Goal: Task Accomplishment & Management: Manage account settings

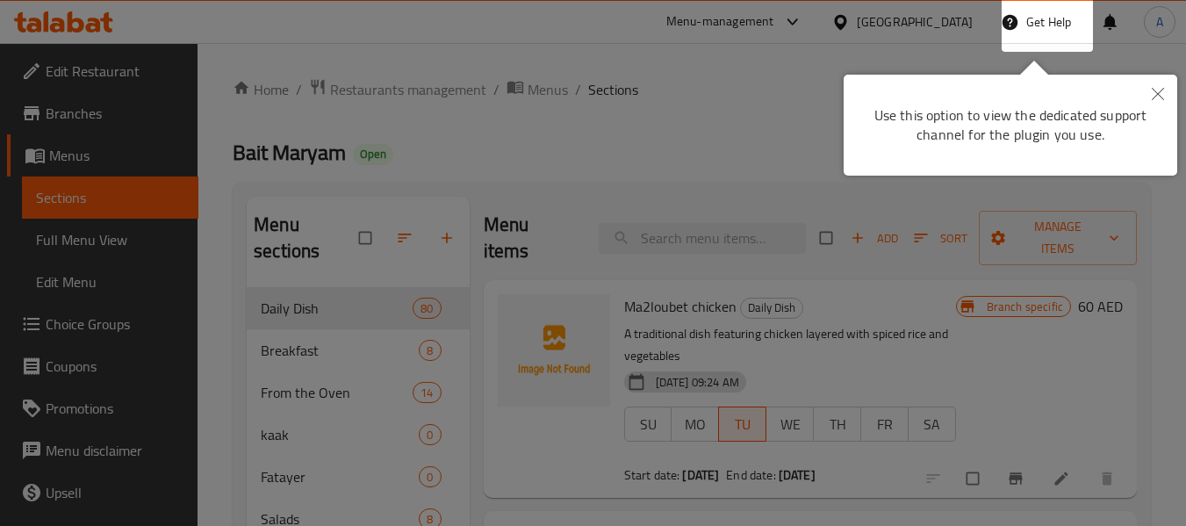
click at [788, 111] on div at bounding box center [593, 263] width 1186 height 526
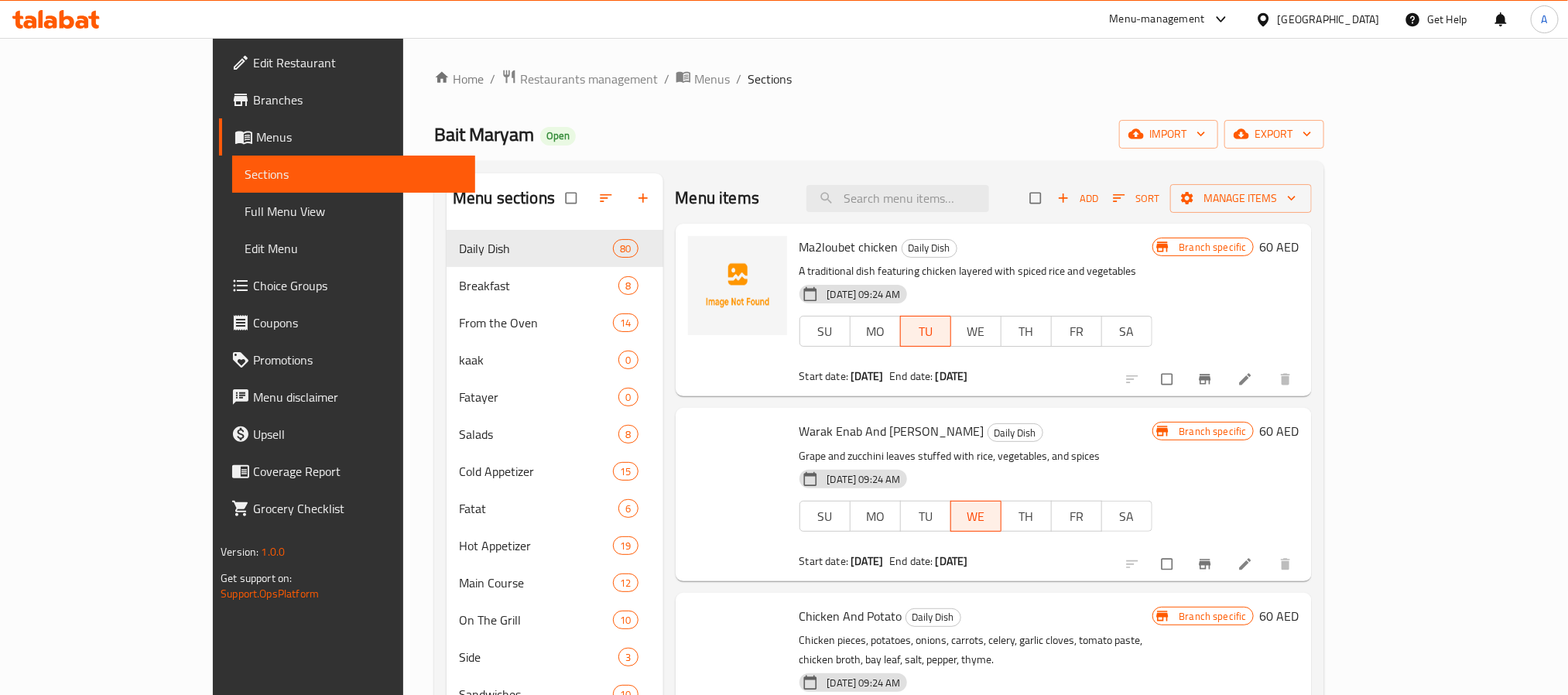
click at [1057, 21] on div "Menu-management" at bounding box center [1157, 19] width 95 height 19
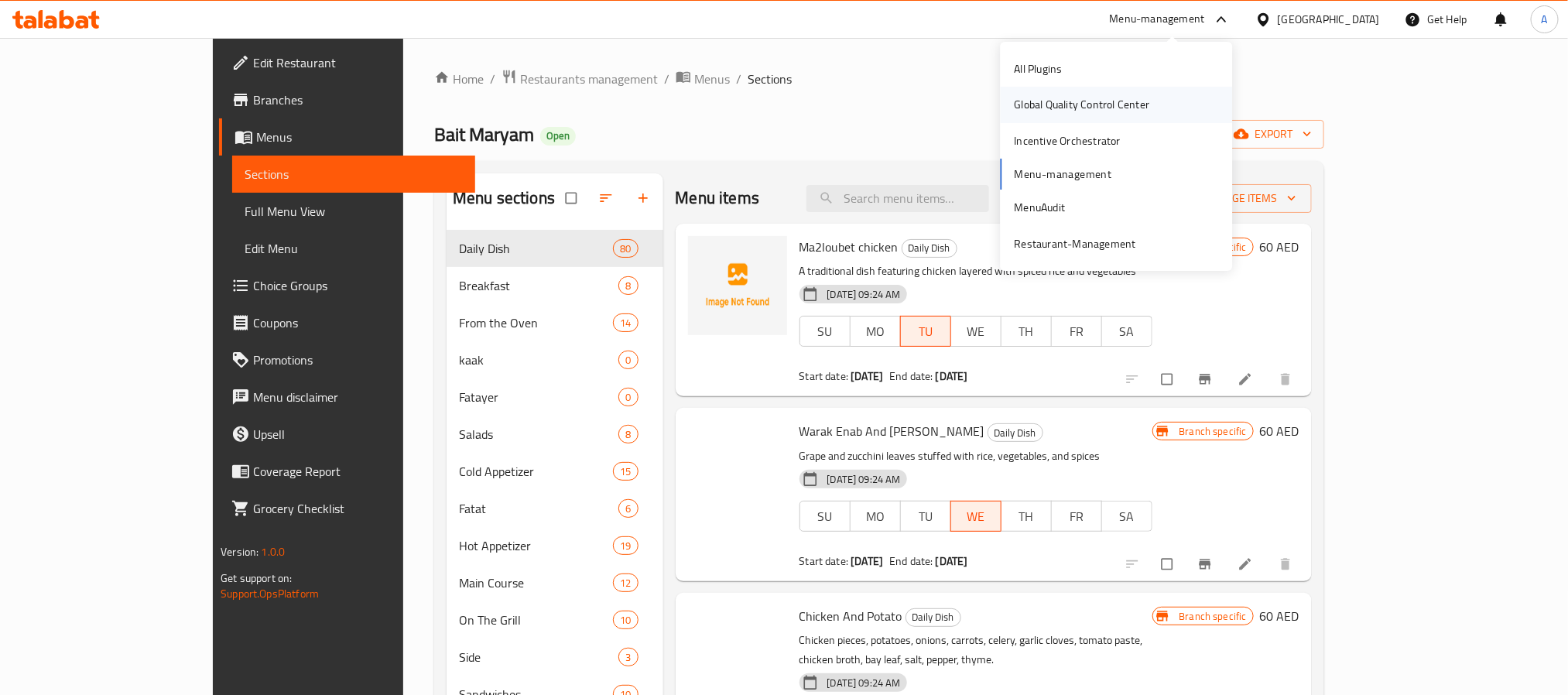
click at [1055, 102] on div "Global Quality Control Center" at bounding box center [1082, 104] width 136 height 17
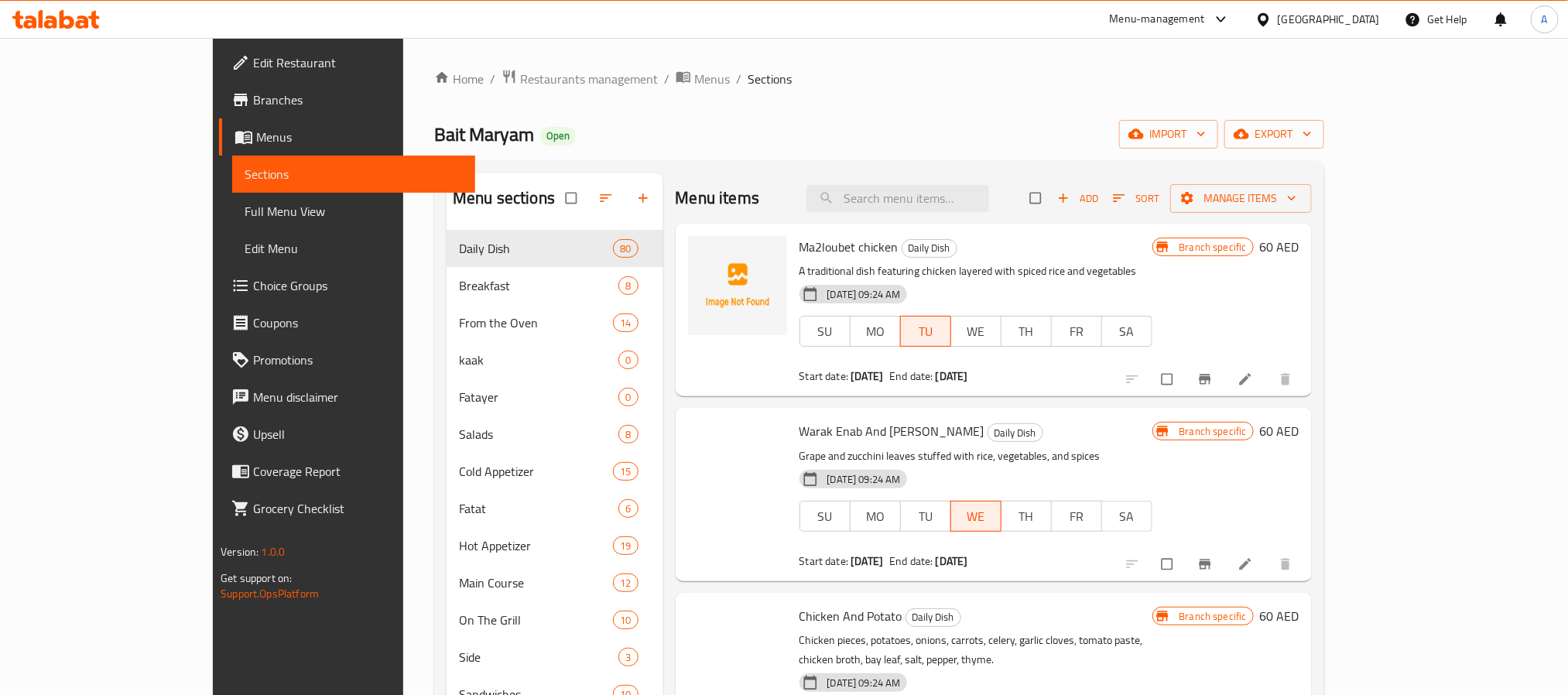
click at [1200, 12] on div "United Arab Emirates" at bounding box center [1329, 19] width 102 height 17
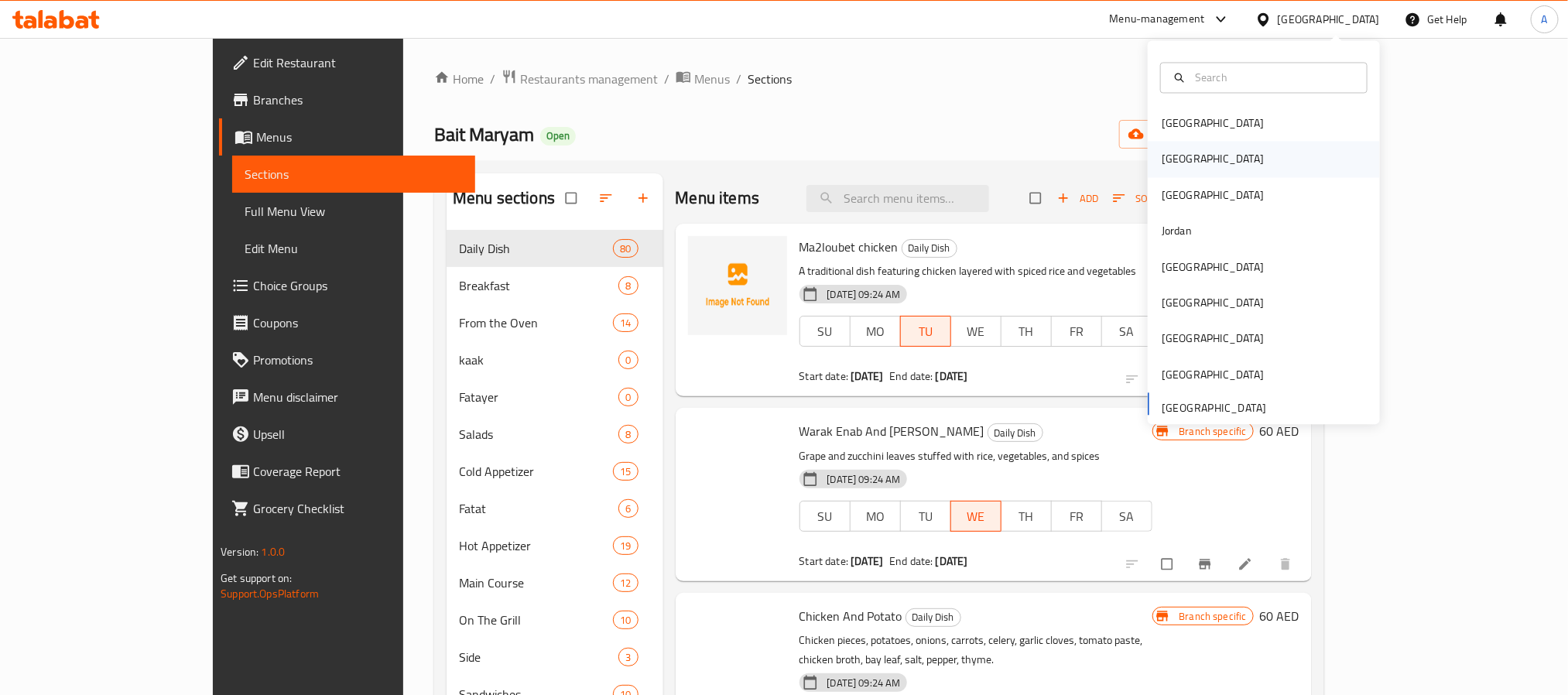
click at [1162, 158] on div "[GEOGRAPHIC_DATA]" at bounding box center [1213, 159] width 102 height 17
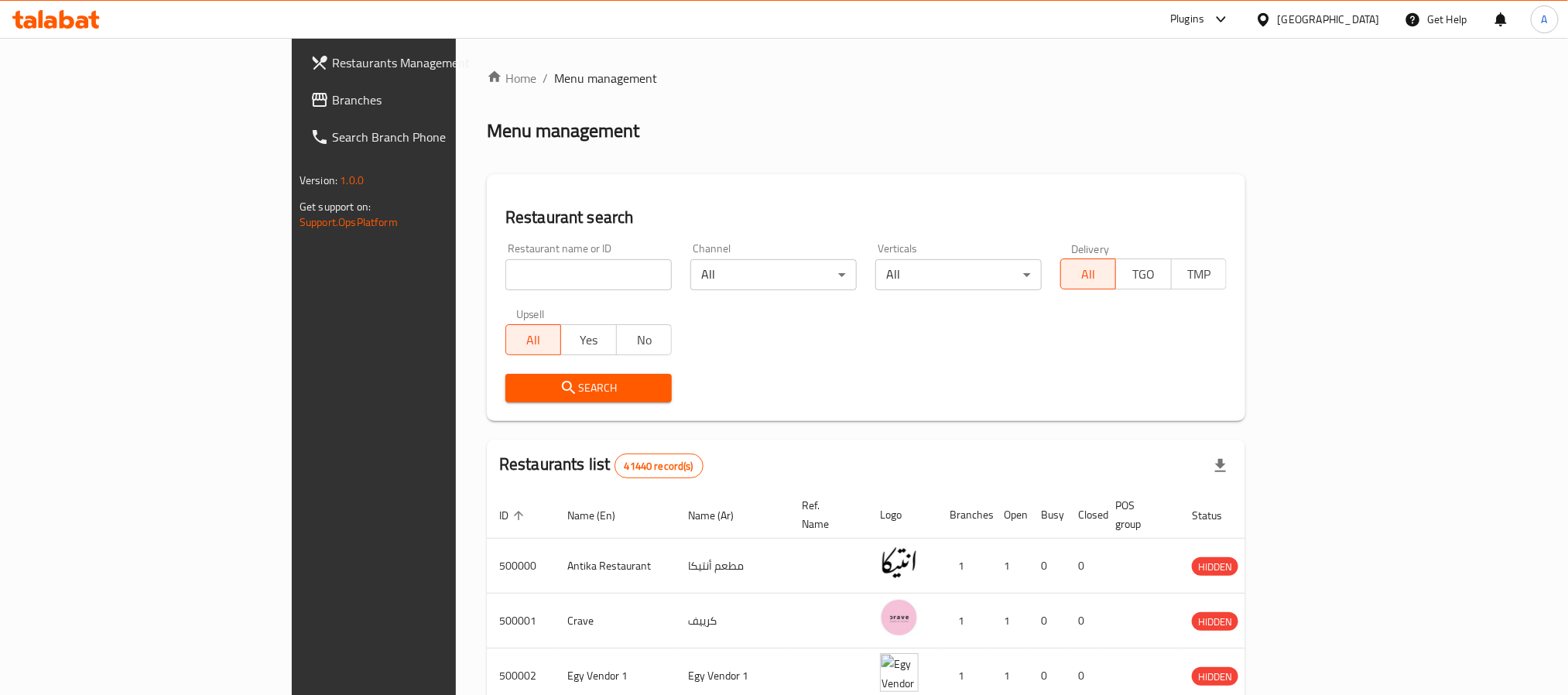
click at [310, 91] on icon at bounding box center [319, 100] width 19 height 19
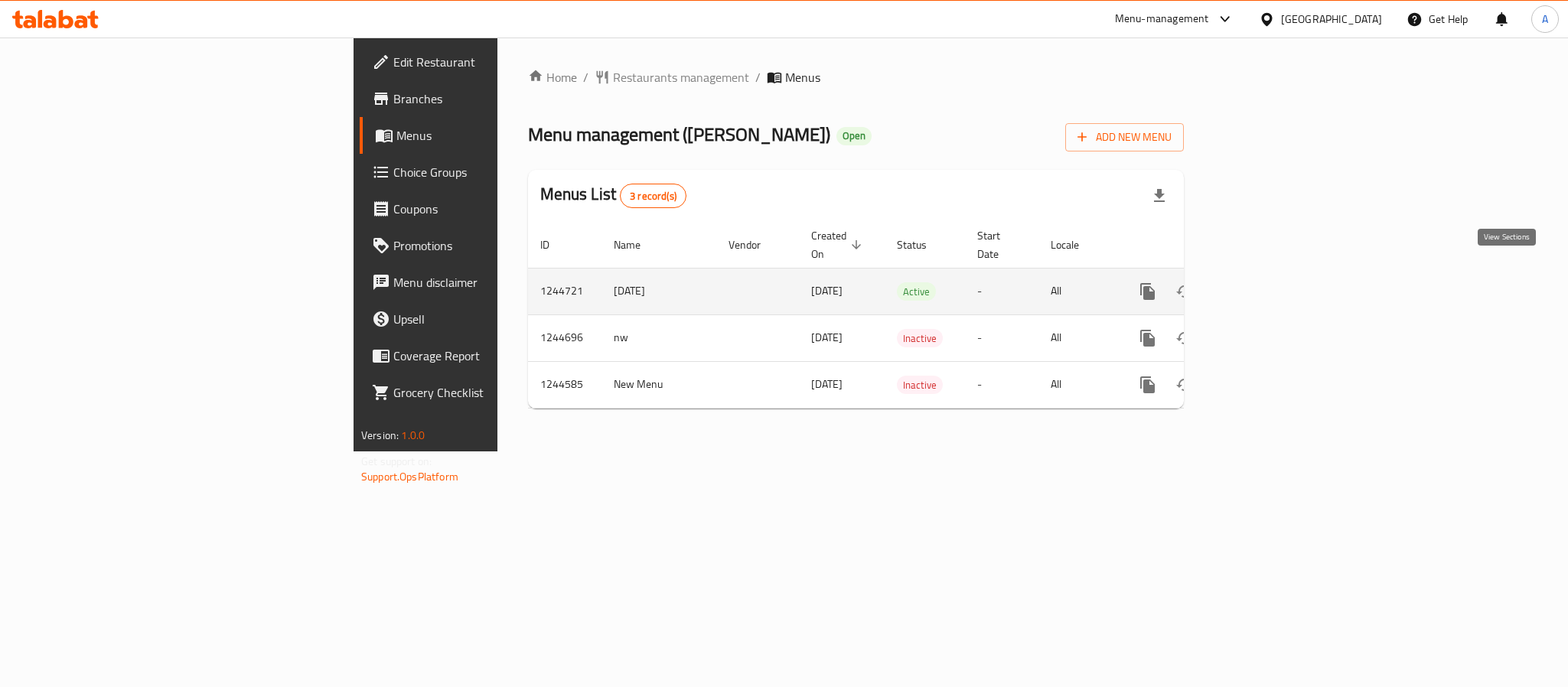
click at [1267, 282] on icon "enhanced table" at bounding box center [1258, 291] width 18 height 18
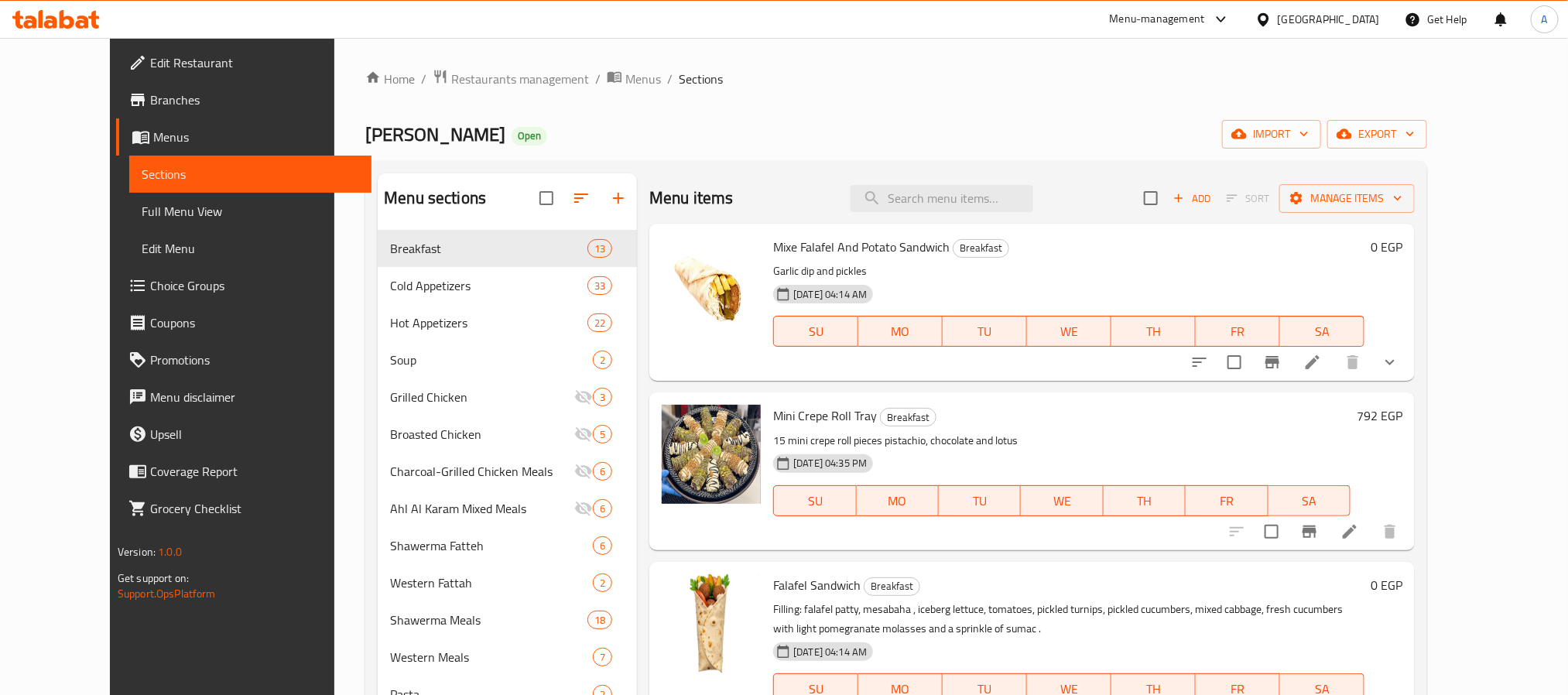
click at [130, 198] on link "Full Menu View" at bounding box center [250, 212] width 242 height 37
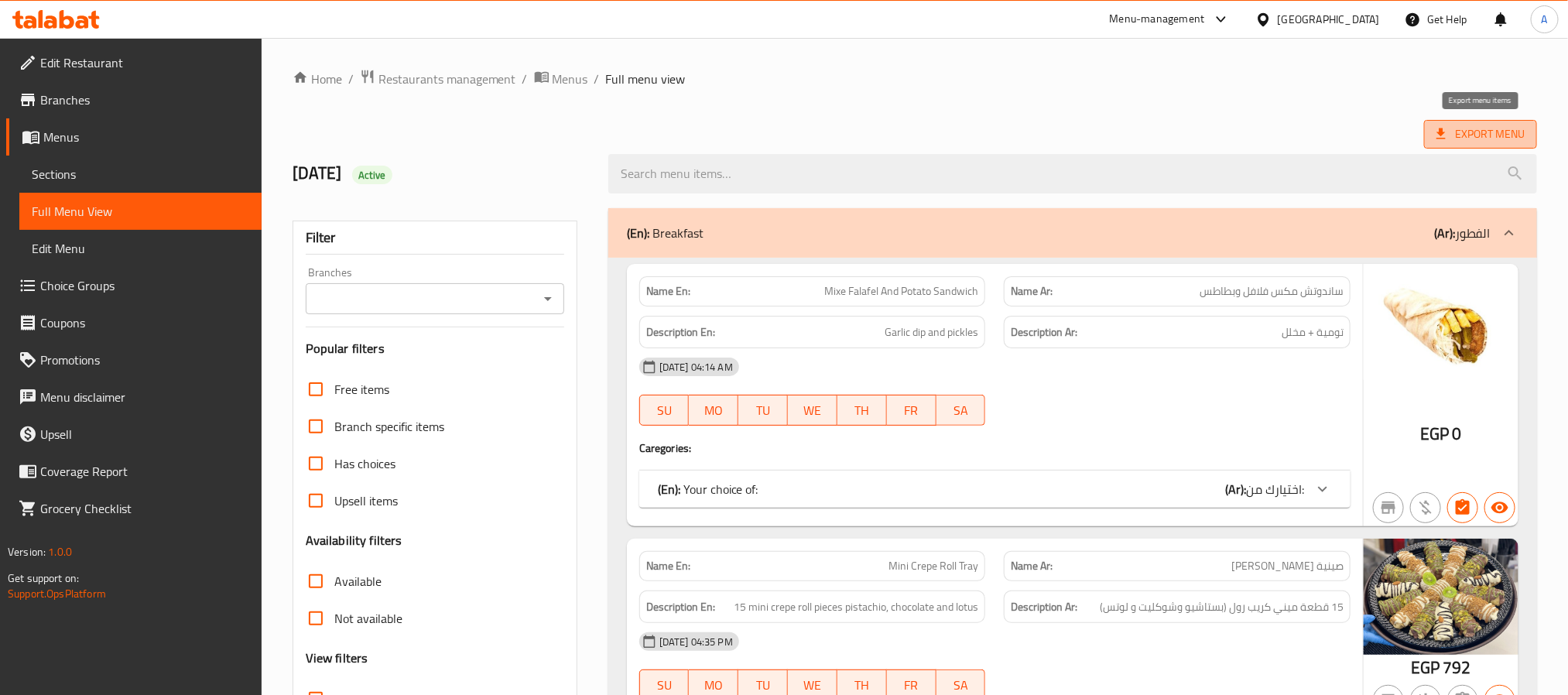
click at [1488, 125] on span "Export Menu" at bounding box center [1481, 134] width 88 height 19
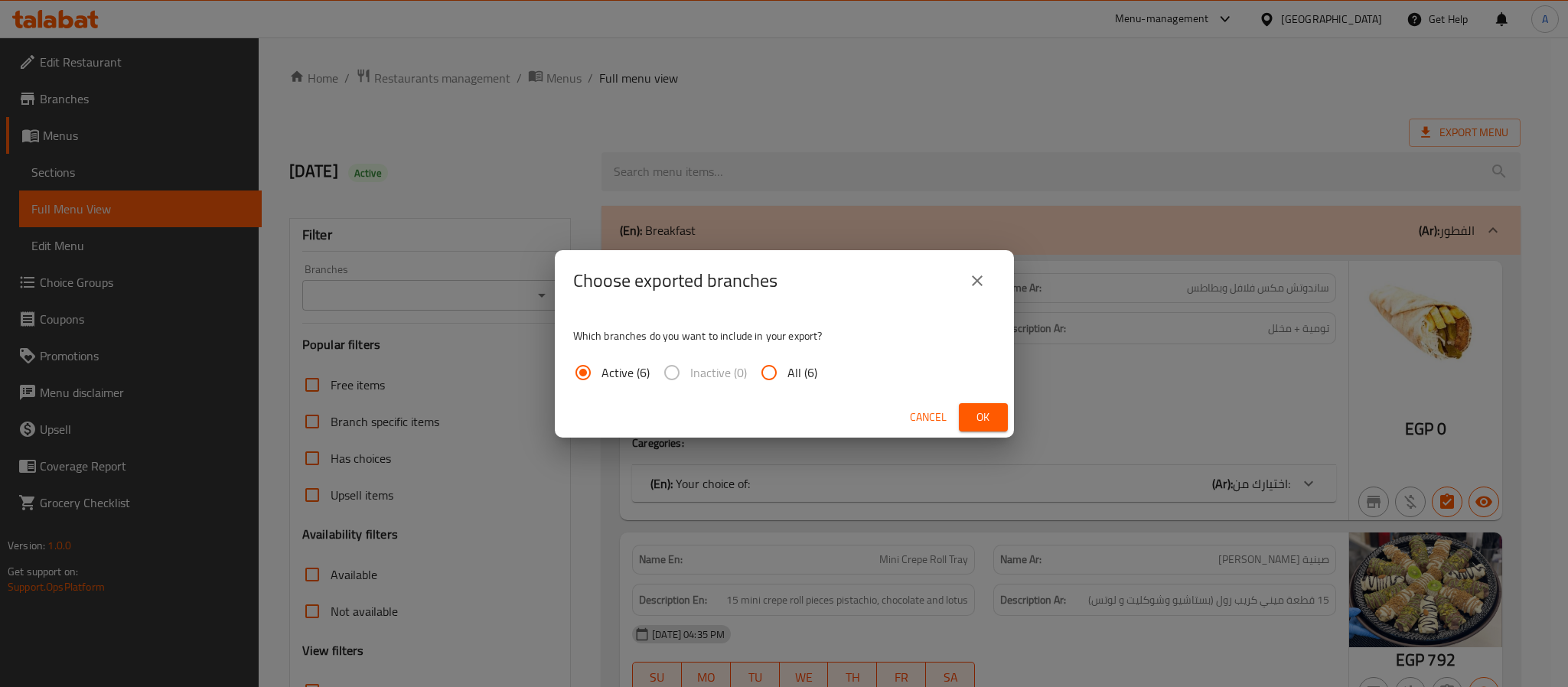
click at [788, 371] on span "All (6)" at bounding box center [803, 372] width 30 height 18
click at [788, 371] on input "All (6)" at bounding box center [769, 373] width 37 height 37
radio input "true"
click at [994, 407] on button "Ok" at bounding box center [983, 418] width 49 height 28
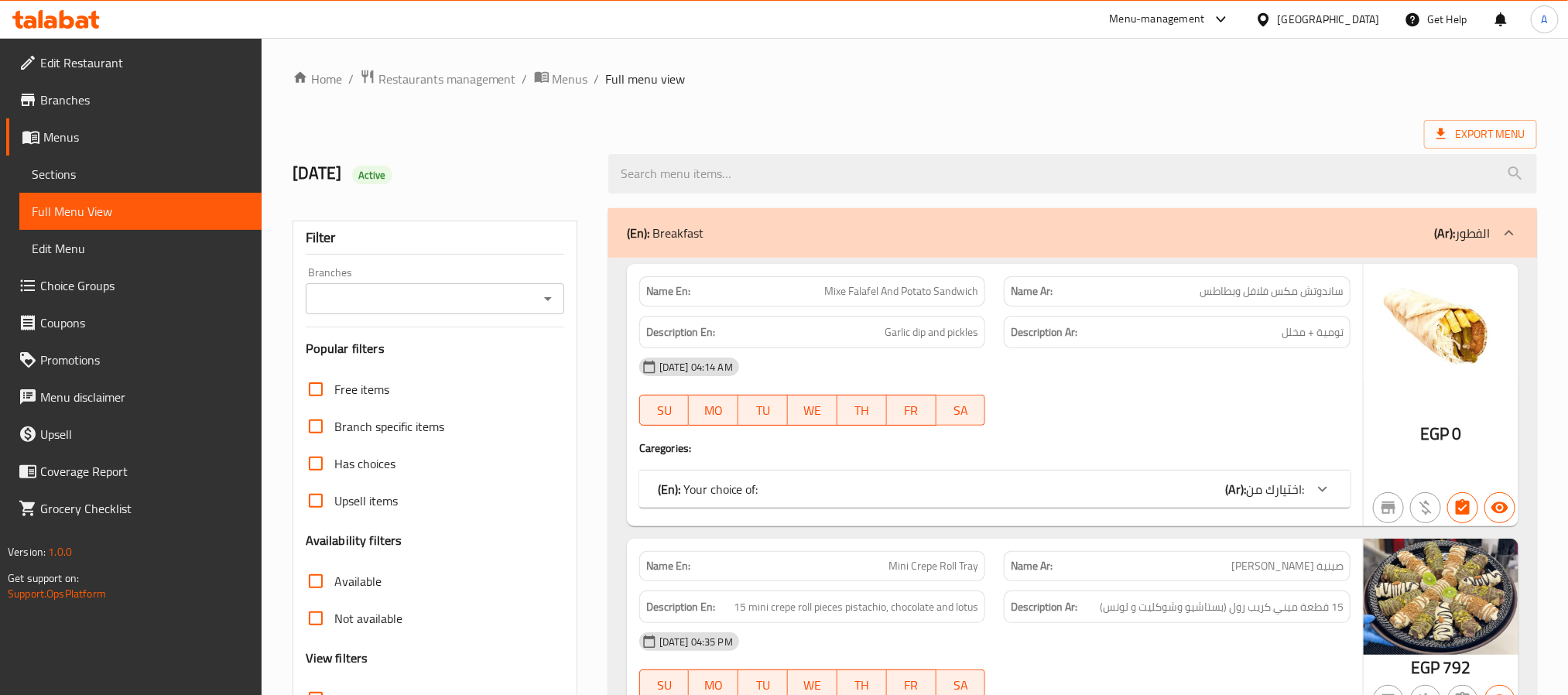
click at [137, 180] on span "Sections" at bounding box center [140, 174] width 218 height 19
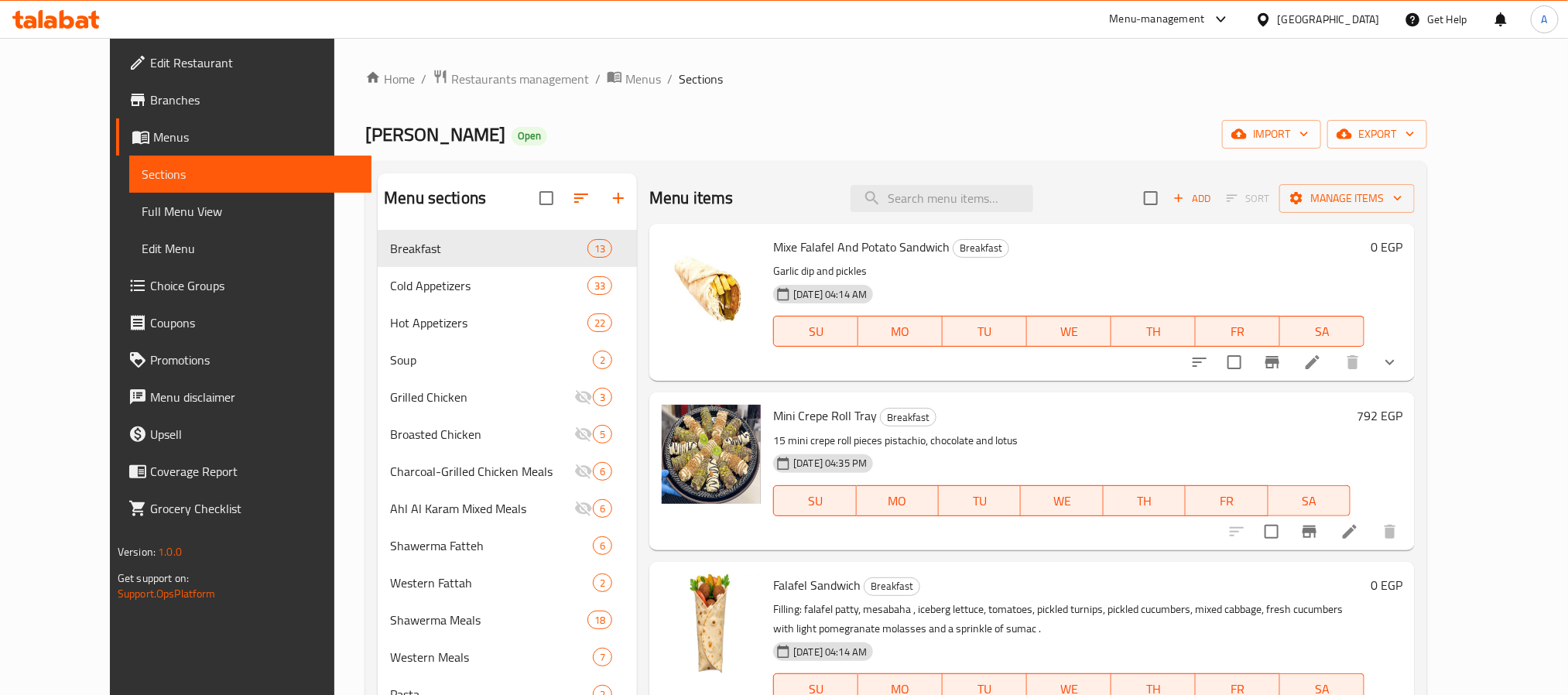
click at [718, 175] on div "Menu items Add Sort Manage items" at bounding box center [1032, 198] width 765 height 50
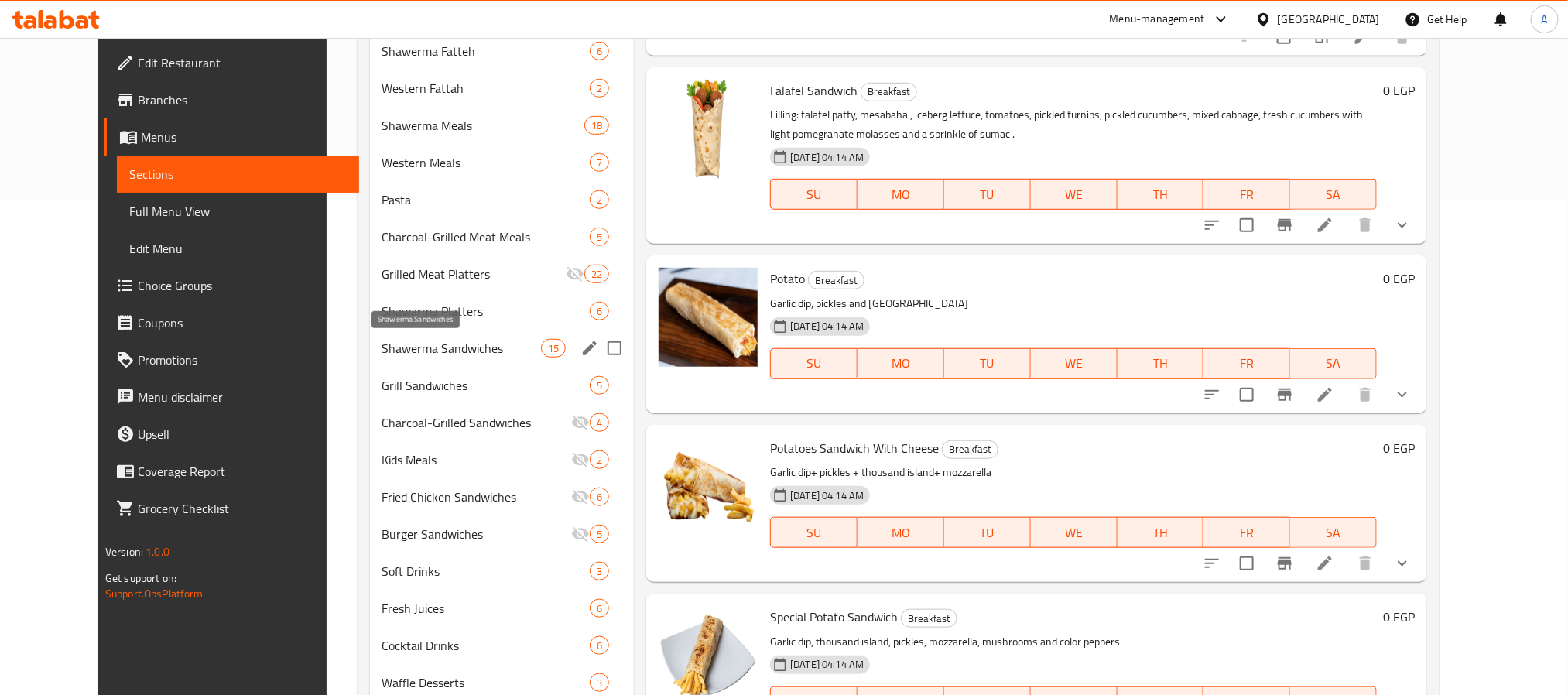
click at [406, 344] on span "Shawerma Sandwiches" at bounding box center [462, 348] width 159 height 19
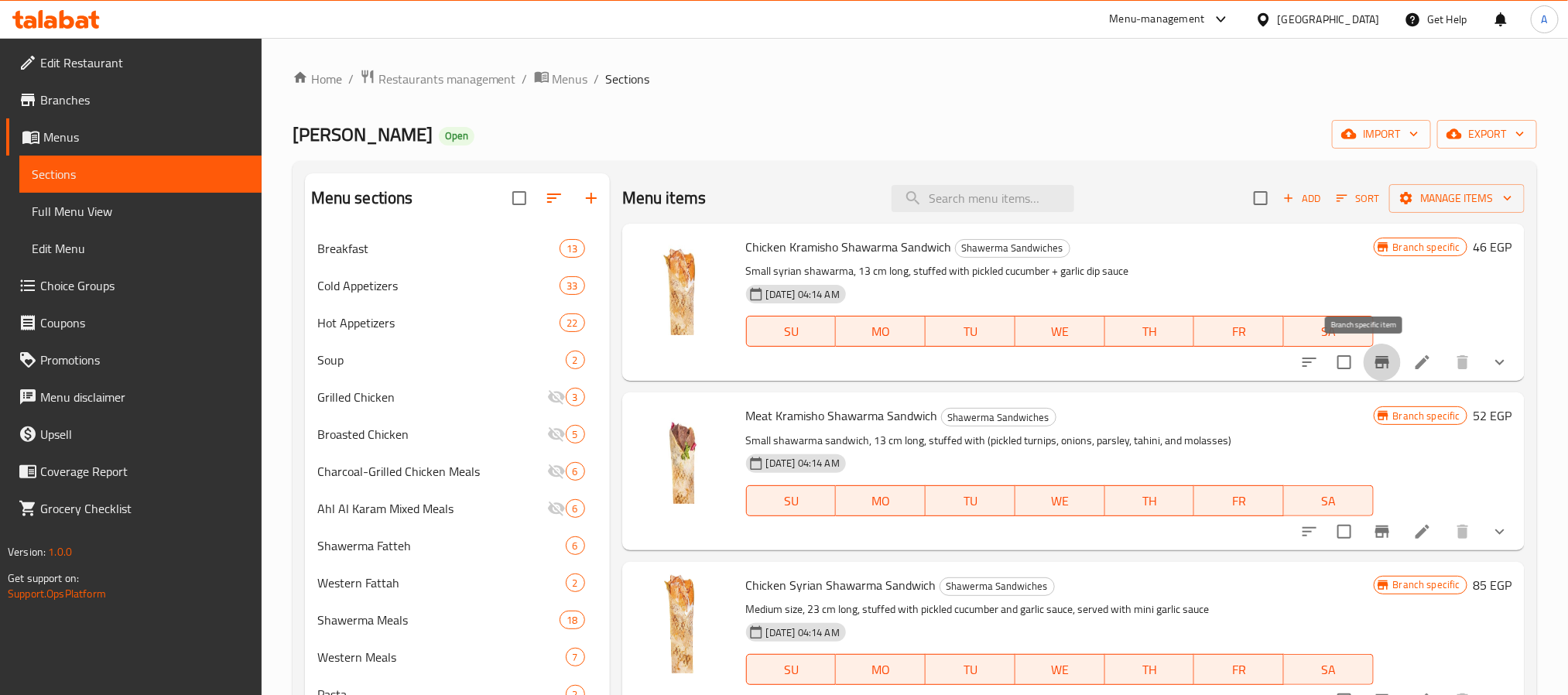
click at [1373, 363] on icon "Branch-specific-item" at bounding box center [1382, 362] width 19 height 19
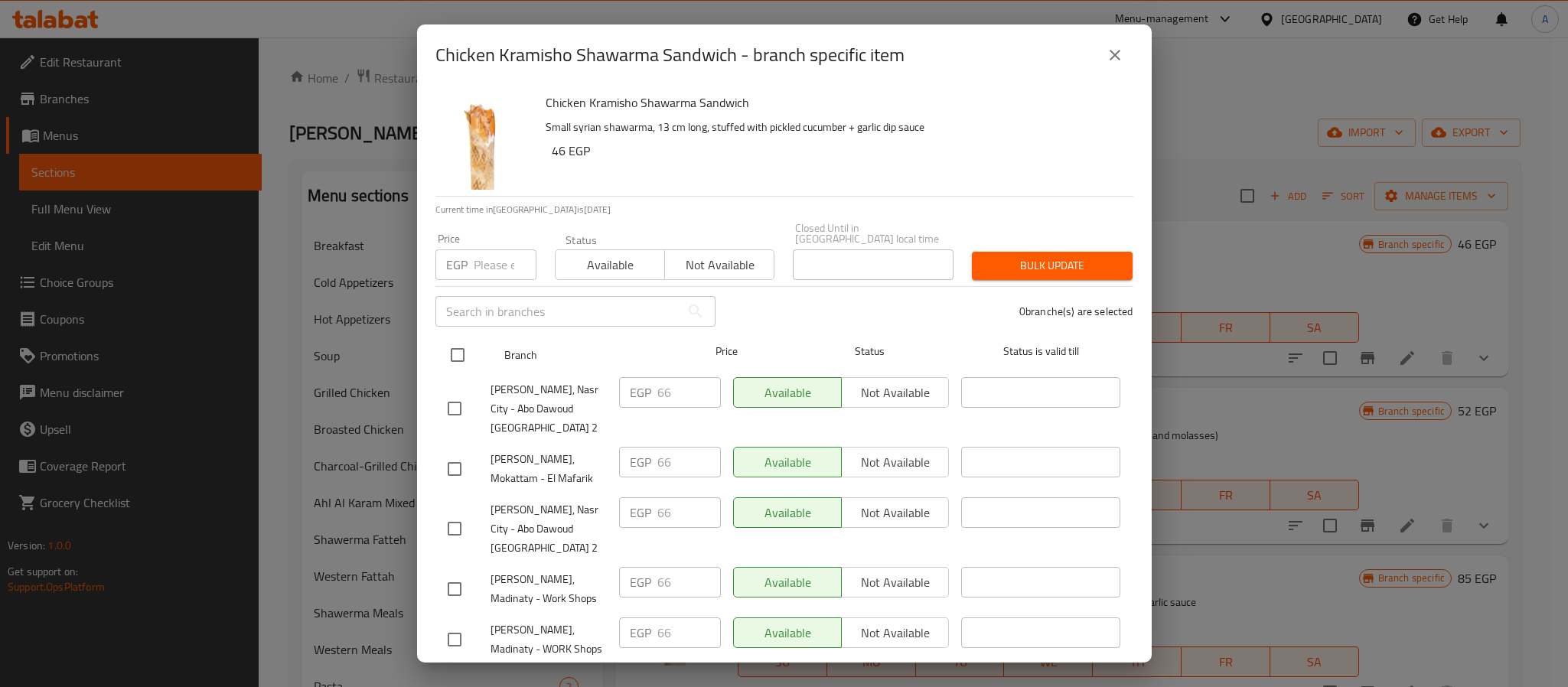
click at [468, 345] on input "checkbox" at bounding box center [458, 355] width 32 height 32
checkbox input "true"
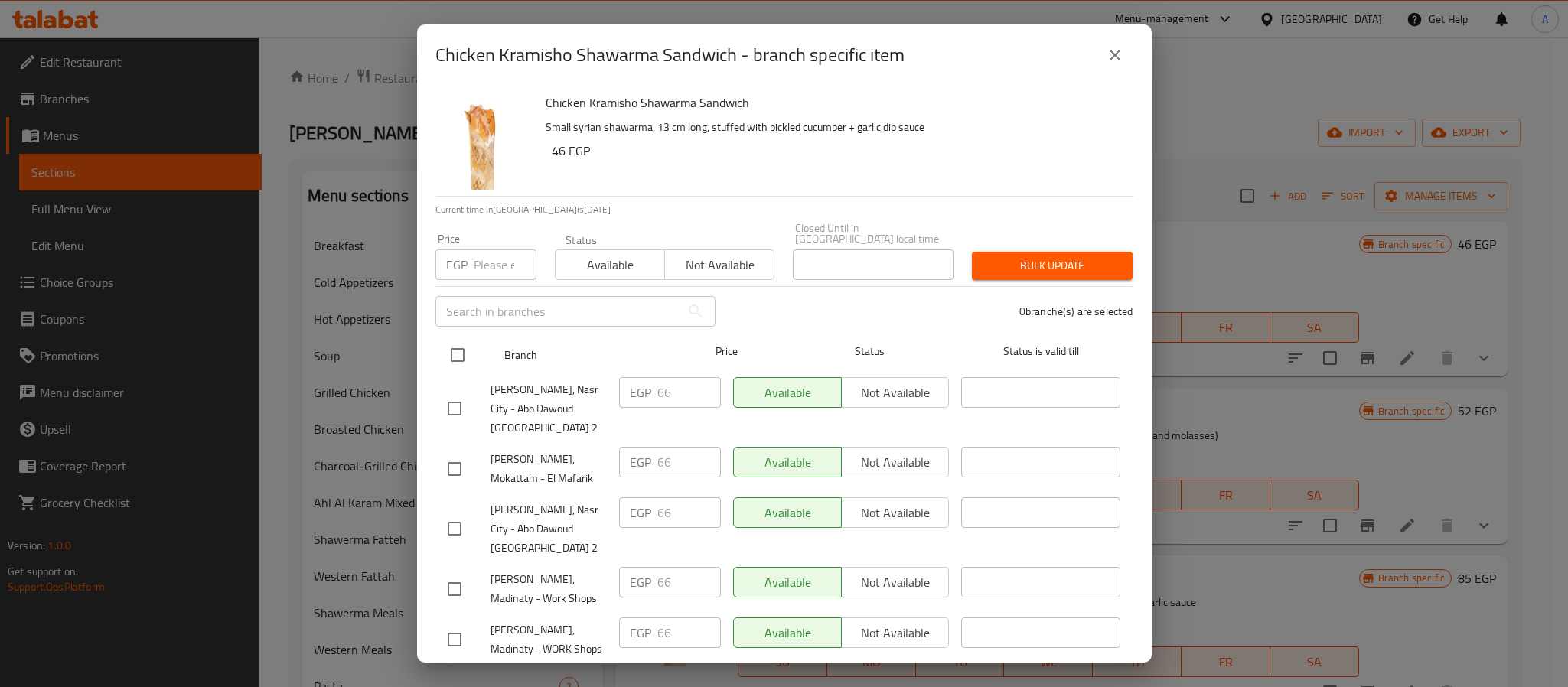
checkbox input "true"
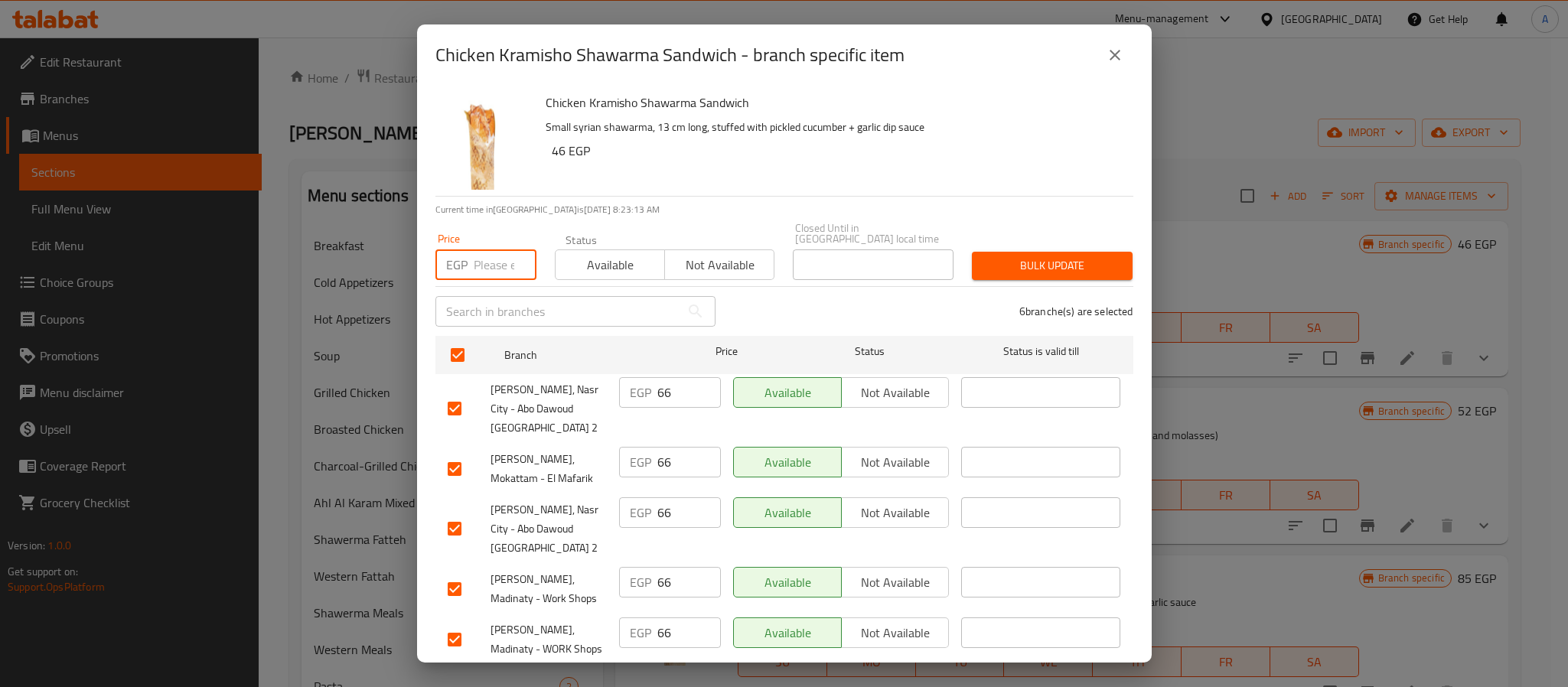
click at [474, 255] on input "number" at bounding box center [506, 264] width 63 height 31
paste input "66"
type input "66"
click at [1017, 252] on button "Bulk update" at bounding box center [1052, 266] width 160 height 28
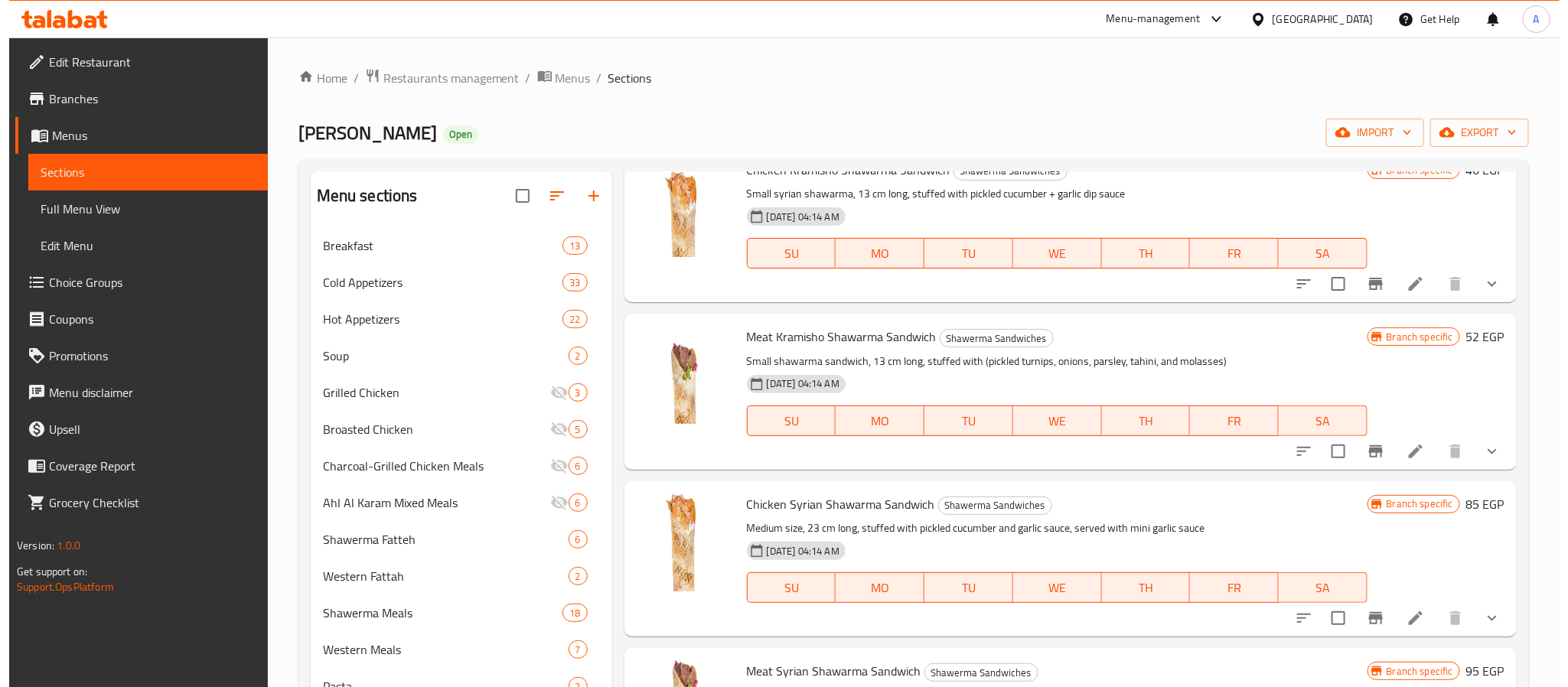
scroll to position [115, 0]
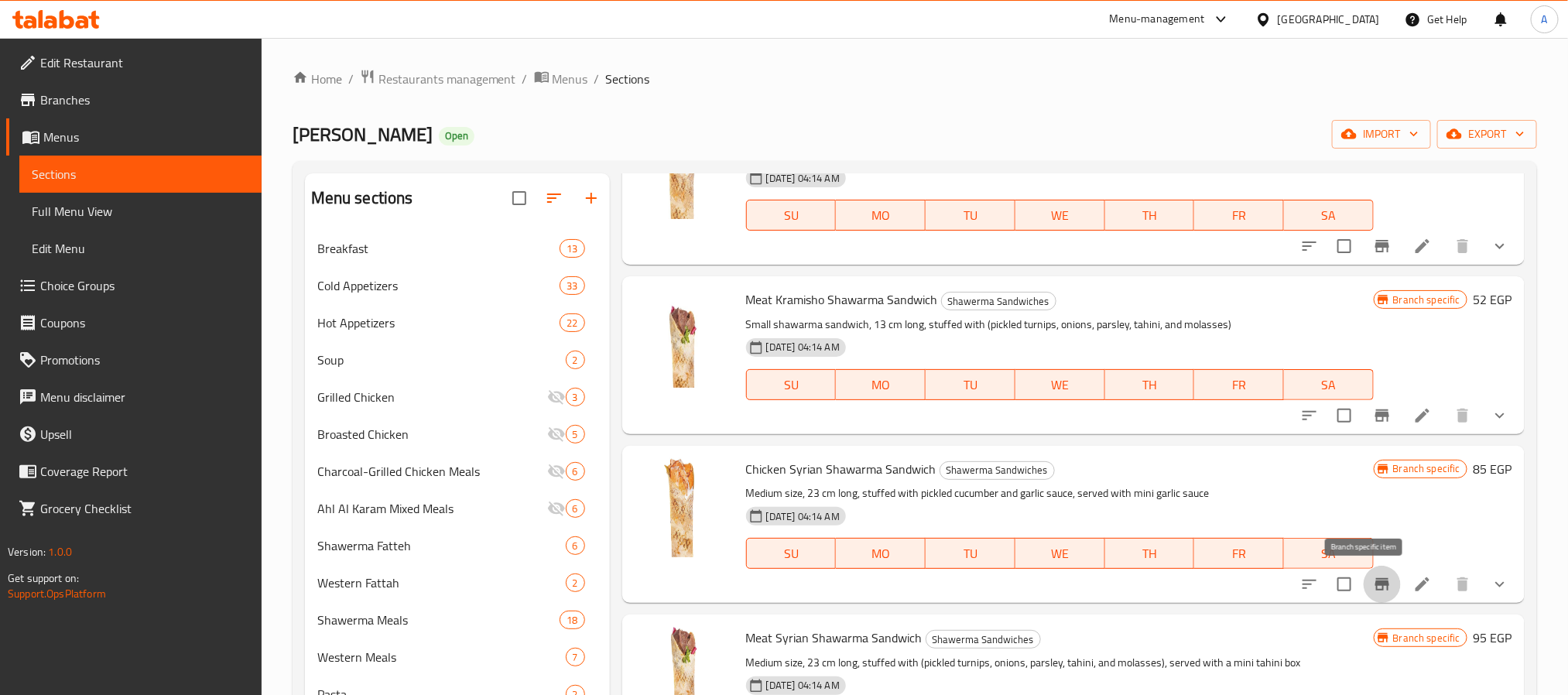
click at [1373, 583] on icon "Branch-specific-item" at bounding box center [1382, 584] width 19 height 19
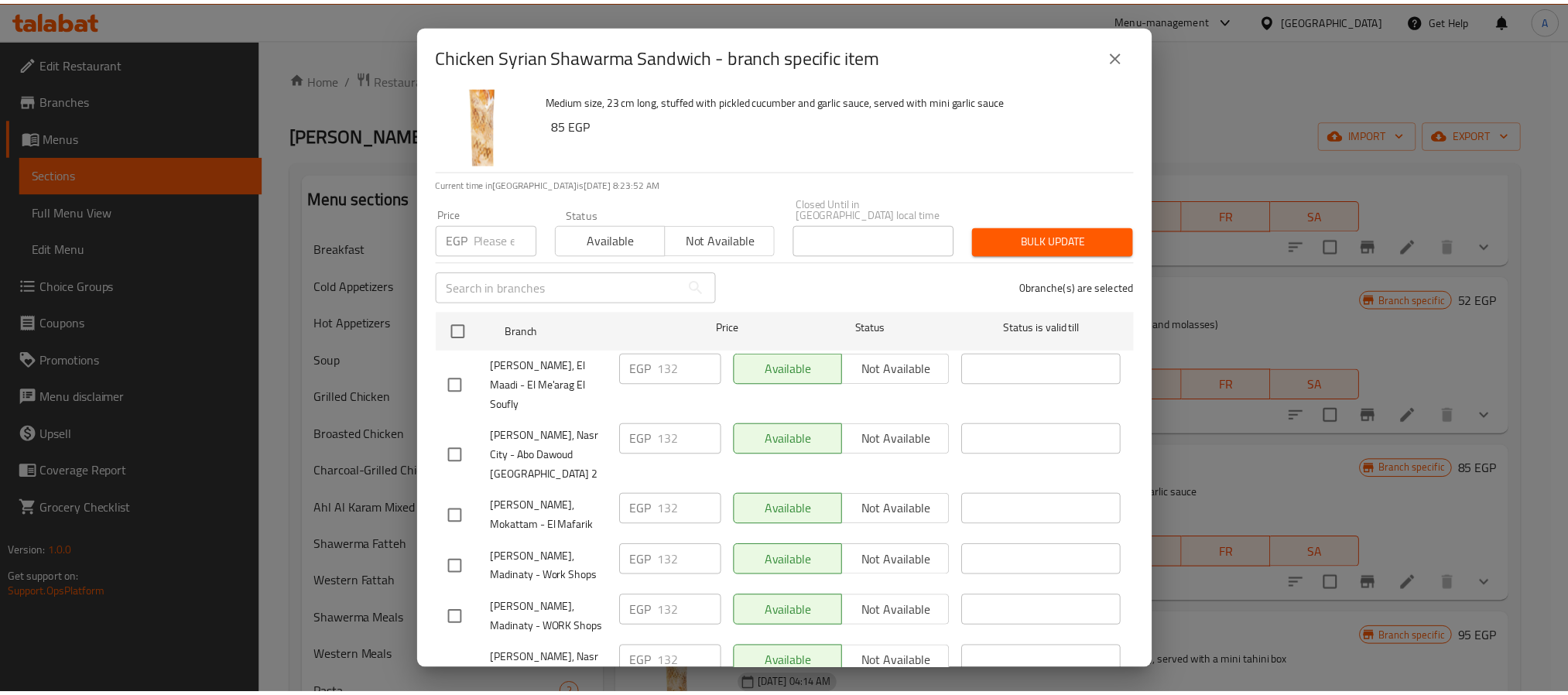
scroll to position [42, 0]
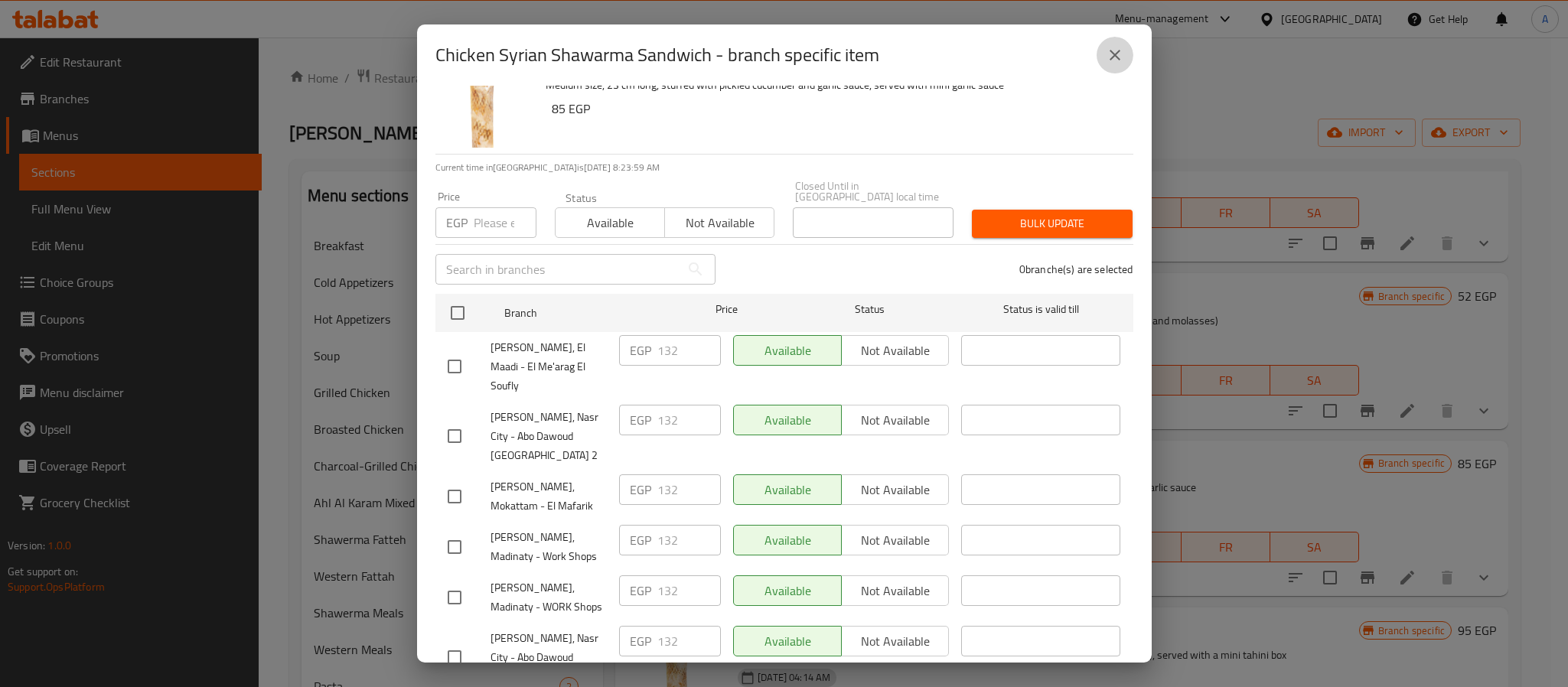
click at [1098, 60] on button "close" at bounding box center [1115, 55] width 37 height 37
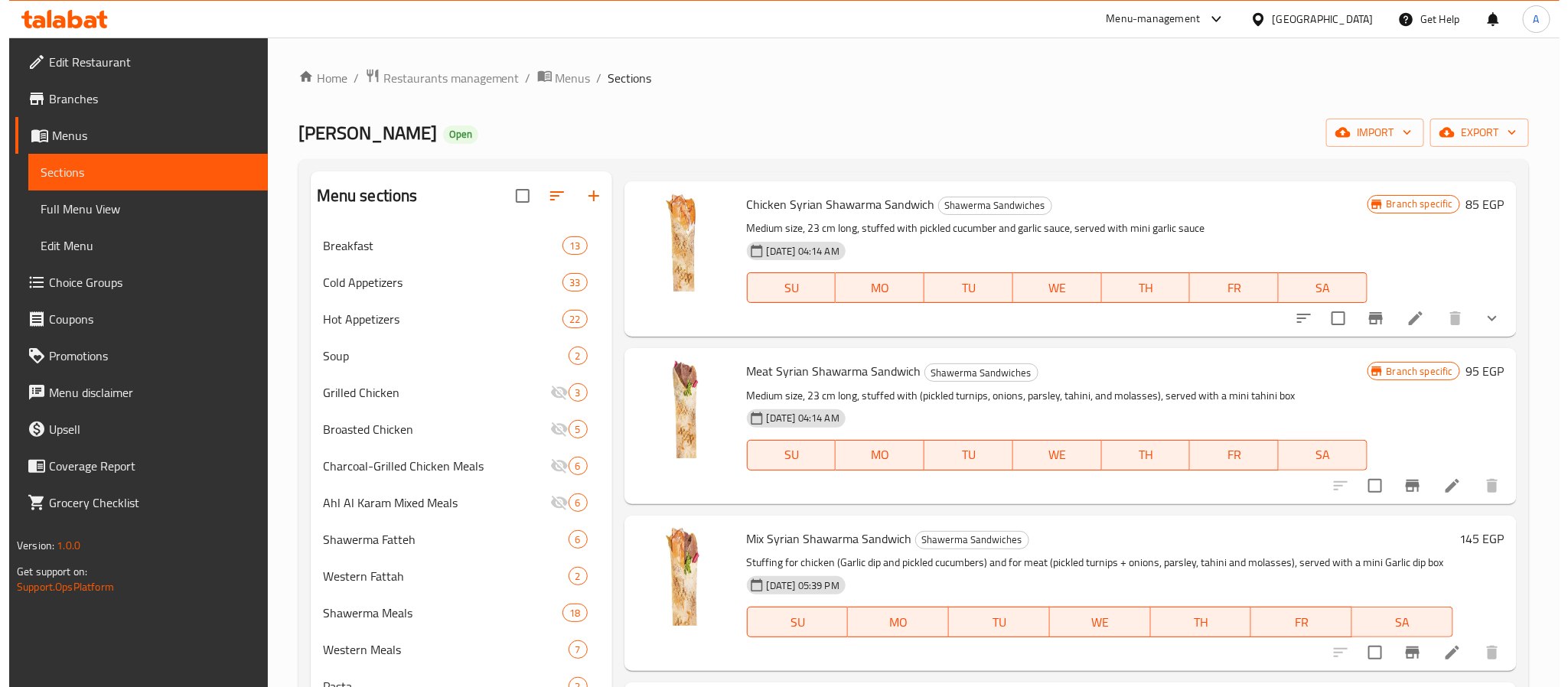
scroll to position [381, 0]
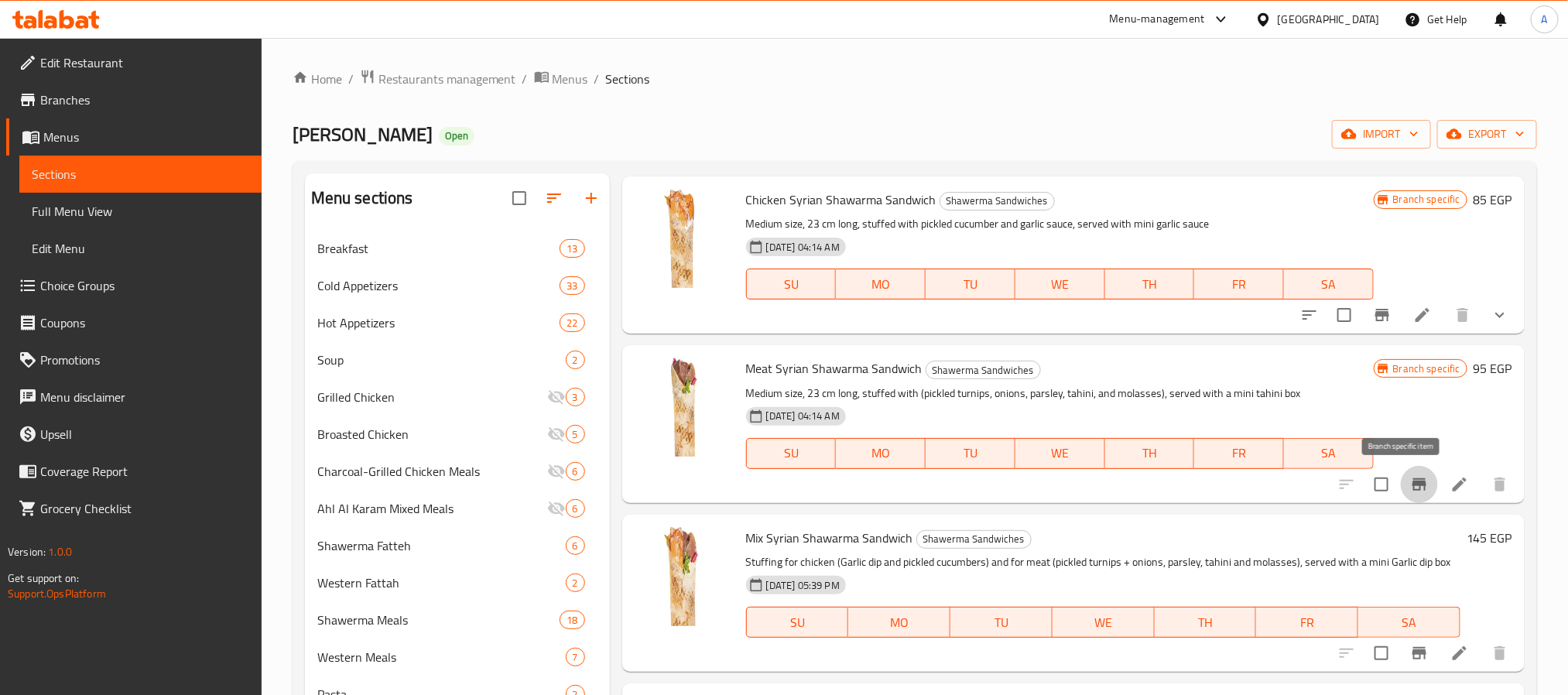
click at [1401, 488] on button "Branch-specific-item" at bounding box center [1419, 485] width 37 height 37
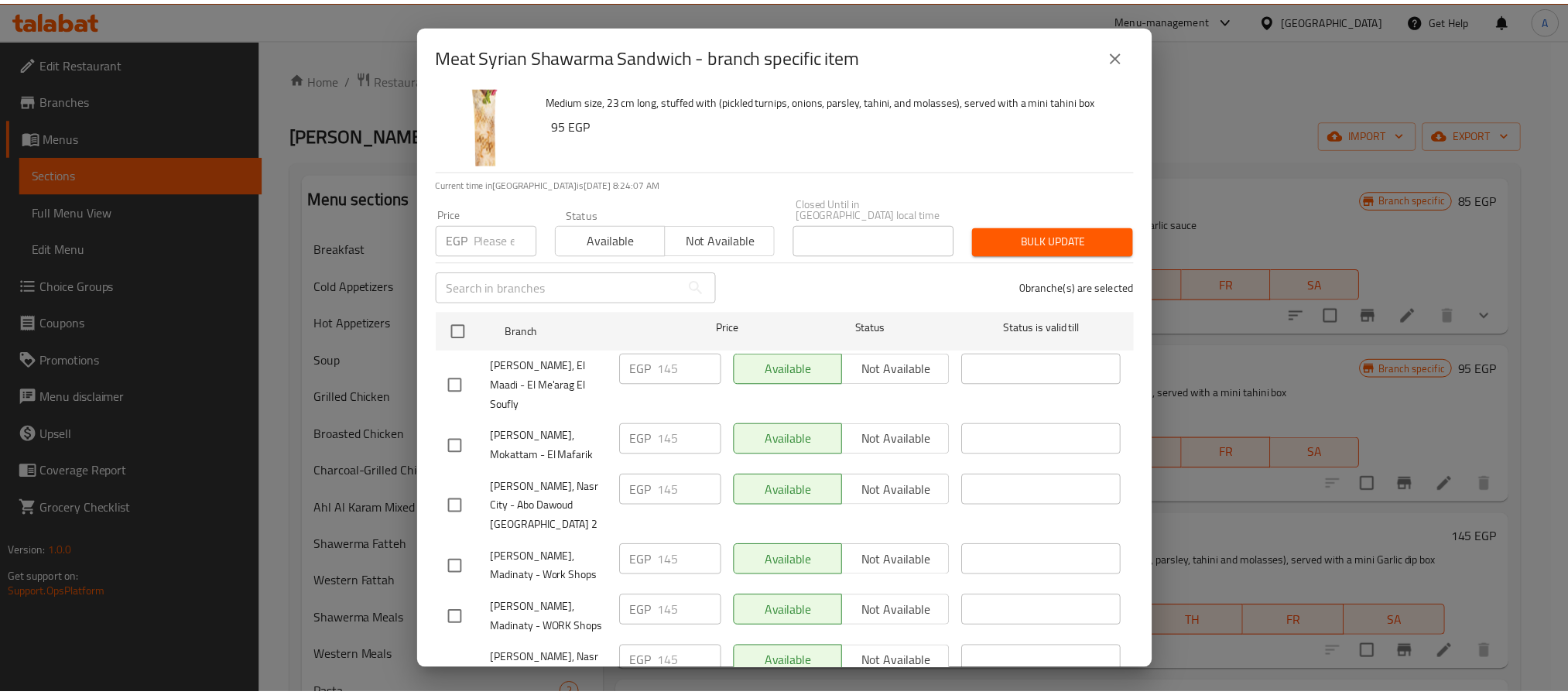
scroll to position [42, 0]
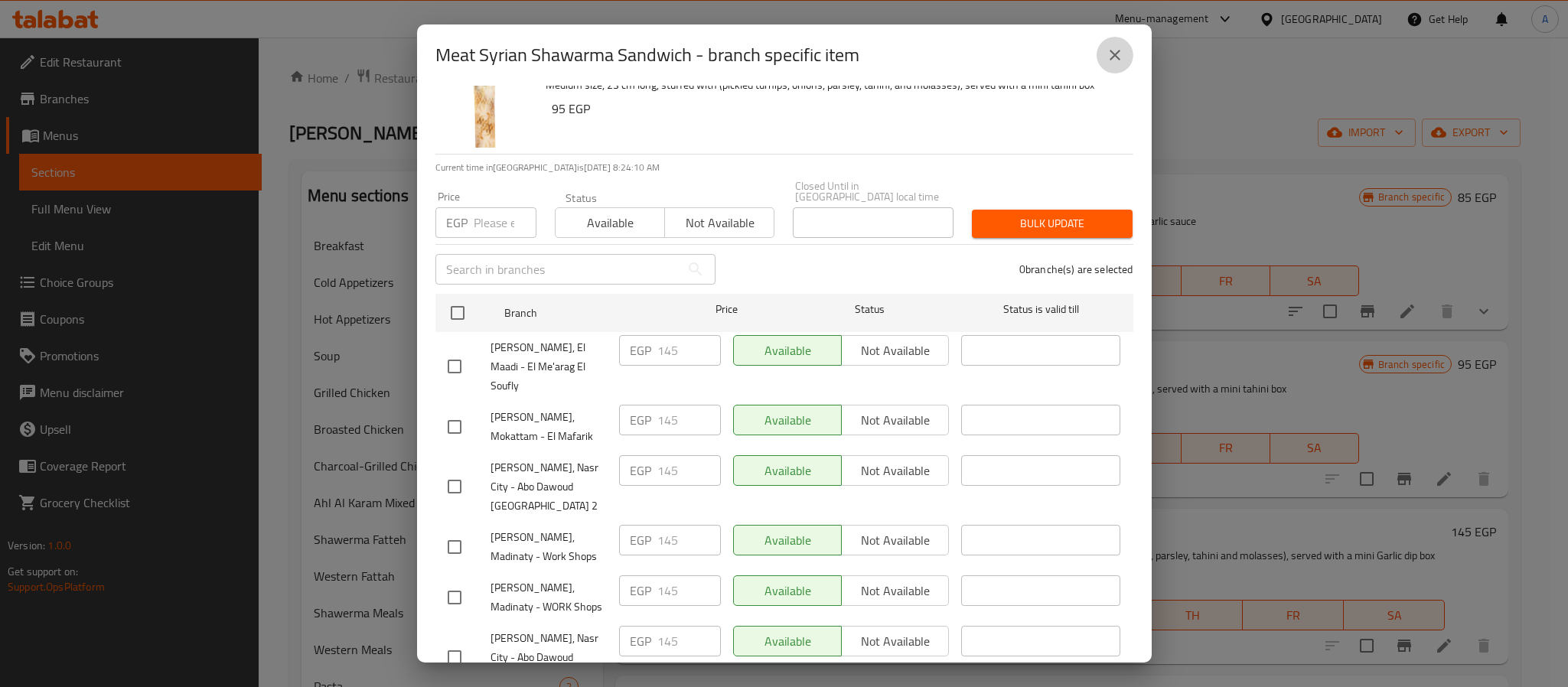
click at [1114, 55] on icon "close" at bounding box center [1115, 55] width 18 height 18
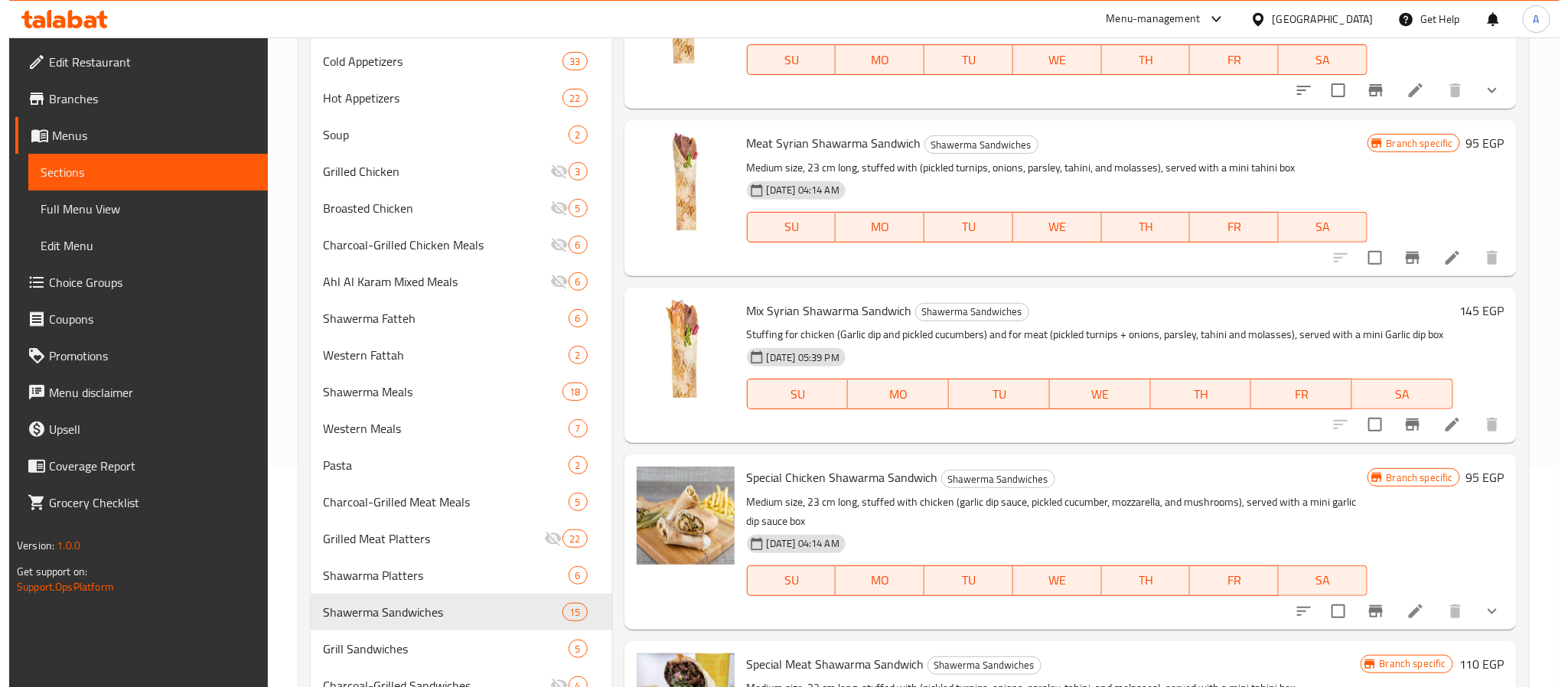
scroll to position [216, 0]
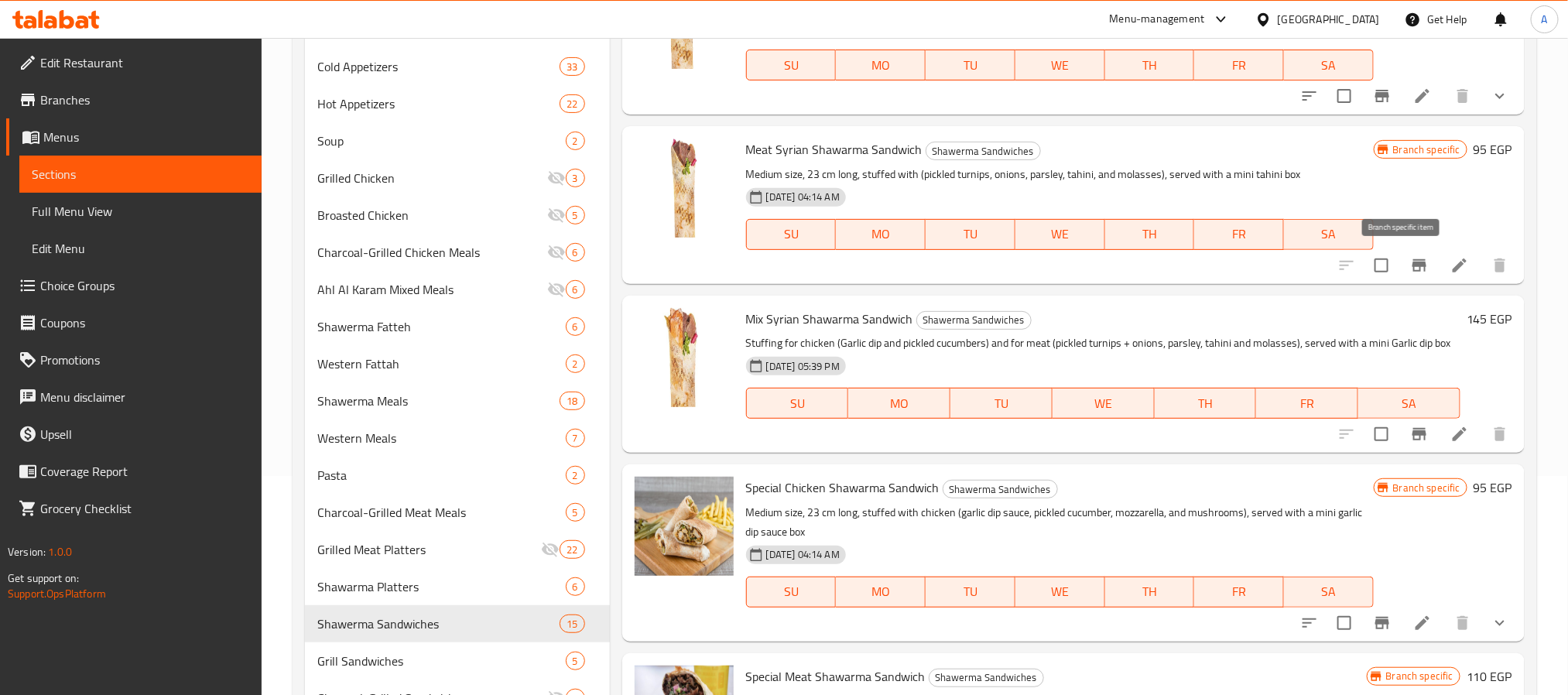
click at [1410, 273] on icon "Branch-specific-item" at bounding box center [1419, 265] width 19 height 19
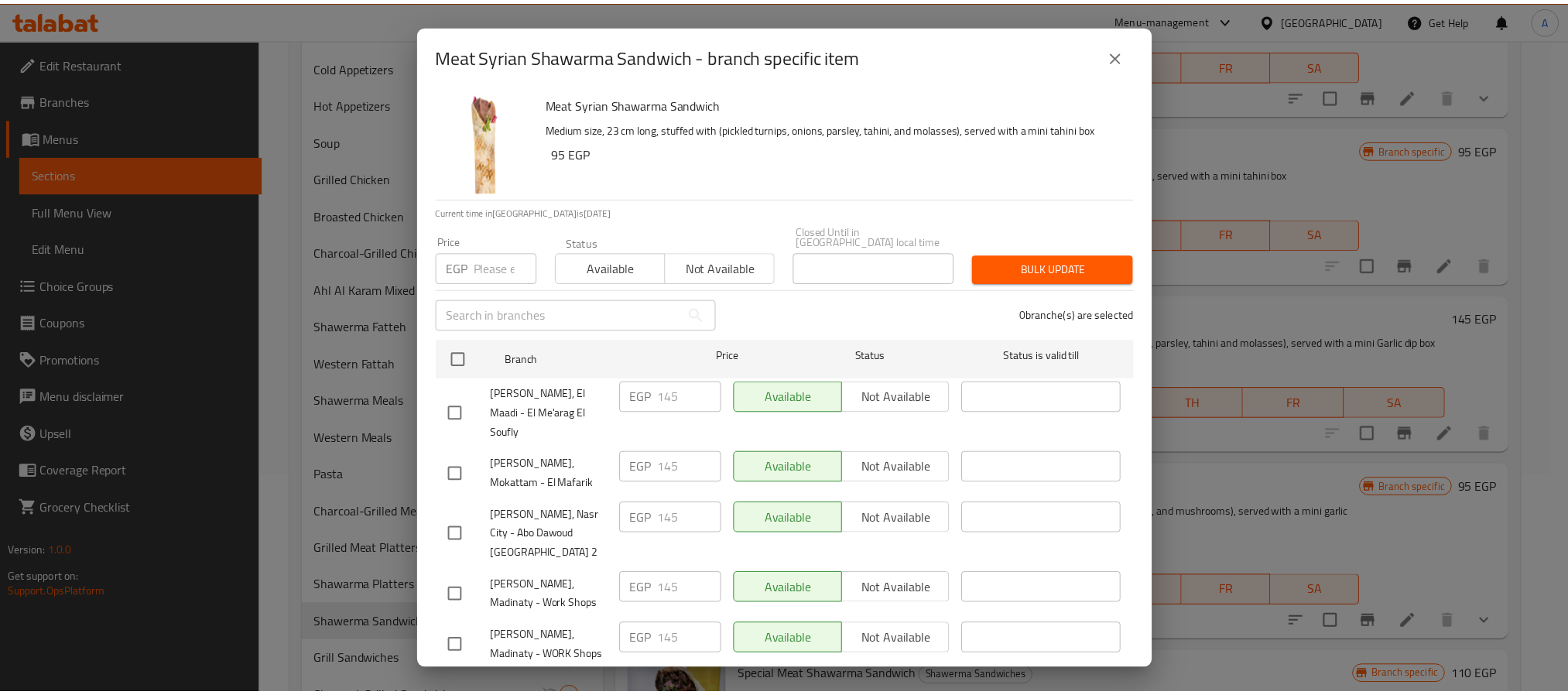
scroll to position [42, 0]
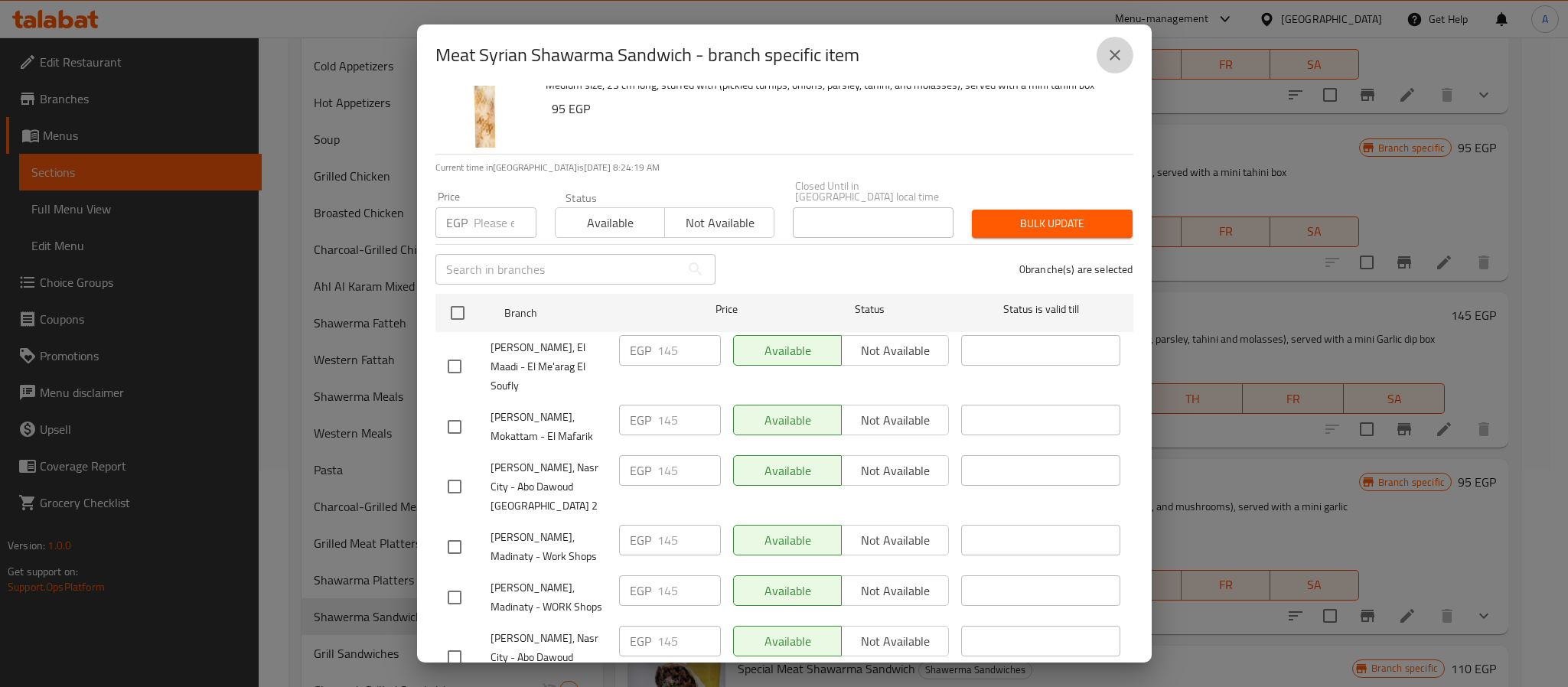
click at [1102, 51] on button "close" at bounding box center [1115, 55] width 37 height 37
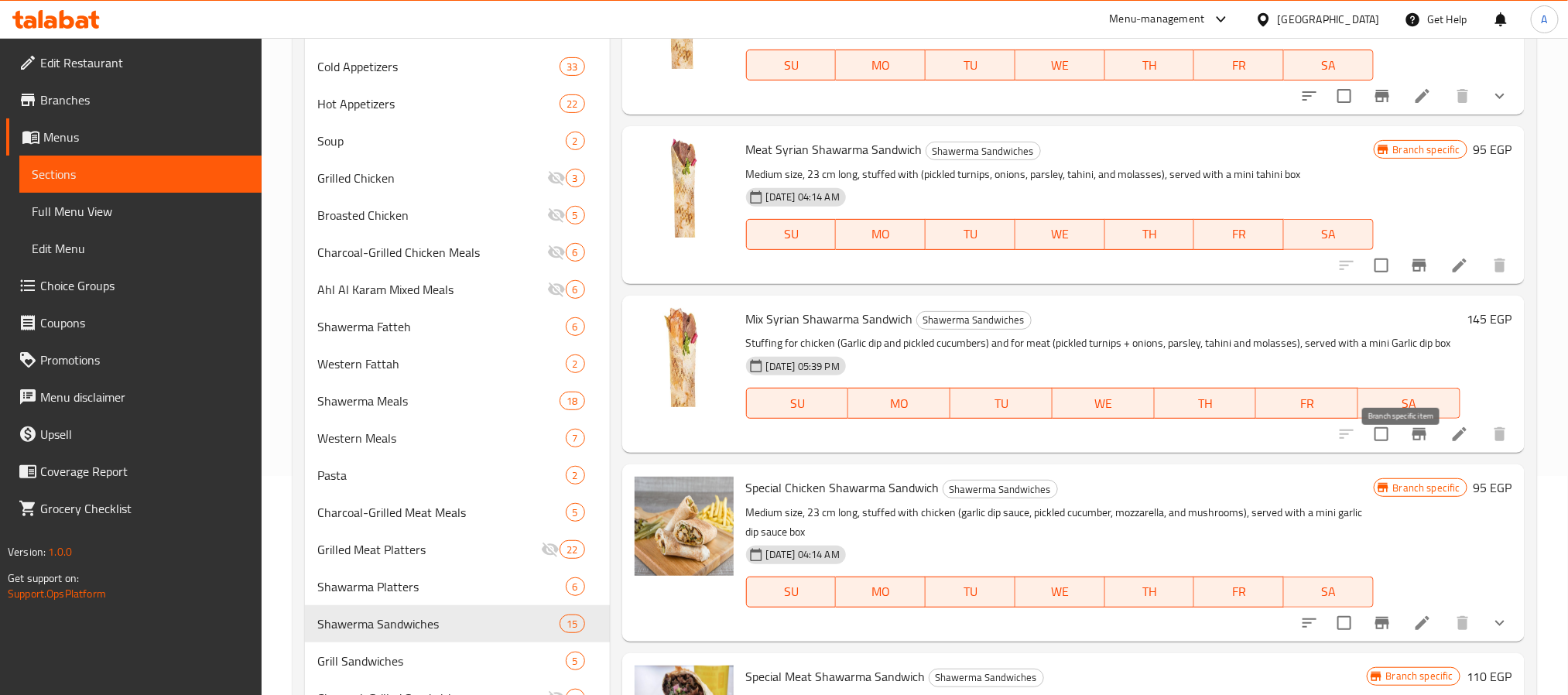
click at [1401, 453] on button "Branch-specific-item" at bounding box center [1419, 435] width 37 height 37
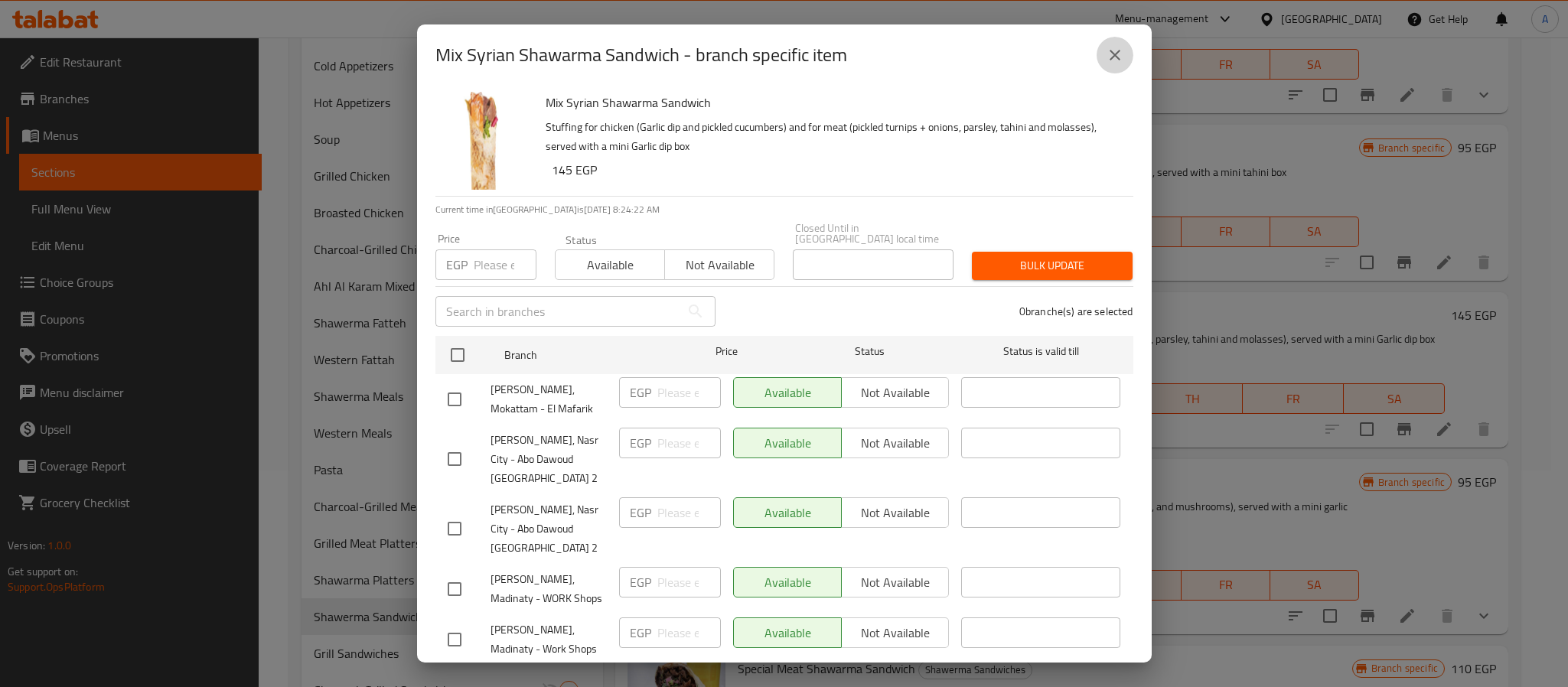
click at [1126, 65] on button "close" at bounding box center [1115, 55] width 37 height 37
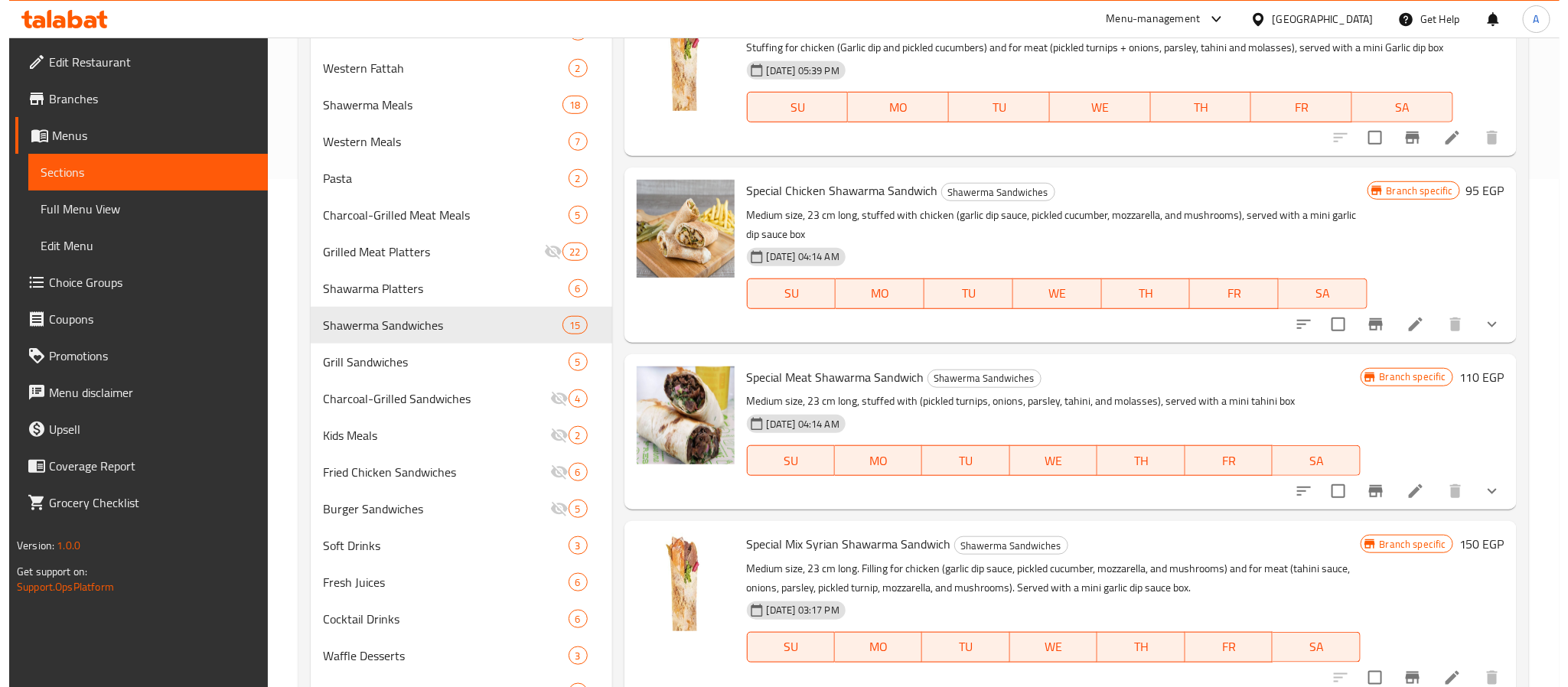
scroll to position [511, 0]
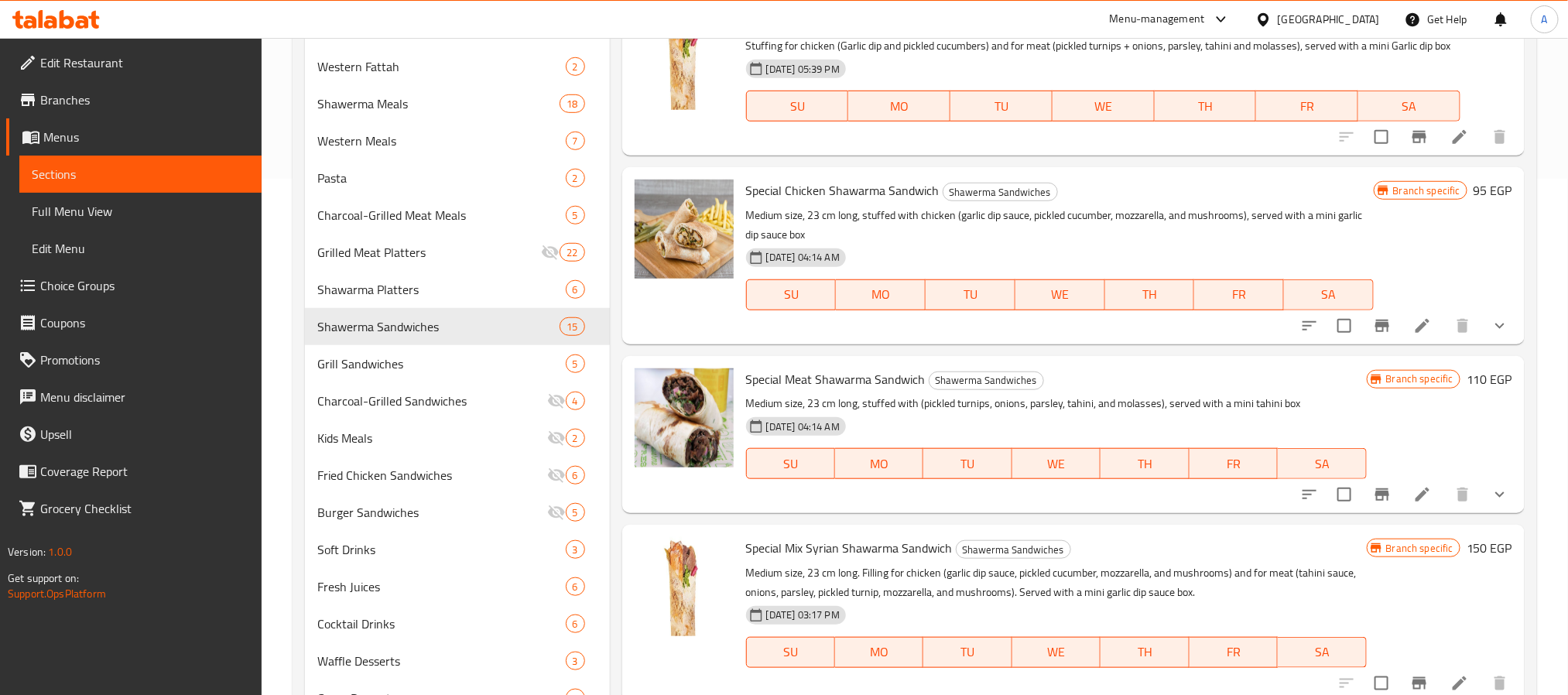
click at [1373, 335] on icon "Branch-specific-item" at bounding box center [1382, 325] width 19 height 19
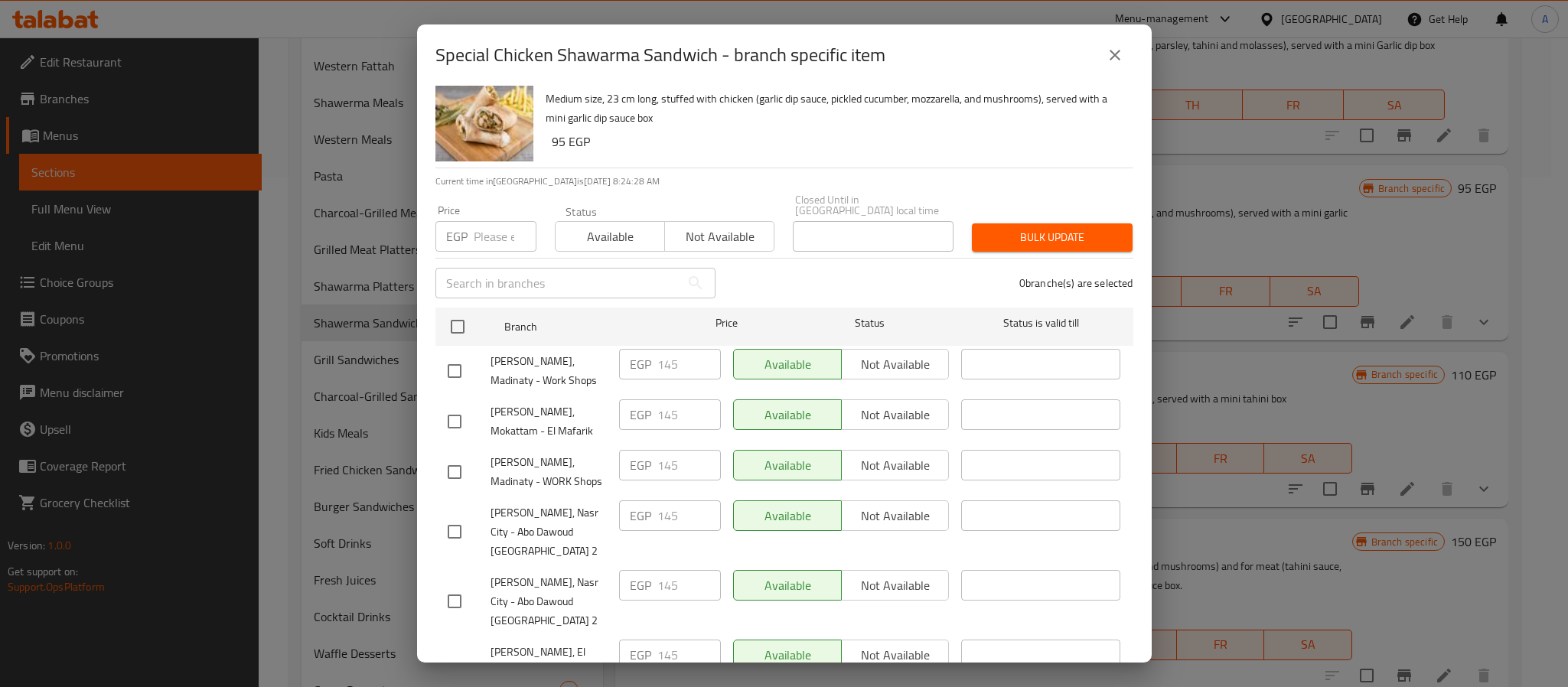
scroll to position [42, 0]
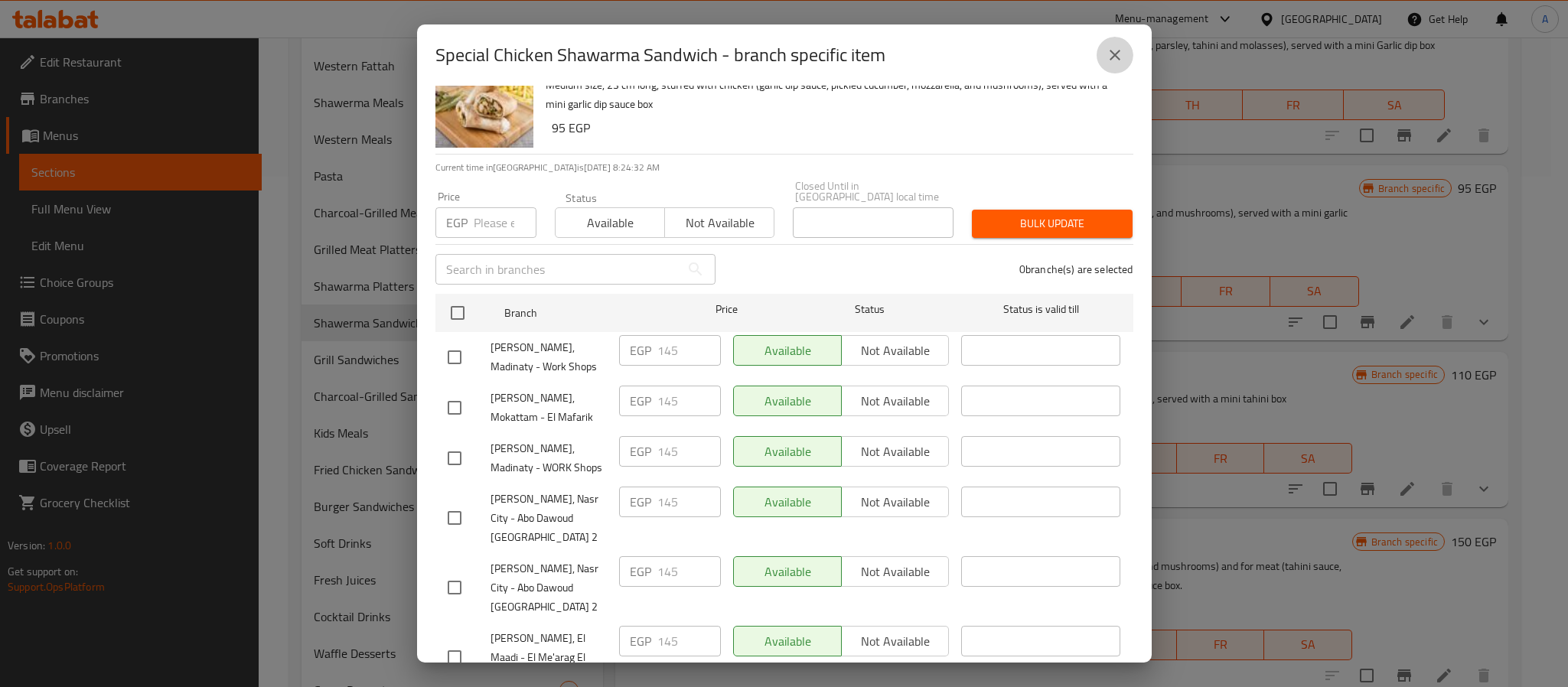
click at [1114, 46] on icon "close" at bounding box center [1115, 55] width 18 height 18
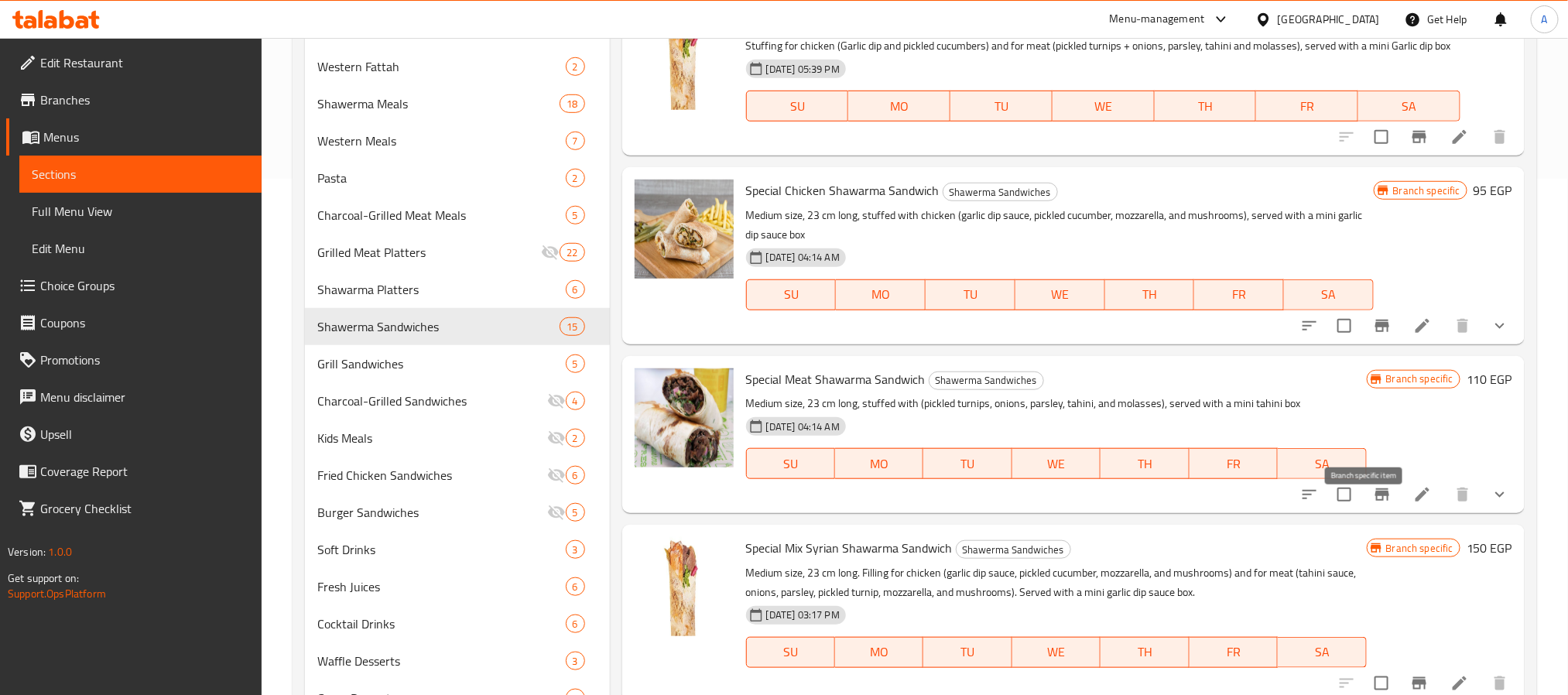
click at [1364, 503] on button "Branch-specific-item" at bounding box center [1382, 495] width 37 height 37
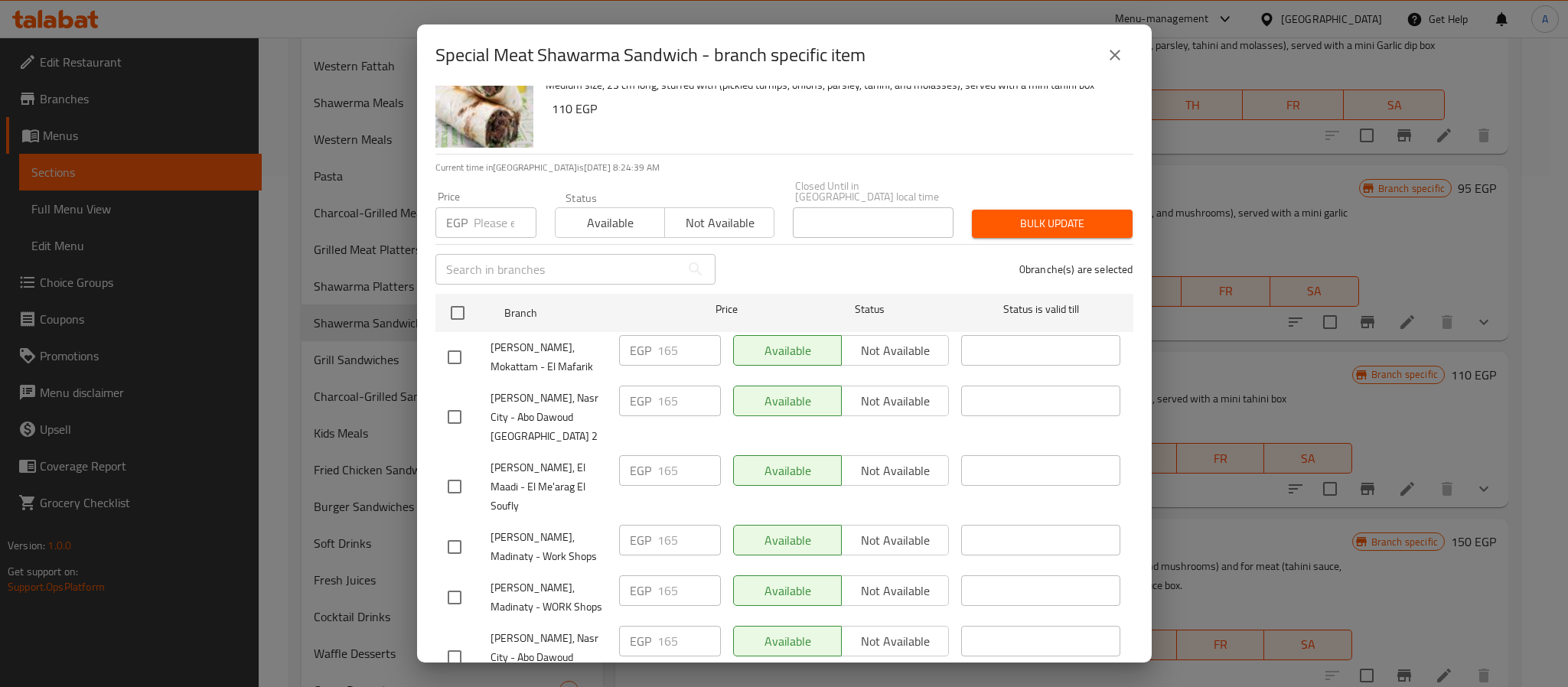
click at [1098, 59] on button "close" at bounding box center [1115, 55] width 37 height 37
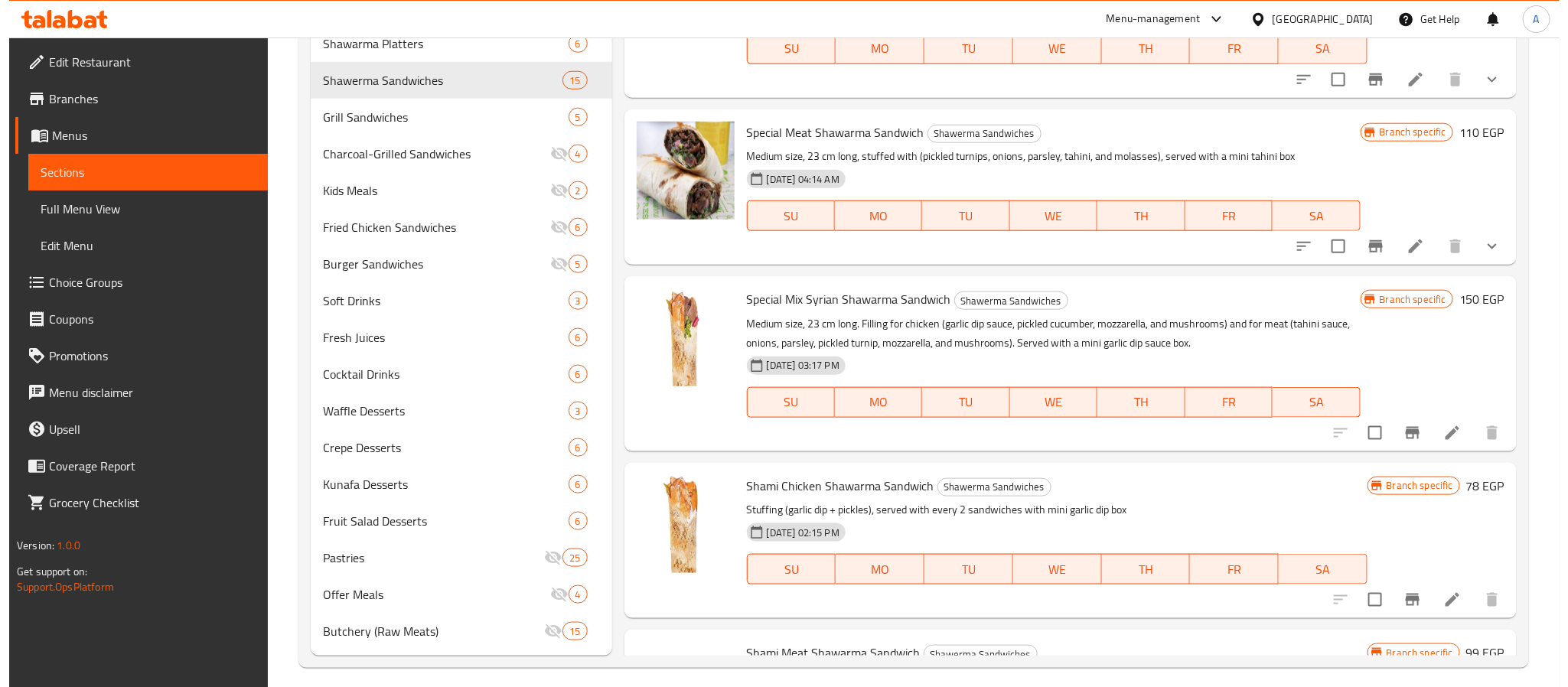
scroll to position [758, 0]
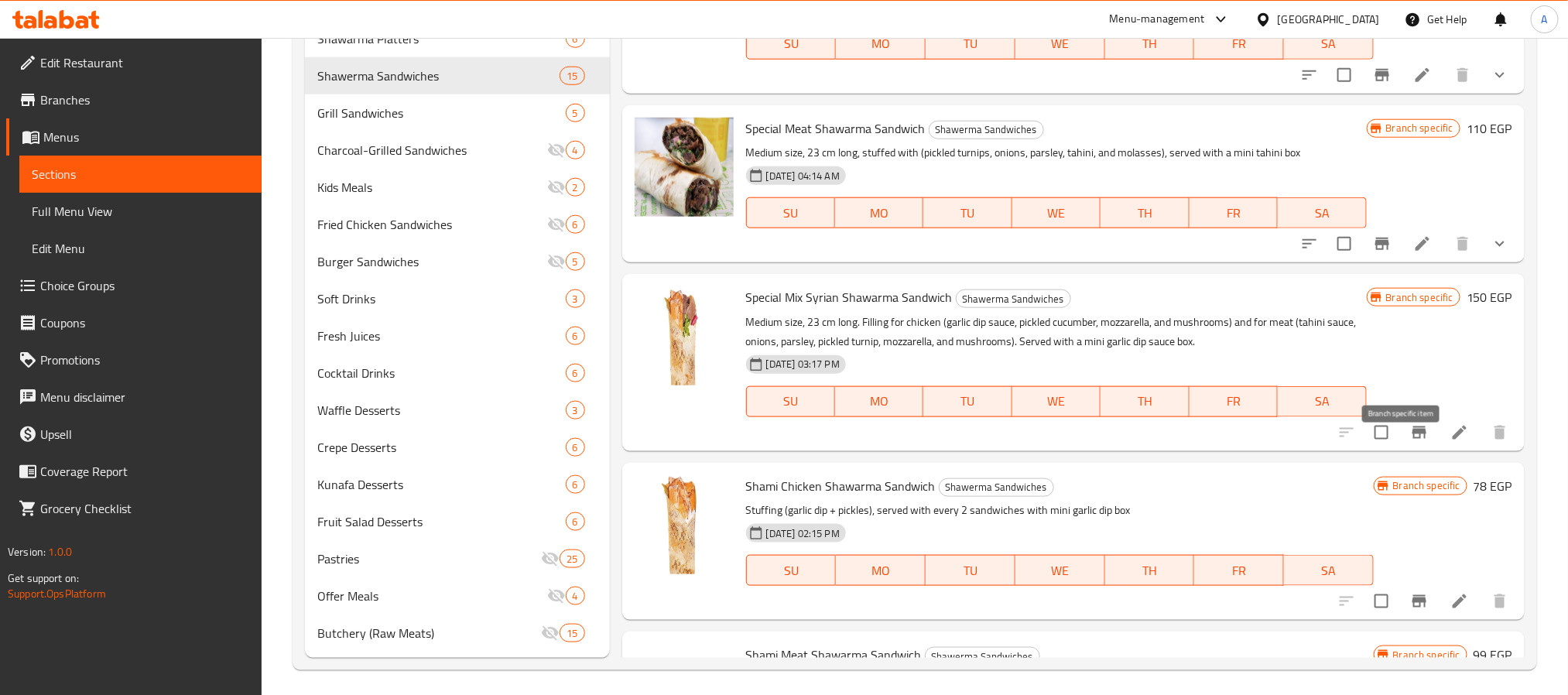
click at [1401, 451] on button "Branch-specific-item" at bounding box center [1419, 433] width 37 height 37
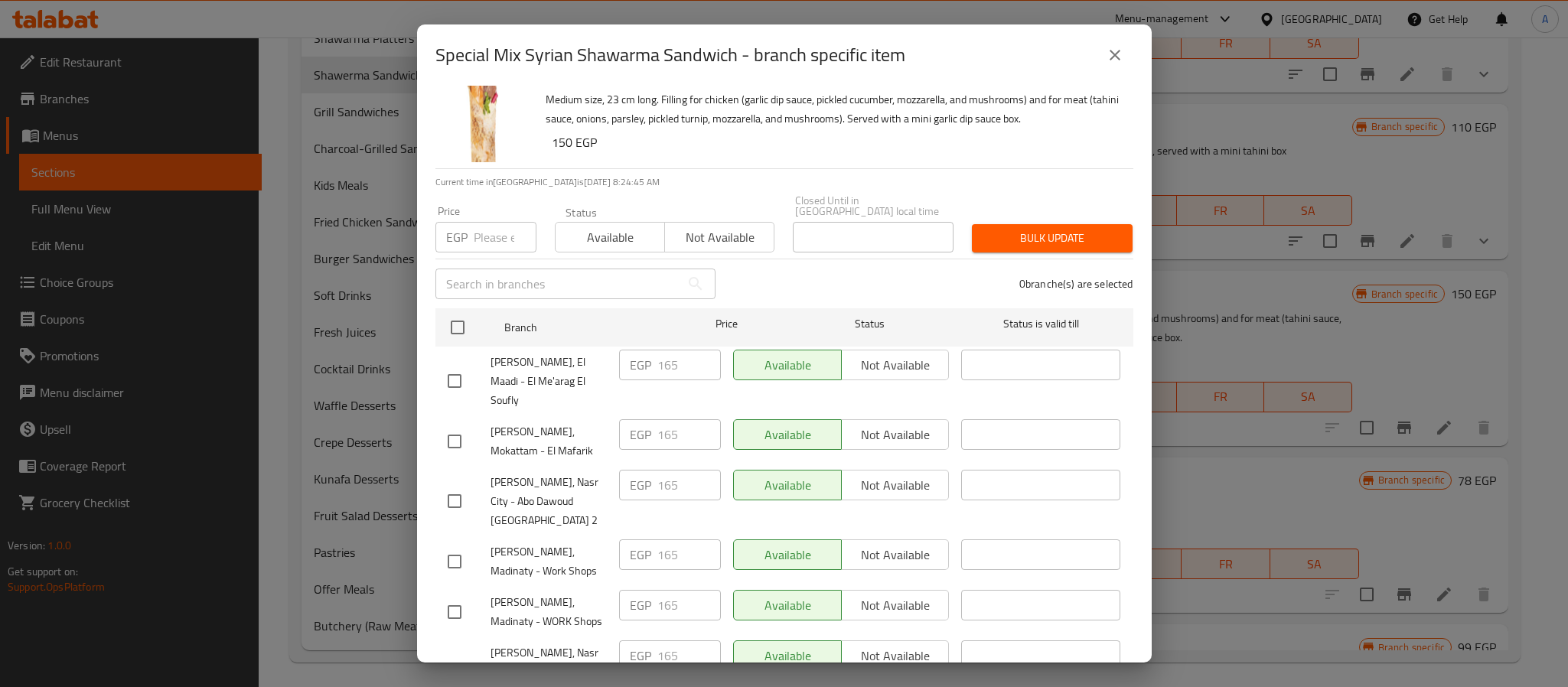
scroll to position [42, 0]
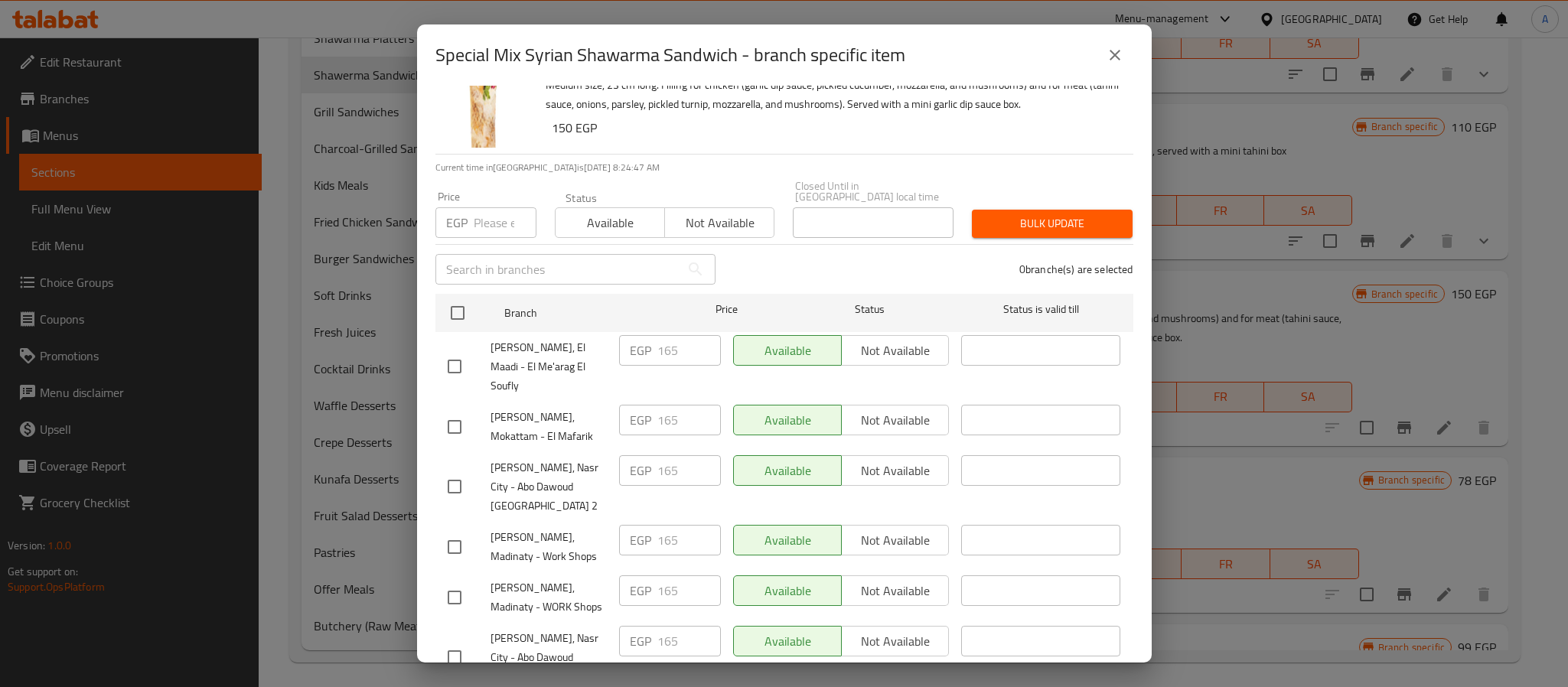
click at [1102, 59] on button "close" at bounding box center [1115, 55] width 37 height 37
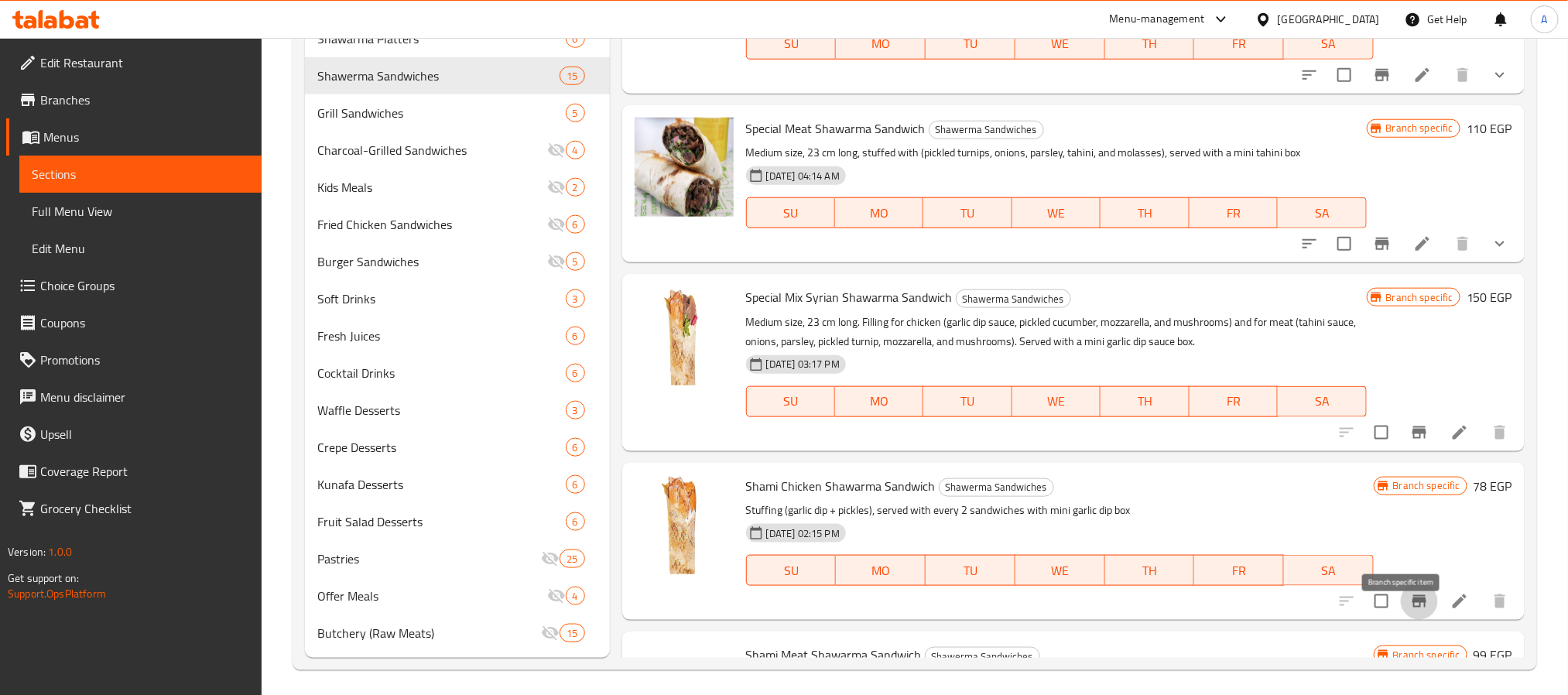
click at [1412, 608] on icon "Branch-specific-item" at bounding box center [1419, 602] width 14 height 12
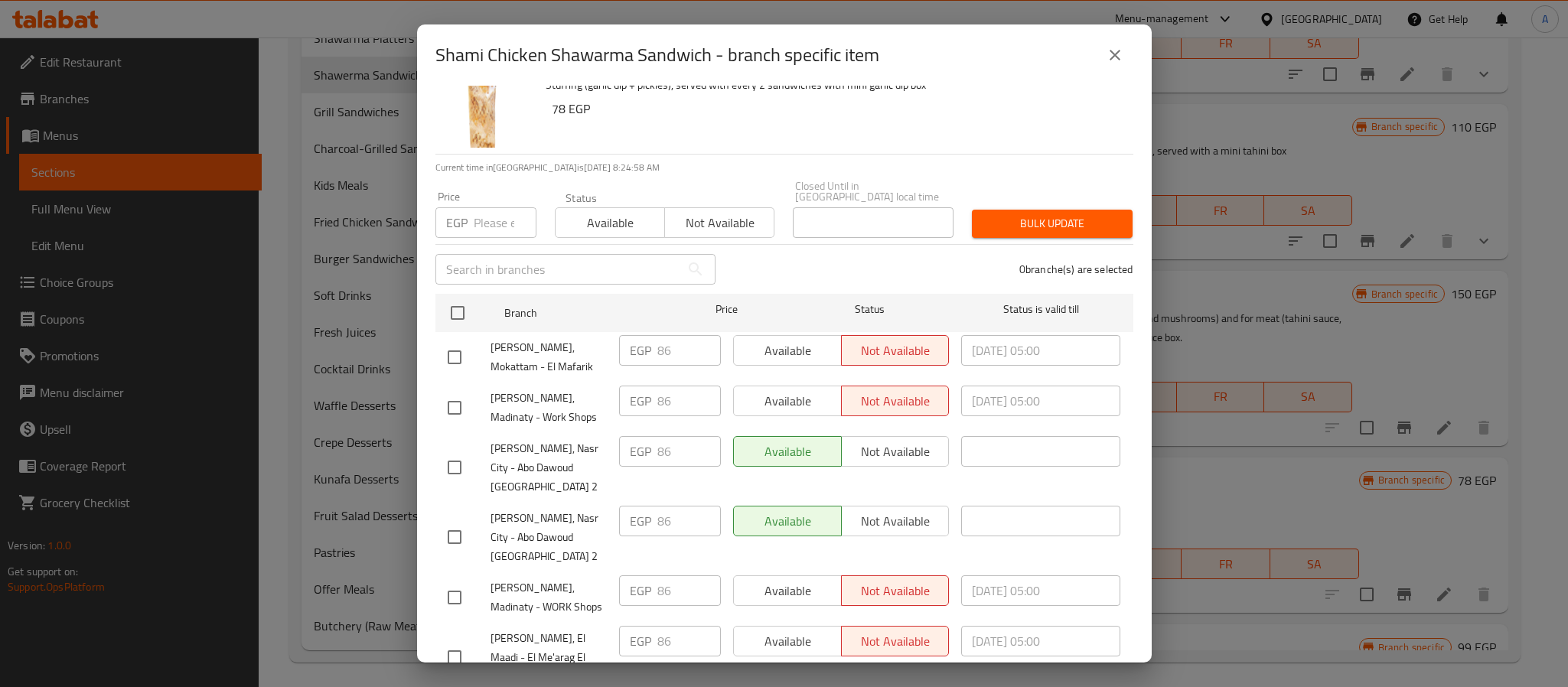
click at [1106, 58] on icon "close" at bounding box center [1115, 55] width 18 height 18
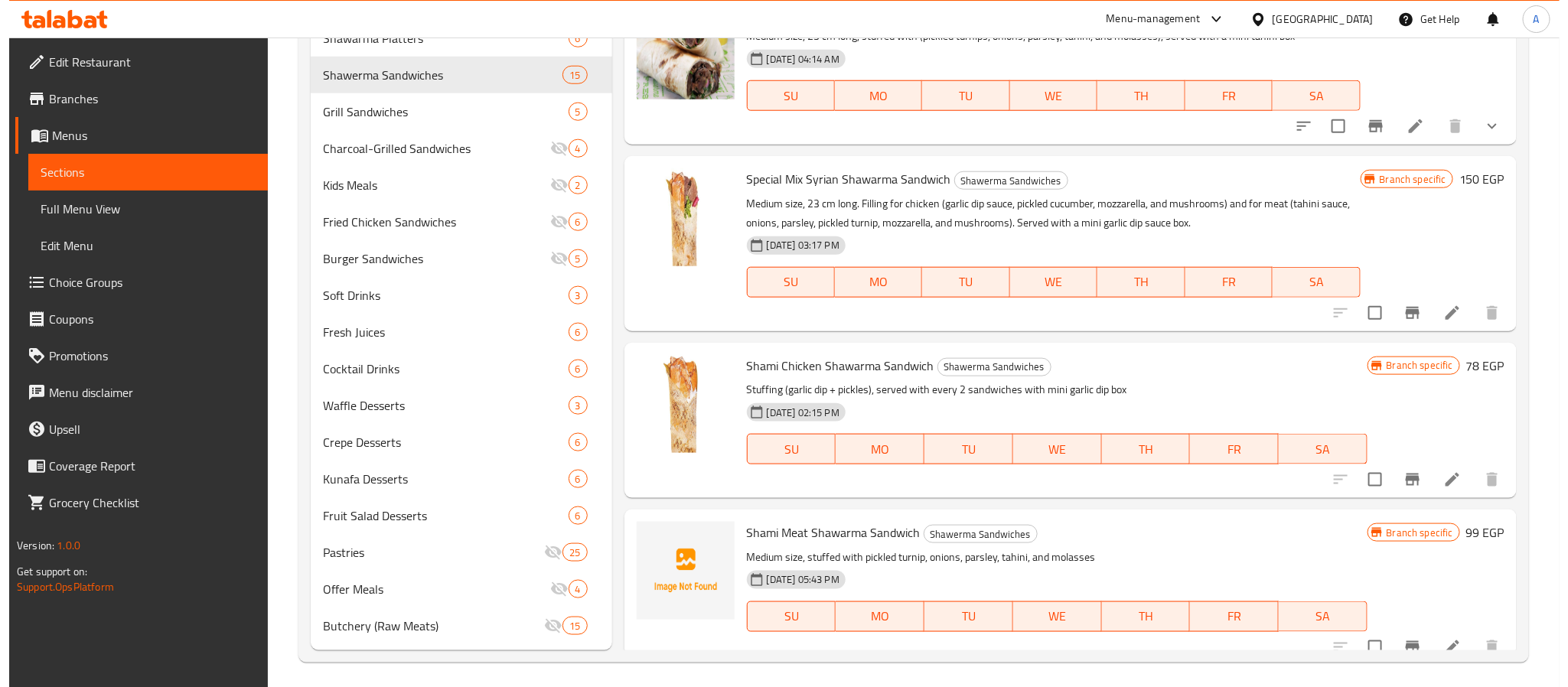
scroll to position [611, 0]
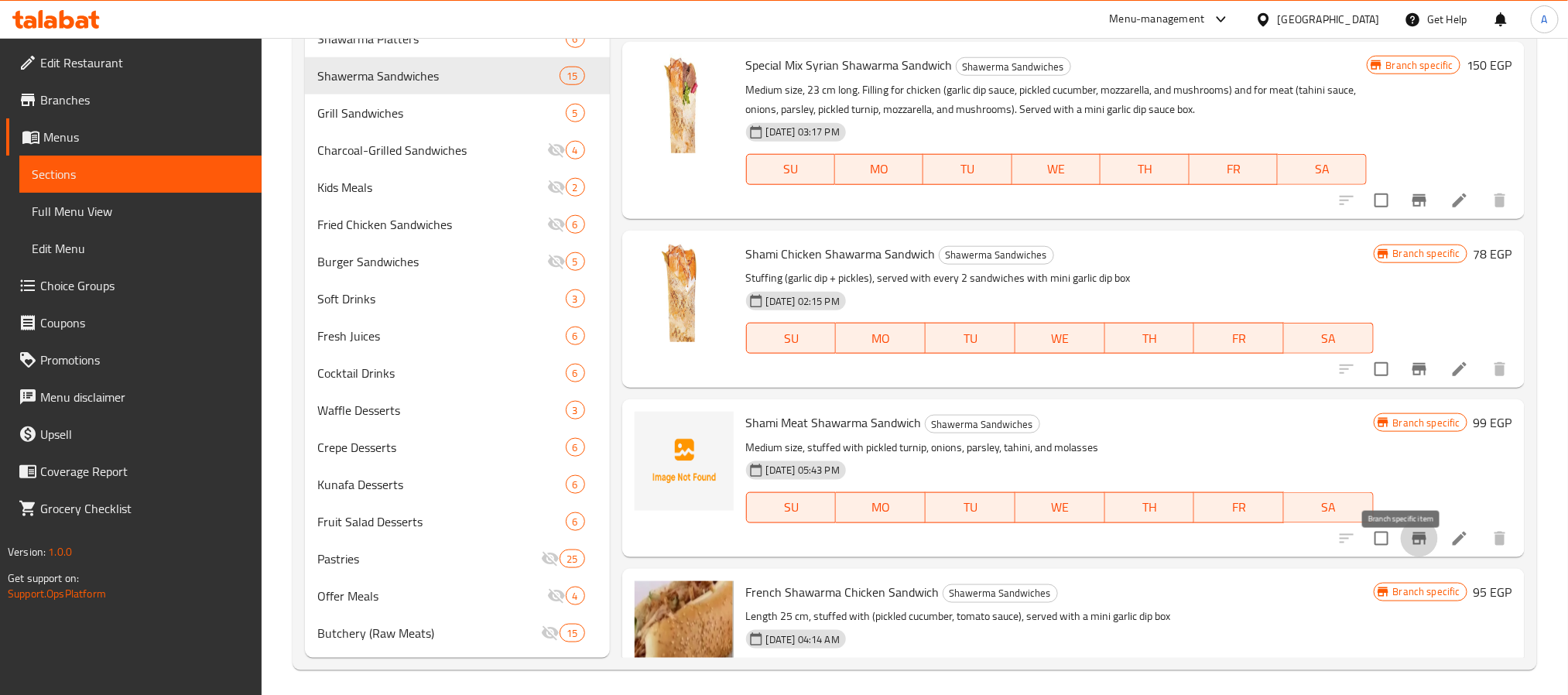
click at [1401, 546] on button "Branch-specific-item" at bounding box center [1419, 539] width 37 height 37
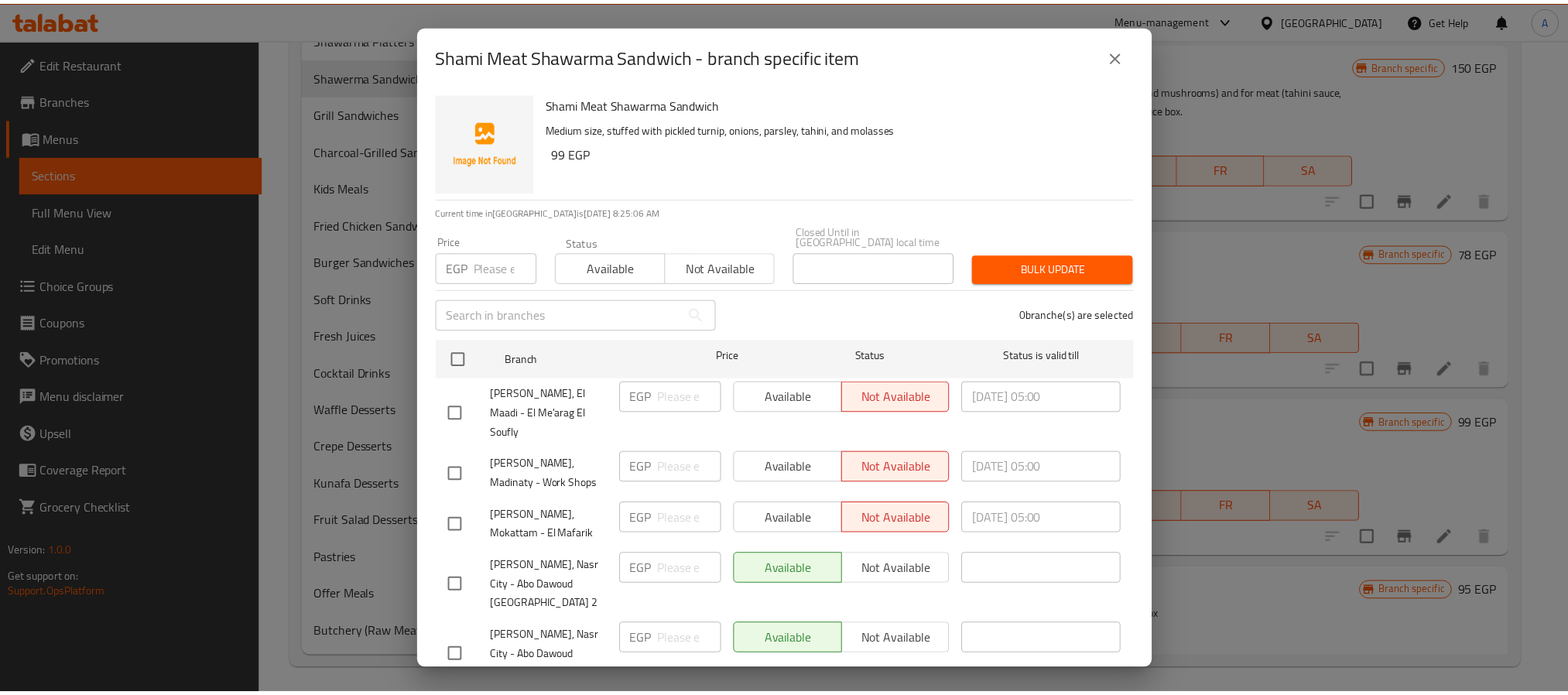
scroll to position [42, 0]
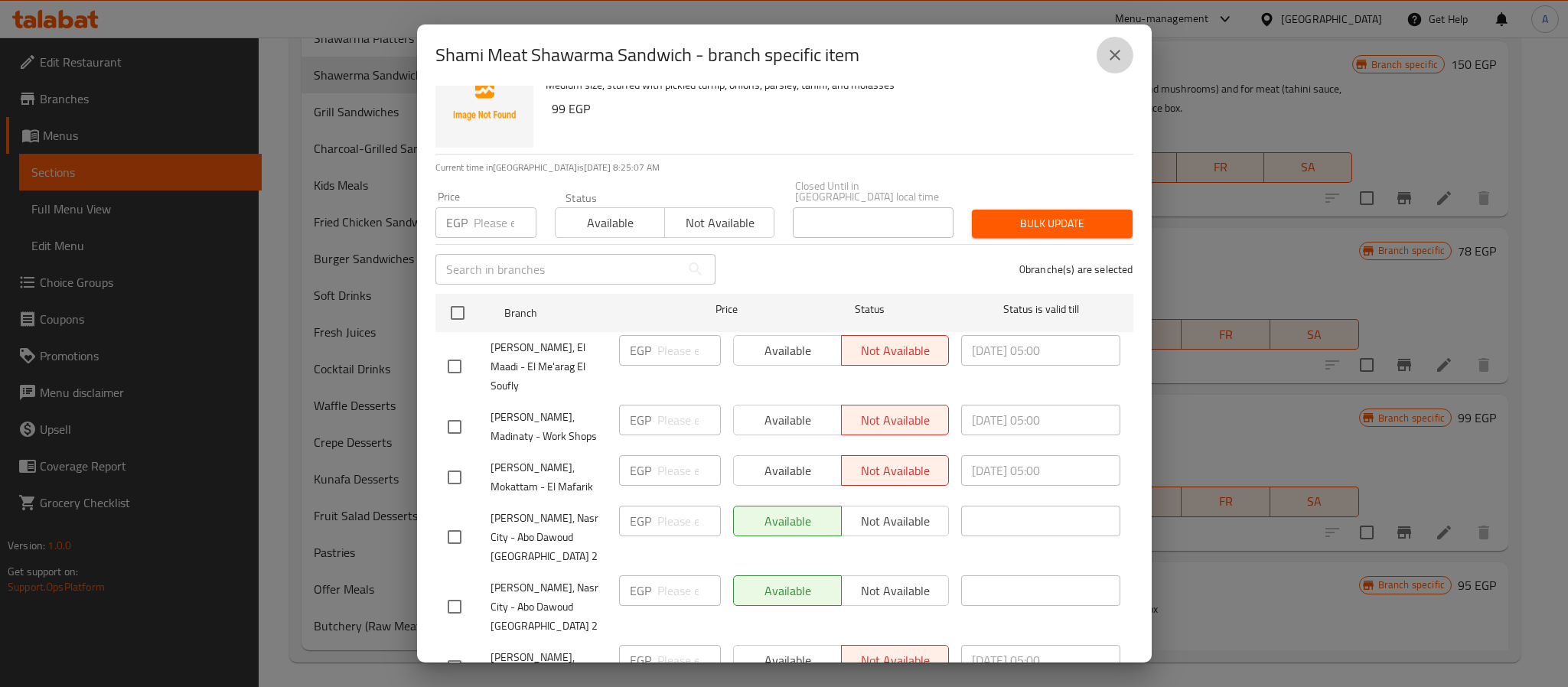
click at [1112, 56] on icon "close" at bounding box center [1115, 55] width 18 height 18
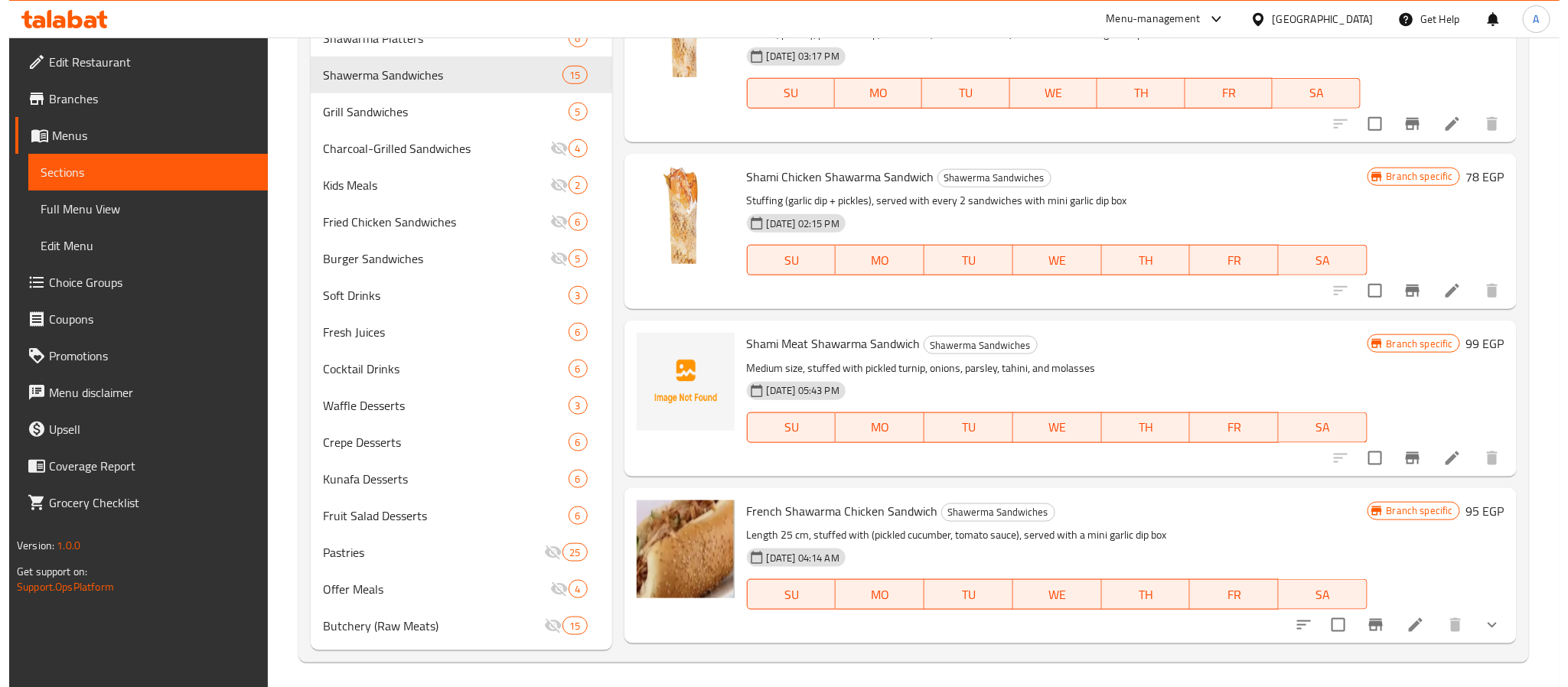
scroll to position [725, 0]
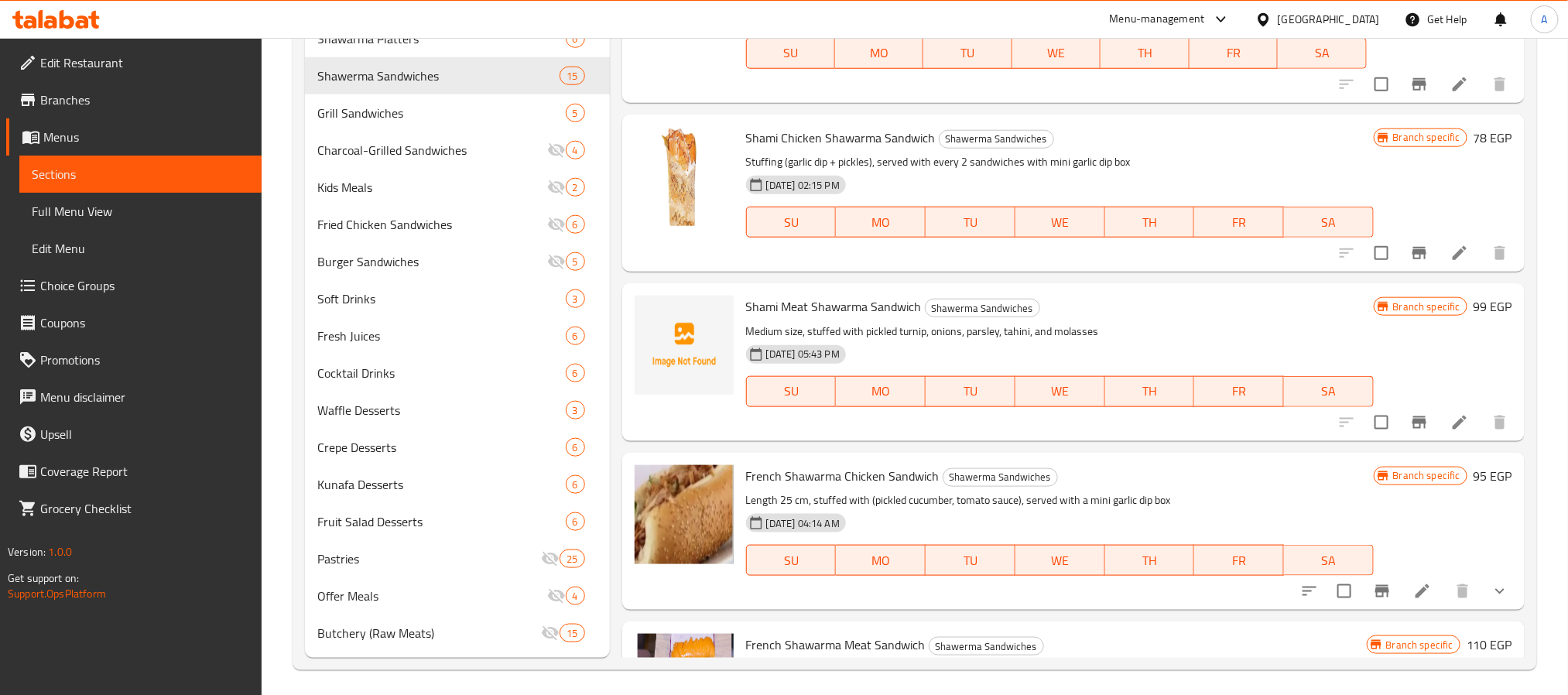
click at [1378, 604] on button "Branch-specific-item" at bounding box center [1382, 592] width 37 height 37
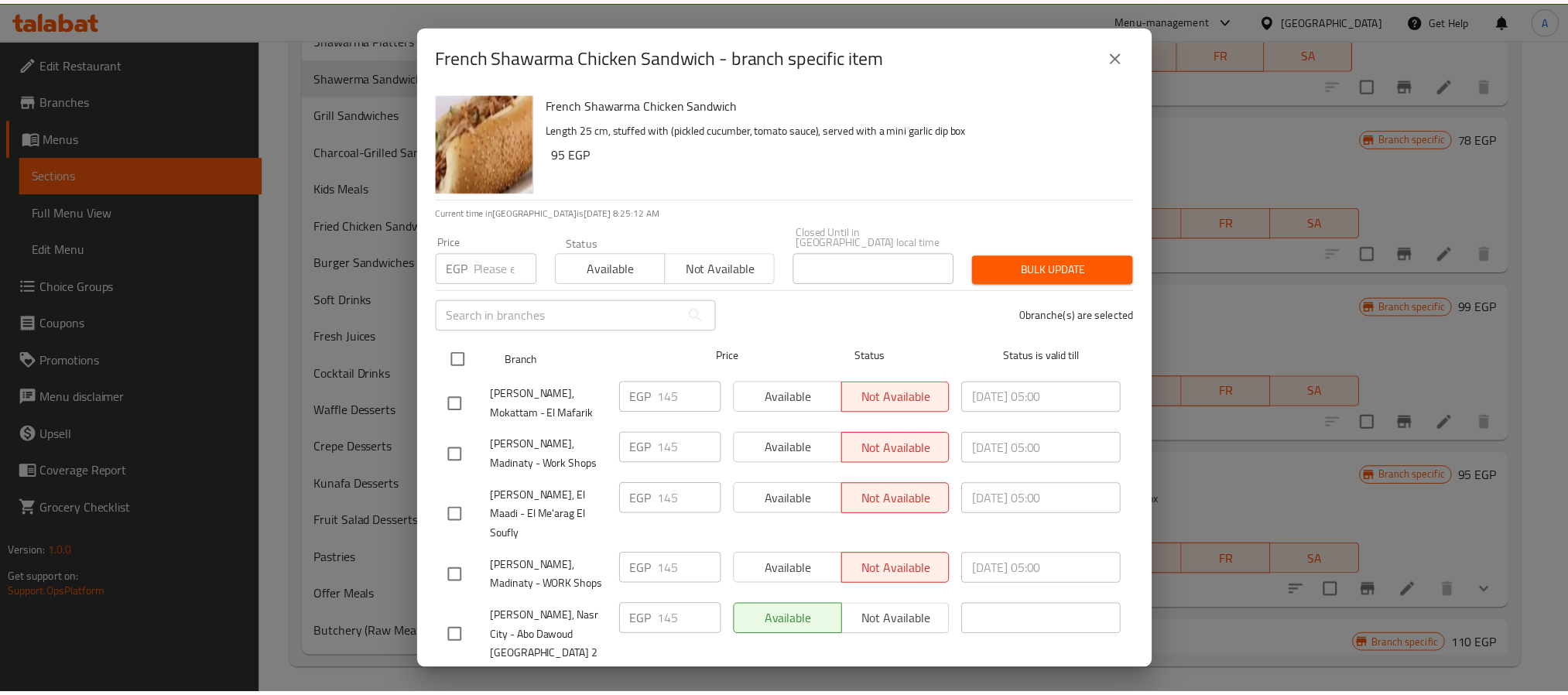
scroll to position [42, 0]
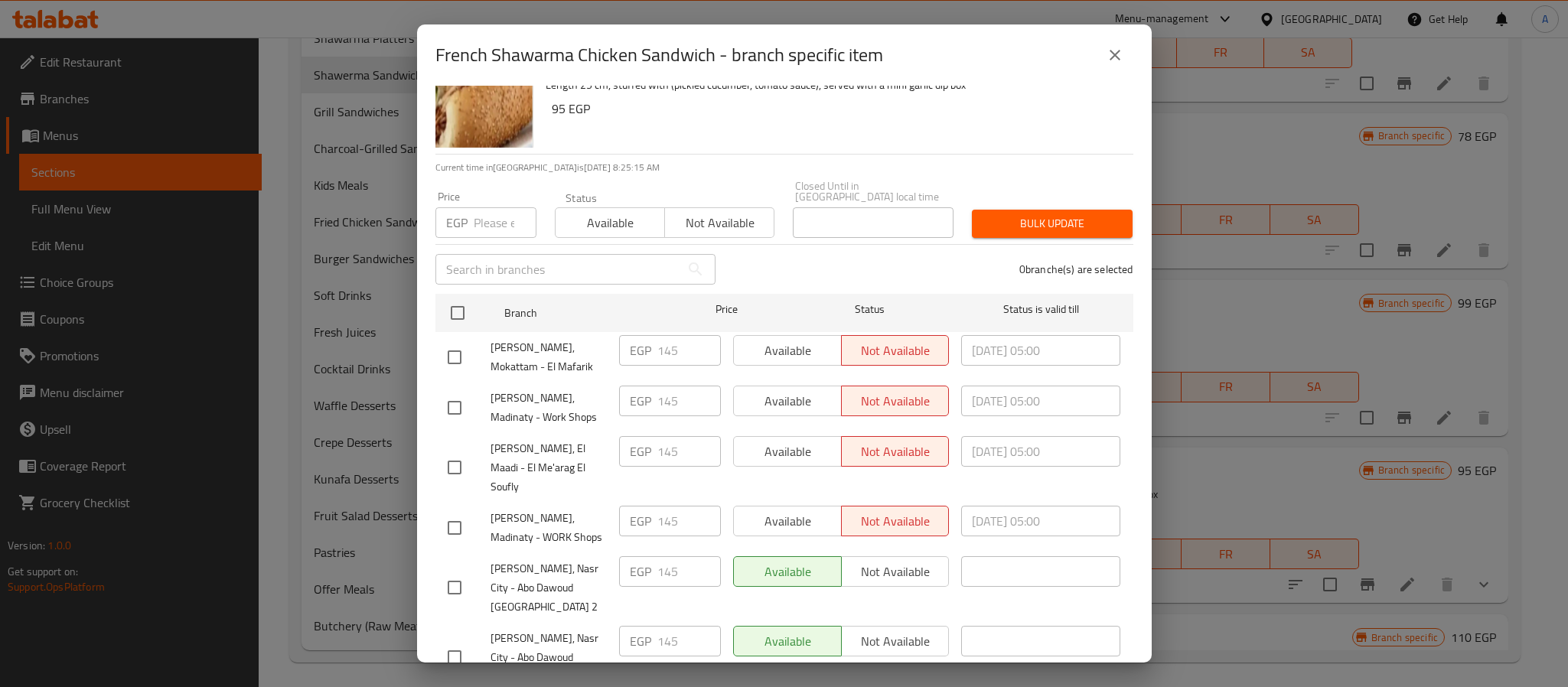
click at [1103, 53] on button "close" at bounding box center [1115, 55] width 37 height 37
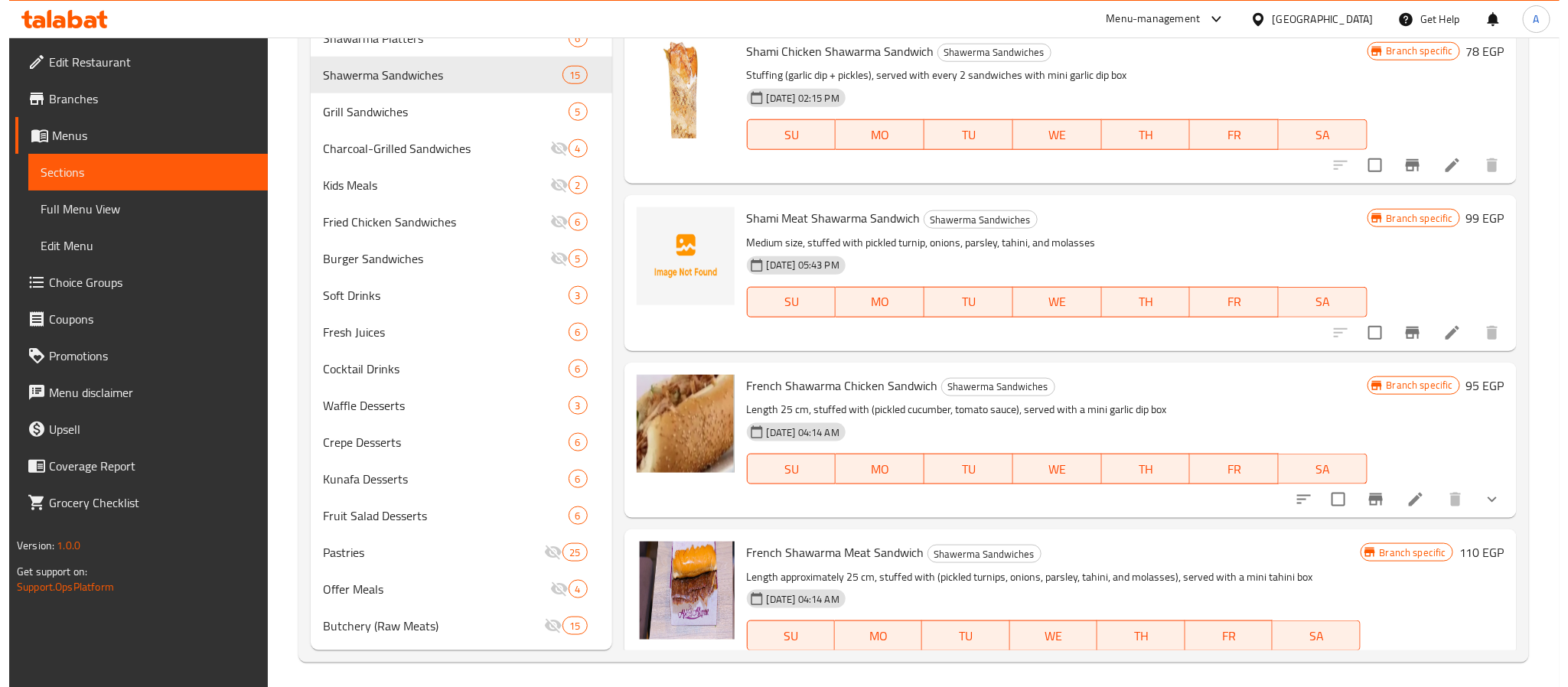
scroll to position [956, 0]
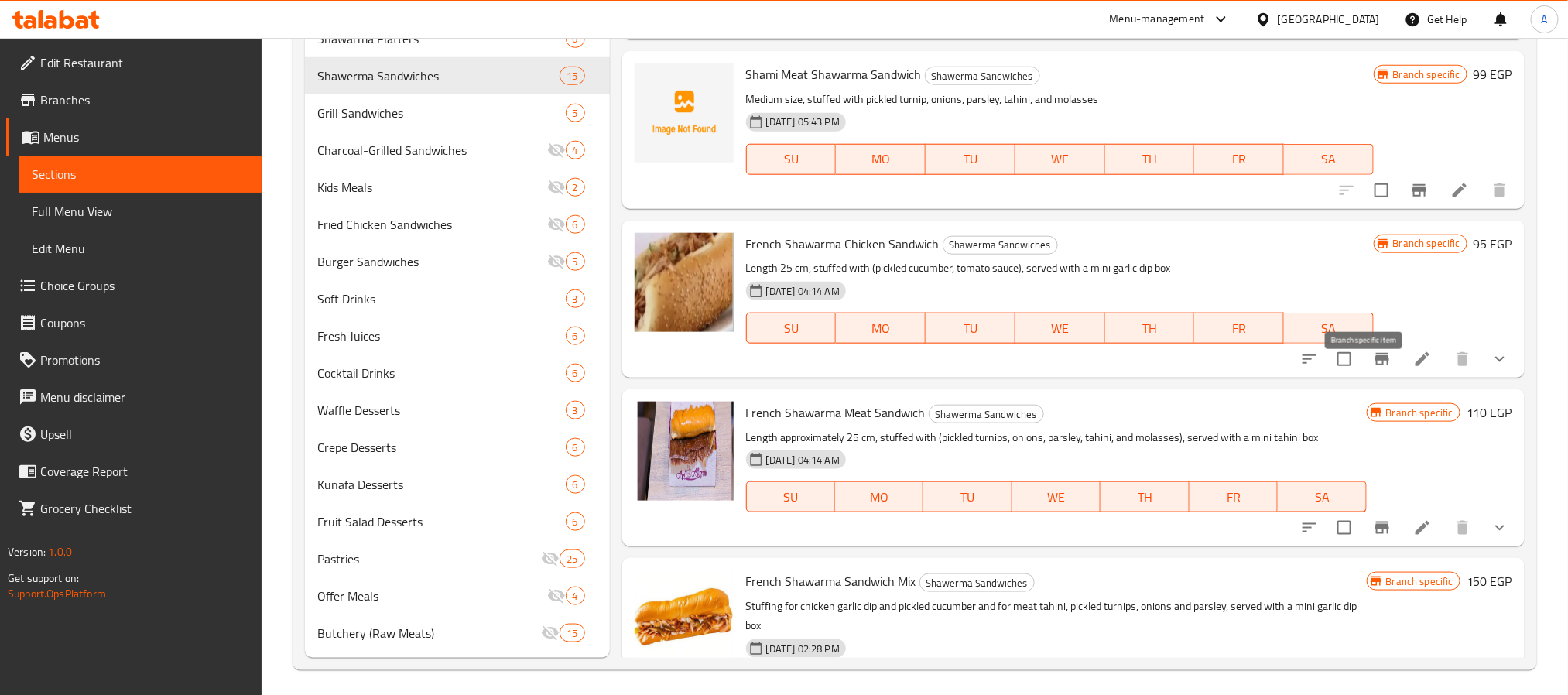
click at [1373, 368] on icon "Branch-specific-item" at bounding box center [1382, 359] width 19 height 19
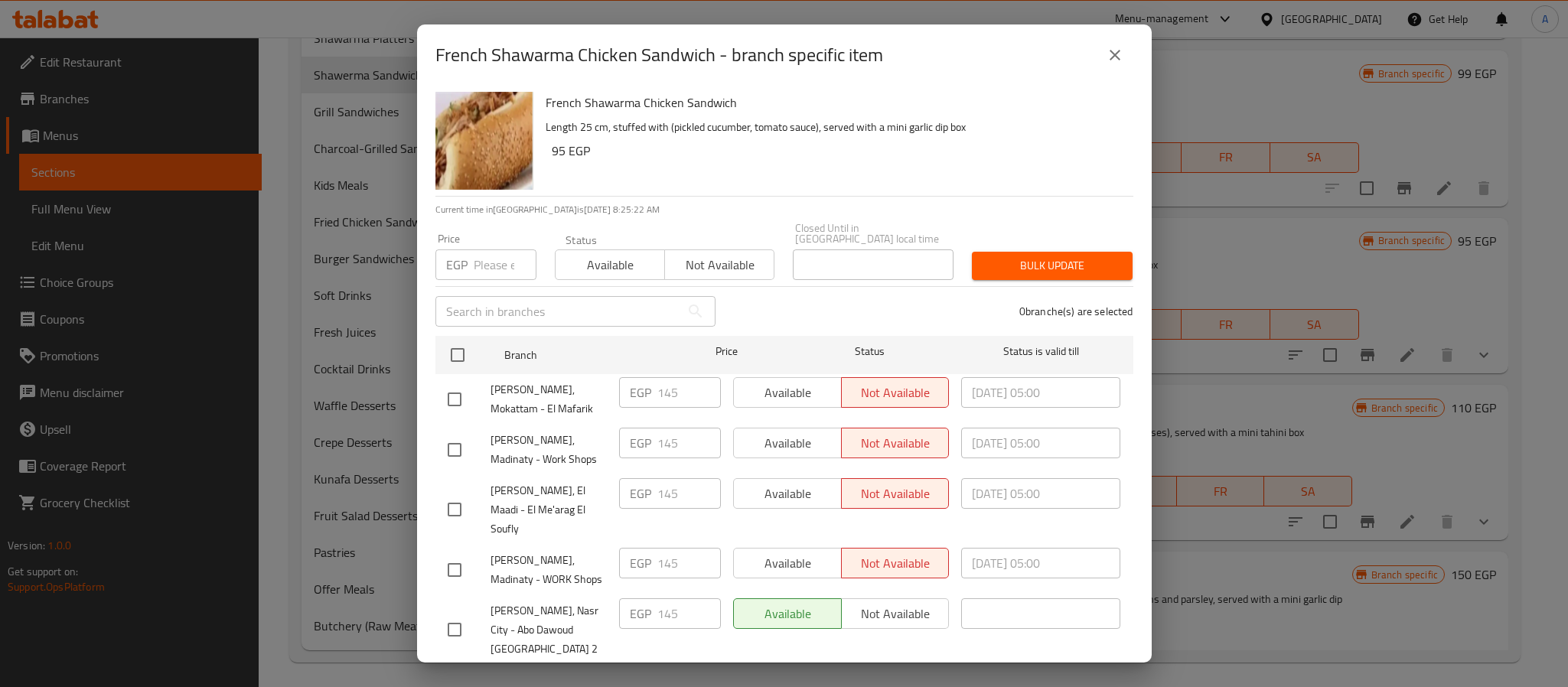
scroll to position [42, 0]
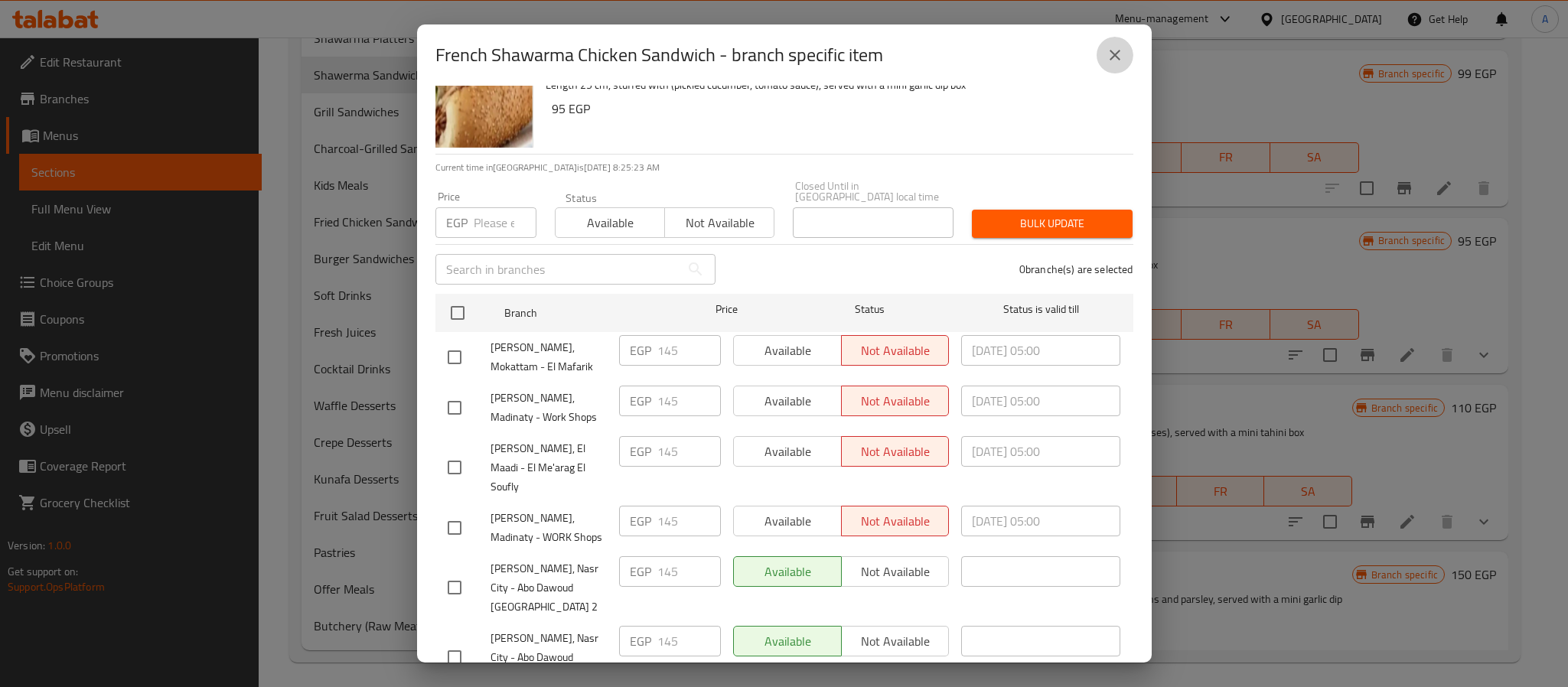
click at [1114, 51] on icon "close" at bounding box center [1115, 55] width 18 height 18
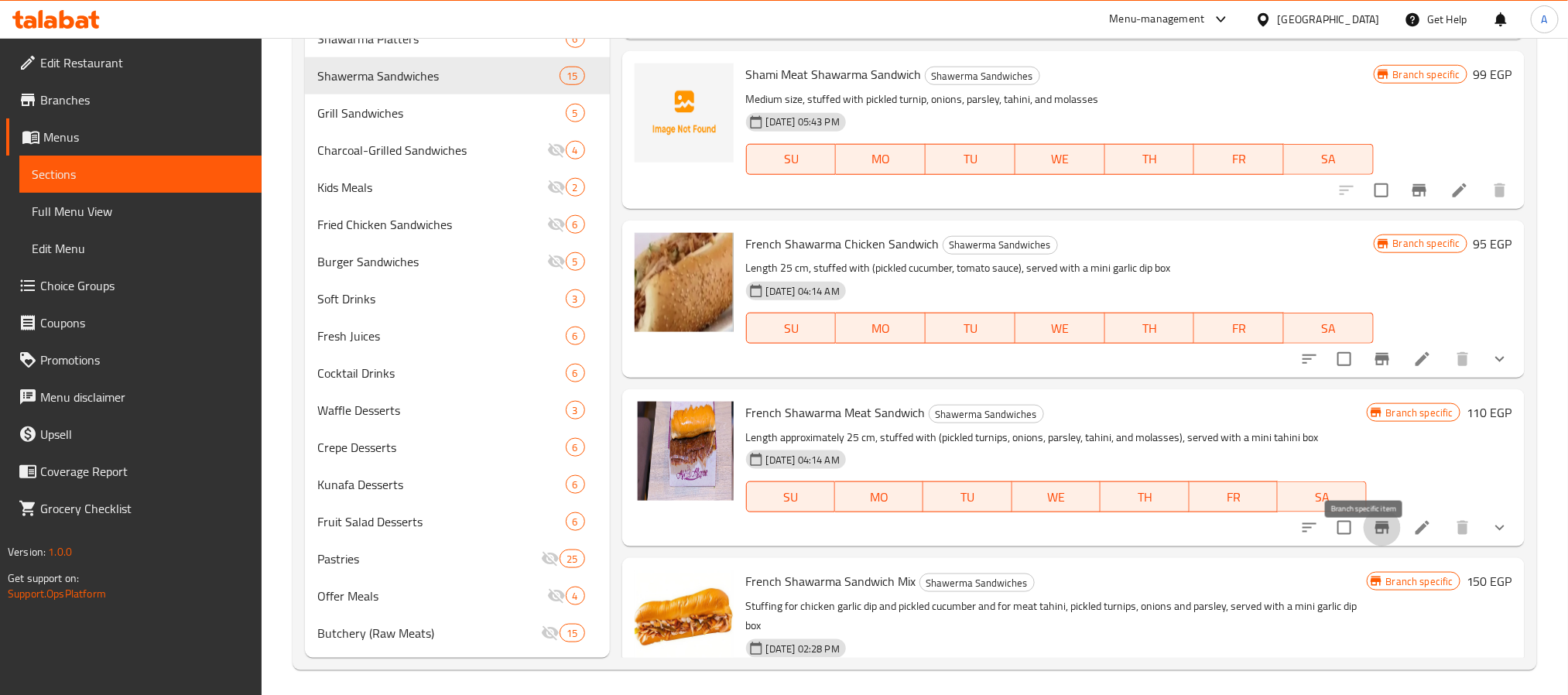
click at [1373, 537] on icon "Branch-specific-item" at bounding box center [1382, 527] width 19 height 19
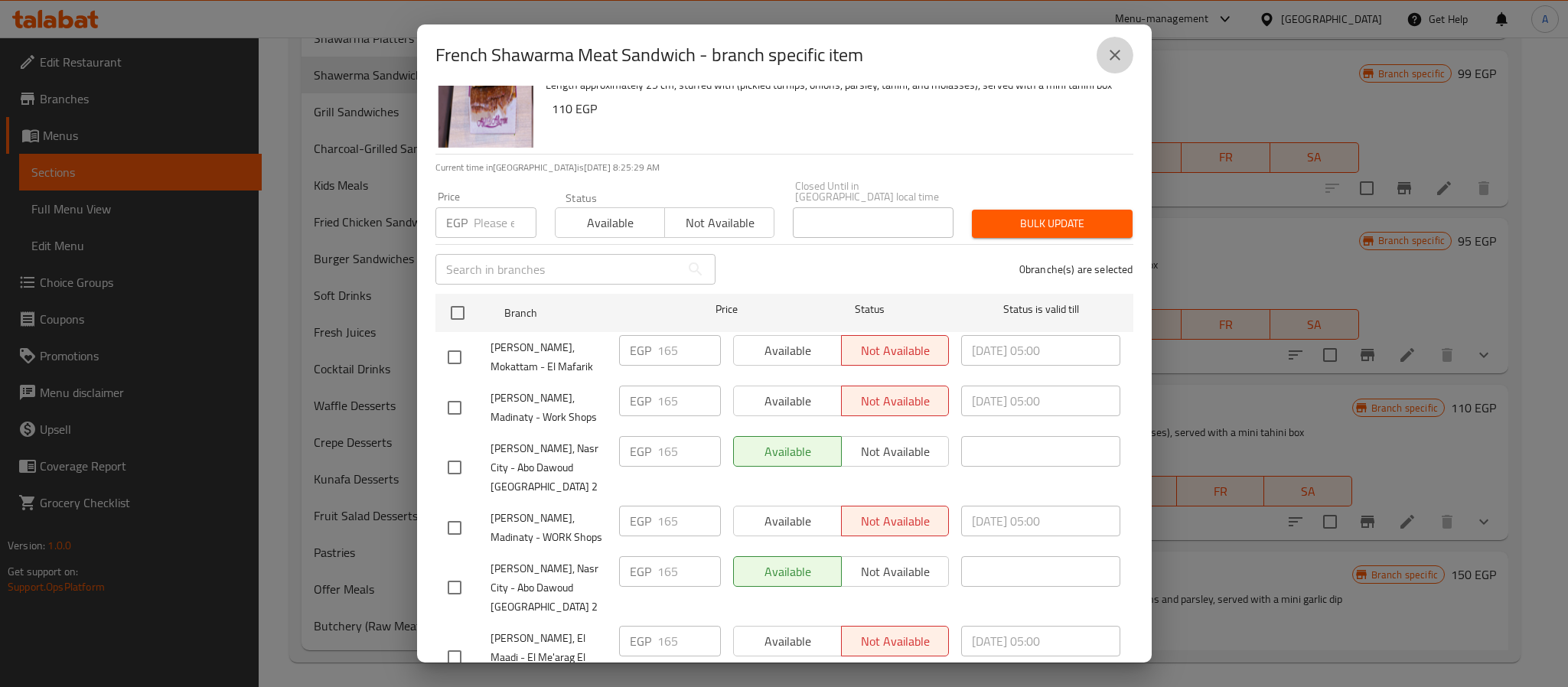
click at [1107, 55] on icon "close" at bounding box center [1115, 55] width 18 height 18
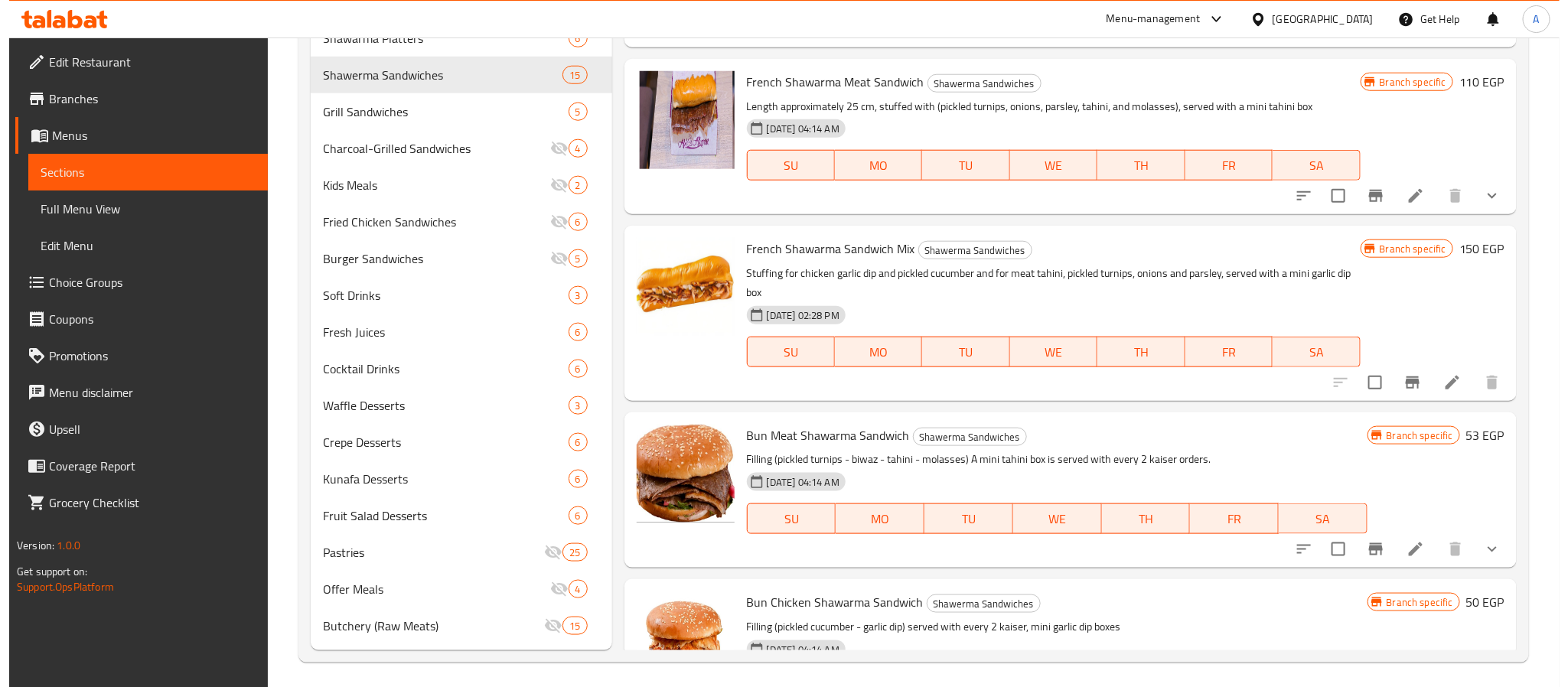
scroll to position [1300, 0]
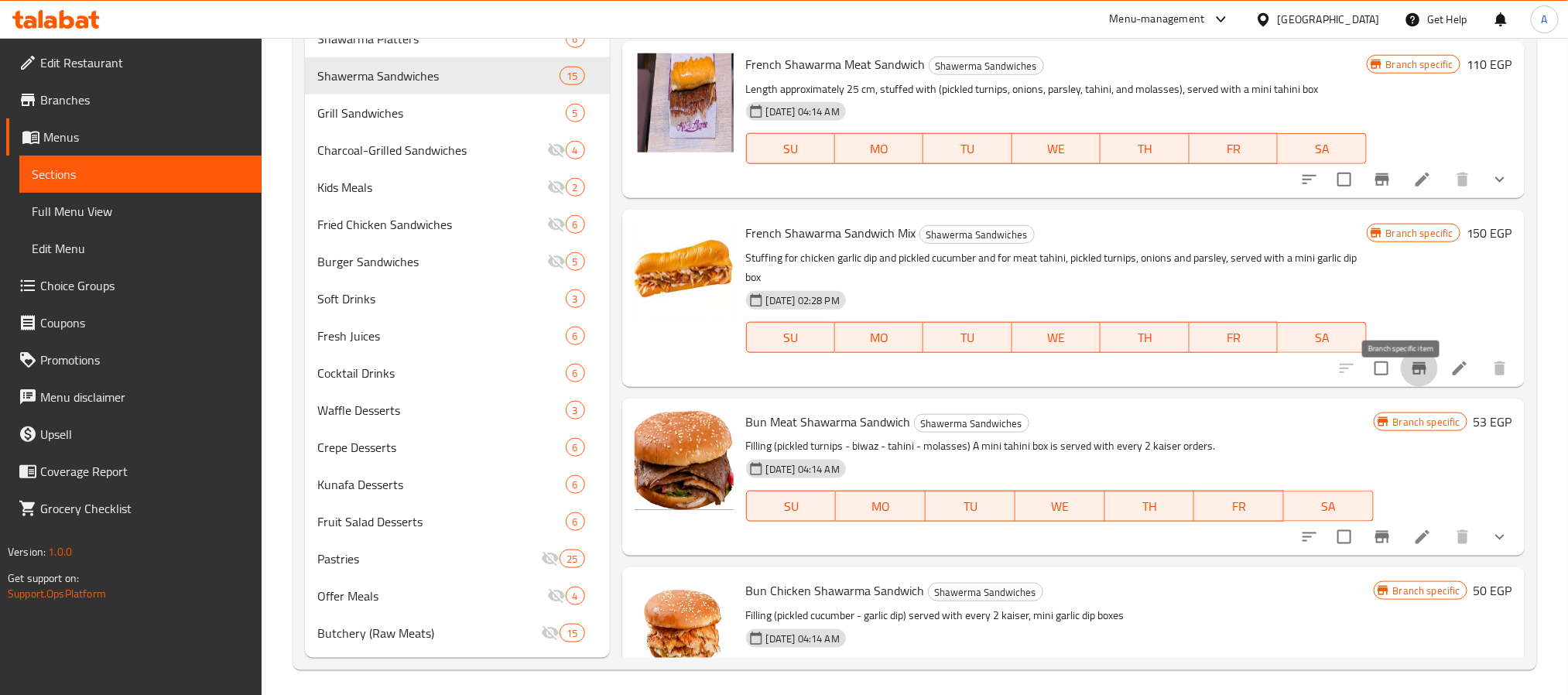
click at [1401, 385] on button "Branch-specific-item" at bounding box center [1419, 369] width 37 height 37
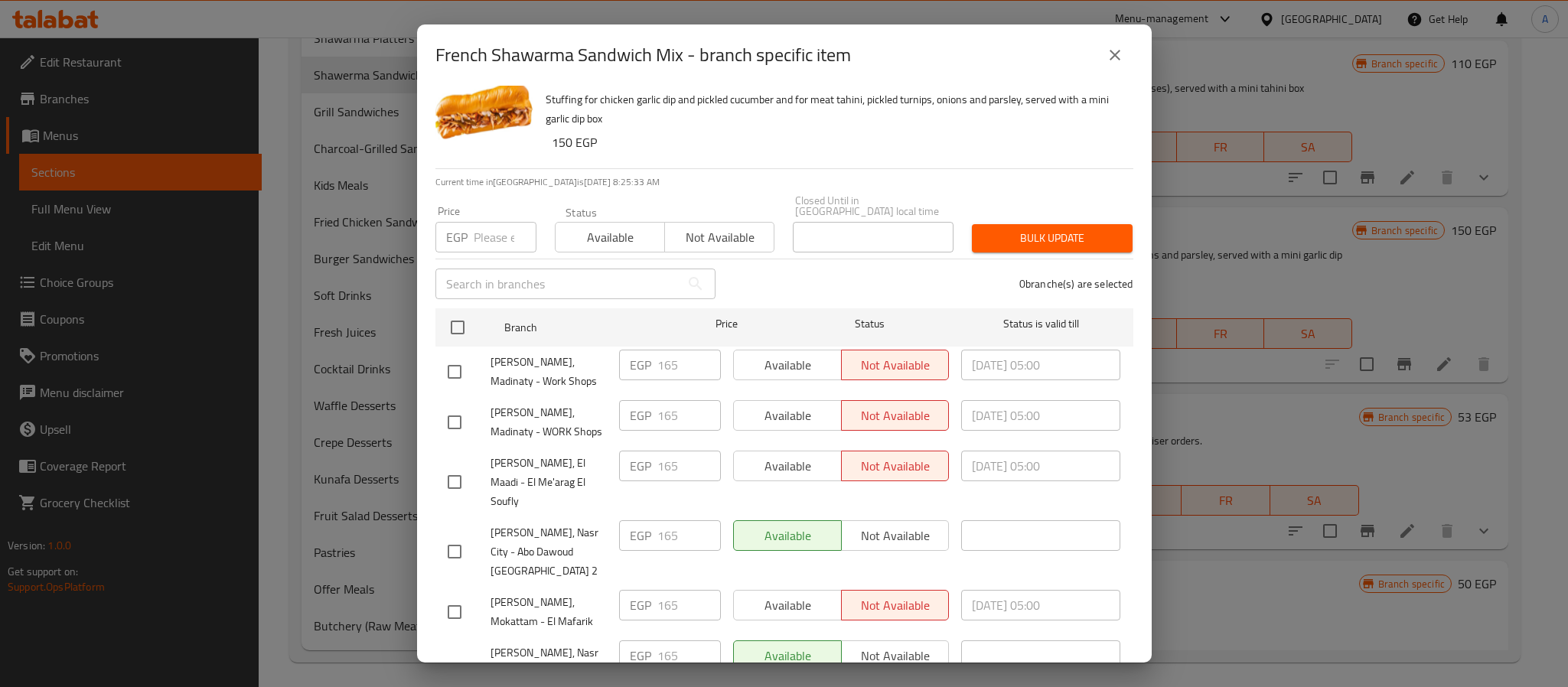
scroll to position [42, 0]
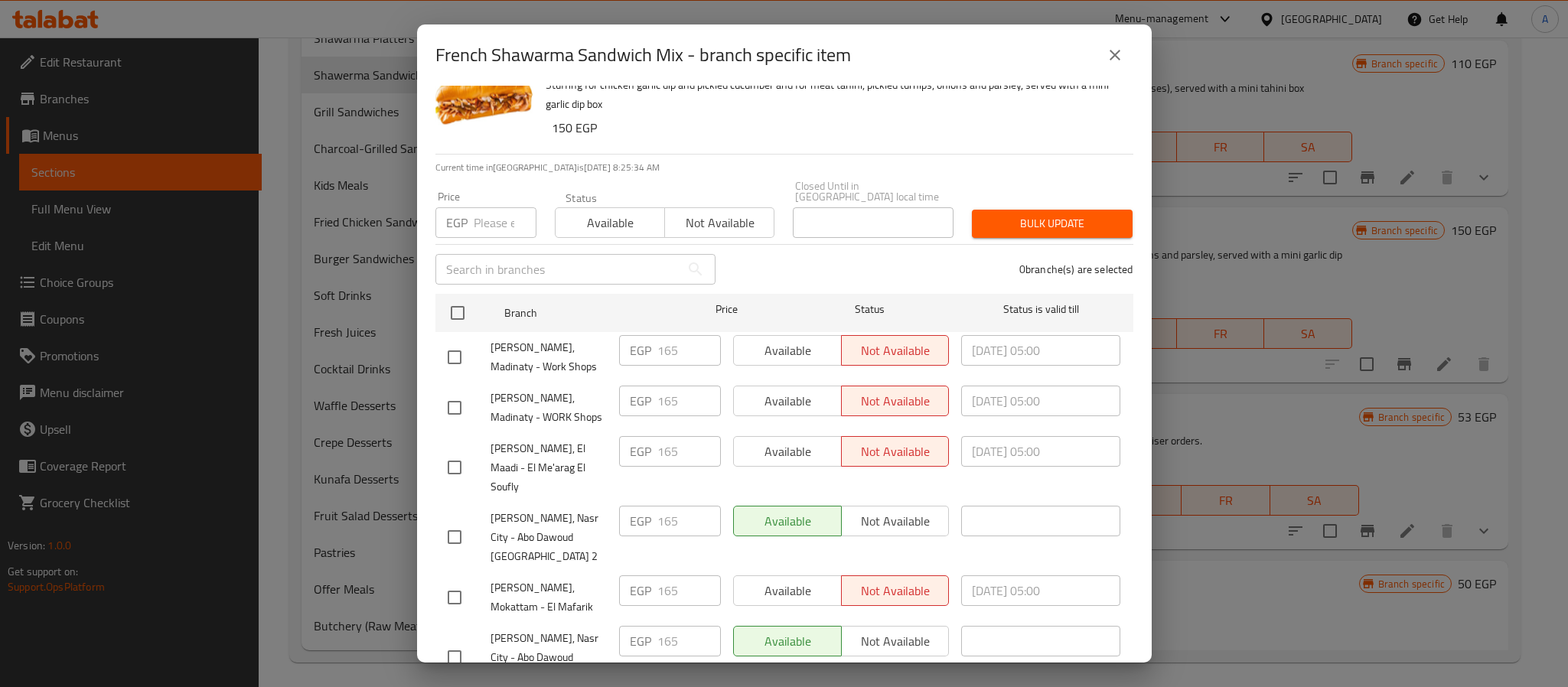
click at [1103, 62] on button "close" at bounding box center [1115, 55] width 37 height 37
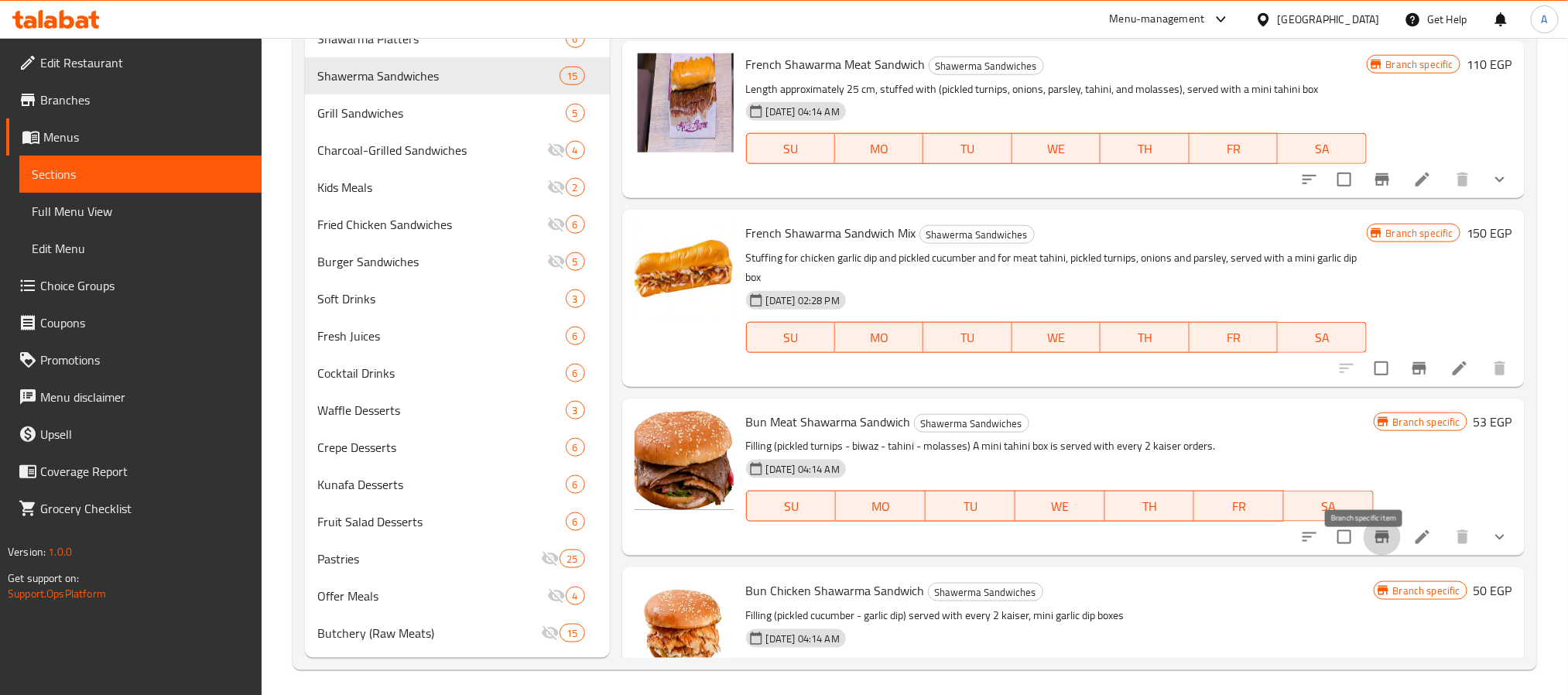
click at [1375, 543] on icon "Branch-specific-item" at bounding box center [1382, 537] width 14 height 12
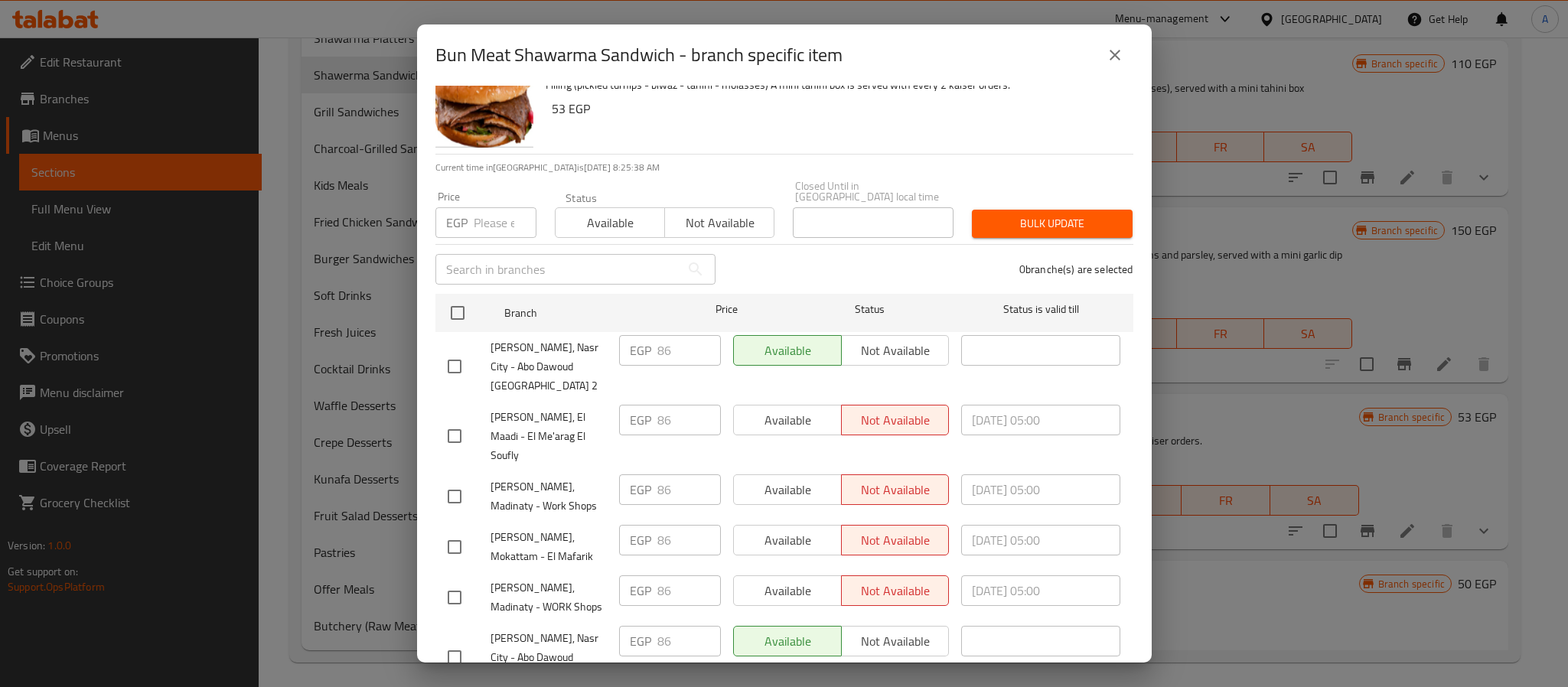
click at [1108, 58] on icon "close" at bounding box center [1115, 55] width 18 height 18
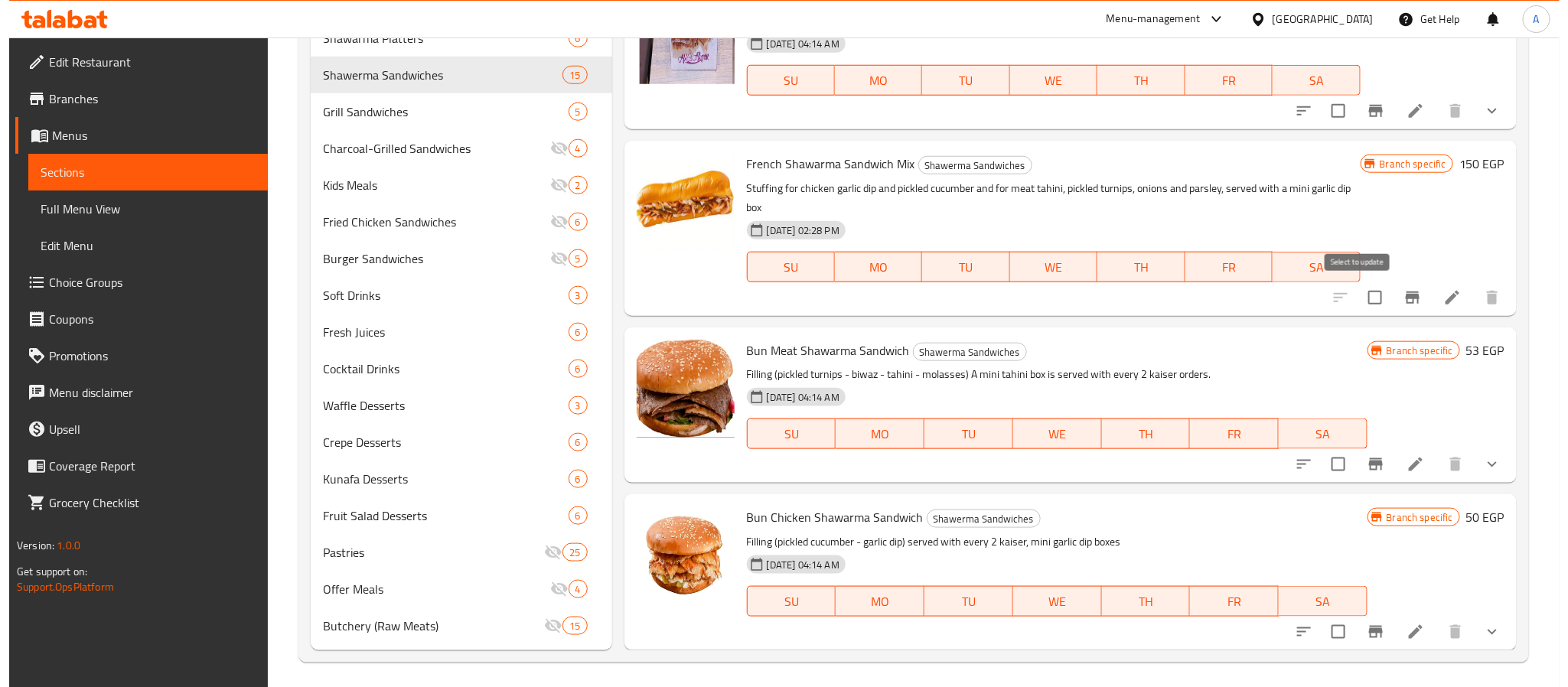
scroll to position [763, 0]
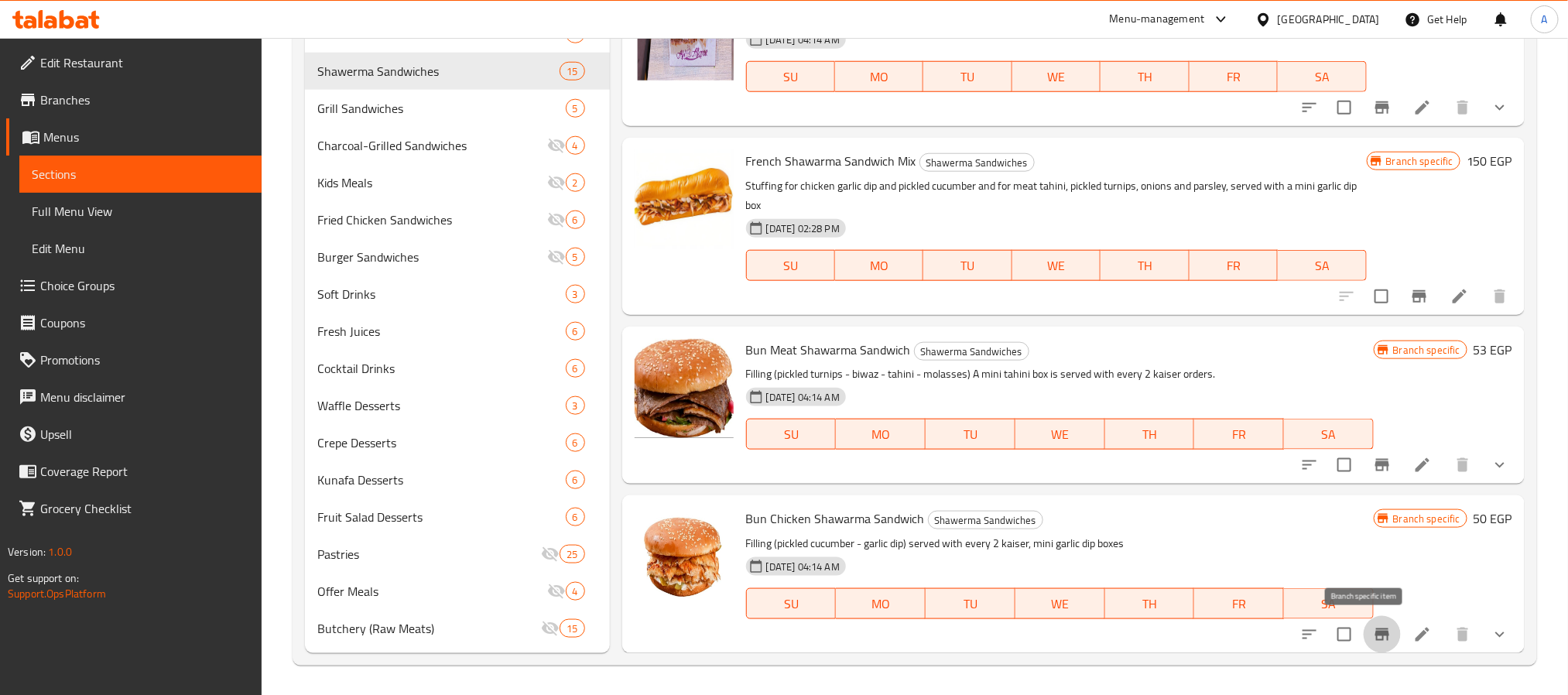
click at [1373, 625] on icon "Branch-specific-item" at bounding box center [1382, 634] width 19 height 19
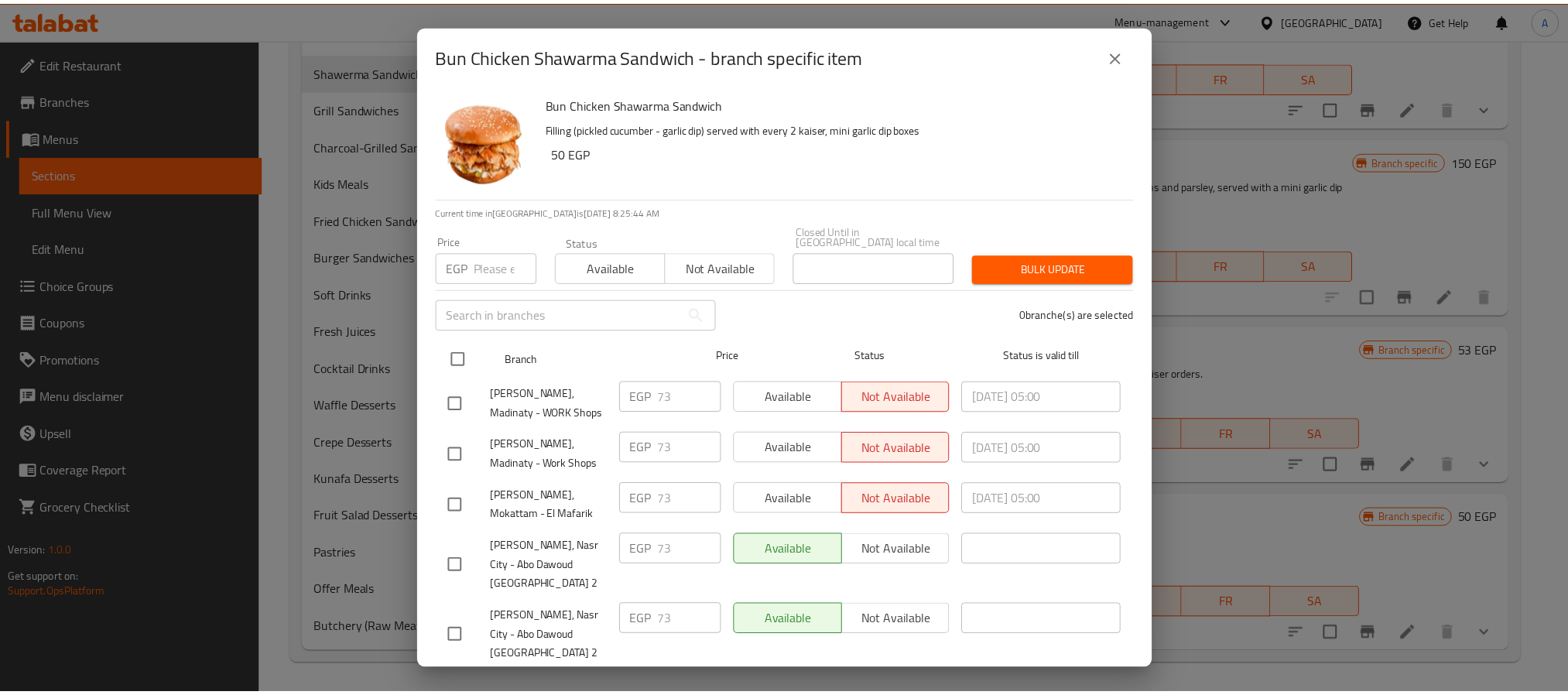
scroll to position [42, 0]
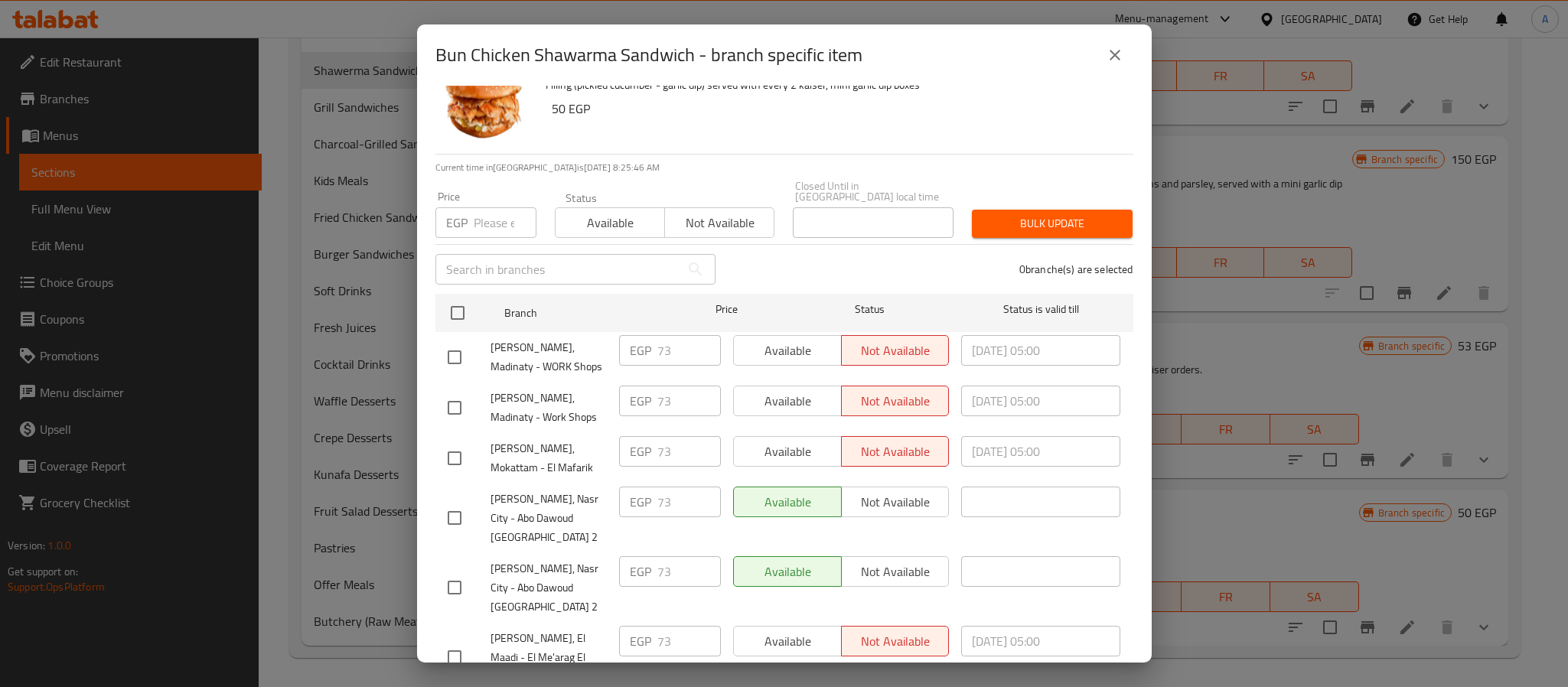
click at [1108, 53] on icon "close" at bounding box center [1115, 55] width 18 height 18
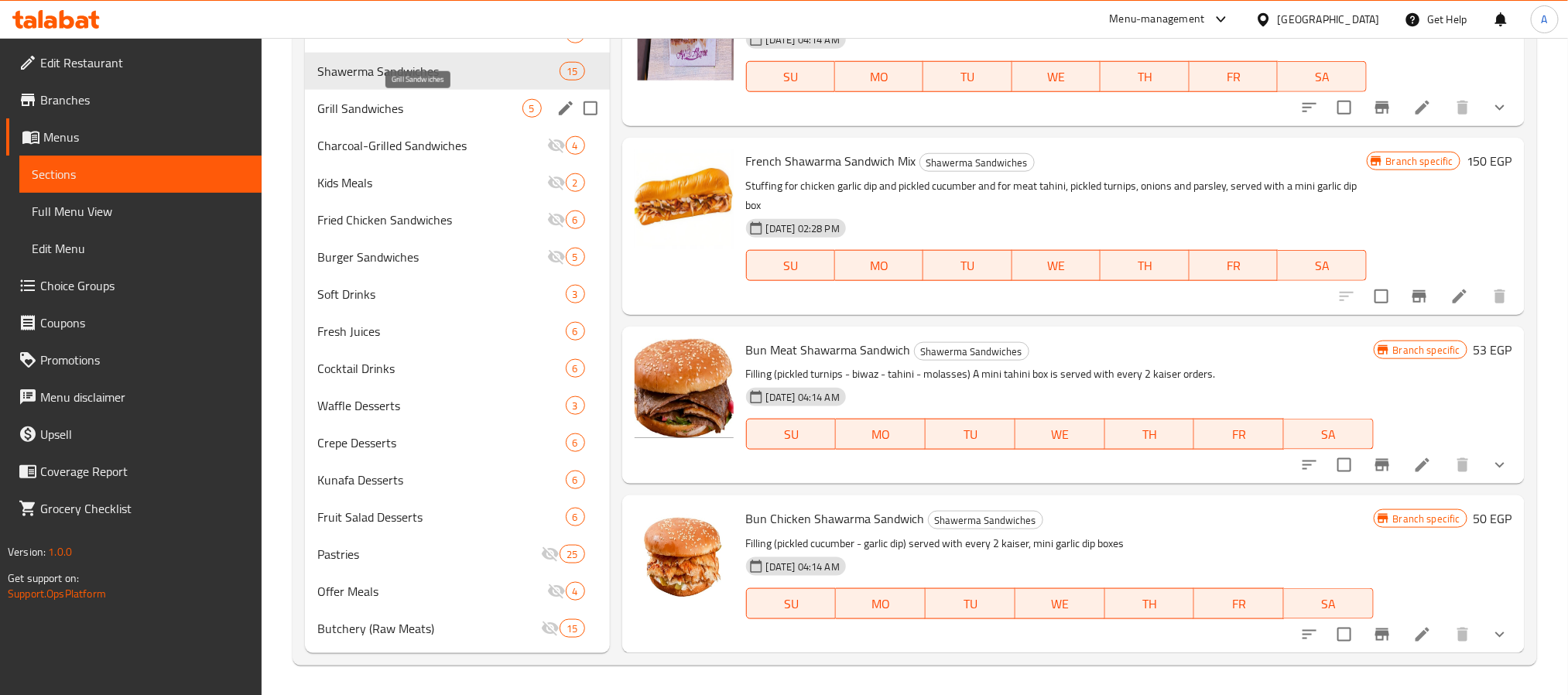
click at [456, 115] on span "Grill Sandwiches" at bounding box center [420, 108] width 205 height 19
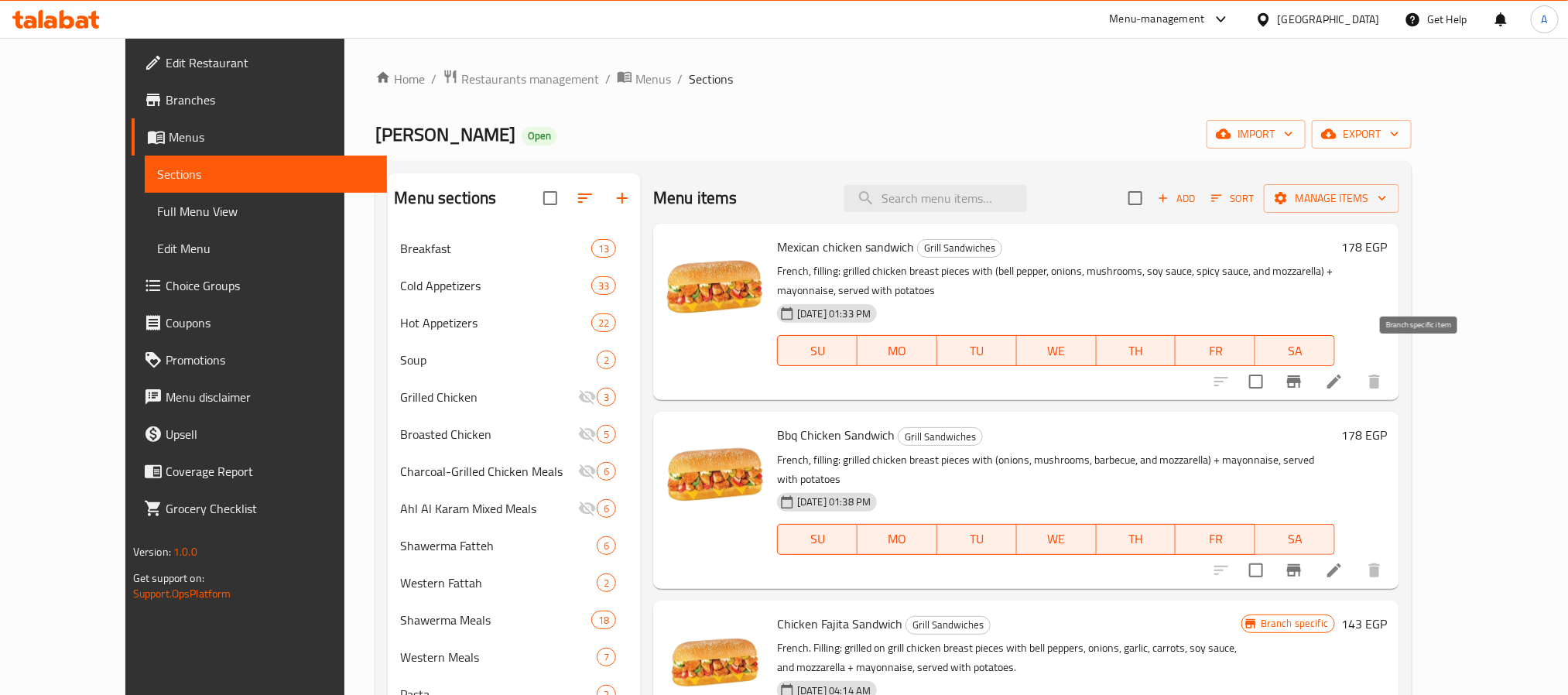
click at [1312, 365] on button "Branch-specific-item" at bounding box center [1294, 382] width 37 height 37
click at [1312, 552] on button "Branch-specific-item" at bounding box center [1294, 571] width 37 height 37
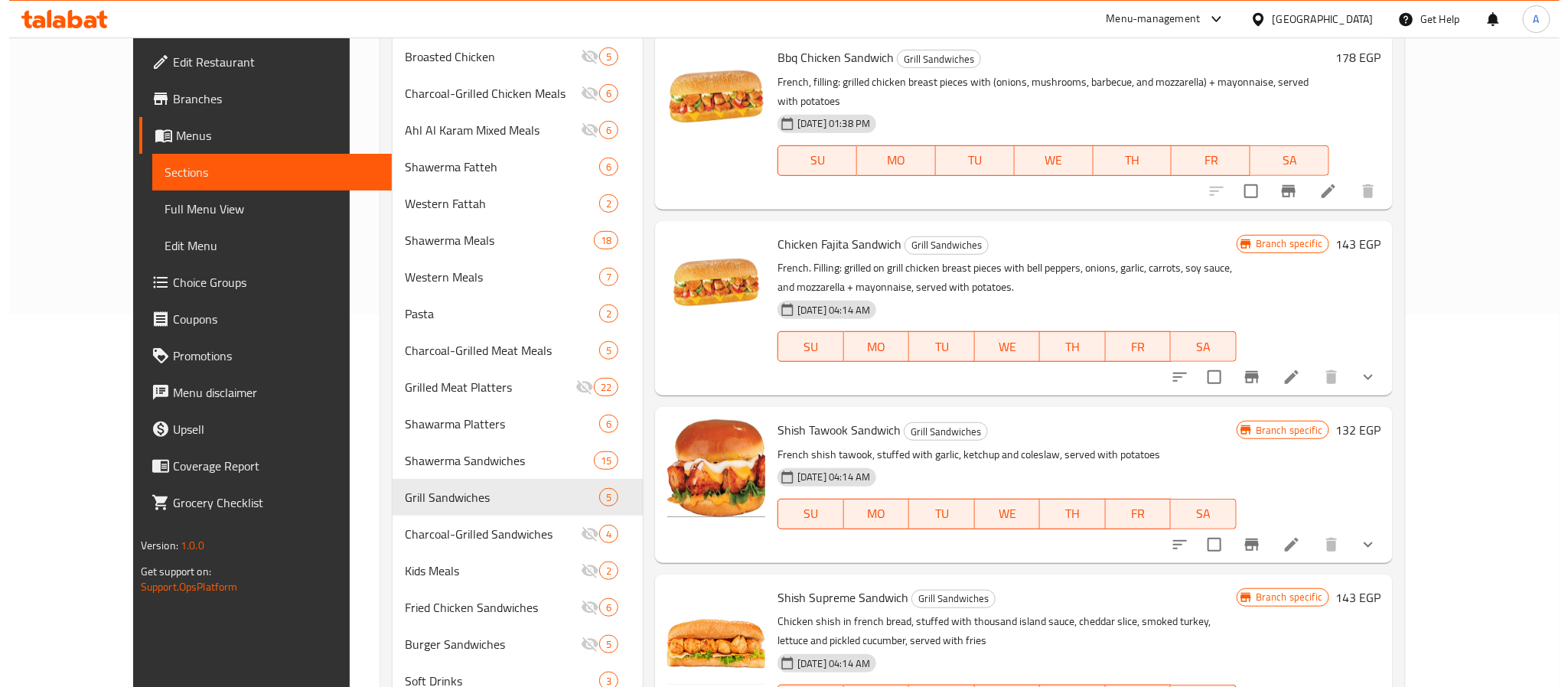
scroll to position [229, 0]
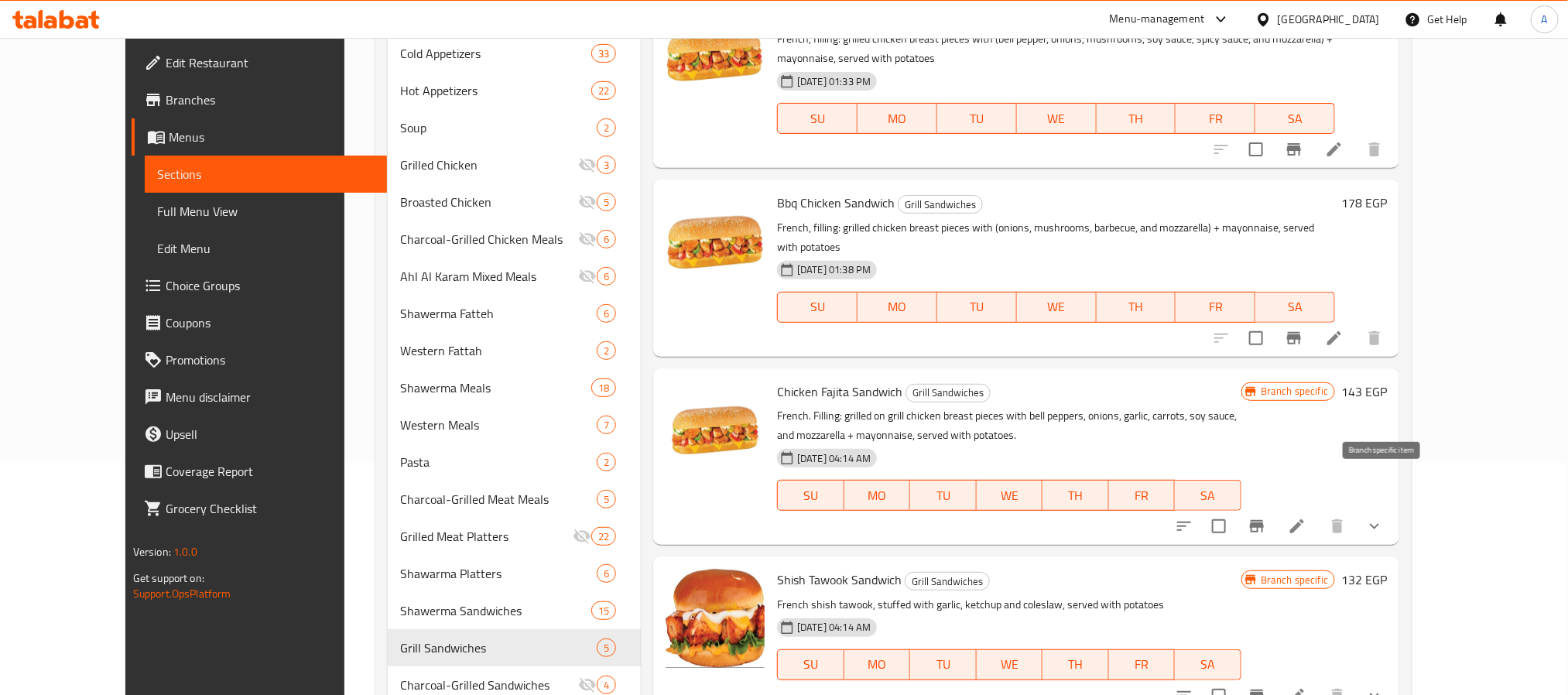
click at [1264, 520] on icon "Branch-specific-item" at bounding box center [1257, 527] width 14 height 12
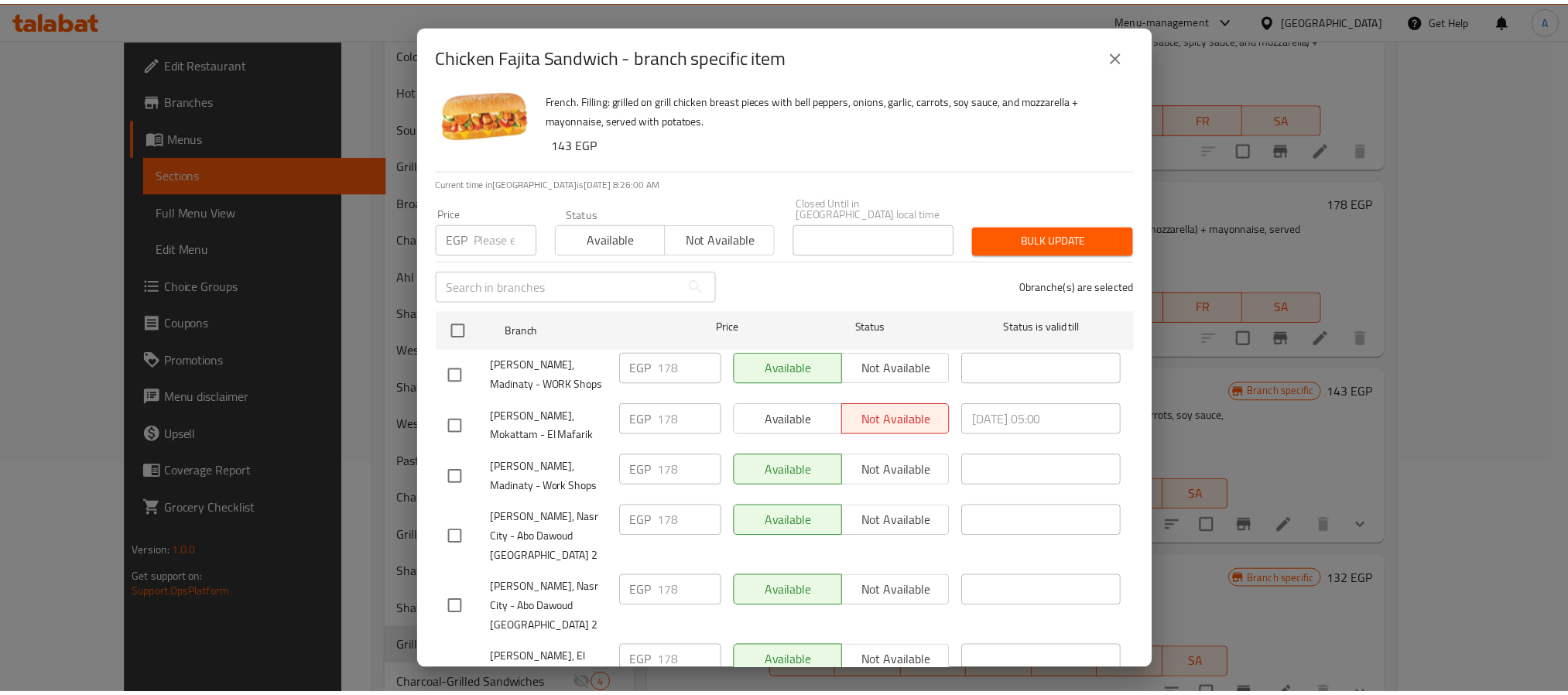
scroll to position [42, 0]
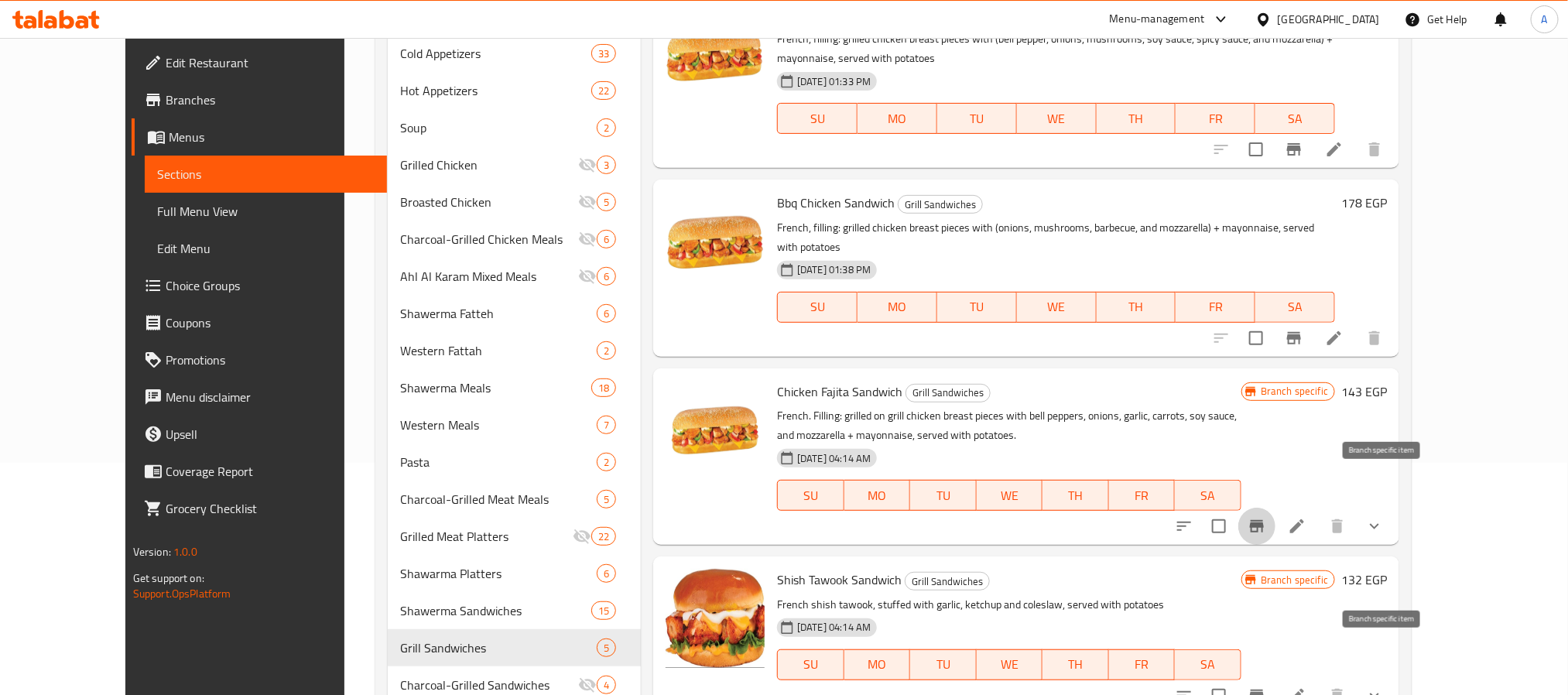
click at [1275, 677] on button "Branch-specific-item" at bounding box center [1257, 696] width 37 height 37
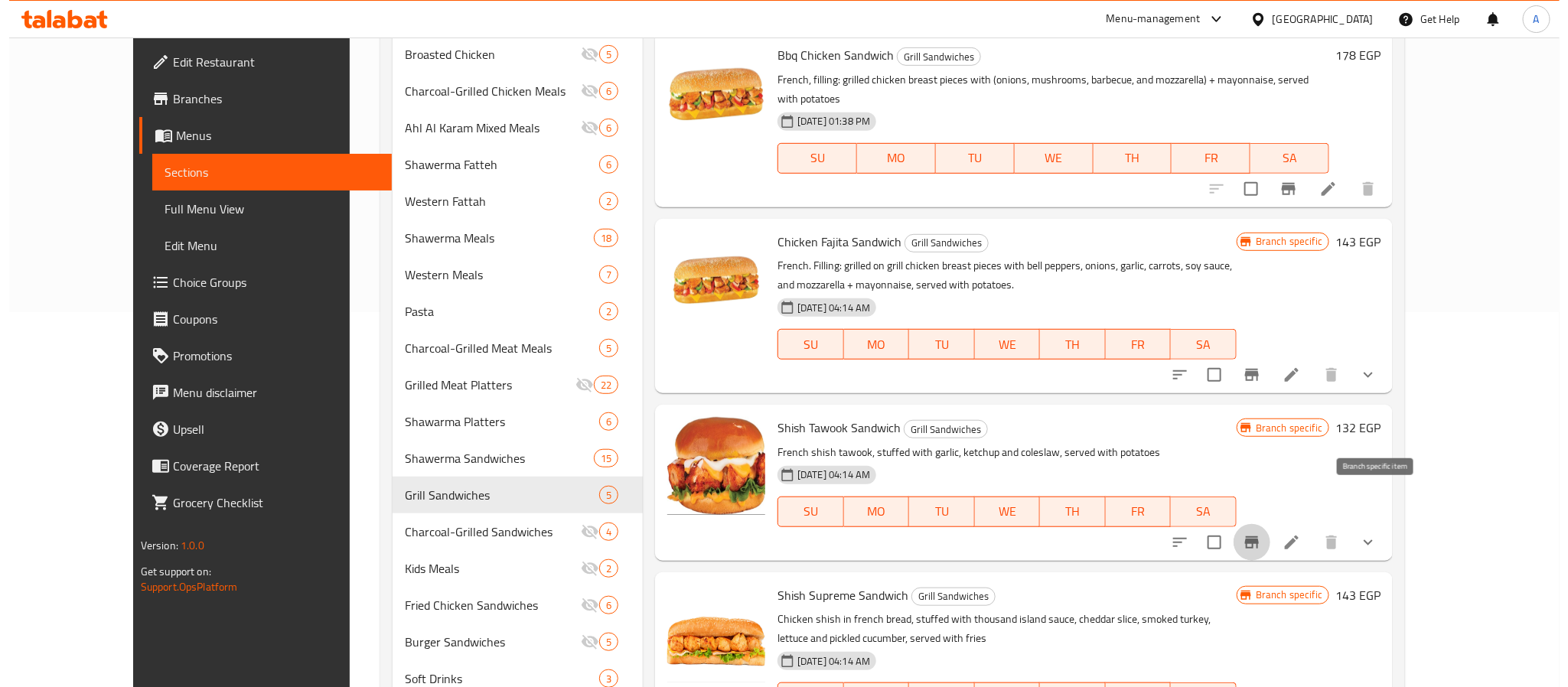
scroll to position [575, 0]
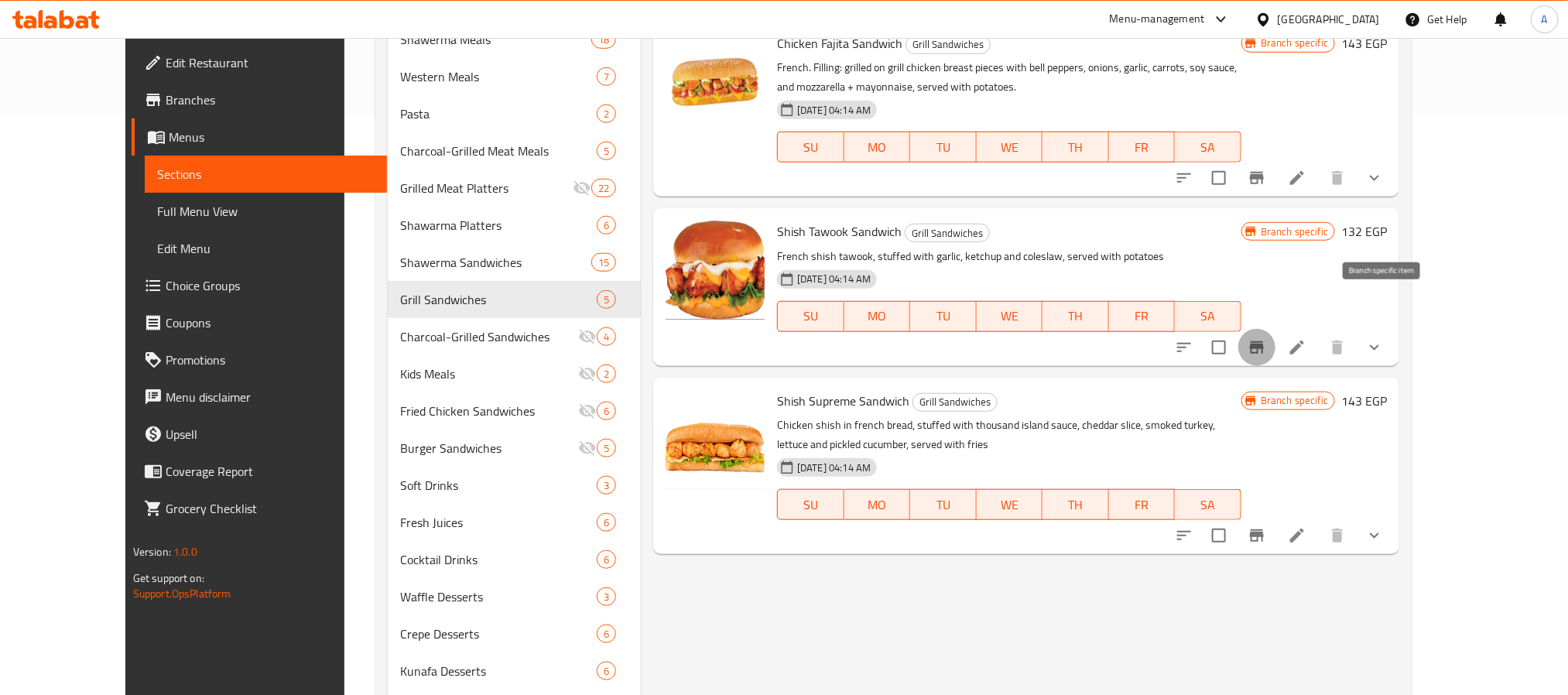
click at [1275, 329] on button "Branch-specific-item" at bounding box center [1257, 348] width 37 height 37
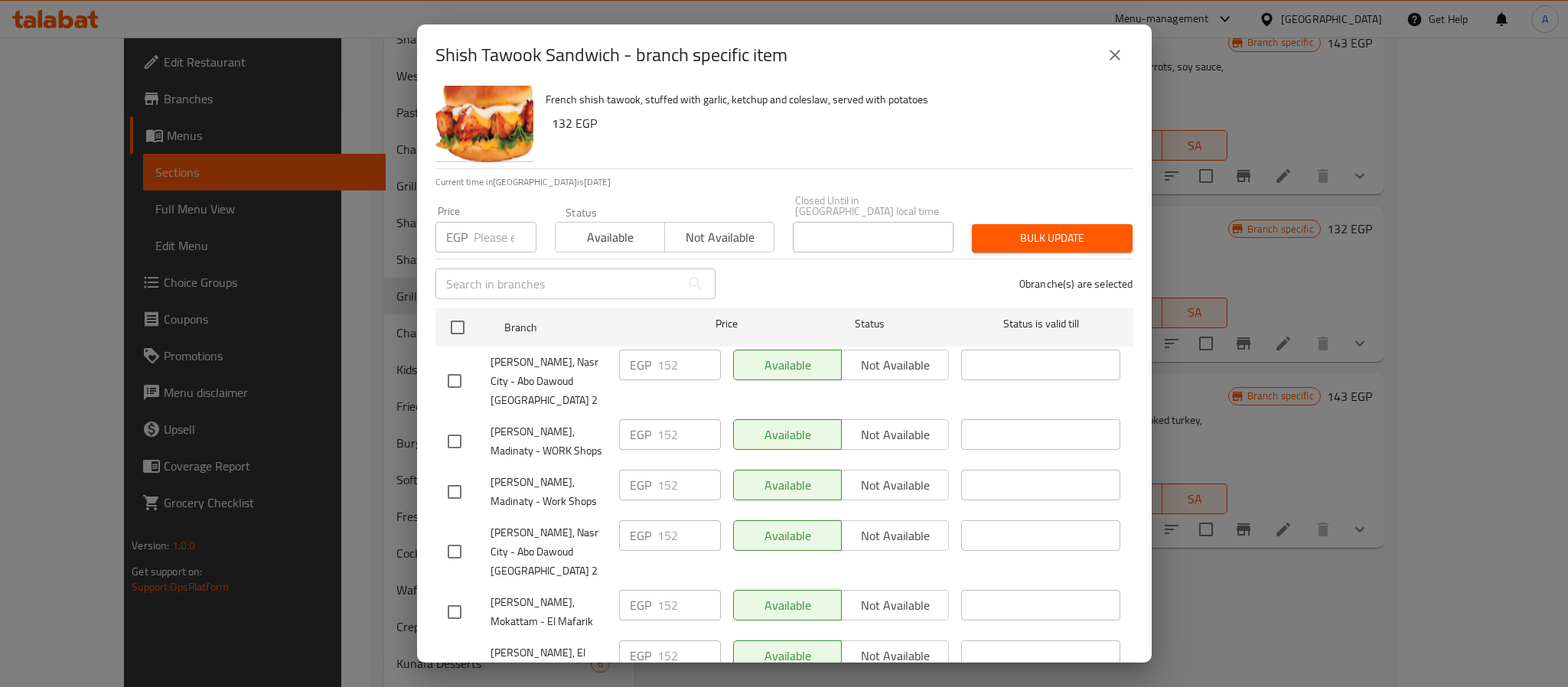
scroll to position [42, 0]
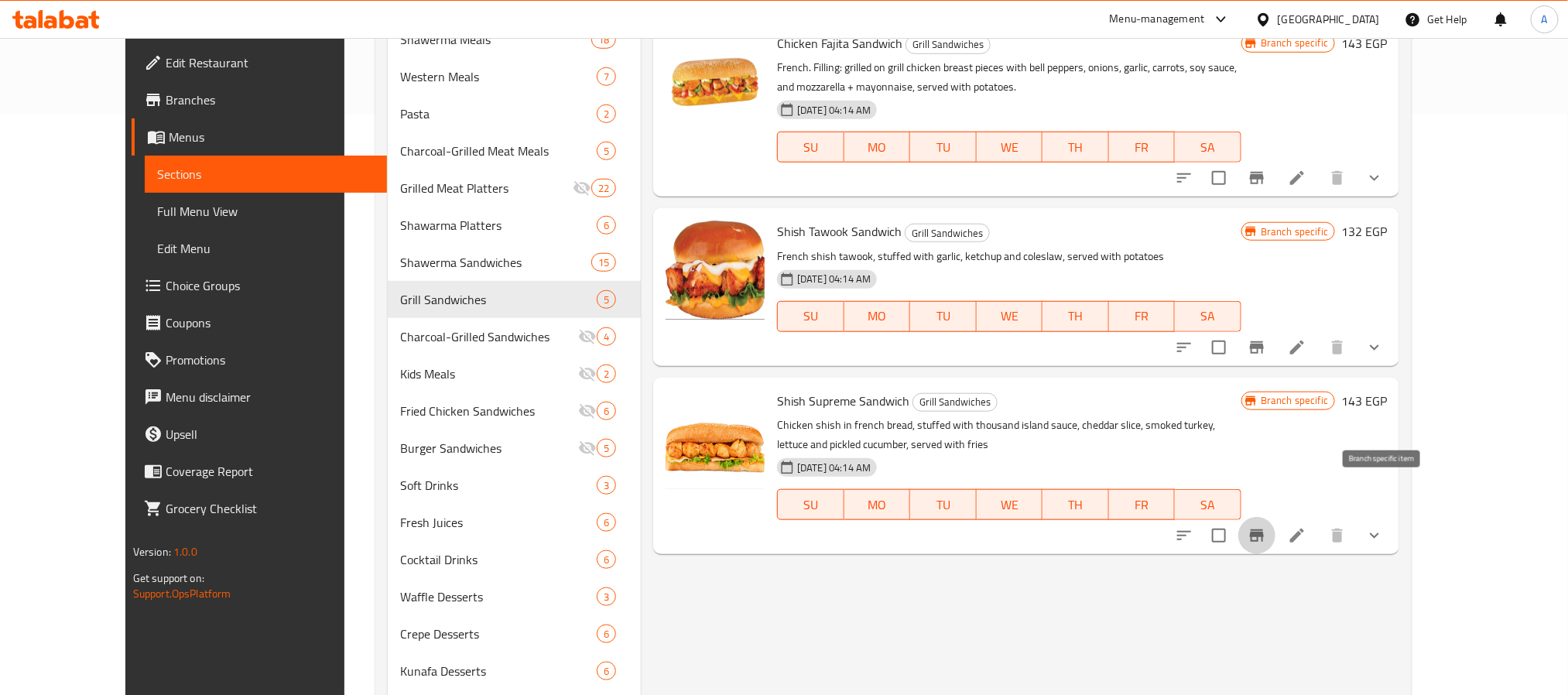
click at [1275, 518] on button "Branch-specific-item" at bounding box center [1257, 536] width 37 height 37
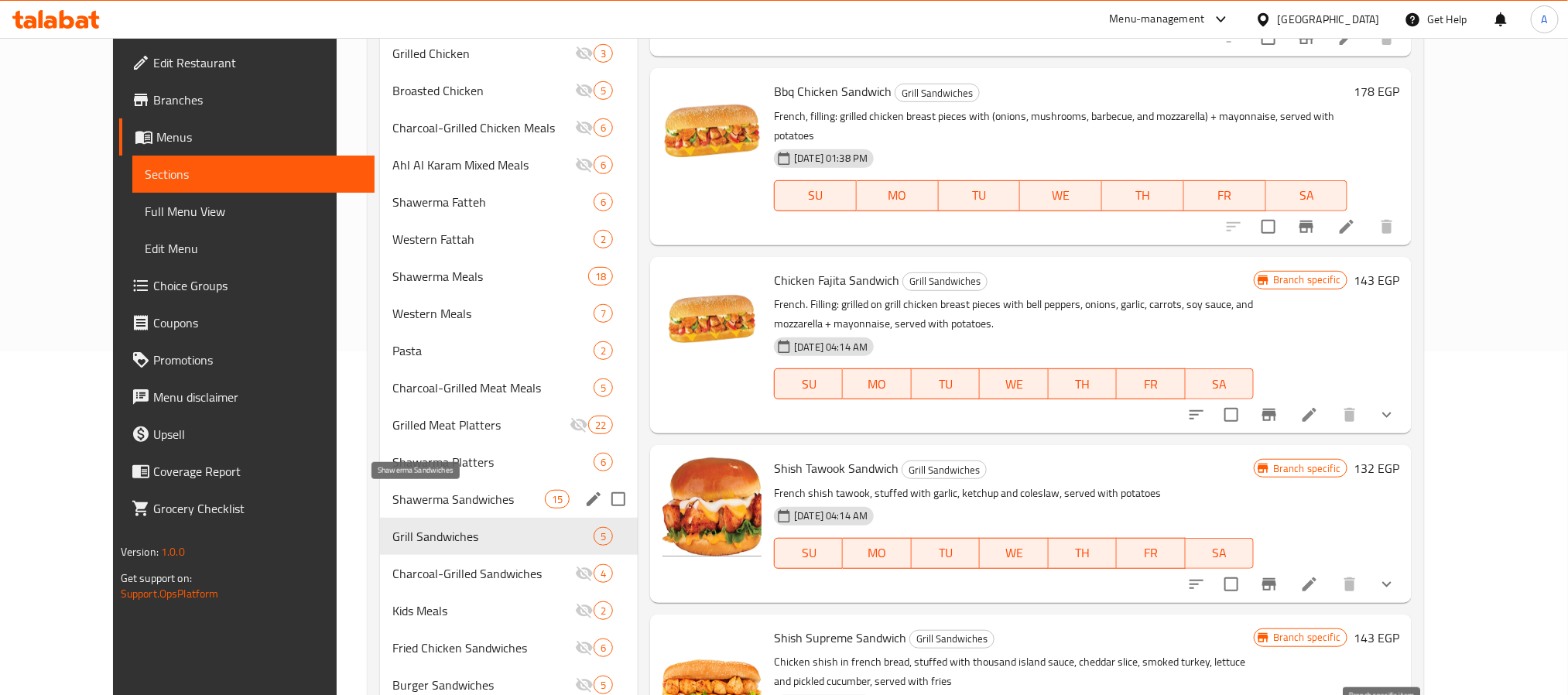
scroll to position [465, 0]
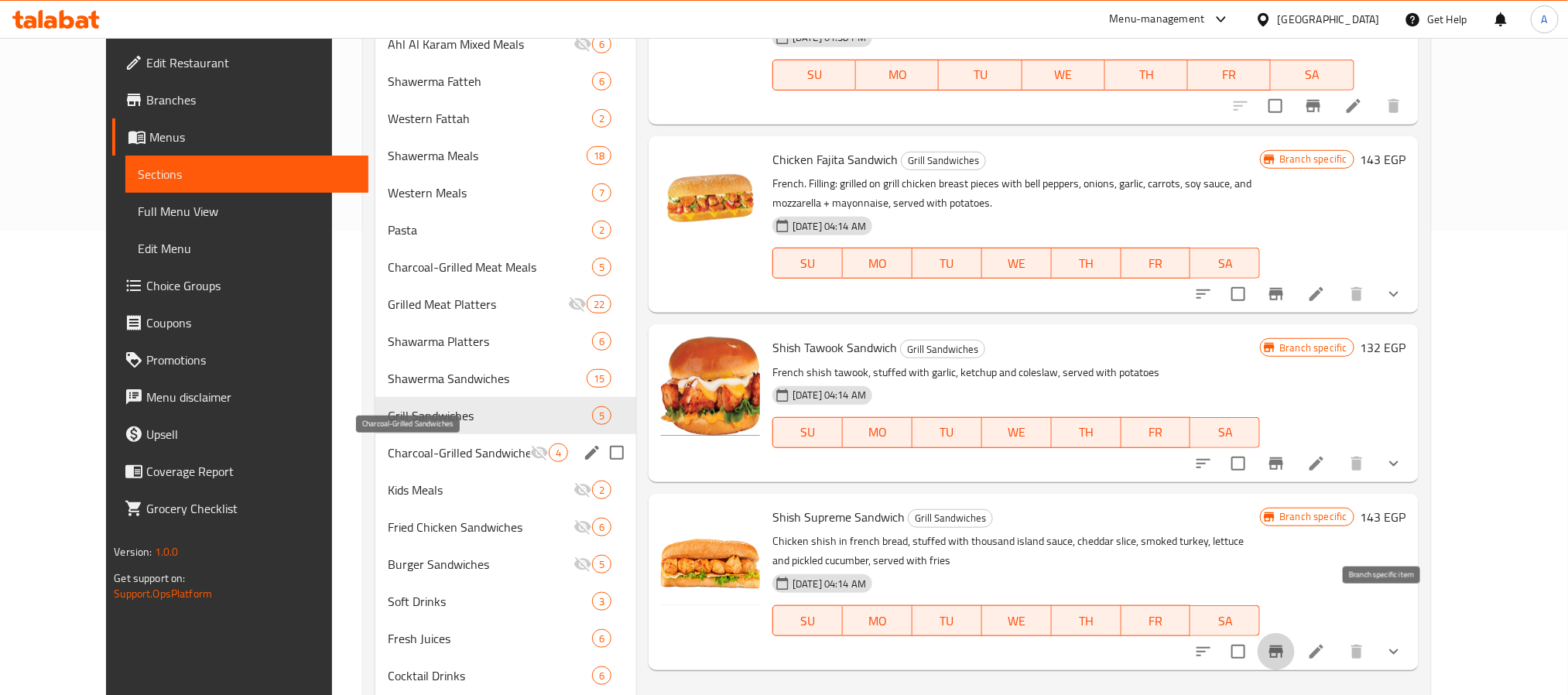
click at [422, 451] on span "Charcoal-Grilled Sandwiches" at bounding box center [459, 452] width 143 height 19
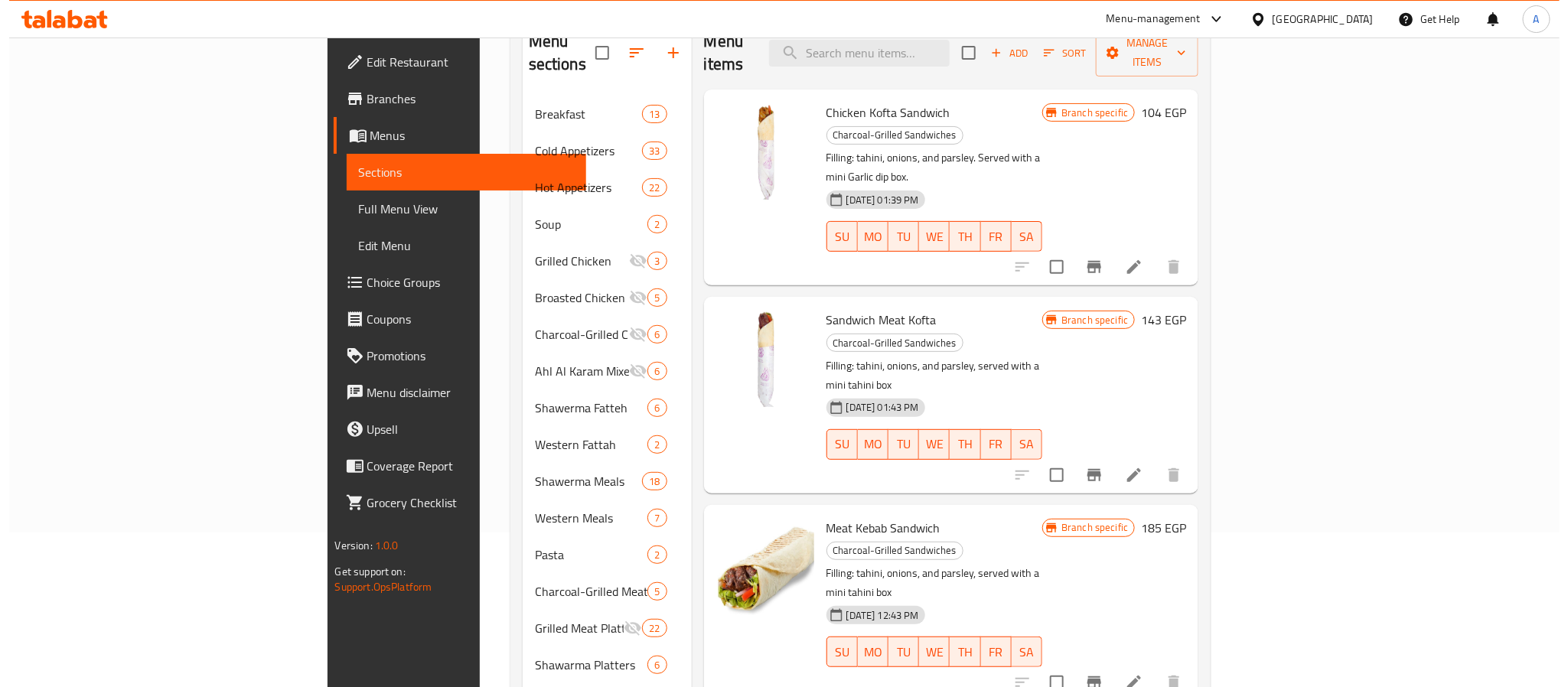
scroll to position [115, 0]
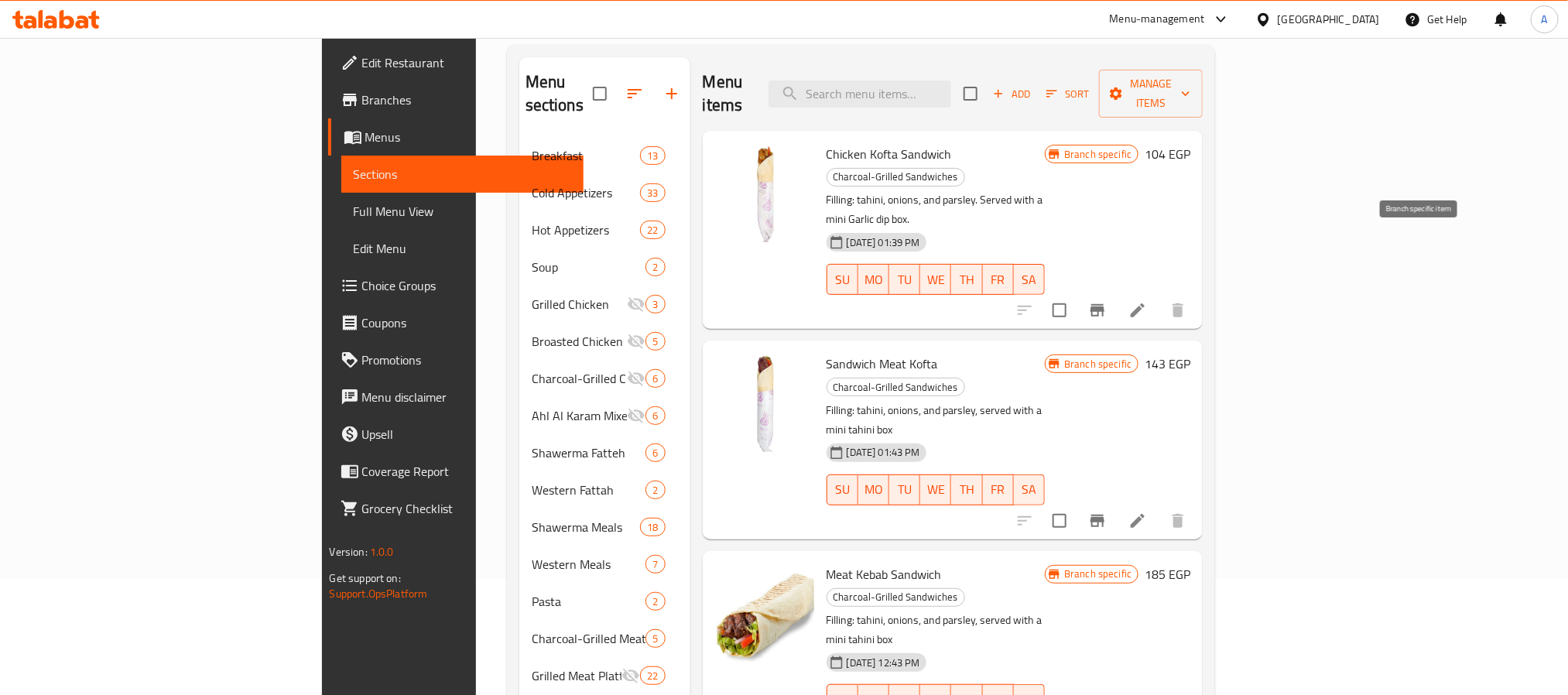
click at [1116, 292] on button "Branch-specific-item" at bounding box center [1097, 310] width 37 height 37
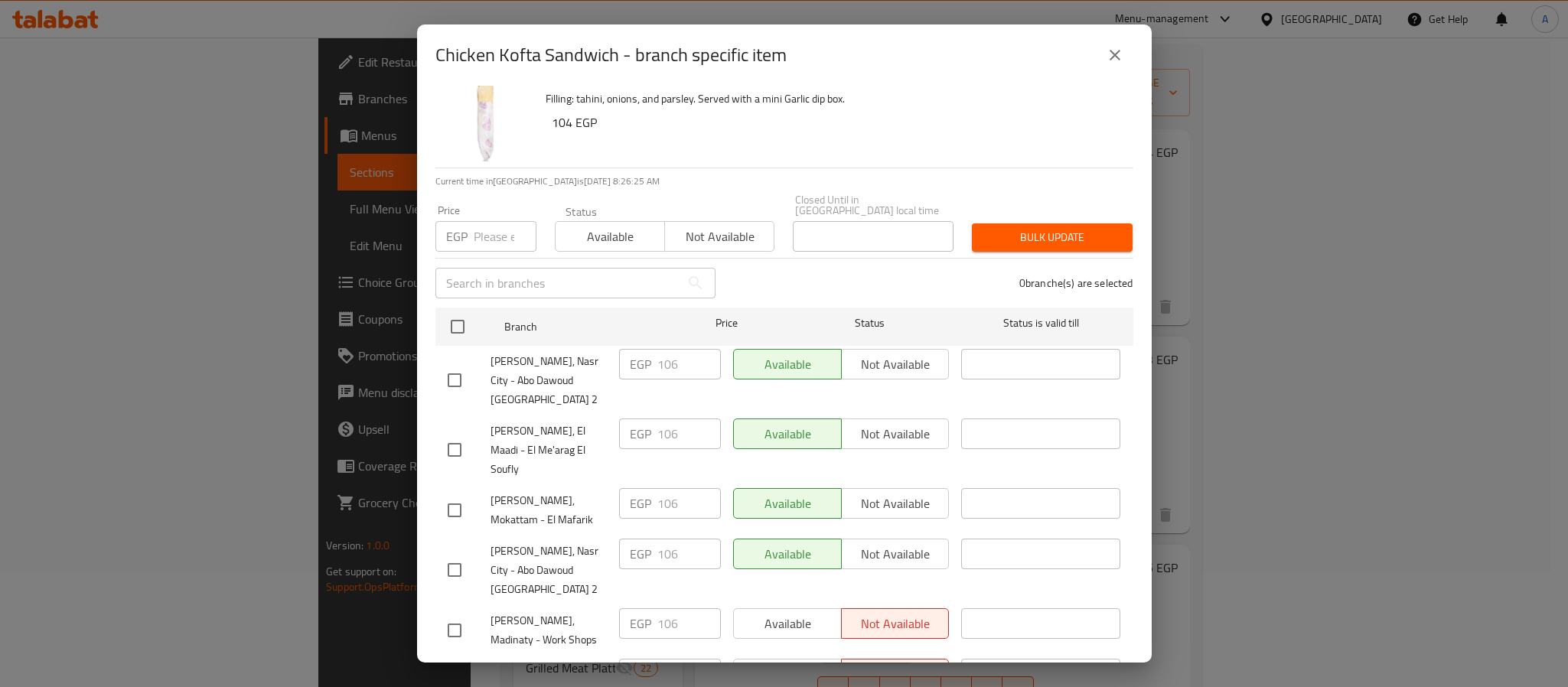
scroll to position [42, 0]
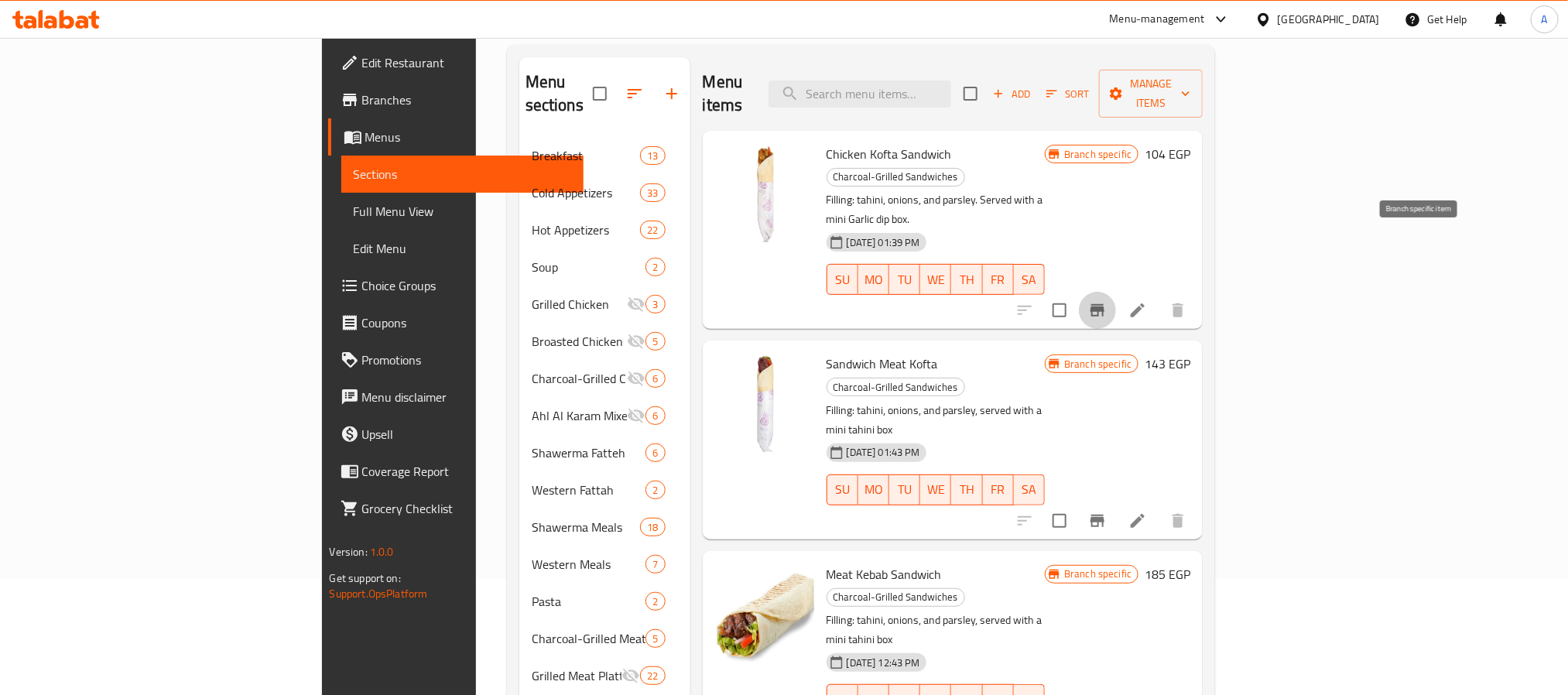
click at [1116, 503] on button "Branch-specific-item" at bounding box center [1097, 521] width 37 height 37
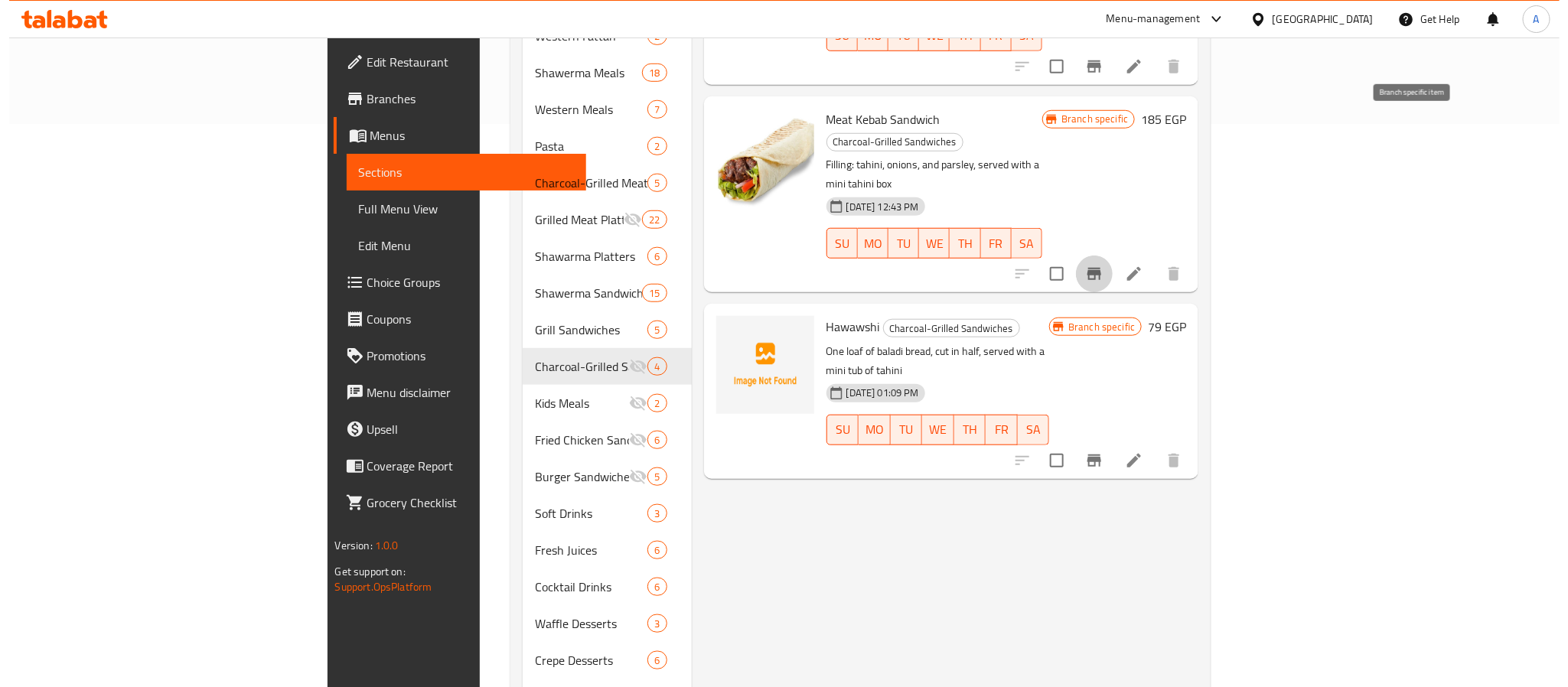
scroll to position [575, 0]
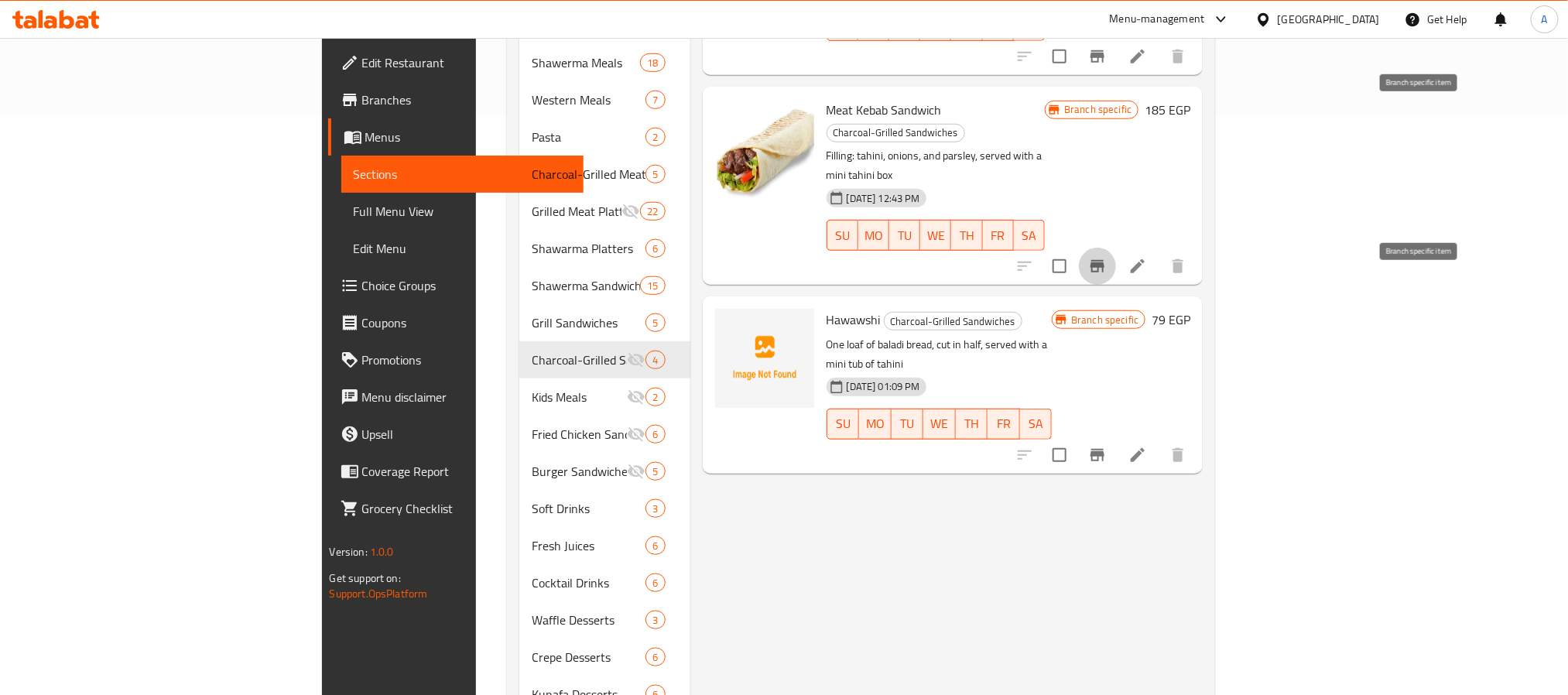
click at [1107, 446] on icon "Branch-specific-item" at bounding box center [1097, 455] width 19 height 19
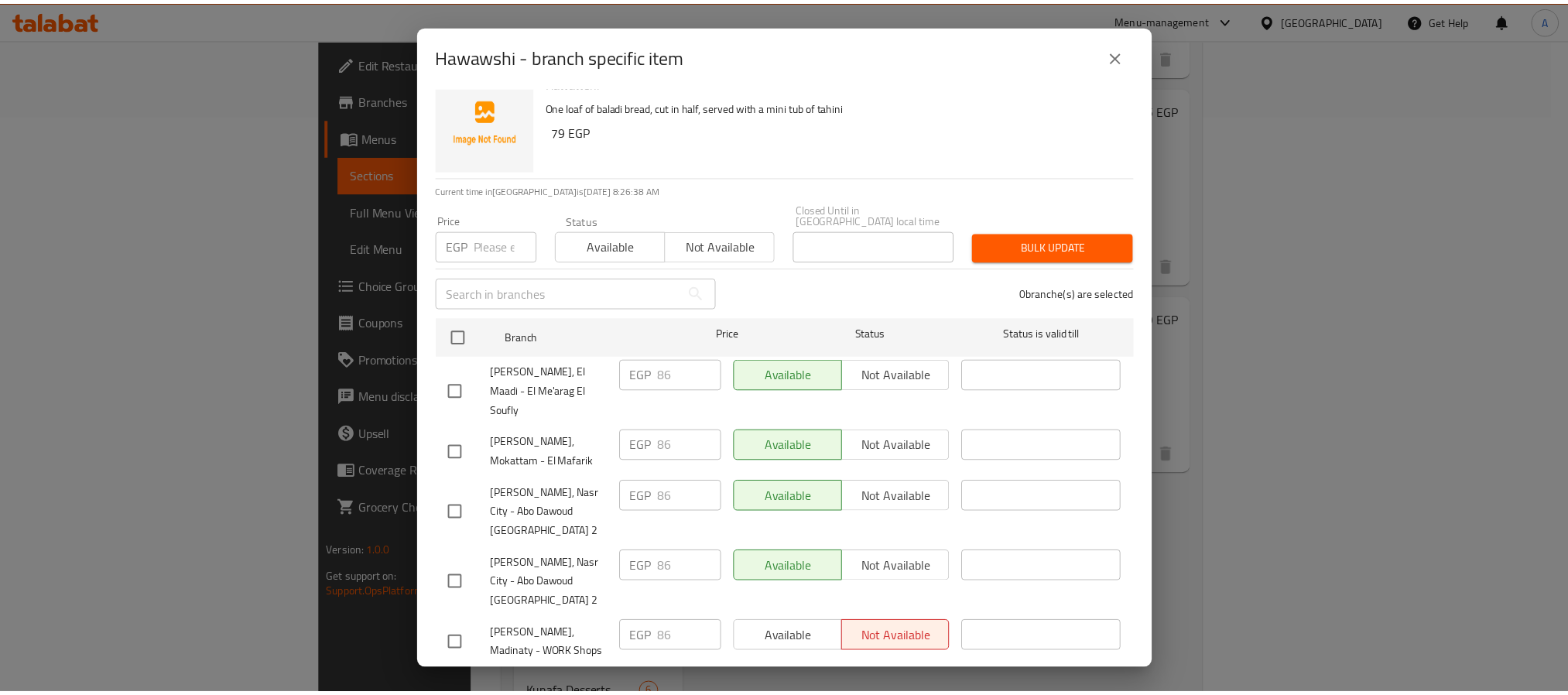
scroll to position [42, 0]
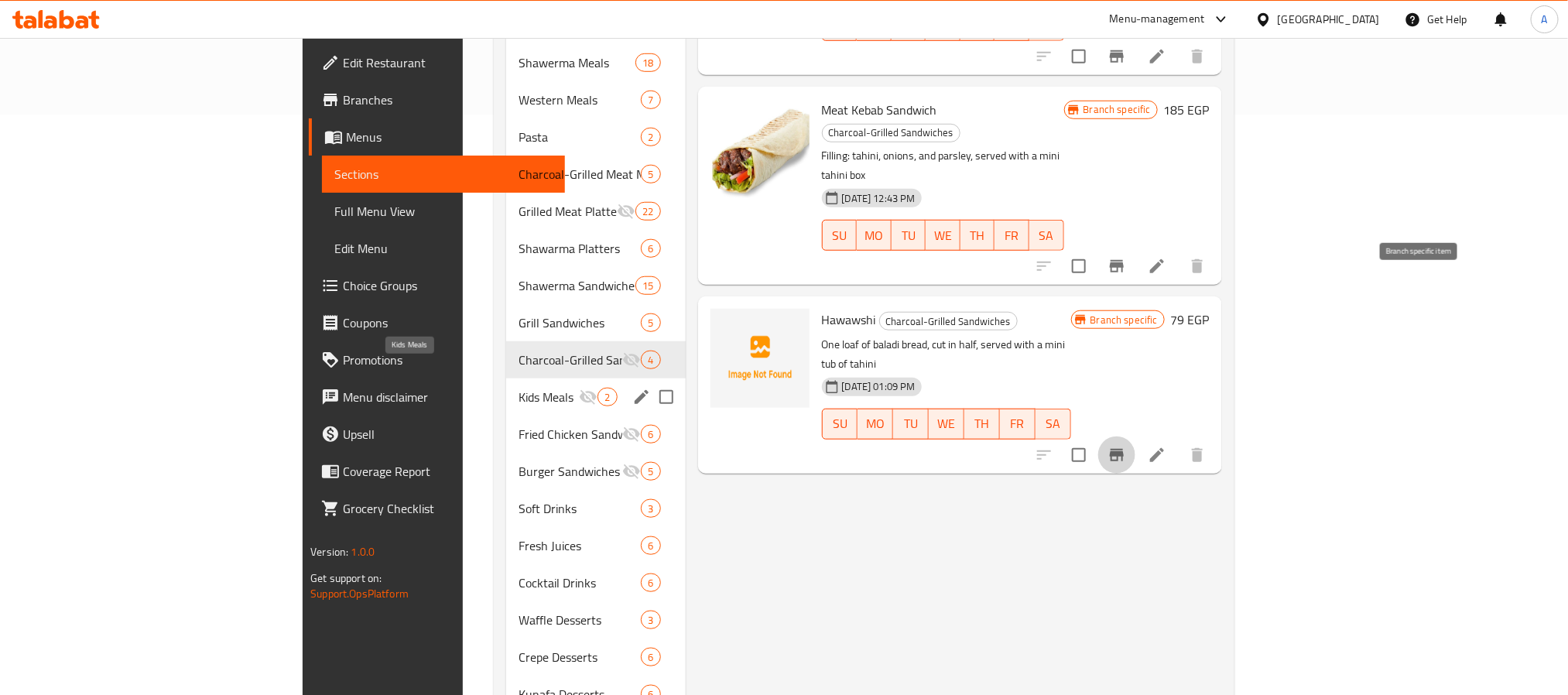
click at [518, 388] on span "Kids Meals" at bounding box center [548, 397] width 60 height 19
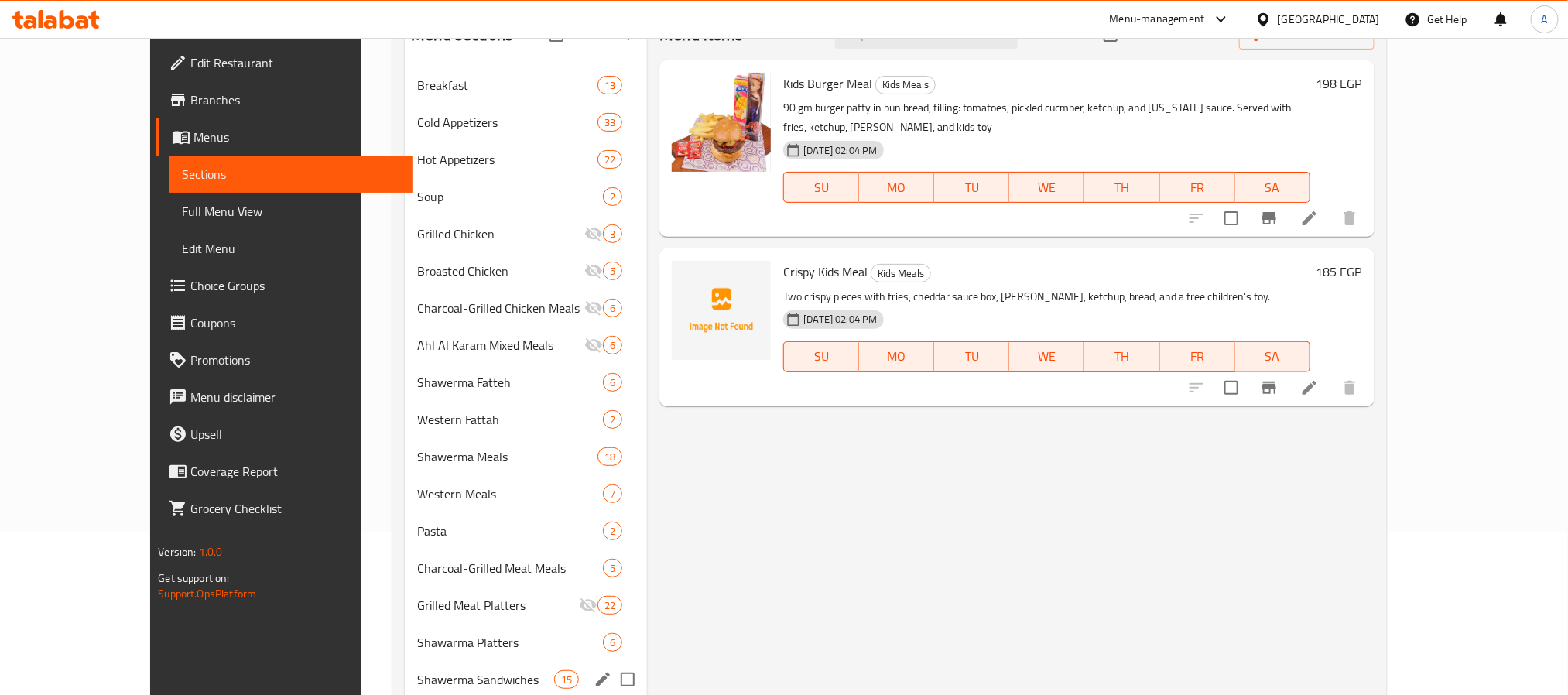
scroll to position [697, 0]
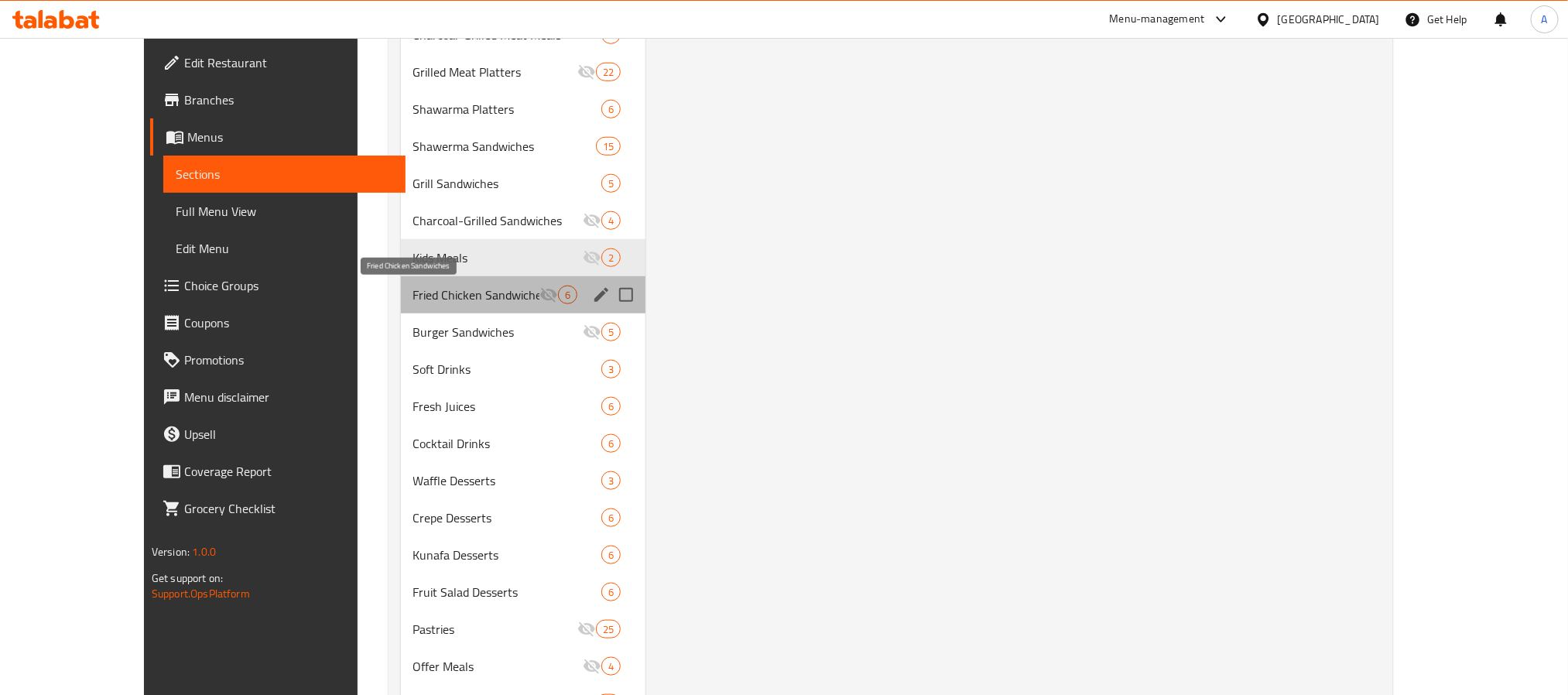
click at [466, 295] on span "Fried Chicken Sandwiches" at bounding box center [476, 295] width 126 height 19
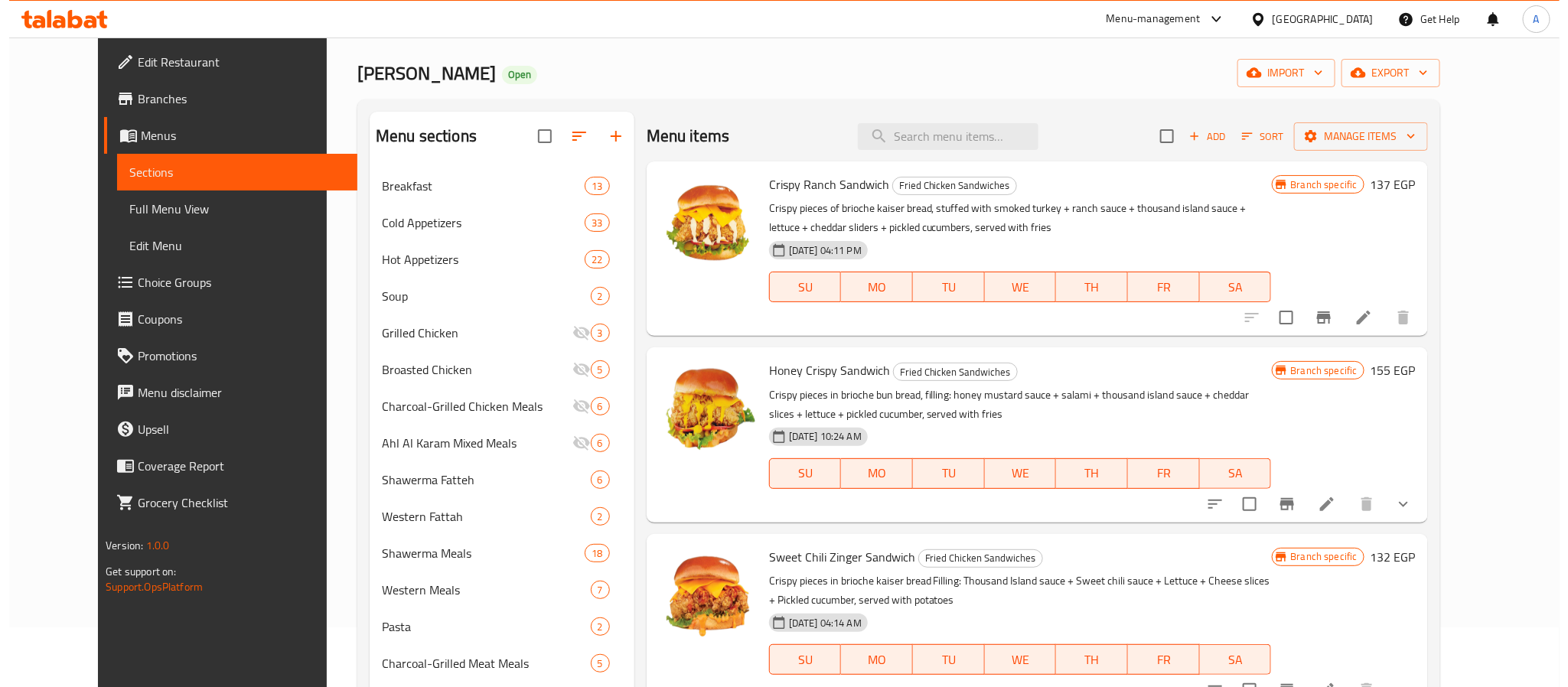
scroll to position [39, 0]
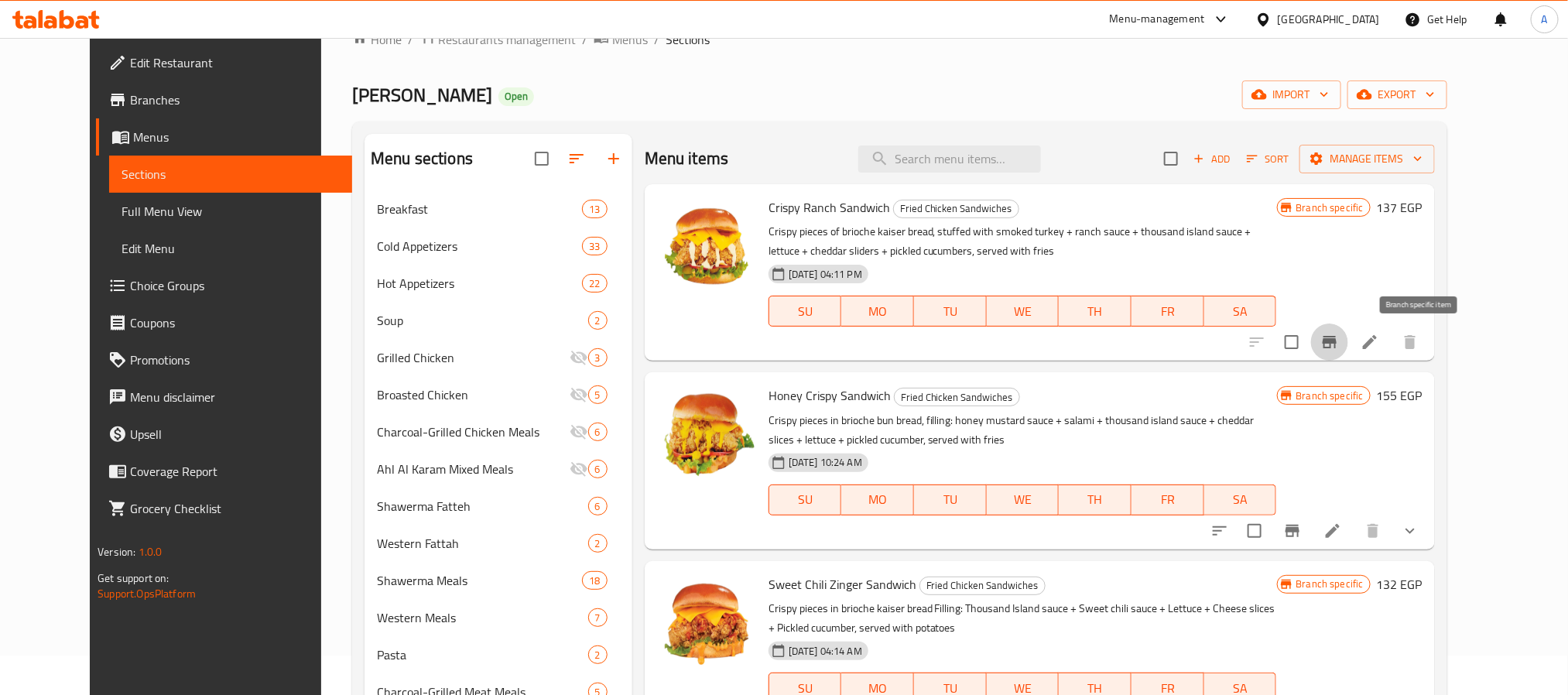
click at [1339, 340] on icon "Branch-specific-item" at bounding box center [1329, 342] width 19 height 19
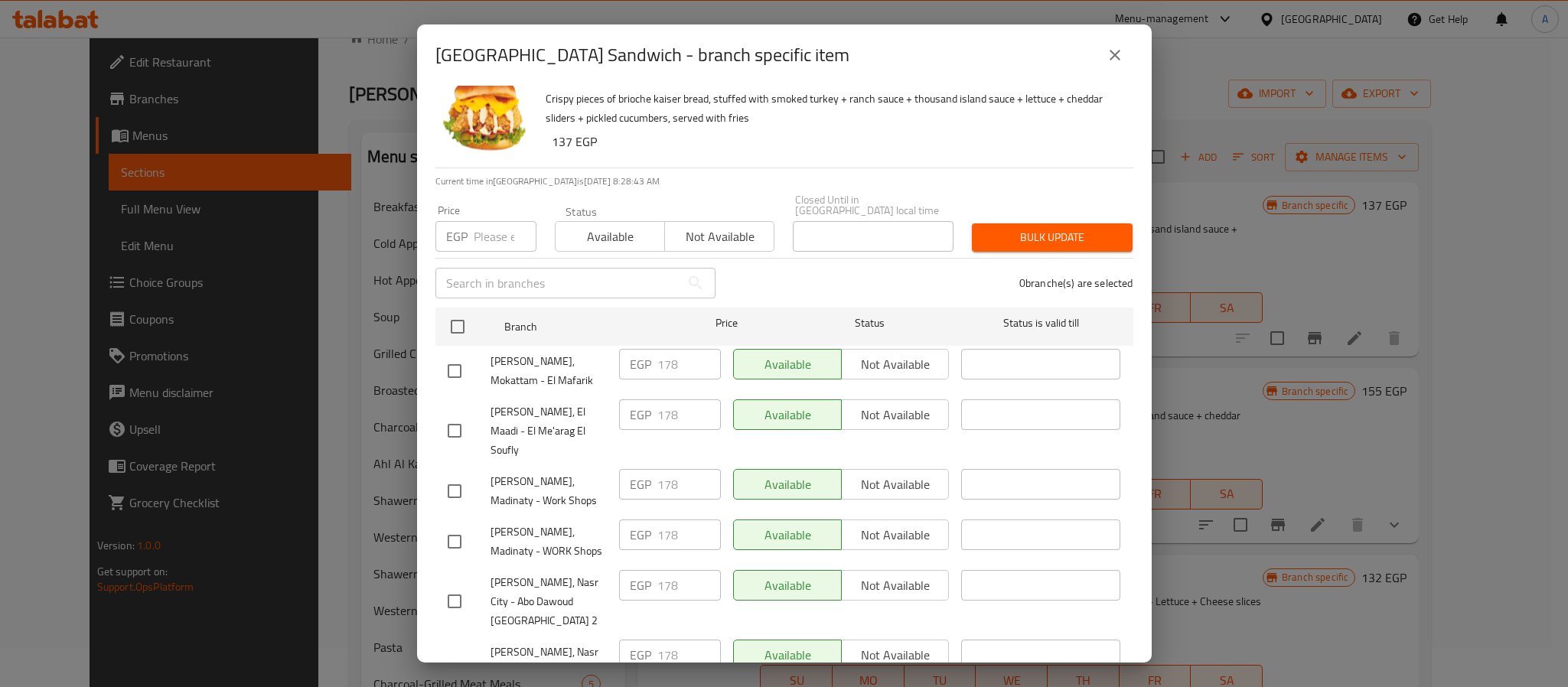
scroll to position [42, 0]
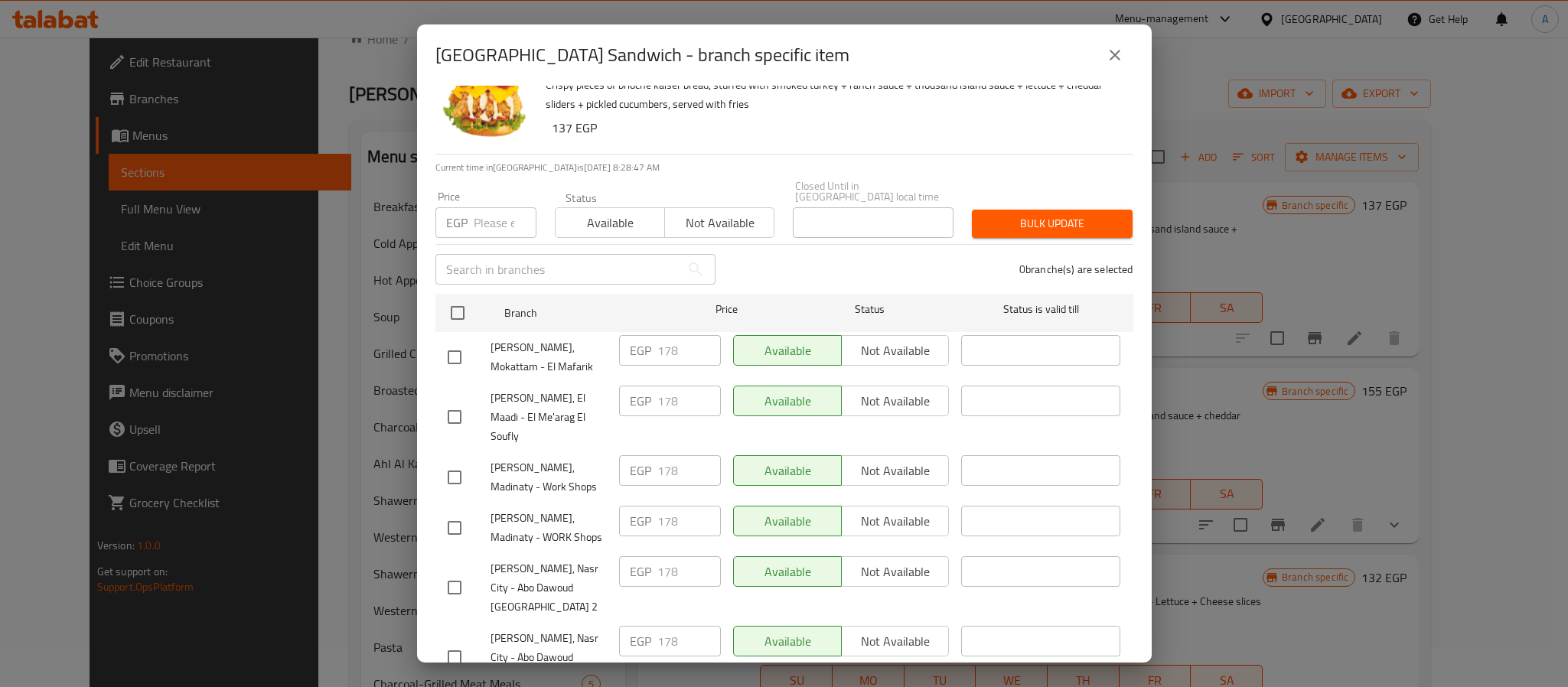
click at [1111, 53] on icon "close" at bounding box center [1115, 55] width 18 height 18
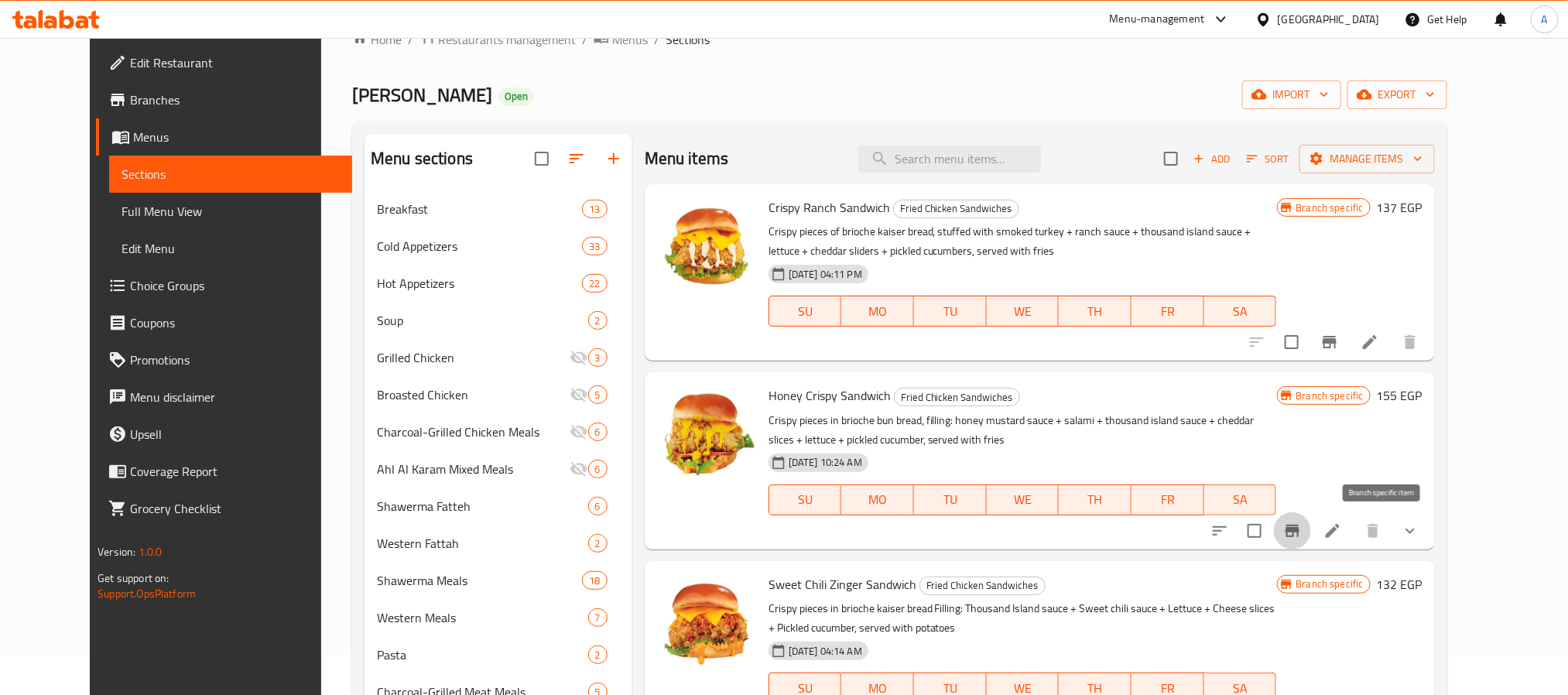
click at [1302, 537] on icon "Branch-specific-item" at bounding box center [1292, 531] width 19 height 19
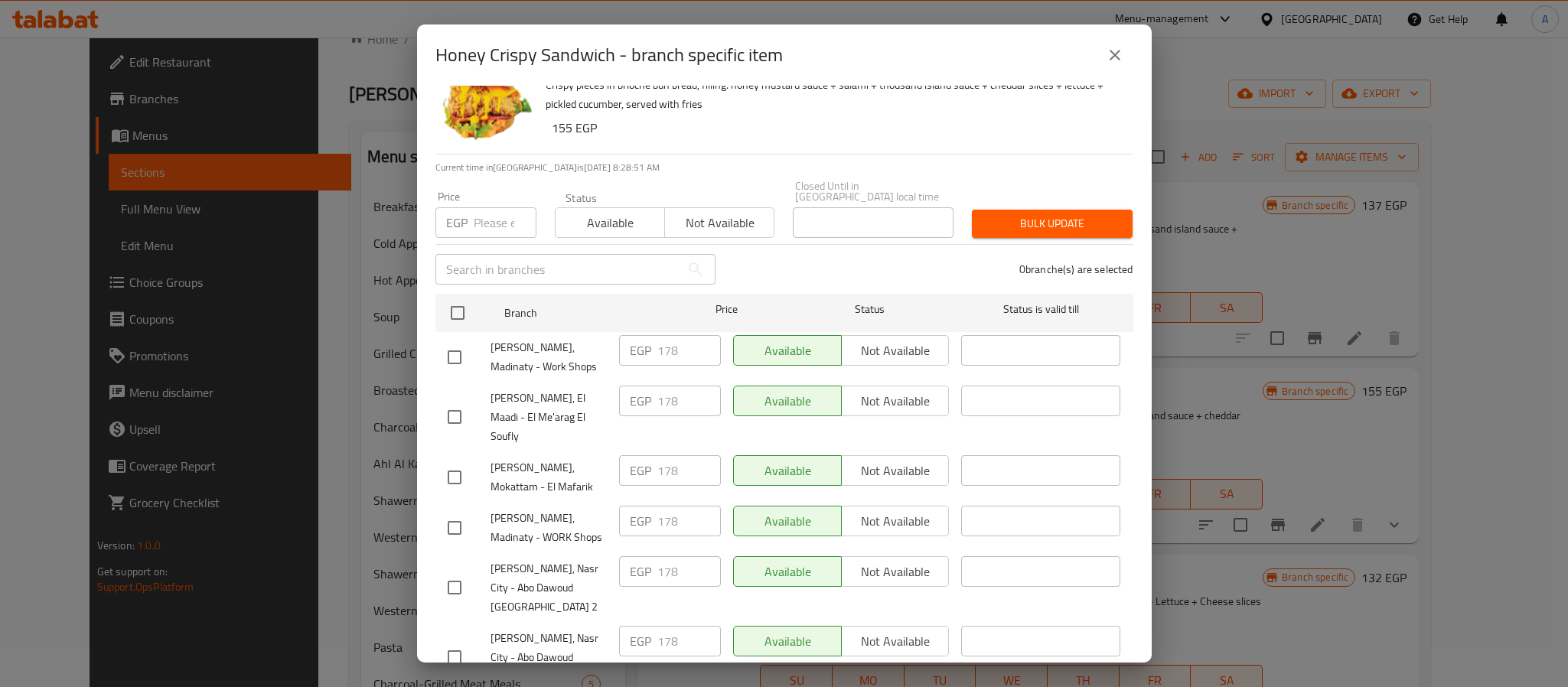
click at [1118, 63] on icon "close" at bounding box center [1115, 55] width 18 height 18
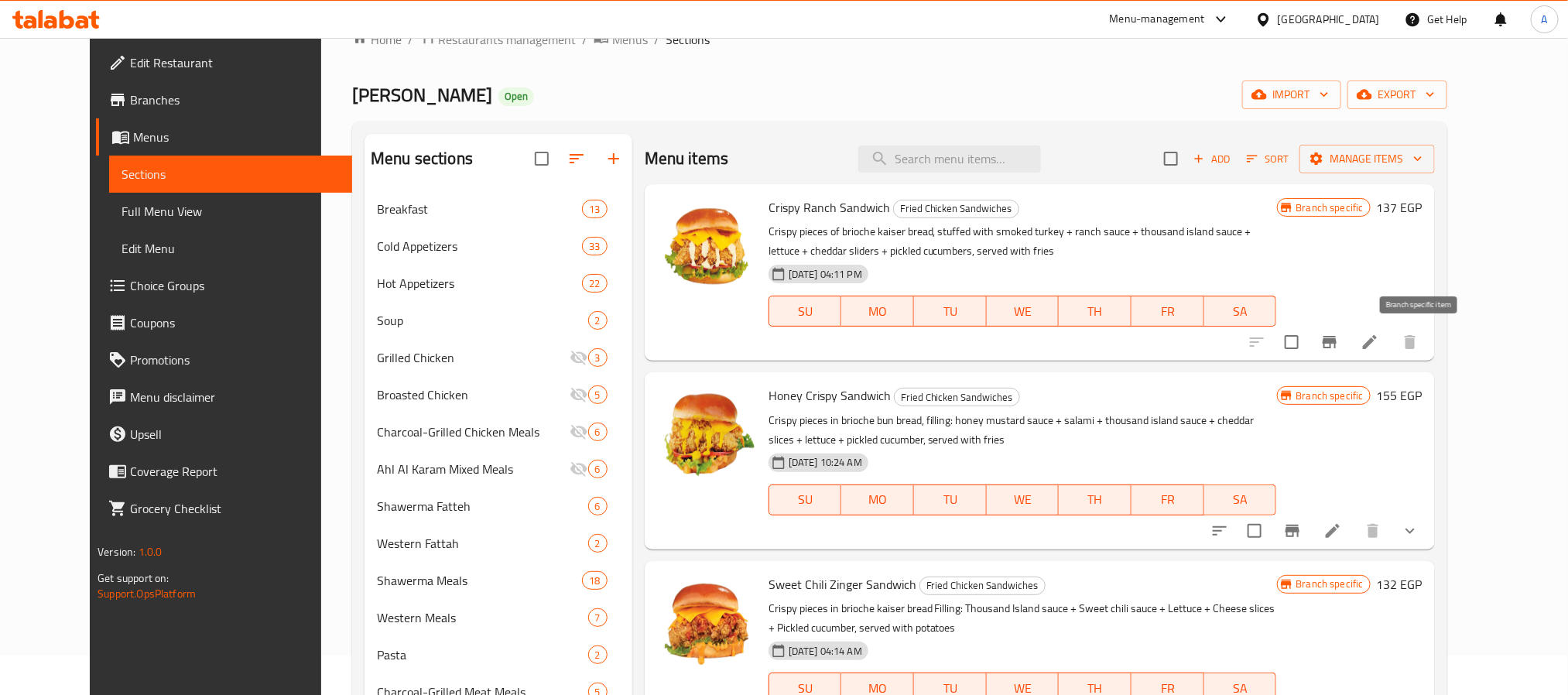
click at [1336, 341] on icon "Branch-specific-item" at bounding box center [1330, 342] width 14 height 12
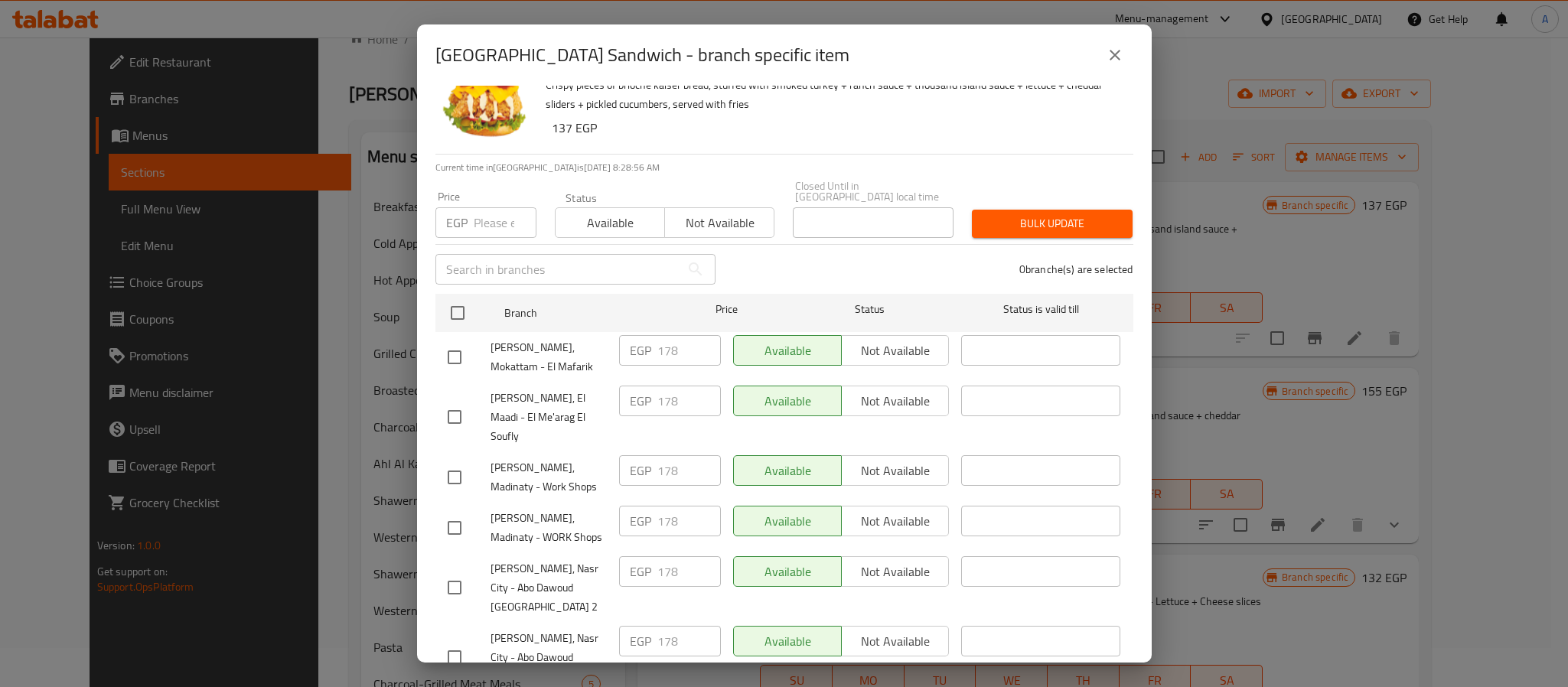
click at [1119, 65] on button "close" at bounding box center [1115, 55] width 37 height 37
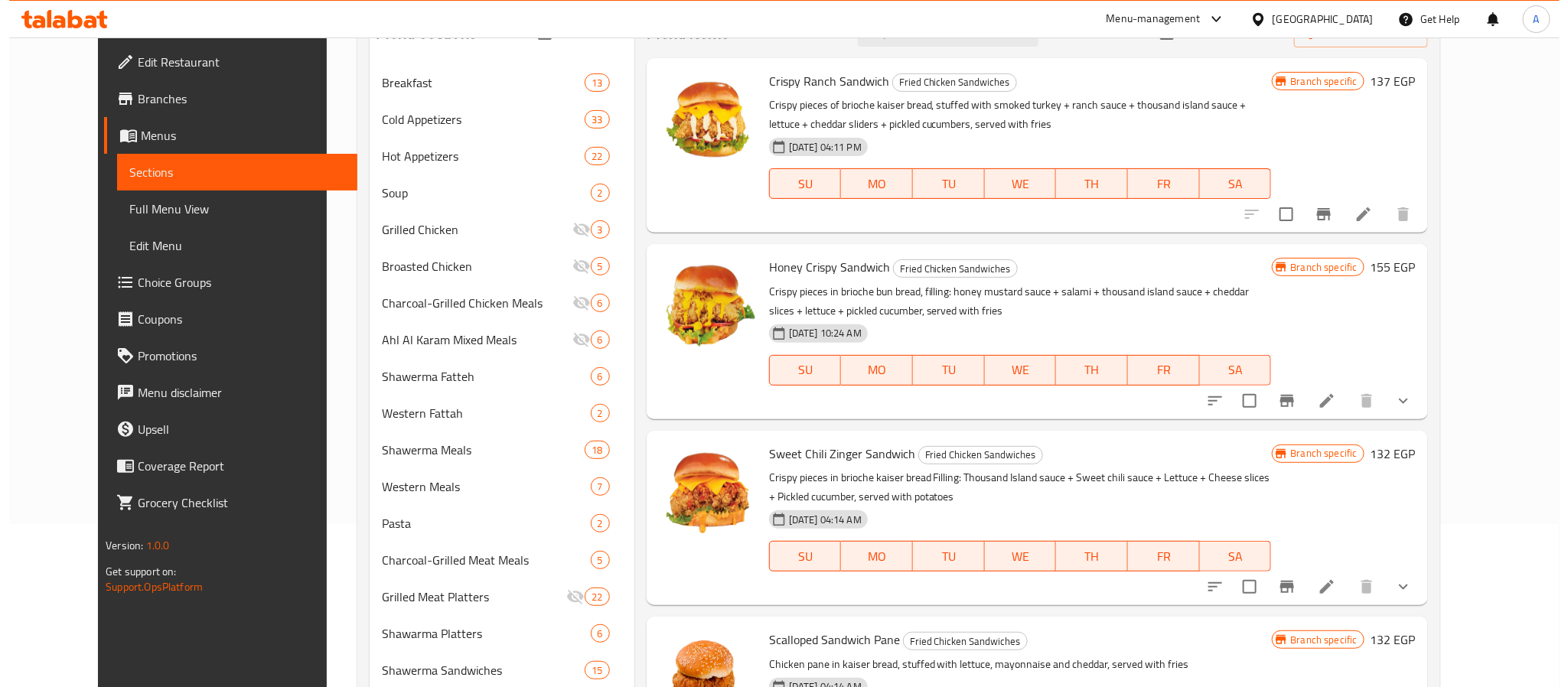
scroll to position [269, 0]
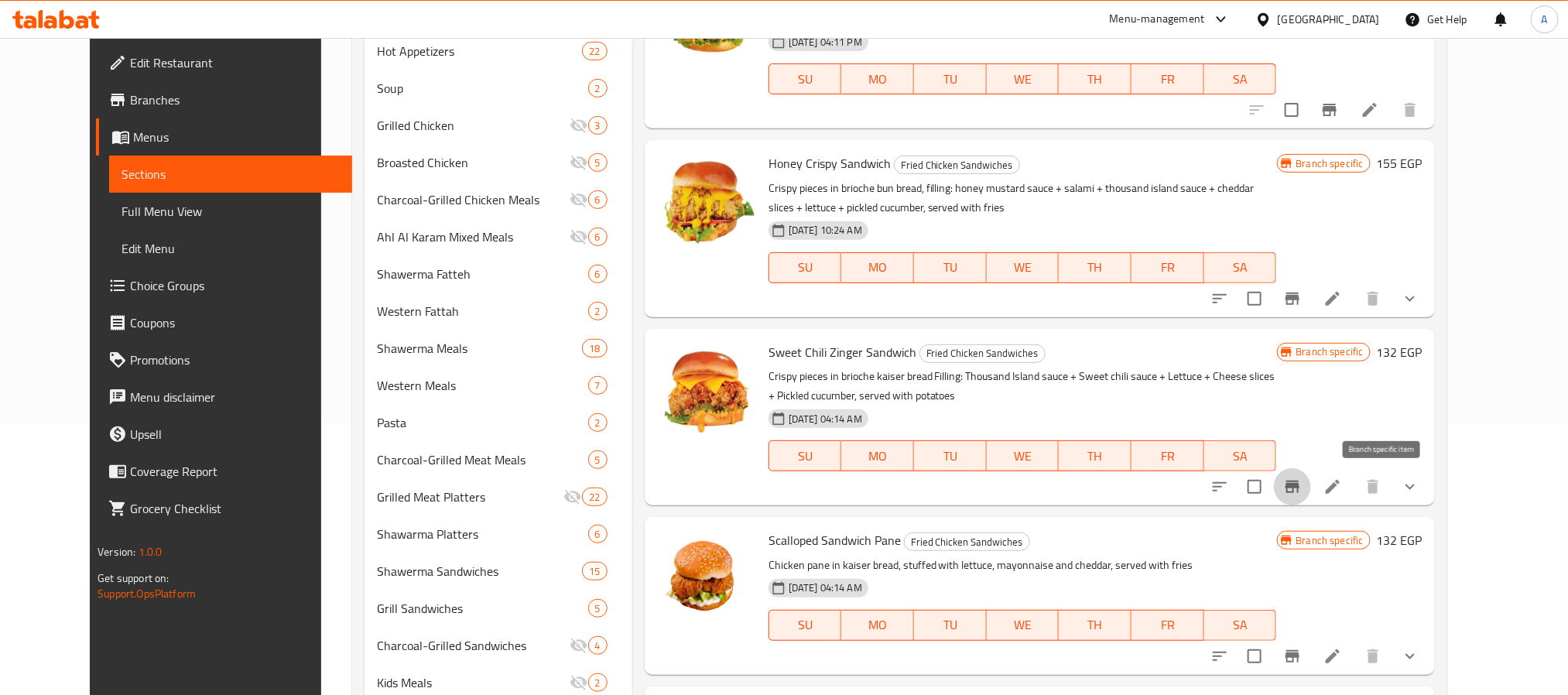
click at [1302, 486] on icon "Branch-specific-item" at bounding box center [1292, 487] width 19 height 19
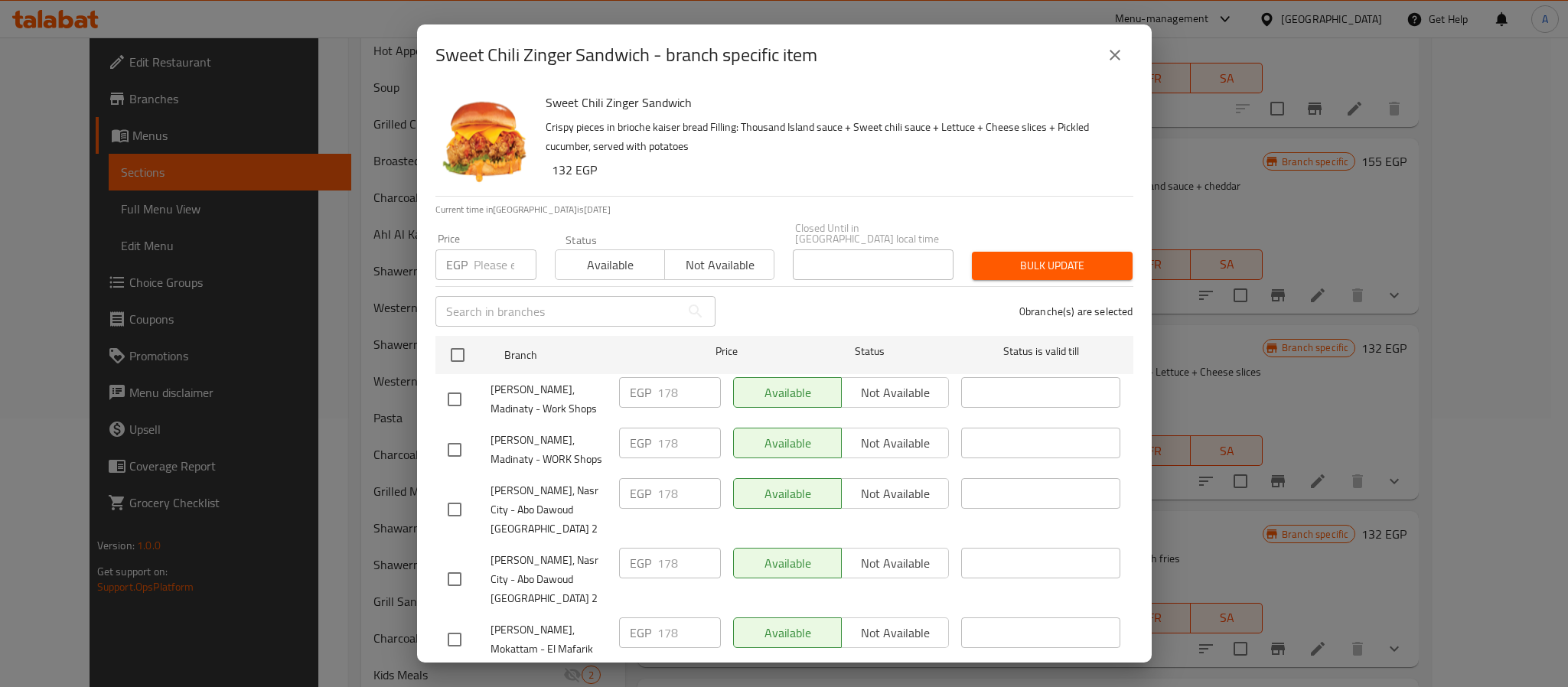
scroll to position [42, 0]
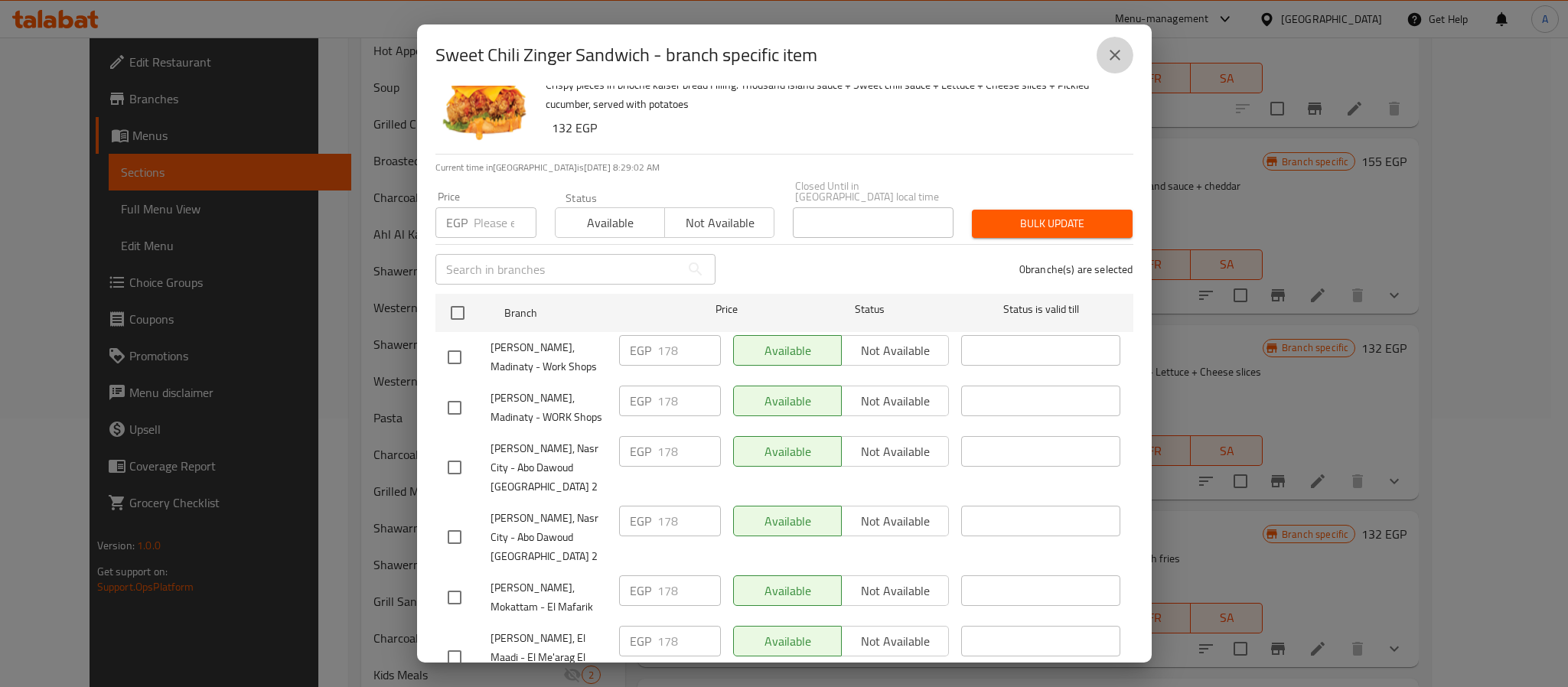
click at [1114, 51] on icon "close" at bounding box center [1115, 55] width 18 height 18
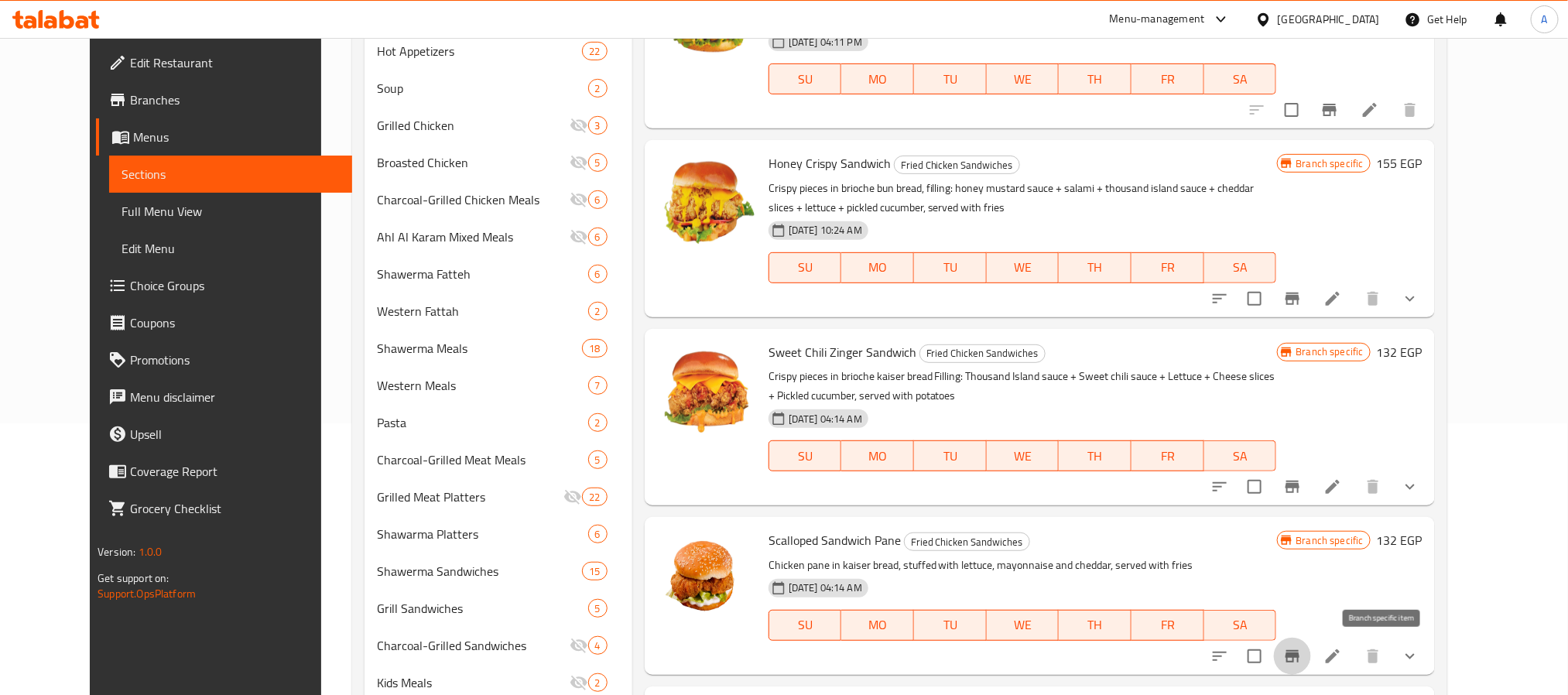
click at [1302, 649] on icon "Branch-specific-item" at bounding box center [1292, 656] width 19 height 19
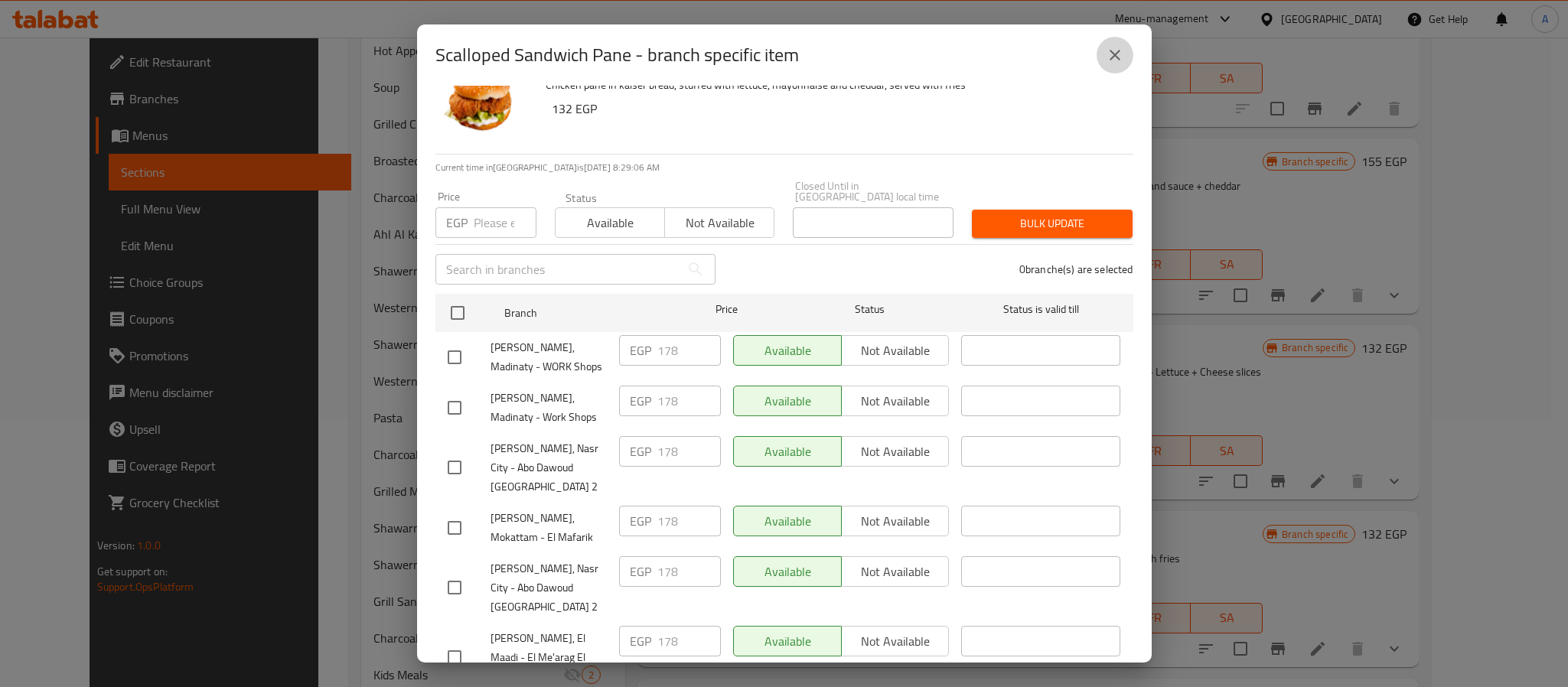
click at [1110, 58] on icon "close" at bounding box center [1115, 55] width 18 height 18
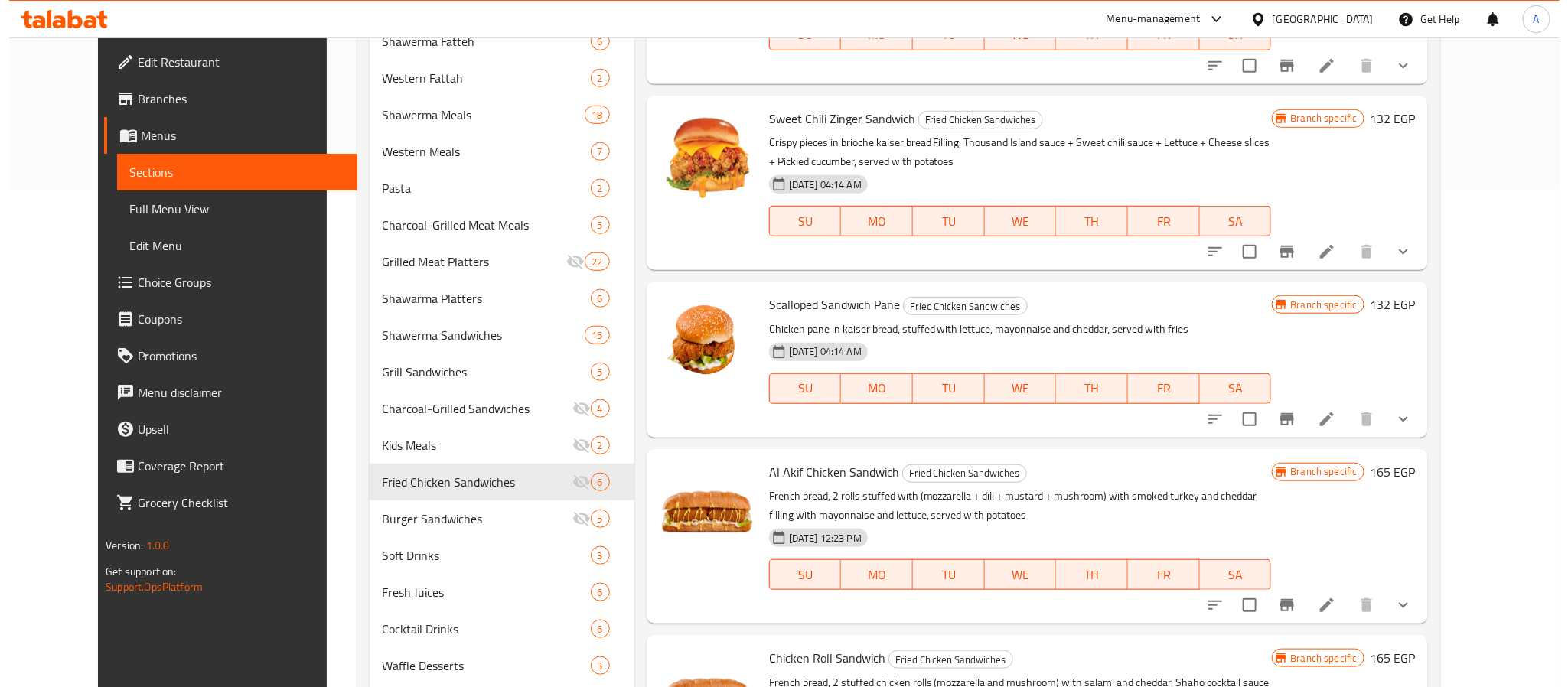
scroll to position [763, 0]
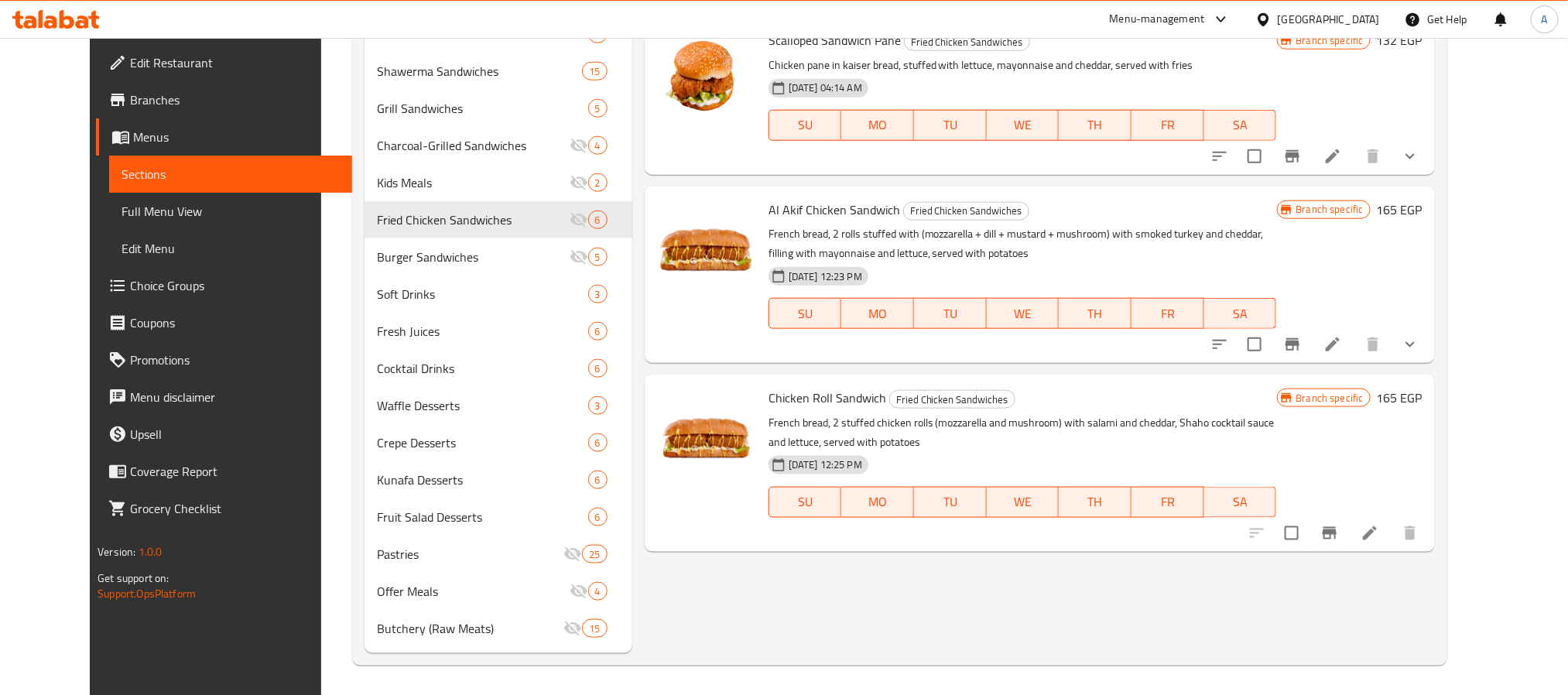
click at [1299, 345] on icon "Branch-specific-item" at bounding box center [1292, 345] width 14 height 12
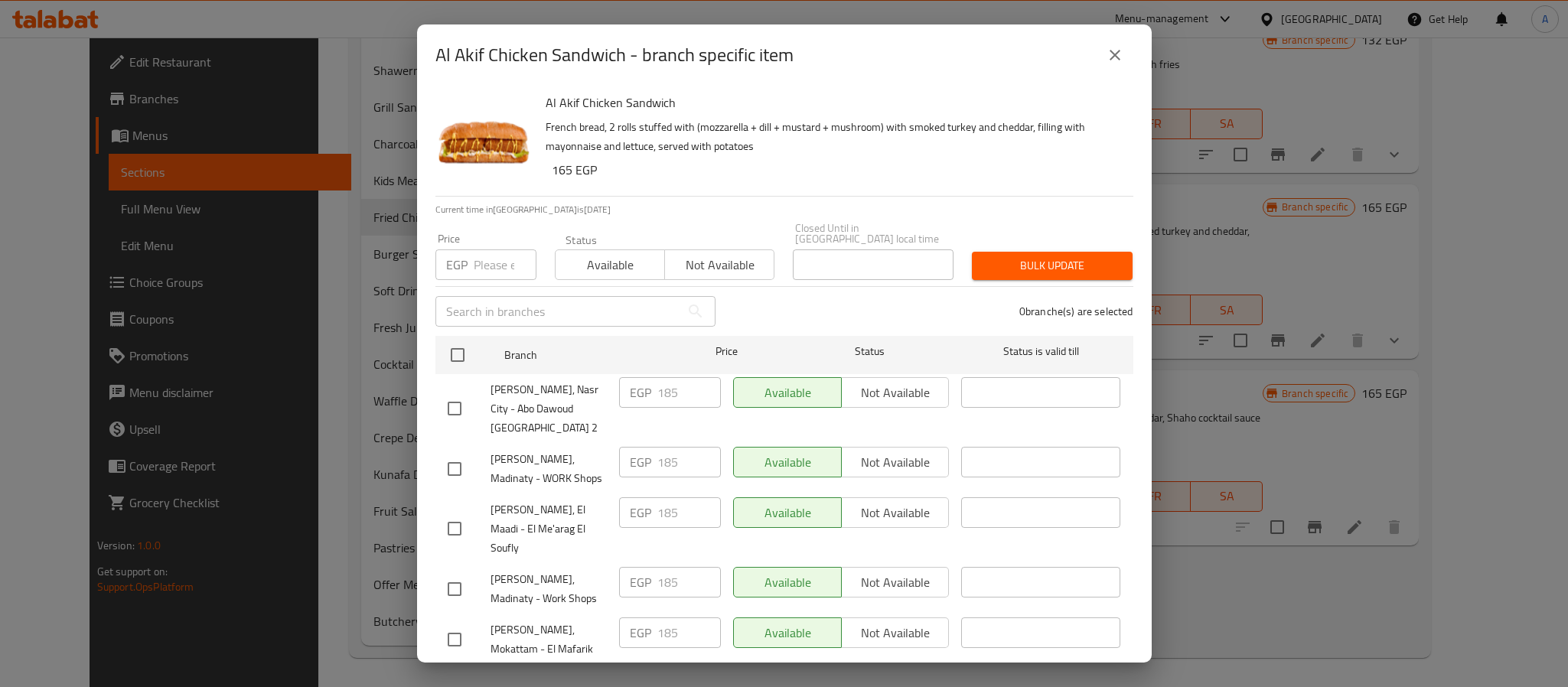
scroll to position [42, 0]
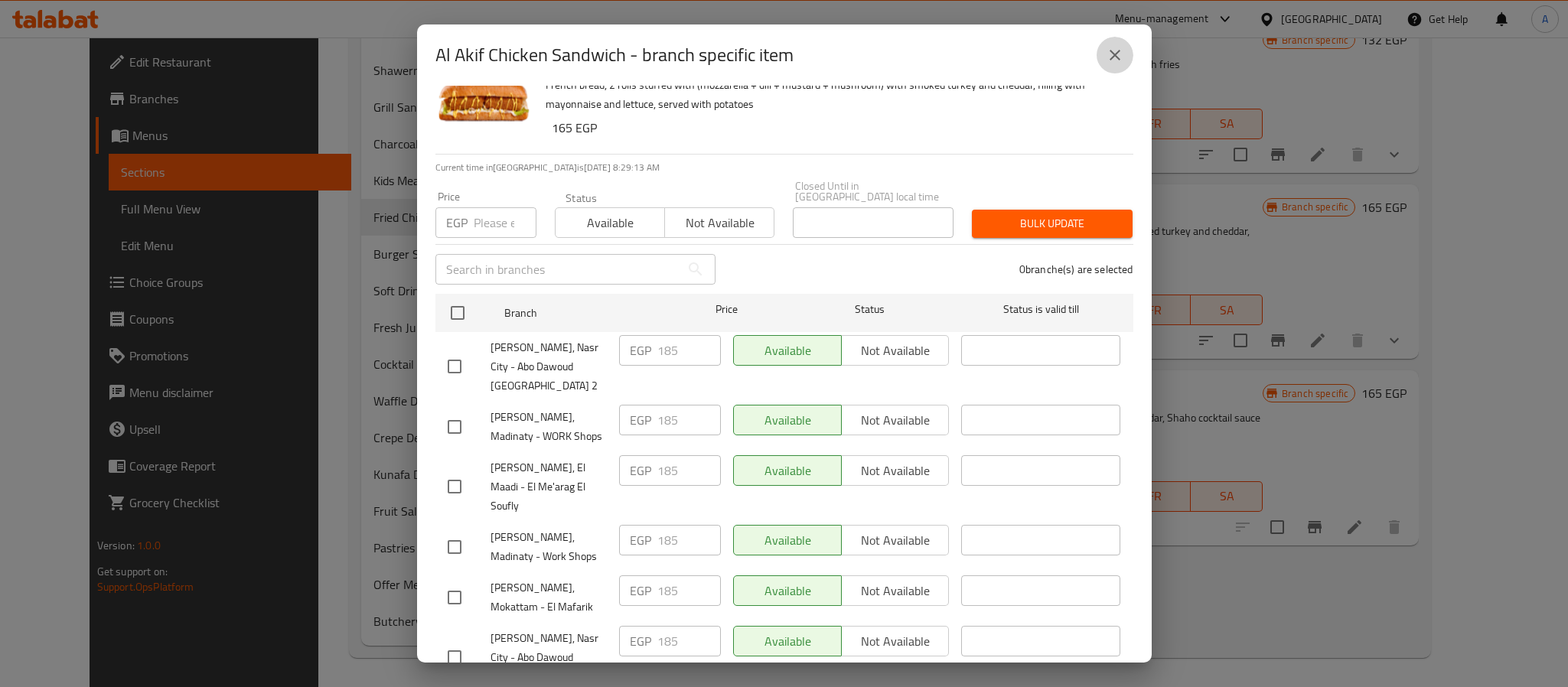
click at [1112, 58] on icon "close" at bounding box center [1115, 55] width 18 height 18
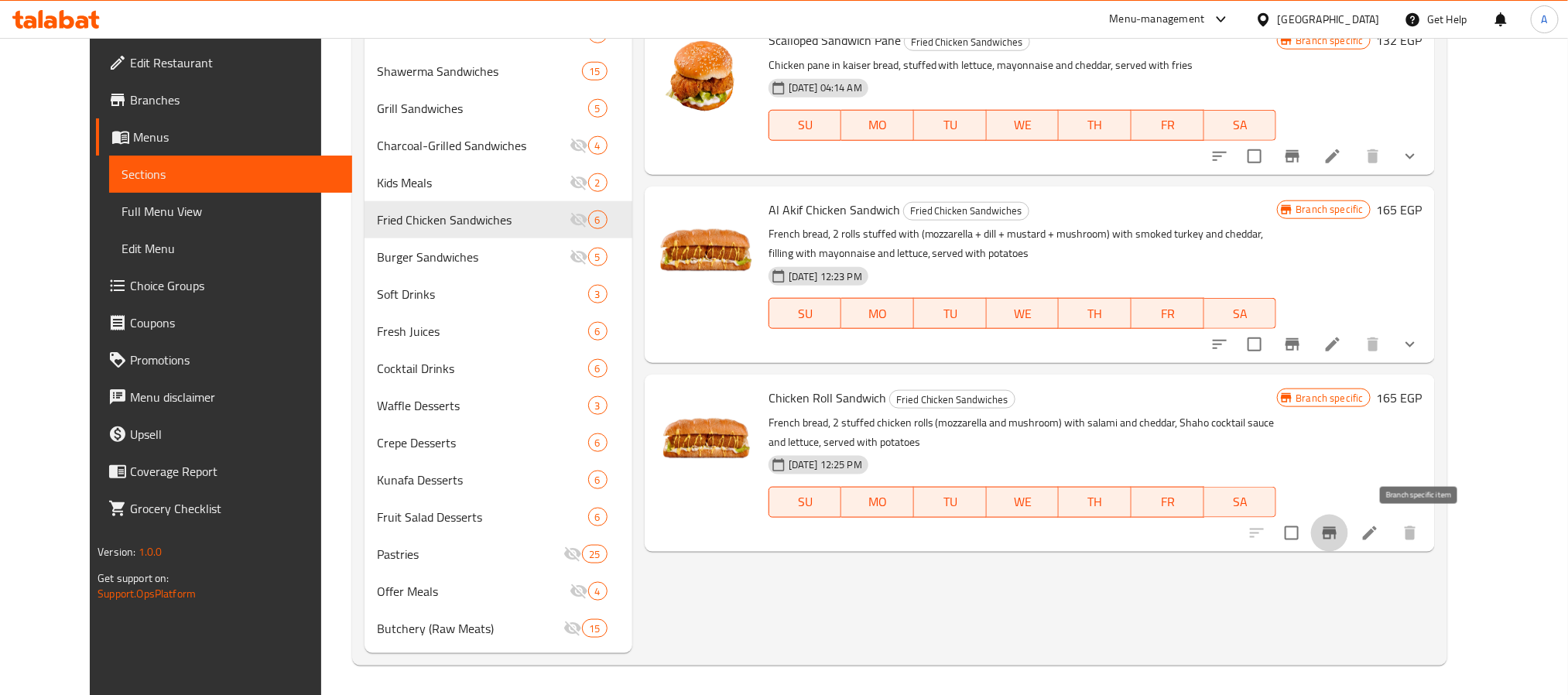
click at [1339, 540] on icon "Branch-specific-item" at bounding box center [1329, 533] width 19 height 19
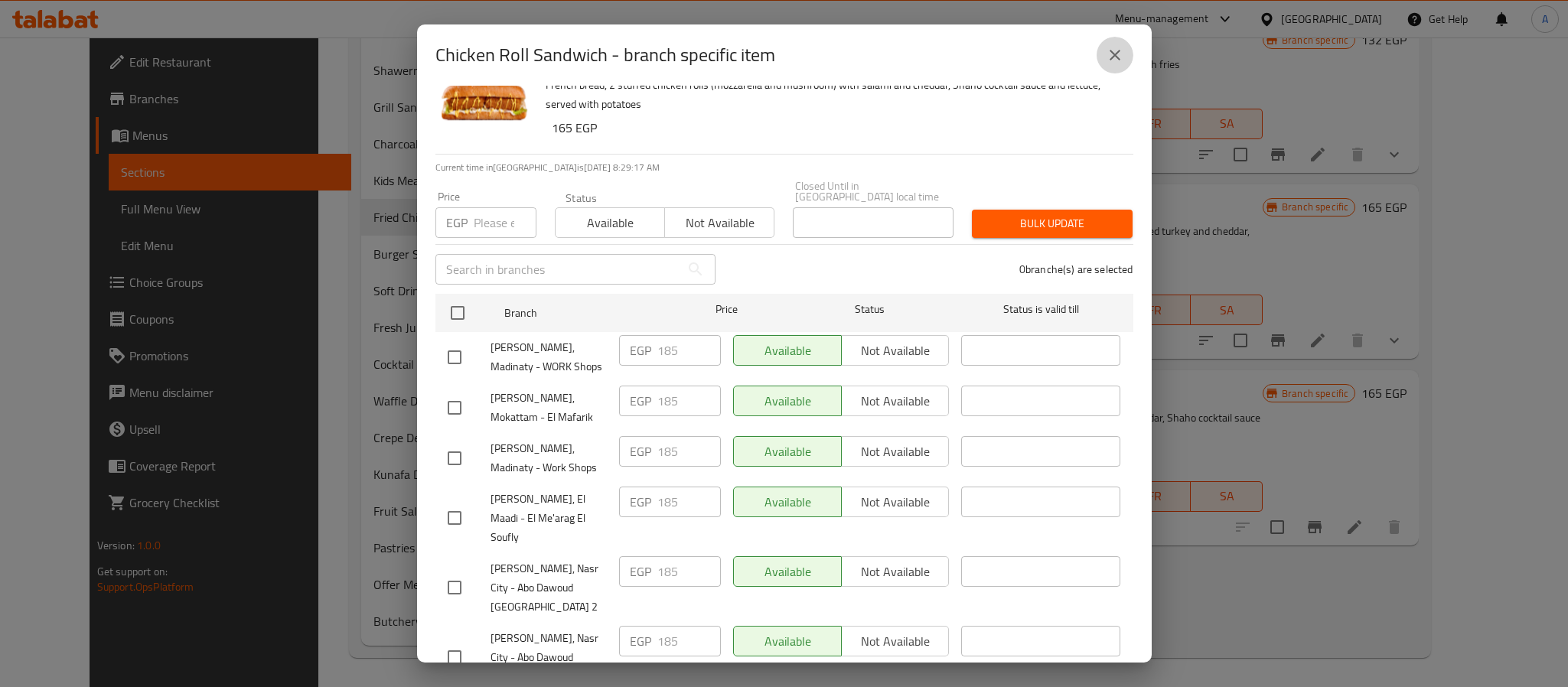
click at [1106, 51] on icon "close" at bounding box center [1115, 55] width 18 height 18
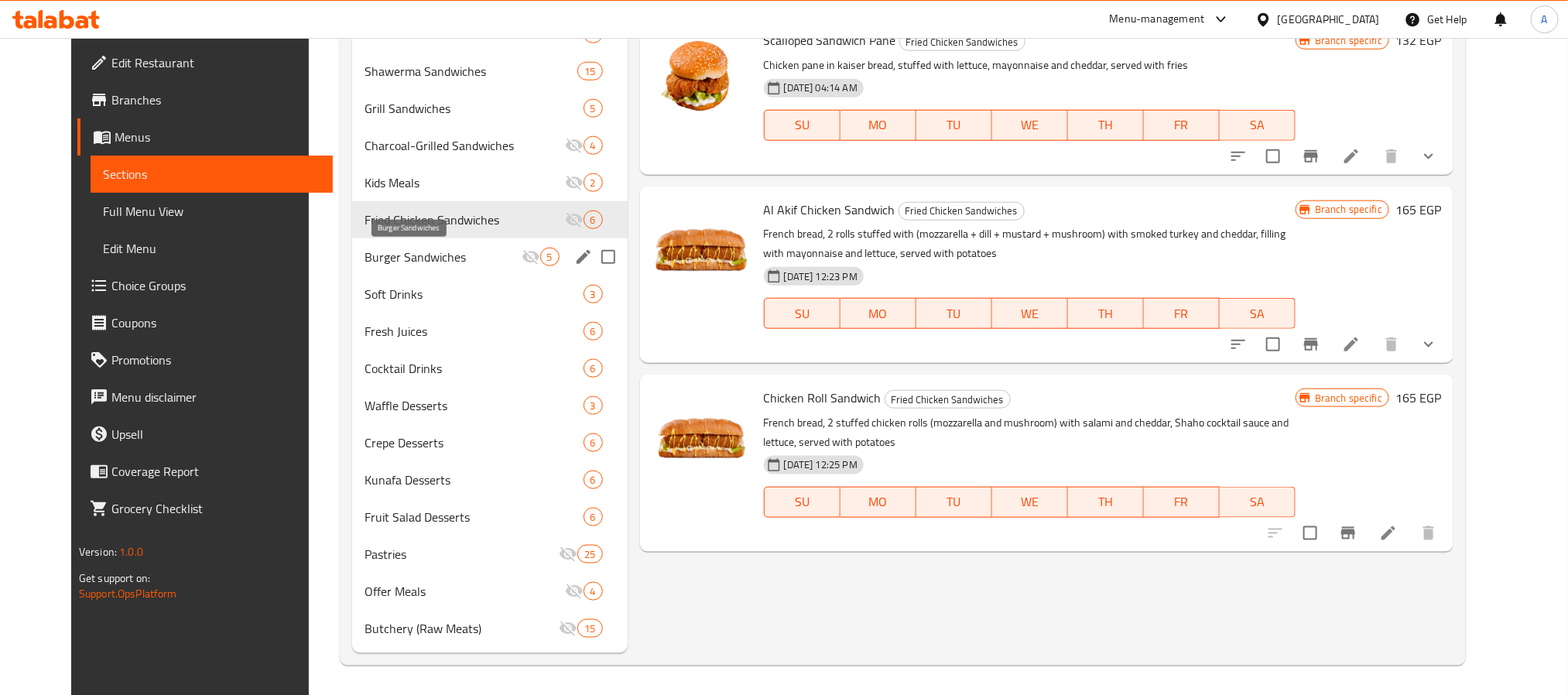
click at [365, 260] on span "Burger Sandwiches" at bounding box center [443, 257] width 157 height 19
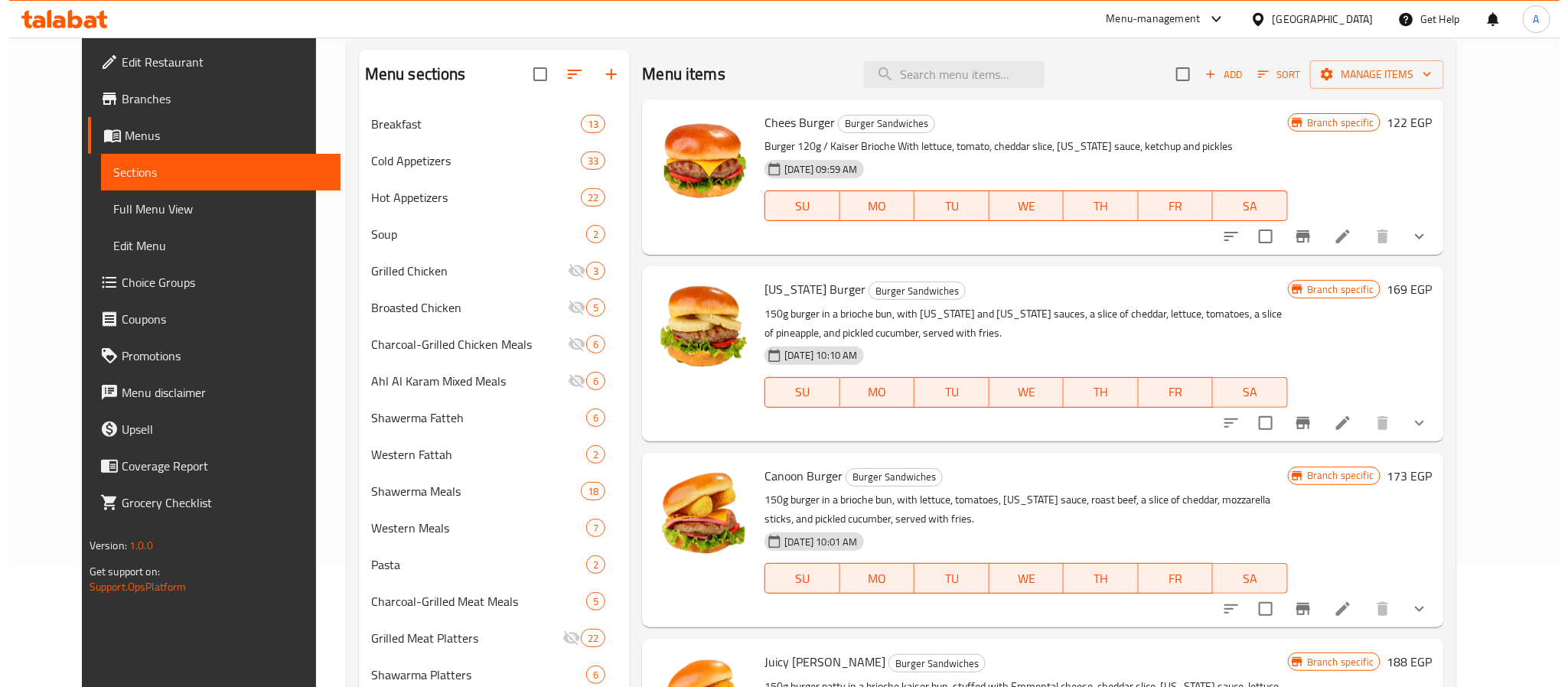
scroll to position [74, 0]
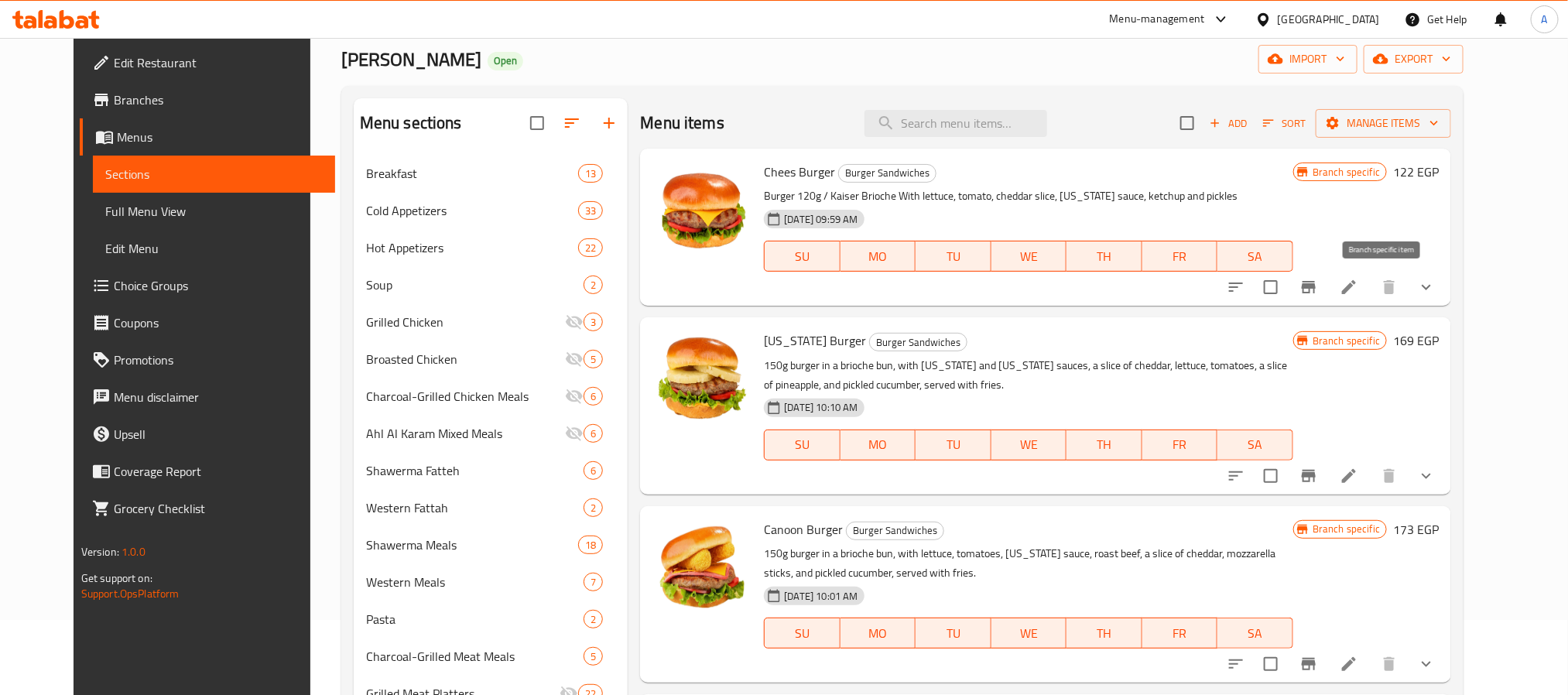
click at [1318, 295] on icon "Branch-specific-item" at bounding box center [1308, 287] width 19 height 19
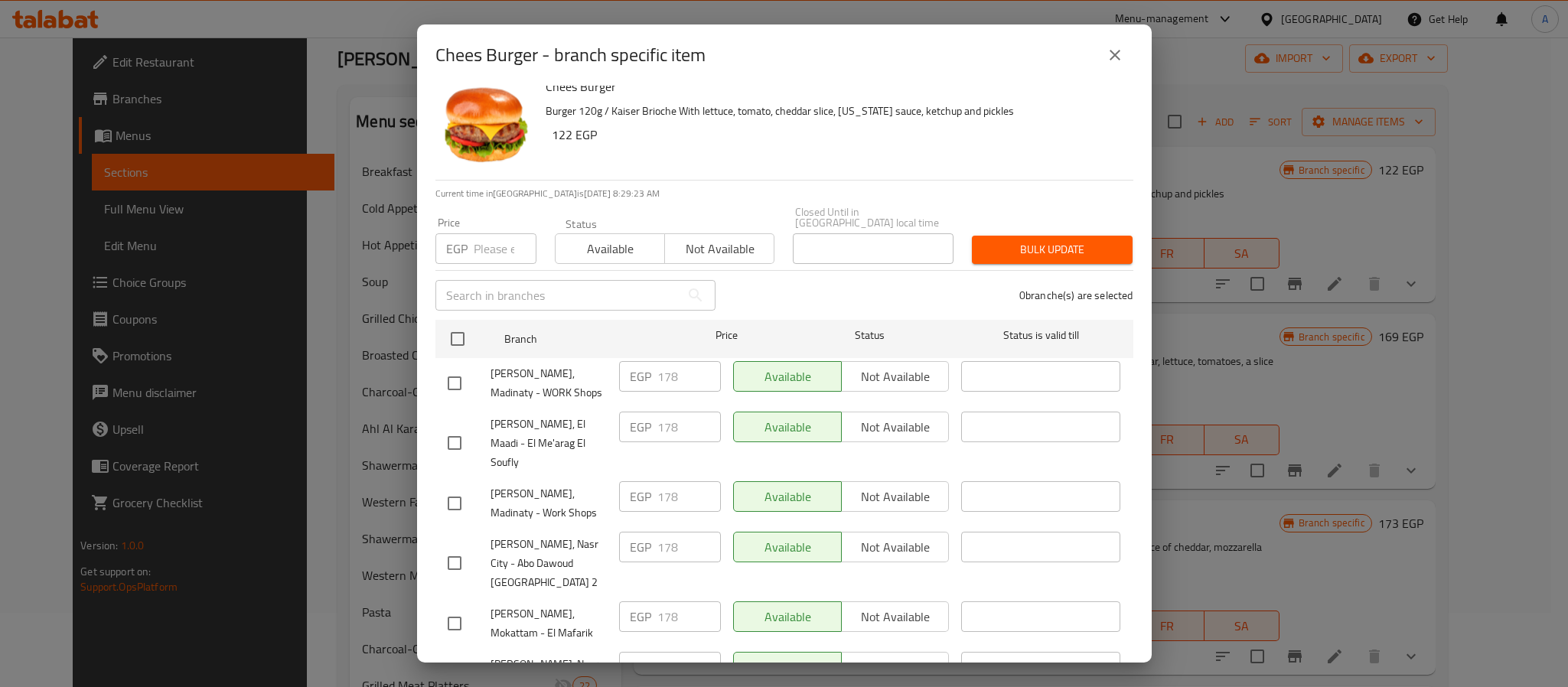
scroll to position [42, 0]
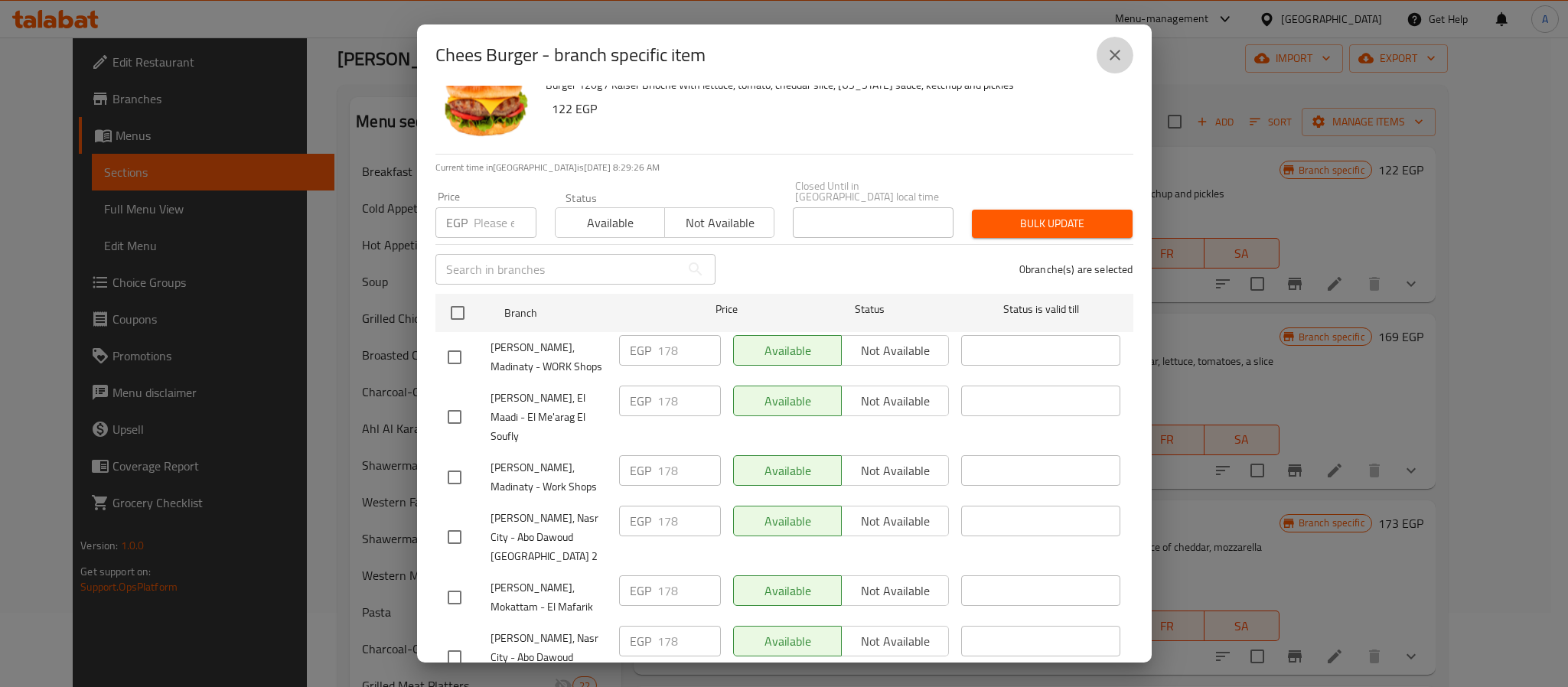
click at [1100, 58] on button "close" at bounding box center [1115, 55] width 37 height 37
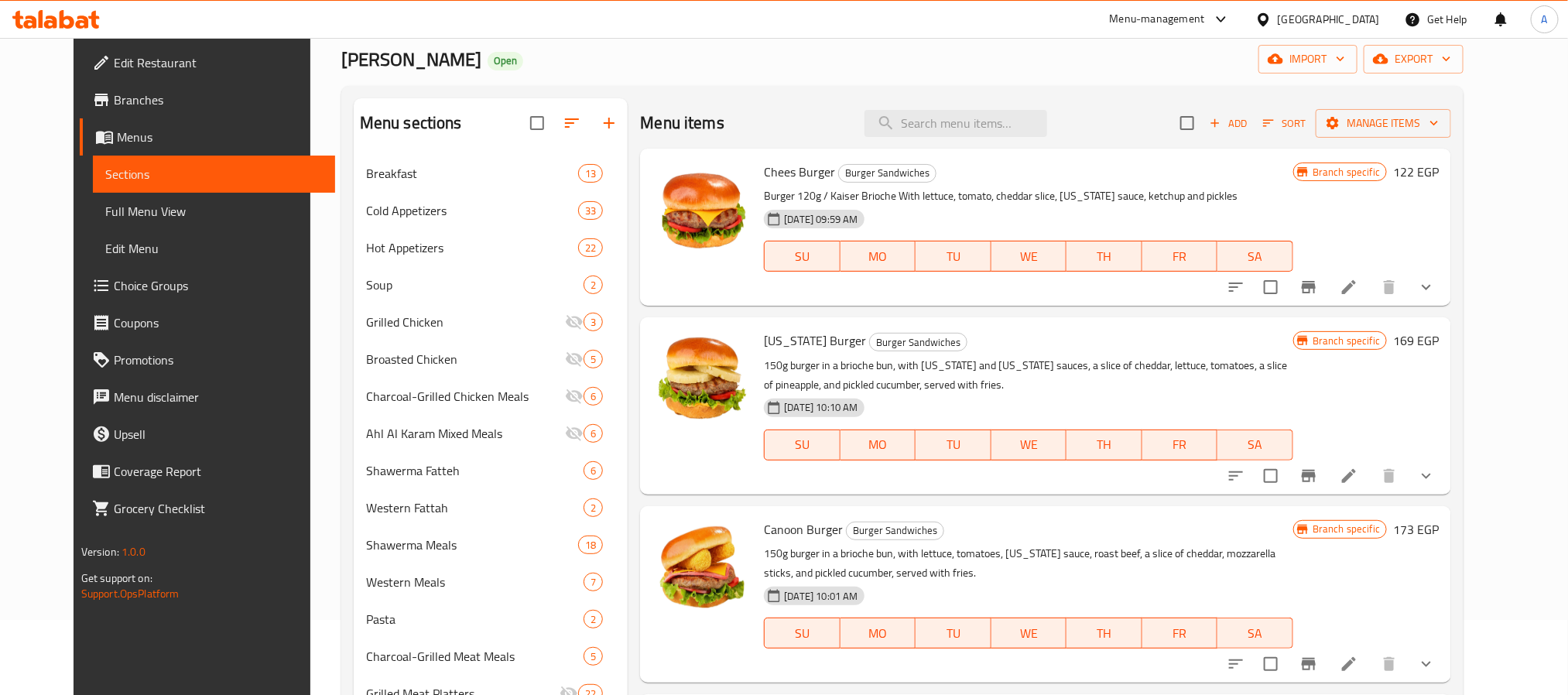
click at [1318, 467] on icon "Branch-specific-item" at bounding box center [1308, 475] width 19 height 19
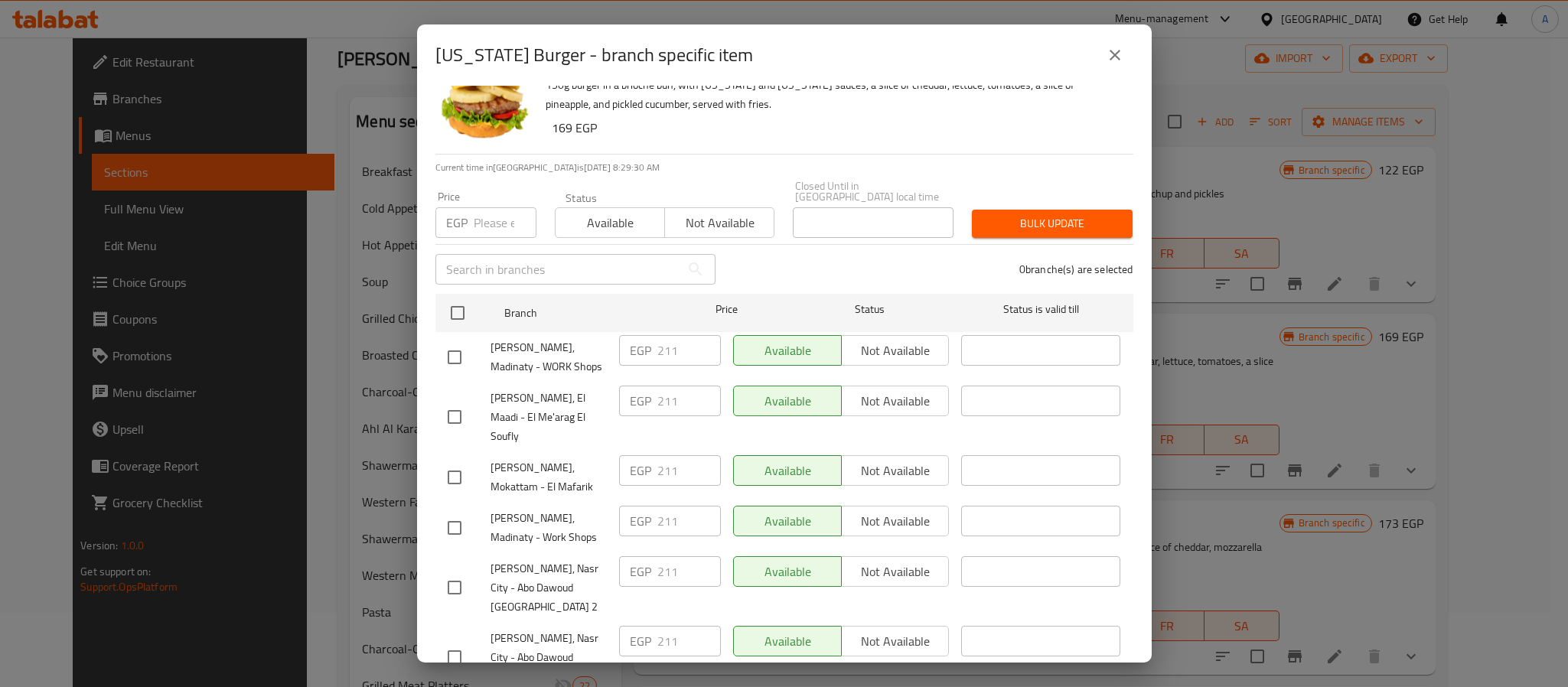
drag, startPoint x: 1109, startPoint y: 53, endPoint x: 1104, endPoint y: 63, distance: 11.2
click at [1109, 55] on icon "close" at bounding box center [1115, 55] width 18 height 18
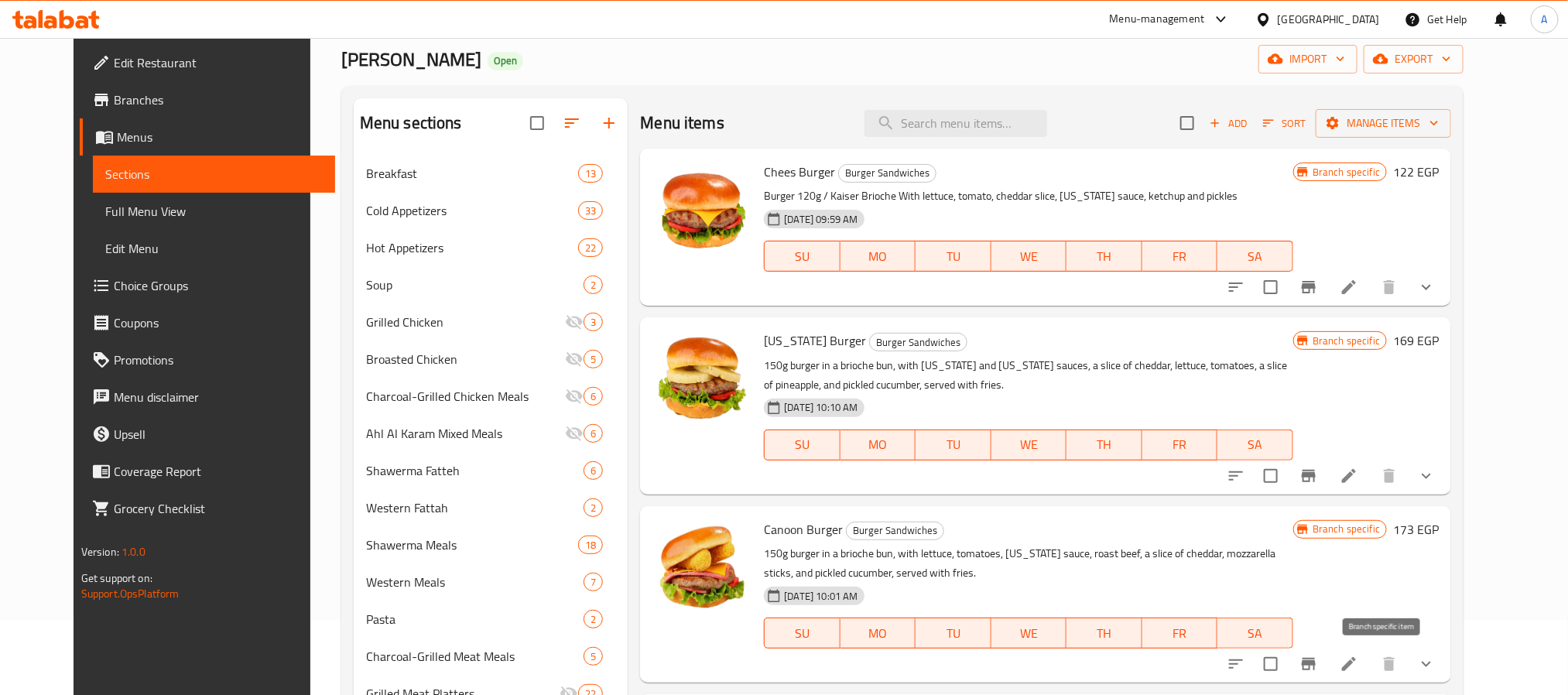
click at [1318, 655] on icon "Branch-specific-item" at bounding box center [1308, 664] width 19 height 19
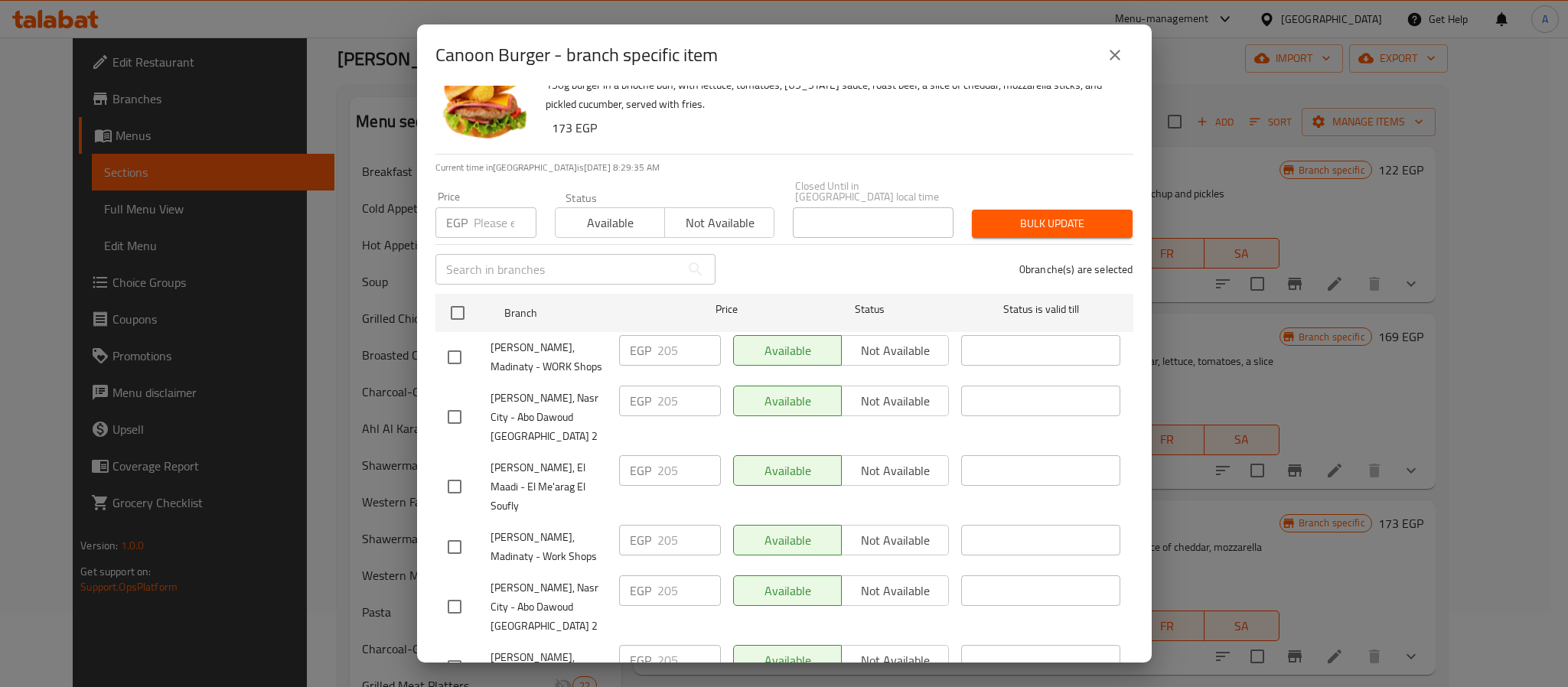
click at [1121, 58] on icon "close" at bounding box center [1115, 55] width 18 height 18
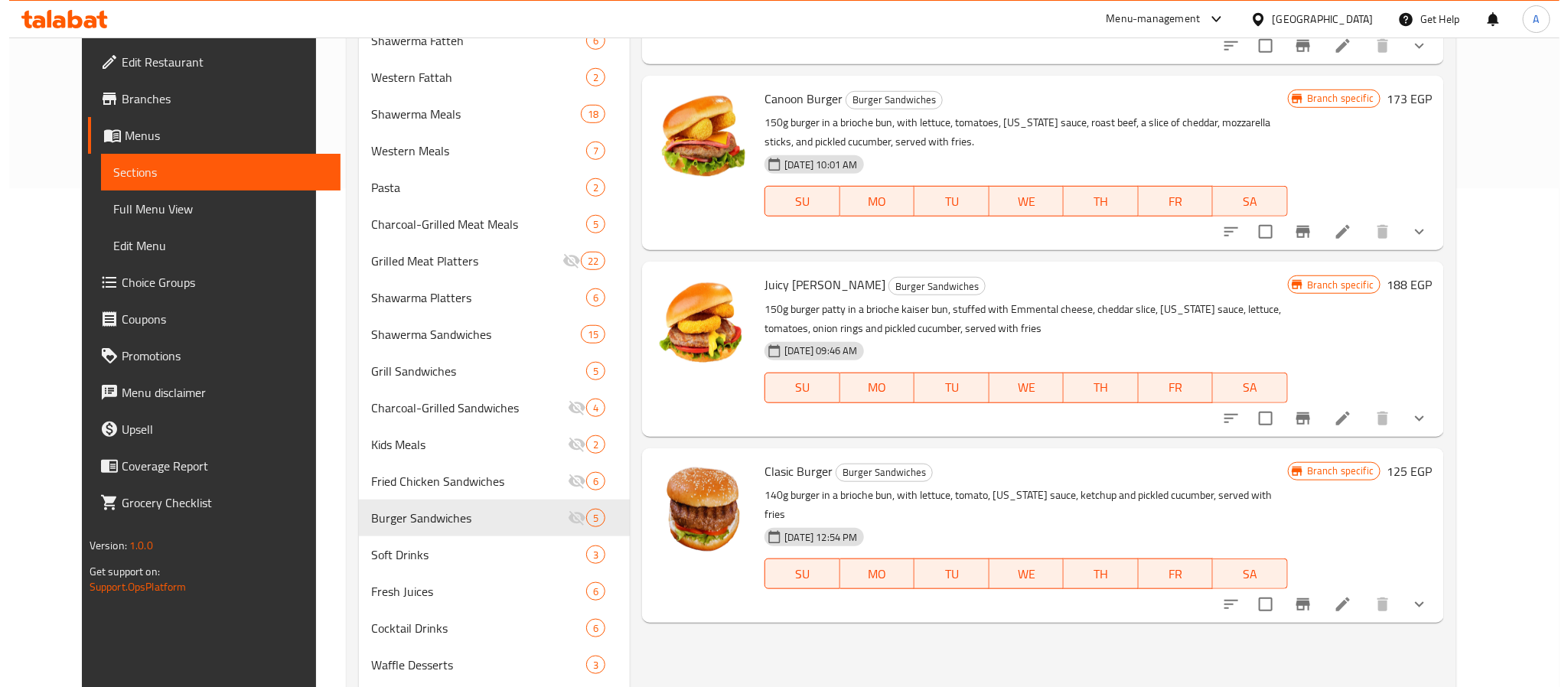
scroll to position [418, 0]
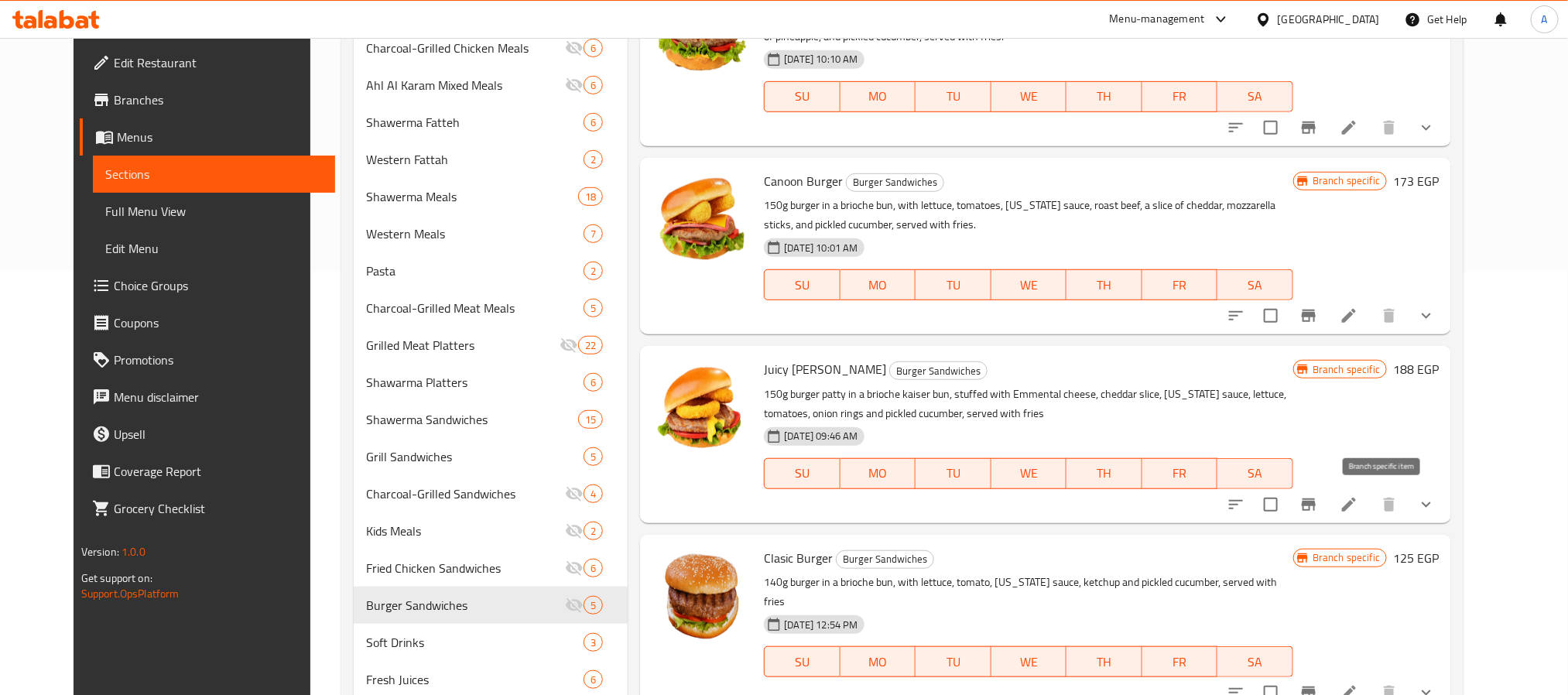
click at [1316, 504] on icon "Branch-specific-item" at bounding box center [1309, 504] width 14 height 12
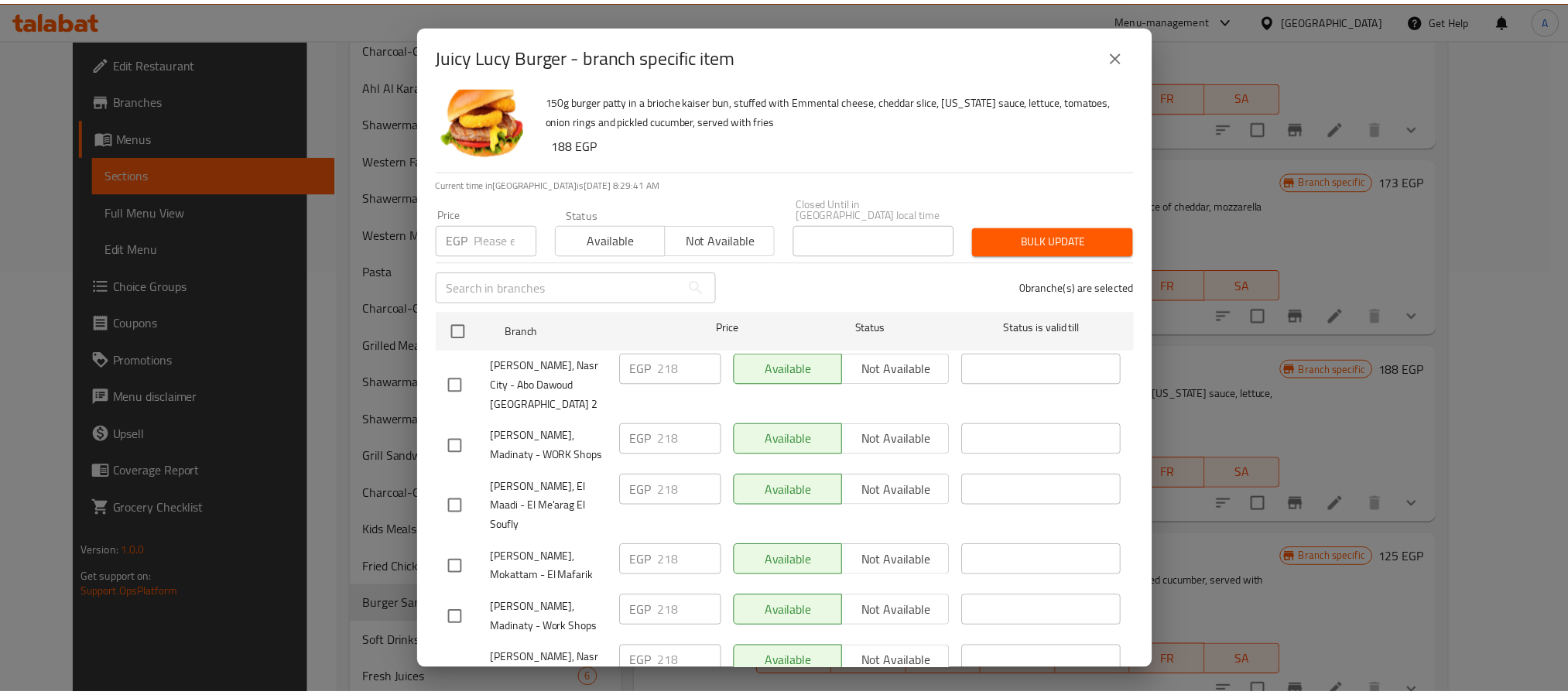
scroll to position [42, 0]
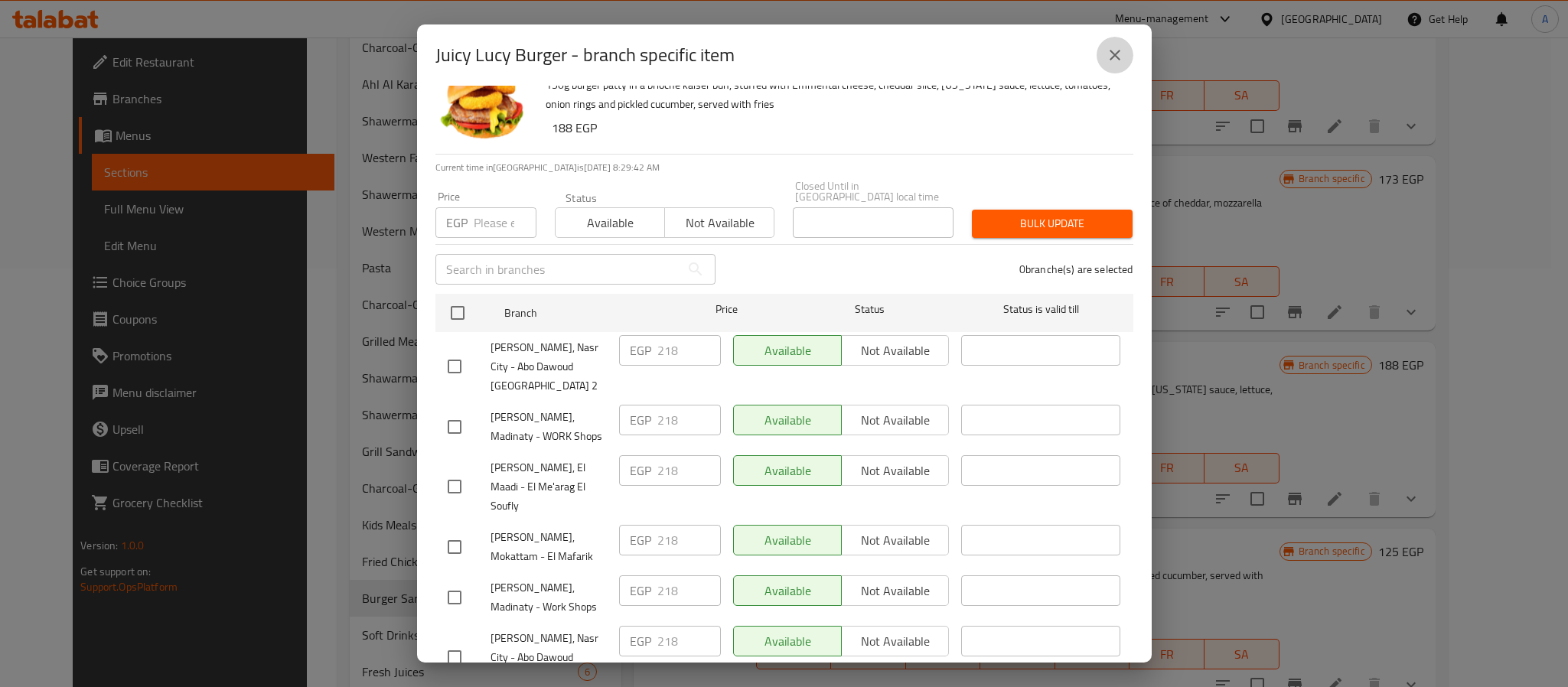
click at [1103, 65] on button "close" at bounding box center [1115, 55] width 37 height 37
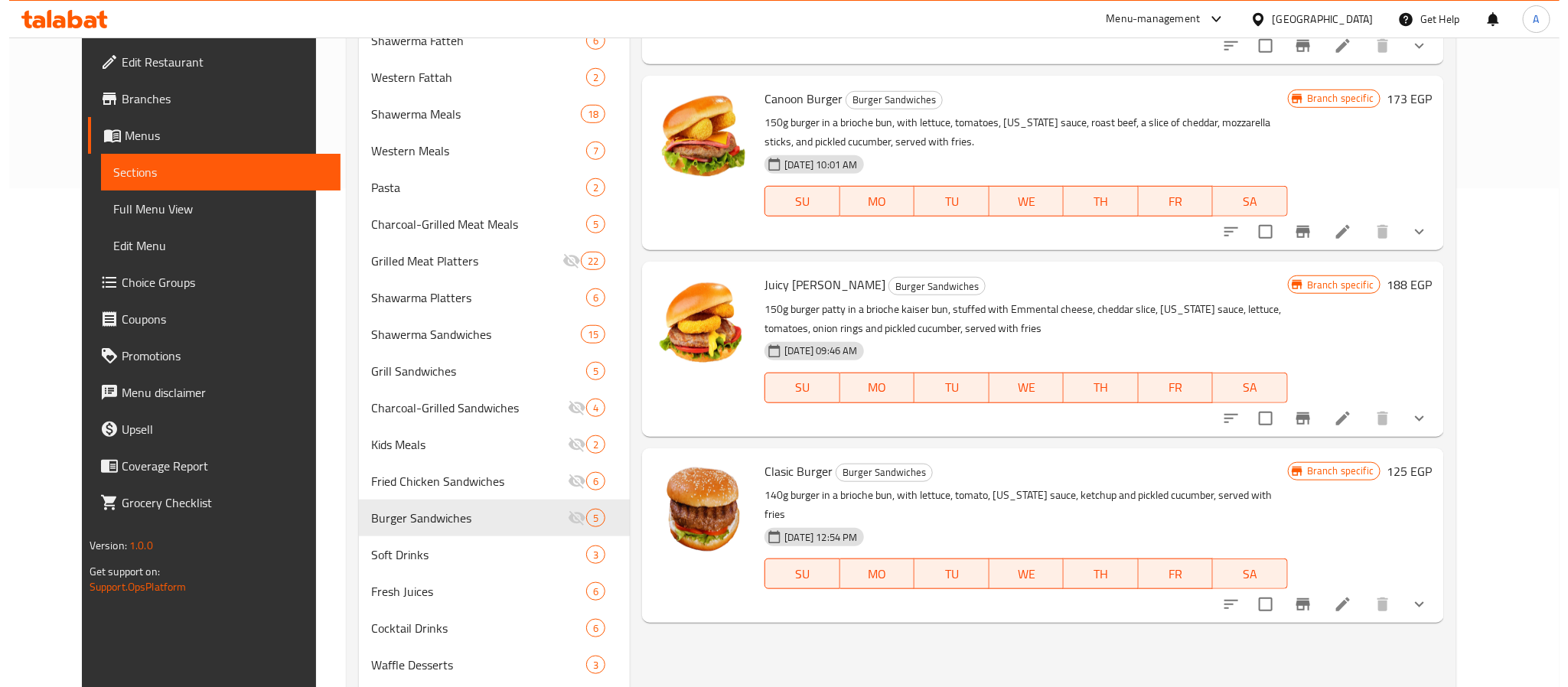
scroll to position [534, 0]
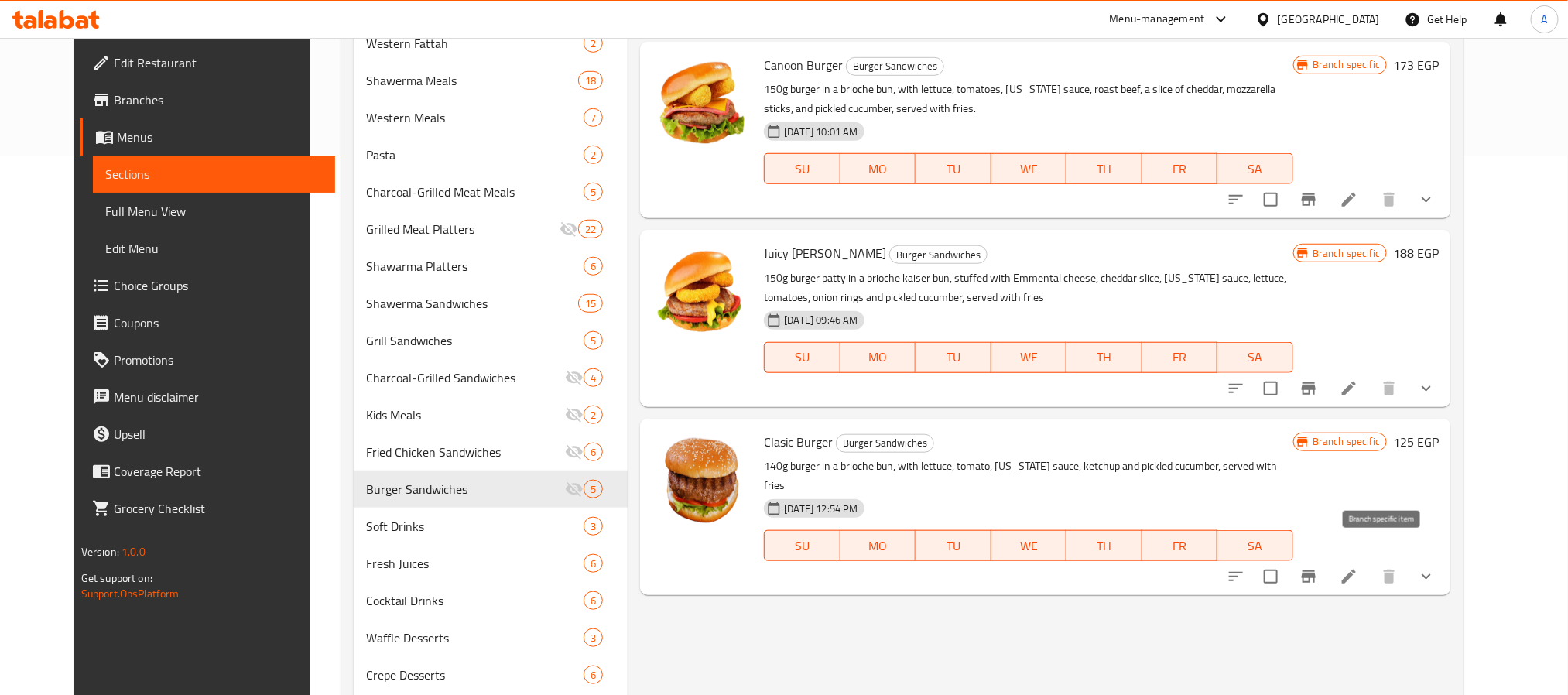
click at [1327, 560] on button "Branch-specific-item" at bounding box center [1309, 577] width 37 height 37
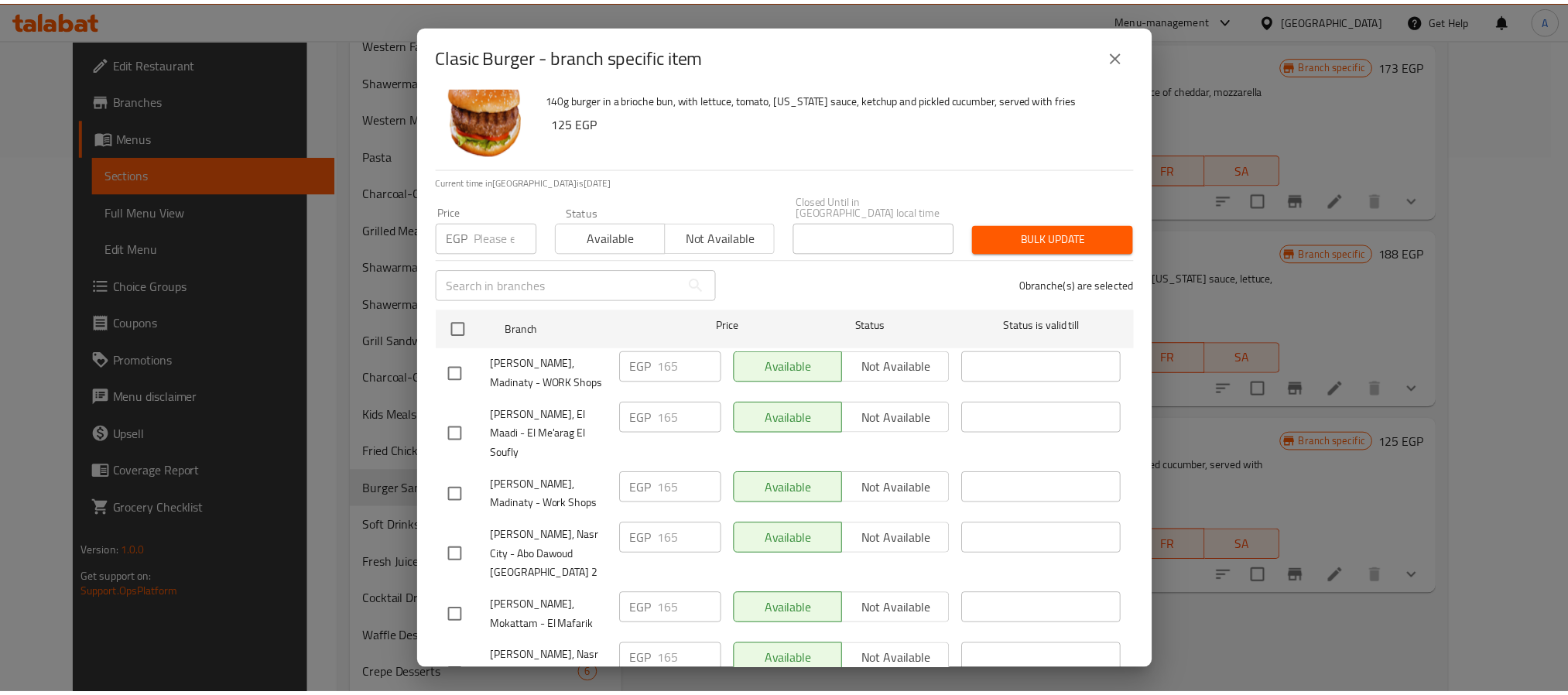
scroll to position [42, 0]
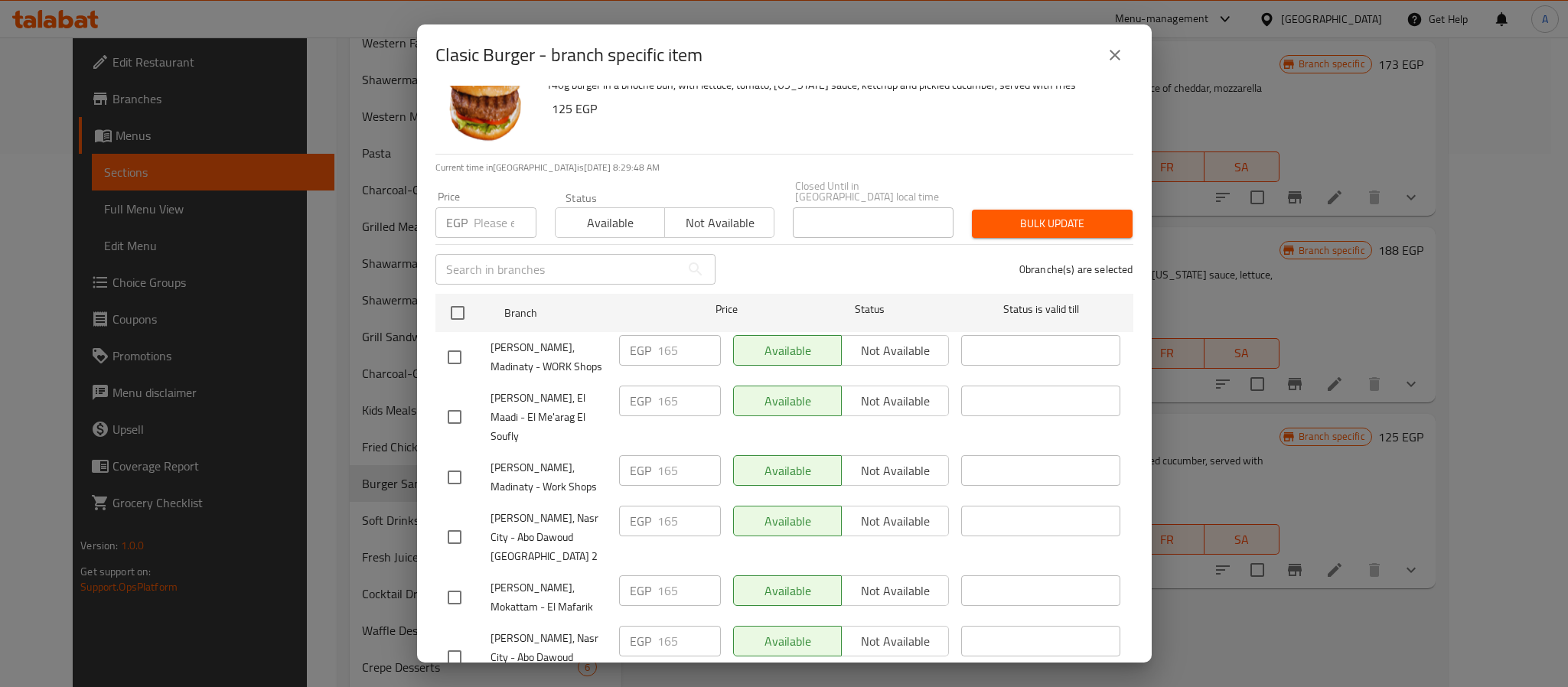
click at [1108, 51] on icon "close" at bounding box center [1115, 55] width 18 height 18
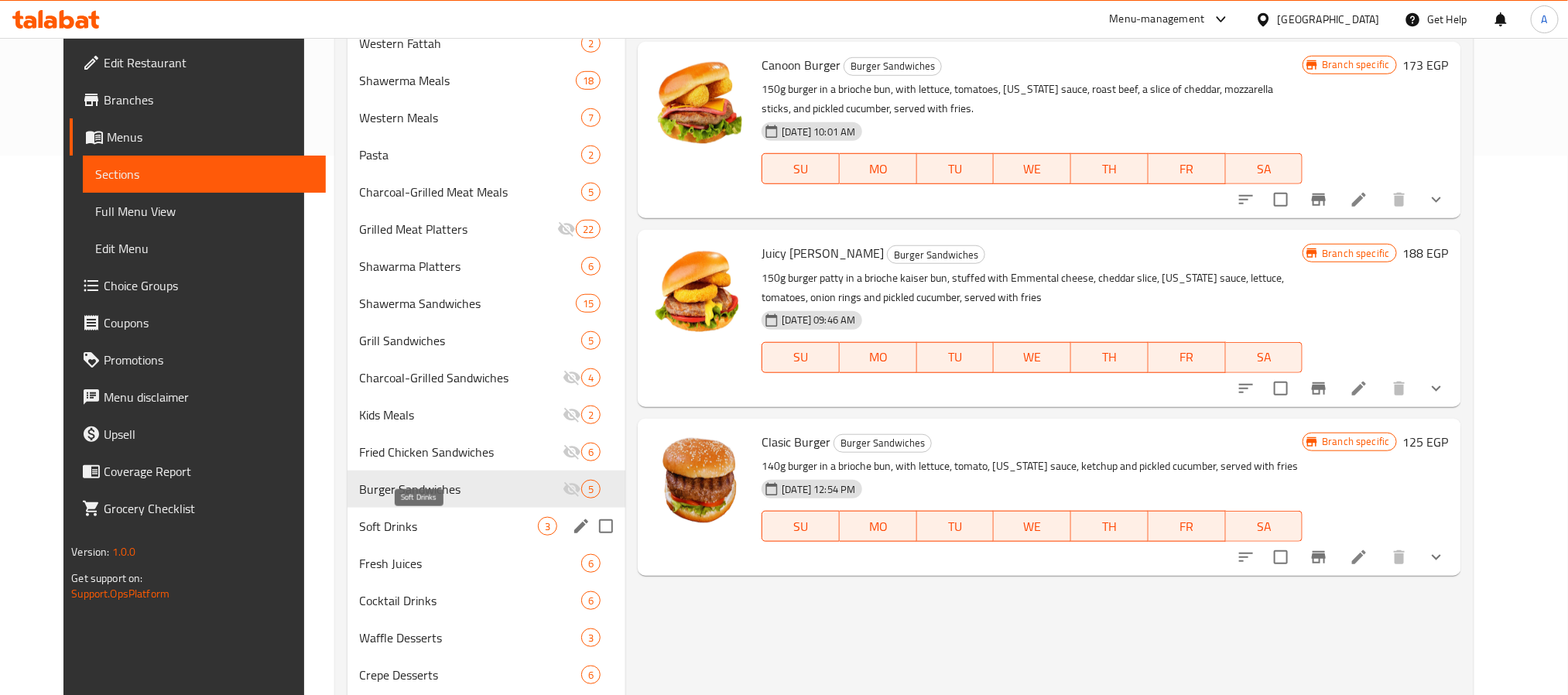
click at [360, 533] on span "Soft Drinks" at bounding box center [449, 527] width 179 height 19
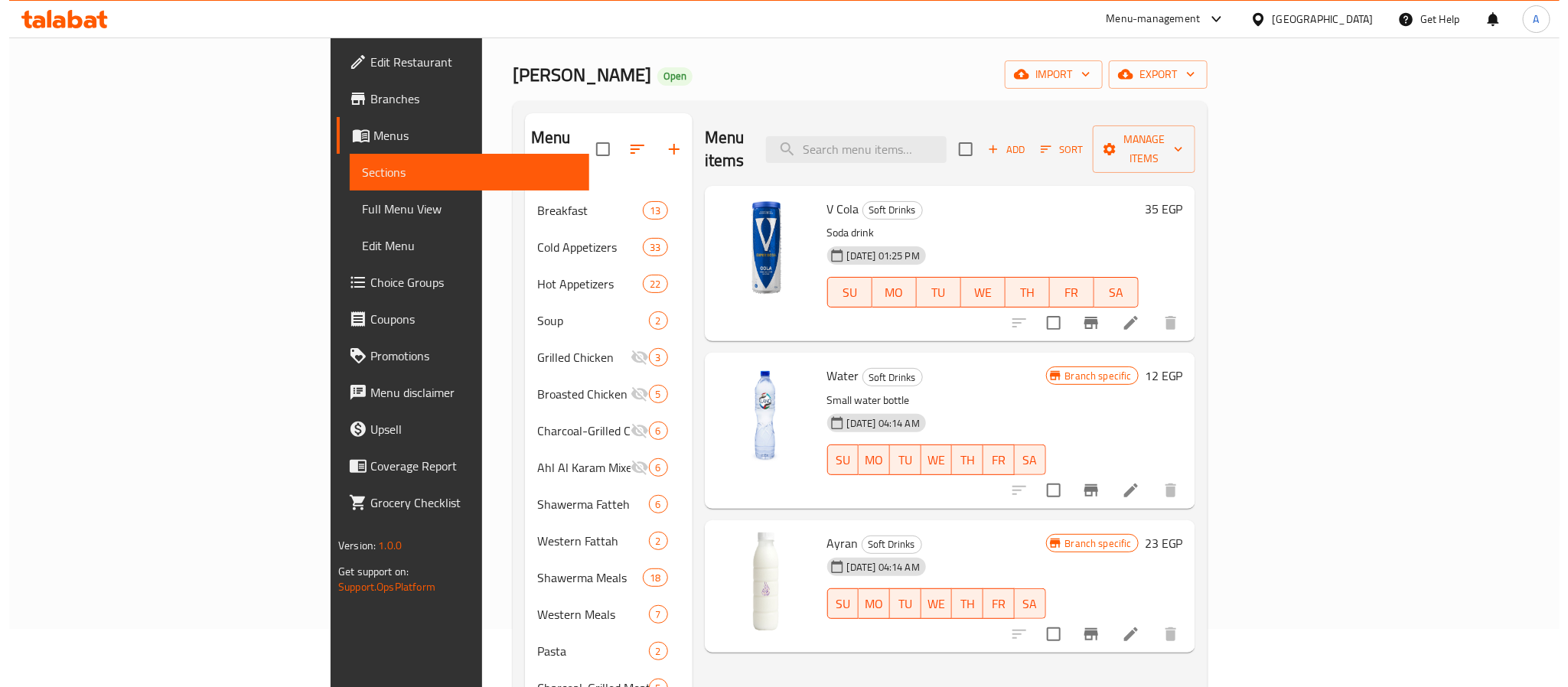
scroll to position [115, 0]
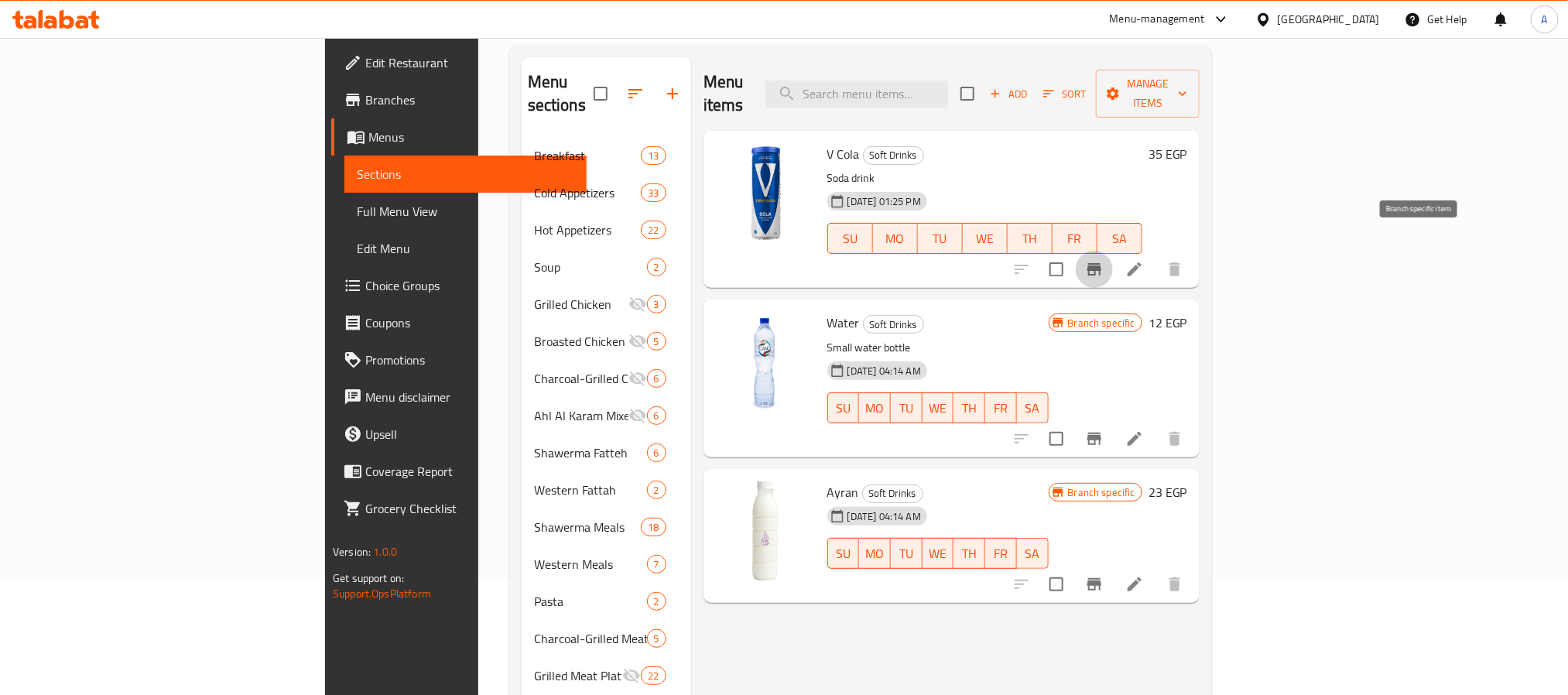
click at [1101, 264] on icon "Branch-specific-item" at bounding box center [1095, 270] width 14 height 12
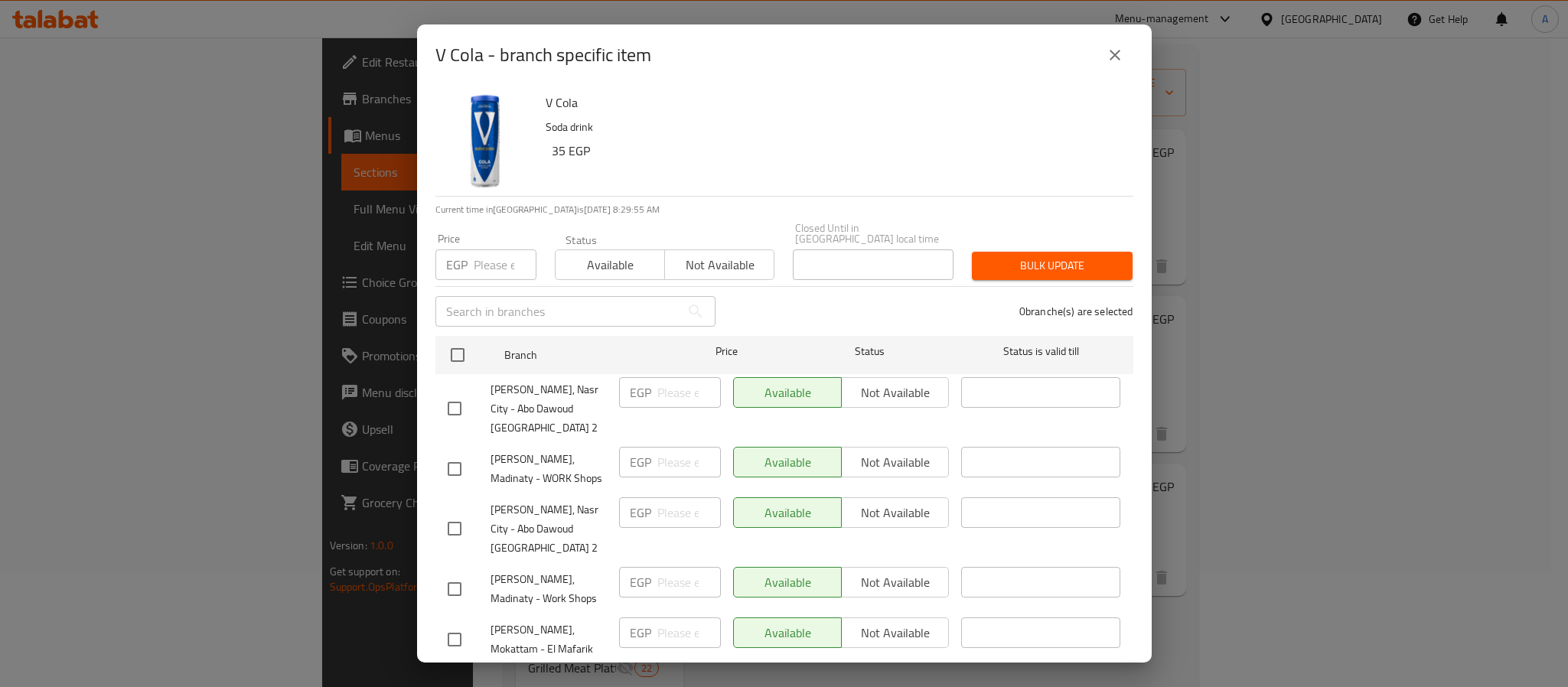
click at [1123, 51] on icon "close" at bounding box center [1115, 55] width 18 height 18
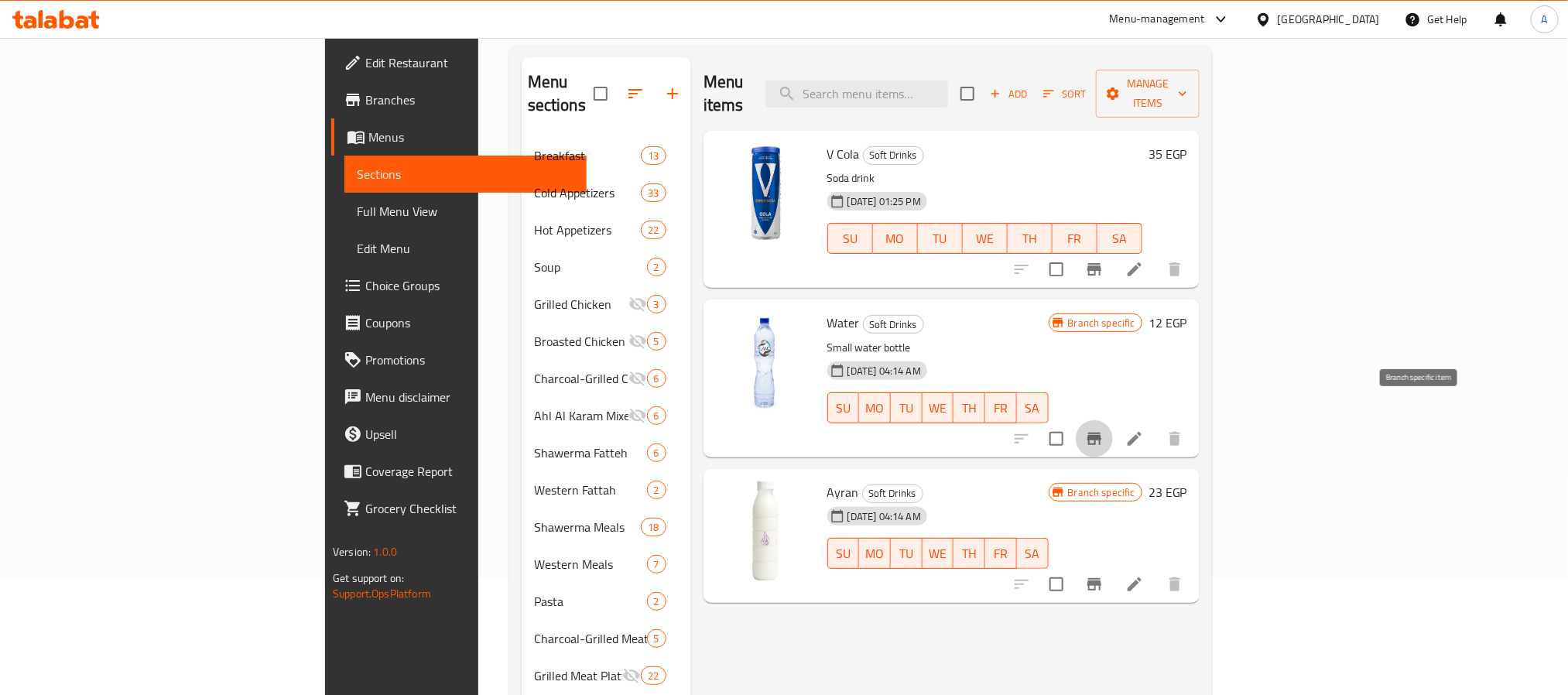
click at [1101, 433] on icon "Branch-specific-item" at bounding box center [1095, 439] width 14 height 12
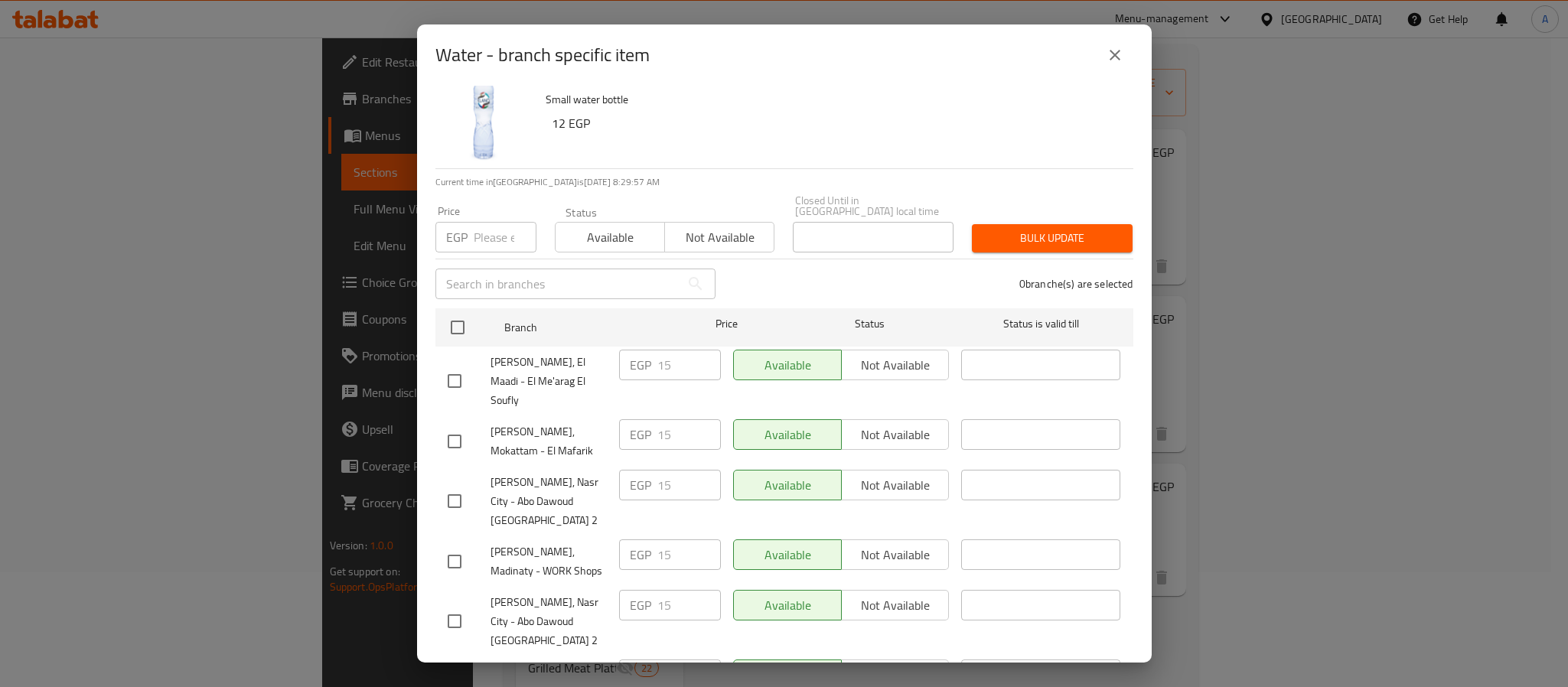
scroll to position [42, 0]
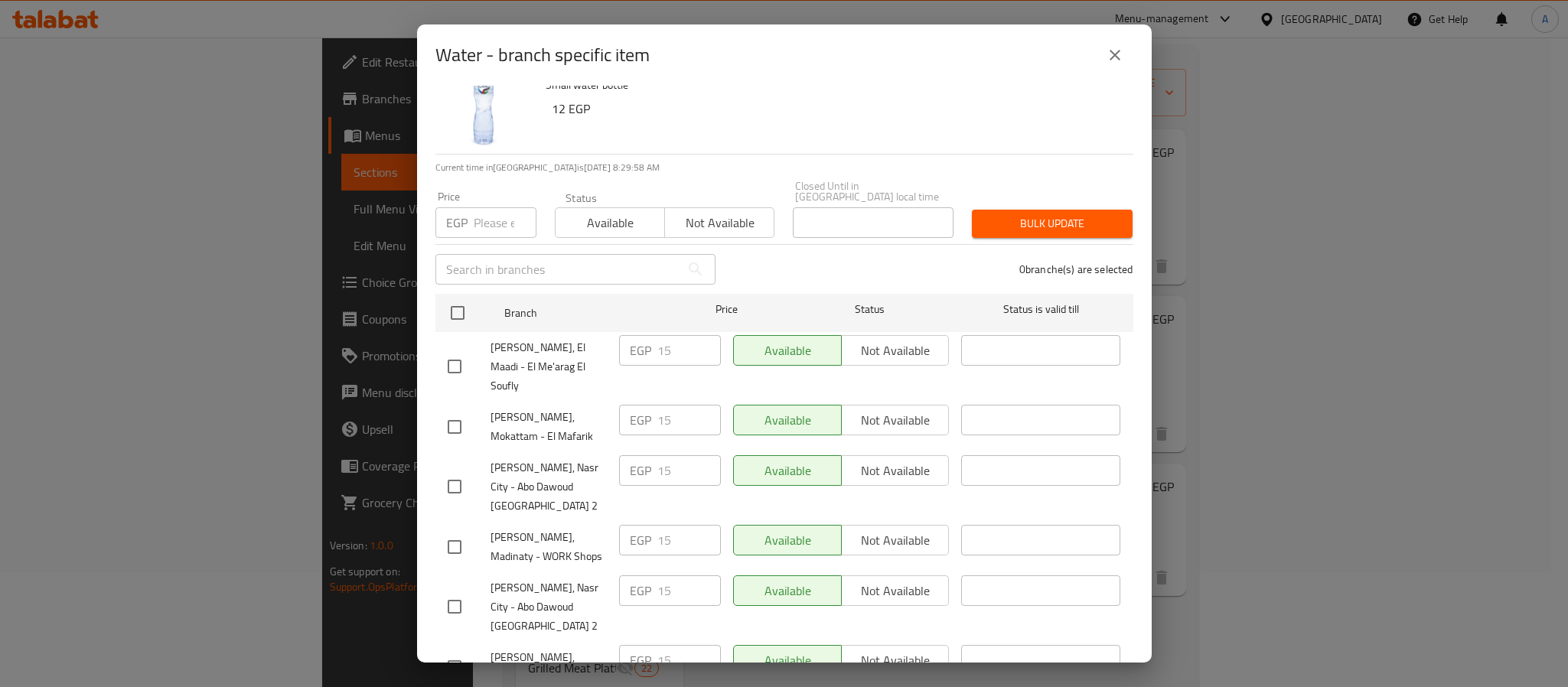
click at [1146, 62] on div "Water - branch specific item" at bounding box center [784, 55] width 735 height 61
click at [1128, 53] on button "close" at bounding box center [1115, 55] width 37 height 37
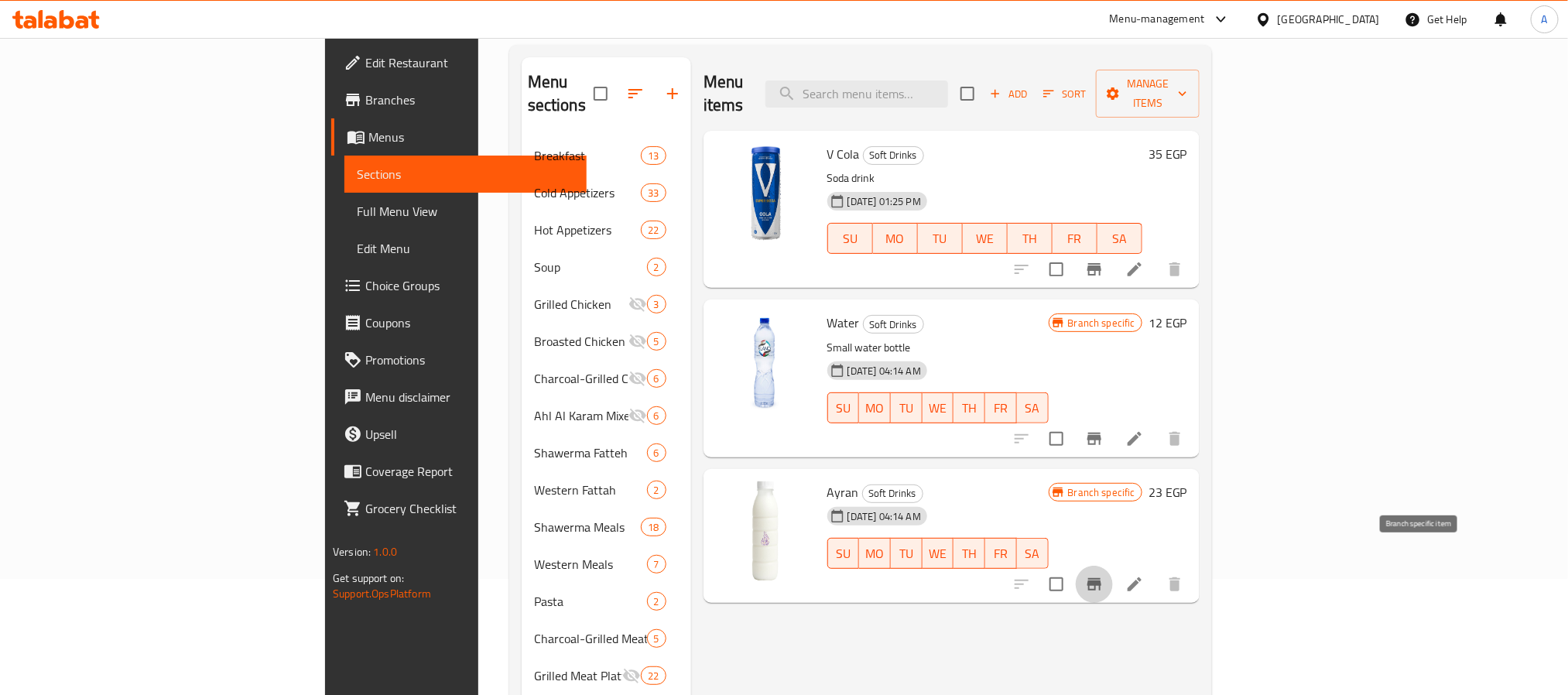
click at [1104, 575] on icon "Branch-specific-item" at bounding box center [1094, 584] width 19 height 19
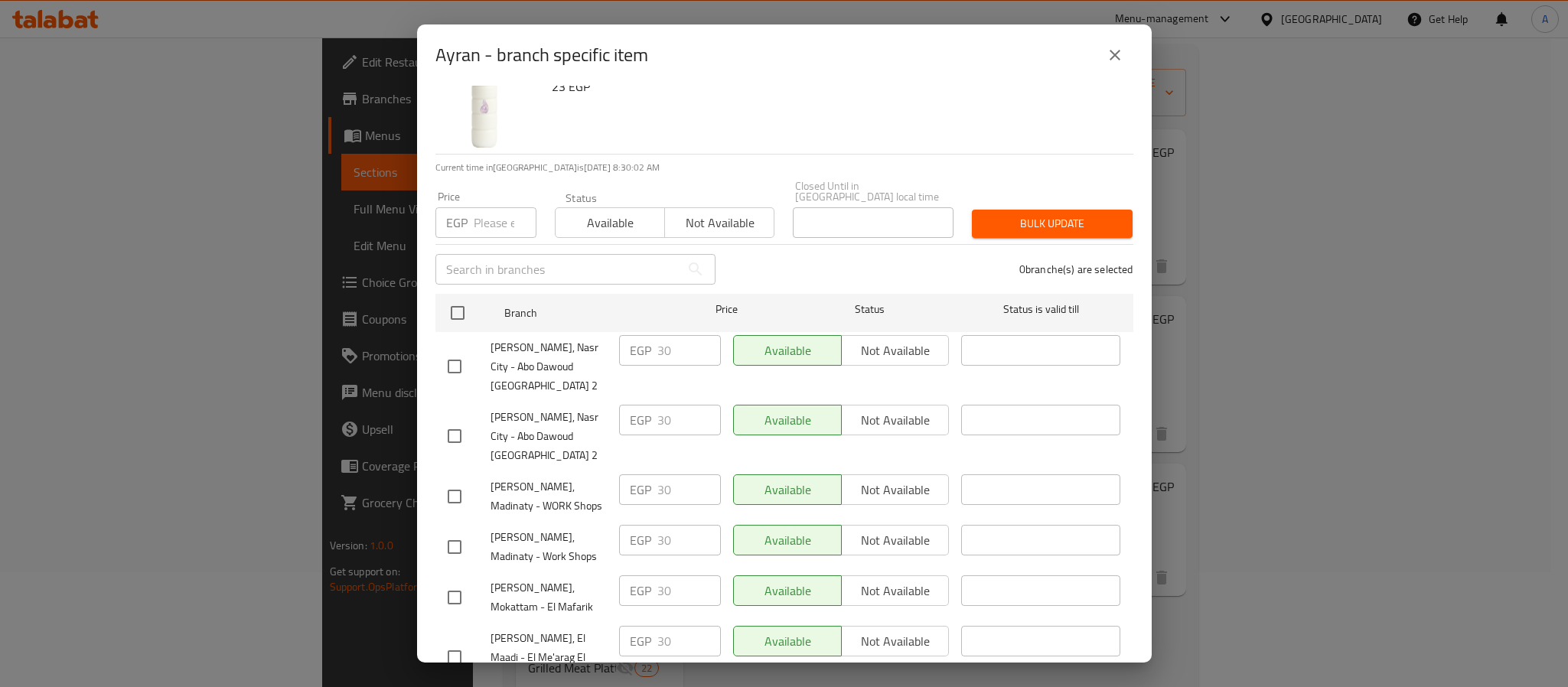
click at [1104, 60] on button "close" at bounding box center [1115, 55] width 37 height 37
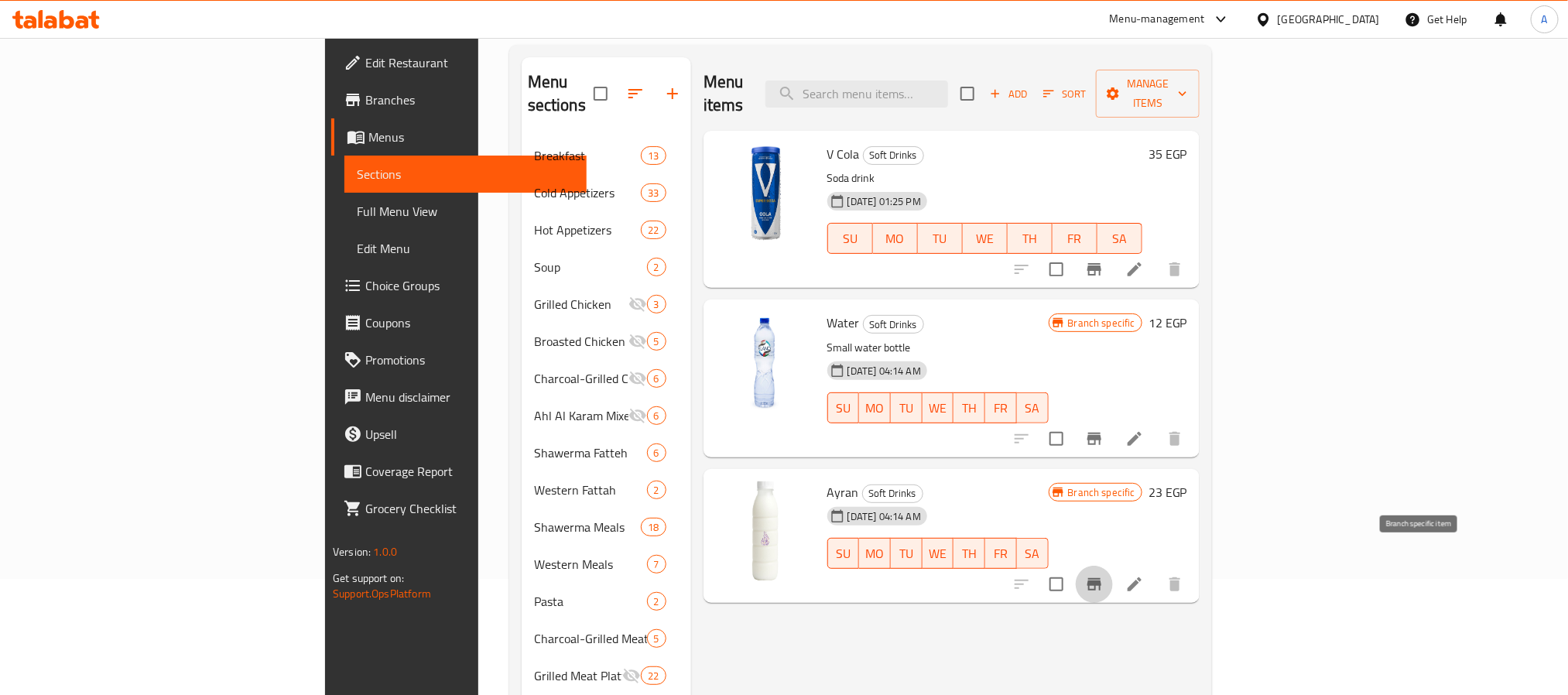
click at [1113, 572] on button "Branch-specific-item" at bounding box center [1094, 585] width 37 height 37
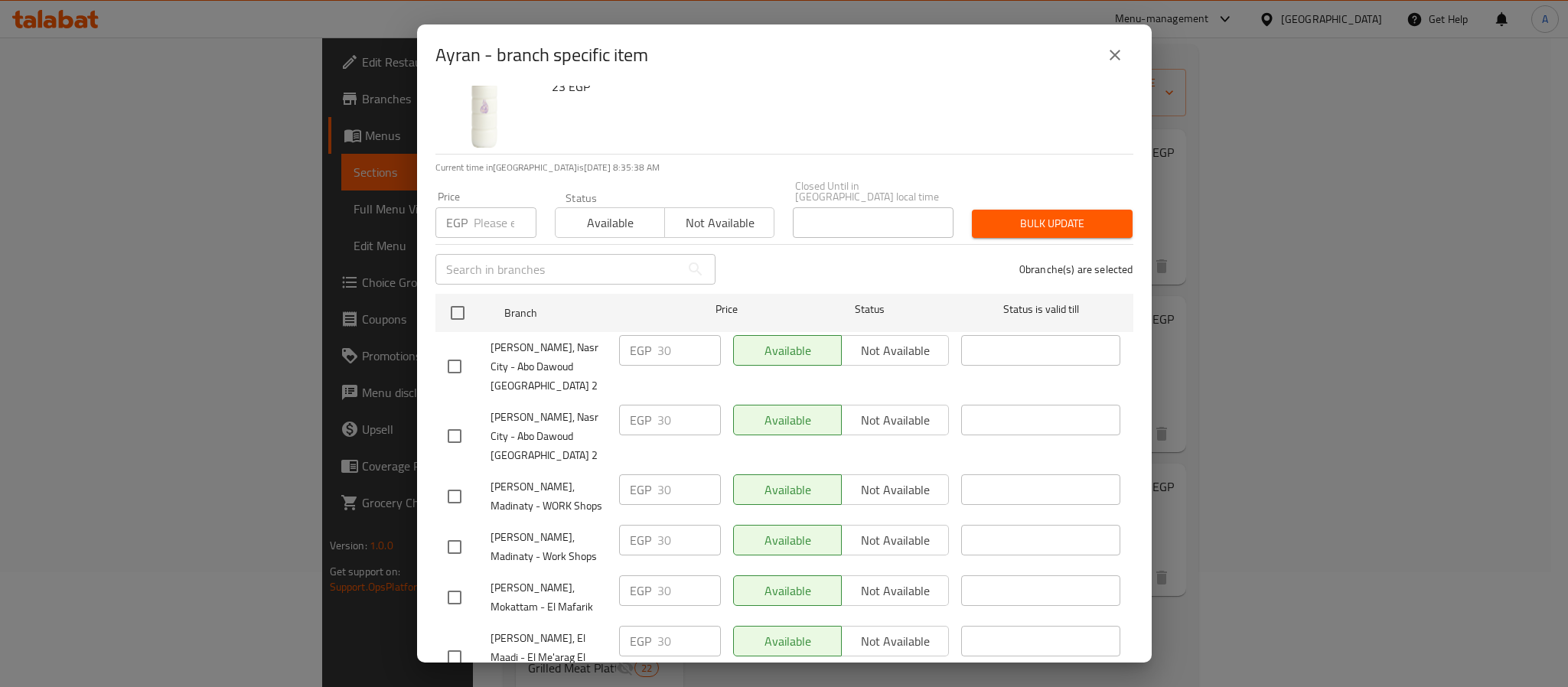
click at [1108, 47] on icon "close" at bounding box center [1115, 55] width 18 height 18
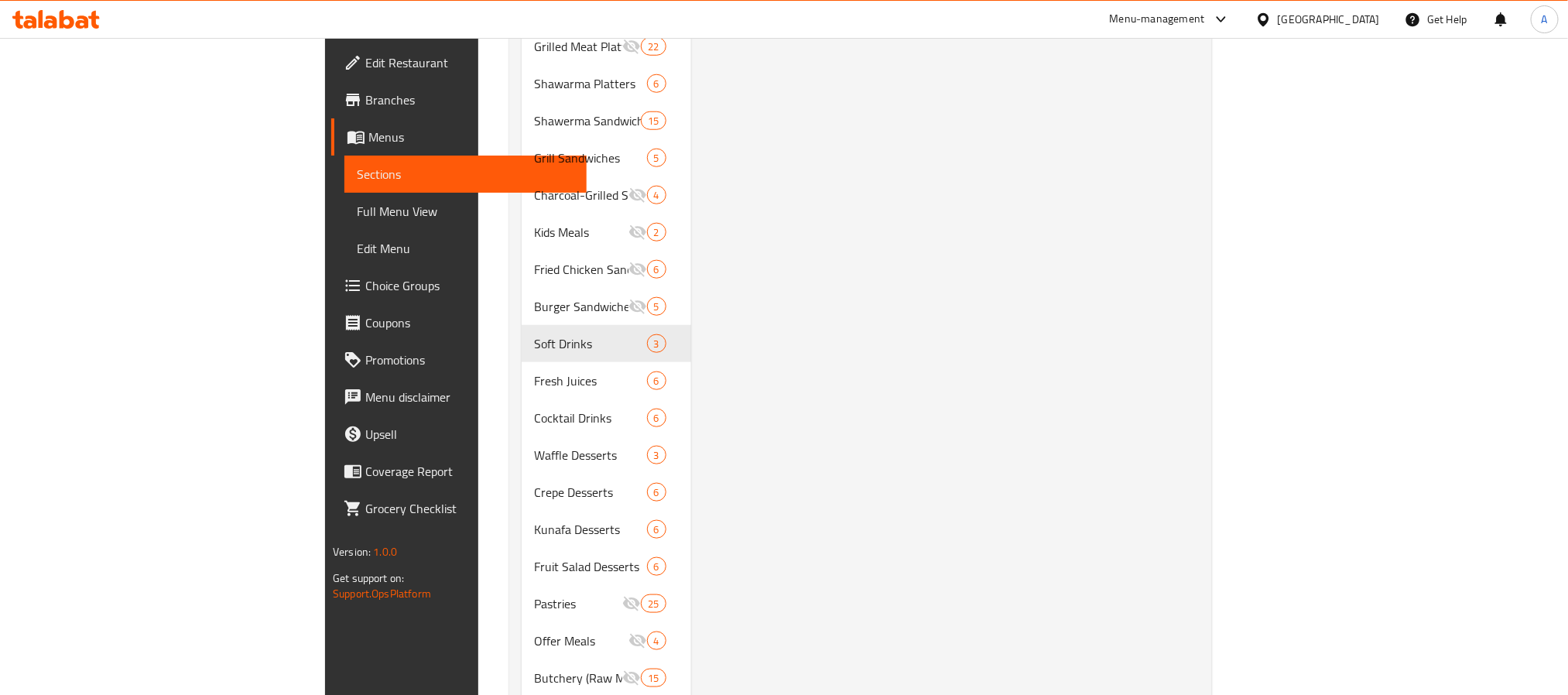
scroll to position [772, 0]
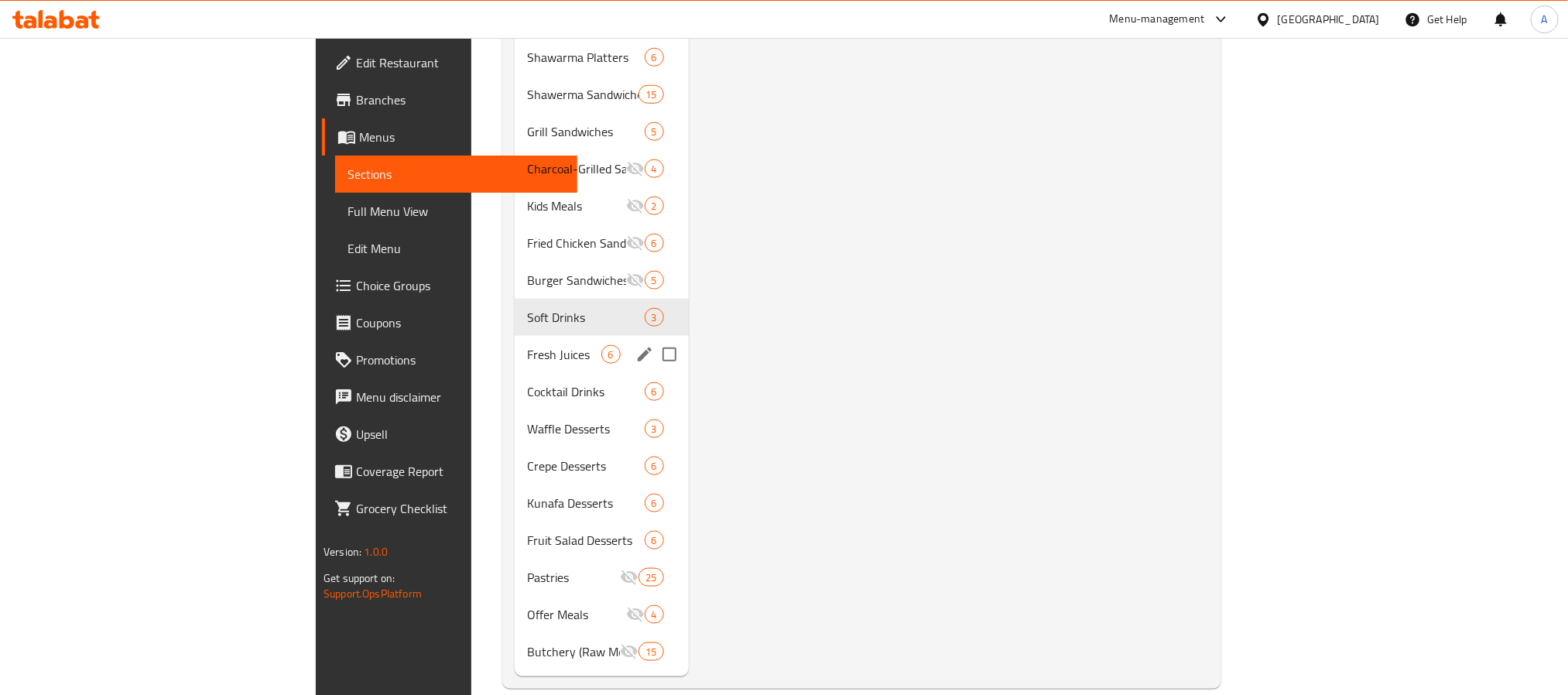
click at [527, 346] on span "Fresh Juices" at bounding box center [563, 355] width 73 height 19
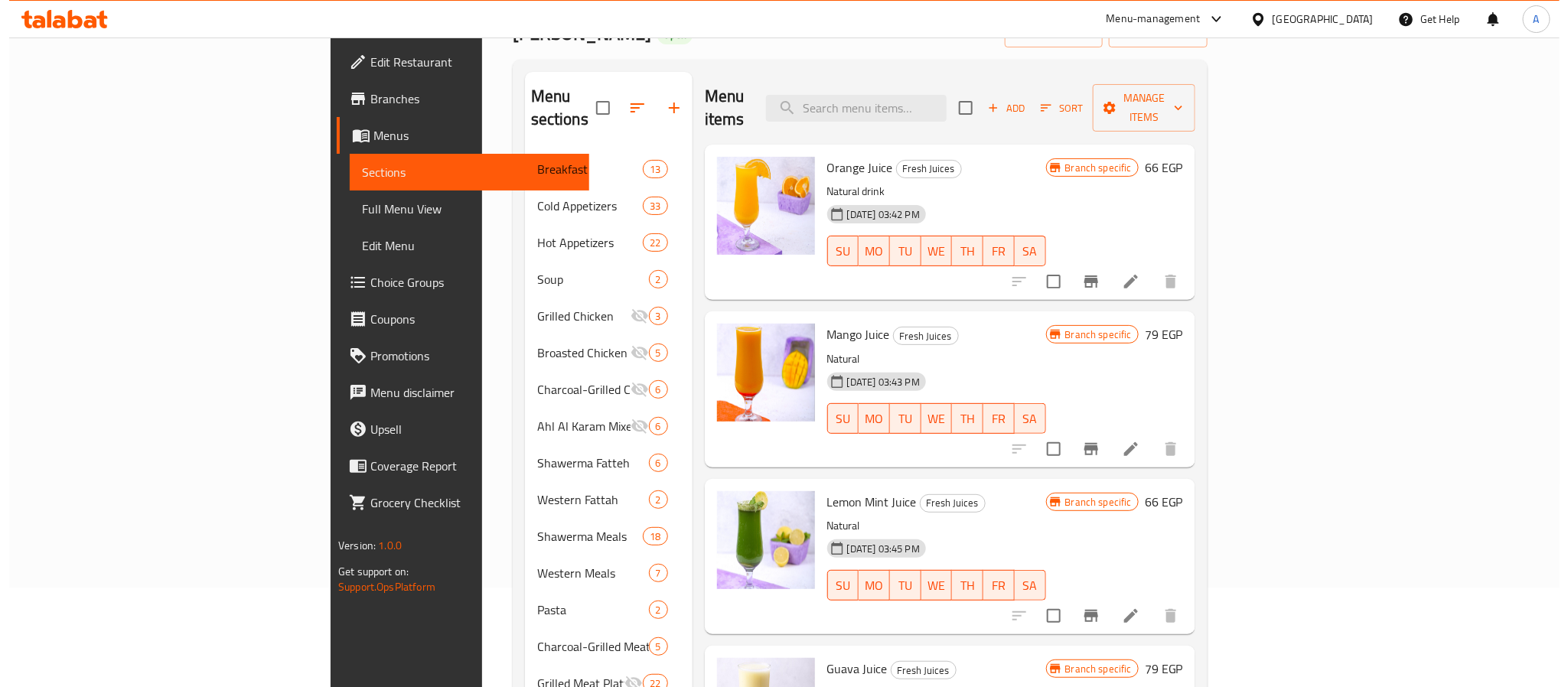
scroll to position [74, 0]
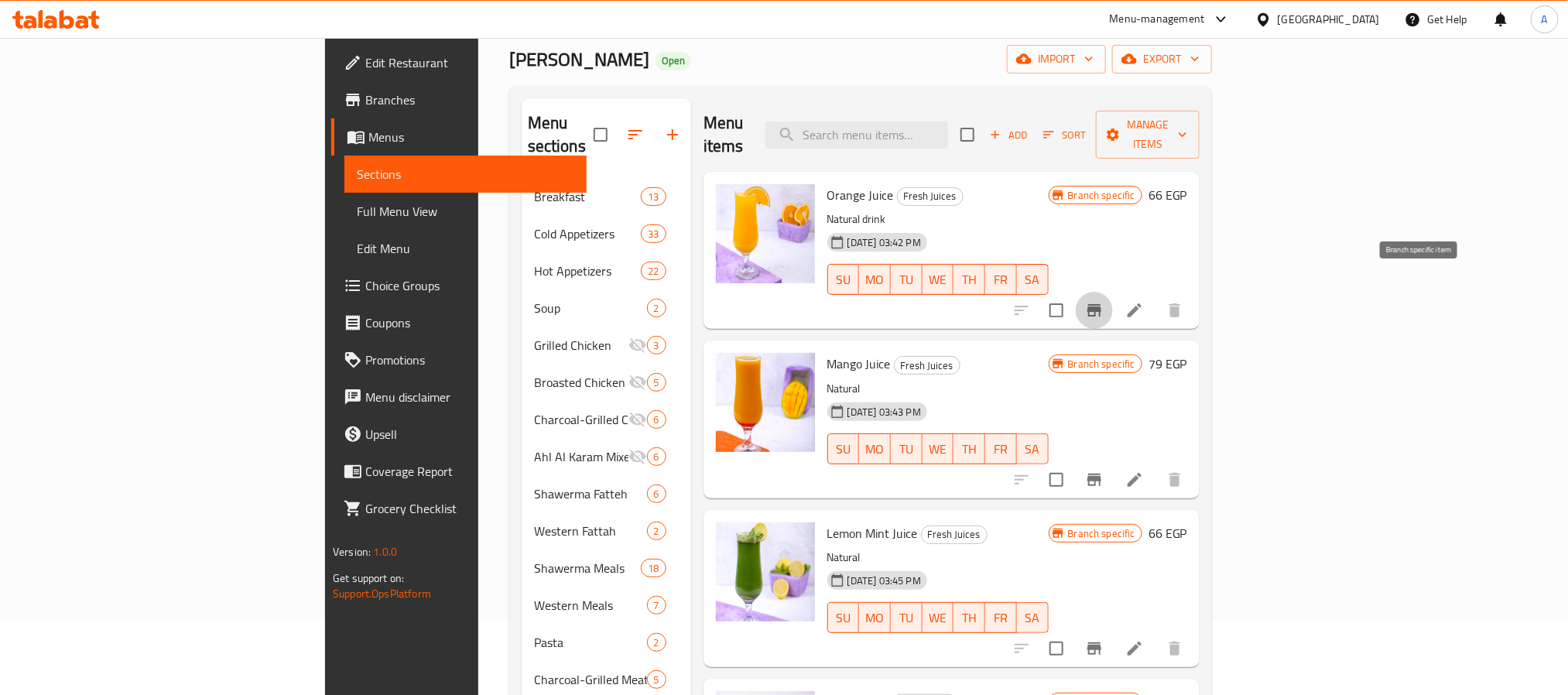
click at [1101, 304] on icon "Branch-specific-item" at bounding box center [1095, 310] width 14 height 12
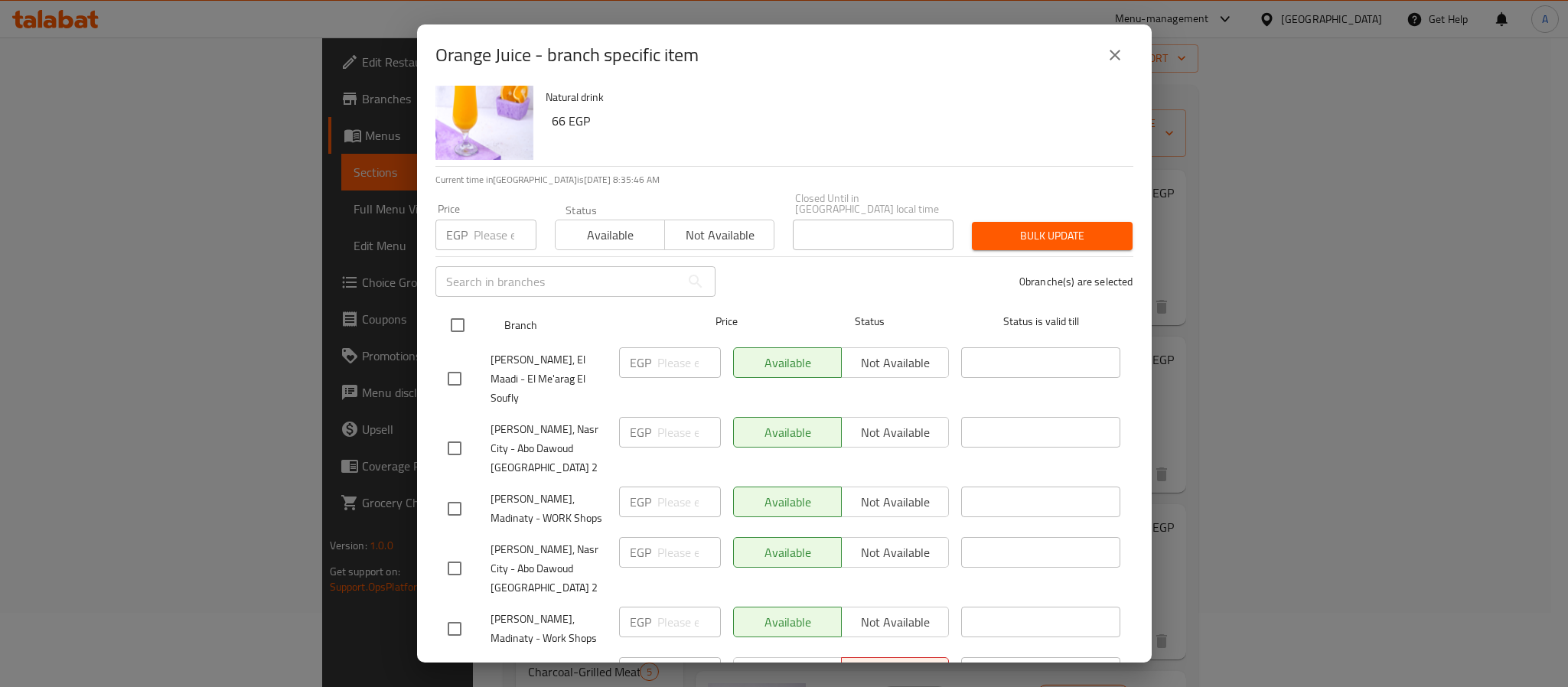
scroll to position [42, 0]
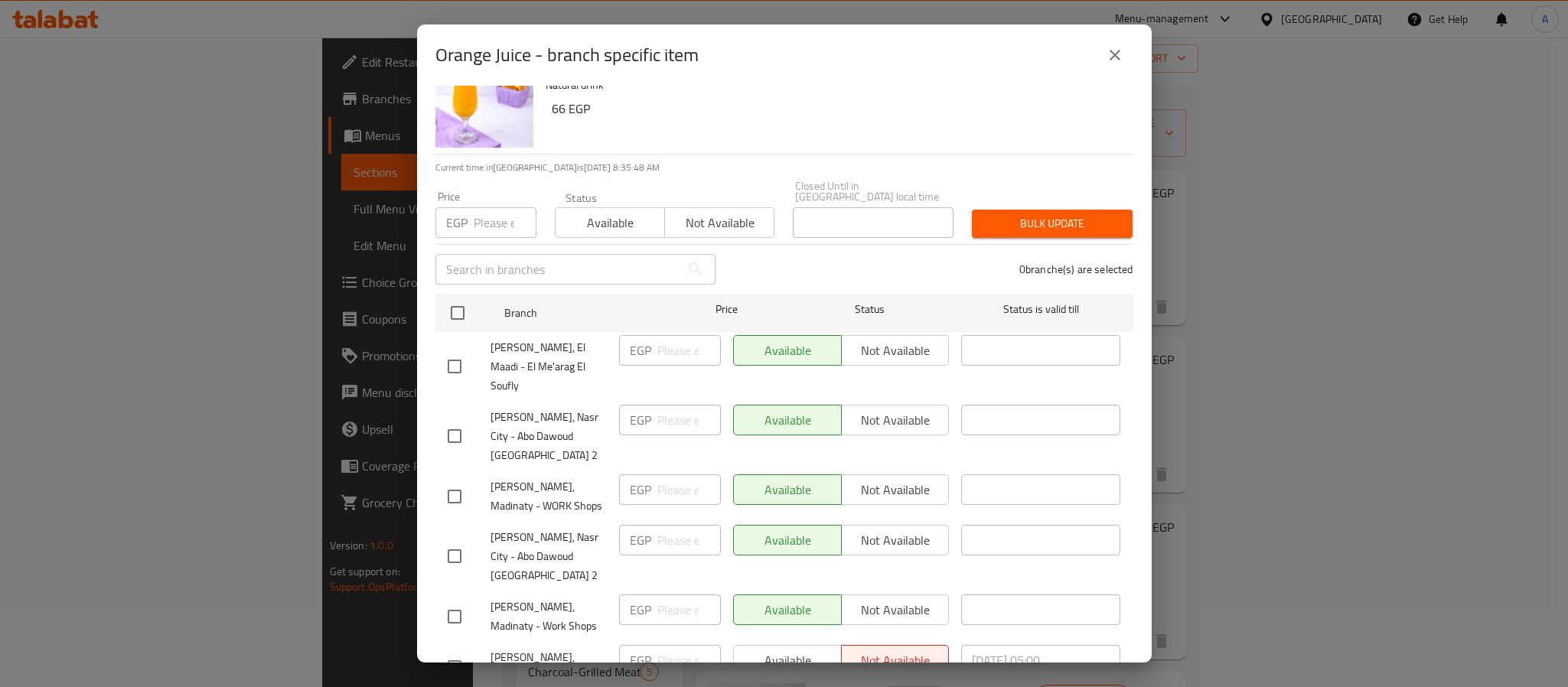
click at [1103, 55] on button "close" at bounding box center [1115, 55] width 37 height 37
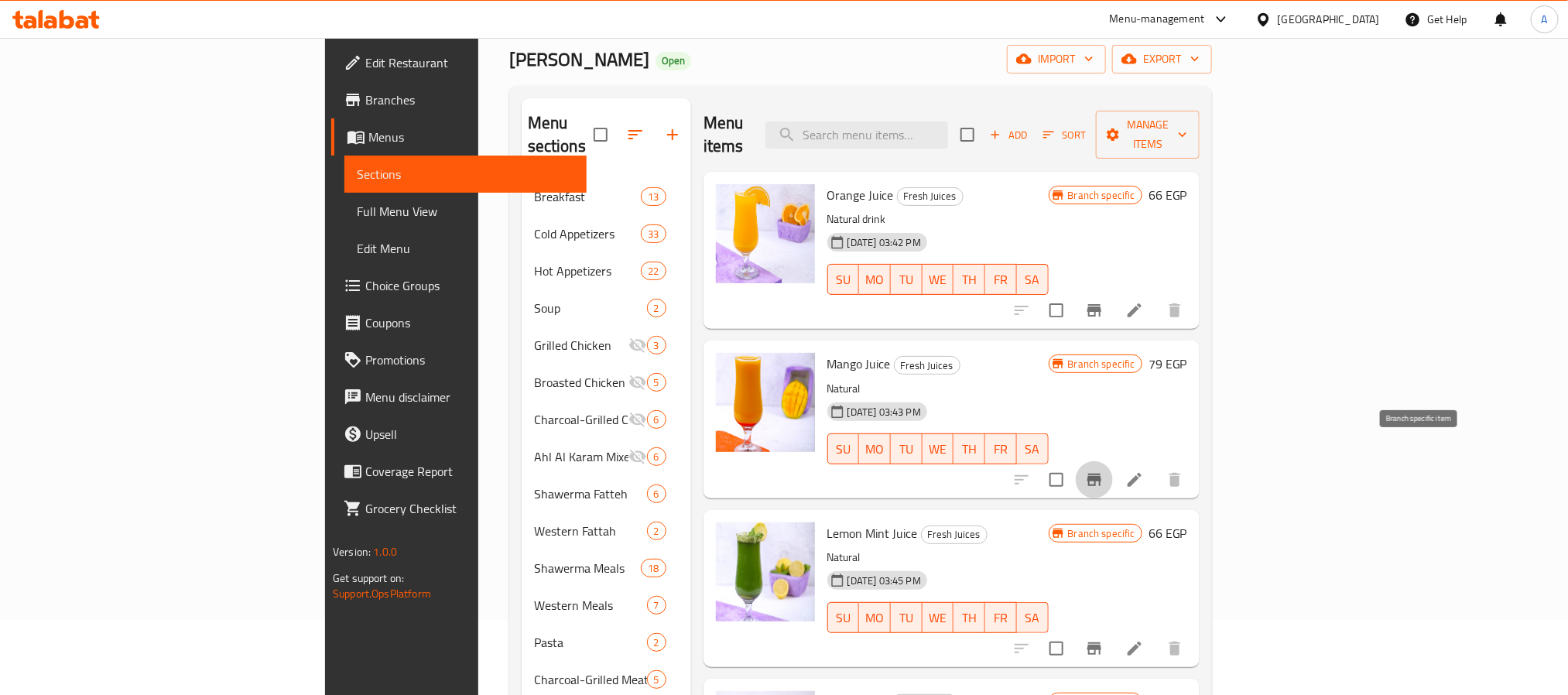
click at [1113, 461] on button "Branch-specific-item" at bounding box center [1094, 480] width 37 height 37
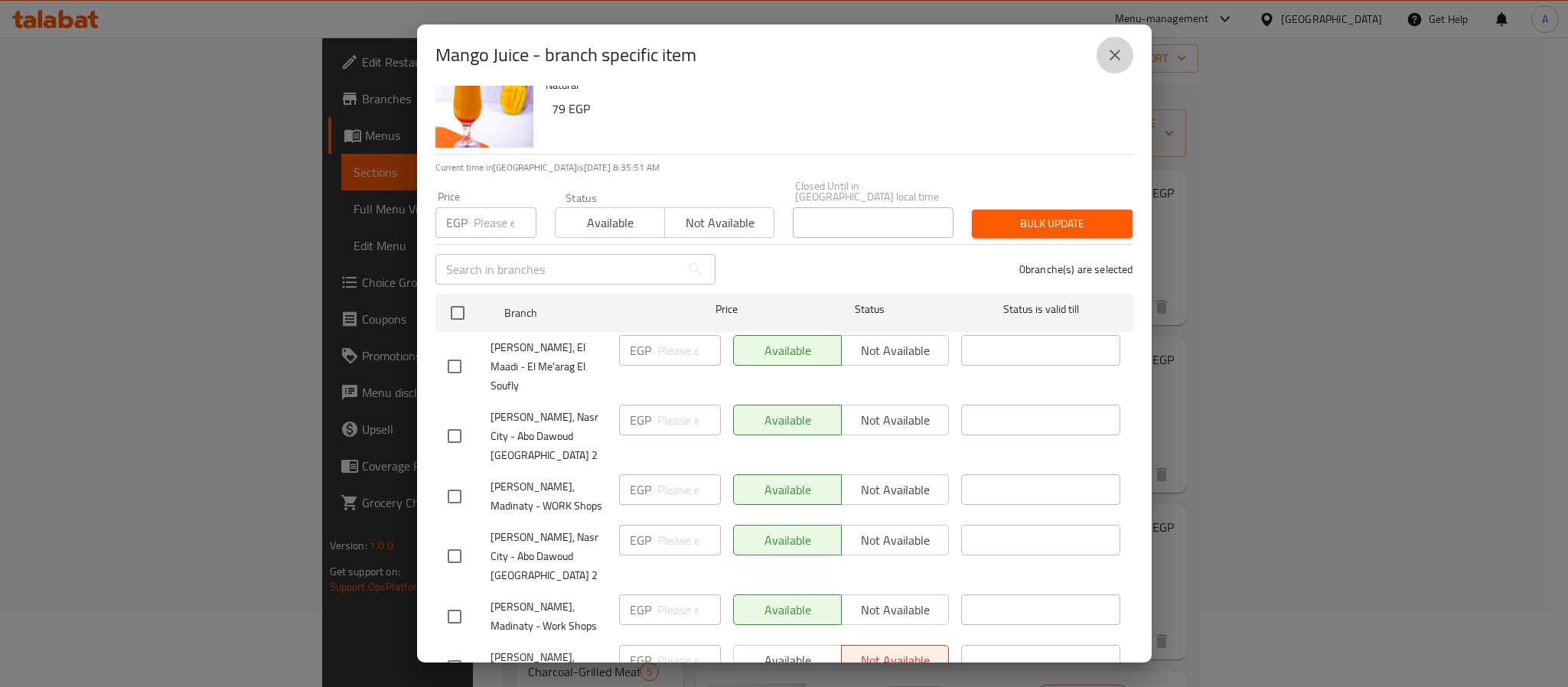
click at [1104, 47] on button "close" at bounding box center [1115, 55] width 37 height 37
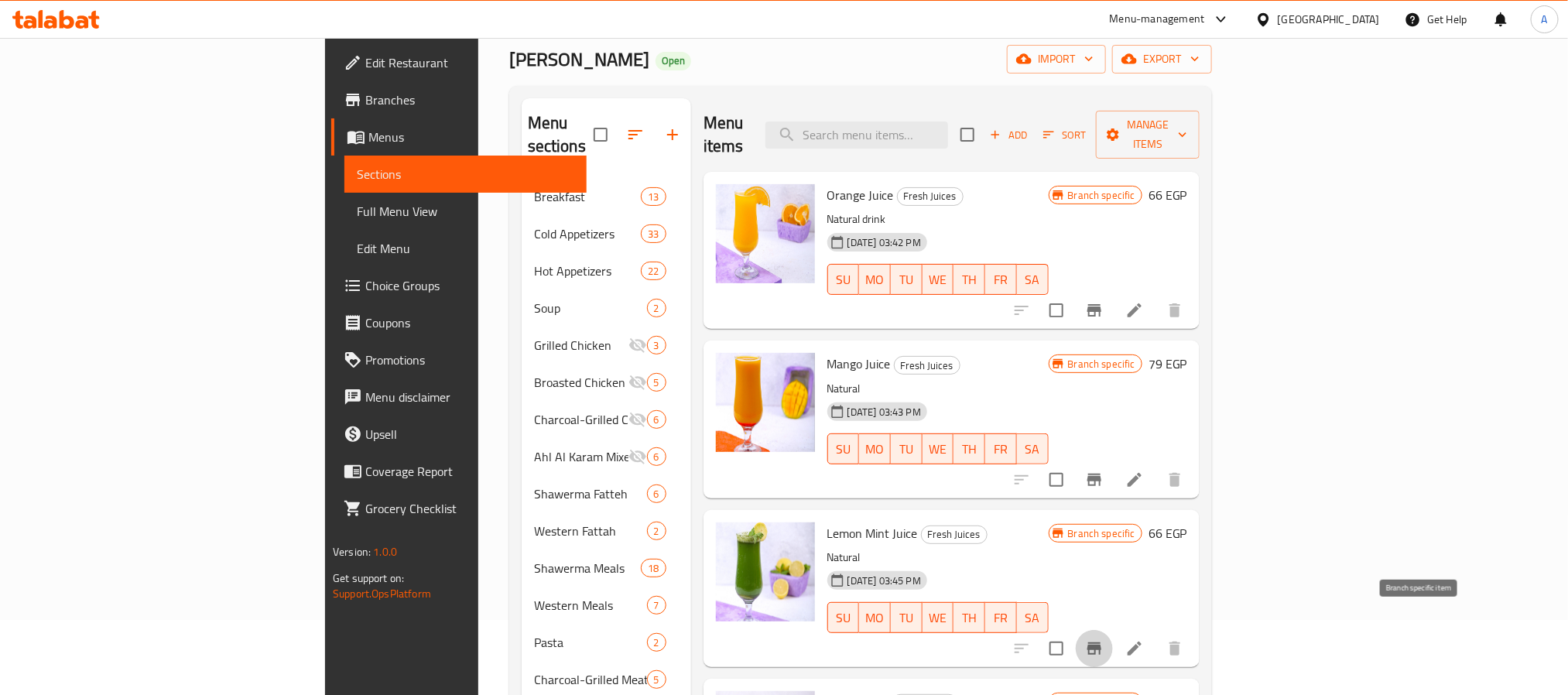
click at [1104, 639] on icon "Branch-specific-item" at bounding box center [1094, 648] width 19 height 19
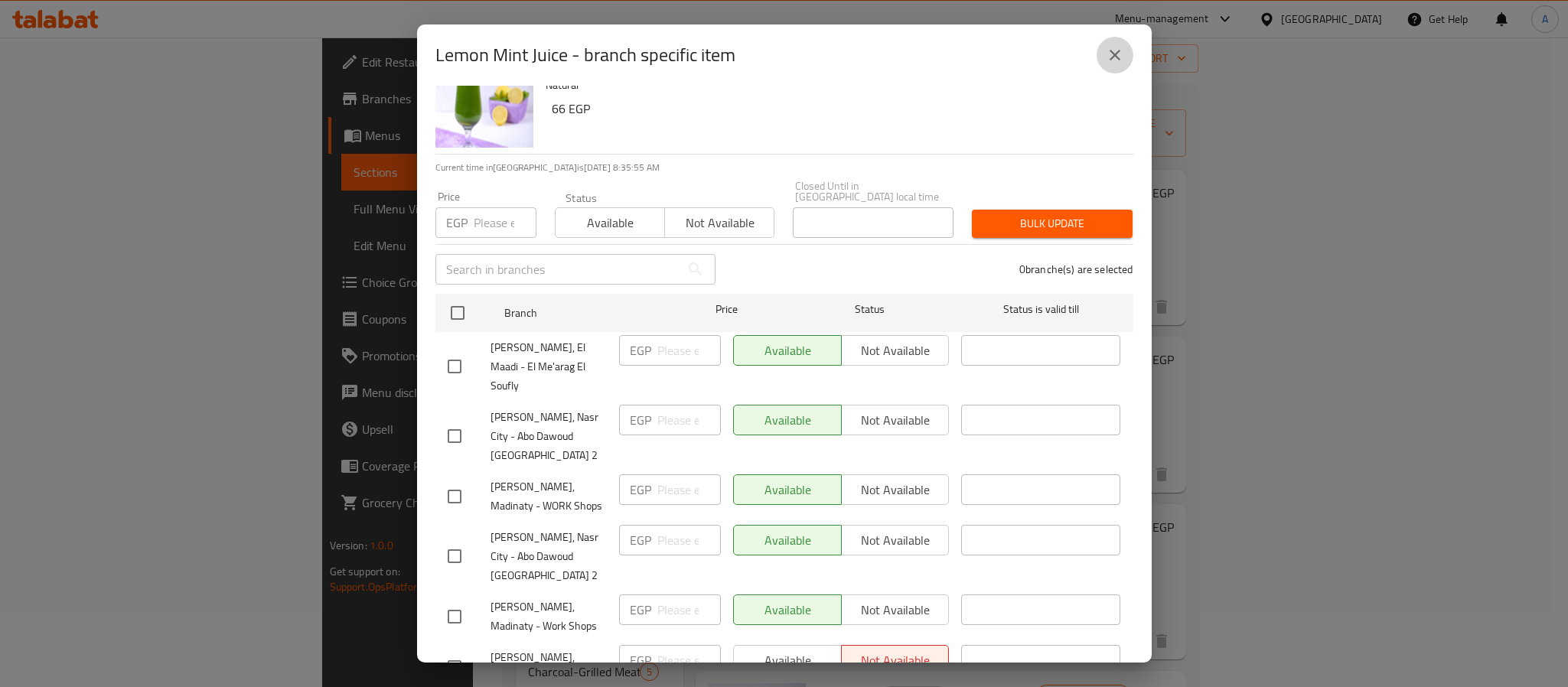
click at [1111, 55] on icon "close" at bounding box center [1115, 55] width 18 height 18
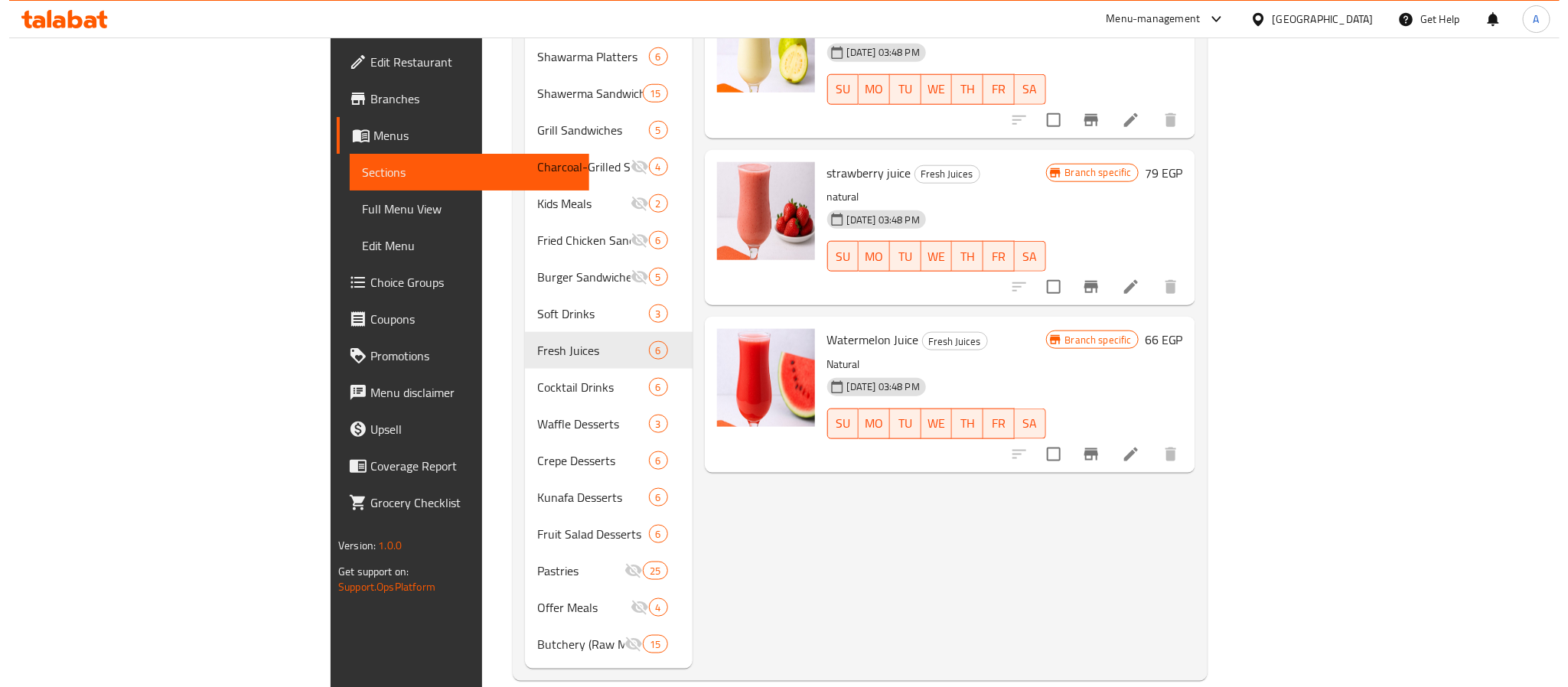
scroll to position [649, 0]
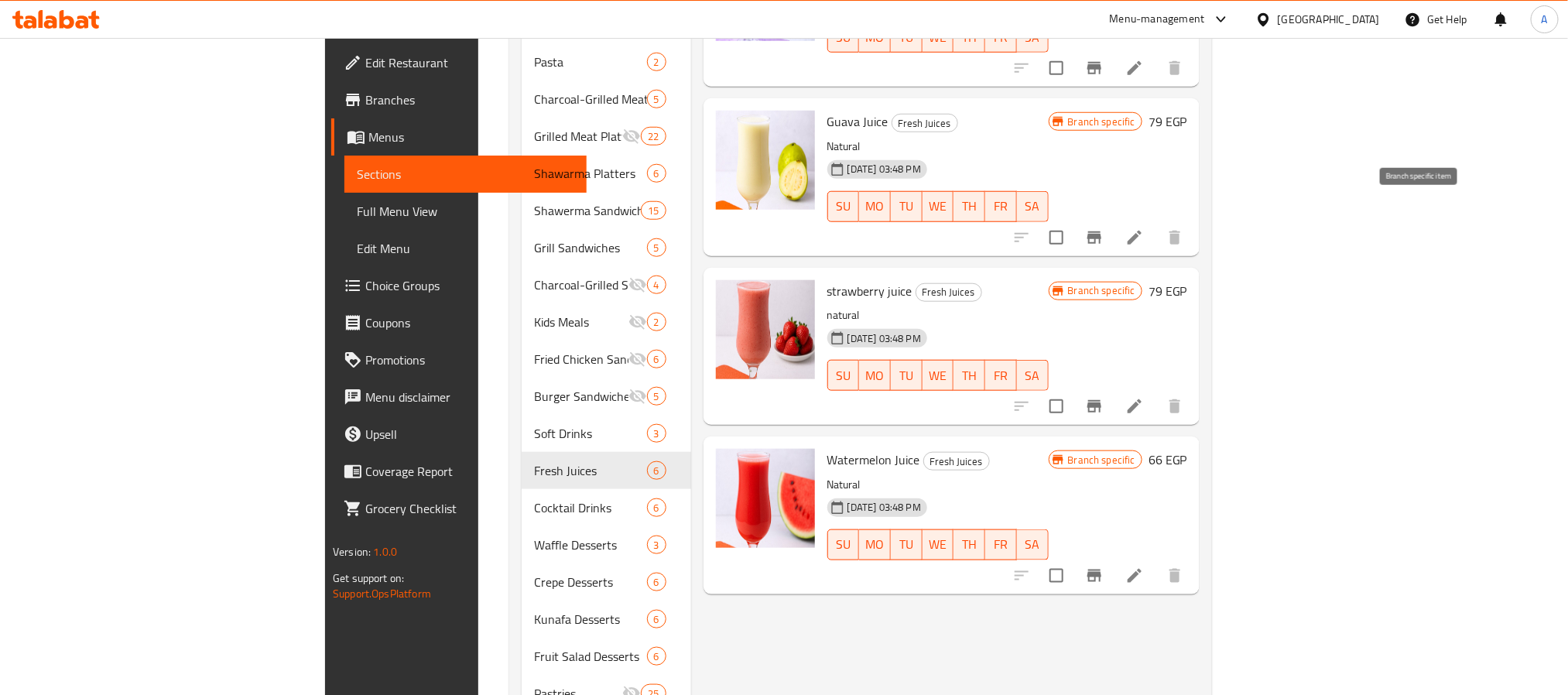
click at [1113, 219] on button "Branch-specific-item" at bounding box center [1094, 237] width 37 height 37
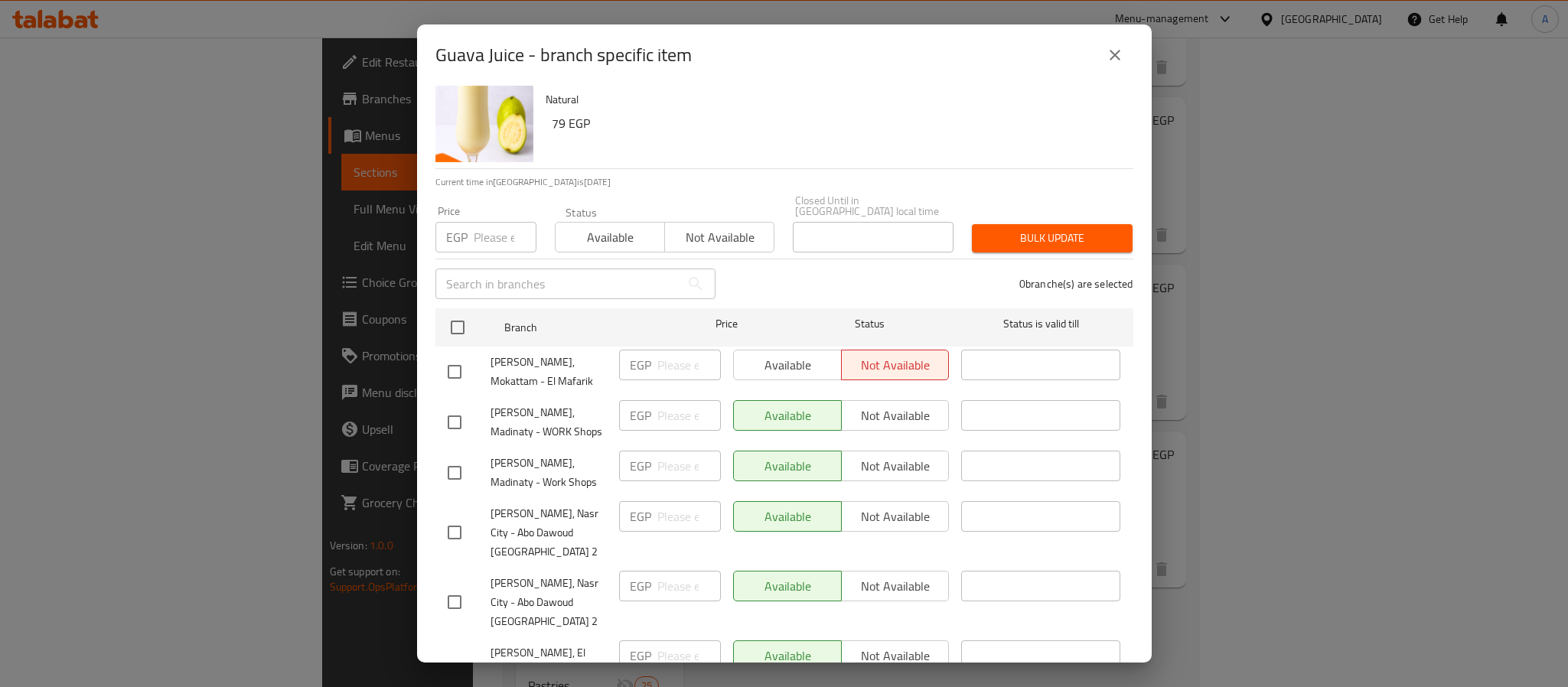
scroll to position [42, 0]
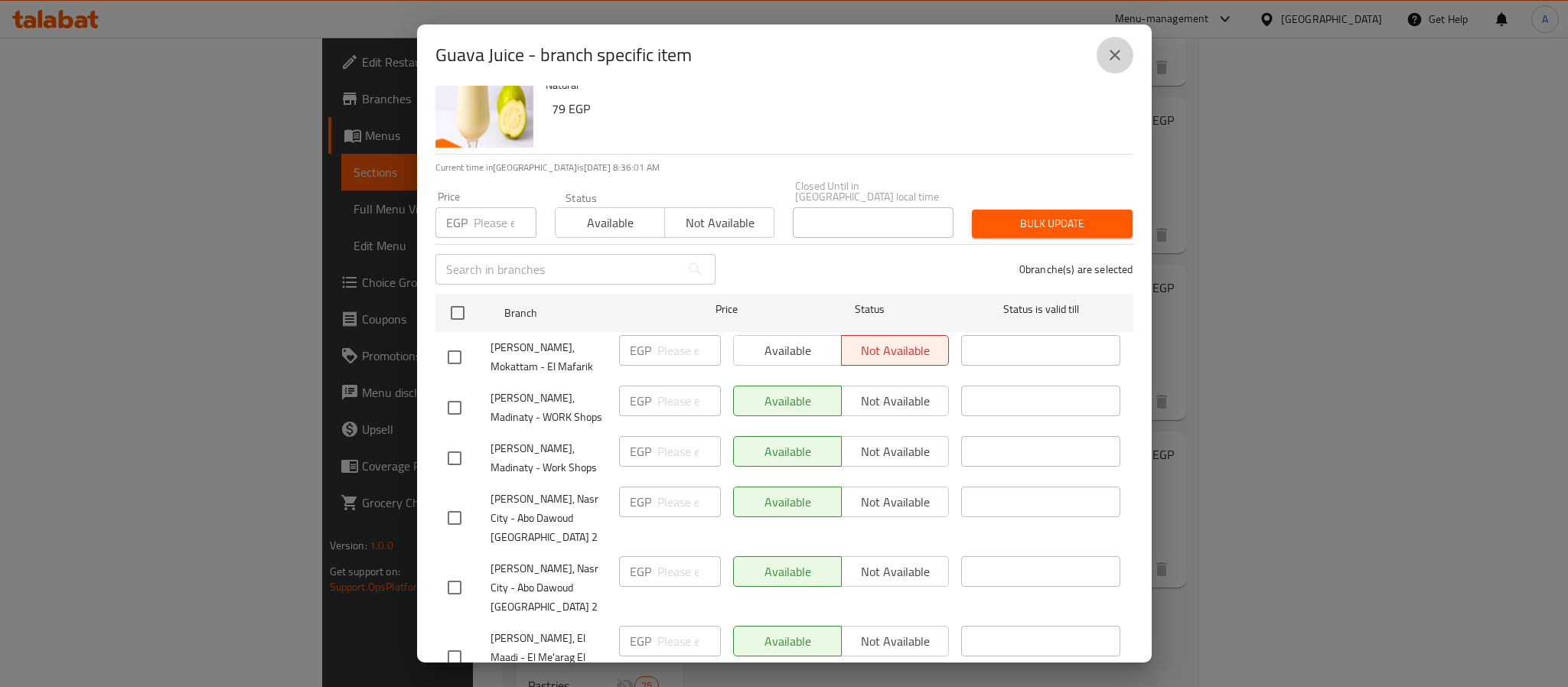
click at [1123, 55] on button "close" at bounding box center [1115, 55] width 37 height 37
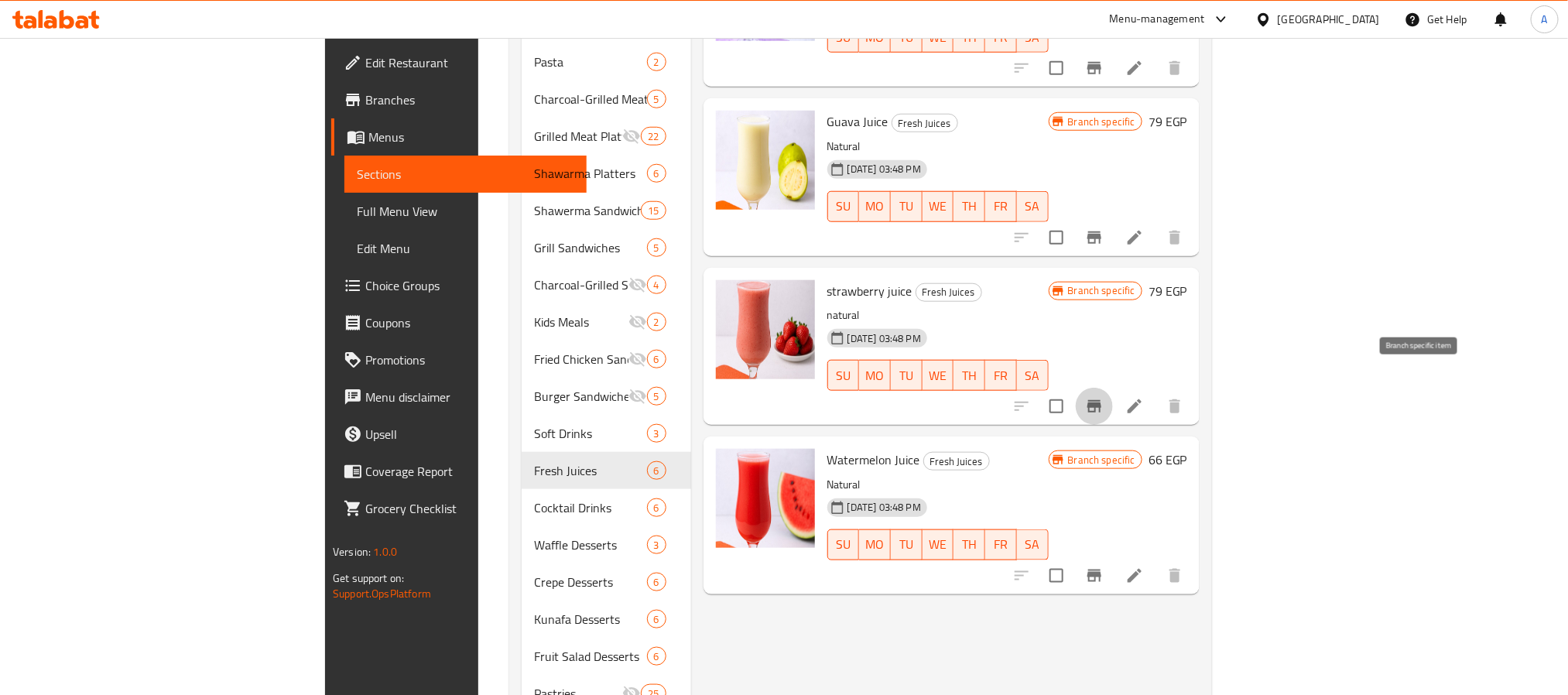
click at [1104, 397] on icon "Branch-specific-item" at bounding box center [1094, 406] width 19 height 19
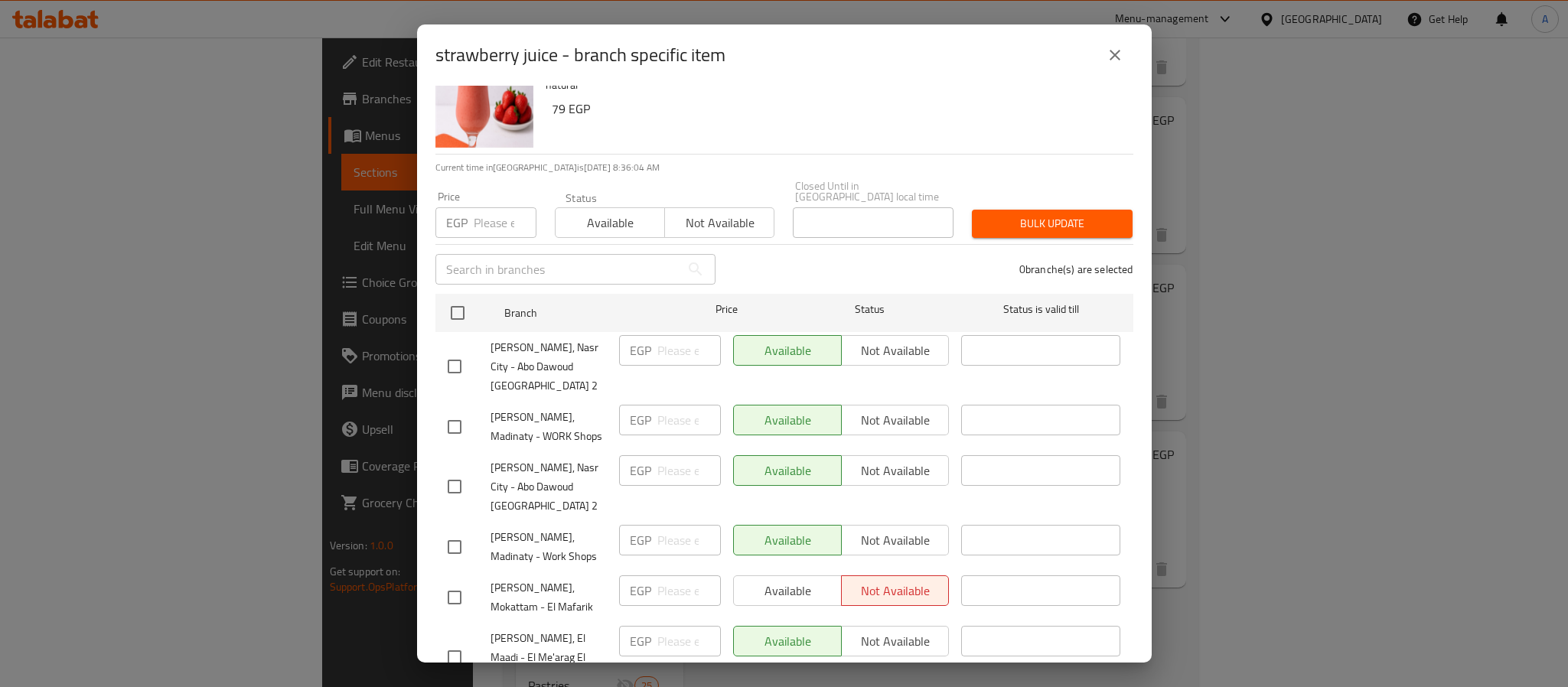
click at [1109, 51] on icon "close" at bounding box center [1115, 55] width 18 height 18
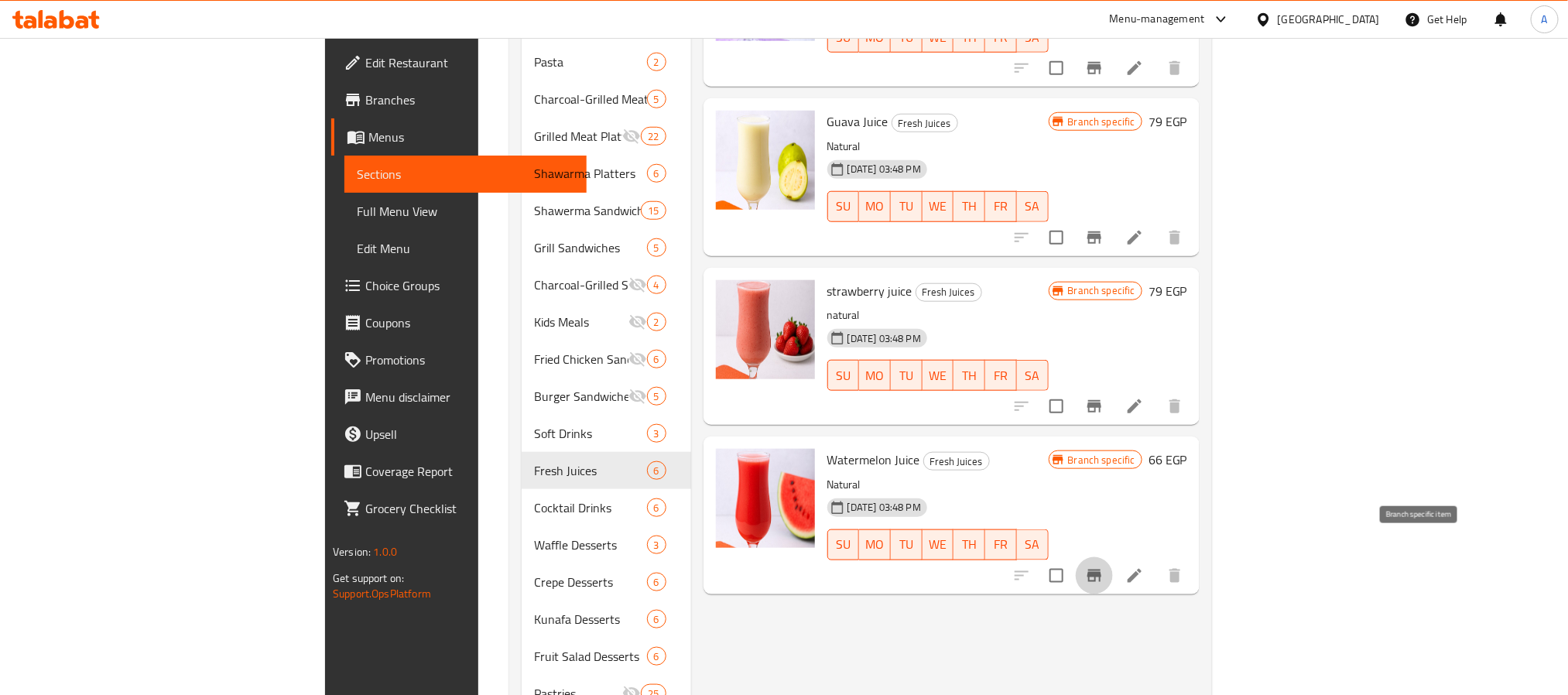
click at [1101, 570] on icon "Branch-specific-item" at bounding box center [1095, 576] width 14 height 12
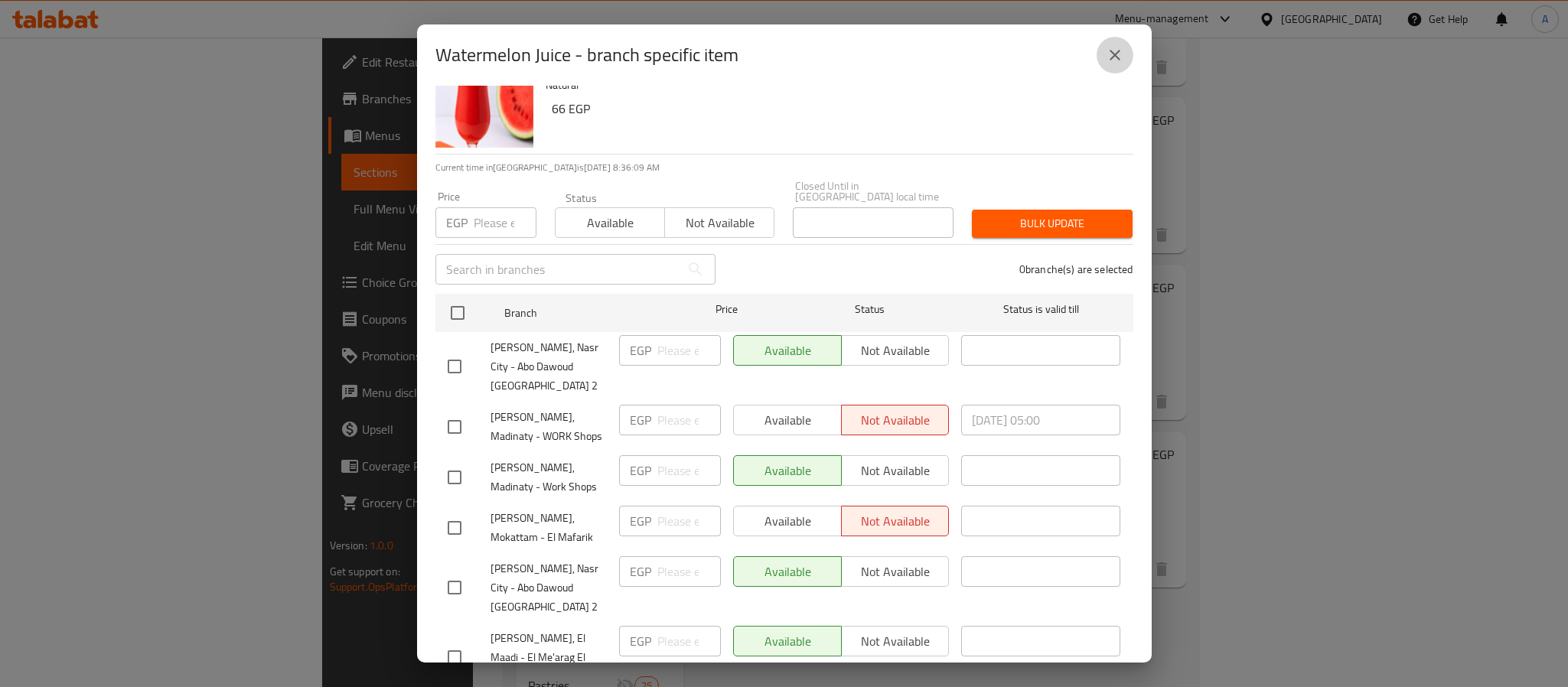
click at [1107, 53] on icon "close" at bounding box center [1115, 55] width 18 height 18
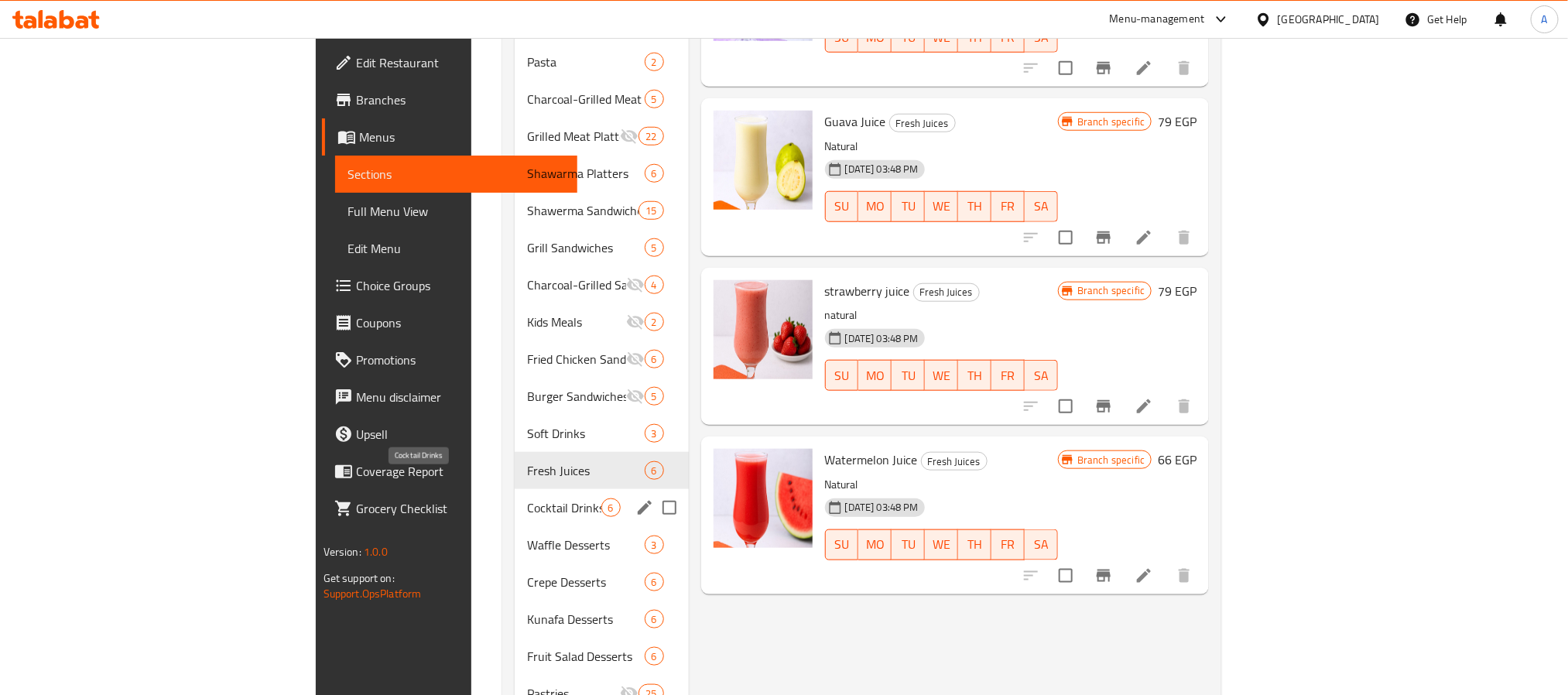
click at [527, 498] on span "Cocktail Drinks" at bounding box center [563, 507] width 73 height 19
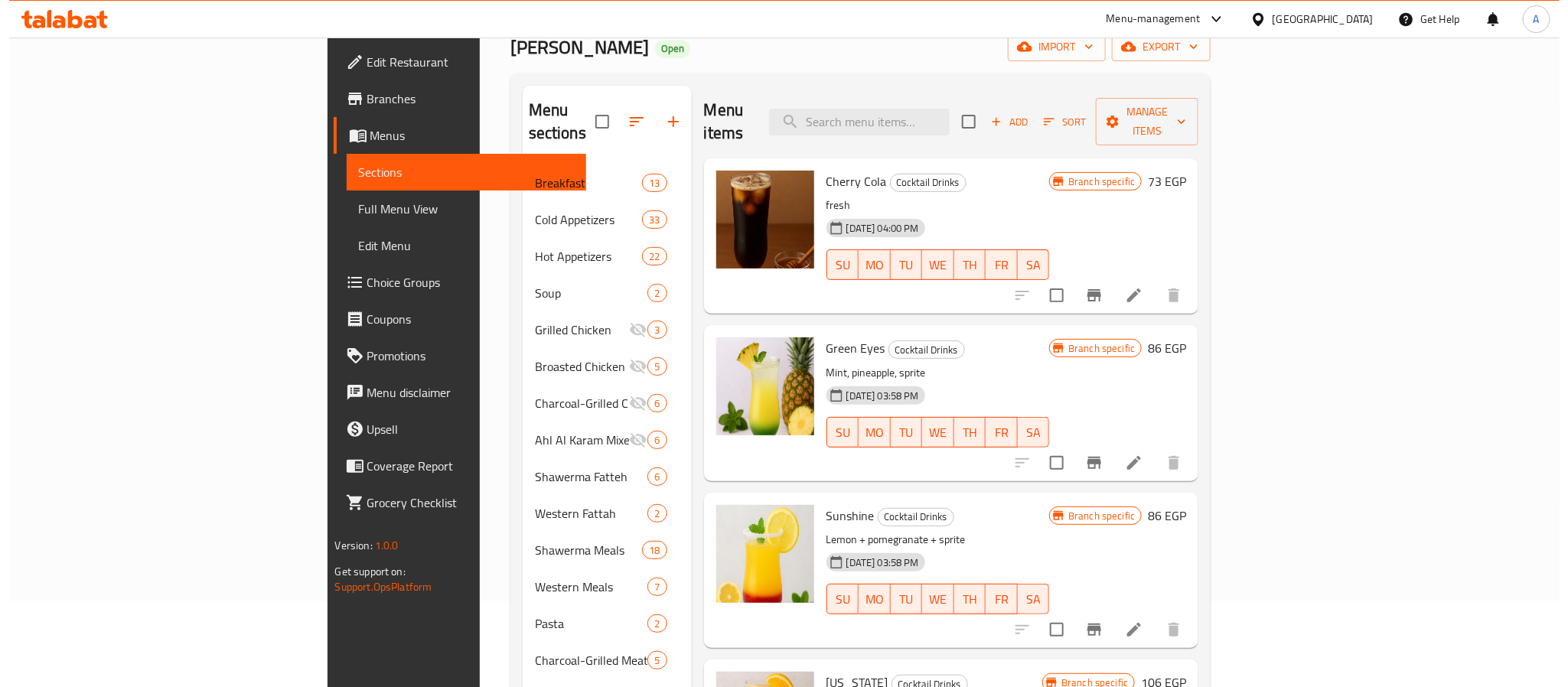
scroll to position [76, 0]
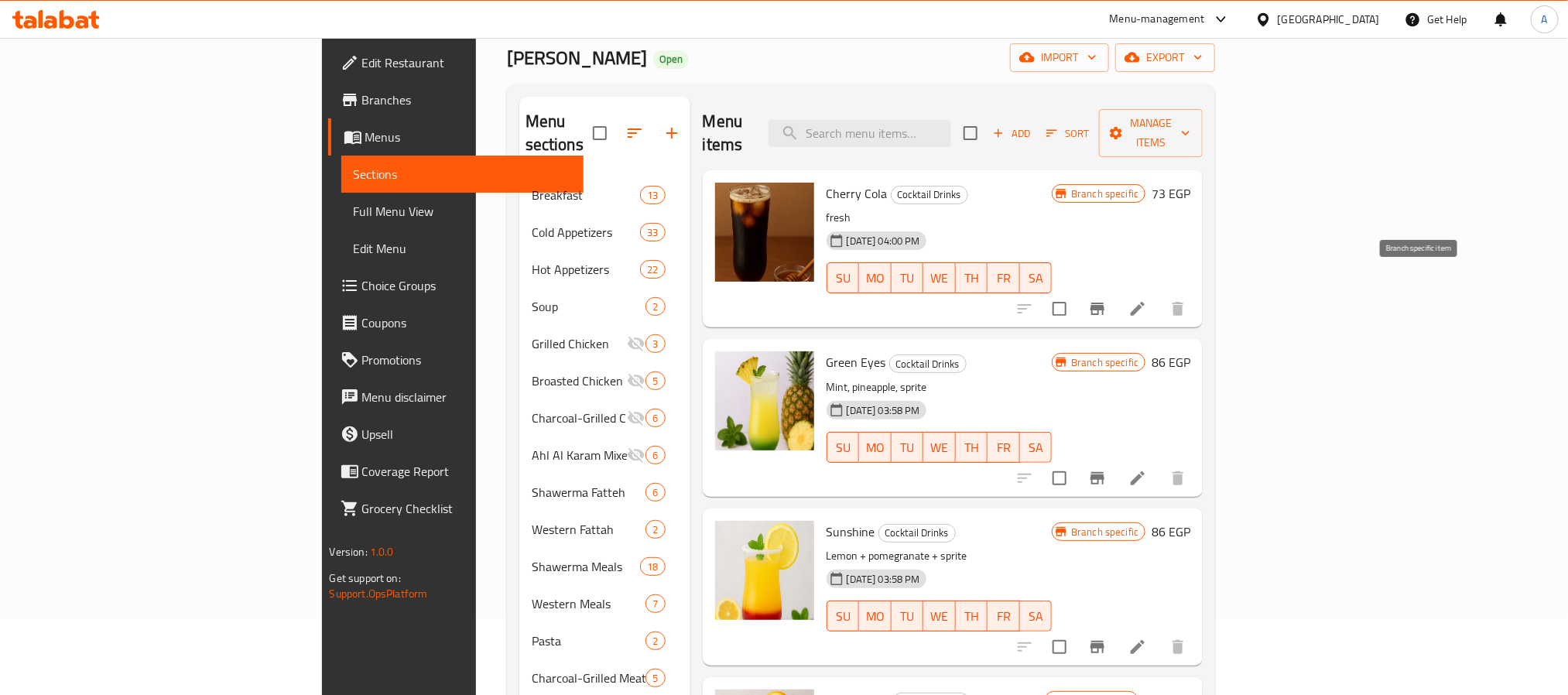
click at [1104, 303] on icon "Branch-specific-item" at bounding box center [1097, 309] width 14 height 12
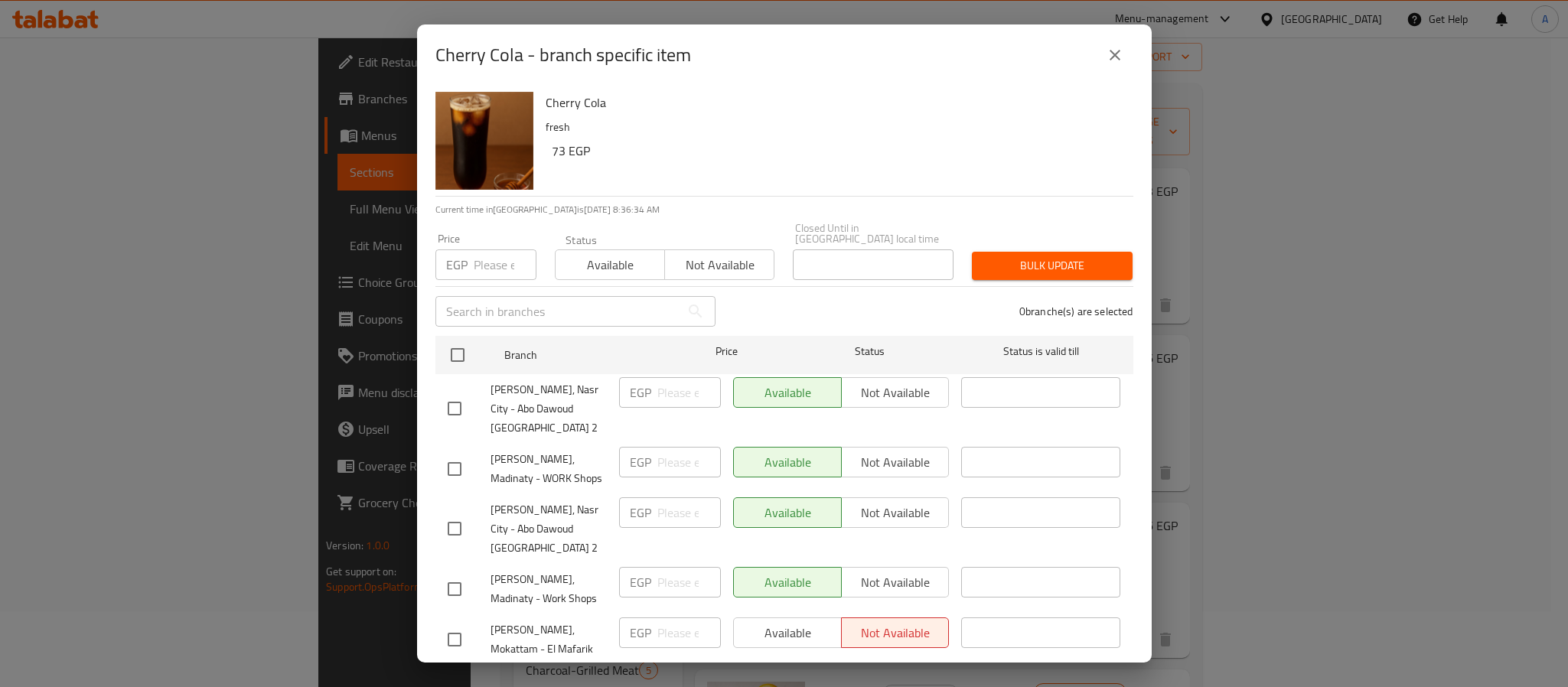
scroll to position [42, 0]
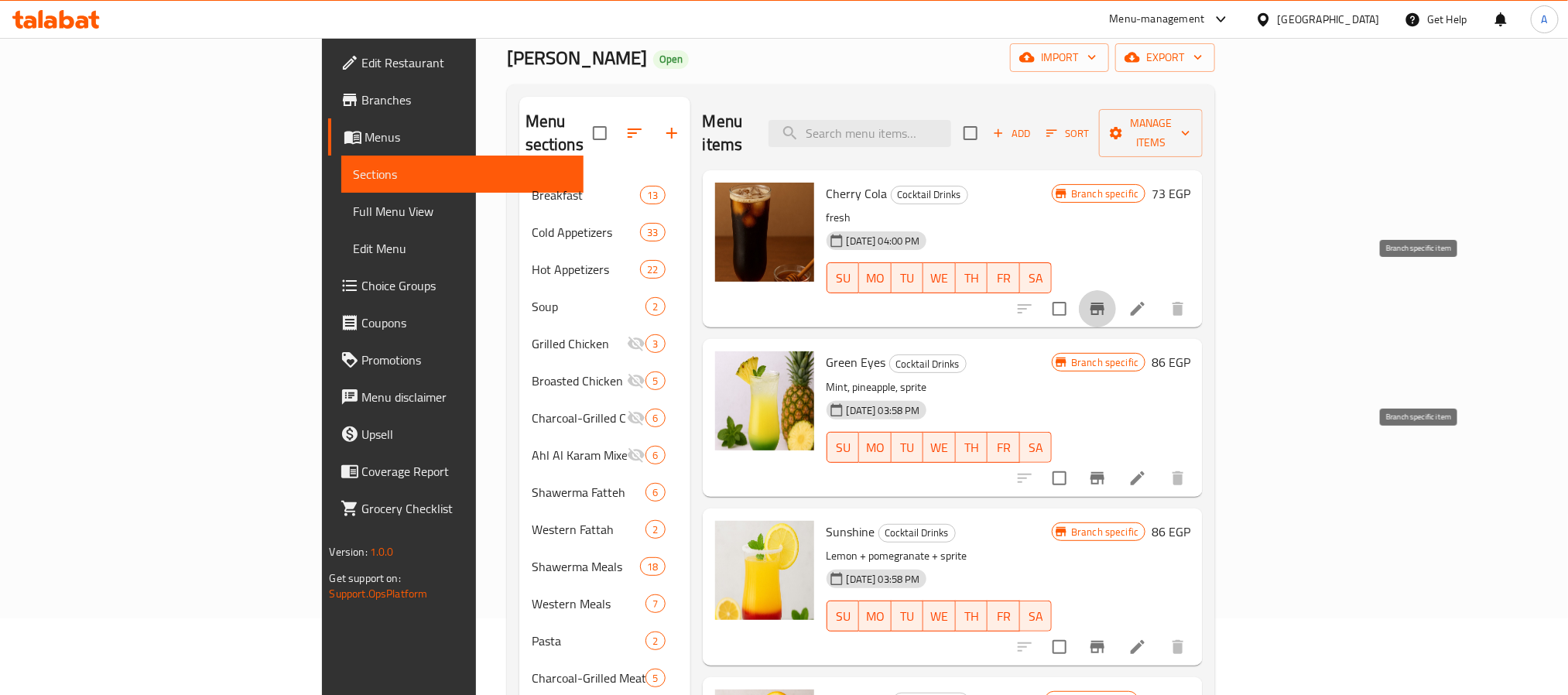
click at [1107, 469] on icon "Branch-specific-item" at bounding box center [1097, 478] width 19 height 19
click at [1107, 639] on icon "Branch-specific-item" at bounding box center [1097, 647] width 19 height 19
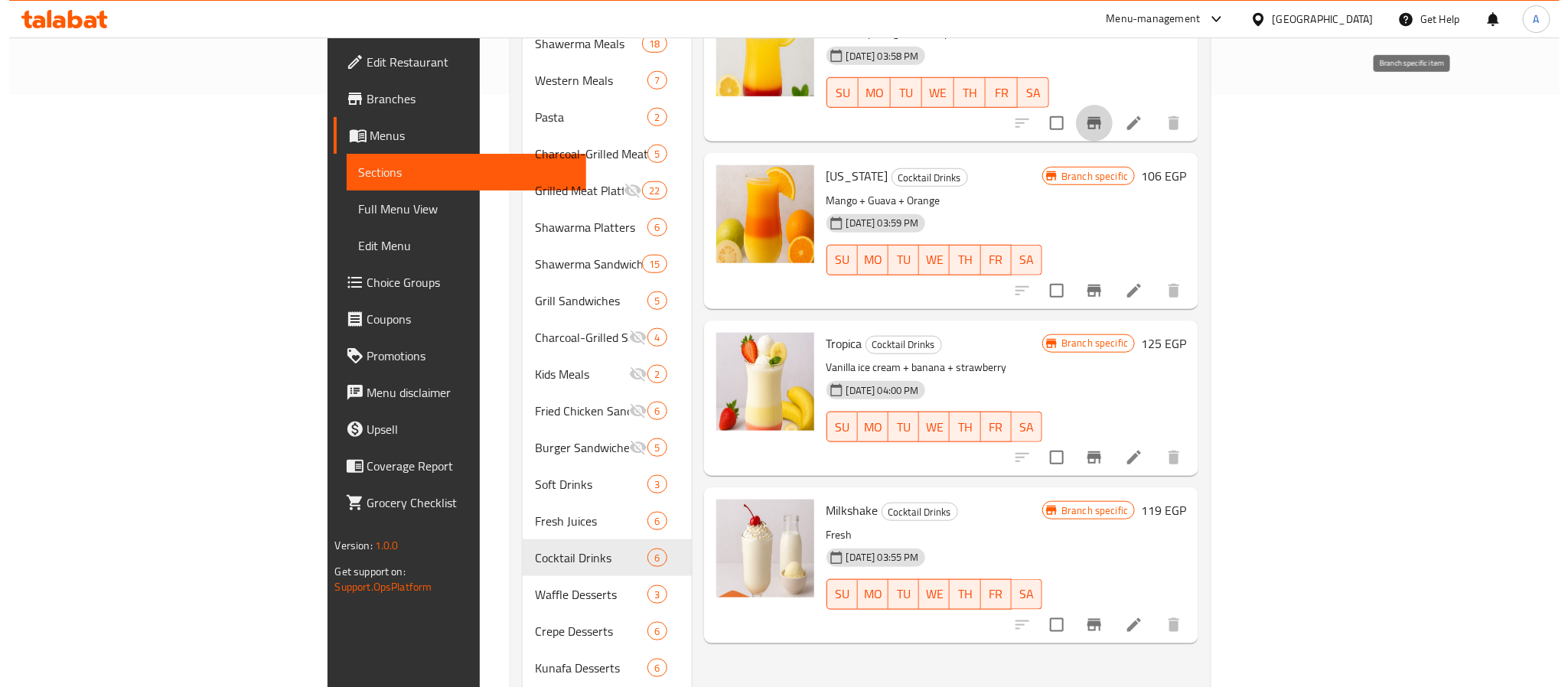
scroll to position [605, 0]
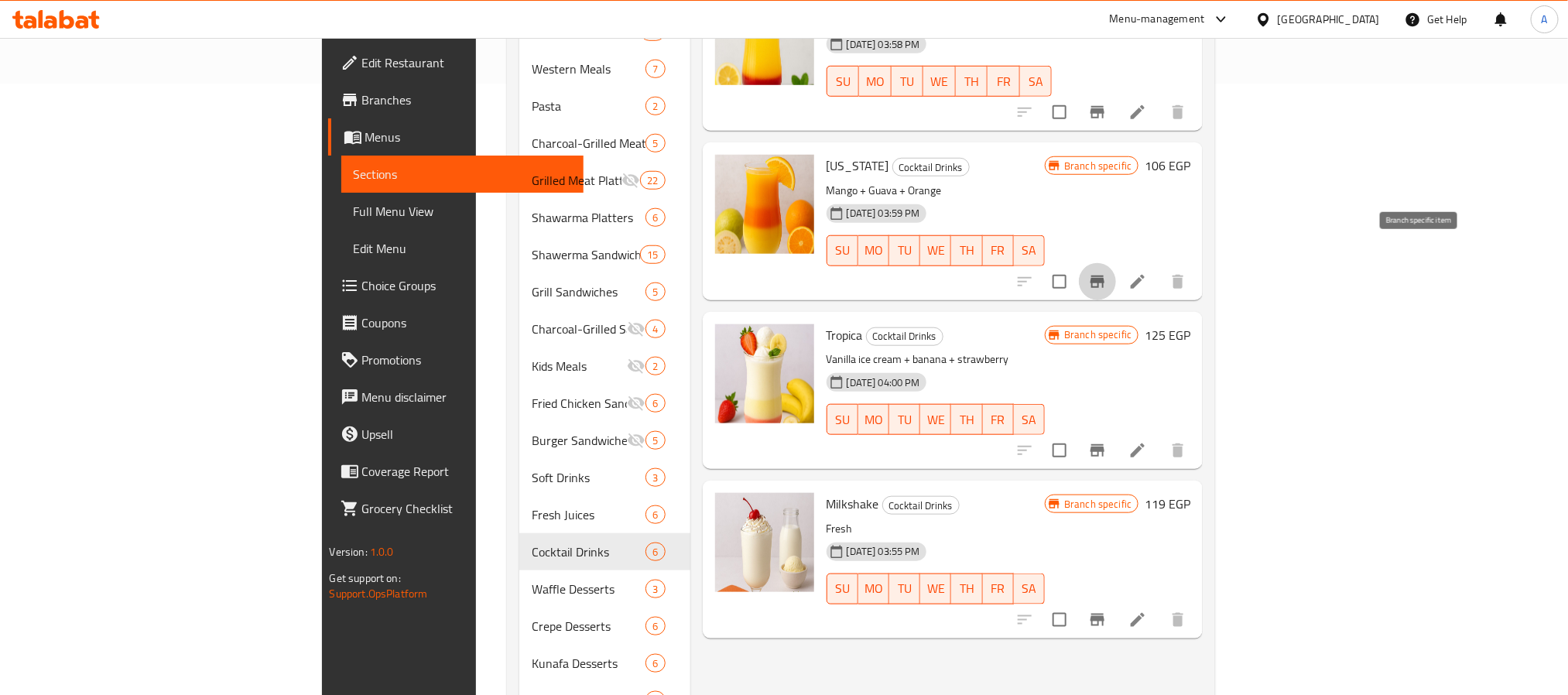
click at [1107, 273] on icon "Branch-specific-item" at bounding box center [1097, 281] width 19 height 19
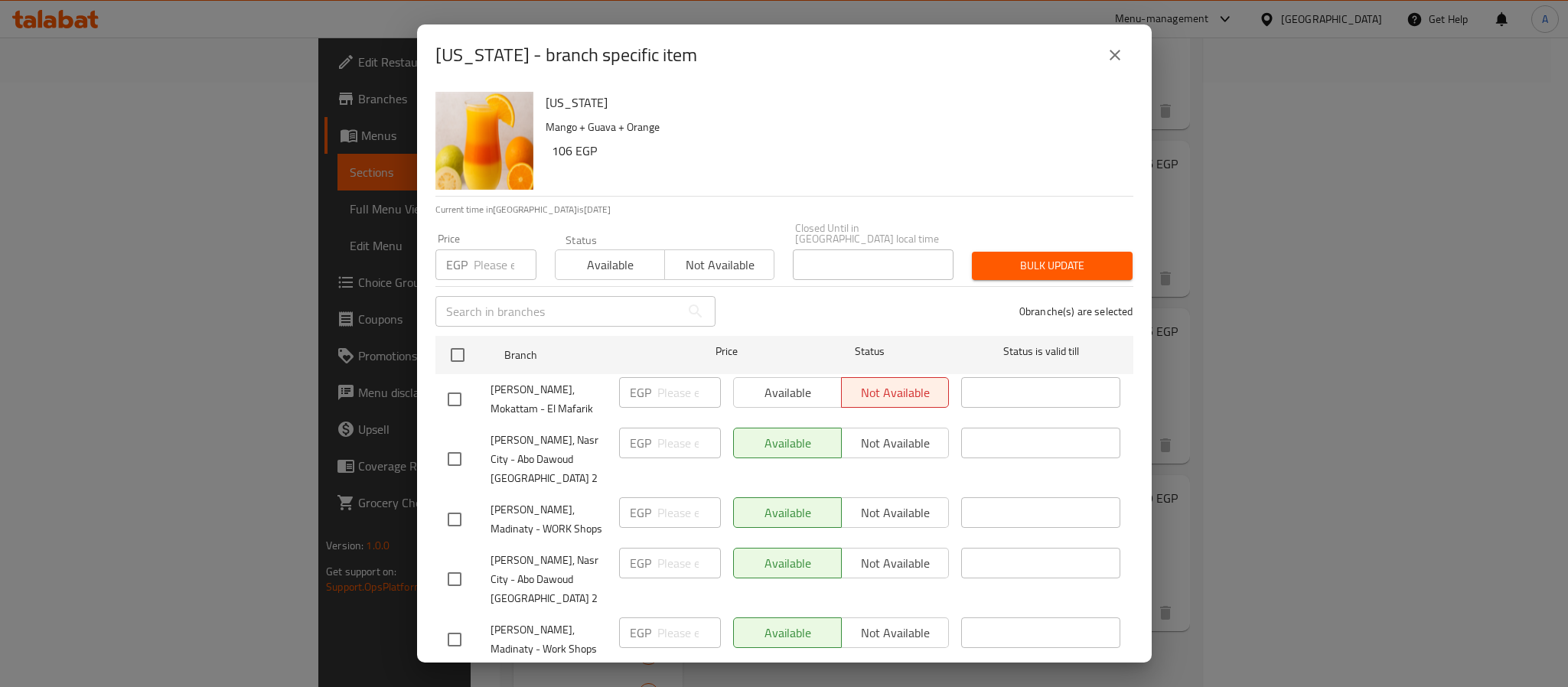
scroll to position [42, 0]
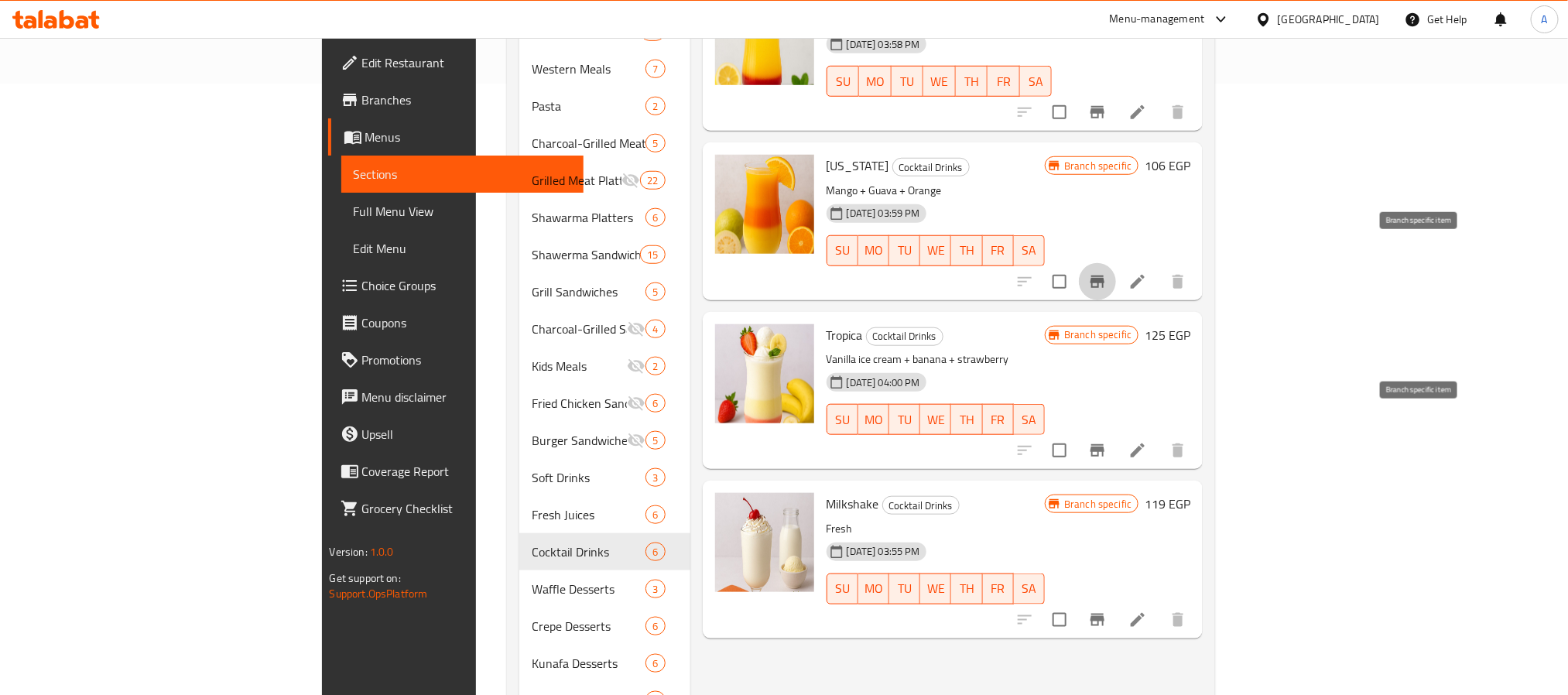
click at [1104, 445] on icon "Branch-specific-item" at bounding box center [1097, 451] width 14 height 12
click at [1116, 602] on button "Branch-specific-item" at bounding box center [1097, 620] width 37 height 37
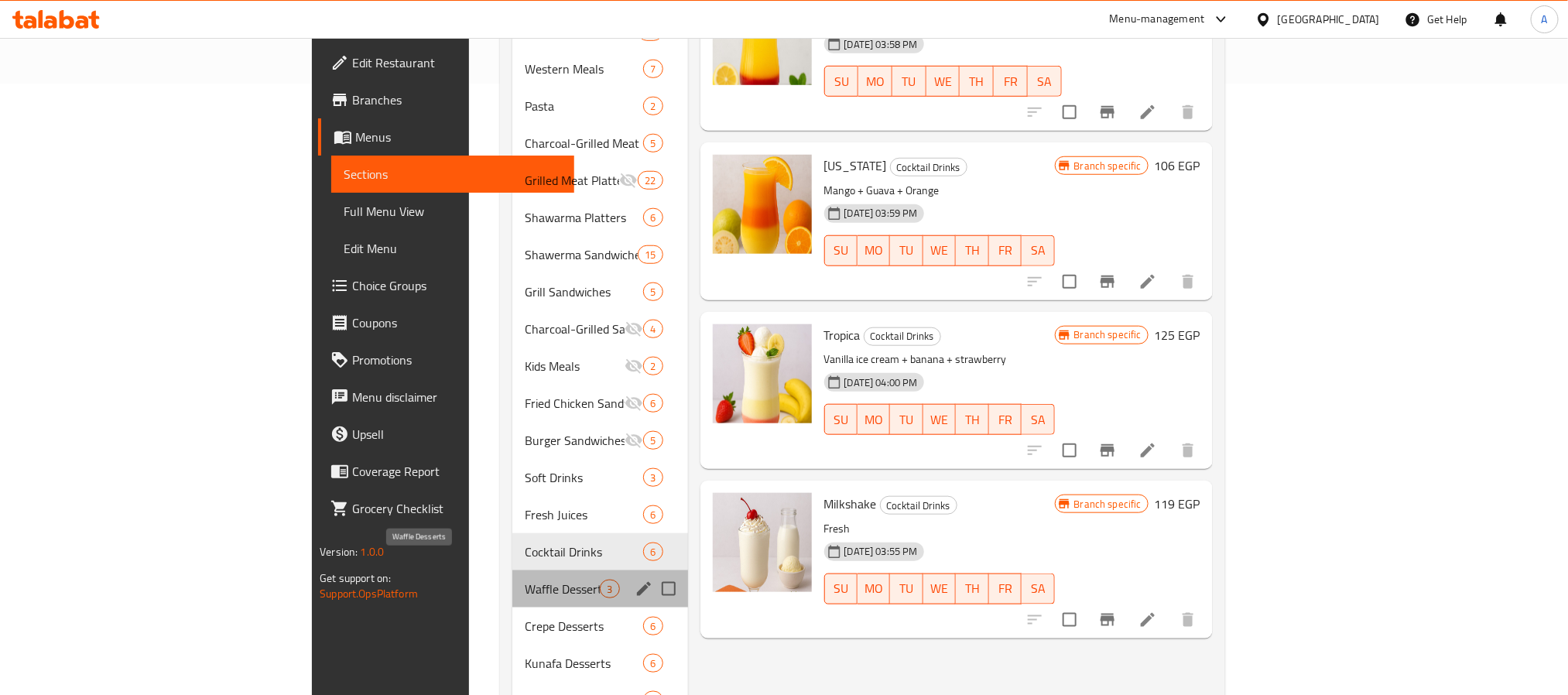
click at [524, 580] on span "Waffle Desserts" at bounding box center [561, 589] width 75 height 19
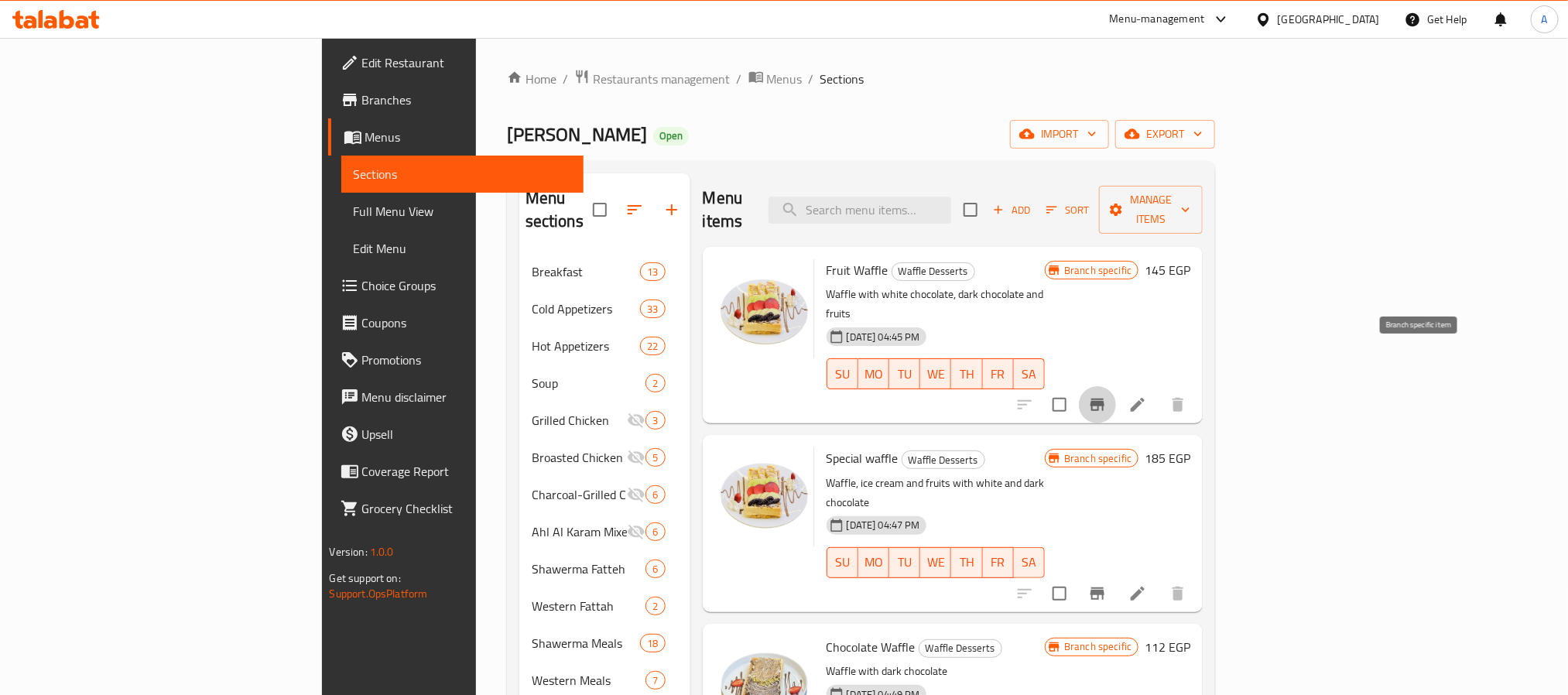
click at [1107, 396] on icon "Branch-specific-item" at bounding box center [1097, 405] width 19 height 19
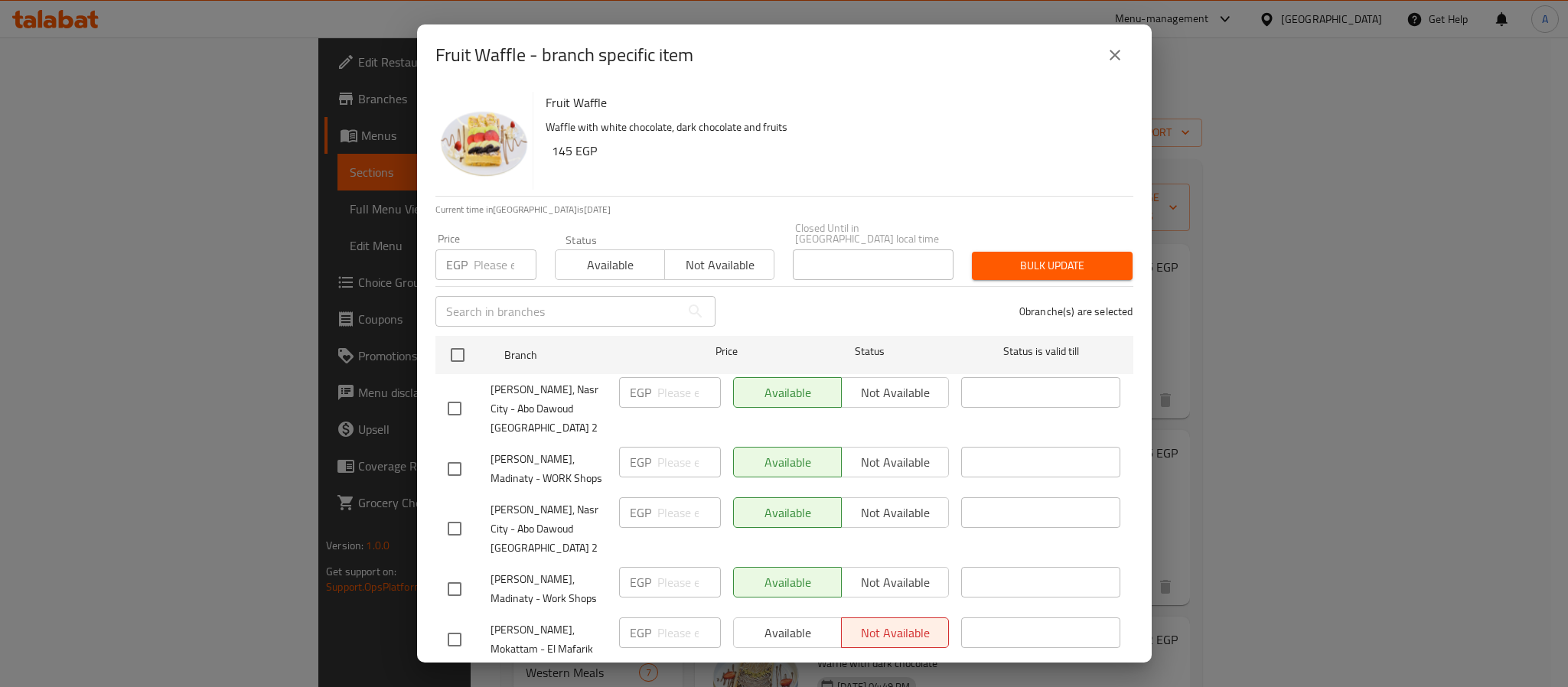
scroll to position [42, 0]
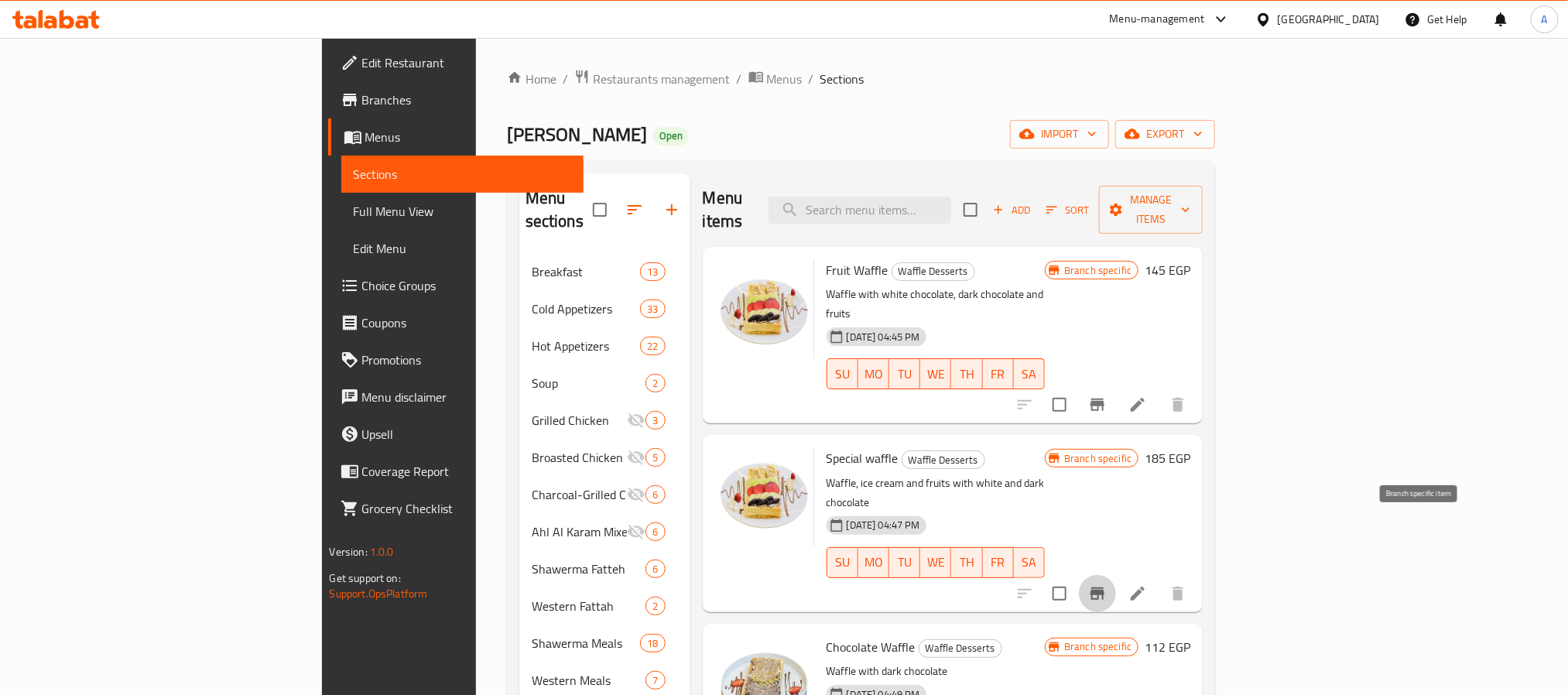
click at [1104, 587] on icon "Branch-specific-item" at bounding box center [1097, 594] width 14 height 12
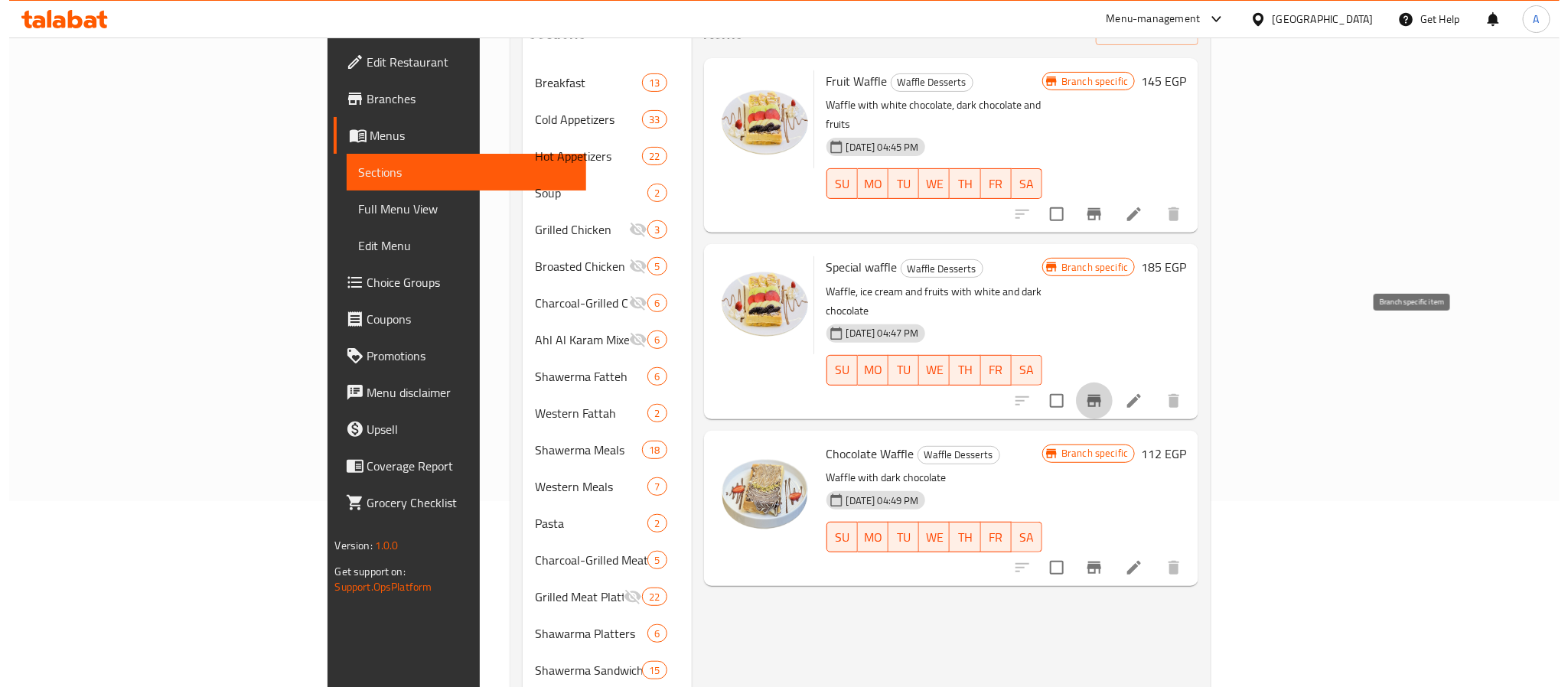
scroll to position [191, 0]
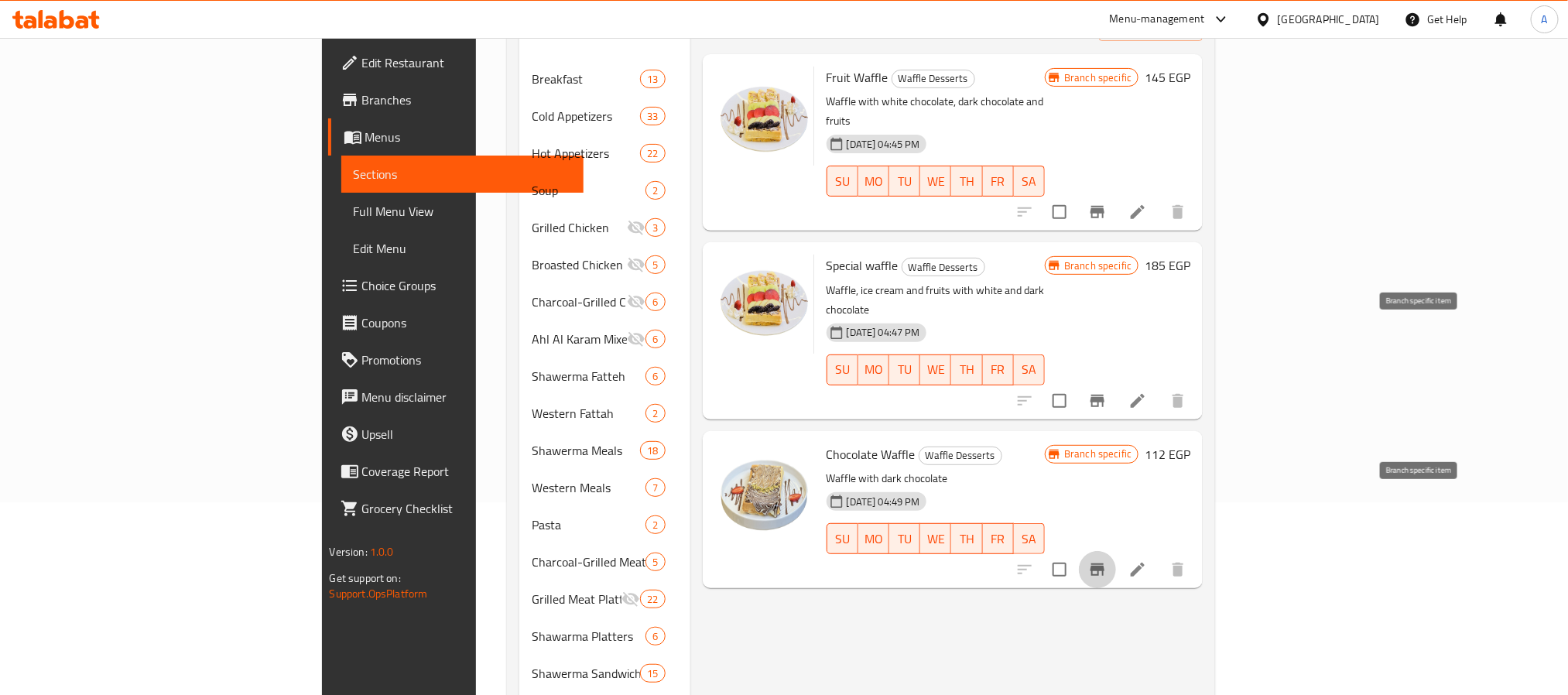
click at [1116, 551] on button "Branch-specific-item" at bounding box center [1097, 570] width 37 height 37
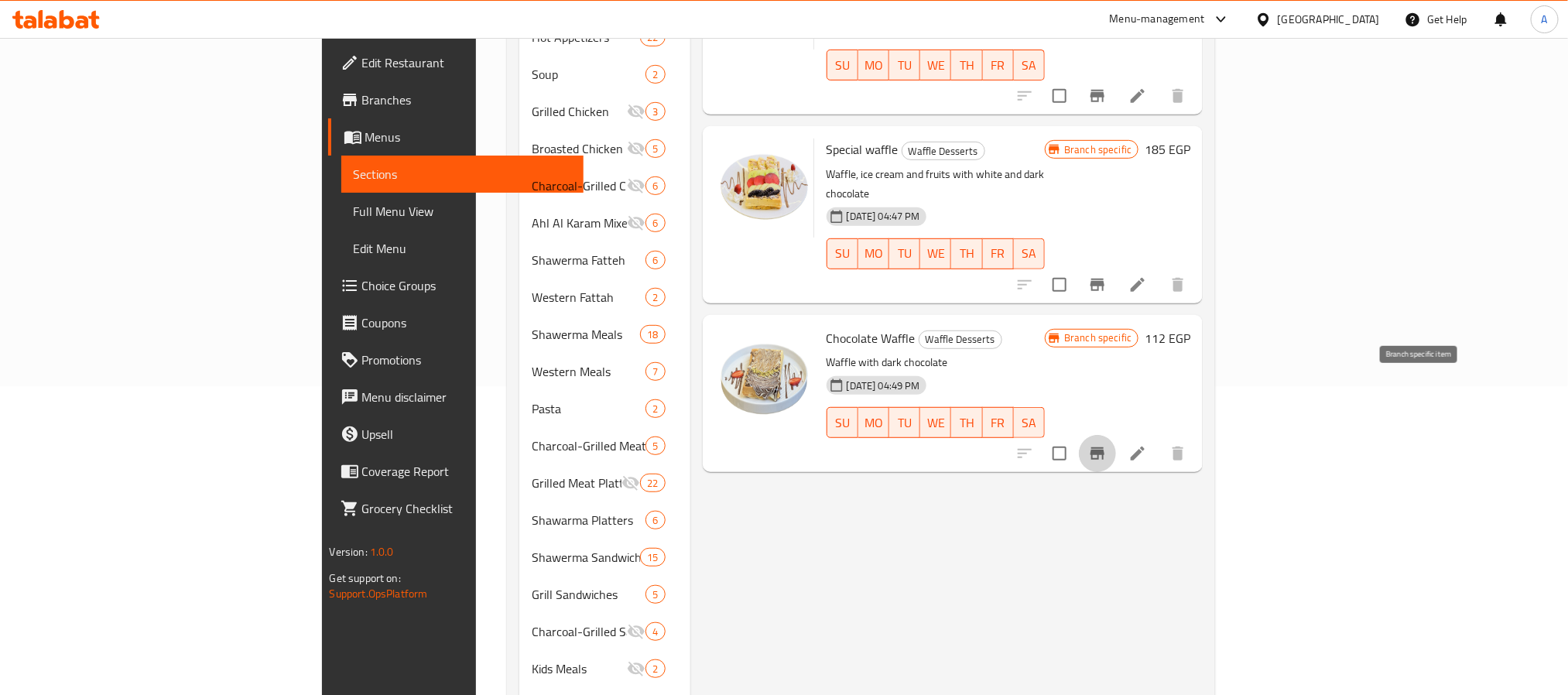
scroll to position [772, 0]
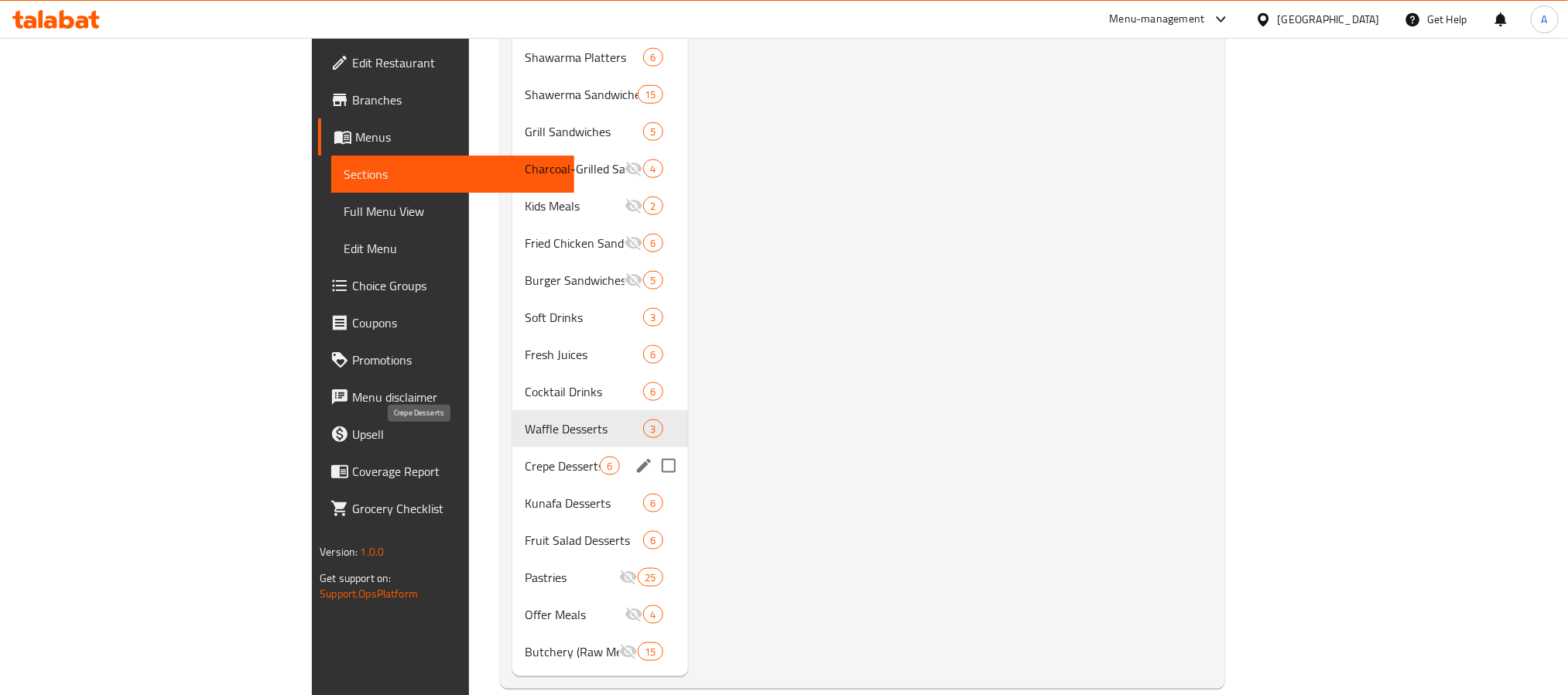
click at [524, 457] on span "Crepe Desserts" at bounding box center [561, 466] width 75 height 19
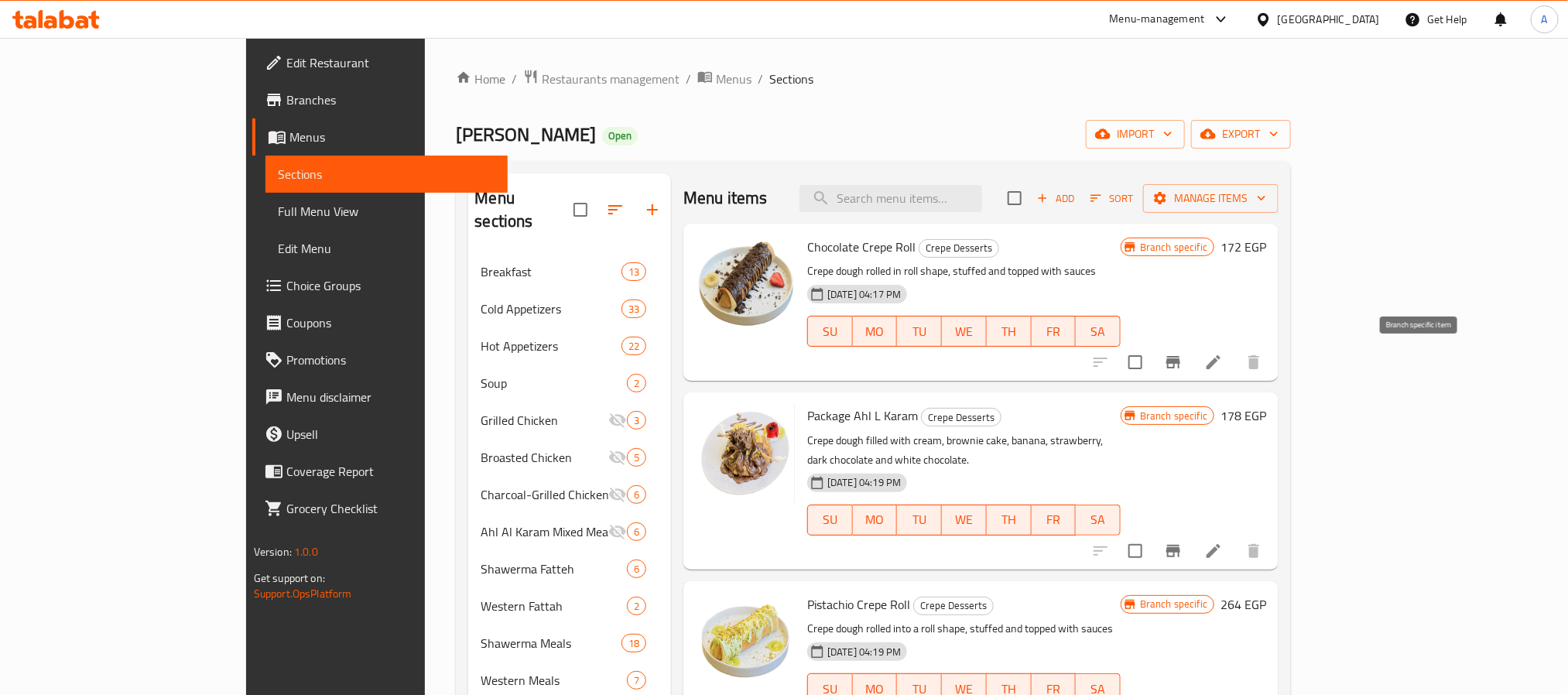
click at [1192, 368] on button "Branch-specific-item" at bounding box center [1173, 362] width 37 height 37
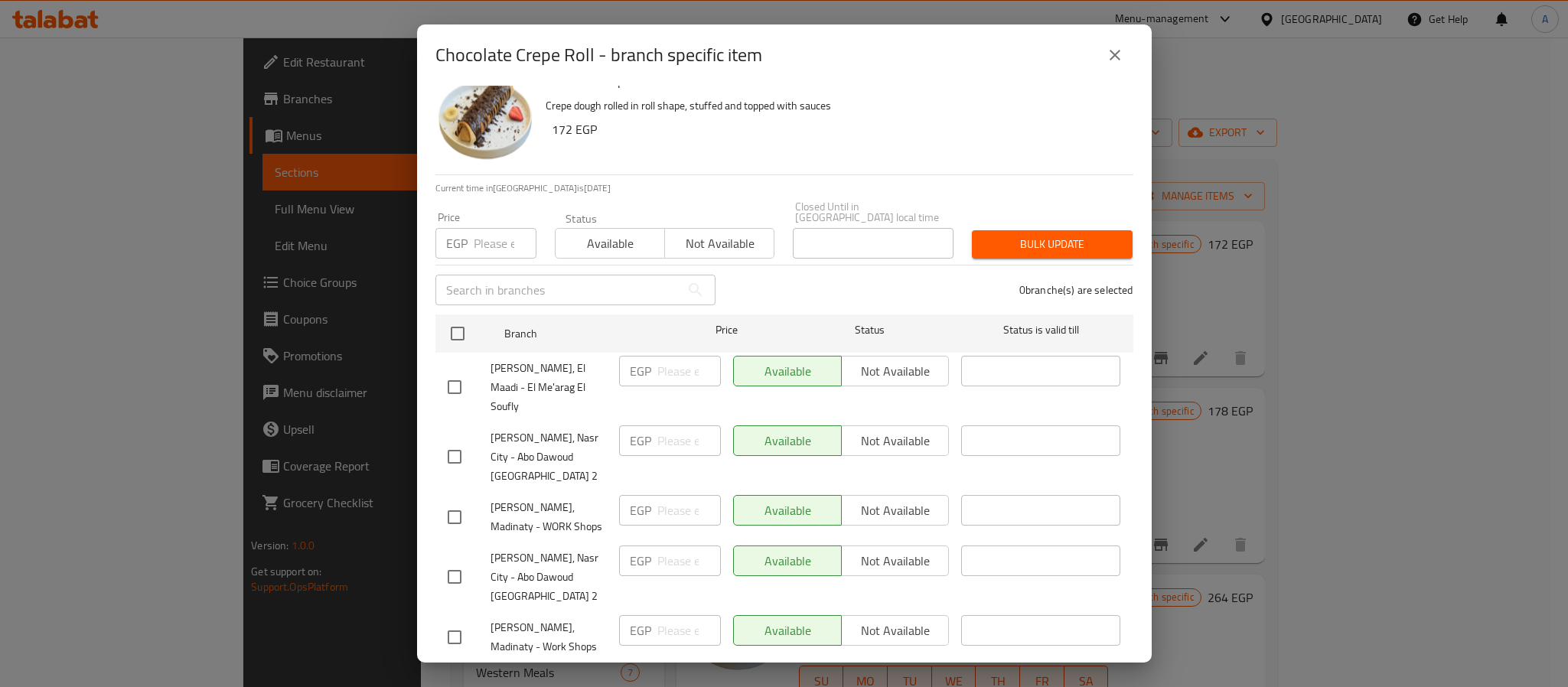
scroll to position [42, 0]
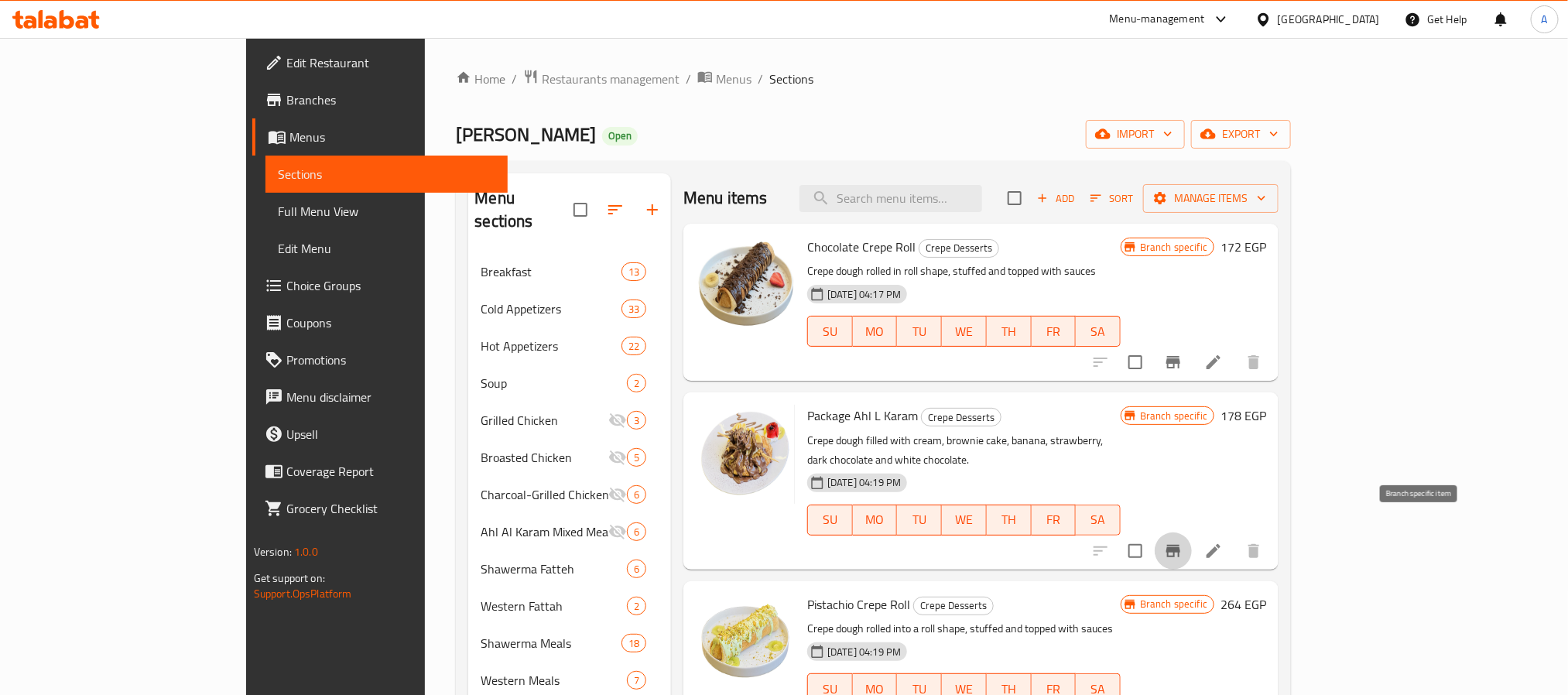
click at [1183, 542] on icon "Branch-specific-item" at bounding box center [1173, 551] width 19 height 19
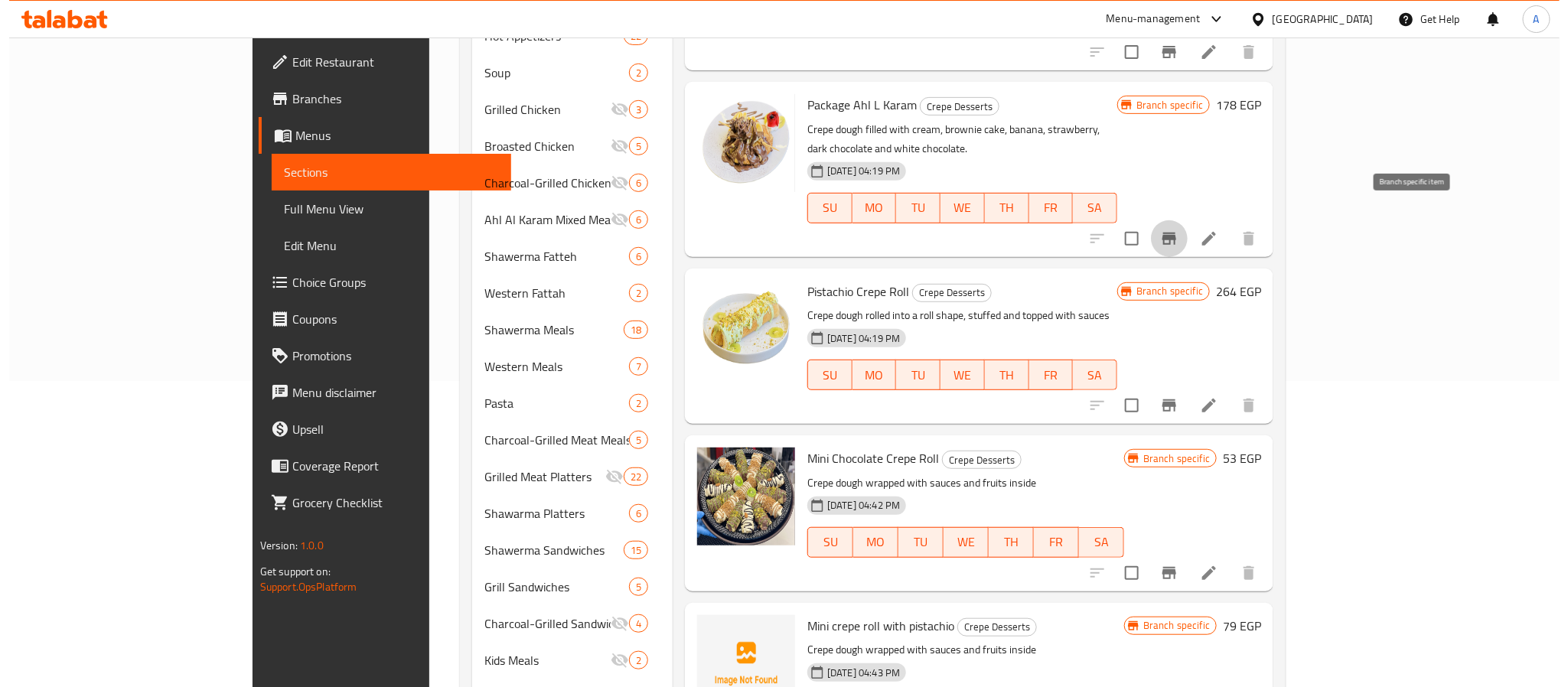
scroll to position [337, 0]
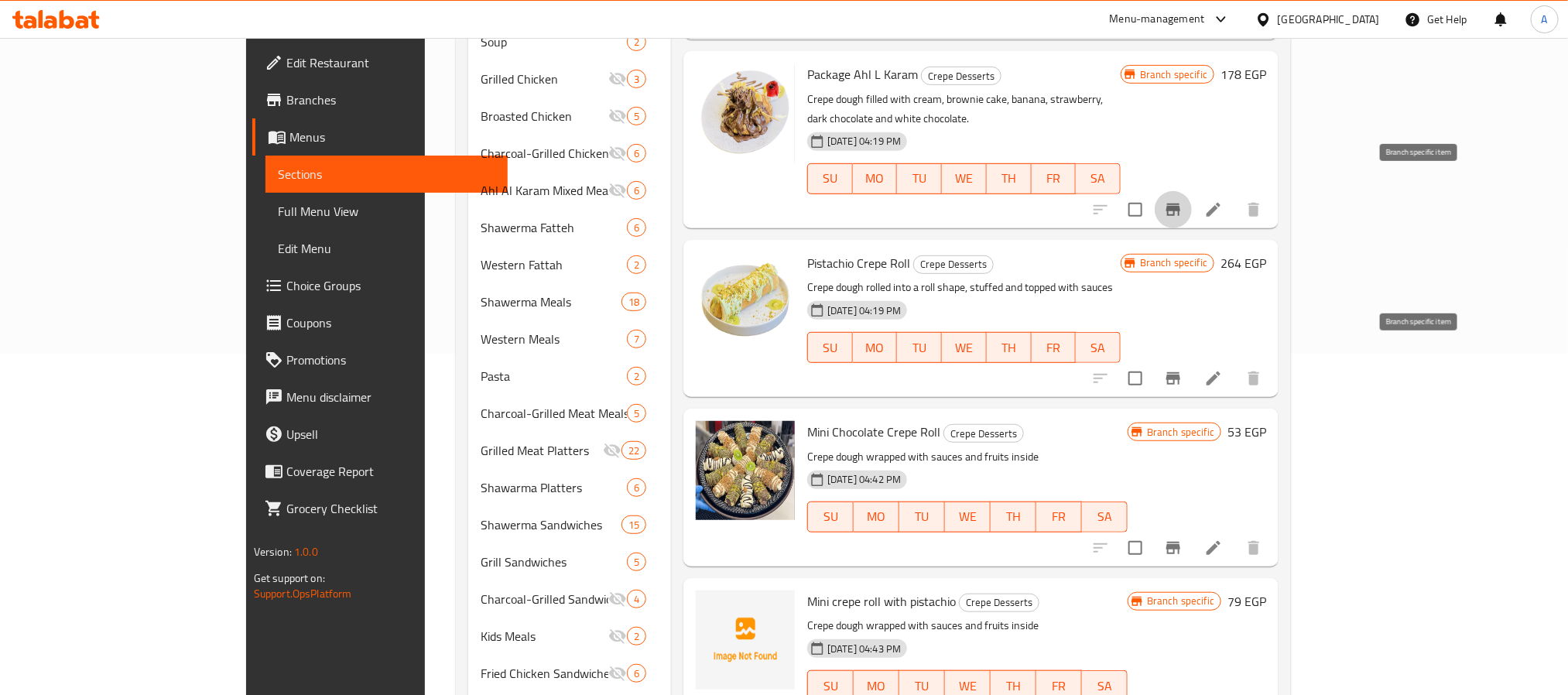
click at [1180, 372] on icon "Branch-specific-item" at bounding box center [1173, 378] width 14 height 12
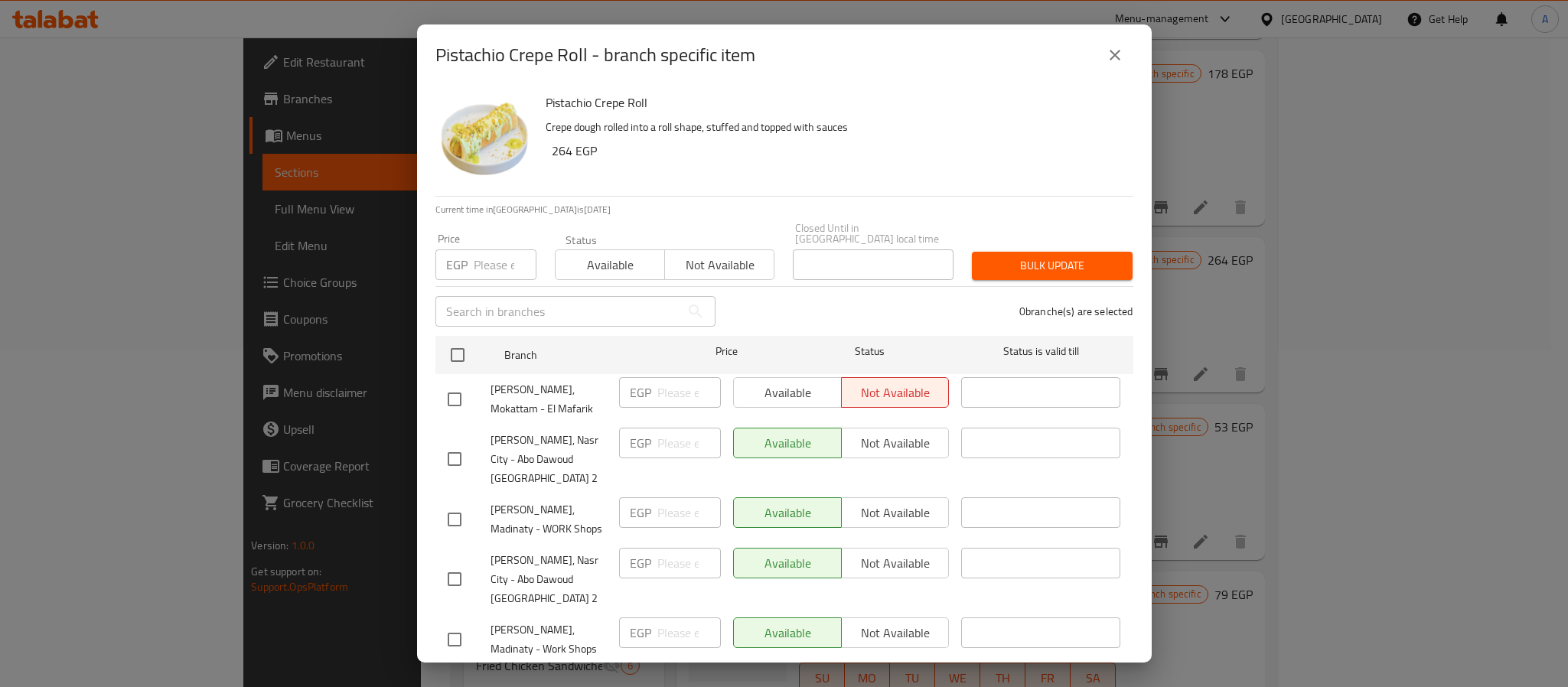
scroll to position [42, 0]
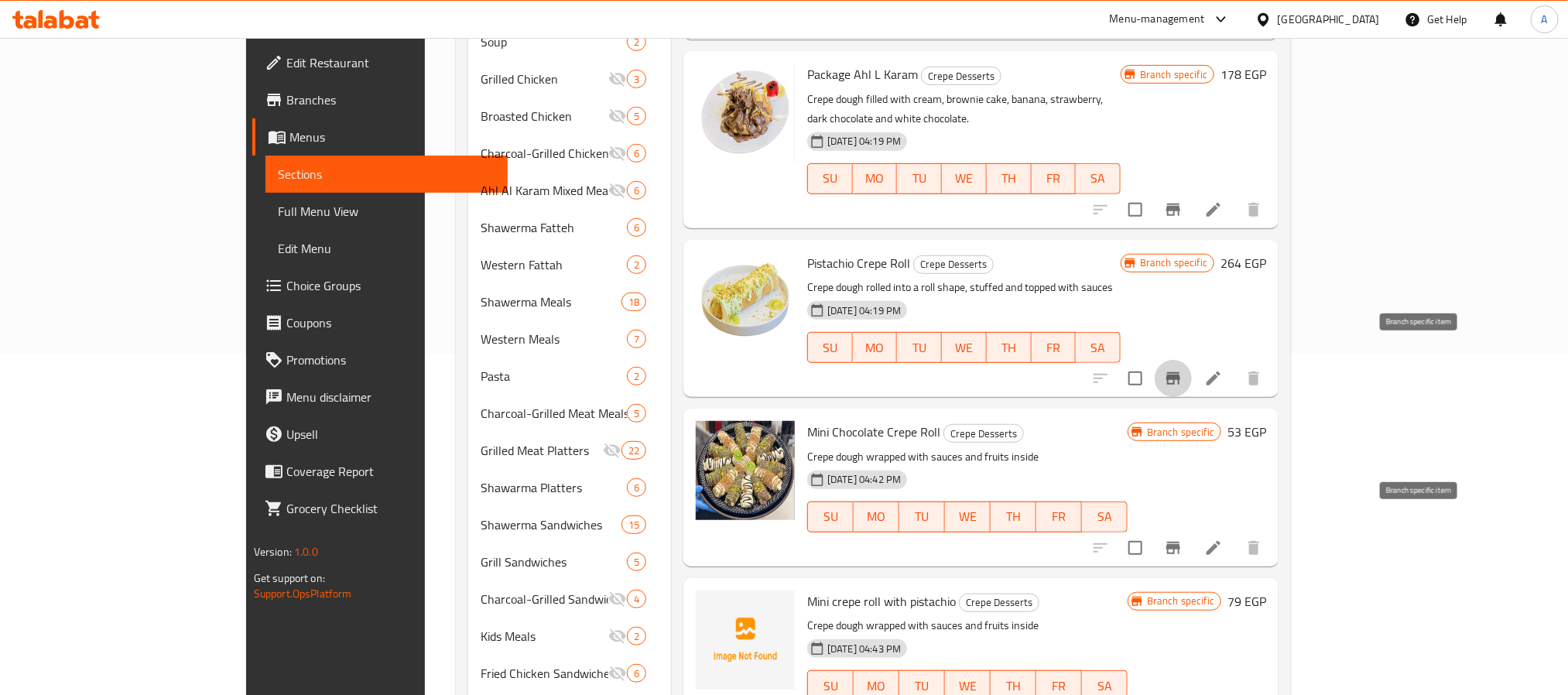
click at [1183, 539] on icon "Branch-specific-item" at bounding box center [1173, 548] width 19 height 19
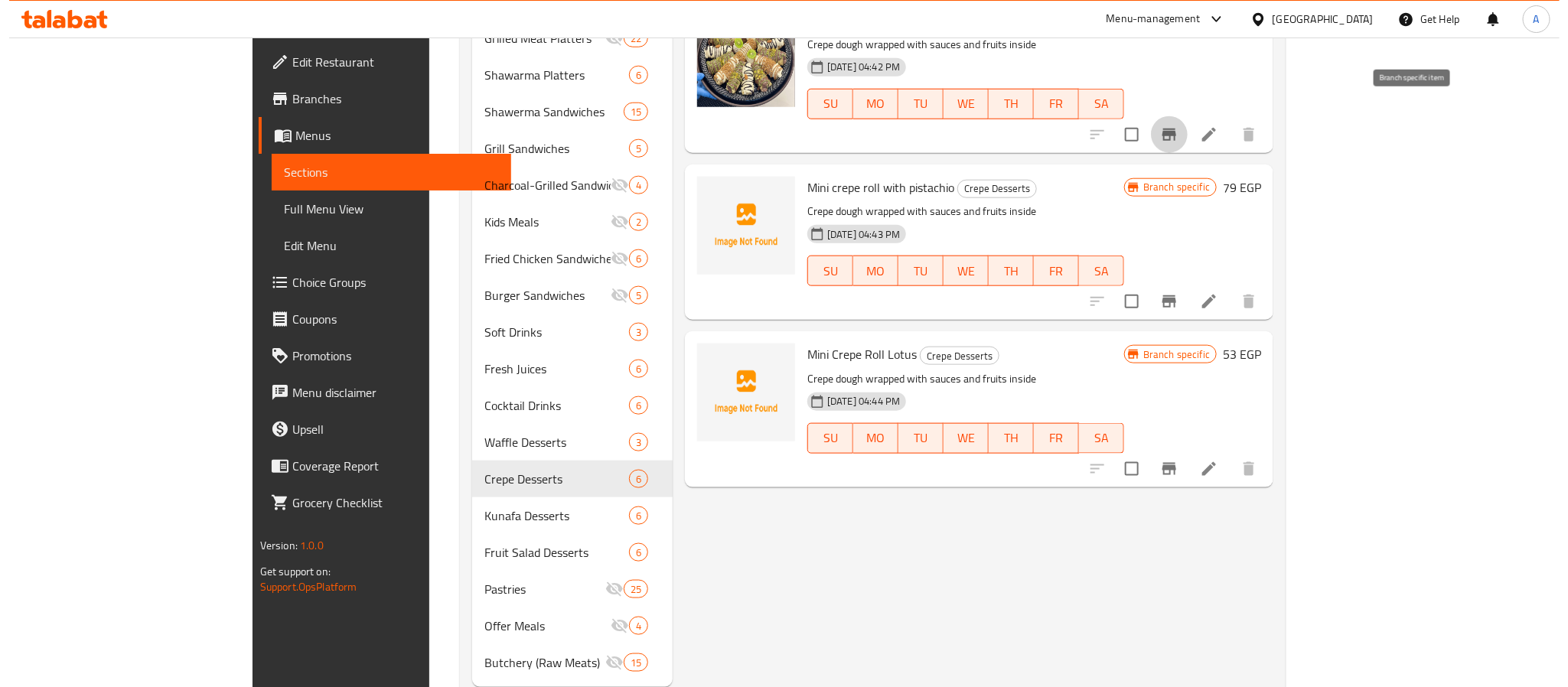
scroll to position [763, 0]
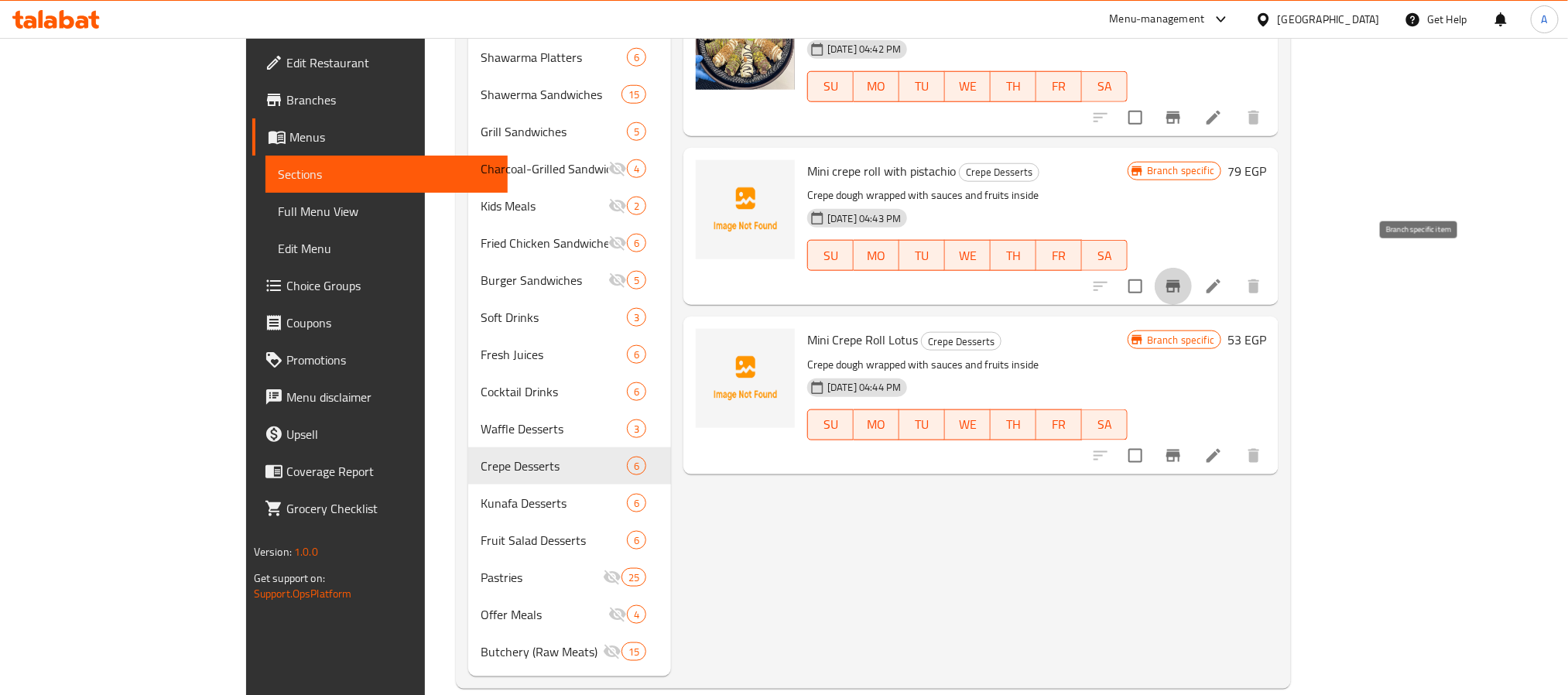
click at [1183, 277] on icon "Branch-specific-item" at bounding box center [1173, 286] width 19 height 19
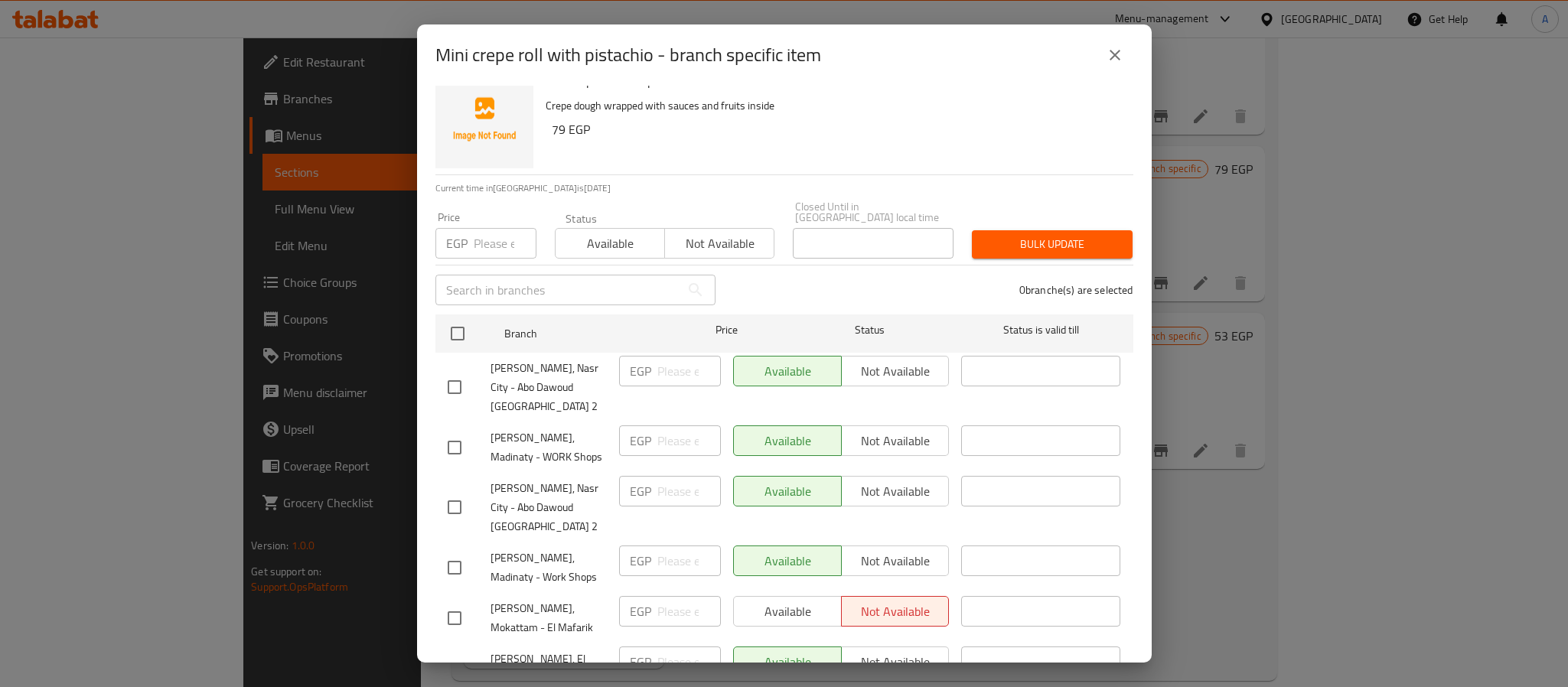
scroll to position [42, 0]
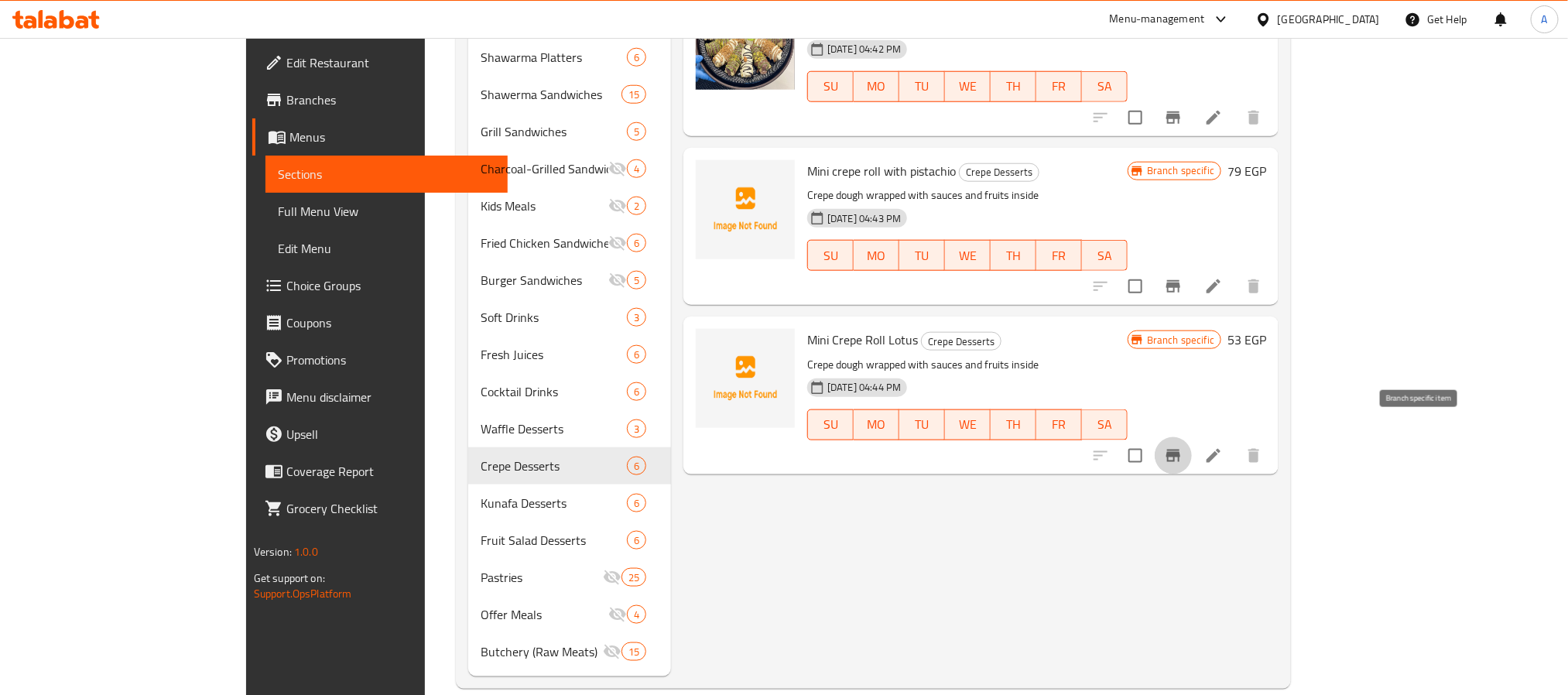
click at [1183, 447] on icon "Branch-specific-item" at bounding box center [1173, 456] width 19 height 19
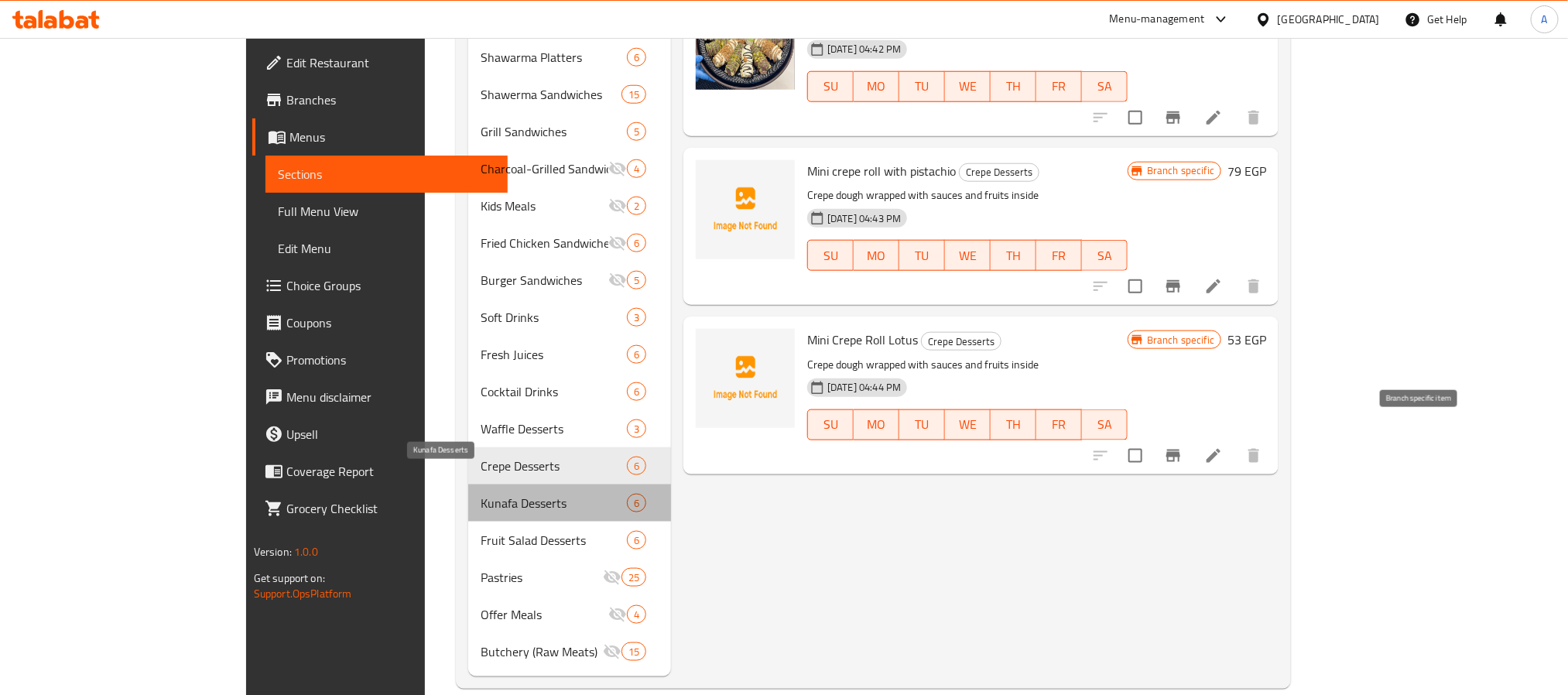
click at [480, 494] on span "Kunafa Desserts" at bounding box center [554, 503] width 146 height 19
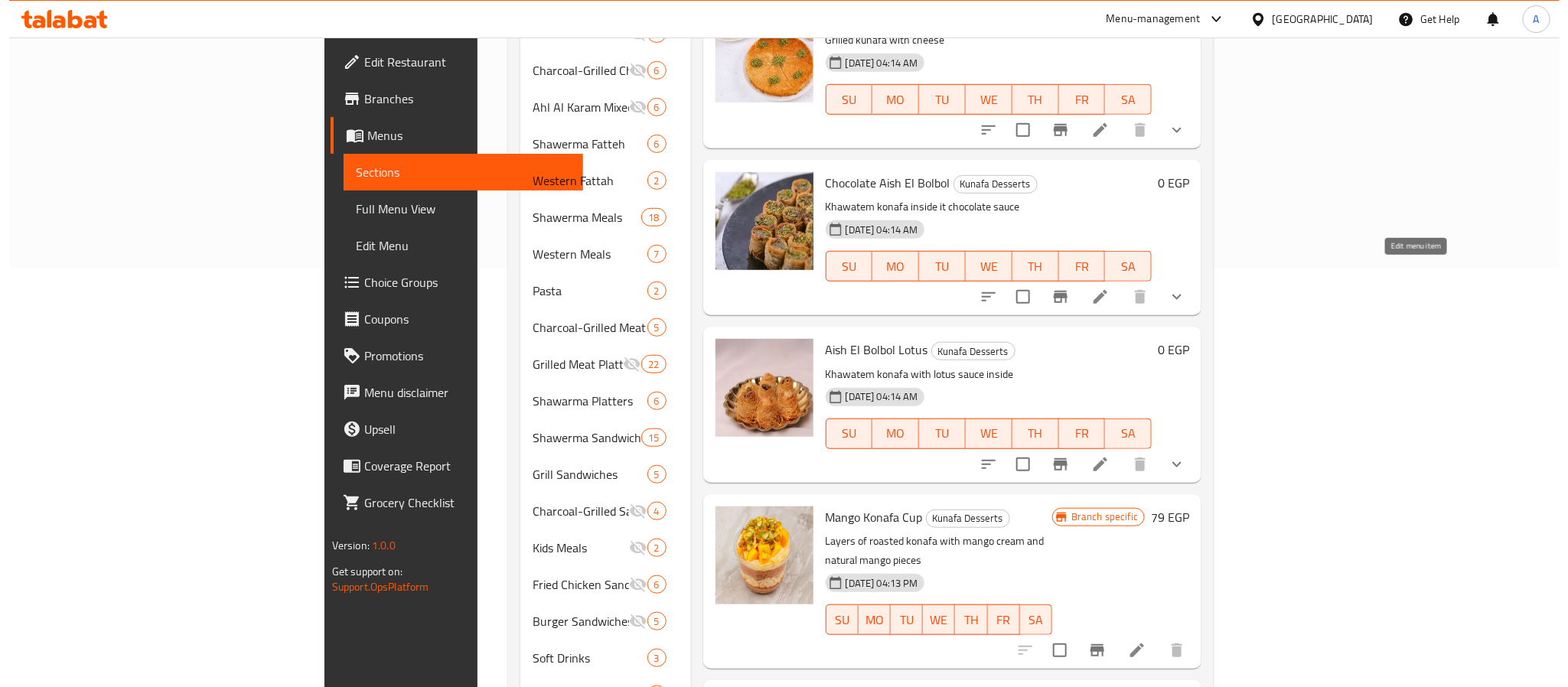
scroll to position [74, 0]
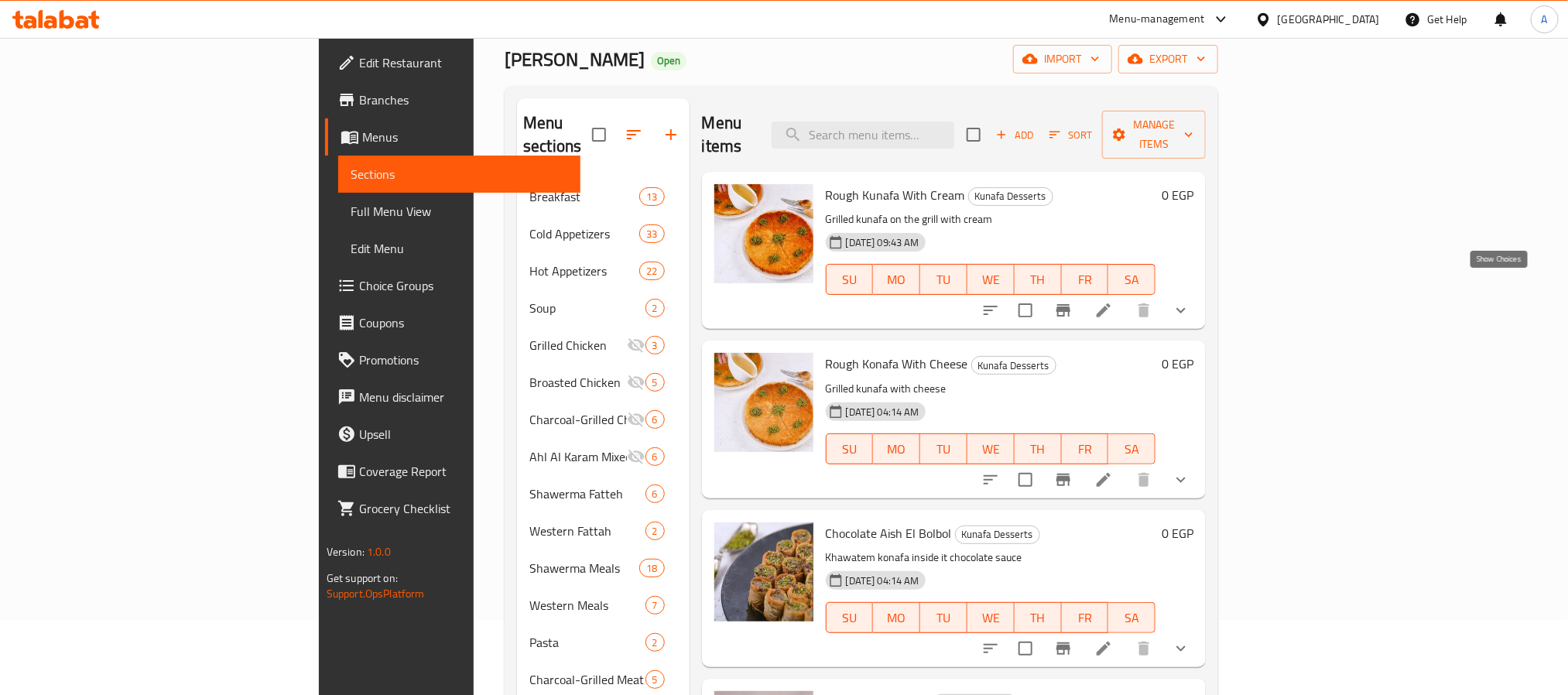
click at [1190, 302] on icon "show more" at bounding box center [1180, 310] width 19 height 19
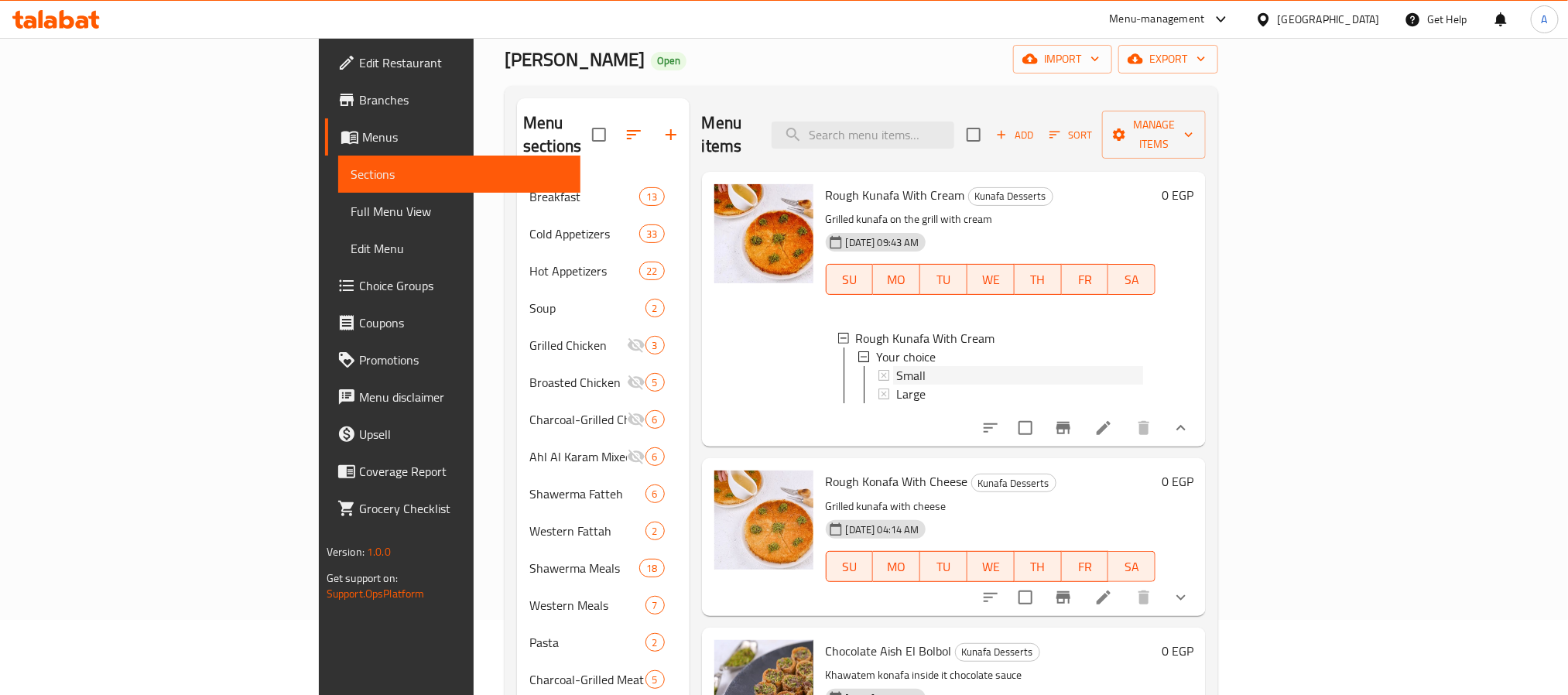
click at [896, 366] on div "Small" at bounding box center [1020, 375] width 248 height 19
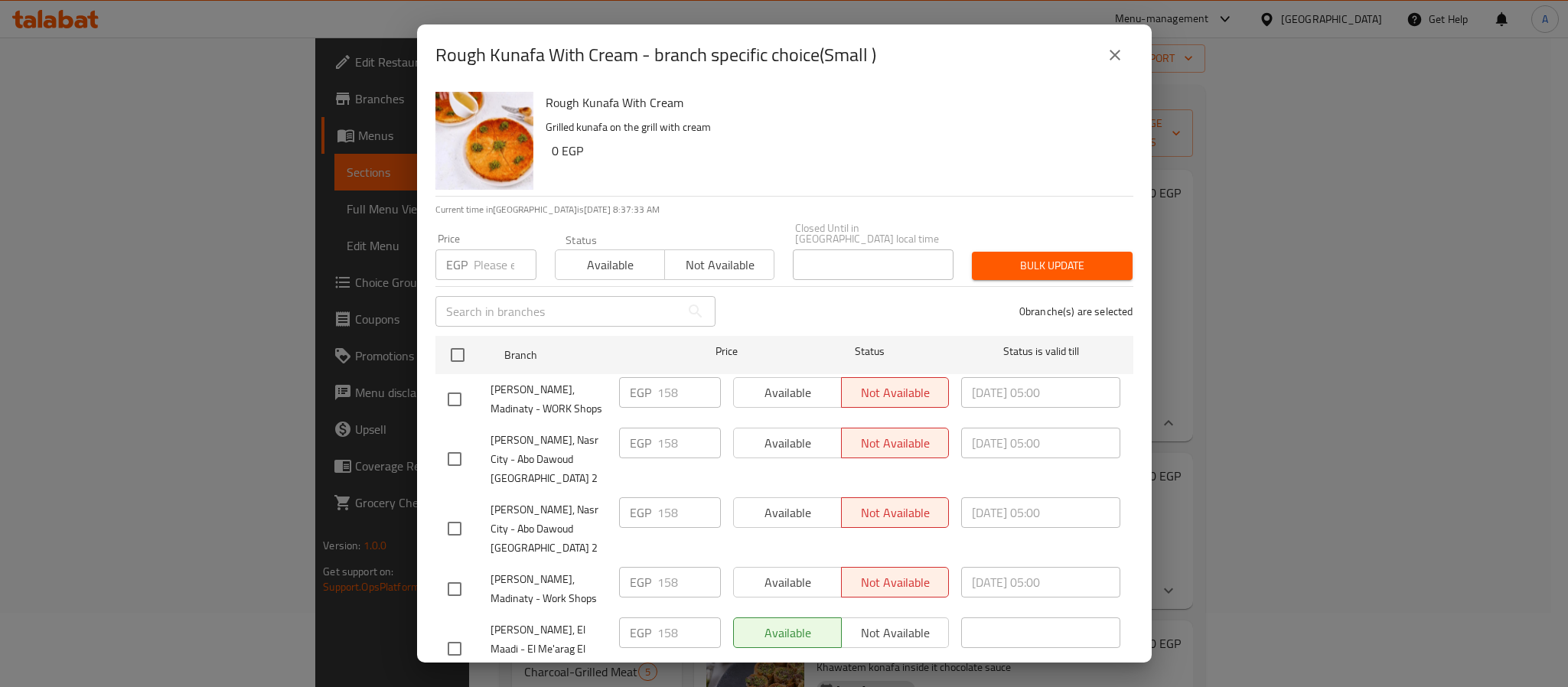
scroll to position [42, 0]
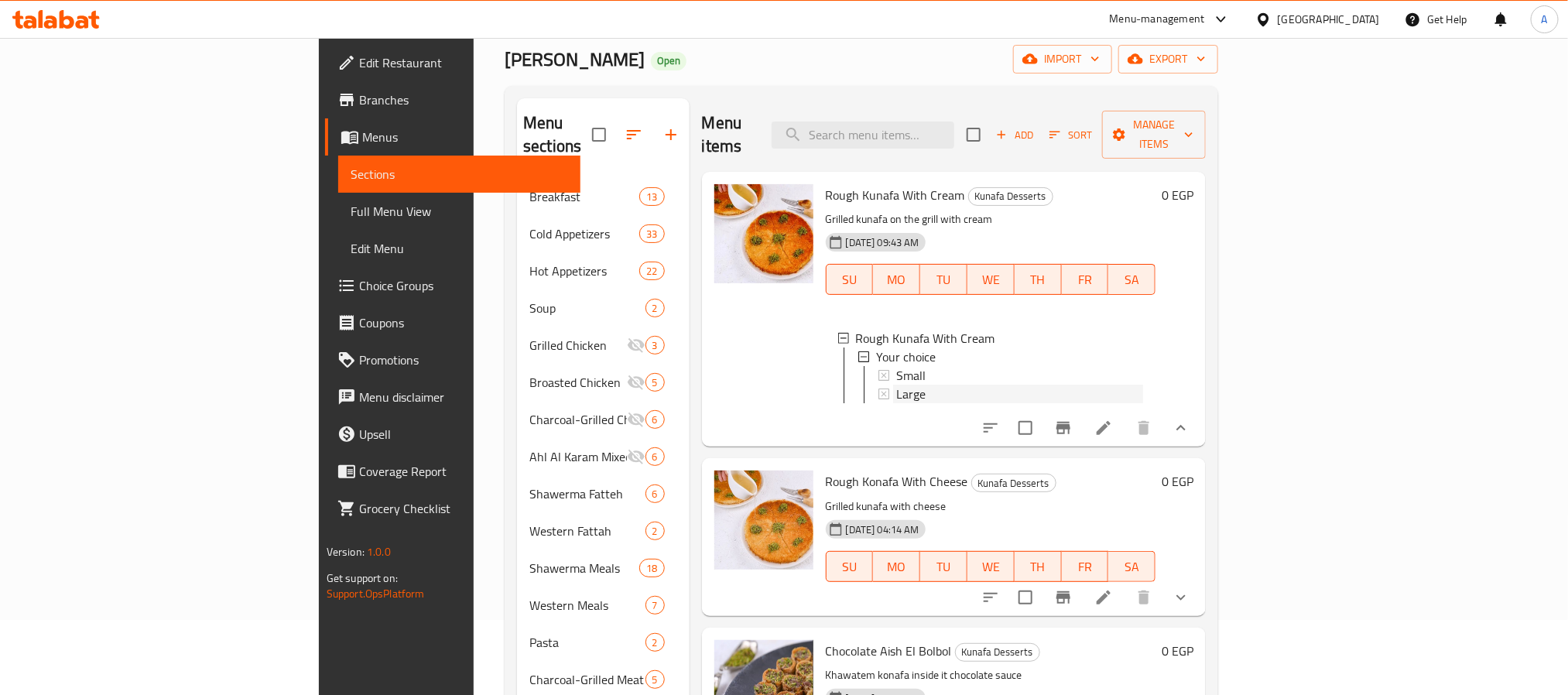
click at [896, 385] on span "Large" at bounding box center [910, 393] width 29 height 19
click at [1200, 594] on button "show more" at bounding box center [1181, 598] width 37 height 37
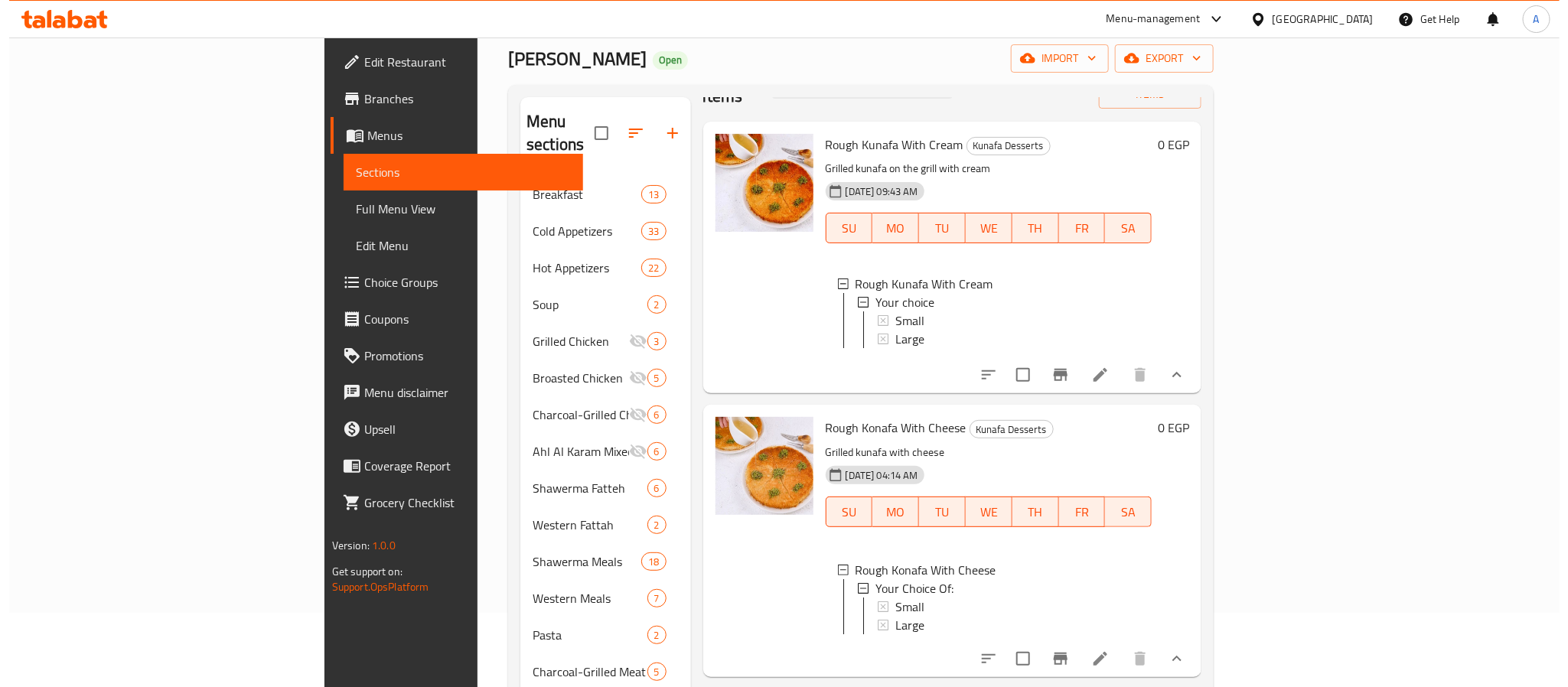
scroll to position [71, 0]
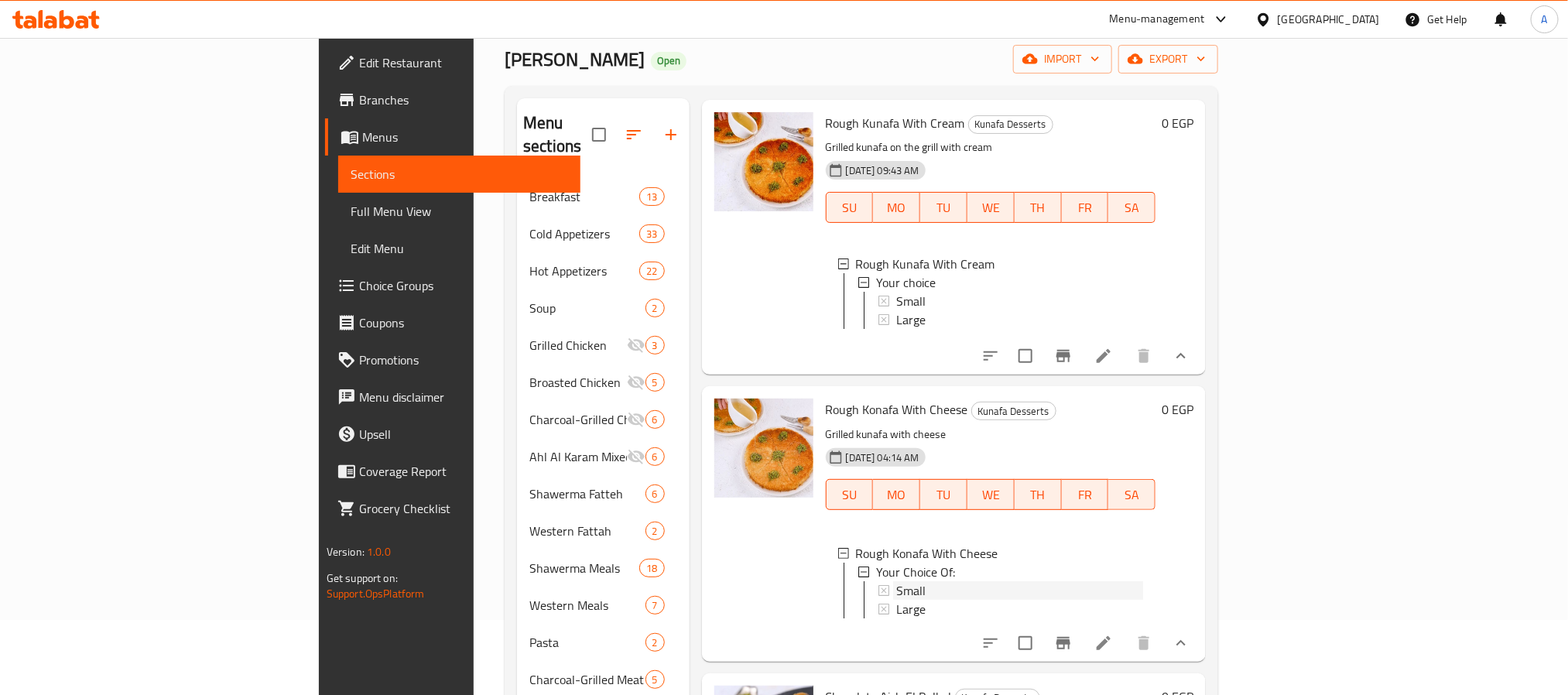
click at [896, 581] on div "Small" at bounding box center [1020, 590] width 248 height 19
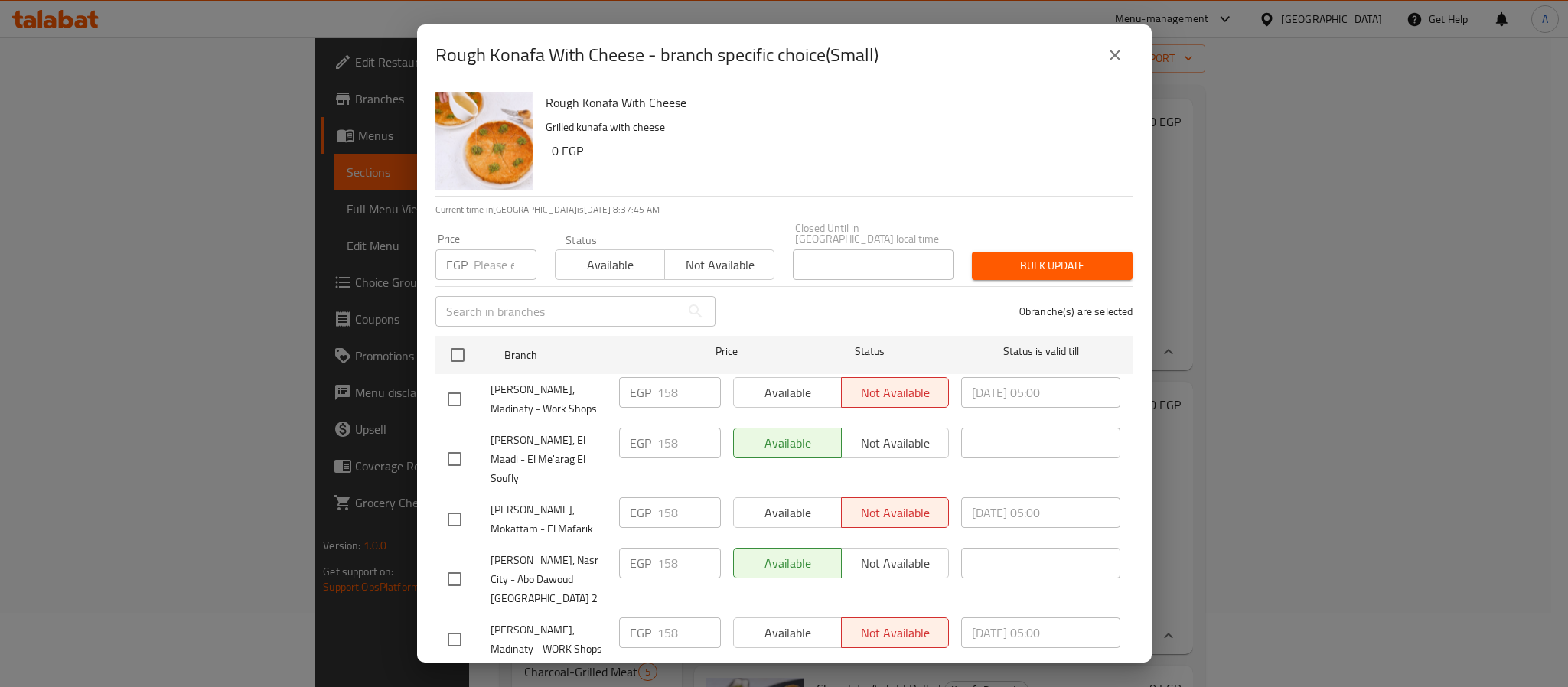
scroll to position [42, 0]
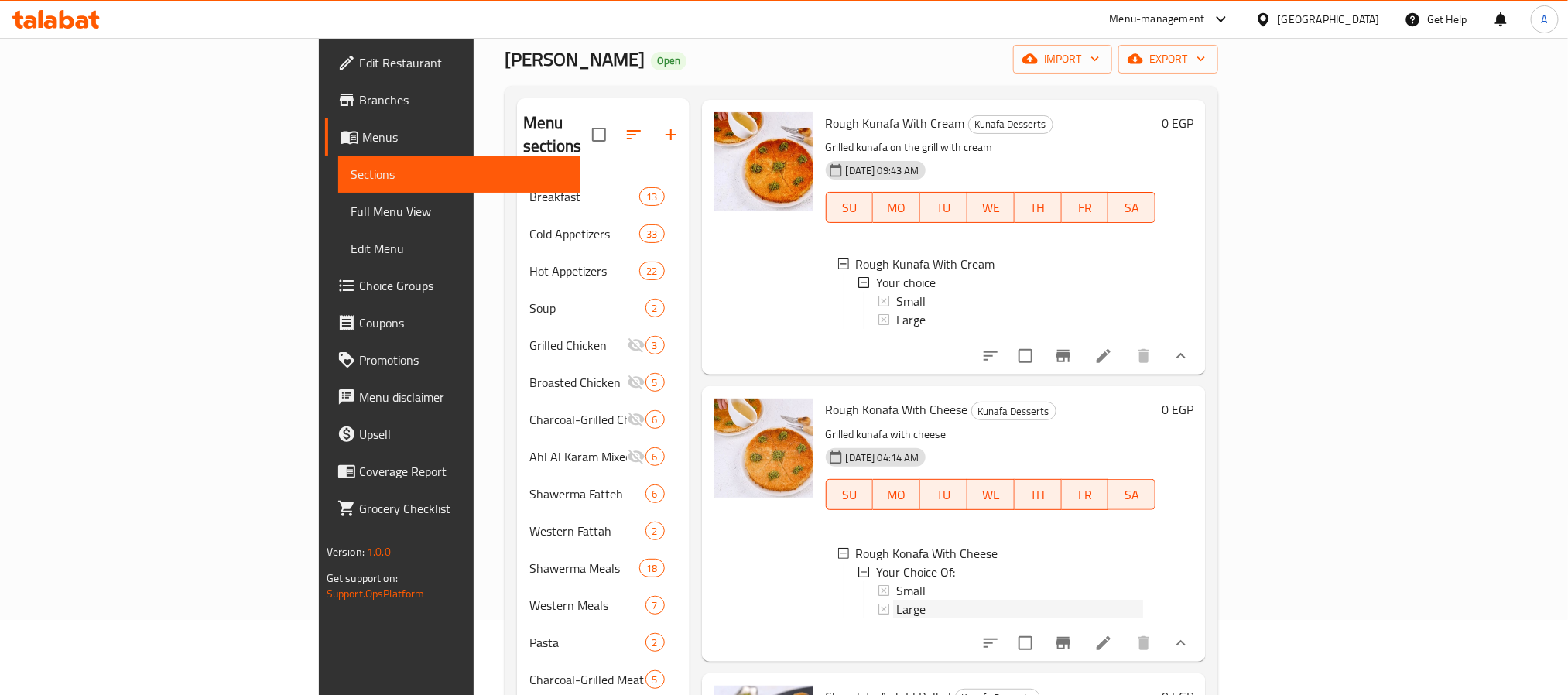
click at [896, 602] on span "Large" at bounding box center [910, 609] width 29 height 19
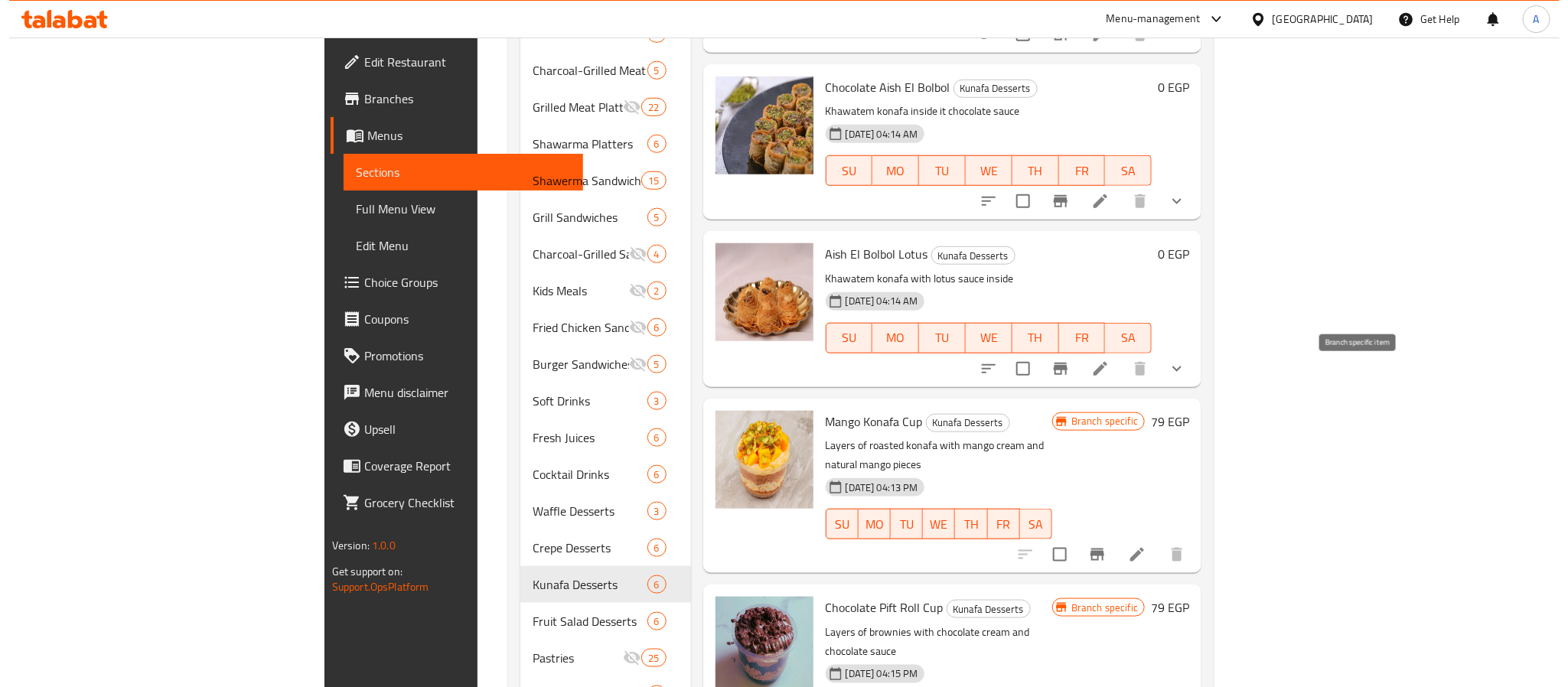
scroll to position [534, 0]
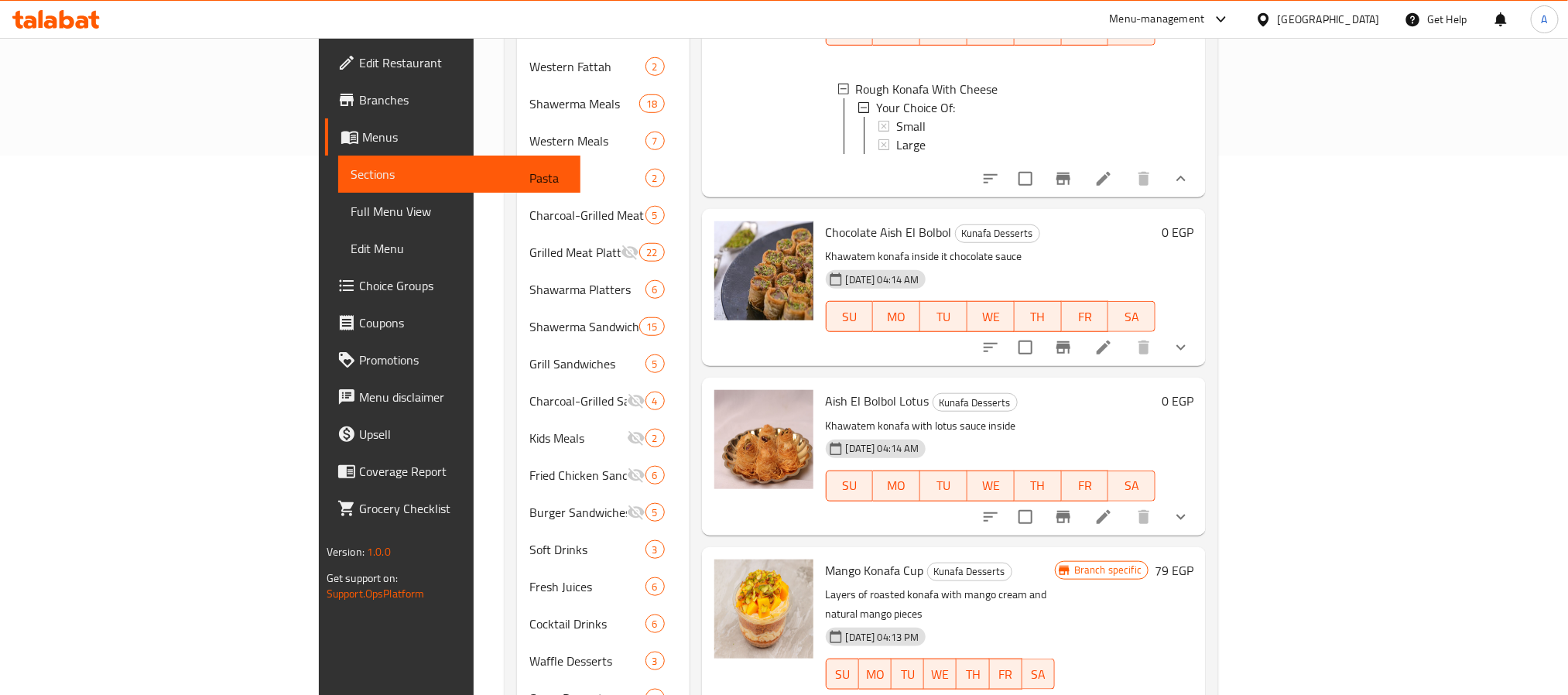
click at [1200, 345] on button "show more" at bounding box center [1181, 348] width 37 height 37
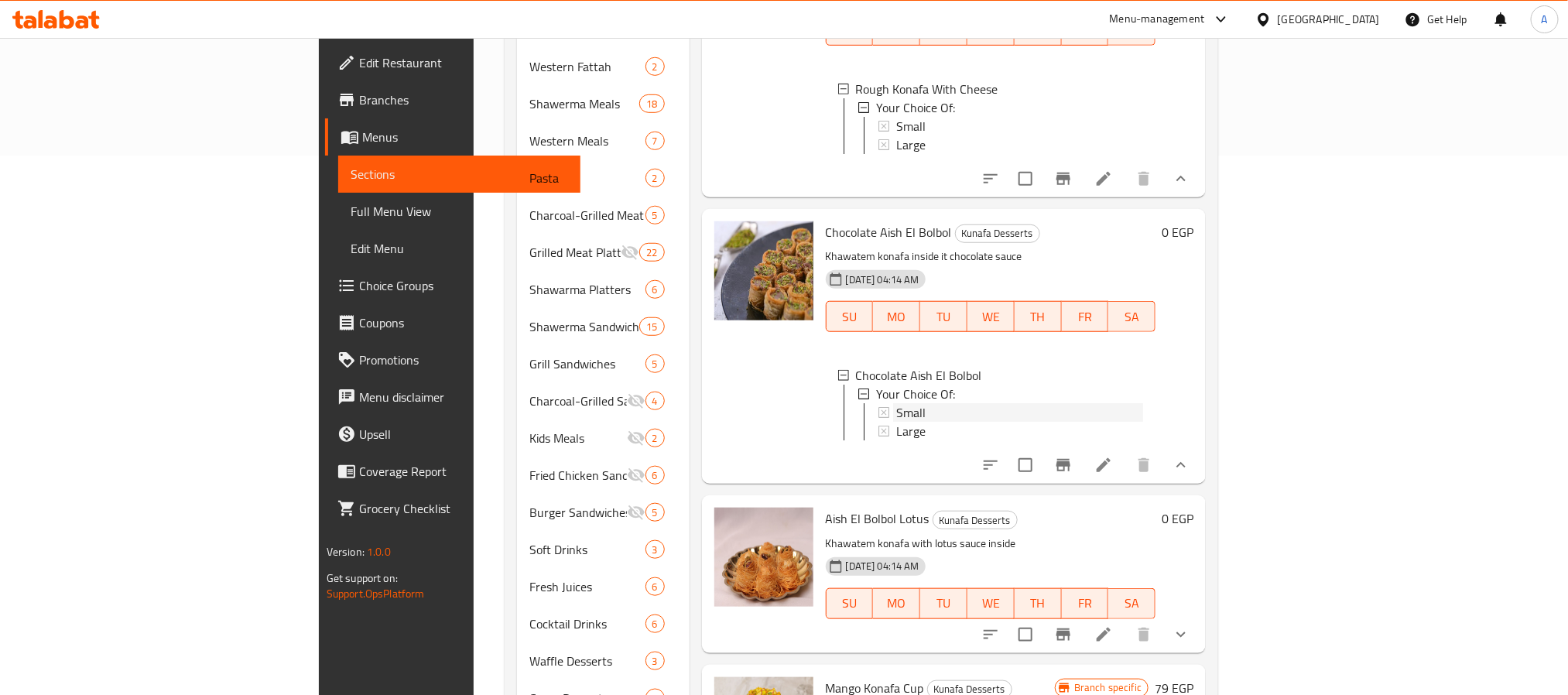
click at [896, 422] on div "Small" at bounding box center [1020, 412] width 248 height 19
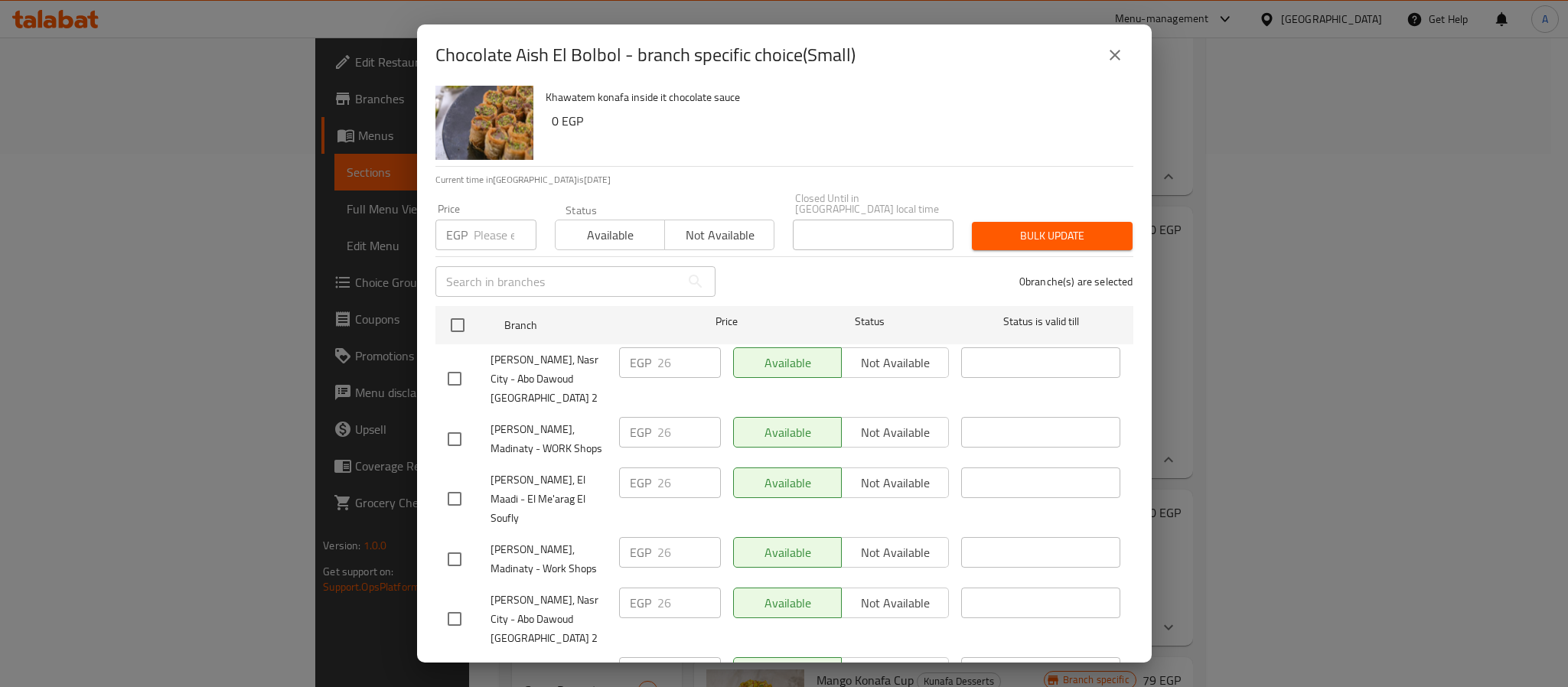
scroll to position [42, 0]
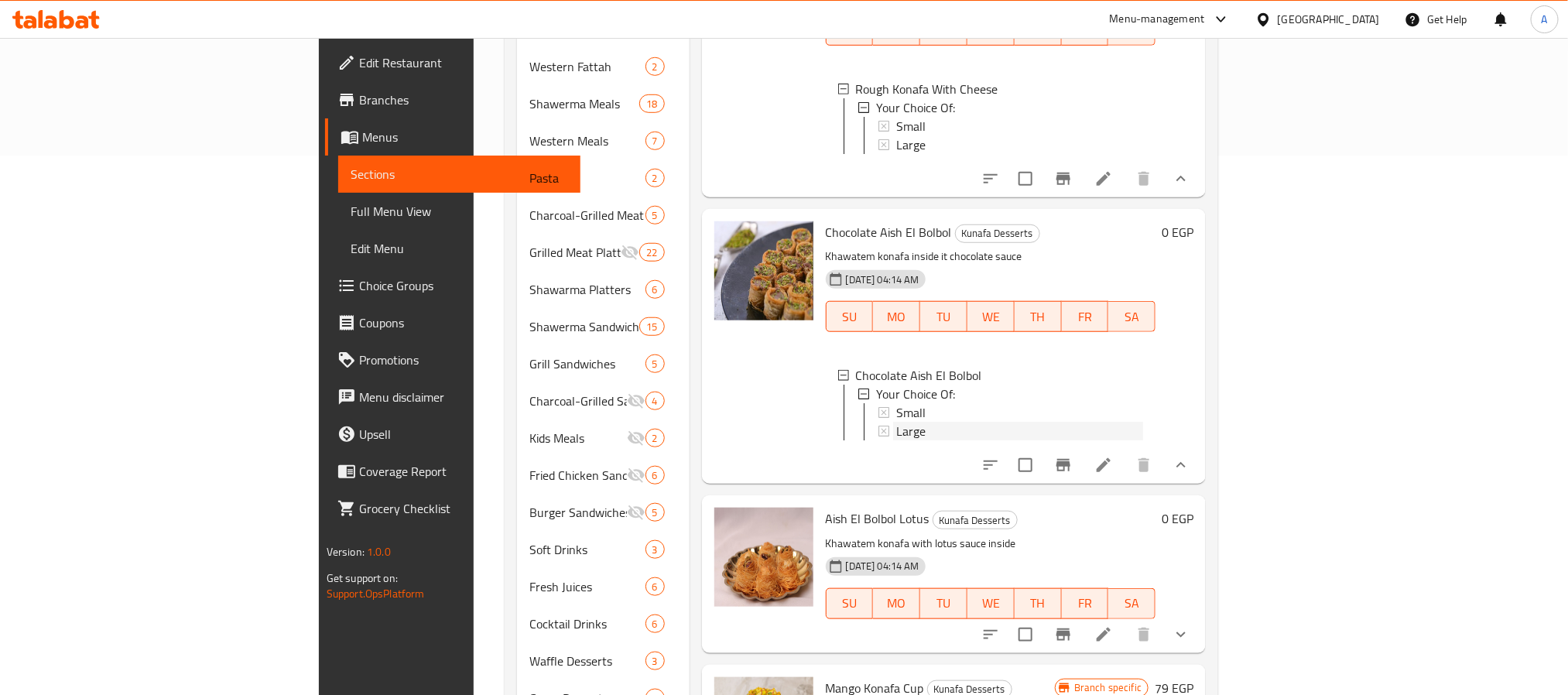
click at [896, 441] on span "Large" at bounding box center [910, 431] width 29 height 19
click at [896, 441] on div "Large" at bounding box center [1020, 431] width 248 height 19
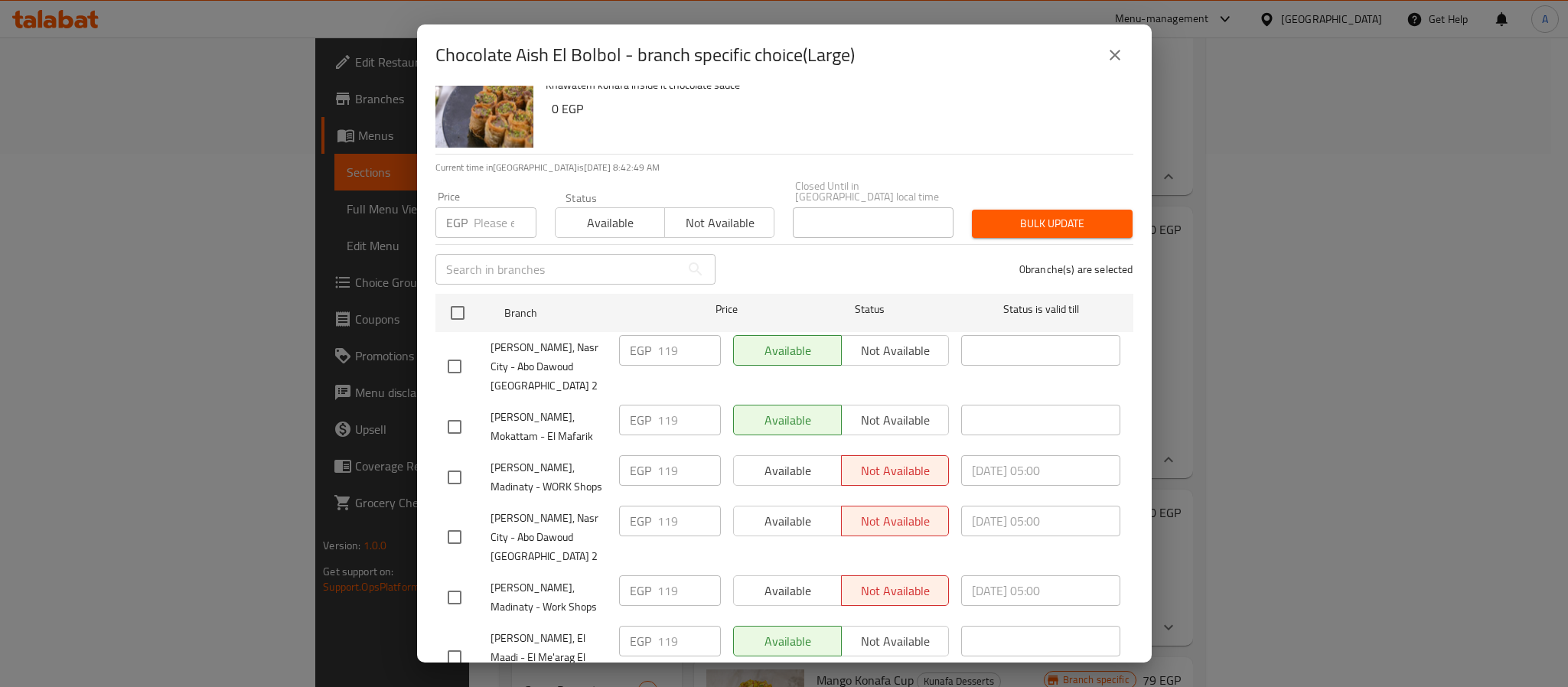
click at [1104, 48] on button "close" at bounding box center [1115, 55] width 37 height 37
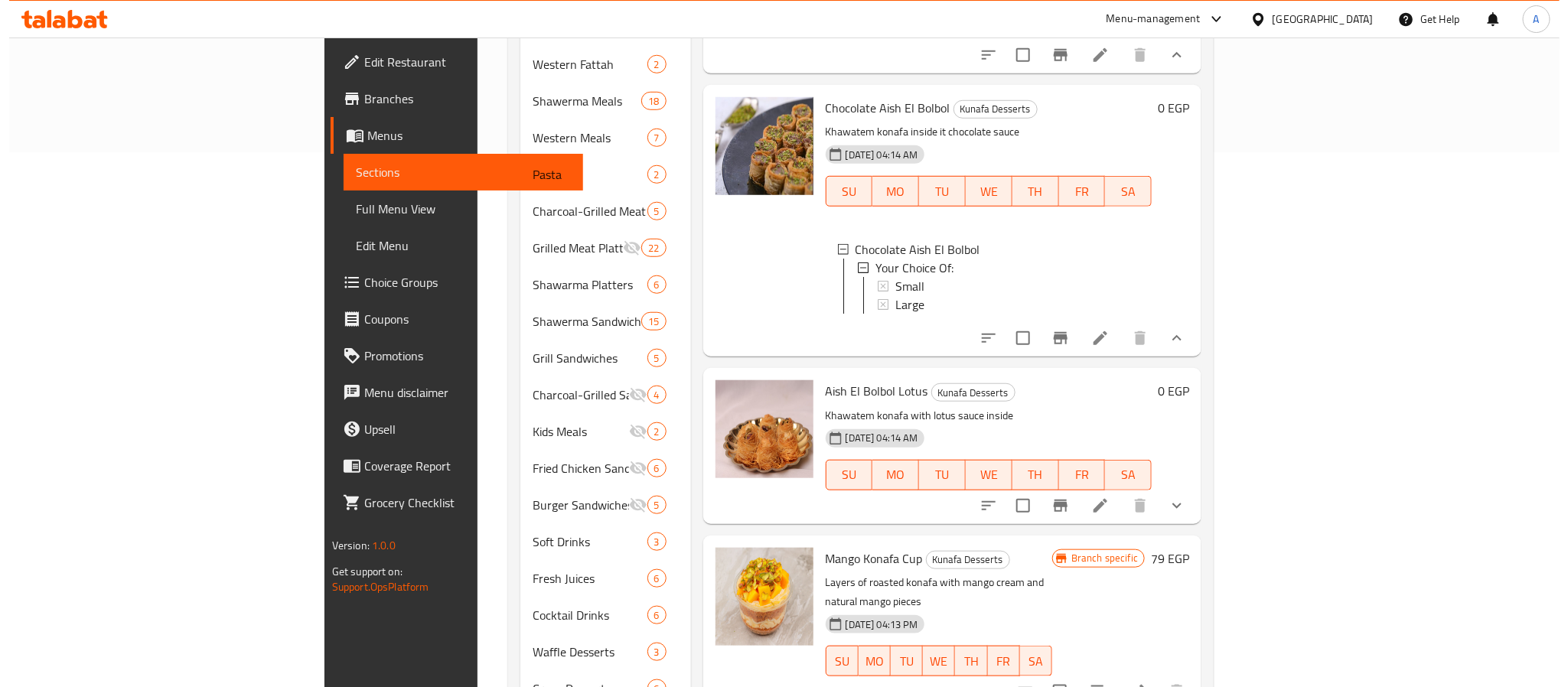
scroll to position [763, 0]
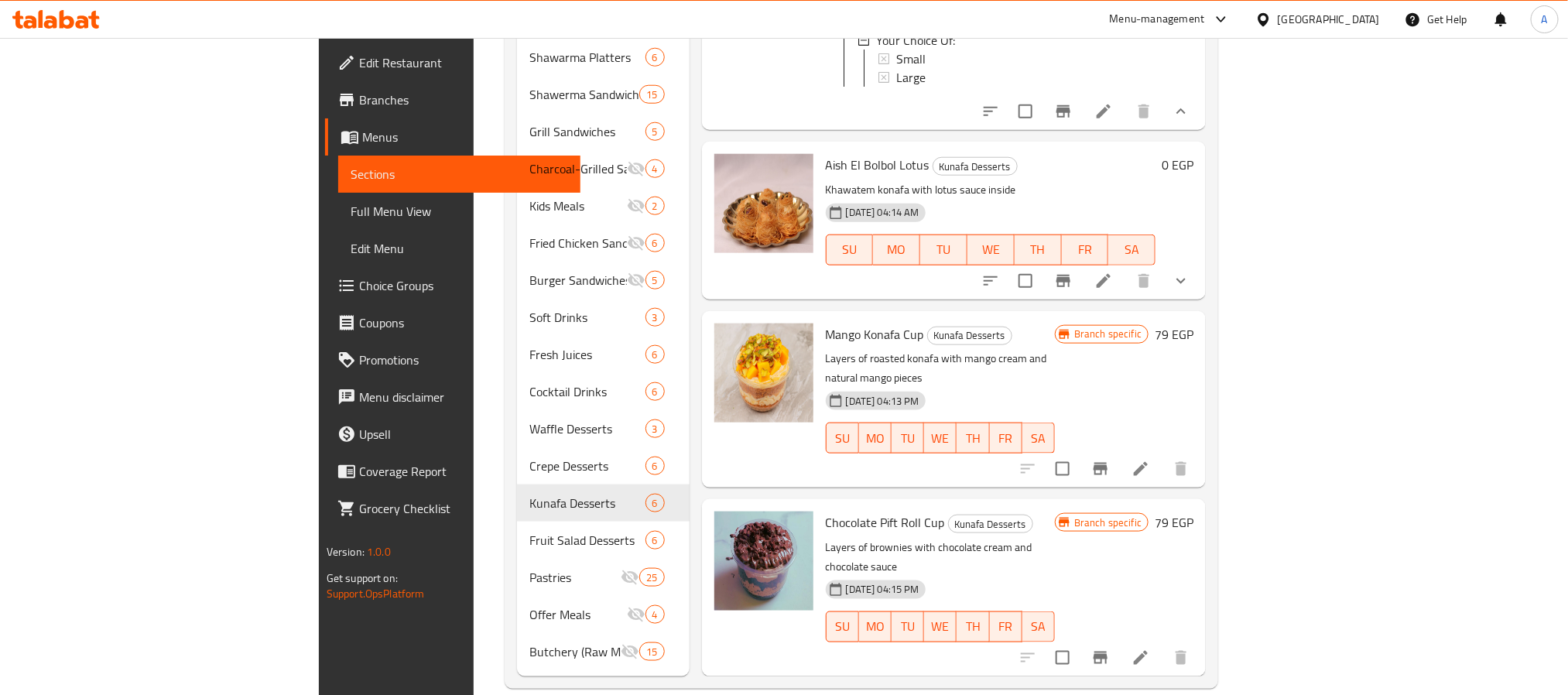
click at [1190, 290] on icon "show more" at bounding box center [1180, 280] width 19 height 19
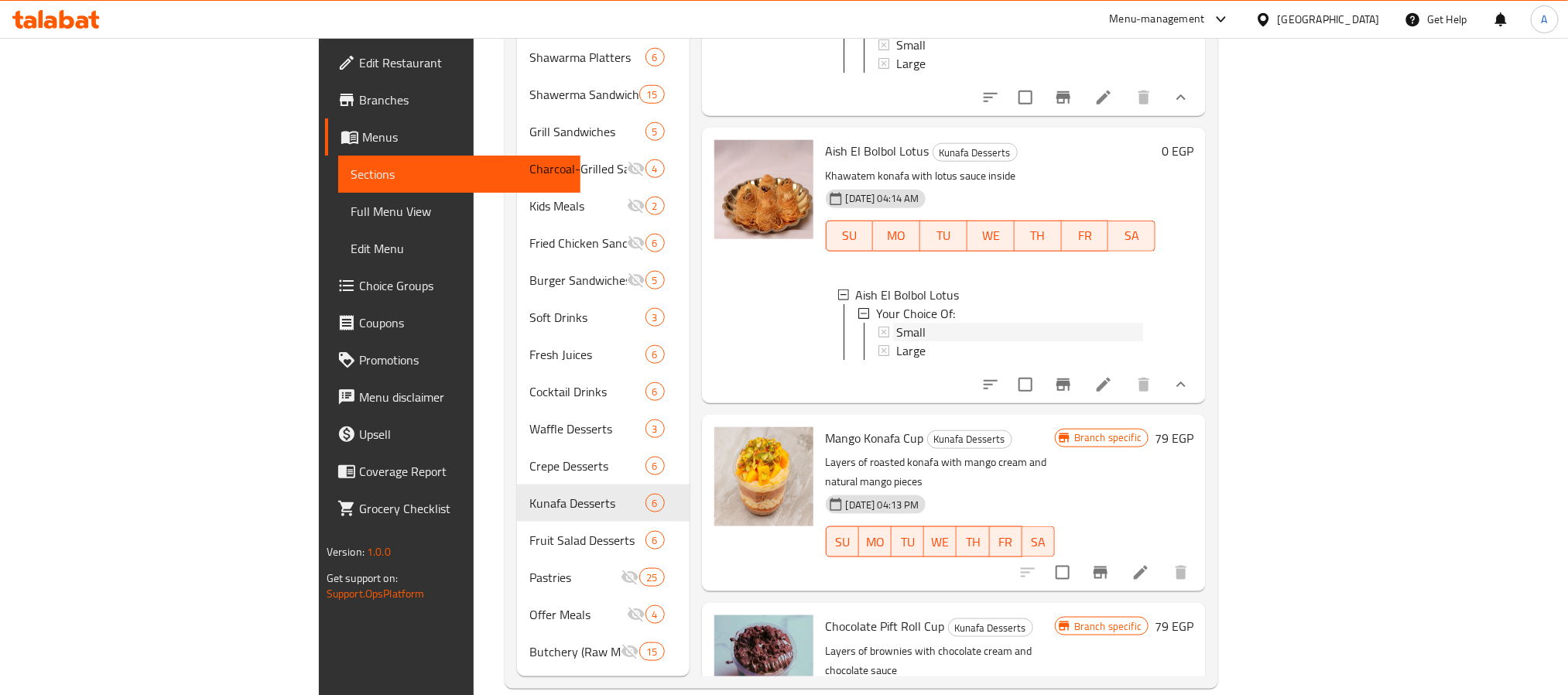
click at [901, 341] on div "Small" at bounding box center [1020, 332] width 248 height 19
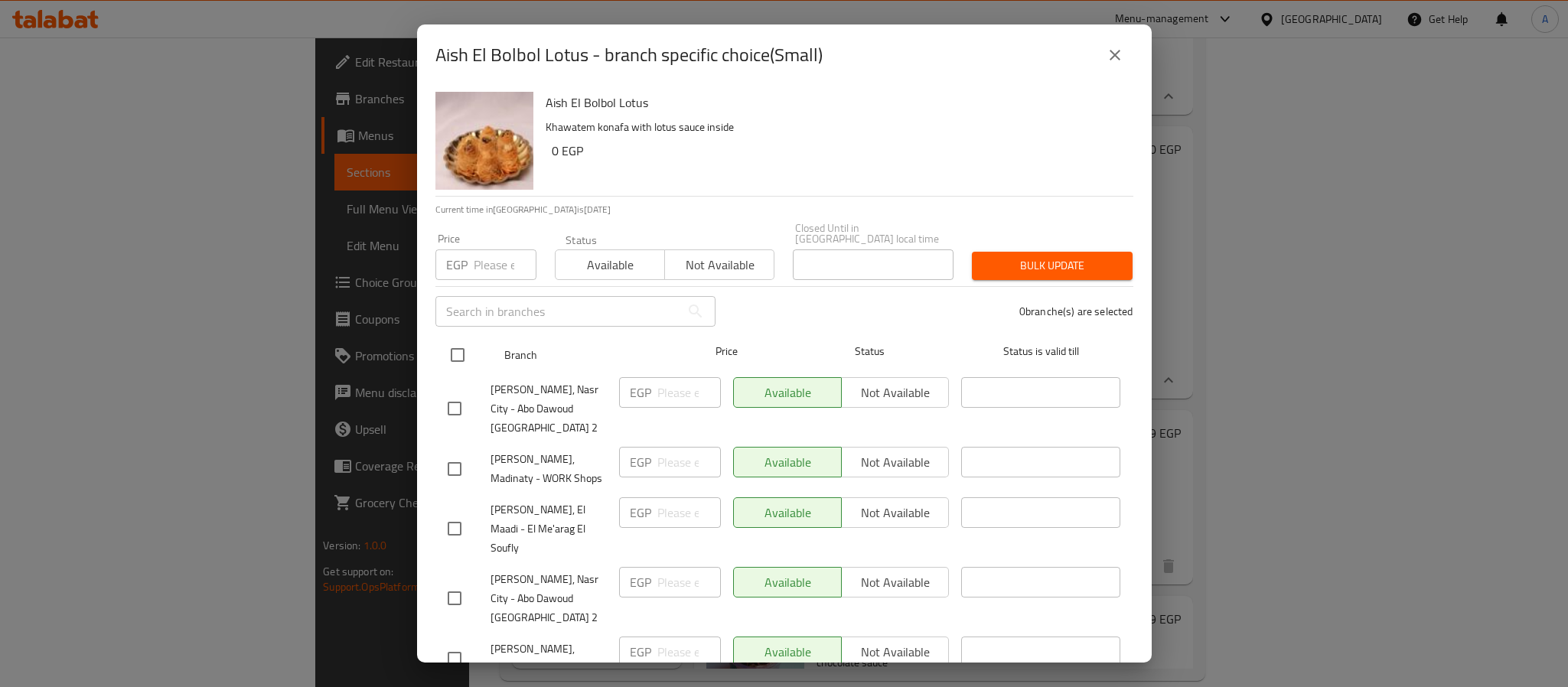
scroll to position [42, 0]
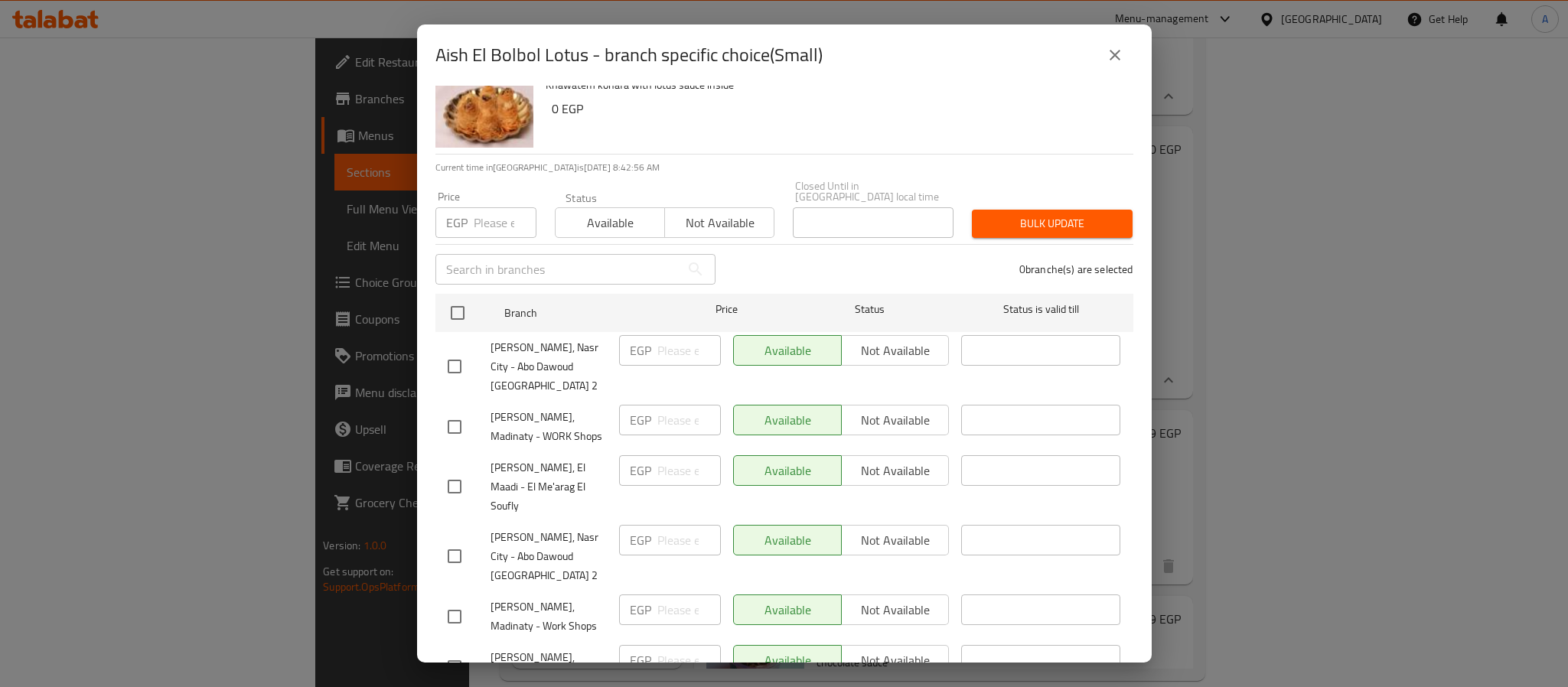
click at [1125, 55] on button "close" at bounding box center [1115, 55] width 37 height 37
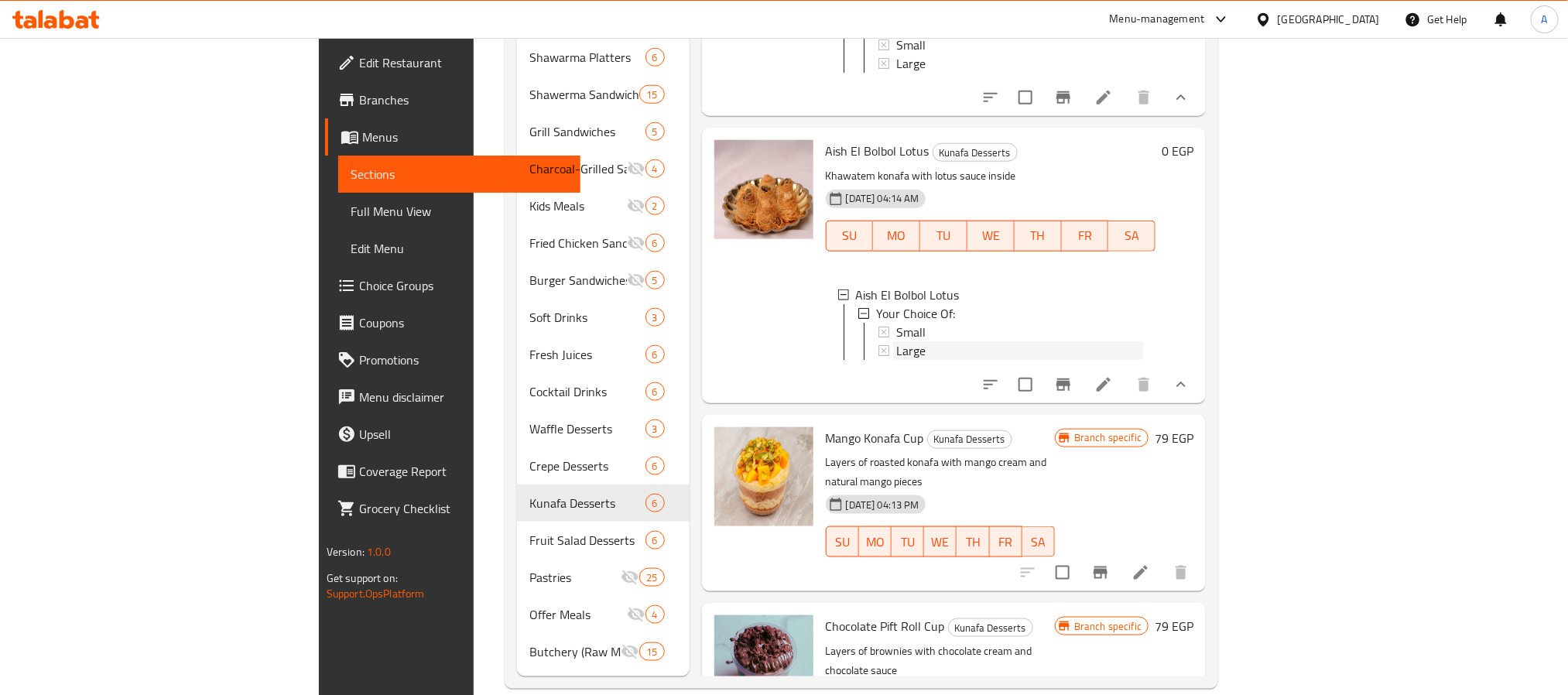
click at [896, 360] on span "Large" at bounding box center [910, 350] width 29 height 19
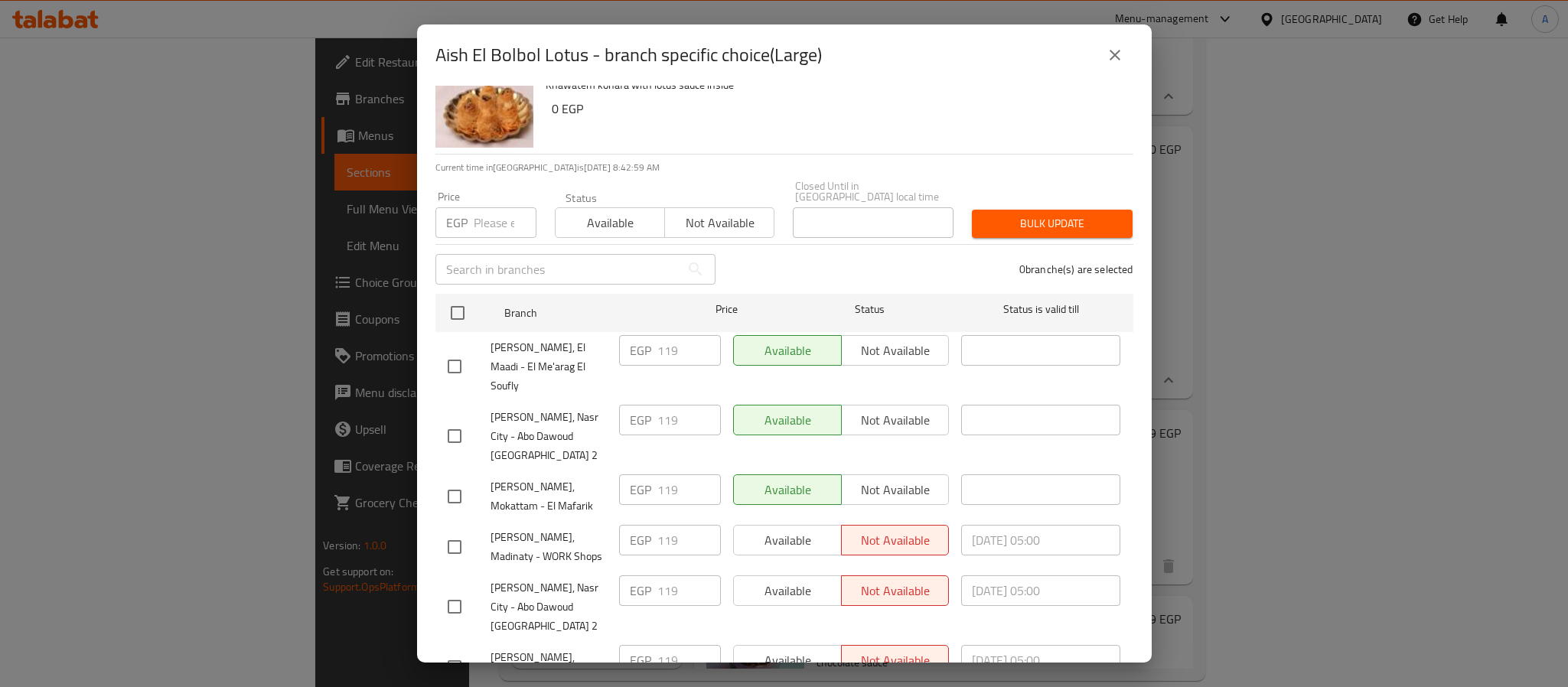
click at [1103, 55] on button "close" at bounding box center [1115, 55] width 37 height 37
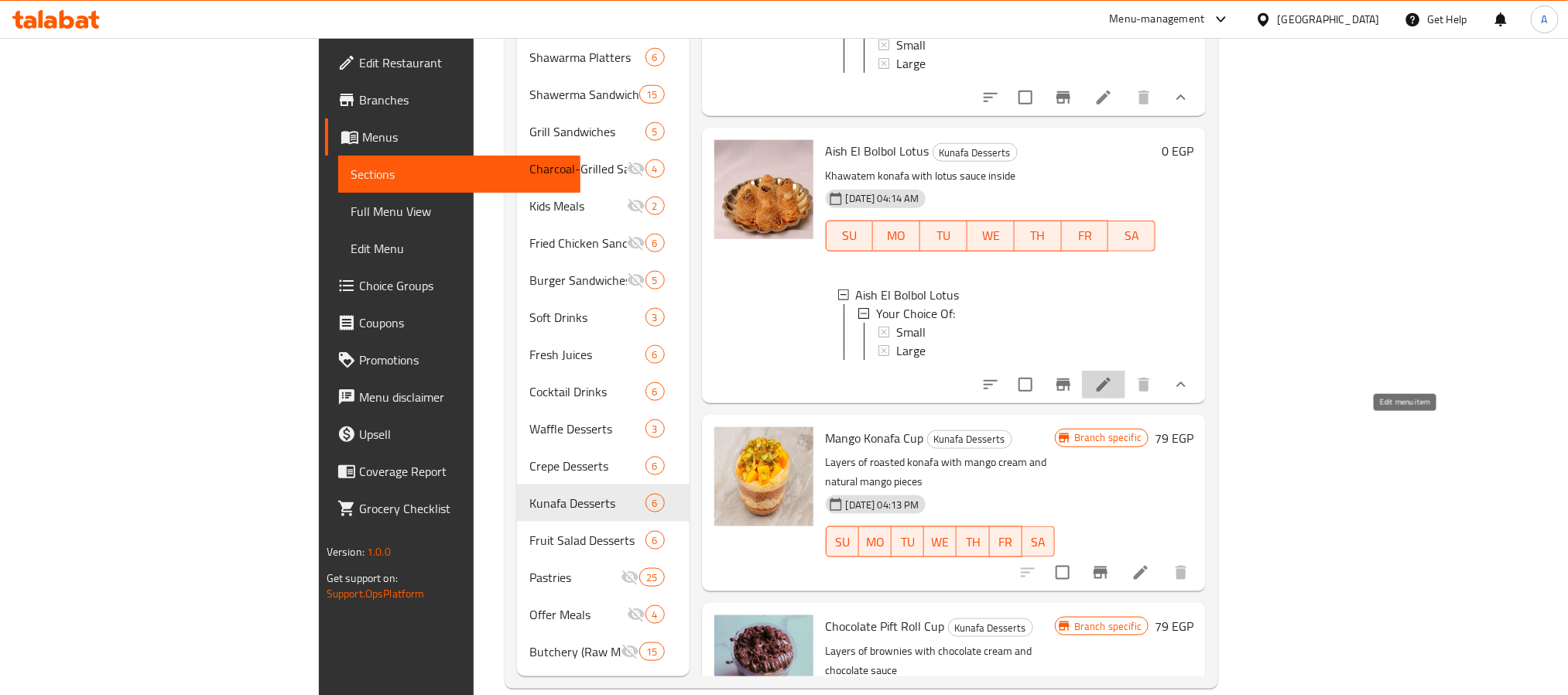
click at [1113, 394] on icon at bounding box center [1104, 385] width 19 height 19
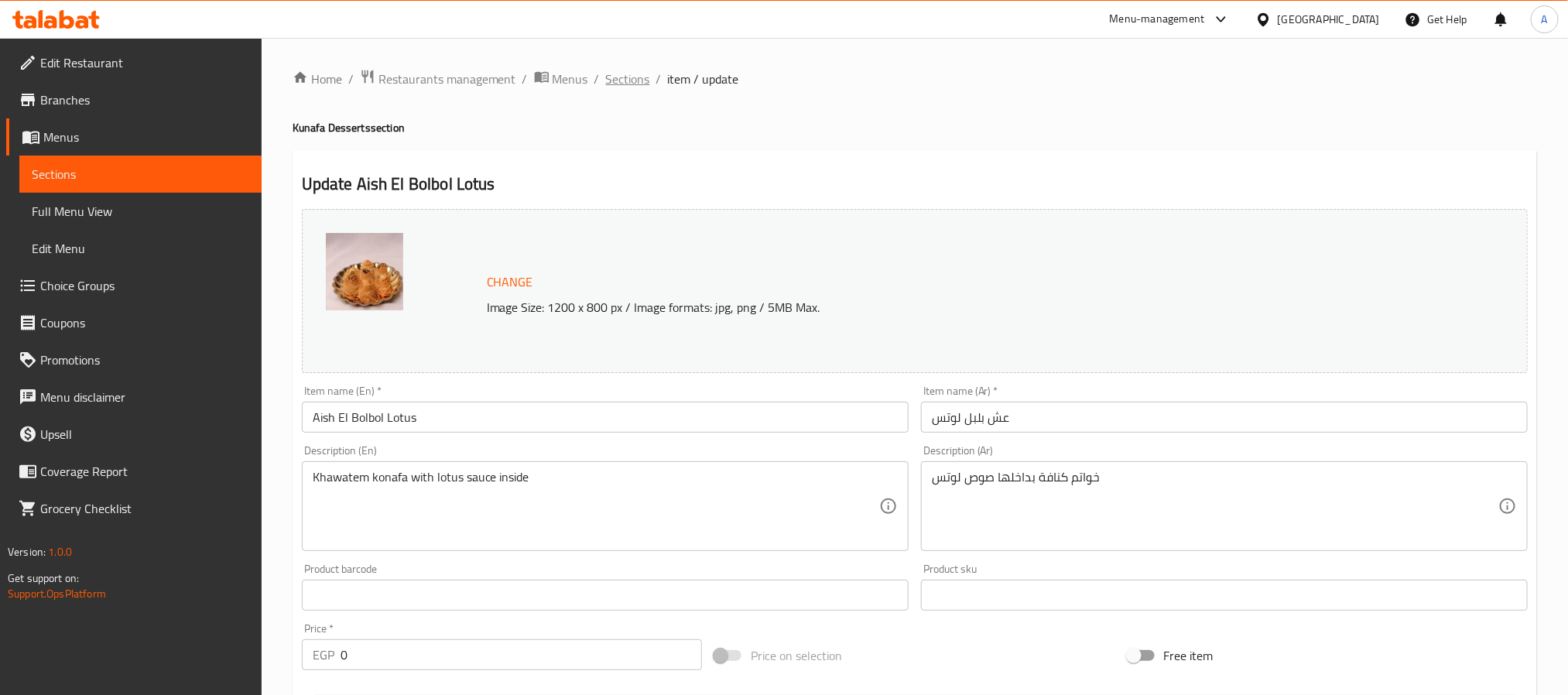
click at [644, 79] on span "Sections" at bounding box center [628, 78] width 44 height 19
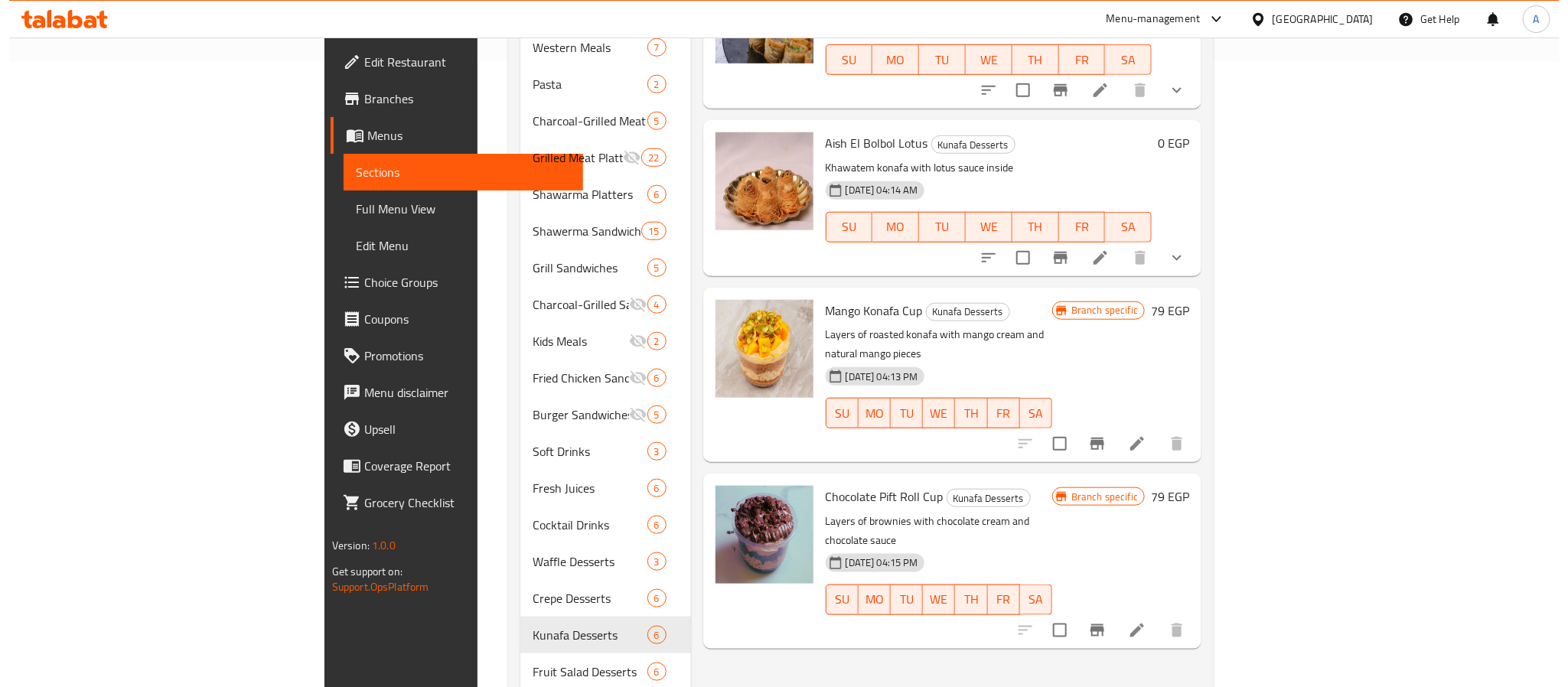
scroll to position [575, 0]
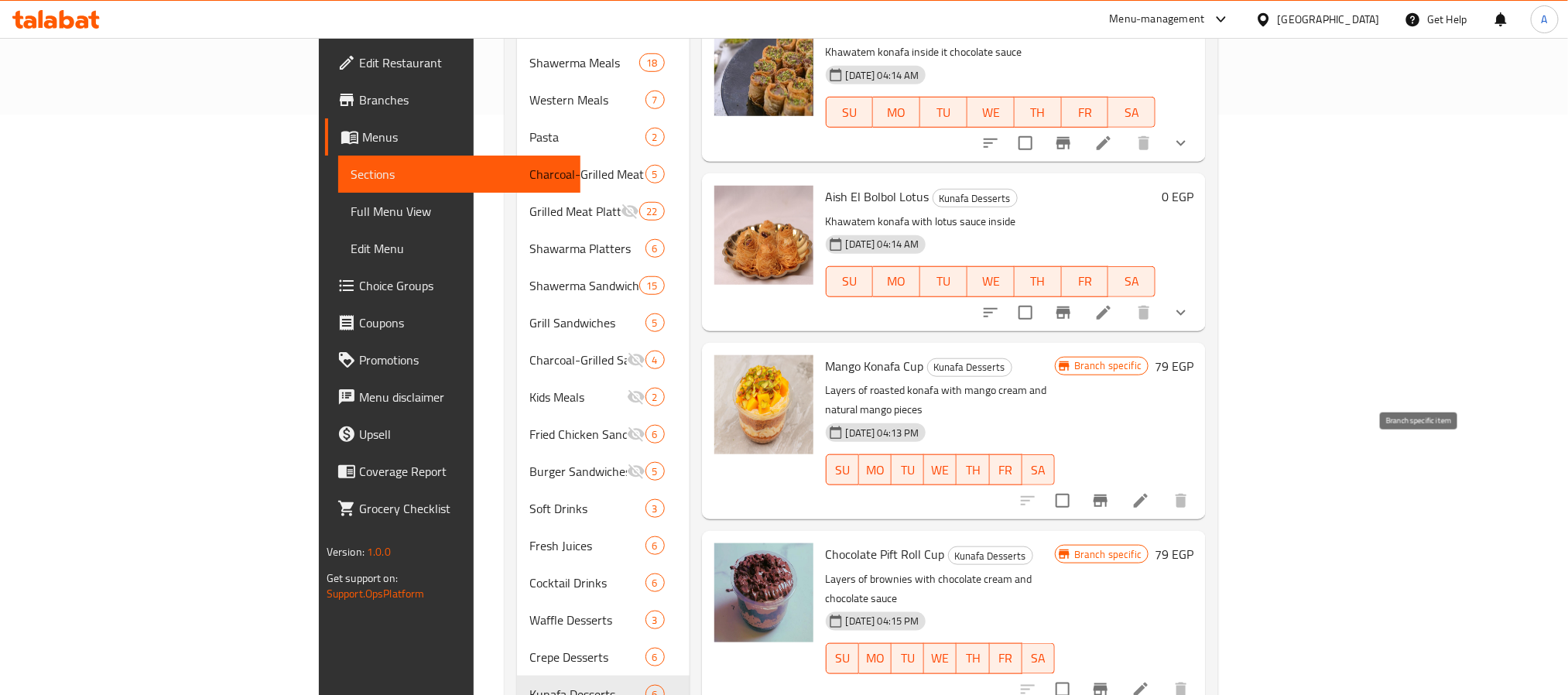
click at [1110, 492] on icon "Branch-specific-item" at bounding box center [1100, 501] width 19 height 19
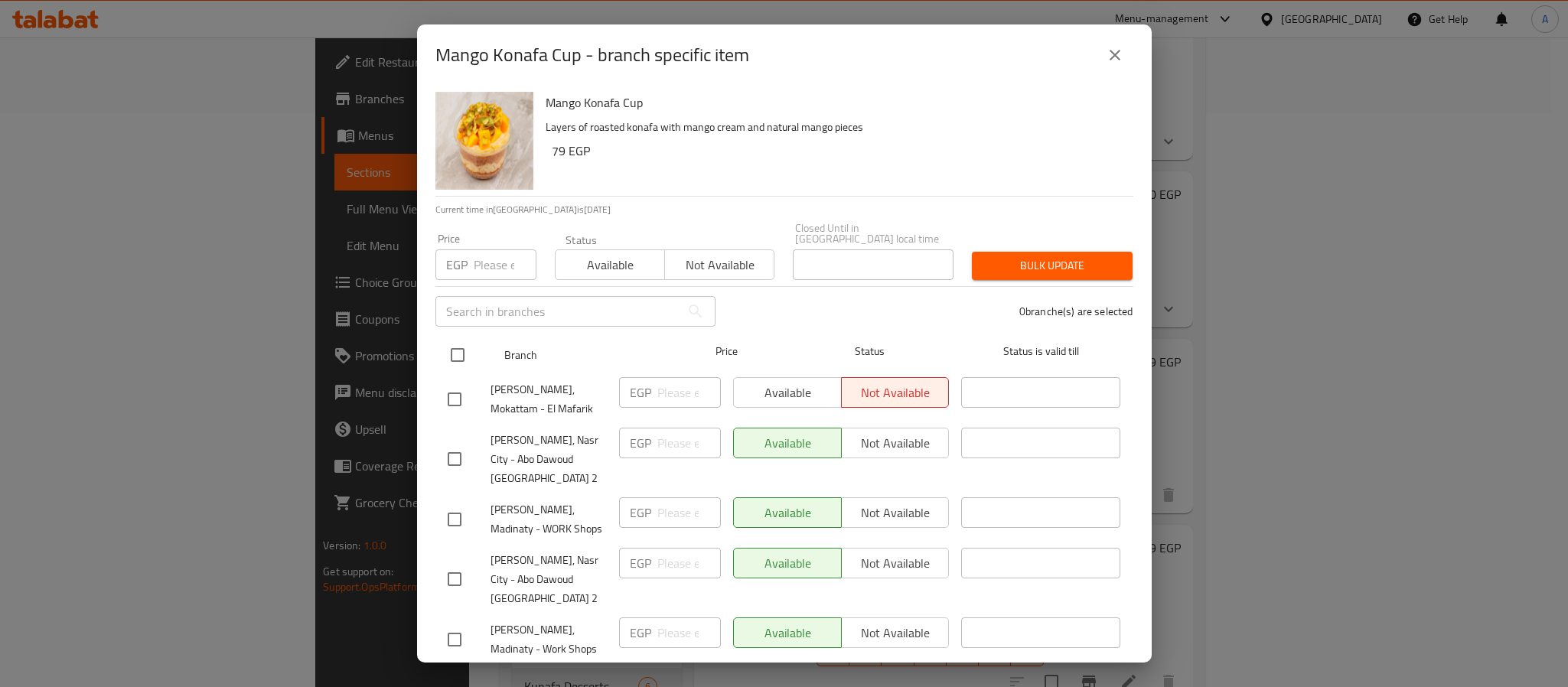
scroll to position [42, 0]
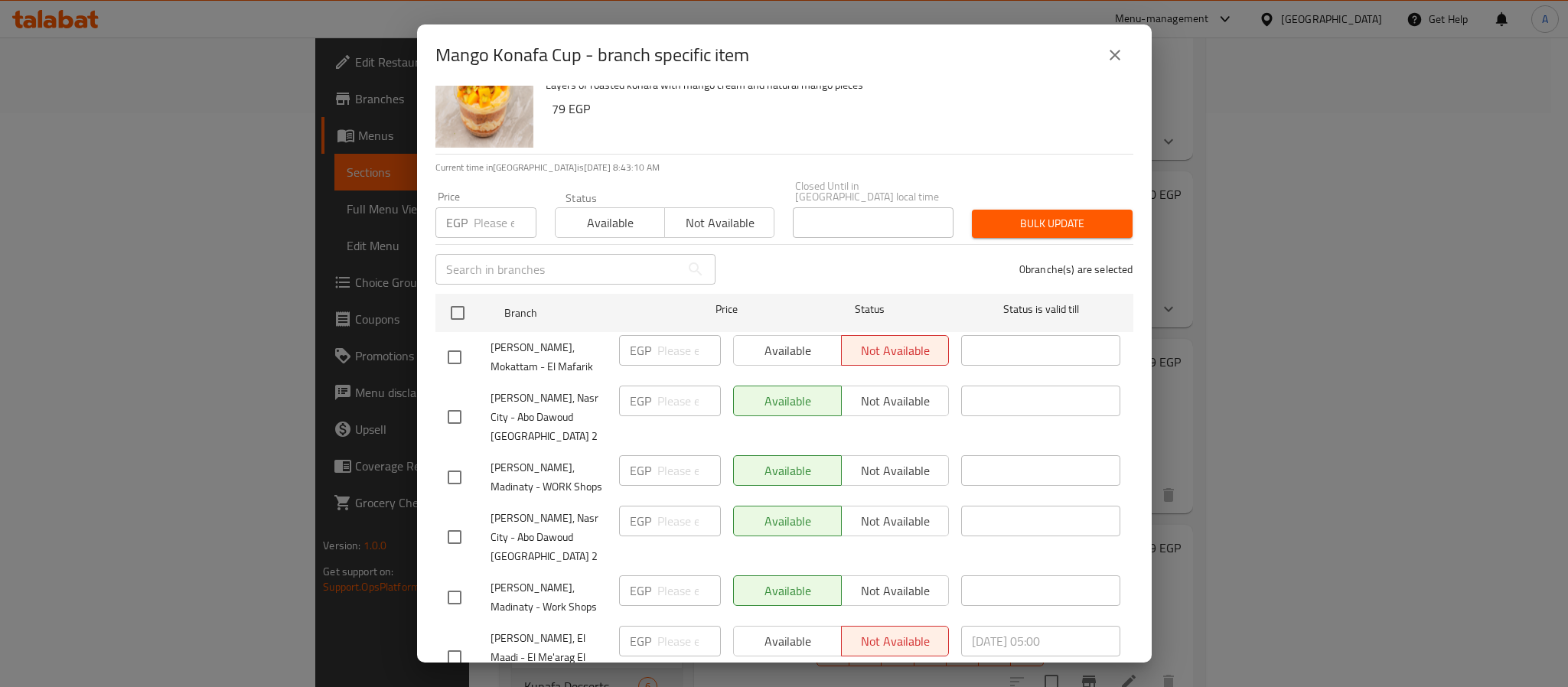
click at [1110, 49] on icon "close" at bounding box center [1115, 55] width 18 height 18
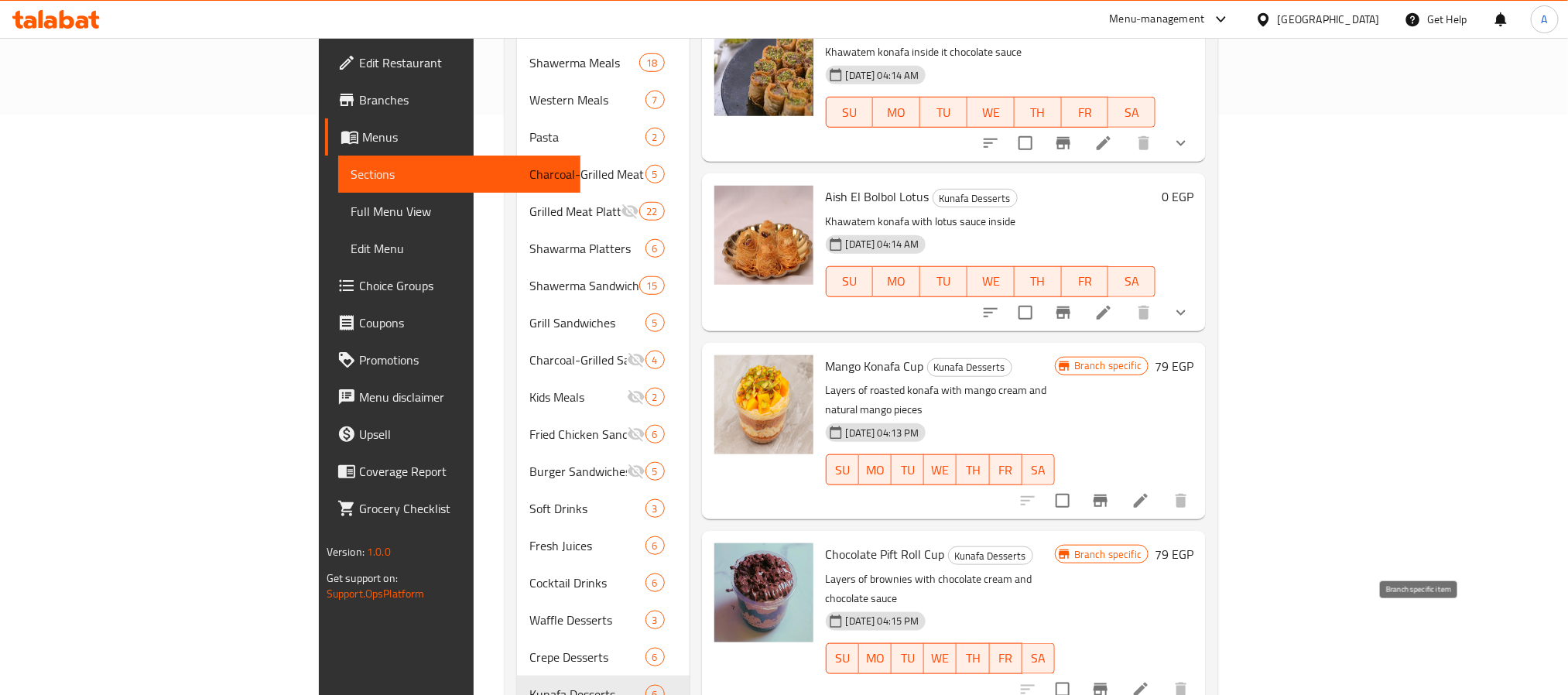
click at [1119, 671] on button "Branch-specific-item" at bounding box center [1100, 690] width 37 height 37
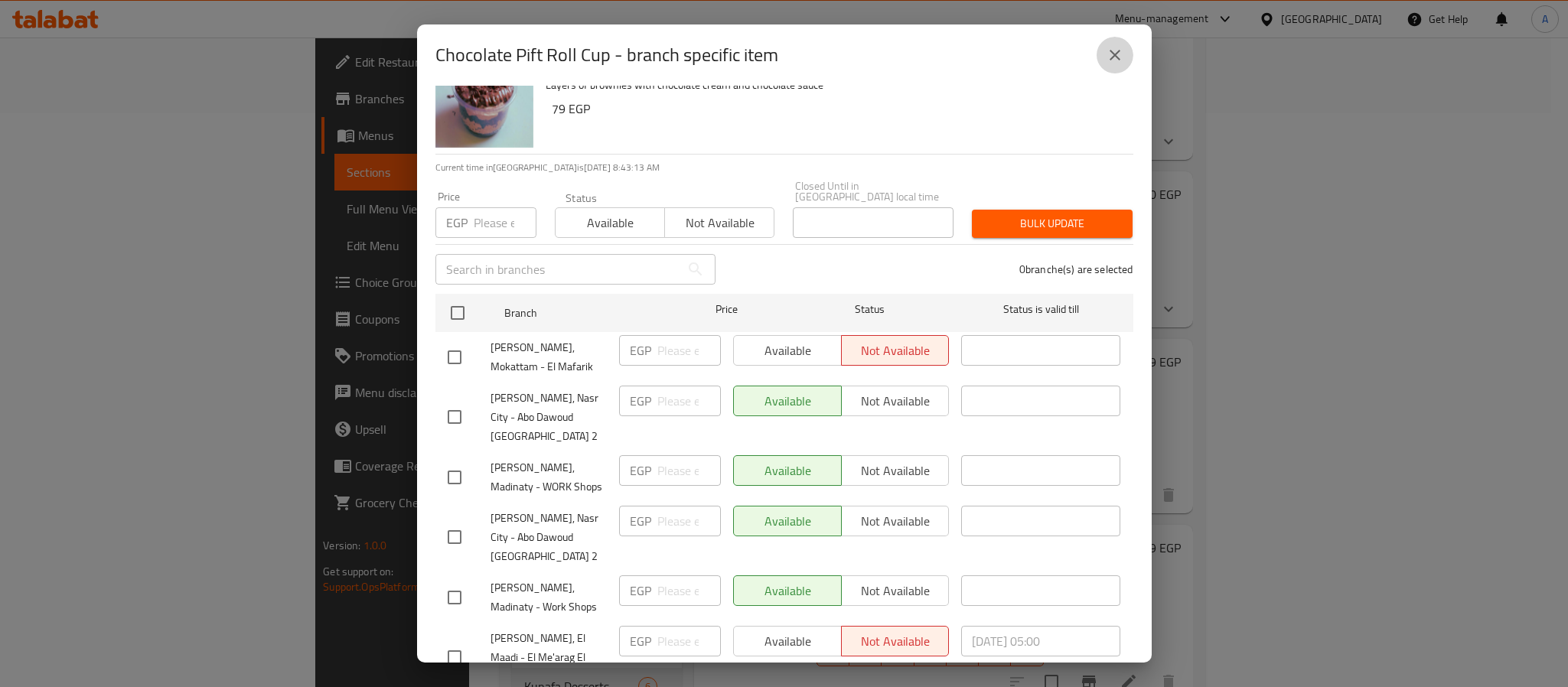
click at [1112, 47] on icon "close" at bounding box center [1115, 55] width 18 height 18
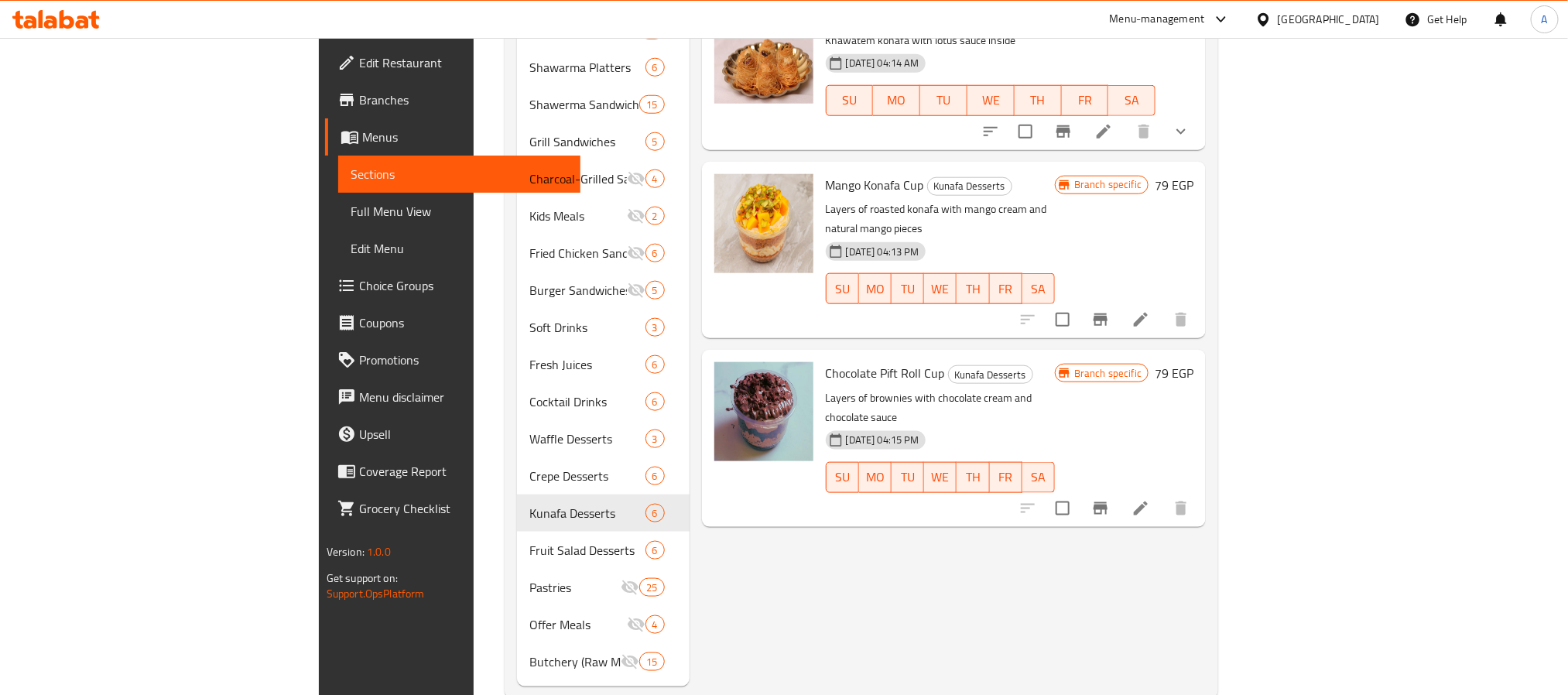
scroll to position [772, 0]
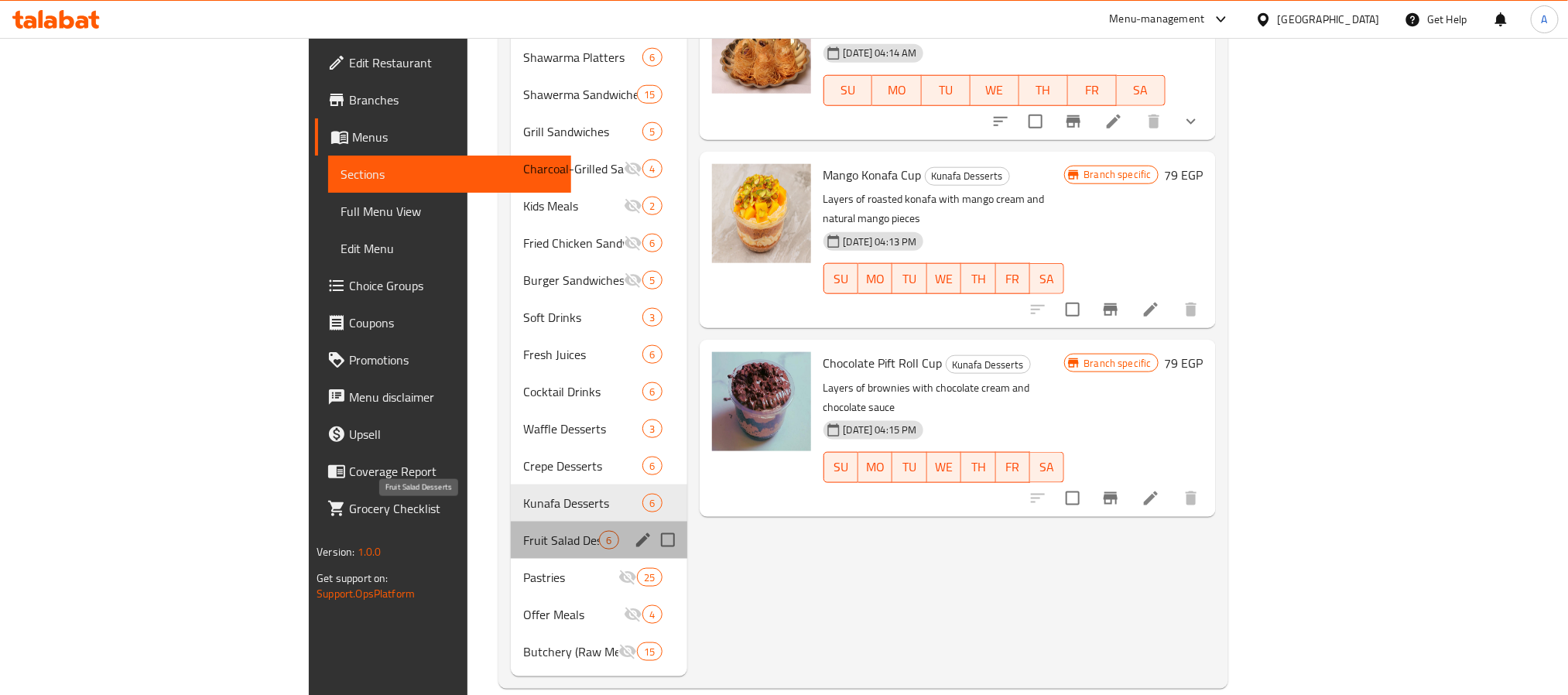
click at [524, 531] on span "Fruit Salad Desserts" at bounding box center [561, 540] width 77 height 19
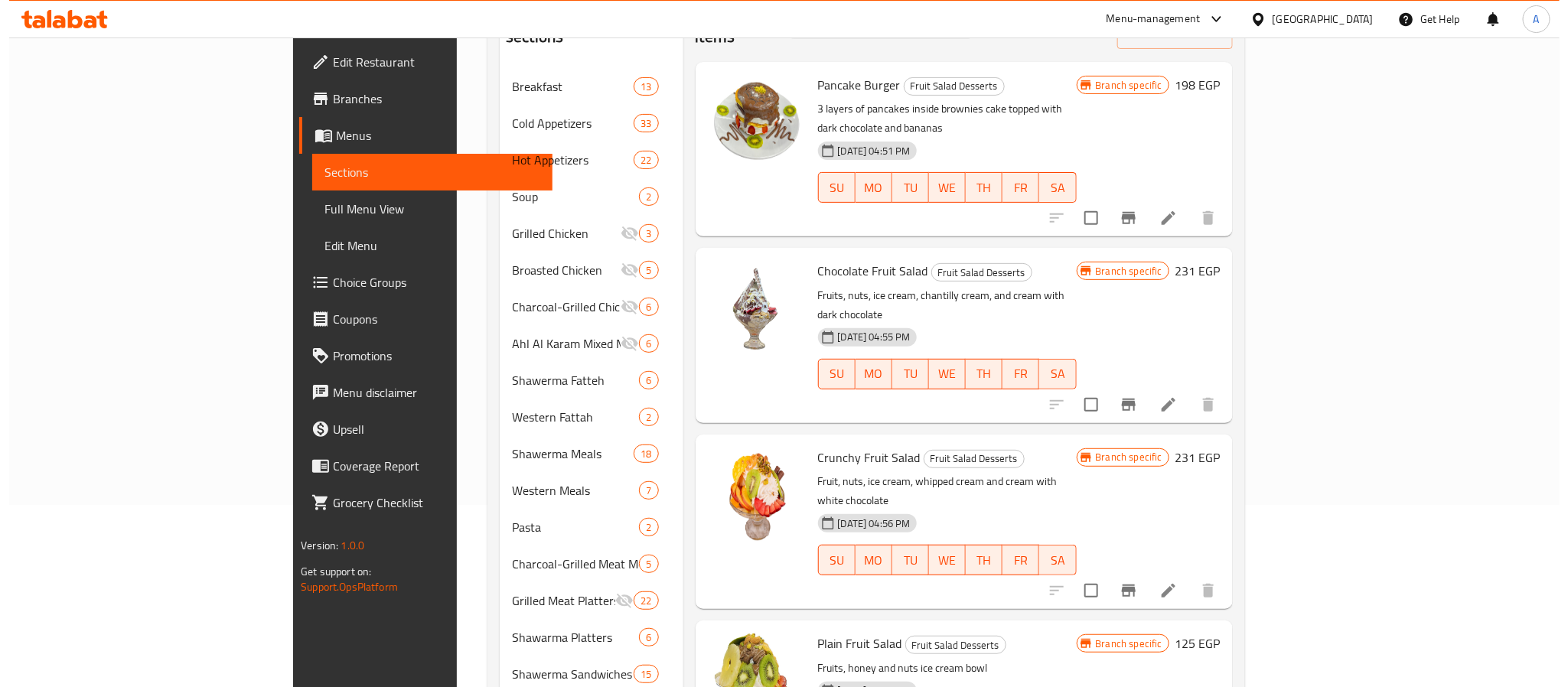
scroll to position [74, 0]
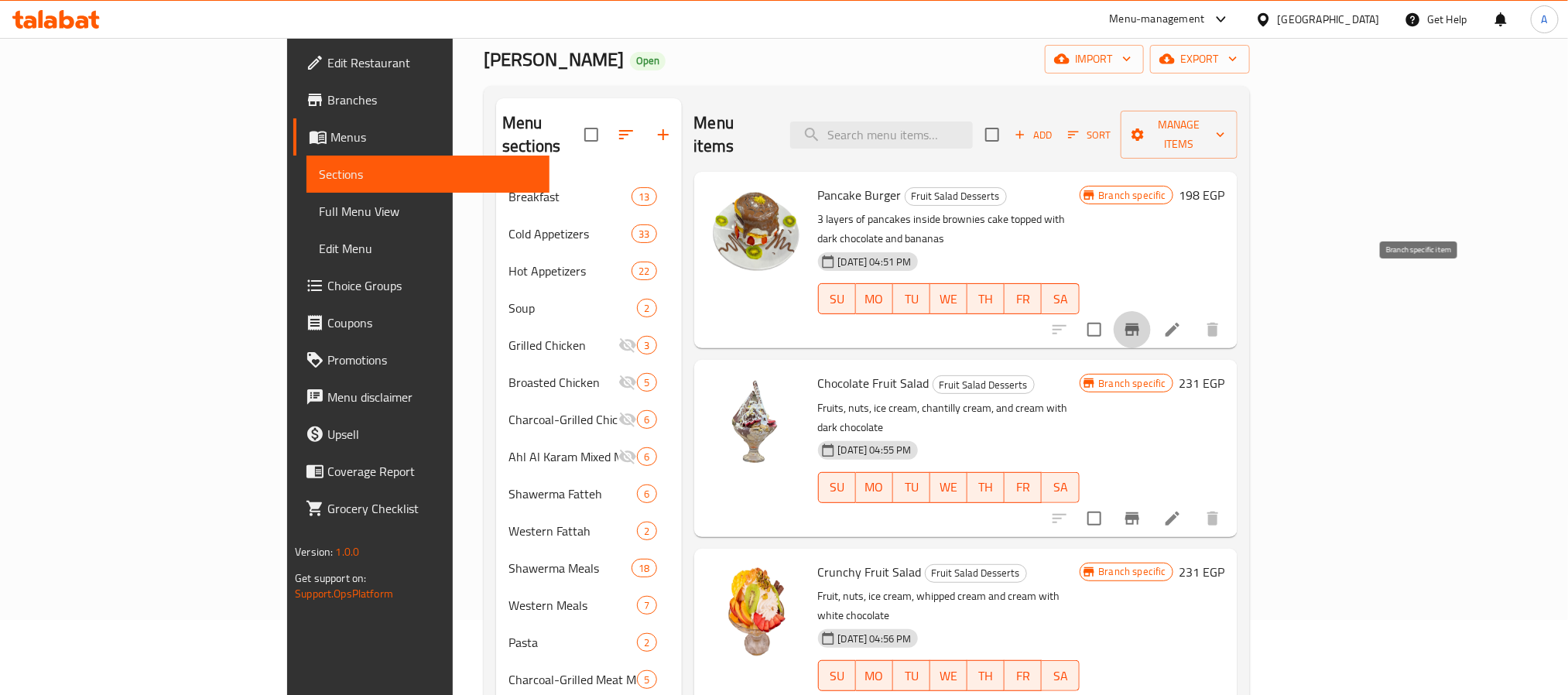
click at [1141, 321] on icon "Branch-specific-item" at bounding box center [1132, 330] width 19 height 19
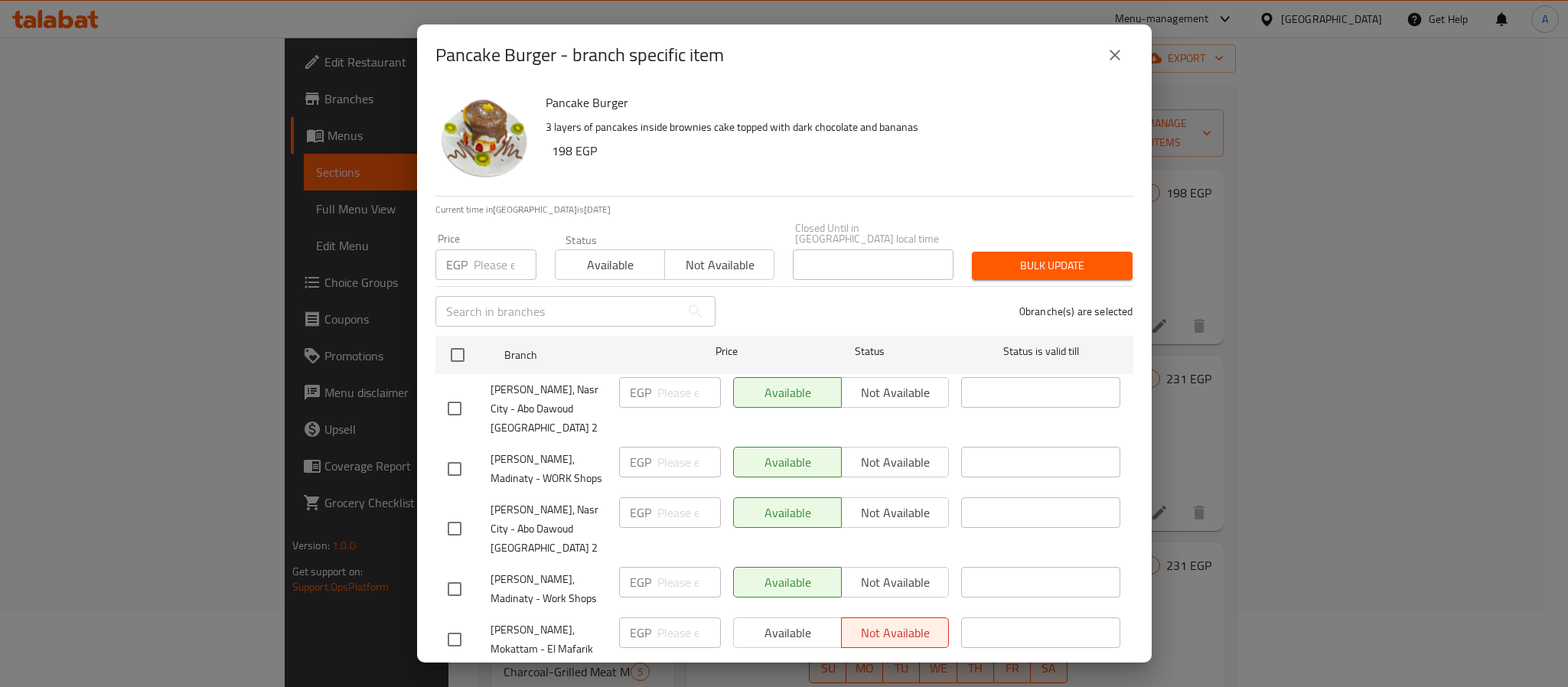
scroll to position [42, 0]
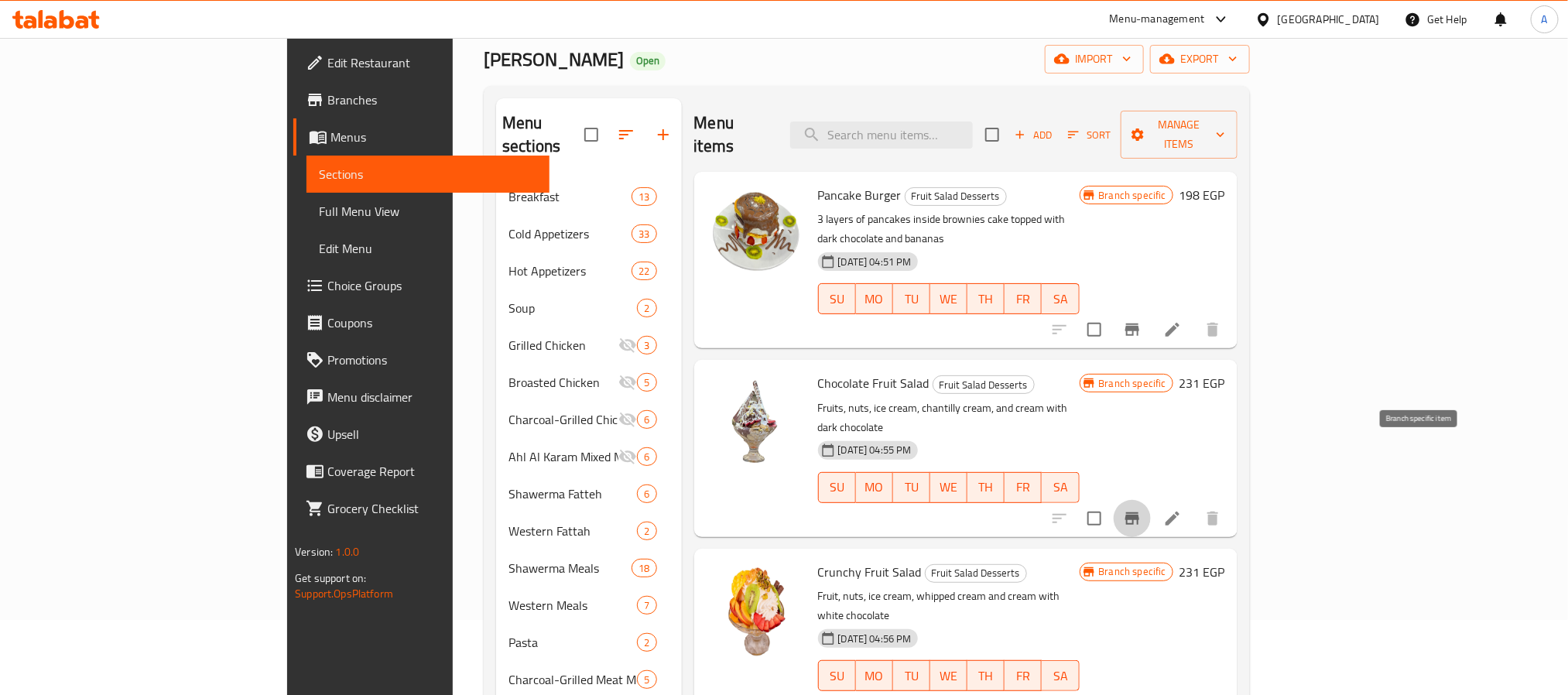
click at [1139, 512] on icon "Branch-specific-item" at bounding box center [1133, 519] width 14 height 12
click at [1151, 689] on button "Branch-specific-item" at bounding box center [1132, 707] width 37 height 37
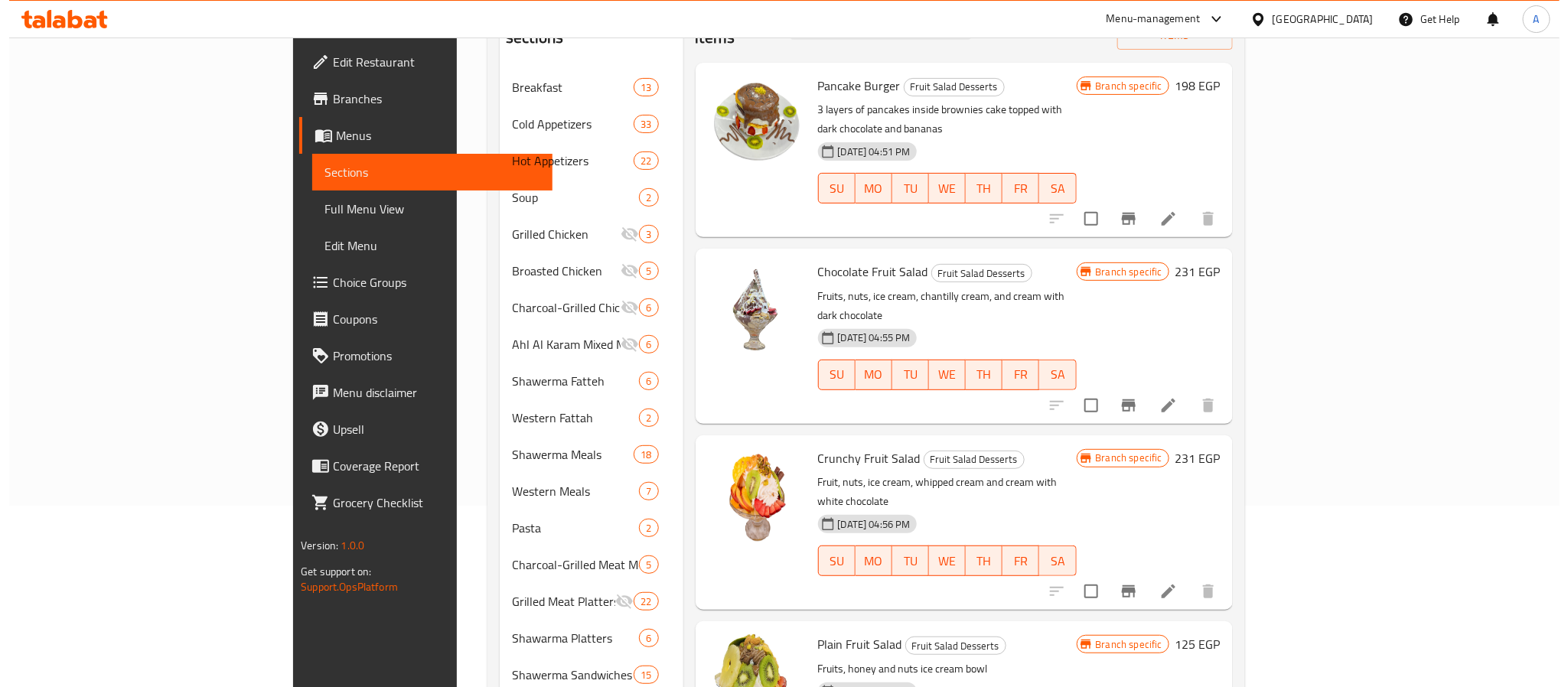
scroll to position [304, 0]
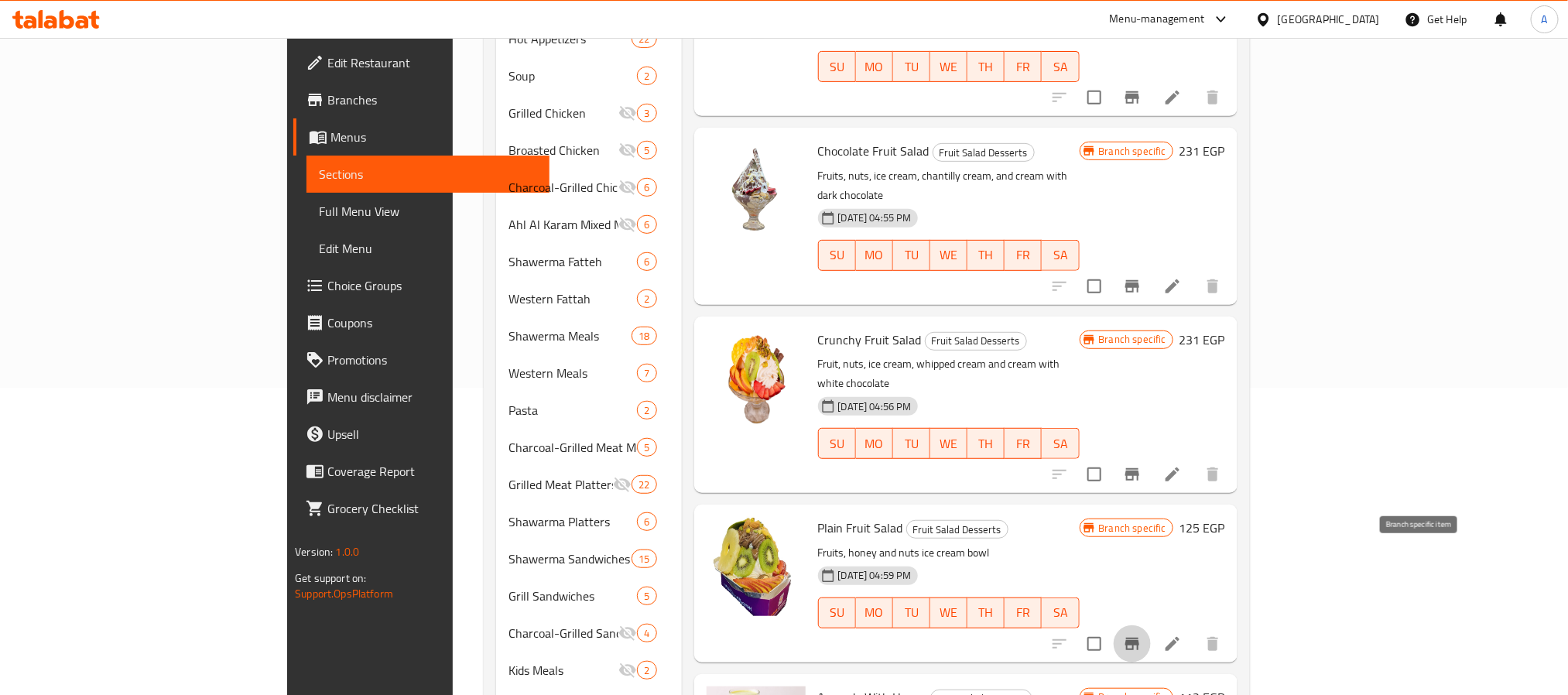
click at [1141, 635] on icon "Branch-specific-item" at bounding box center [1132, 644] width 19 height 19
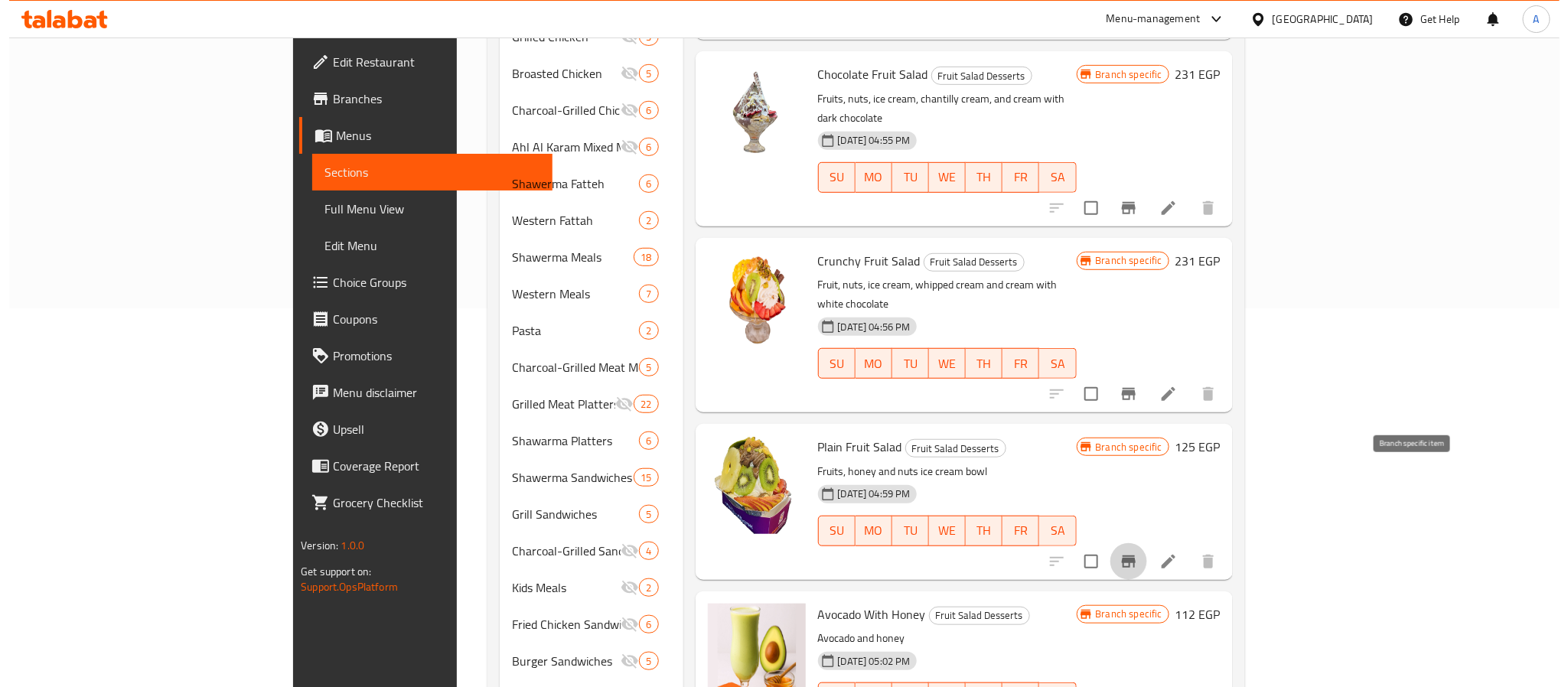
scroll to position [418, 0]
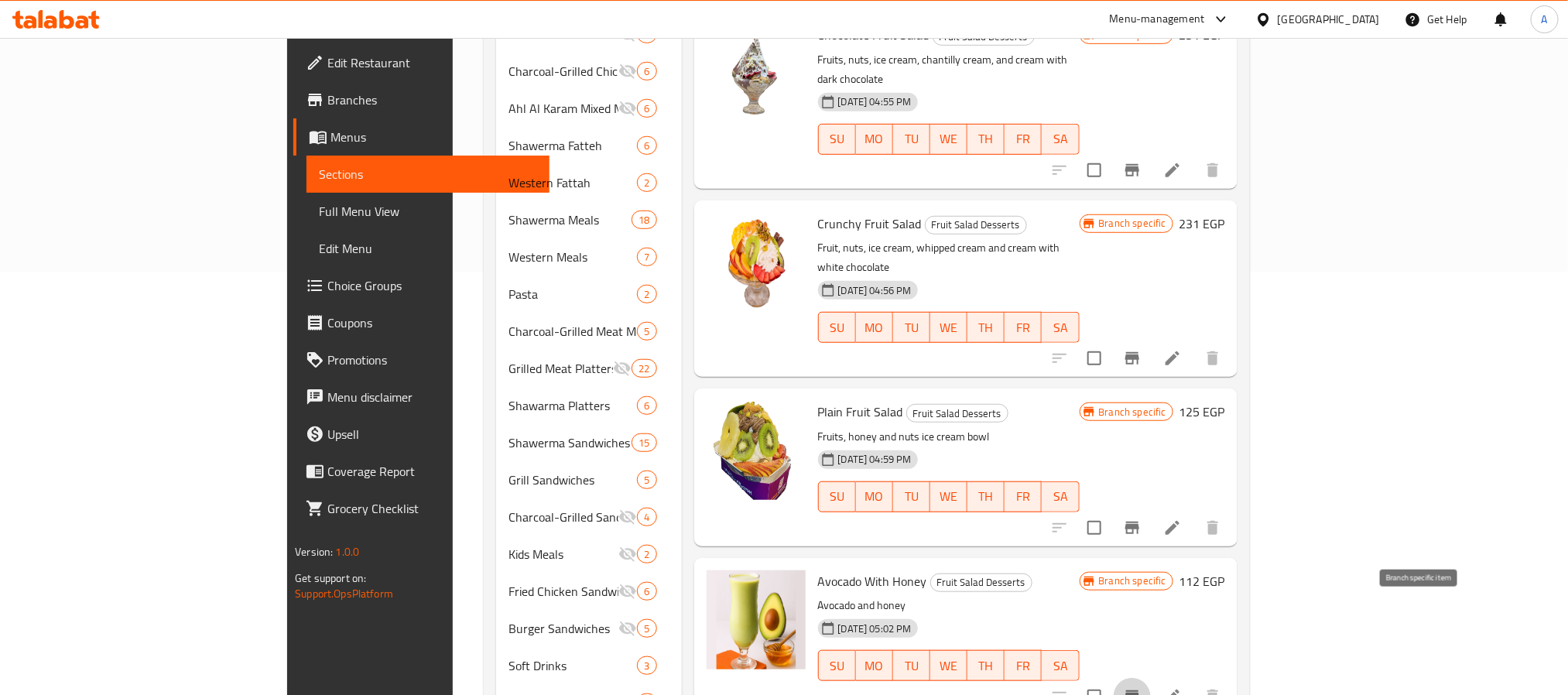
click at [1141, 688] on icon "Branch-specific-item" at bounding box center [1132, 697] width 19 height 19
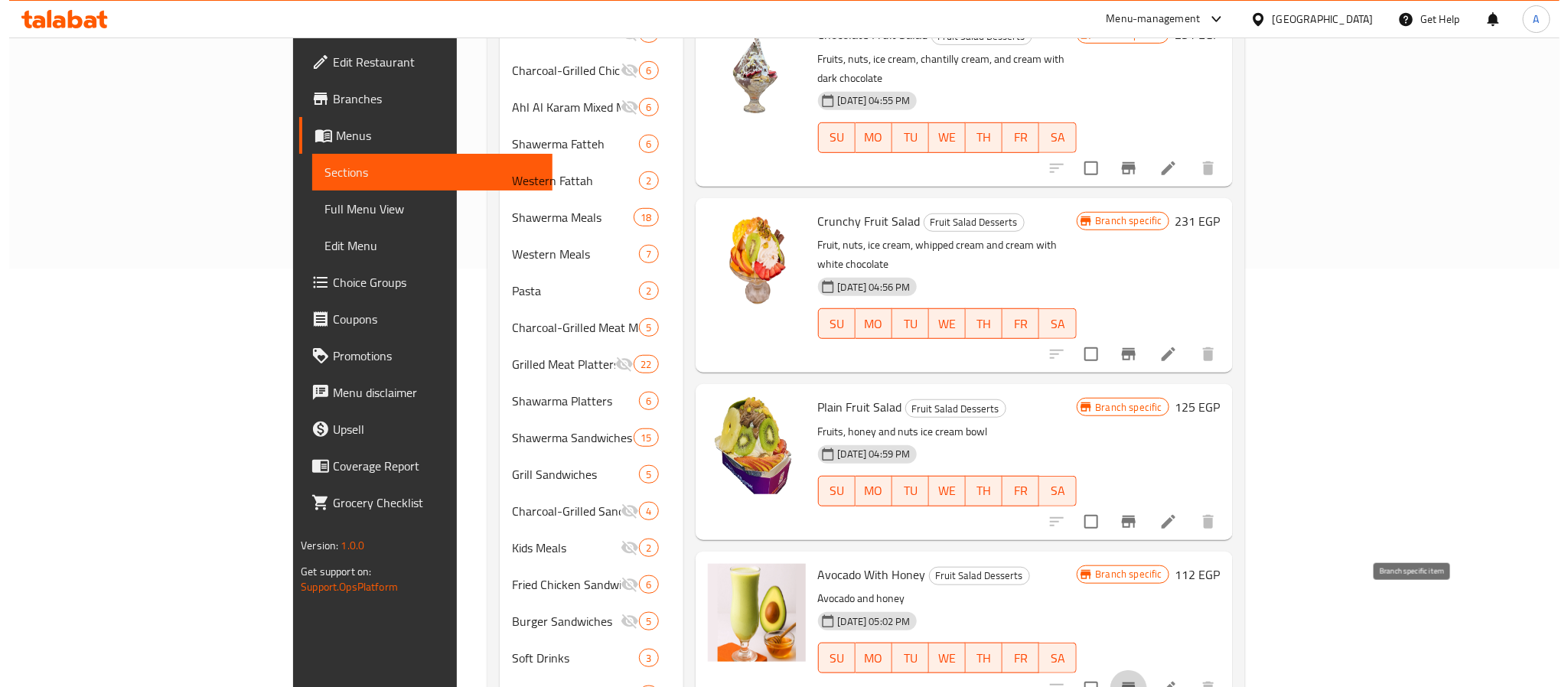
scroll to position [763, 0]
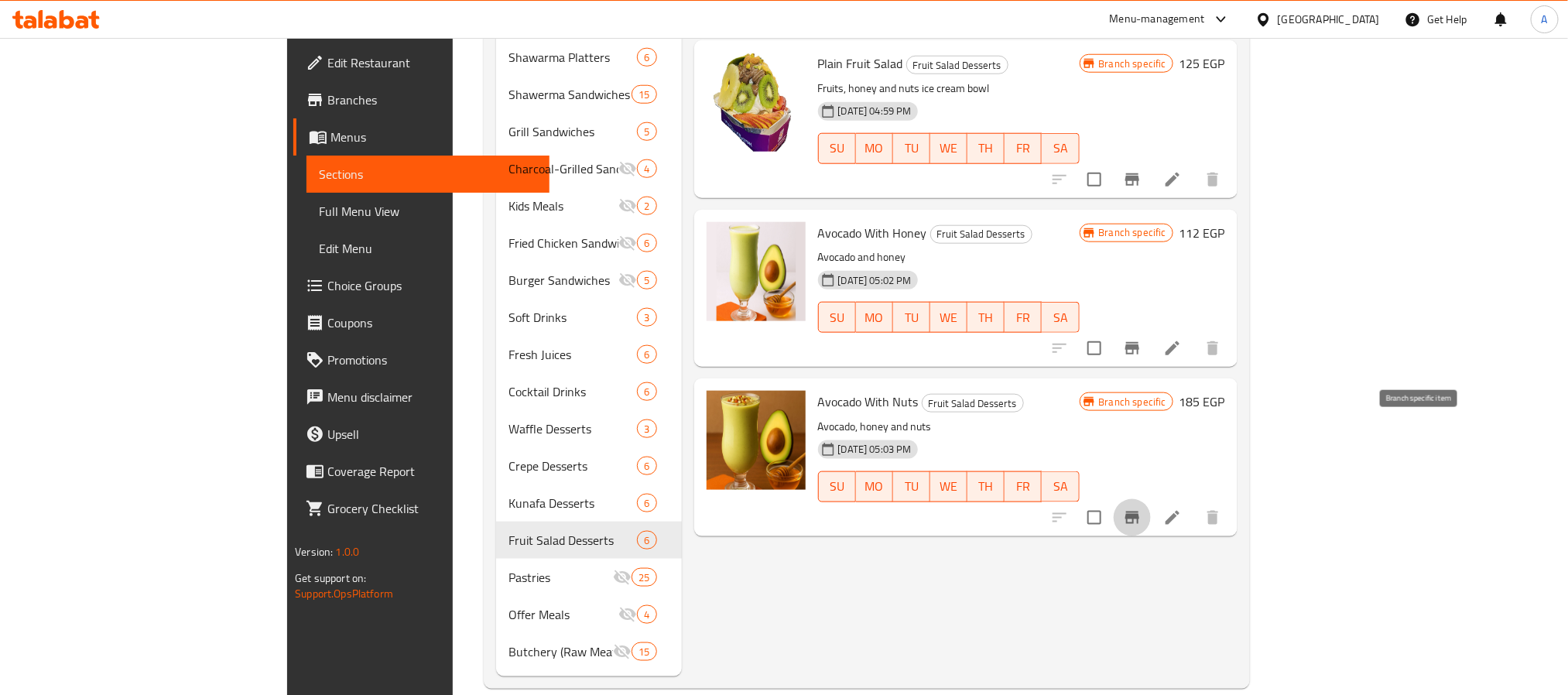
click at [1141, 509] on icon "Branch-specific-item" at bounding box center [1132, 518] width 19 height 19
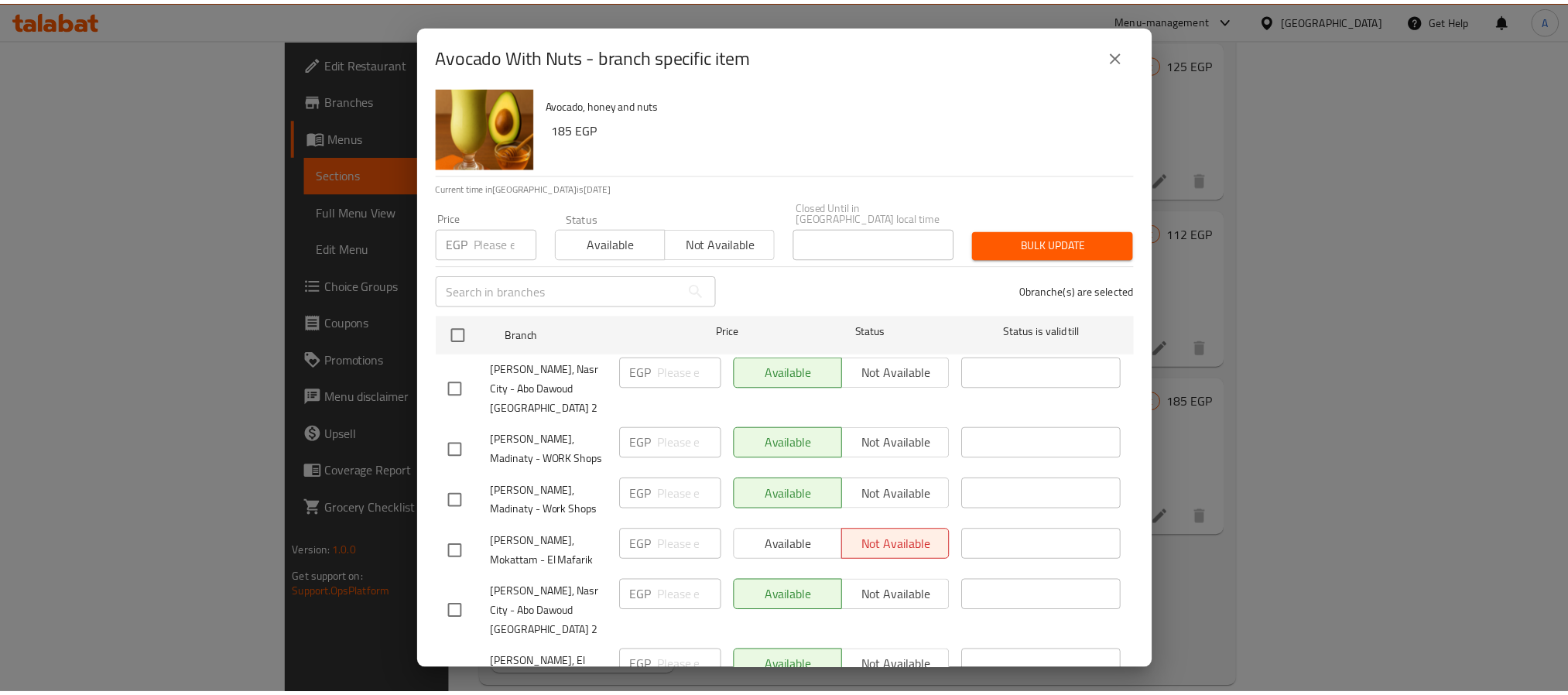
scroll to position [42, 0]
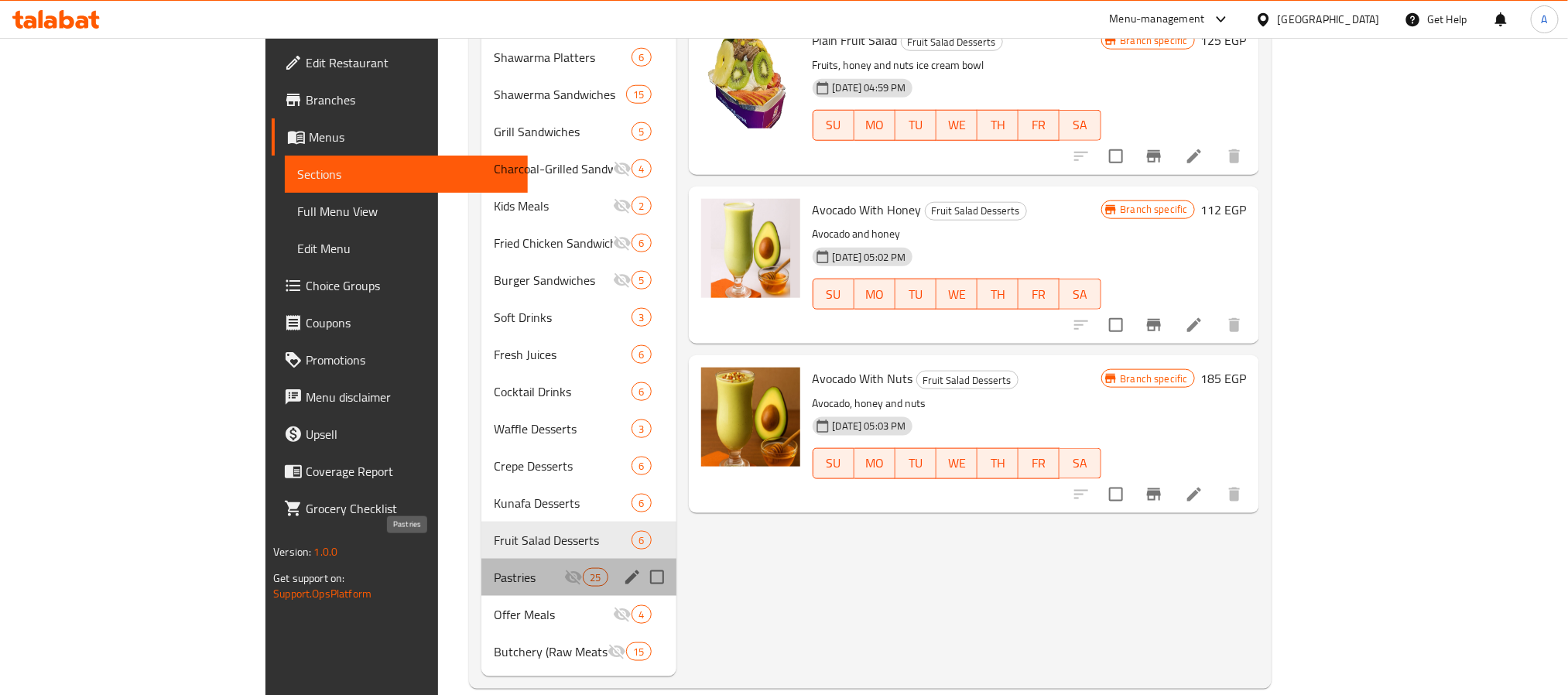
click at [494, 568] on span "Pastries" at bounding box center [529, 577] width 71 height 19
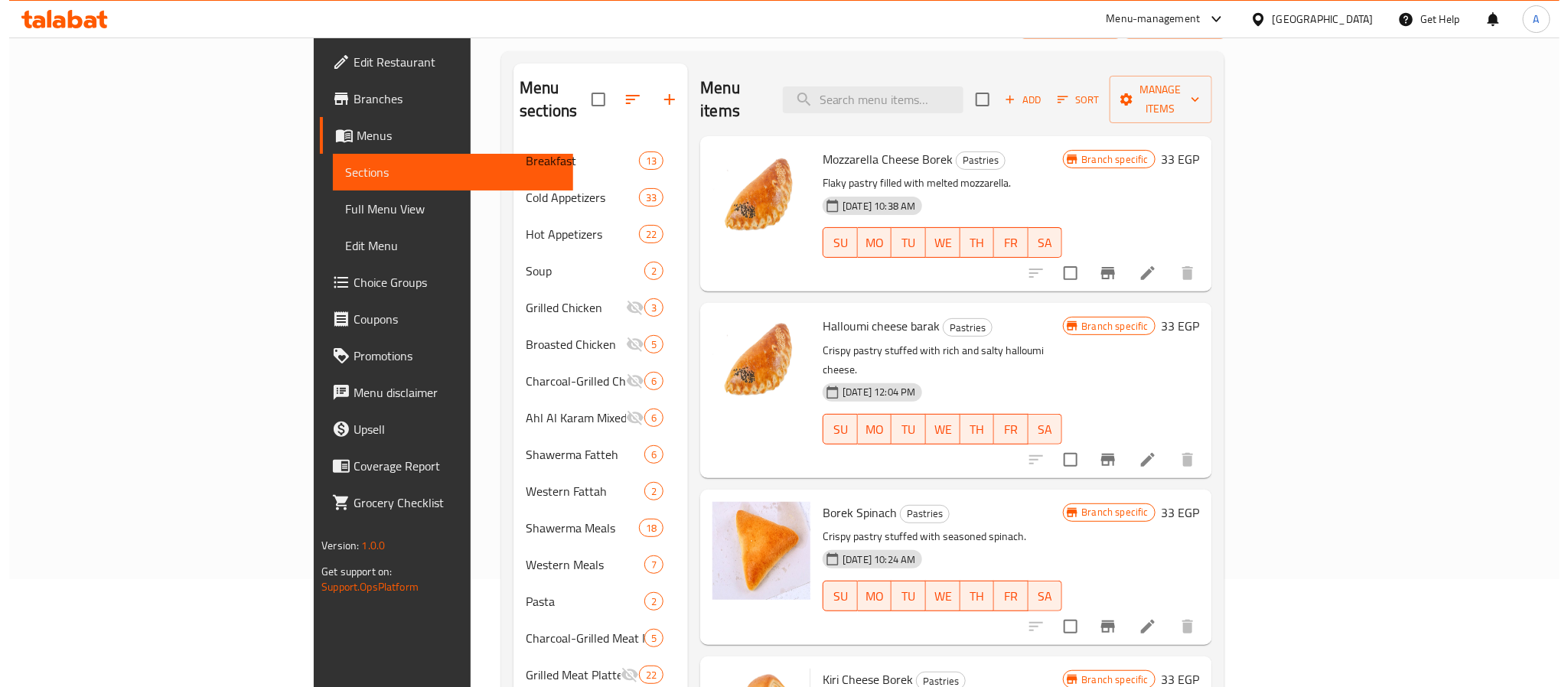
scroll to position [74, 0]
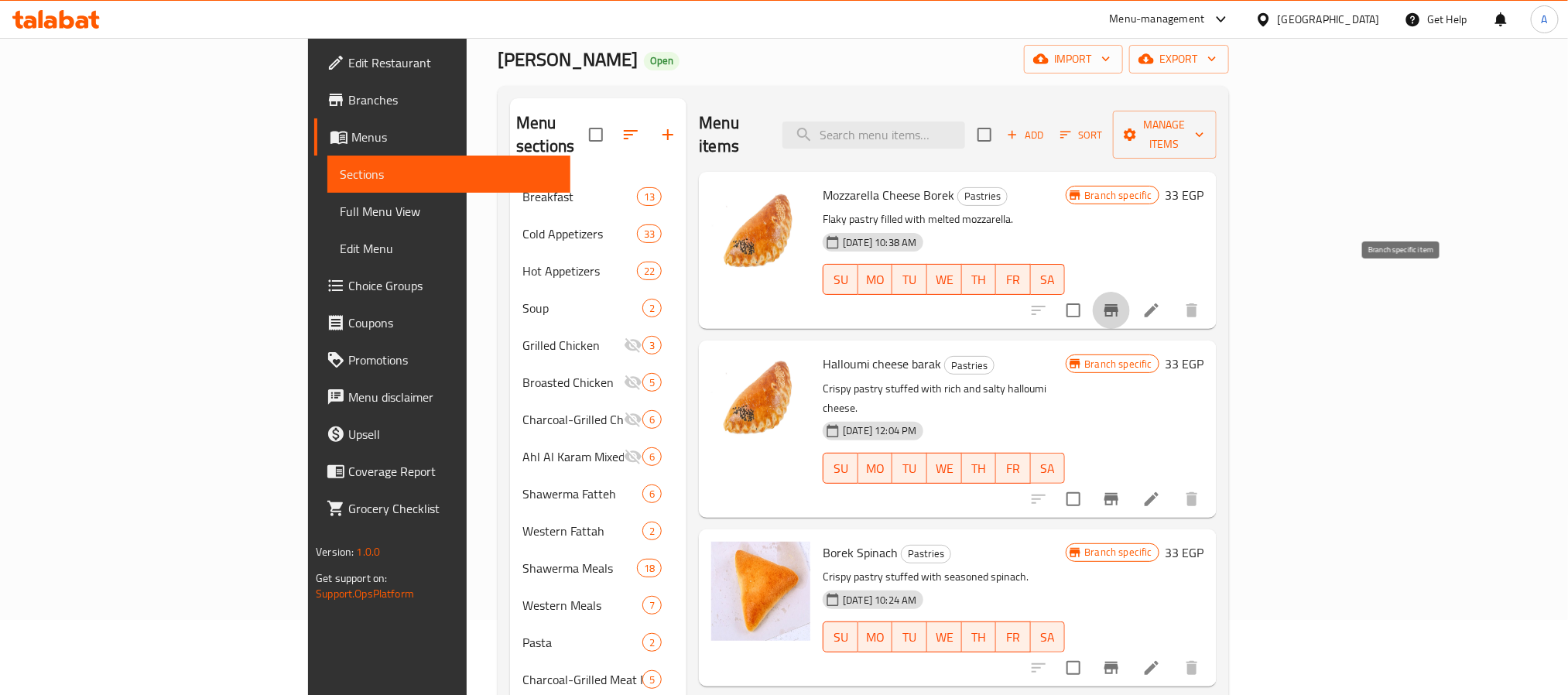
click at [1130, 298] on button "Branch-specific-item" at bounding box center [1111, 310] width 37 height 37
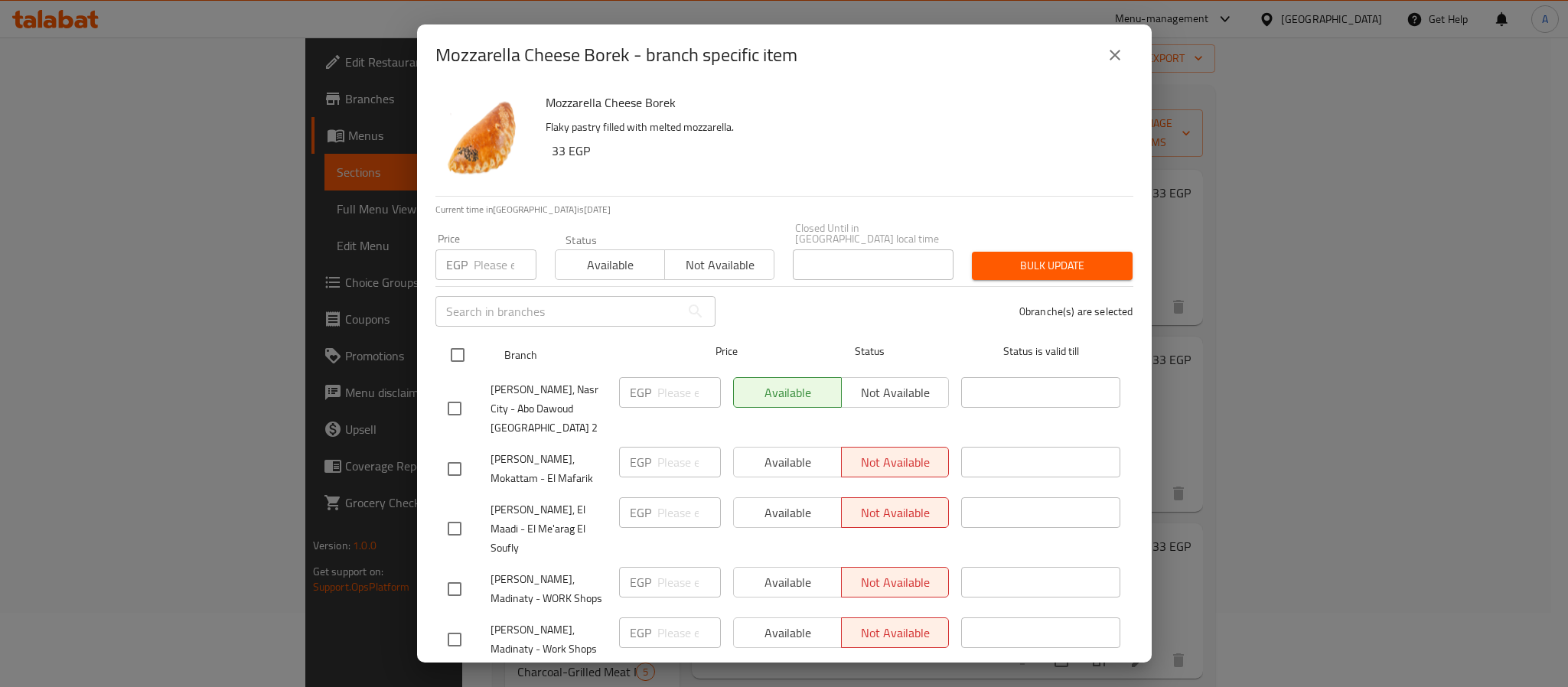
scroll to position [42, 0]
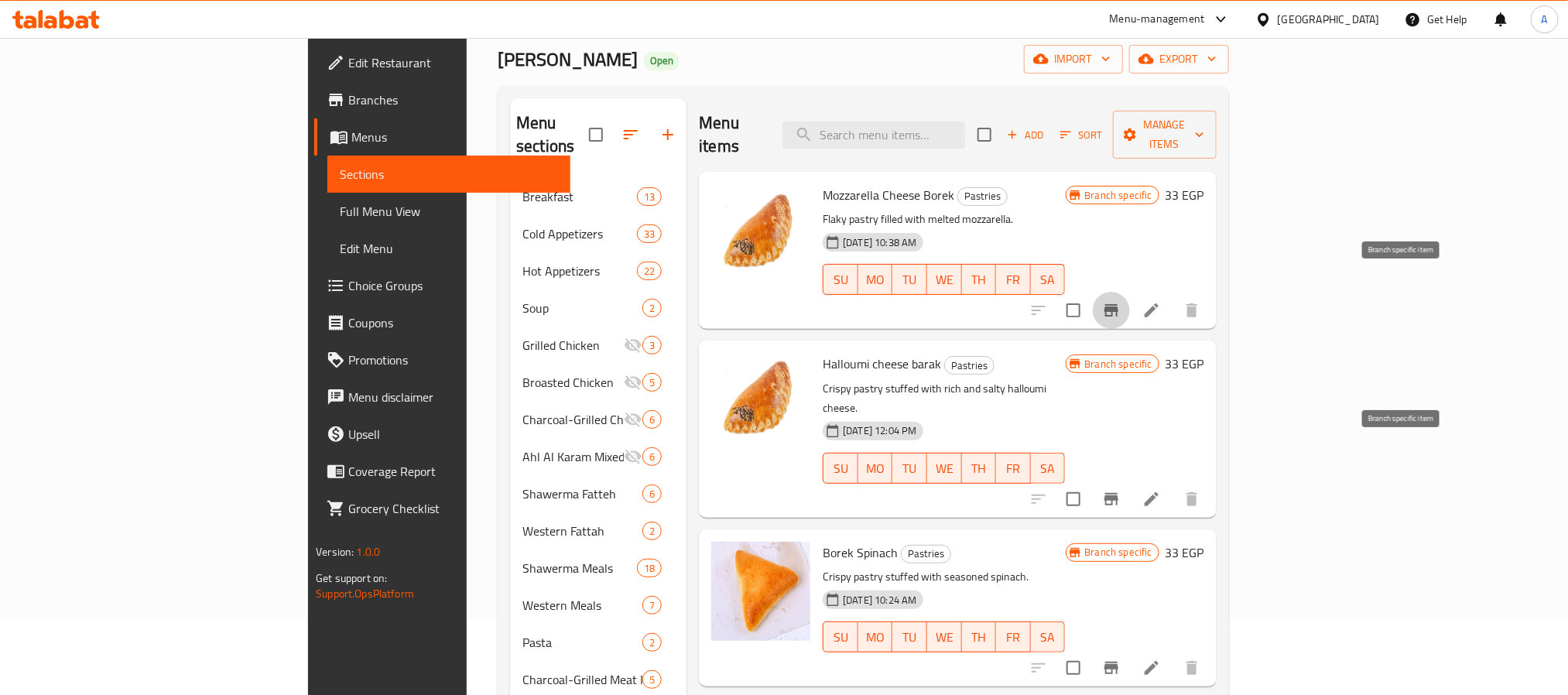
click at [1118, 493] on icon "Branch-specific-item" at bounding box center [1111, 499] width 14 height 12
click at [1120, 659] on icon "Branch-specific-item" at bounding box center [1111, 668] width 19 height 19
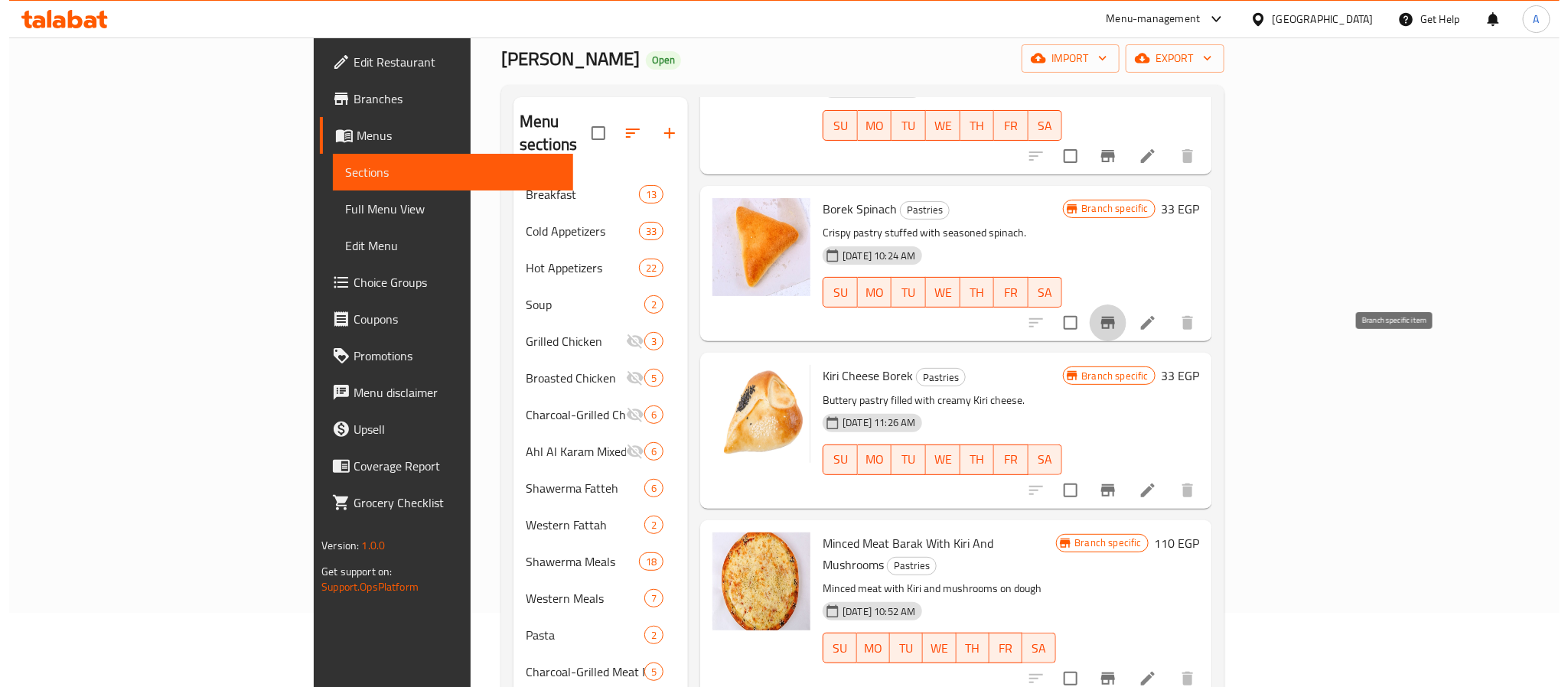
scroll to position [344, 0]
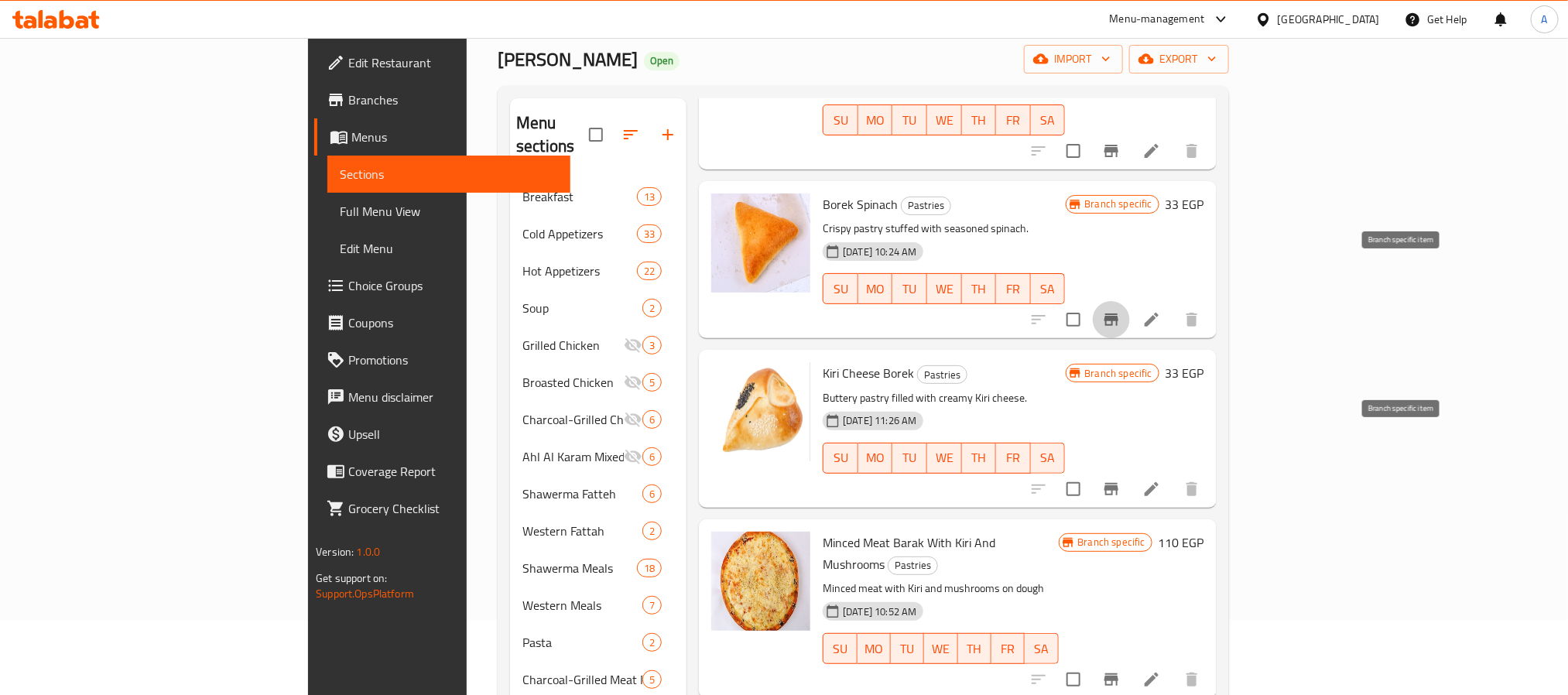
click at [1120, 480] on icon "Branch-specific-item" at bounding box center [1111, 489] width 19 height 19
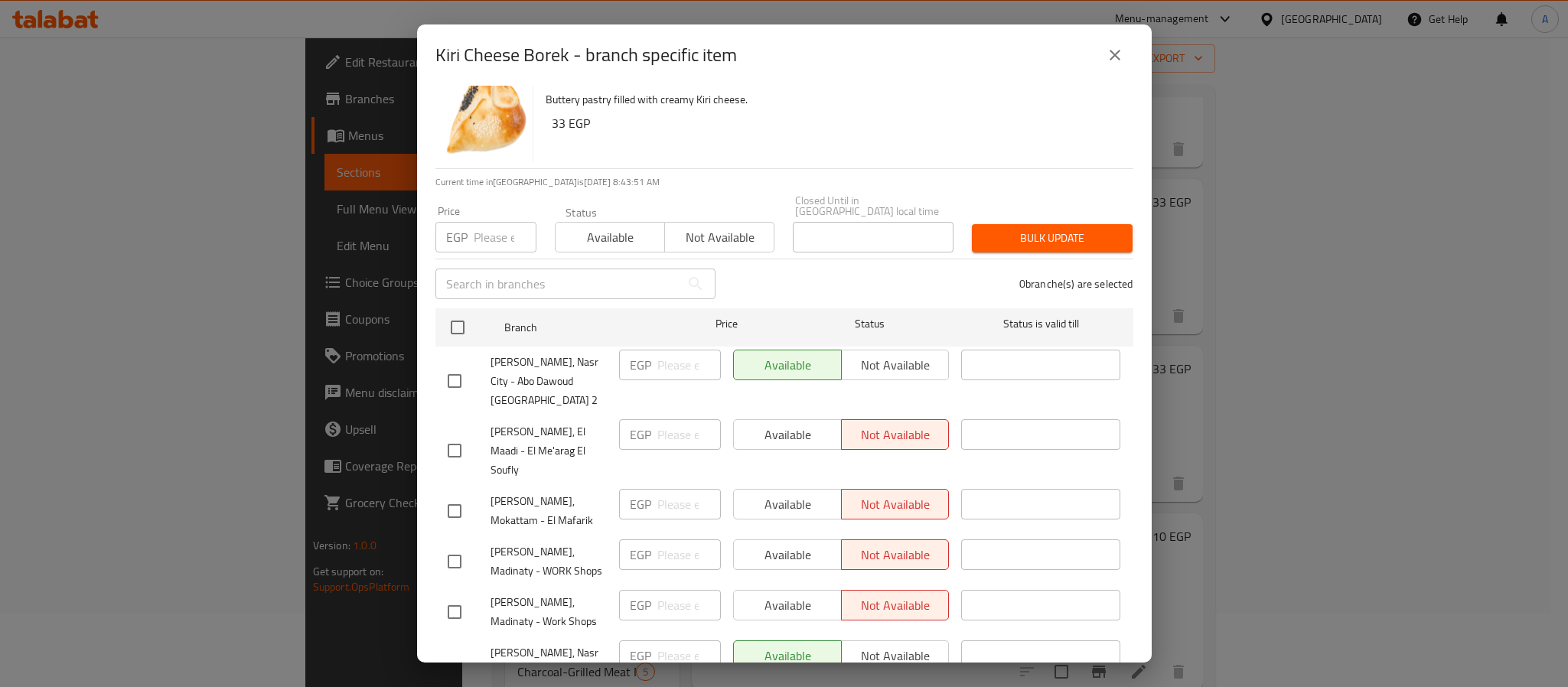
scroll to position [42, 0]
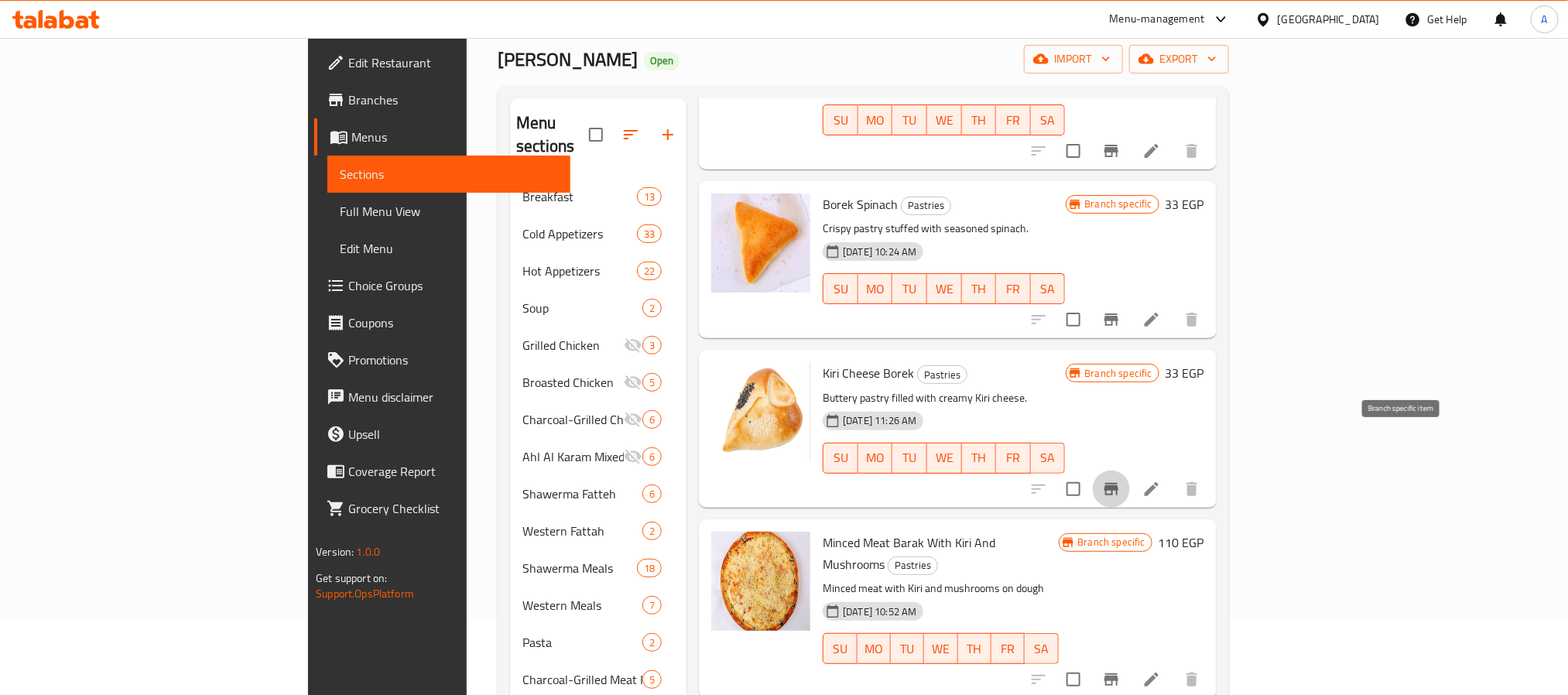
click at [1126, 49] on div "Ahl Alkaram Open import export" at bounding box center [864, 59] width 732 height 28
click at [1129, 61] on div "Ahl Alkaram Open import export" at bounding box center [864, 59] width 732 height 28
click at [1118, 674] on icon "Branch-specific-item" at bounding box center [1111, 680] width 14 height 12
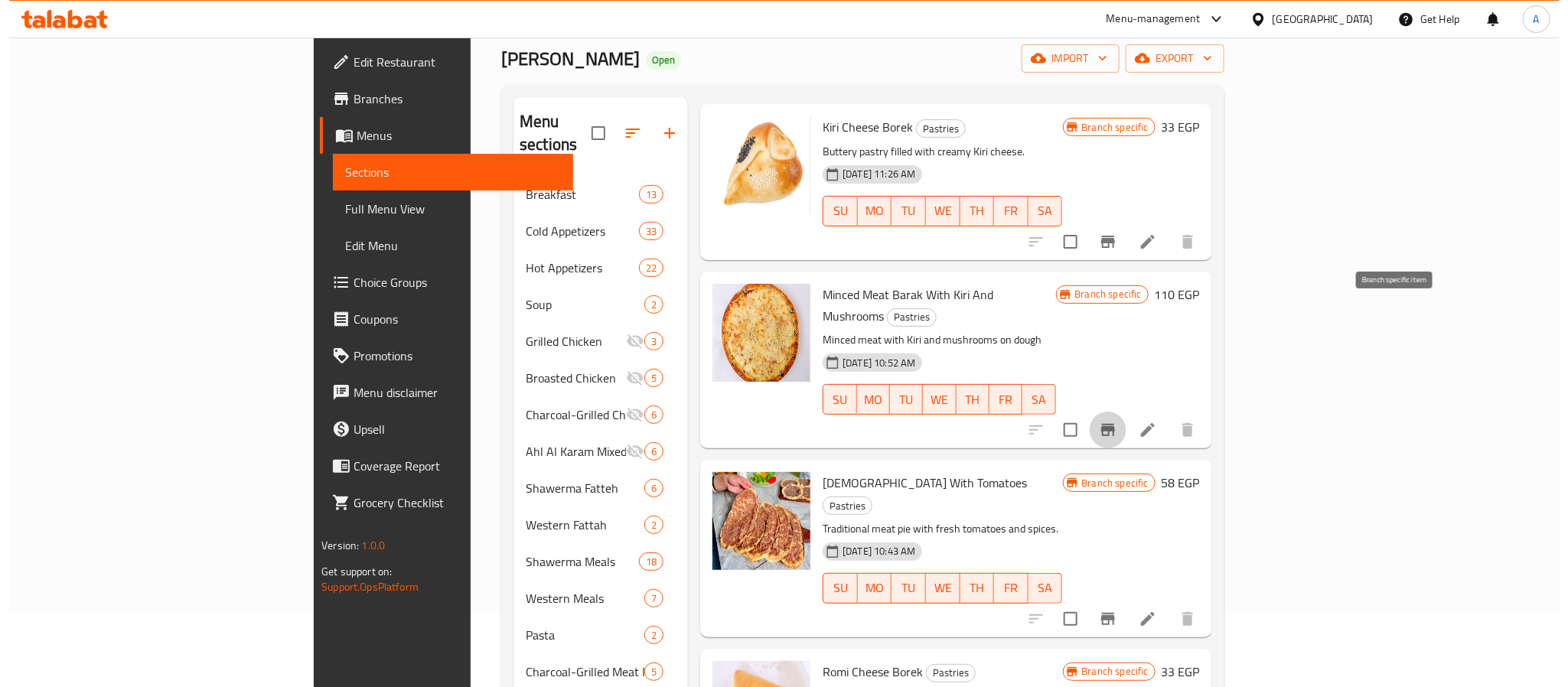
scroll to position [804, 0]
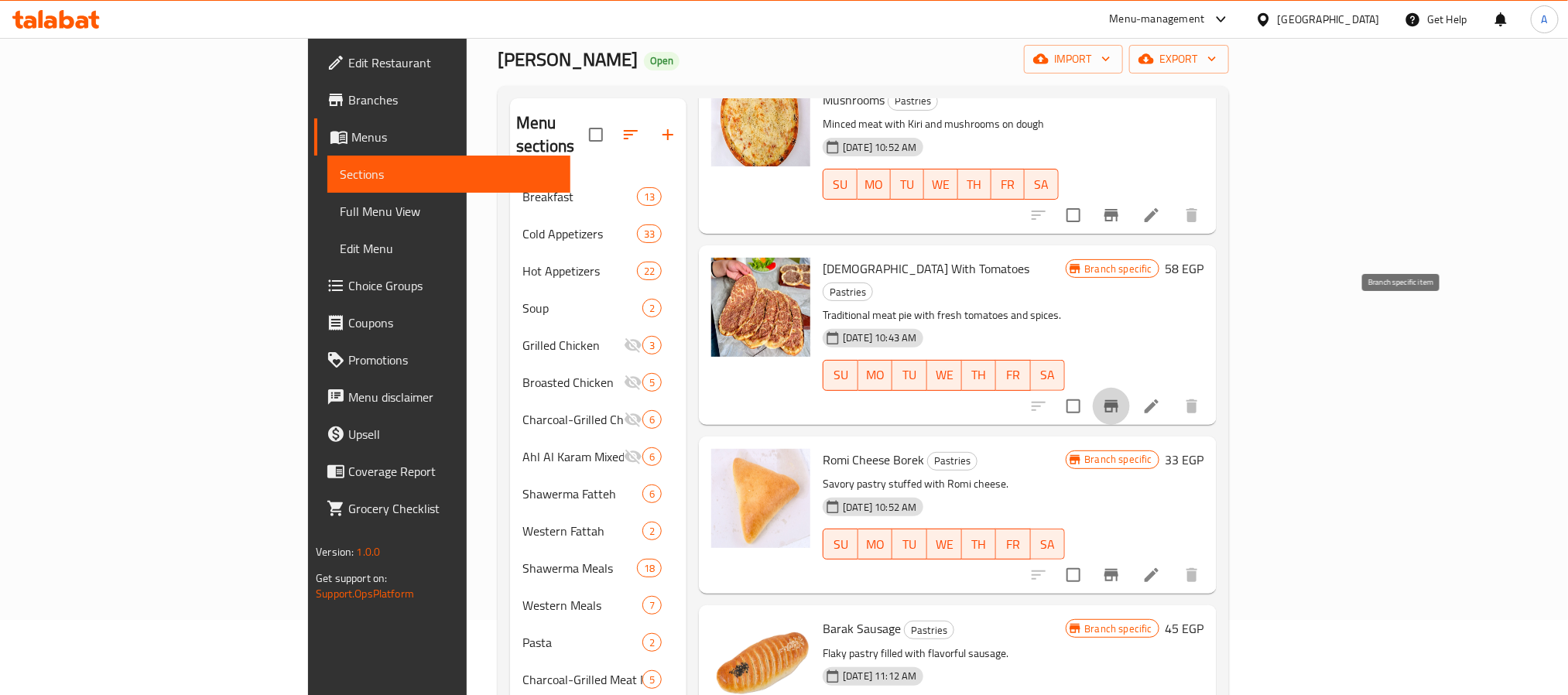
click at [1130, 388] on button "Branch-specific-item" at bounding box center [1111, 407] width 37 height 37
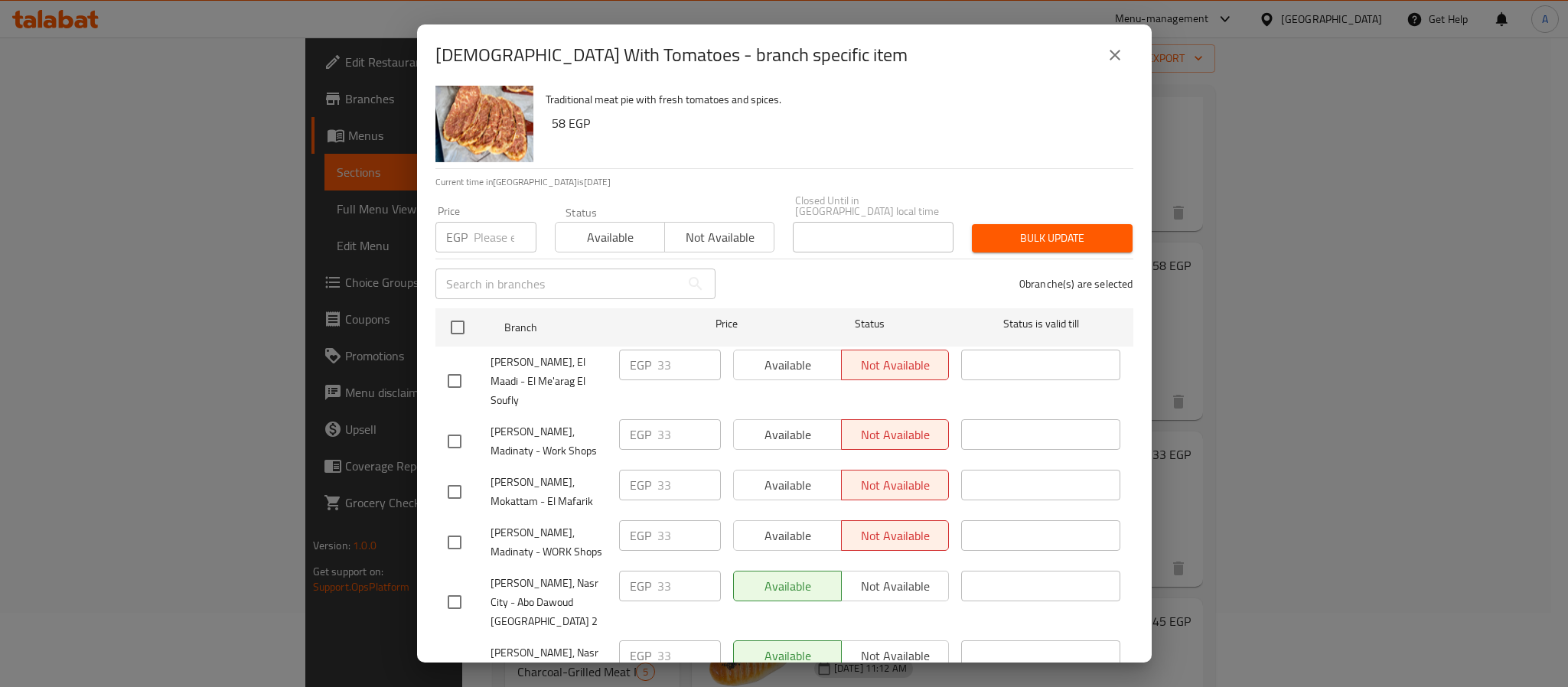
scroll to position [42, 0]
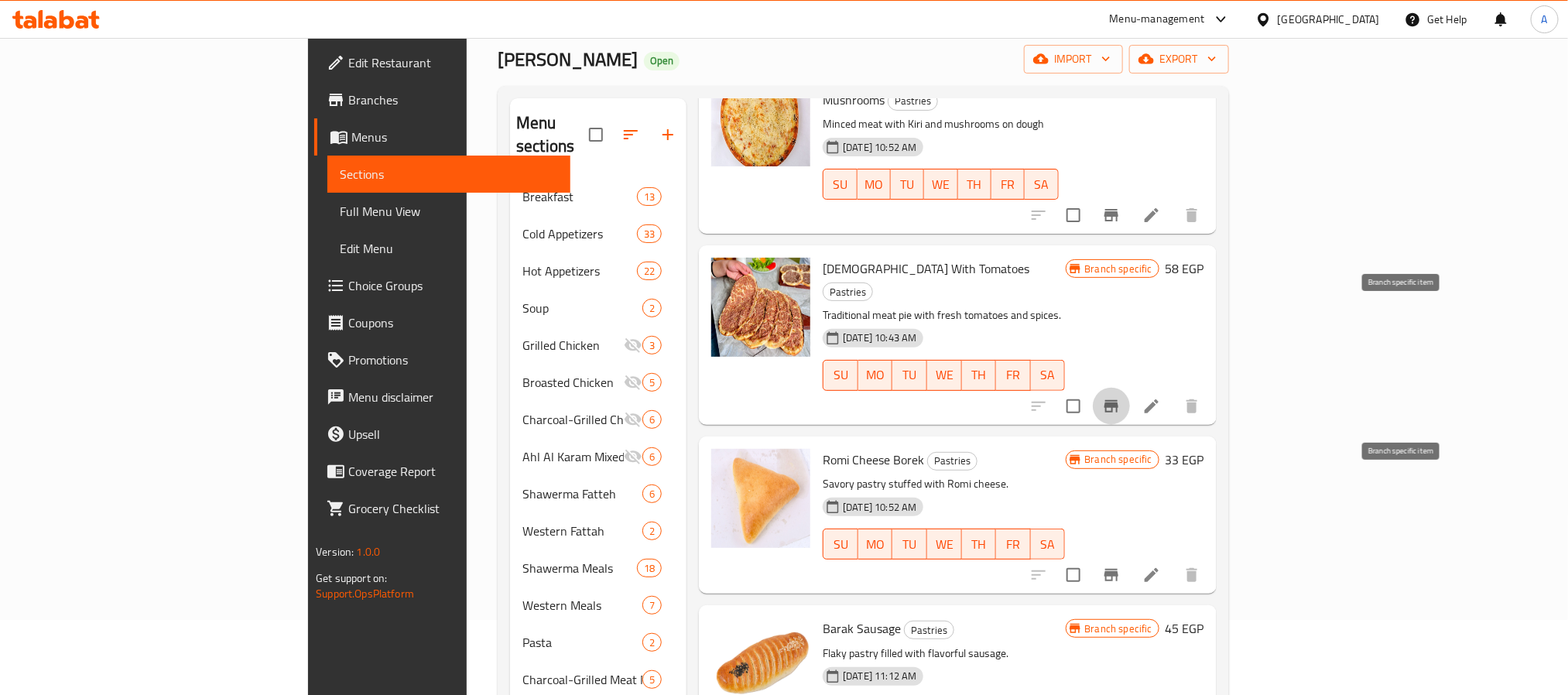
click at [1120, 566] on icon "Branch-specific-item" at bounding box center [1111, 575] width 19 height 19
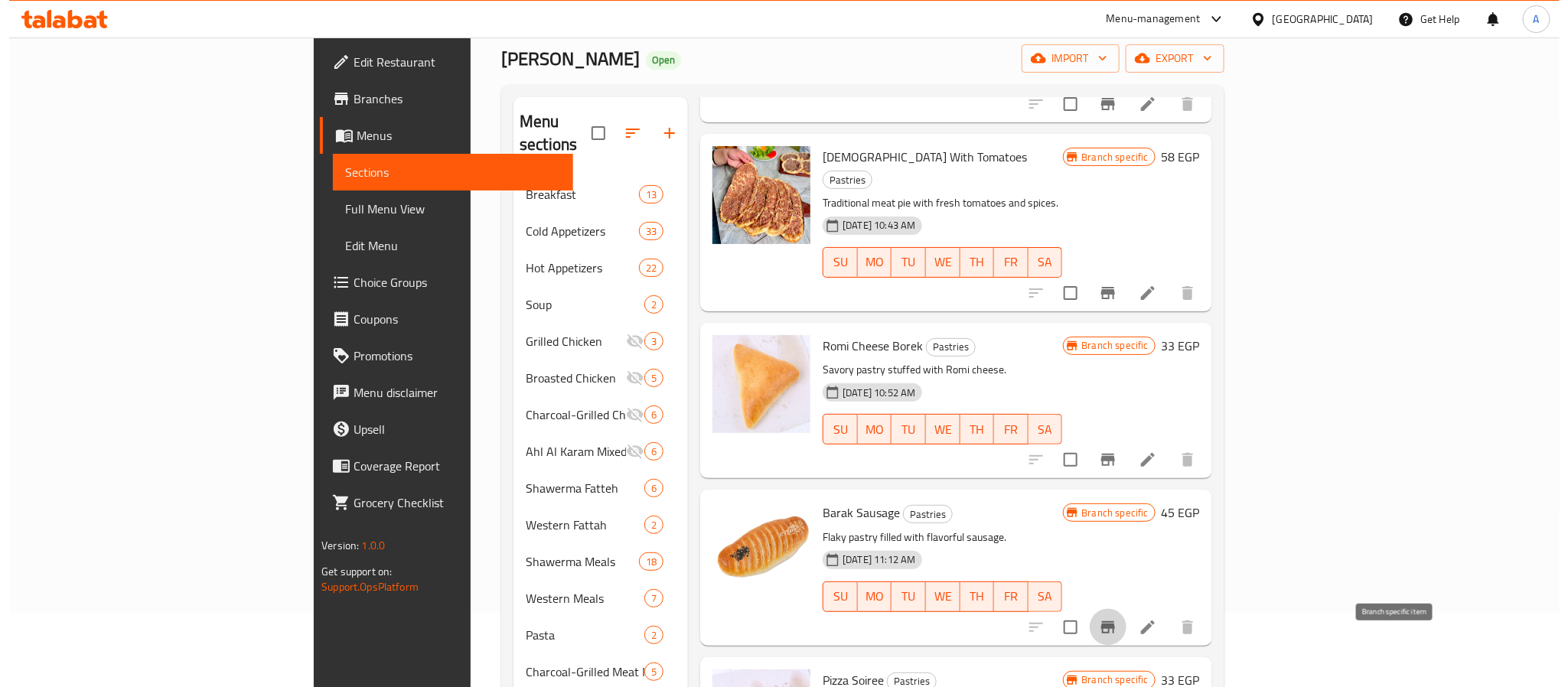
scroll to position [1148, 0]
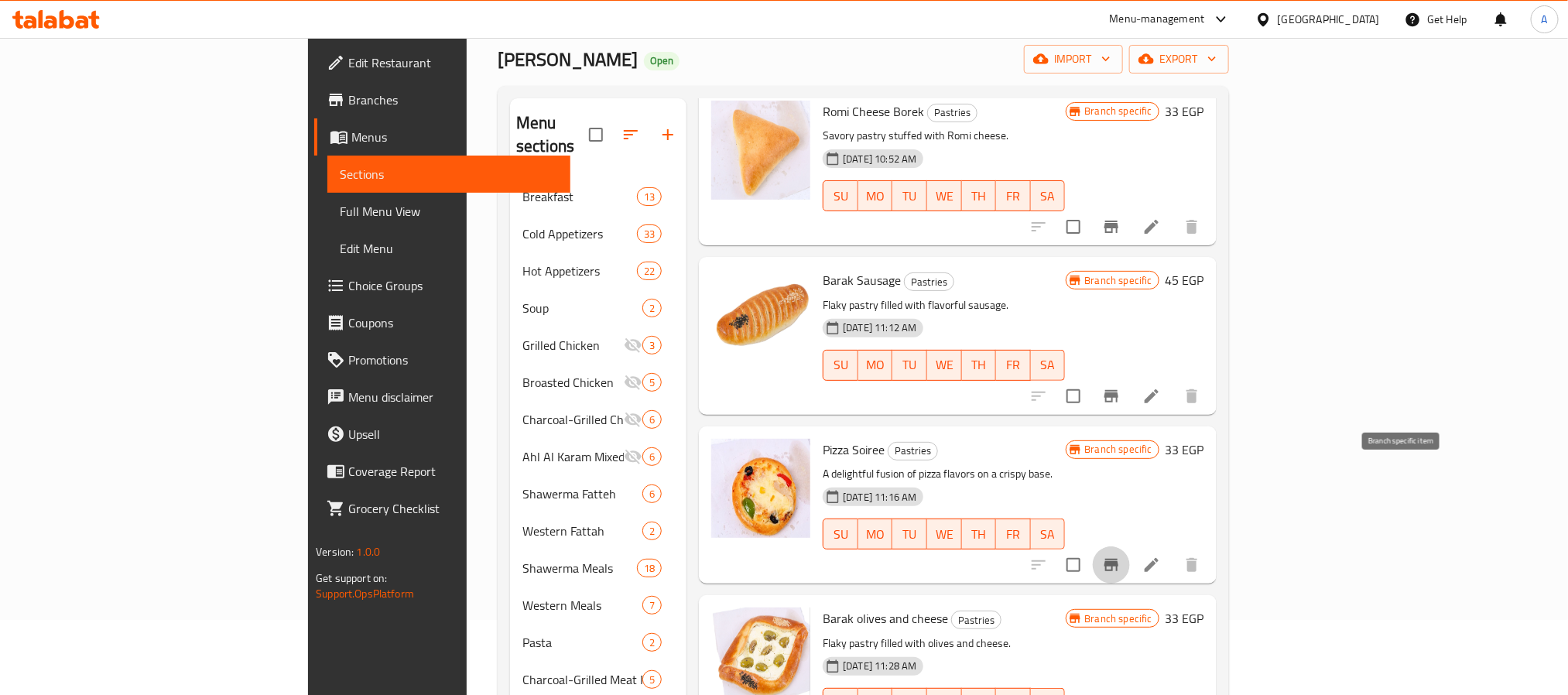
click at [1118, 559] on icon "Branch-specific-item" at bounding box center [1111, 565] width 14 height 12
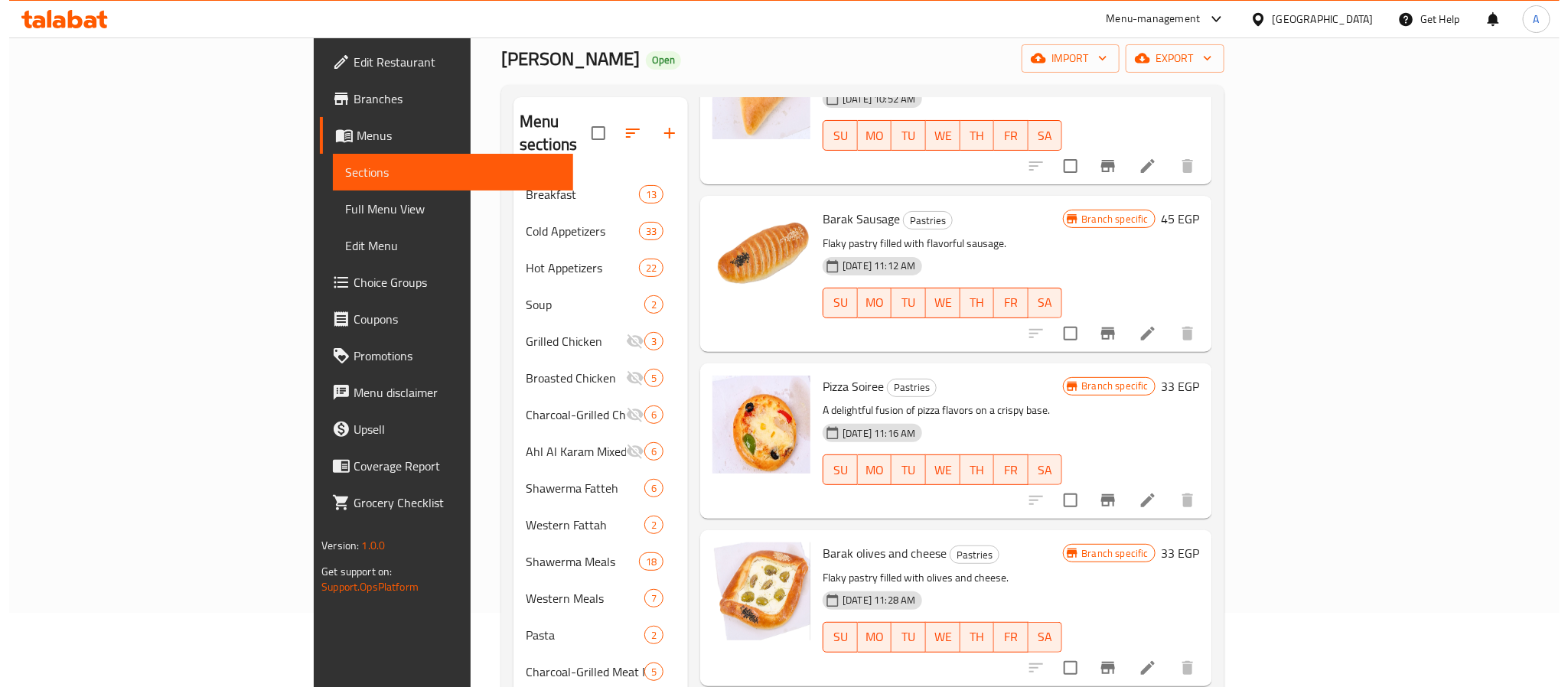
scroll to position [1263, 0]
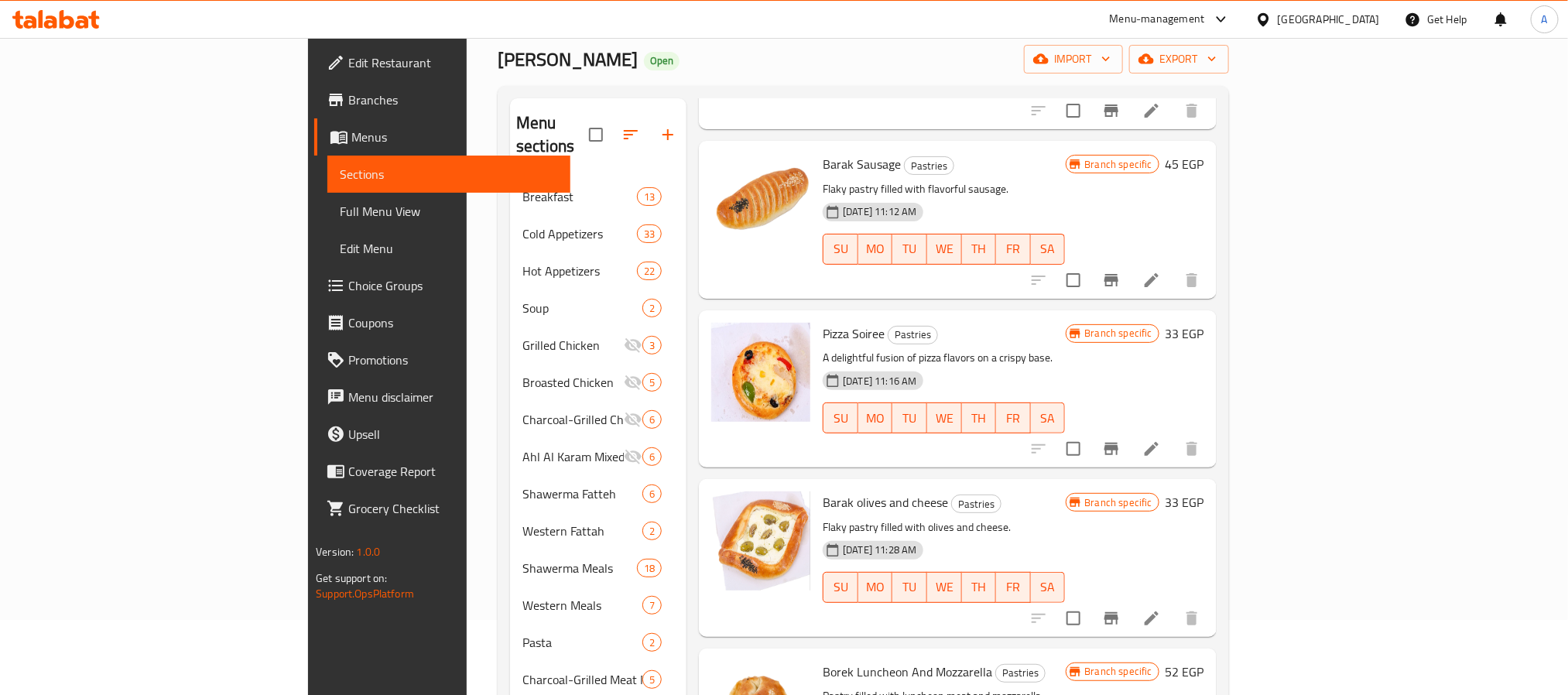
click at [1120, 609] on icon "Branch-specific-item" at bounding box center [1111, 618] width 19 height 19
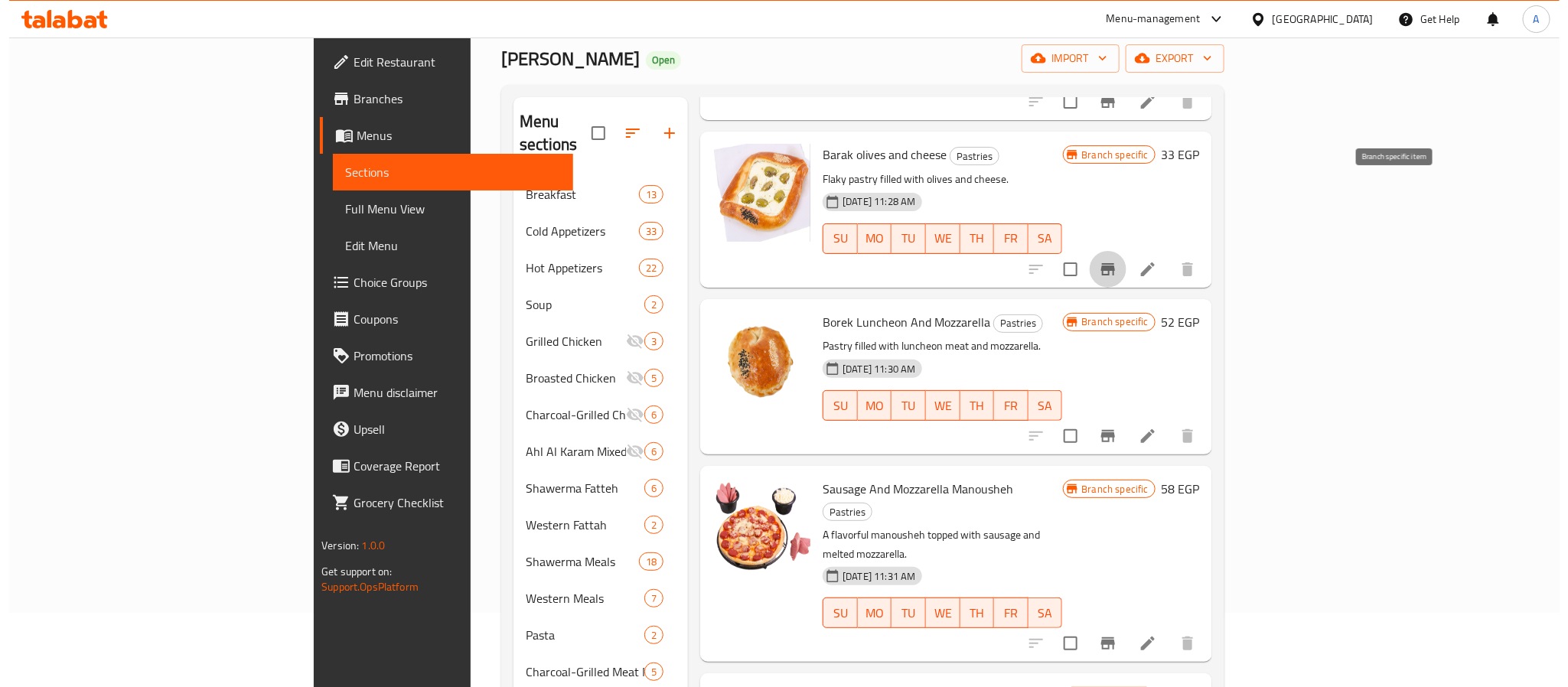
scroll to position [1608, 0]
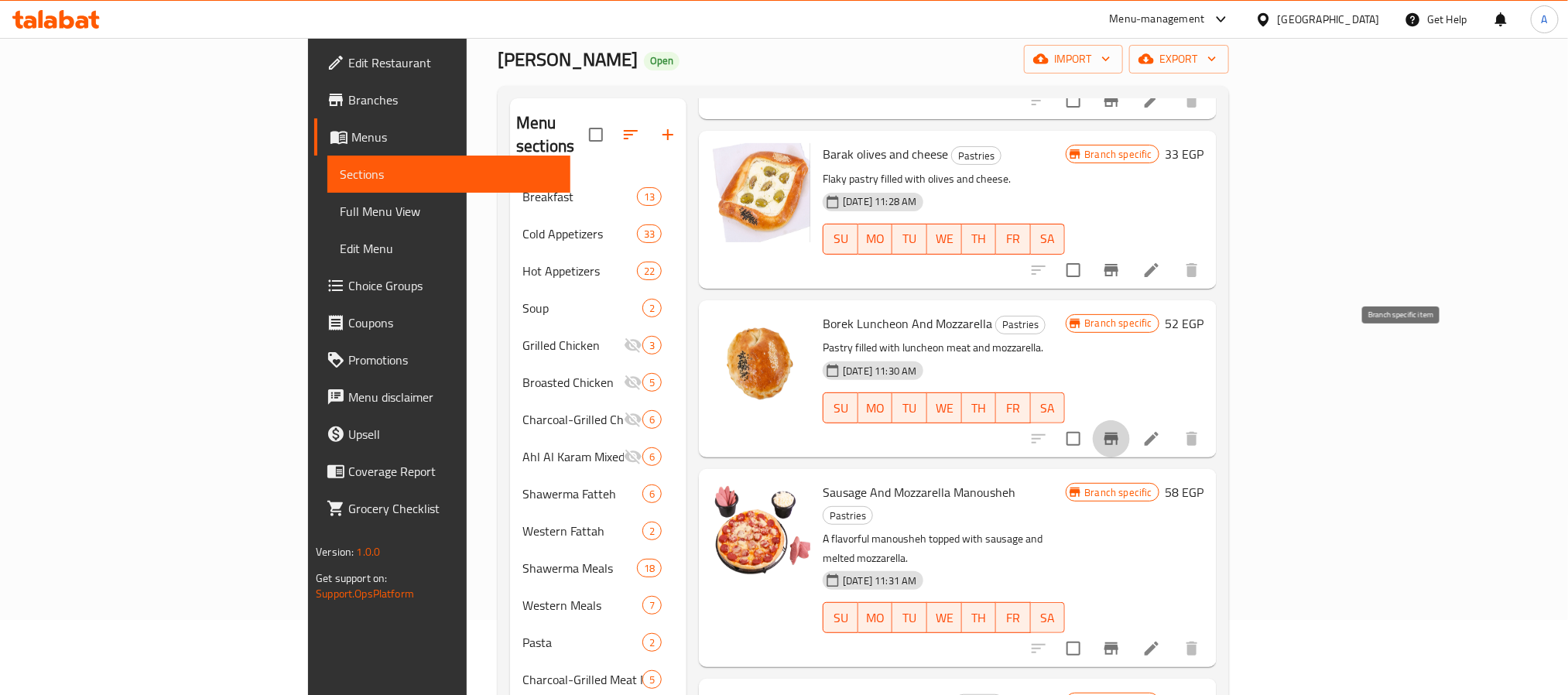
click at [1120, 430] on icon "Branch-specific-item" at bounding box center [1111, 438] width 19 height 19
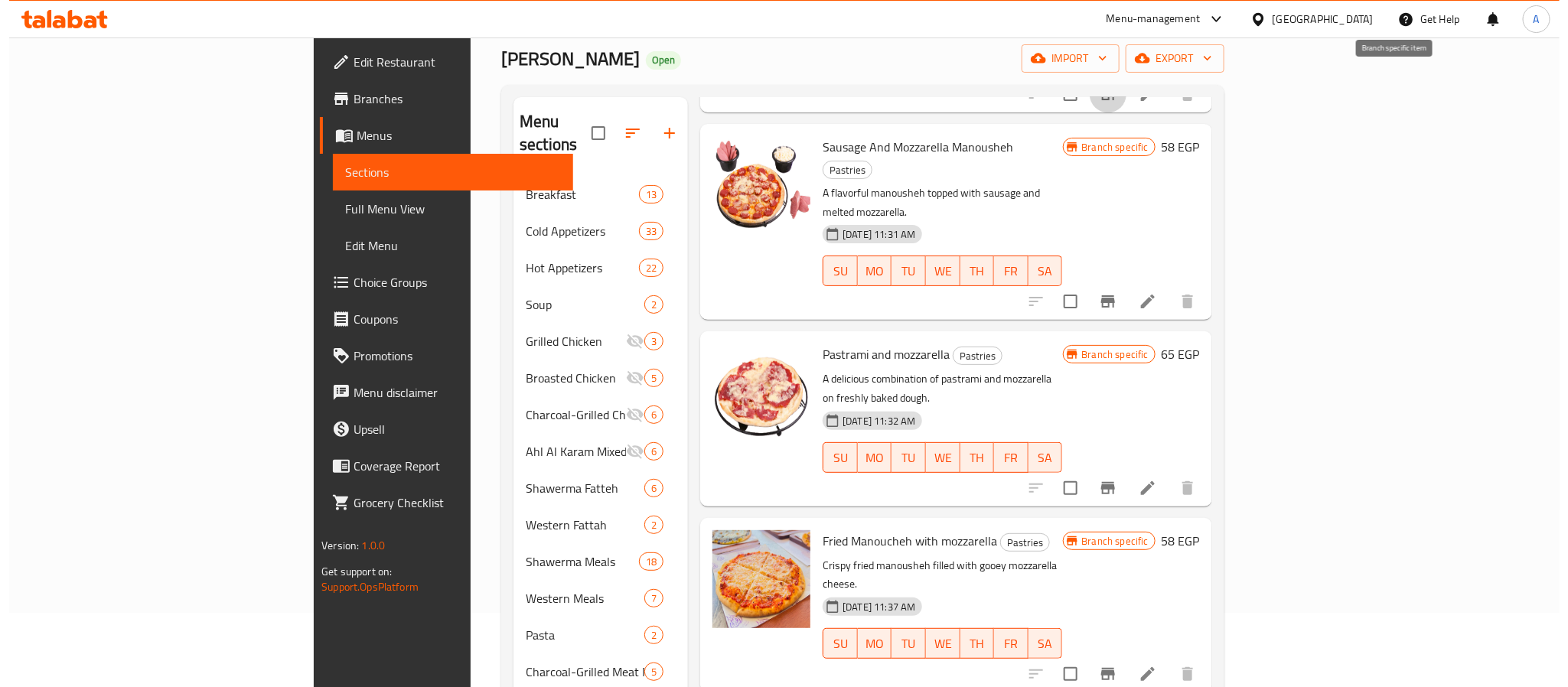
scroll to position [1952, 0]
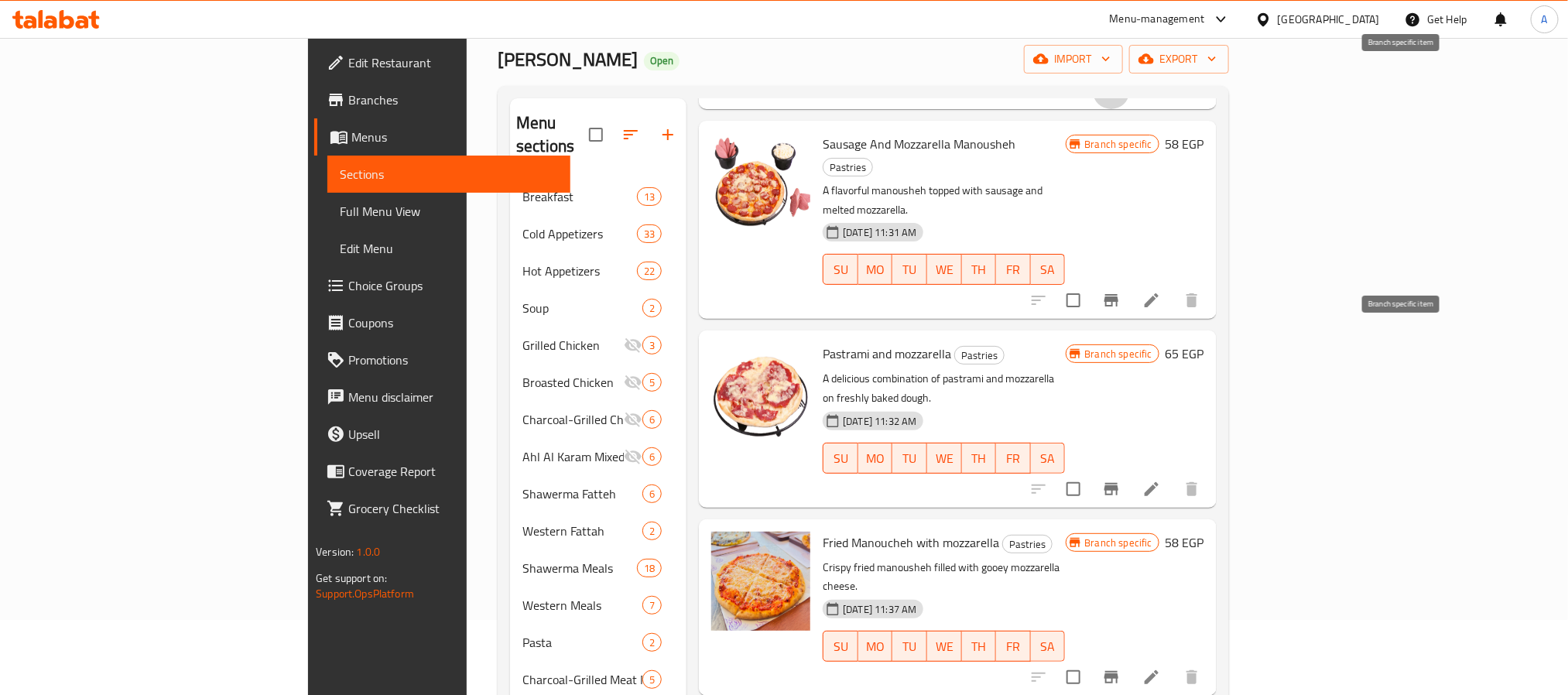
click at [1120, 480] on icon "Branch-specific-item" at bounding box center [1111, 489] width 19 height 19
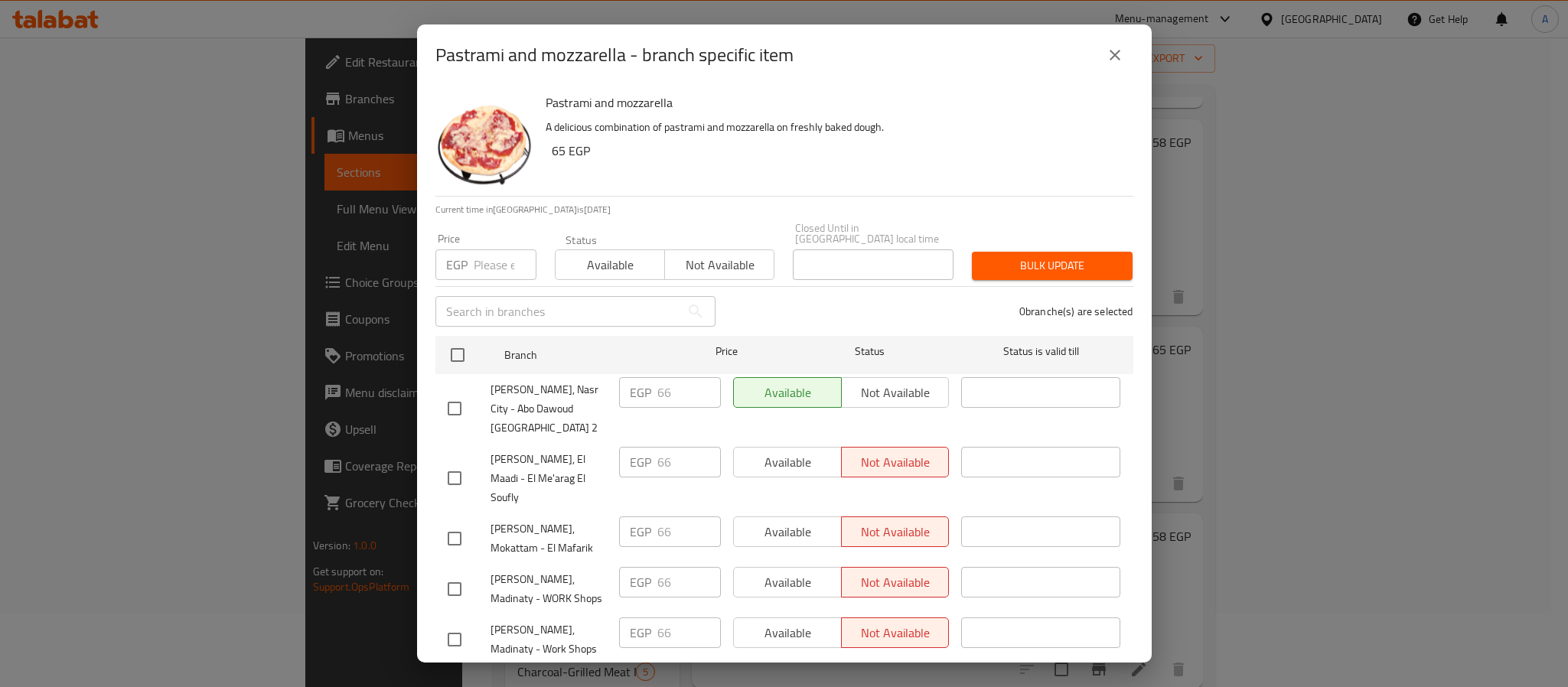
scroll to position [42, 0]
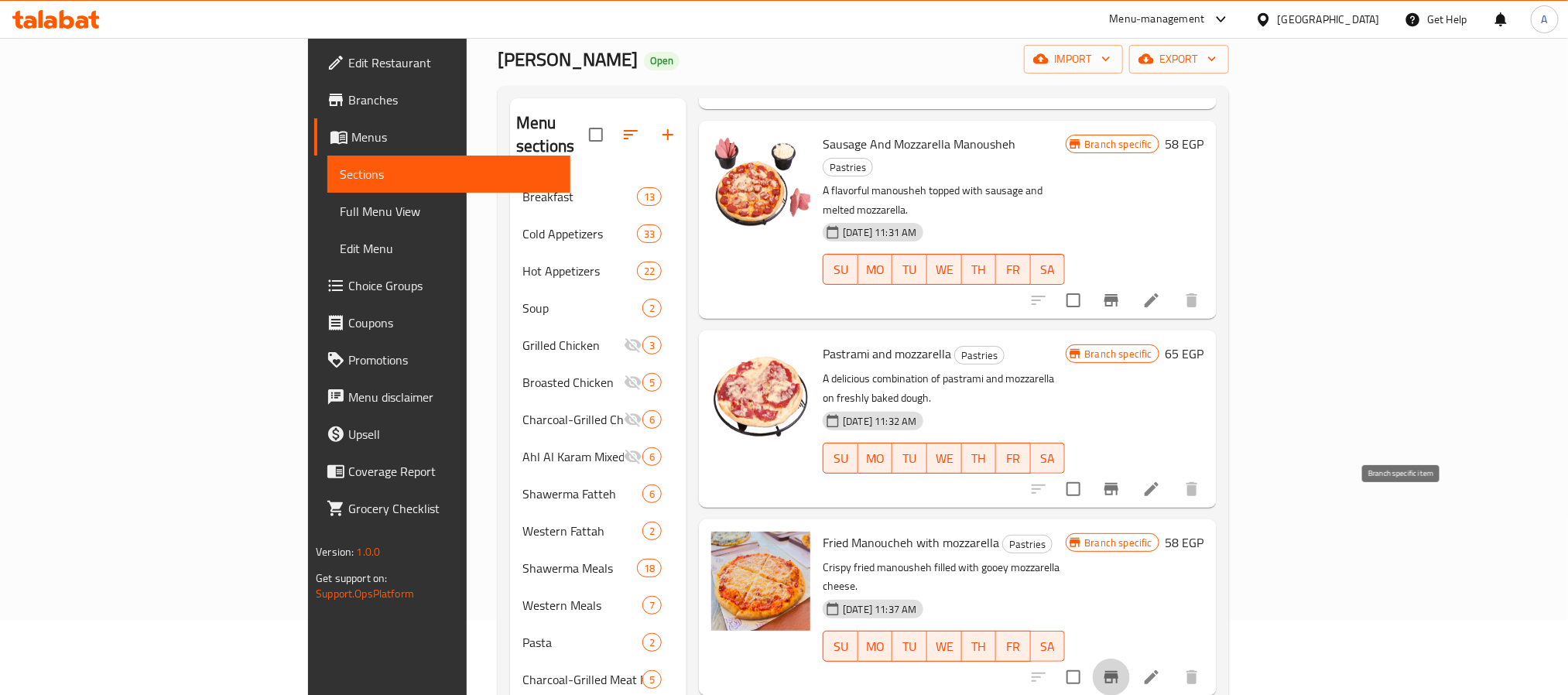
click at [1118, 671] on icon "Branch-specific-item" at bounding box center [1111, 677] width 14 height 12
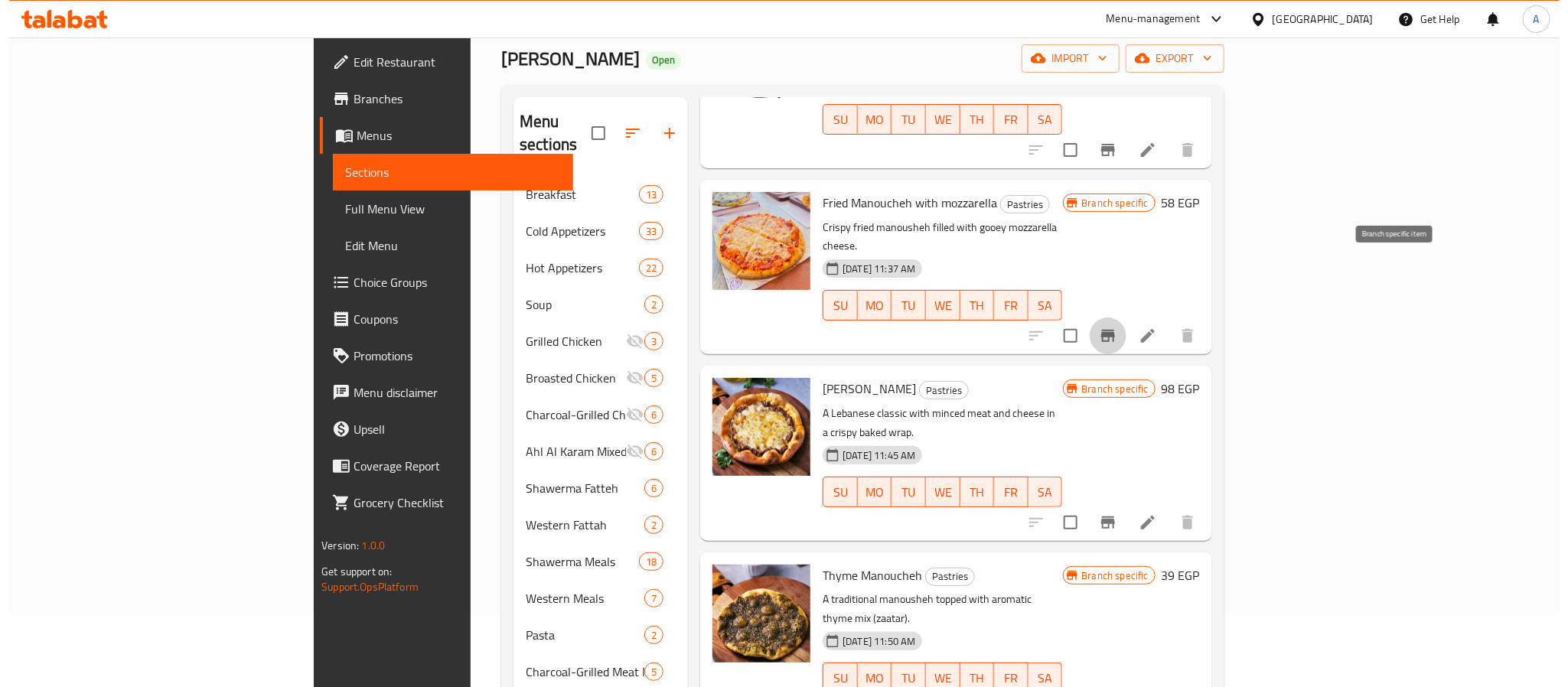
scroll to position [2296, 0]
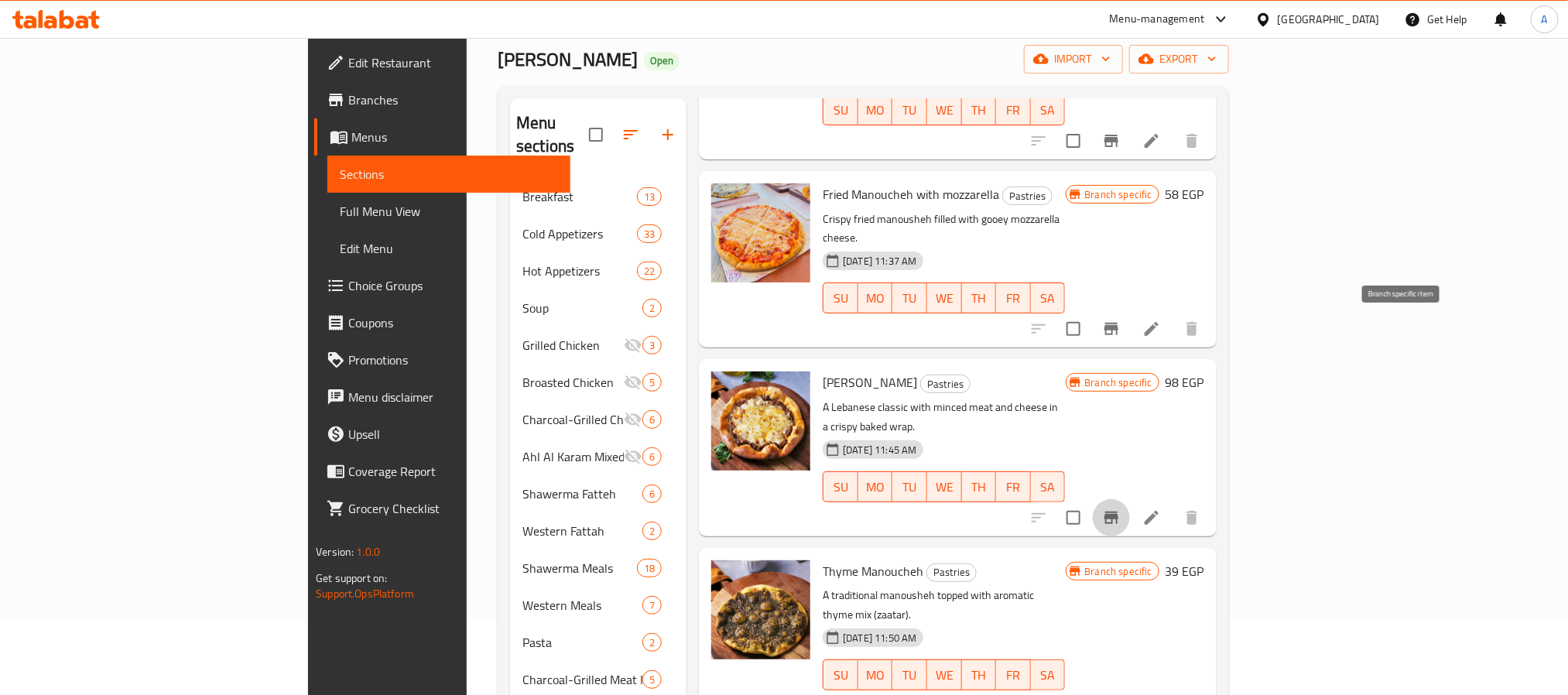
click at [1118, 512] on icon "Branch-specific-item" at bounding box center [1111, 518] width 14 height 12
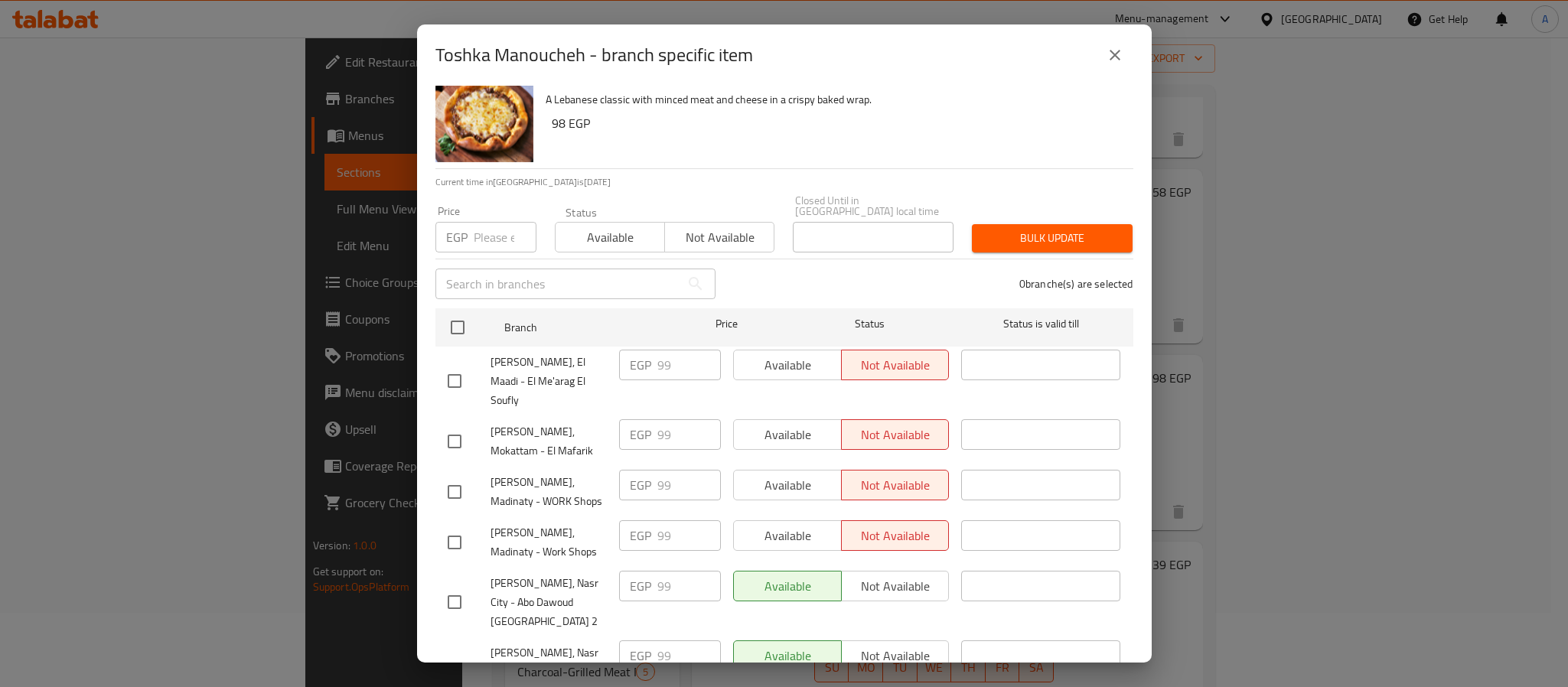
scroll to position [42, 0]
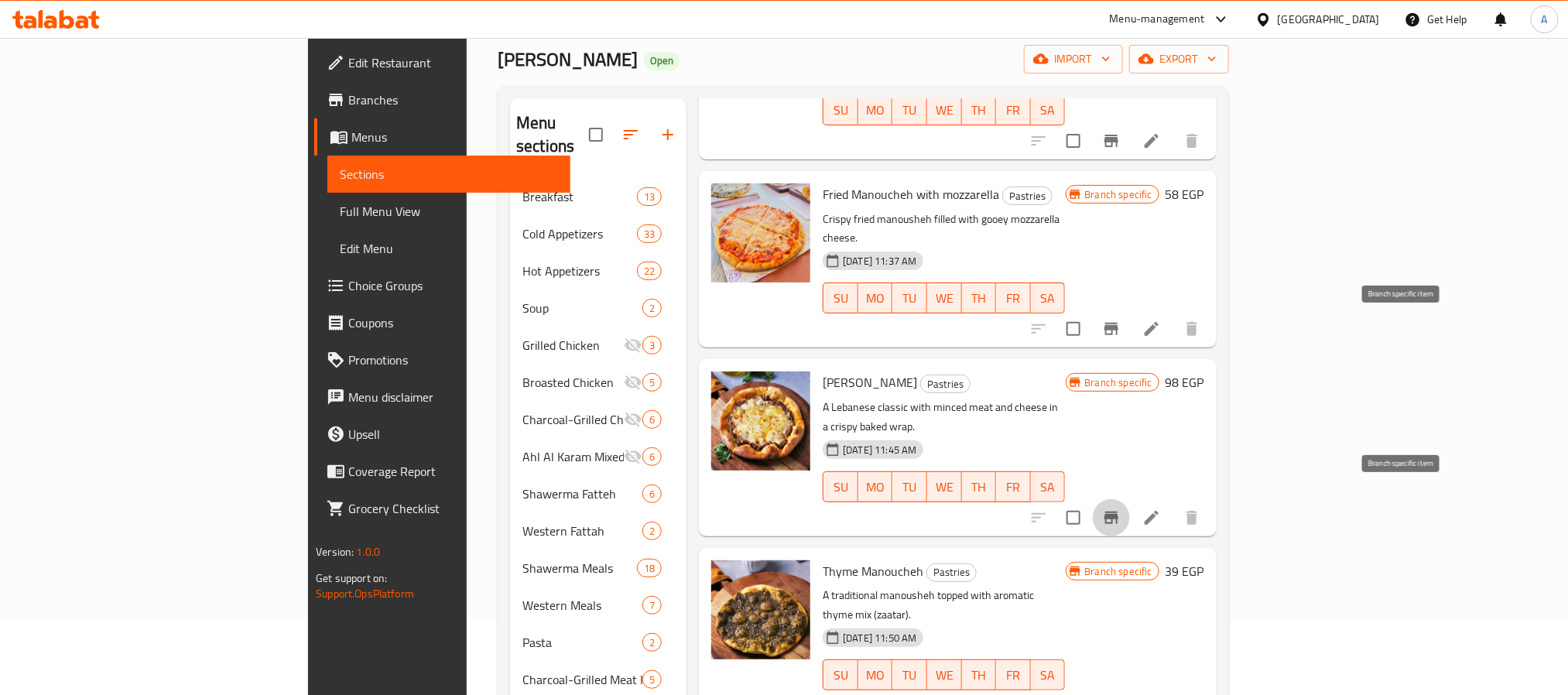
click at [1120, 695] on icon "Branch-specific-item" at bounding box center [1111, 706] width 19 height 19
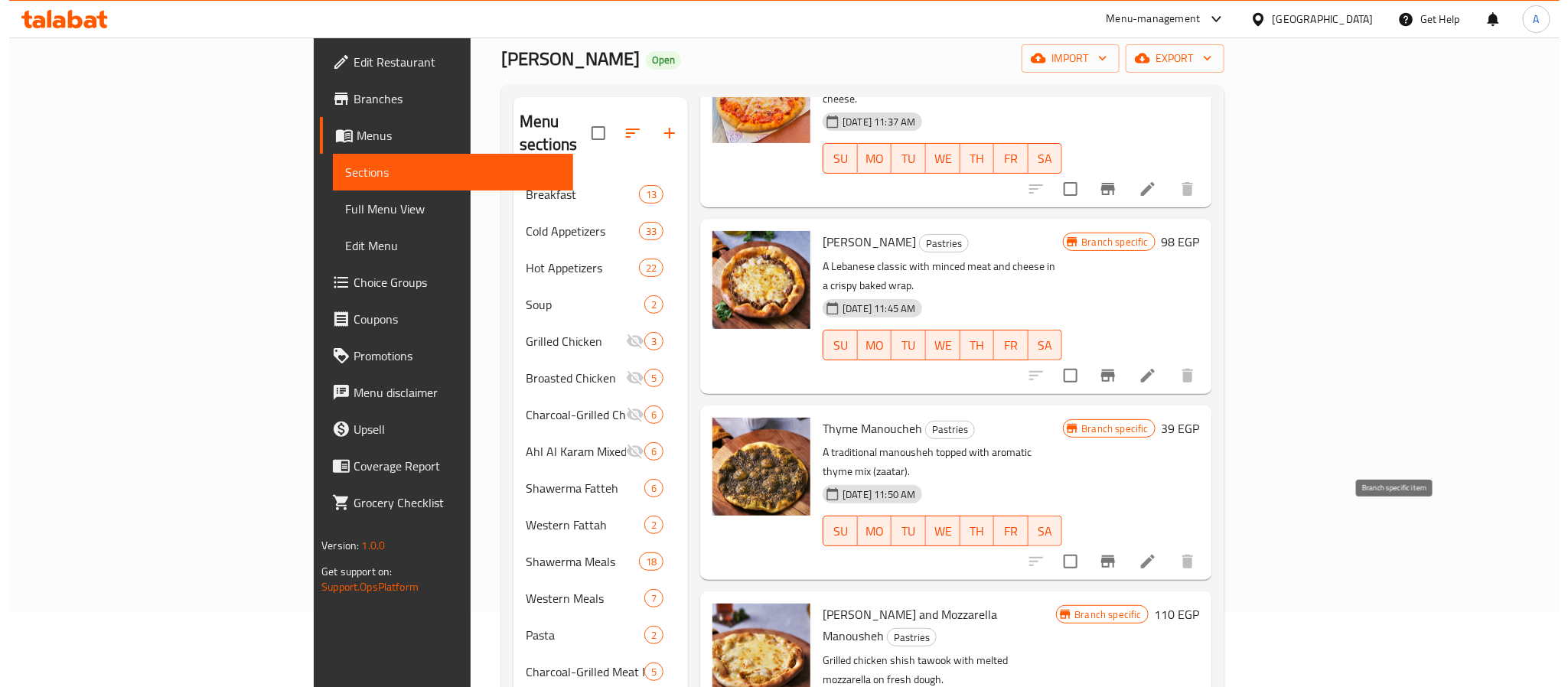
scroll to position [2641, 0]
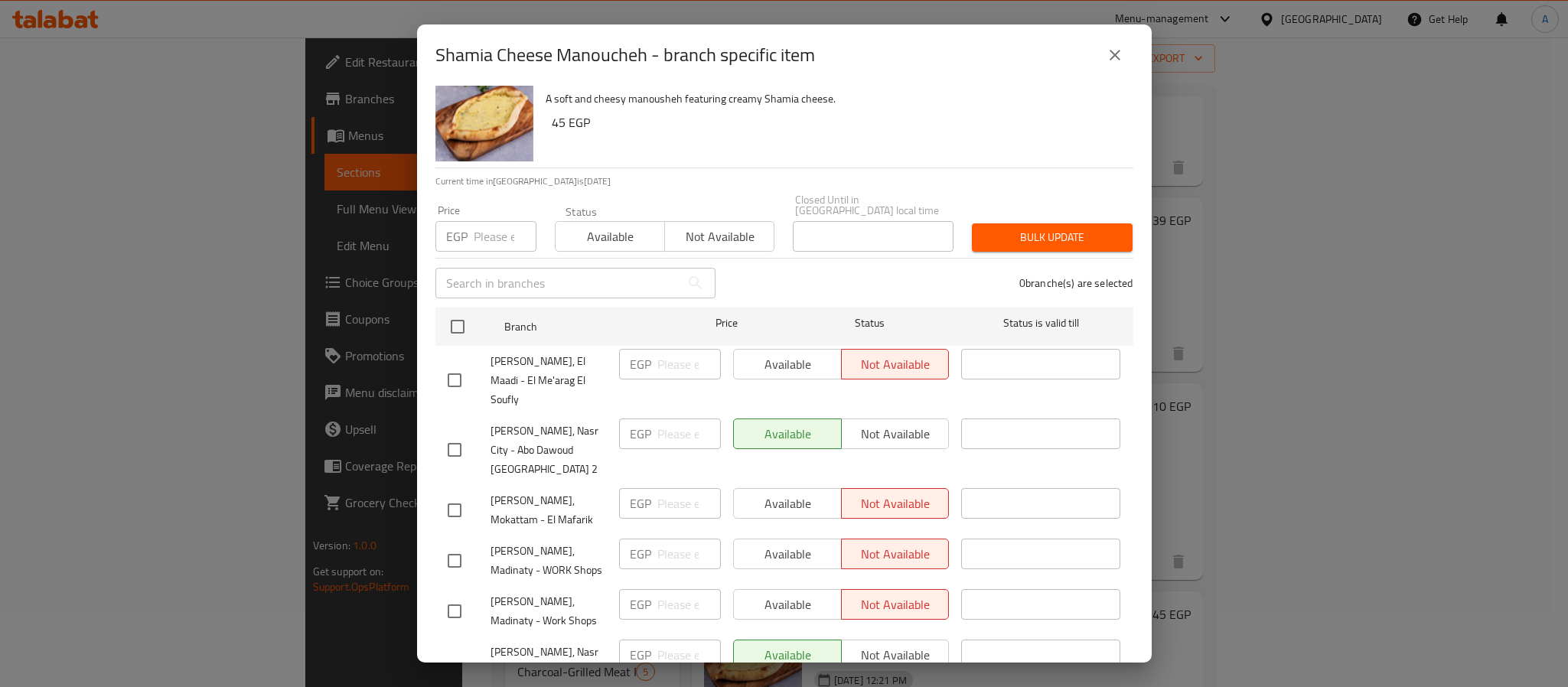
scroll to position [42, 0]
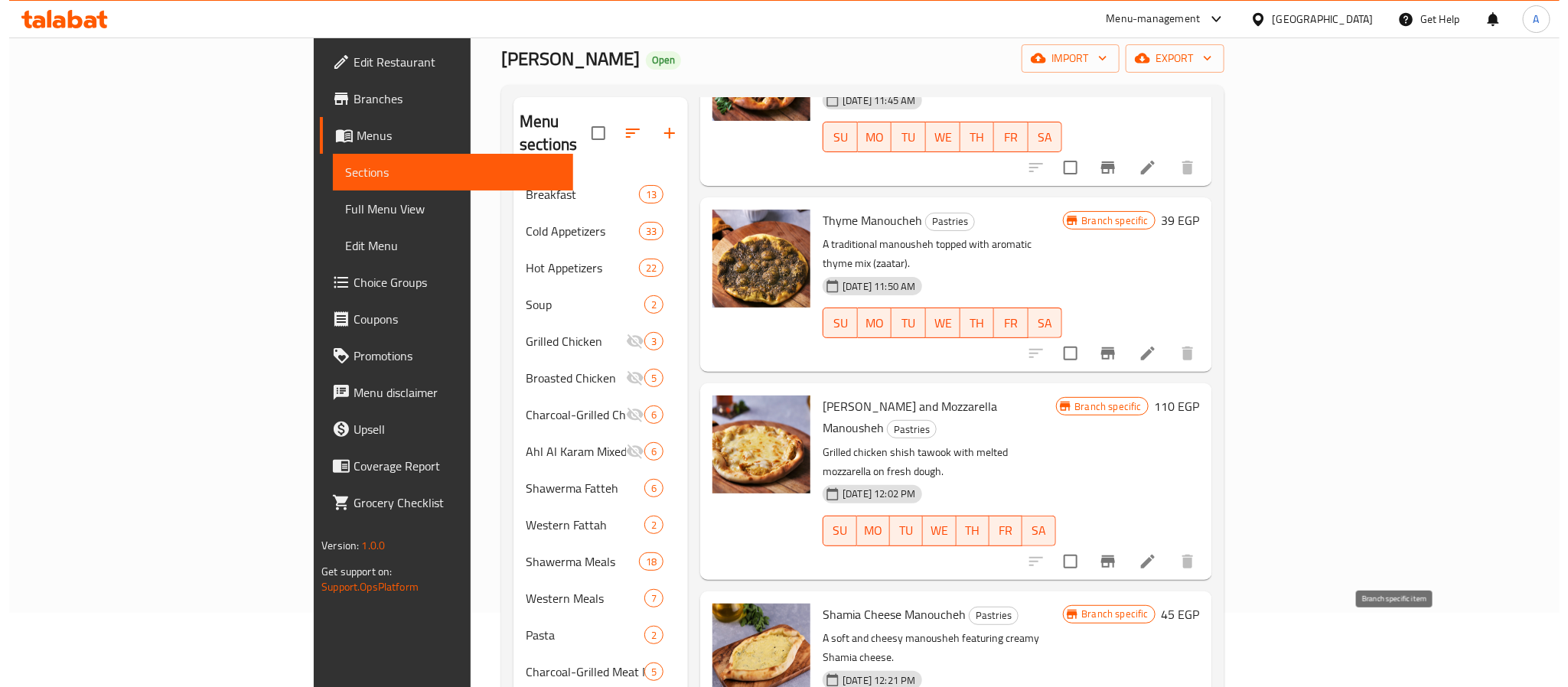
scroll to position [2871, 0]
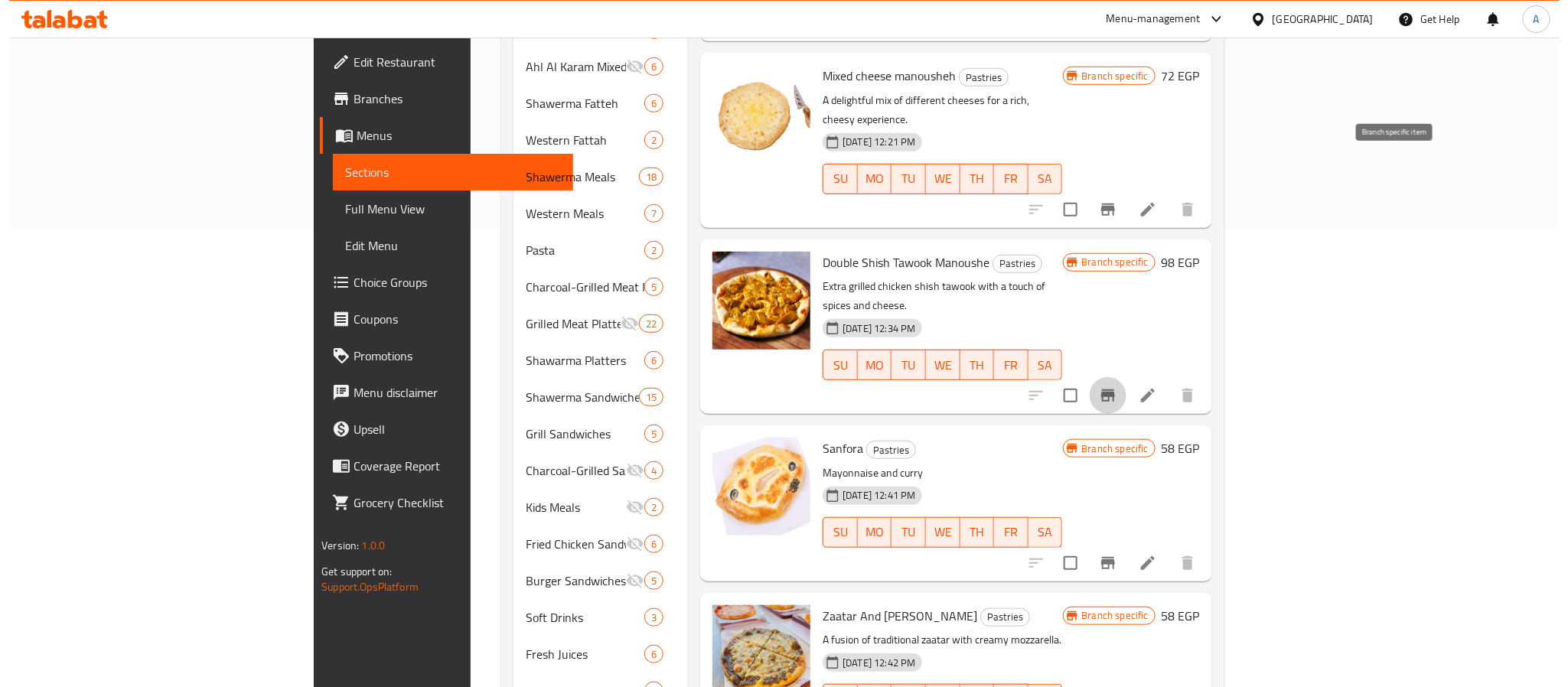
scroll to position [418, 0]
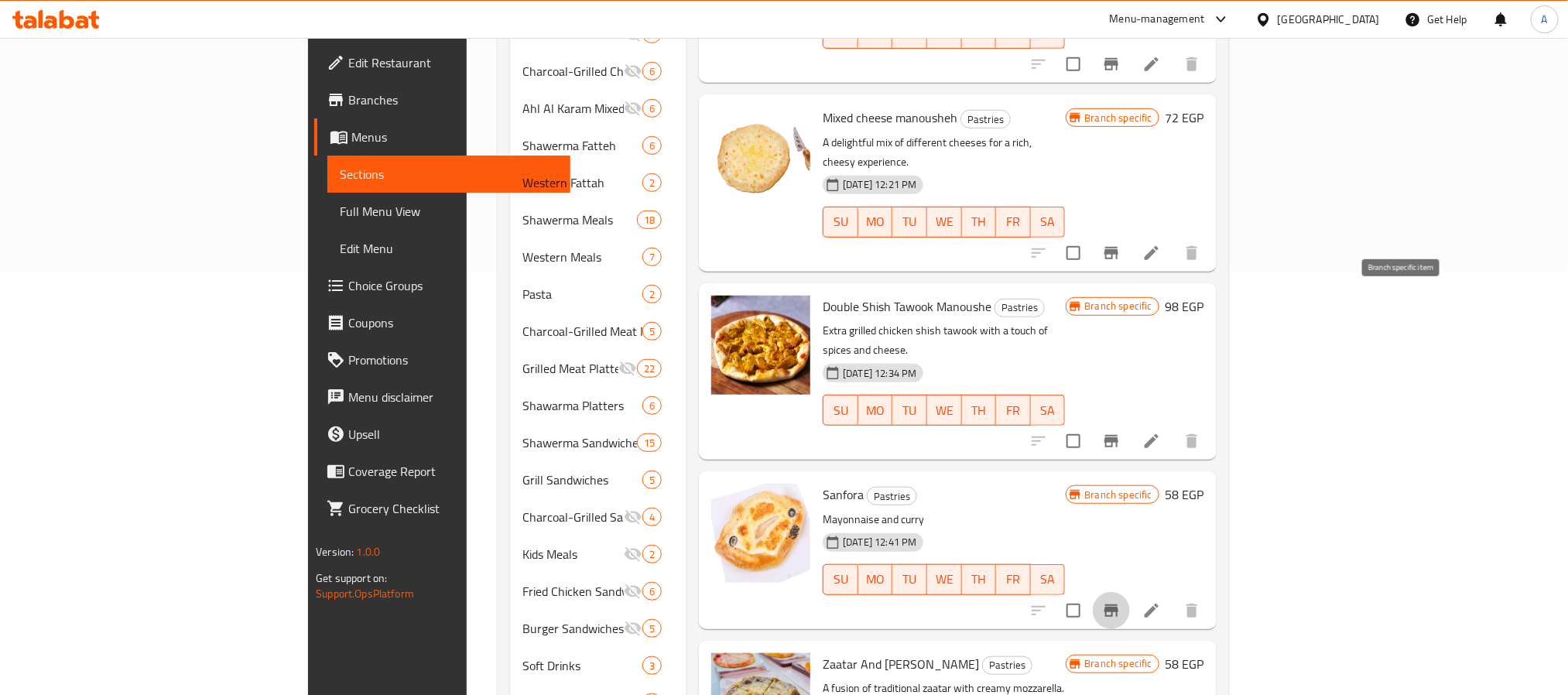
click at [1118, 605] on icon "Branch-specific-item" at bounding box center [1111, 611] width 14 height 12
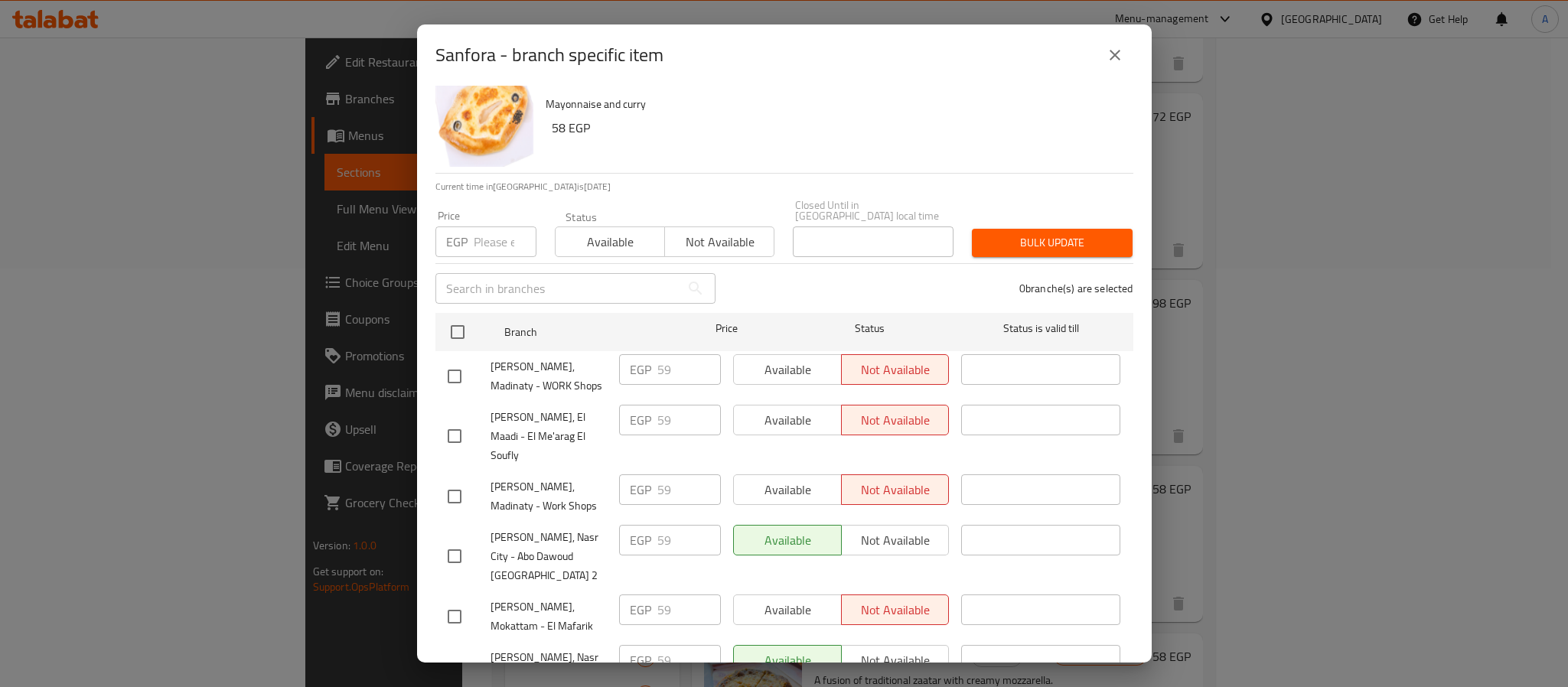
scroll to position [42, 0]
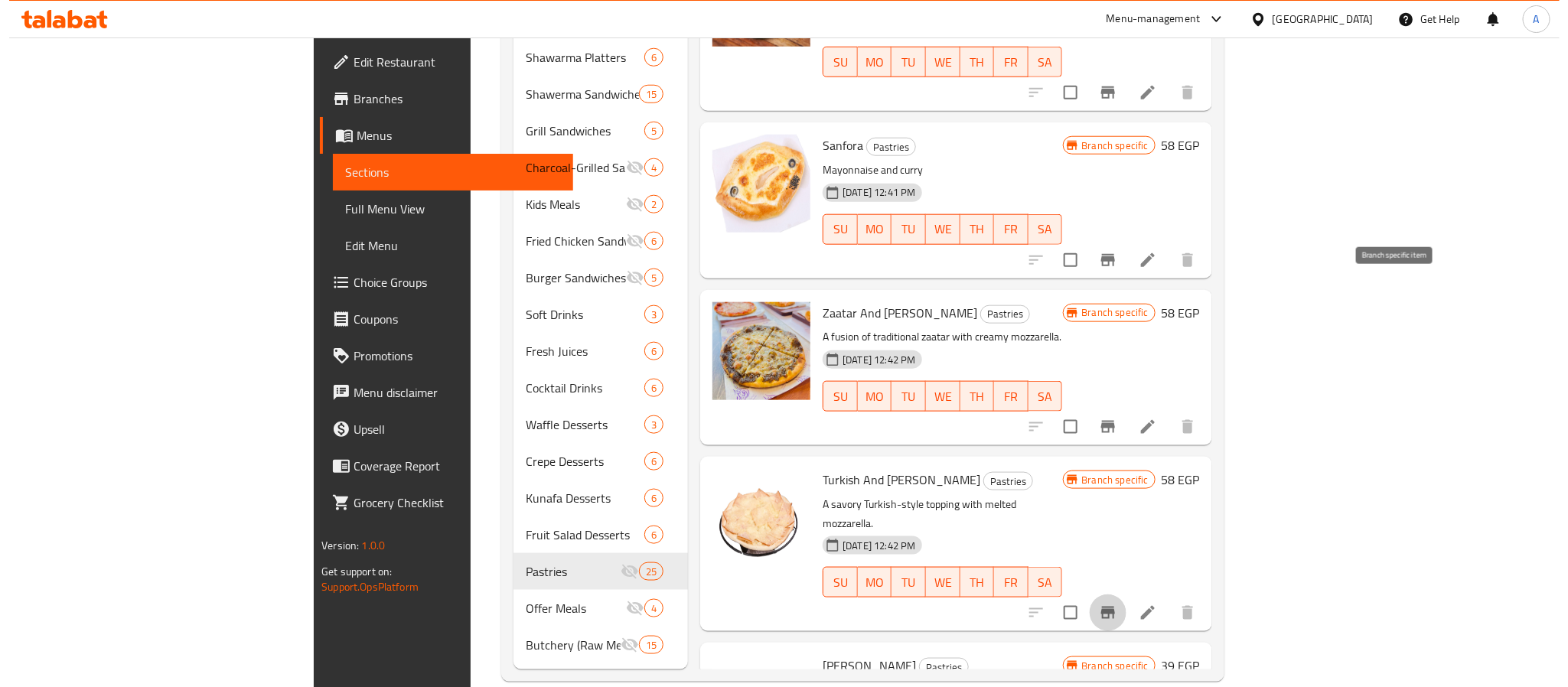
scroll to position [763, 0]
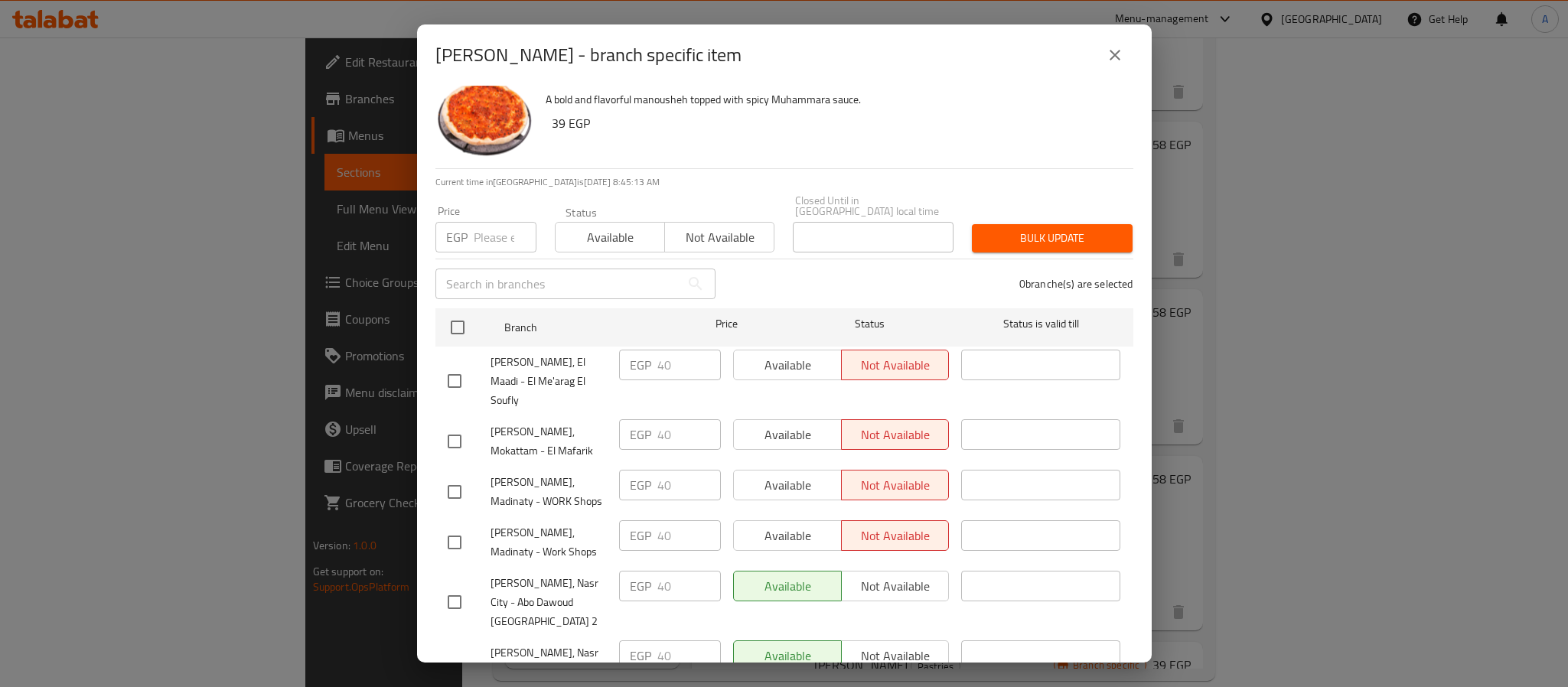
scroll to position [42, 0]
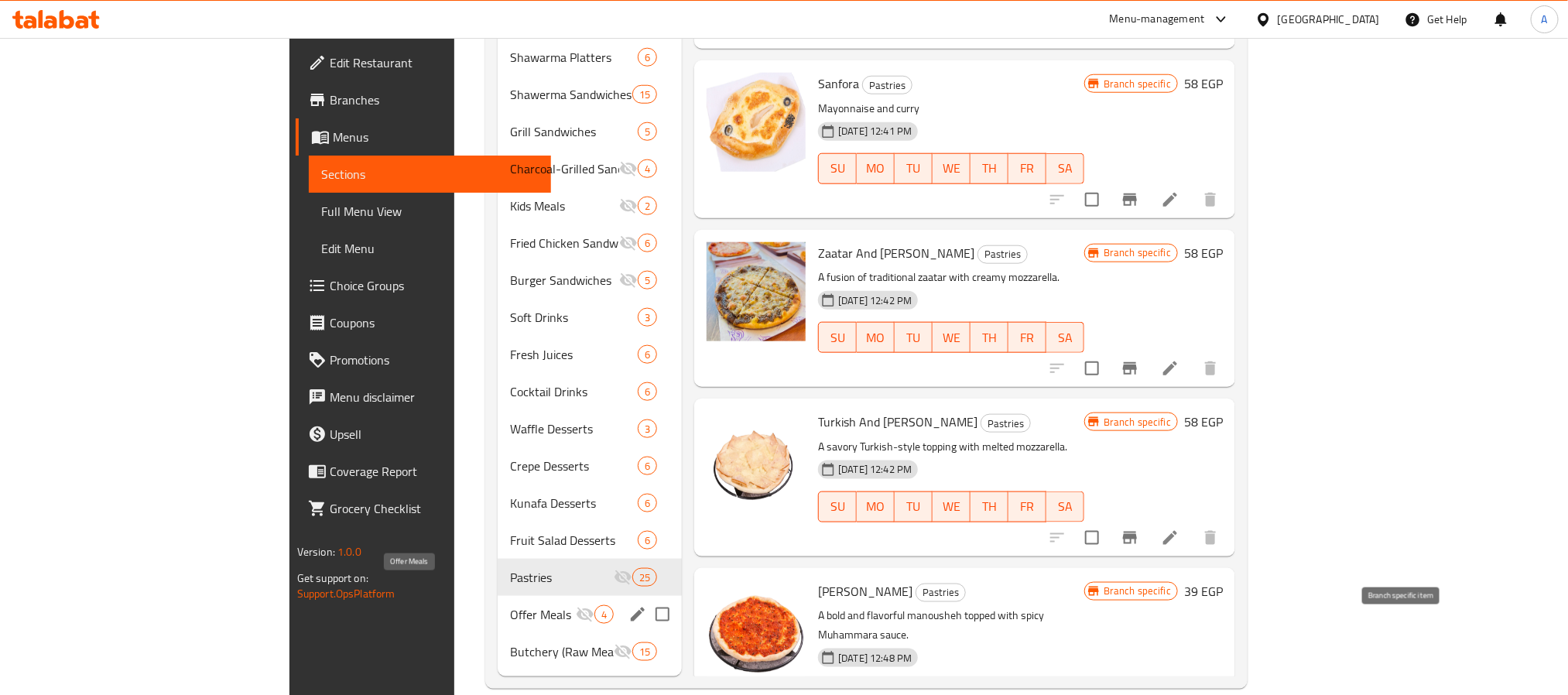
click at [510, 606] on span "Offer Meals" at bounding box center [543, 615] width 66 height 19
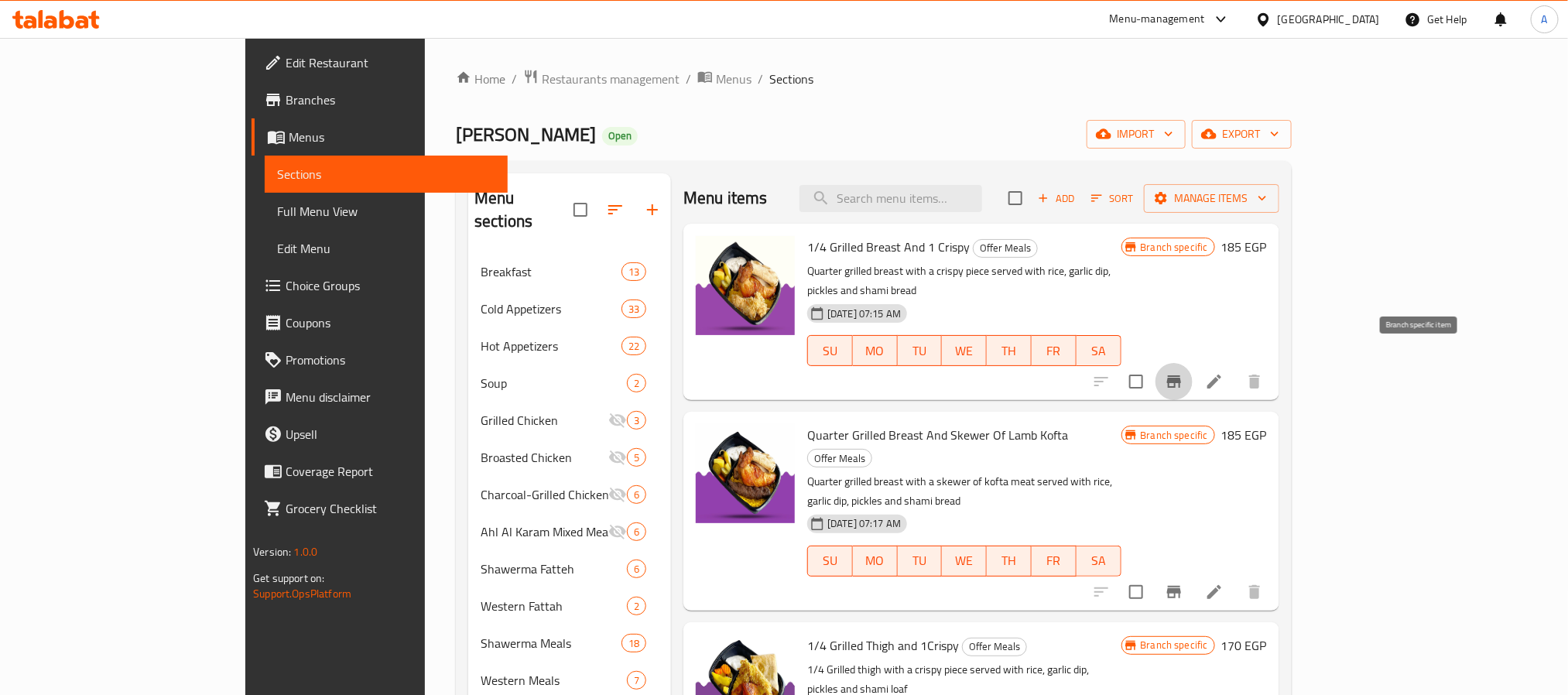
click at [1193, 372] on button "Branch-specific-item" at bounding box center [1174, 382] width 37 height 37
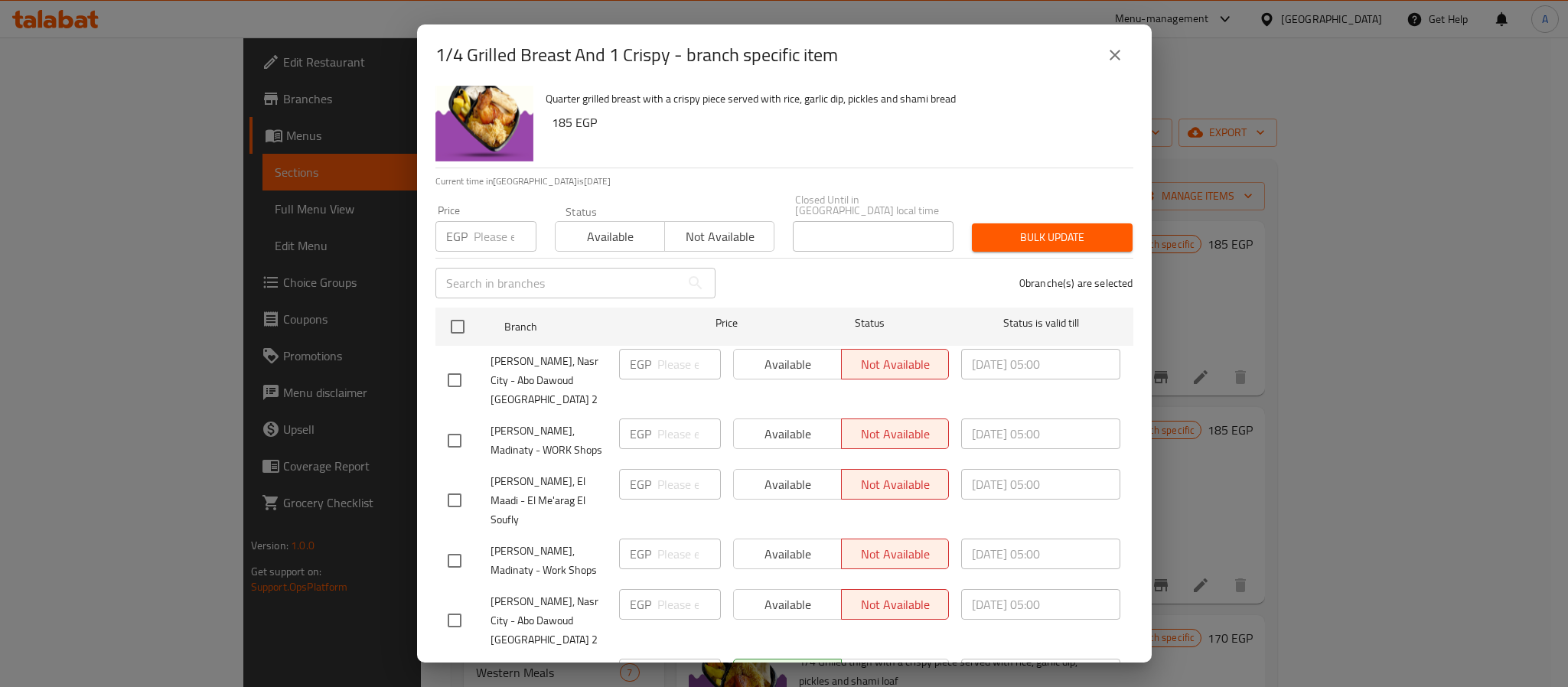
scroll to position [42, 0]
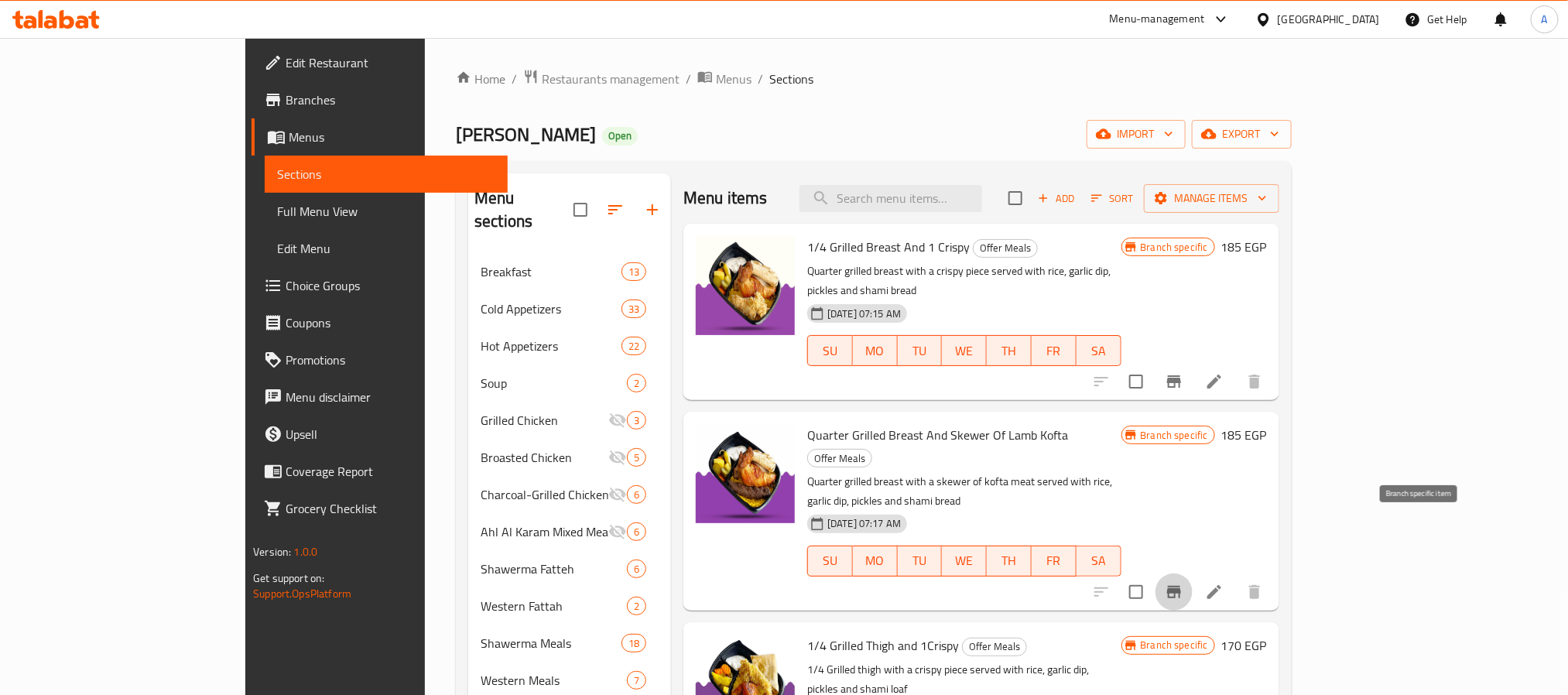
click at [1184, 583] on icon "Branch-specific-item" at bounding box center [1173, 592] width 19 height 19
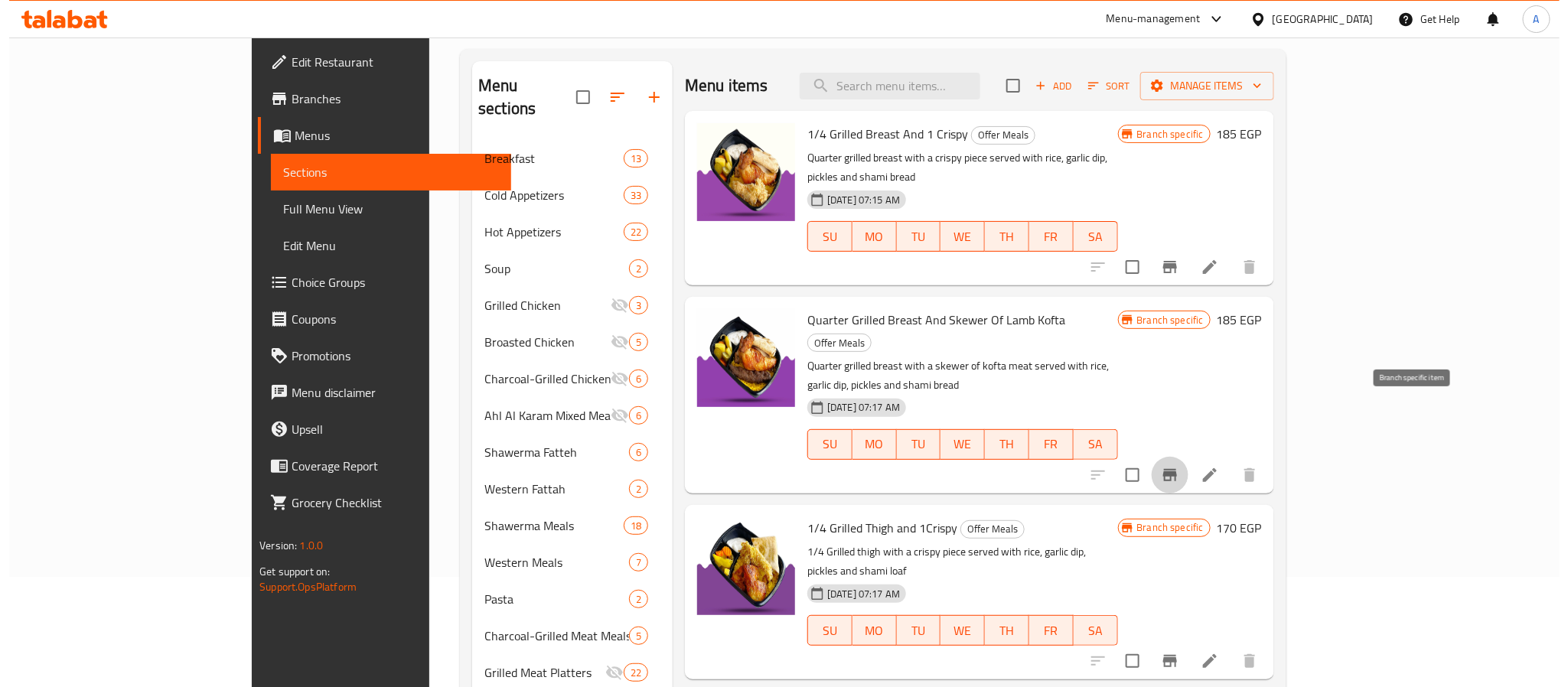
scroll to position [229, 0]
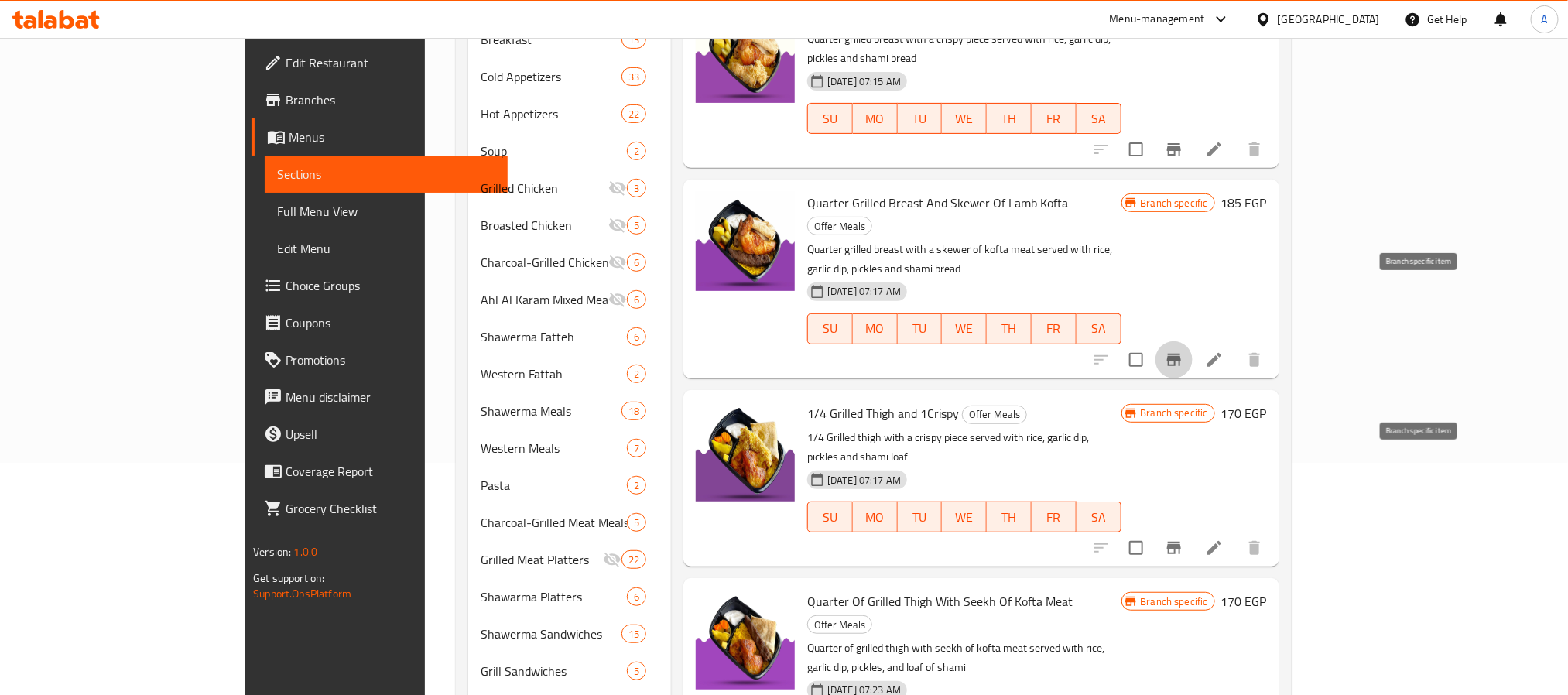
click at [1193, 530] on button "Branch-specific-item" at bounding box center [1174, 549] width 37 height 37
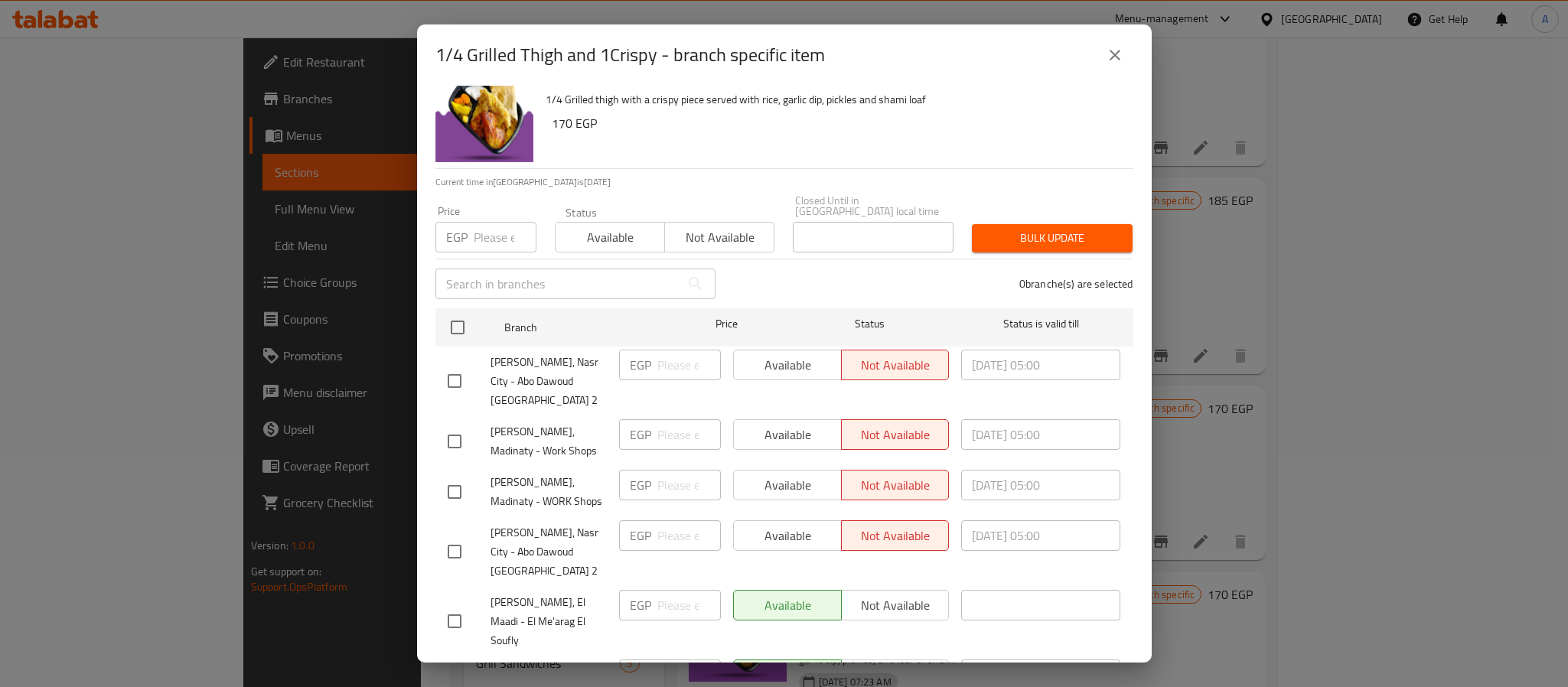
scroll to position [42, 0]
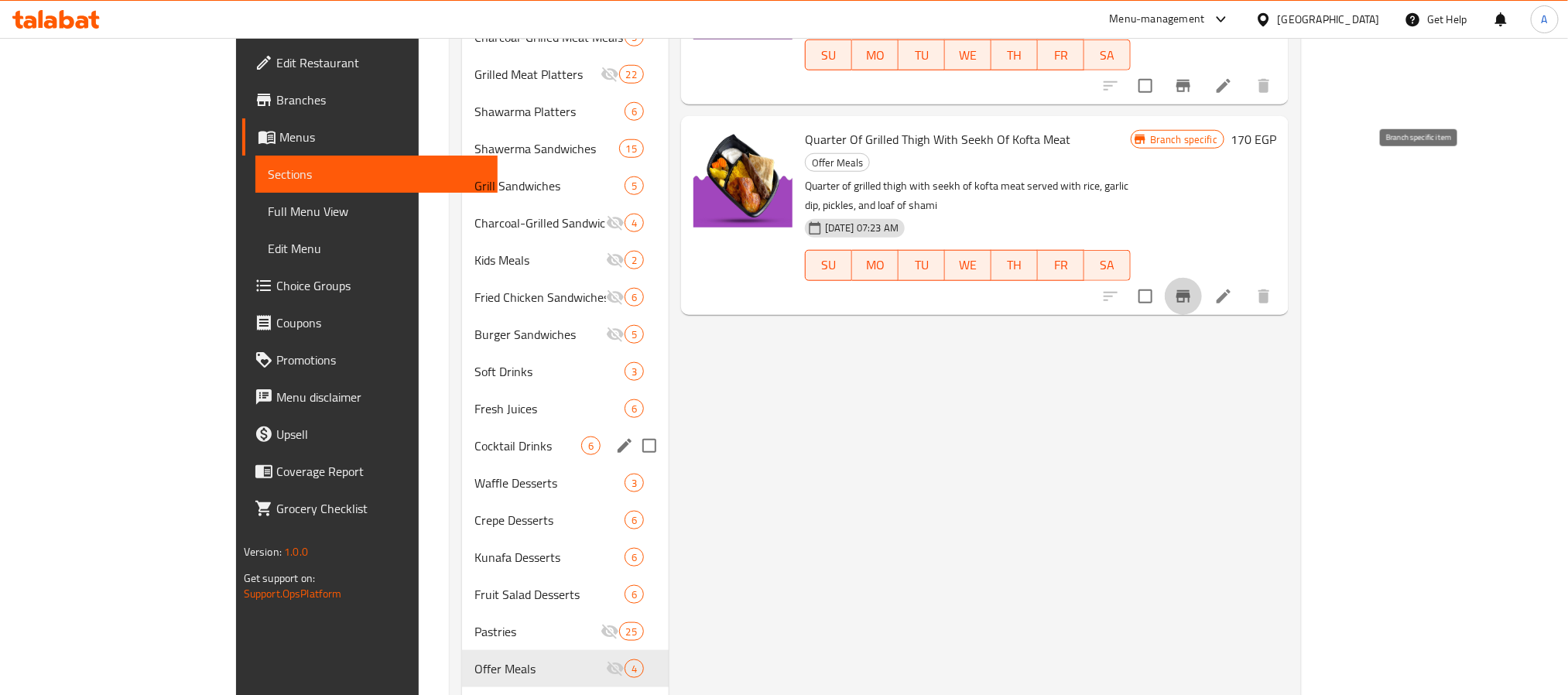
scroll to position [772, 0]
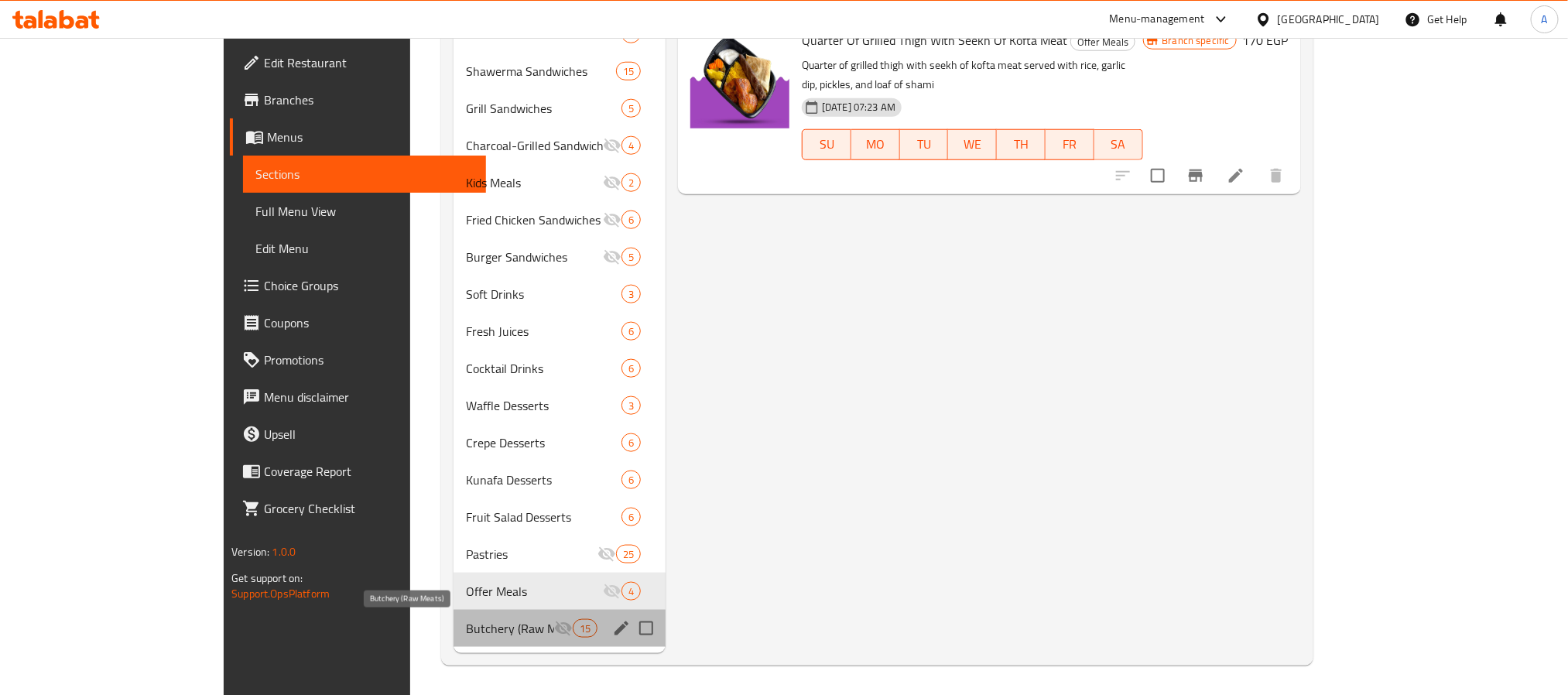
click at [466, 628] on span "Butchery (Raw Meats)" at bounding box center [509, 628] width 87 height 19
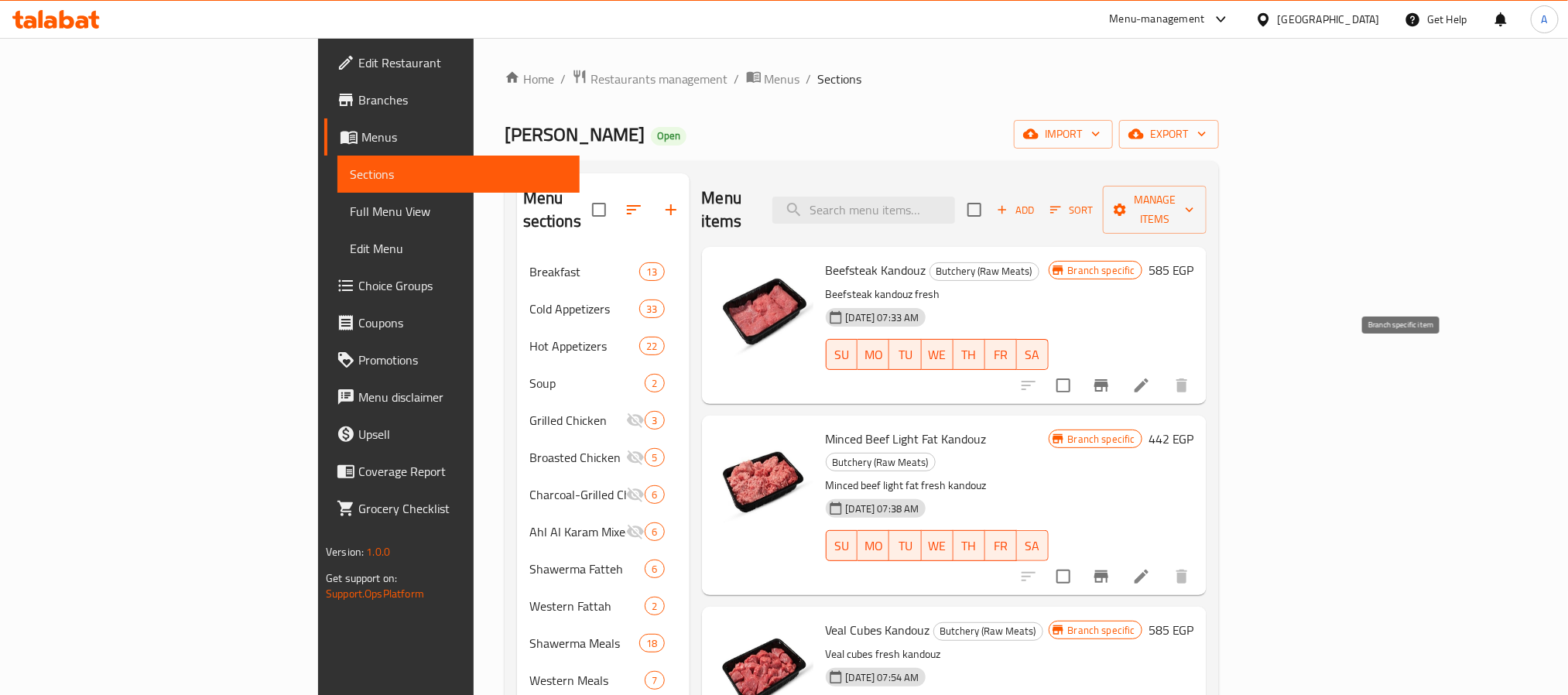
click at [1111, 377] on icon "Branch-specific-item" at bounding box center [1101, 385] width 19 height 19
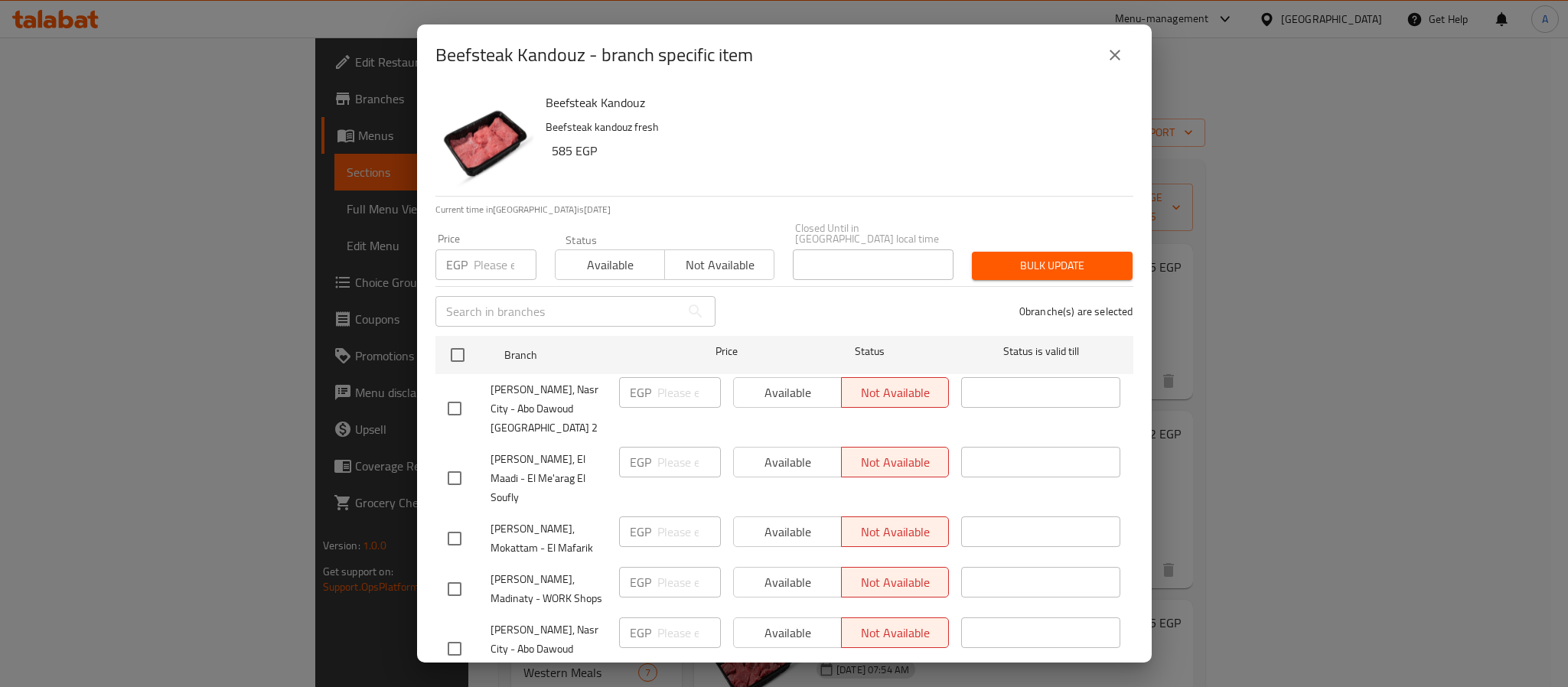
scroll to position [42, 0]
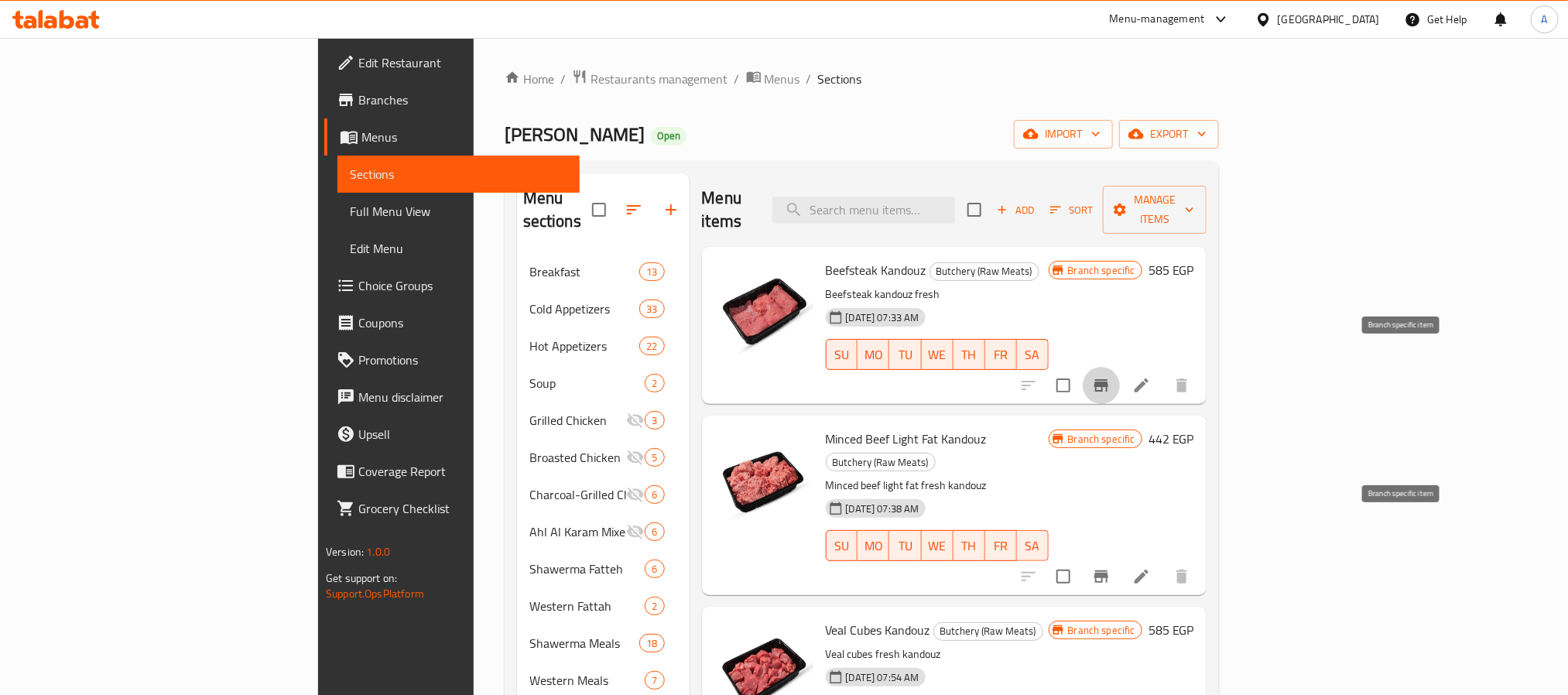
click at [1111, 568] on icon "Branch-specific-item" at bounding box center [1101, 577] width 19 height 19
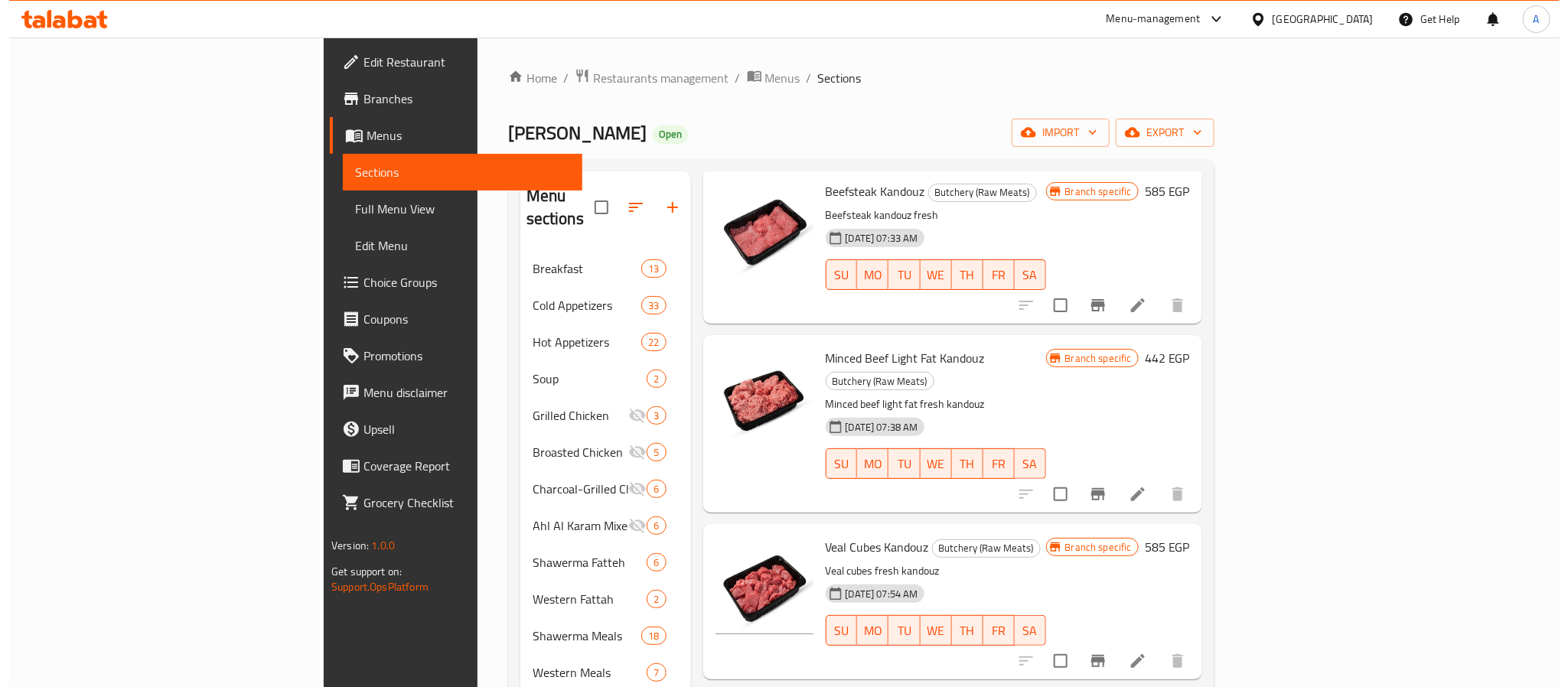
scroll to position [115, 0]
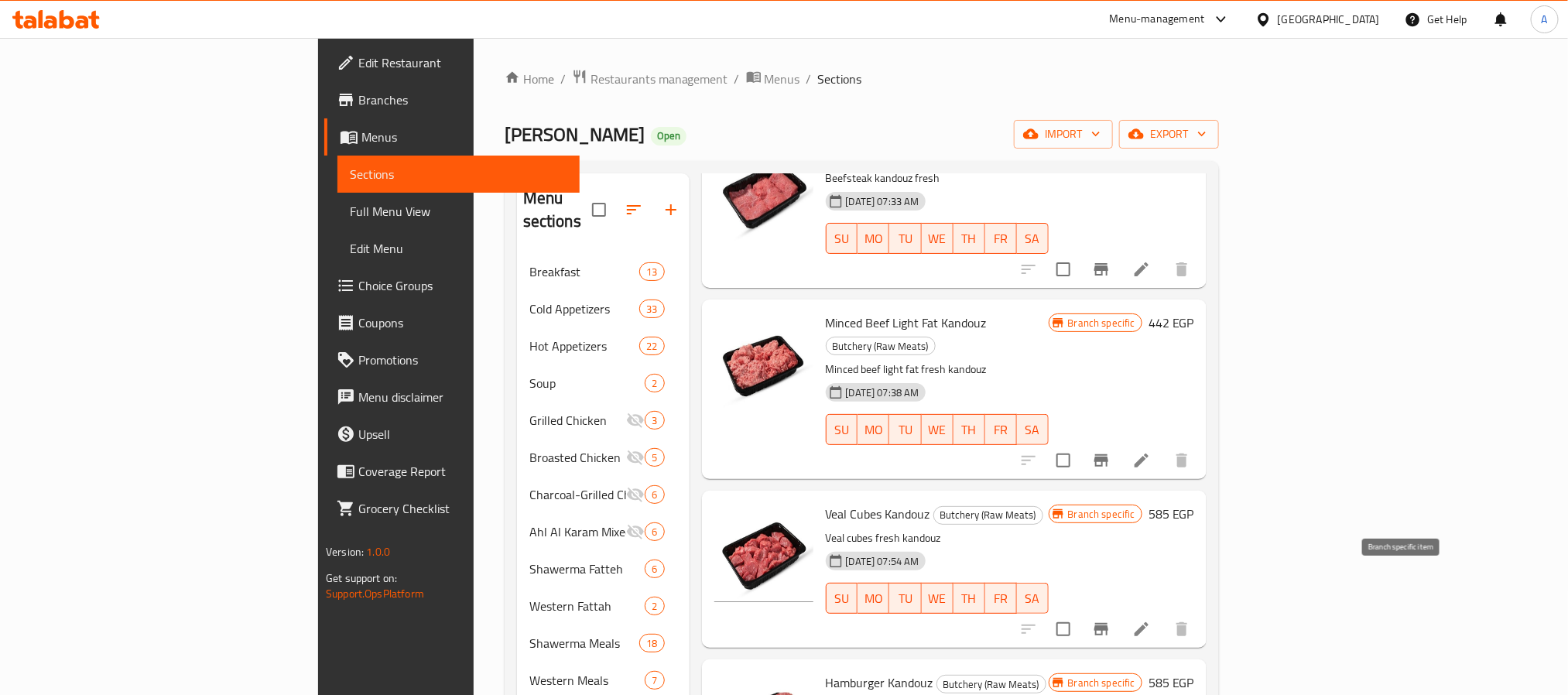
click at [1120, 611] on button "Branch-specific-item" at bounding box center [1101, 630] width 37 height 37
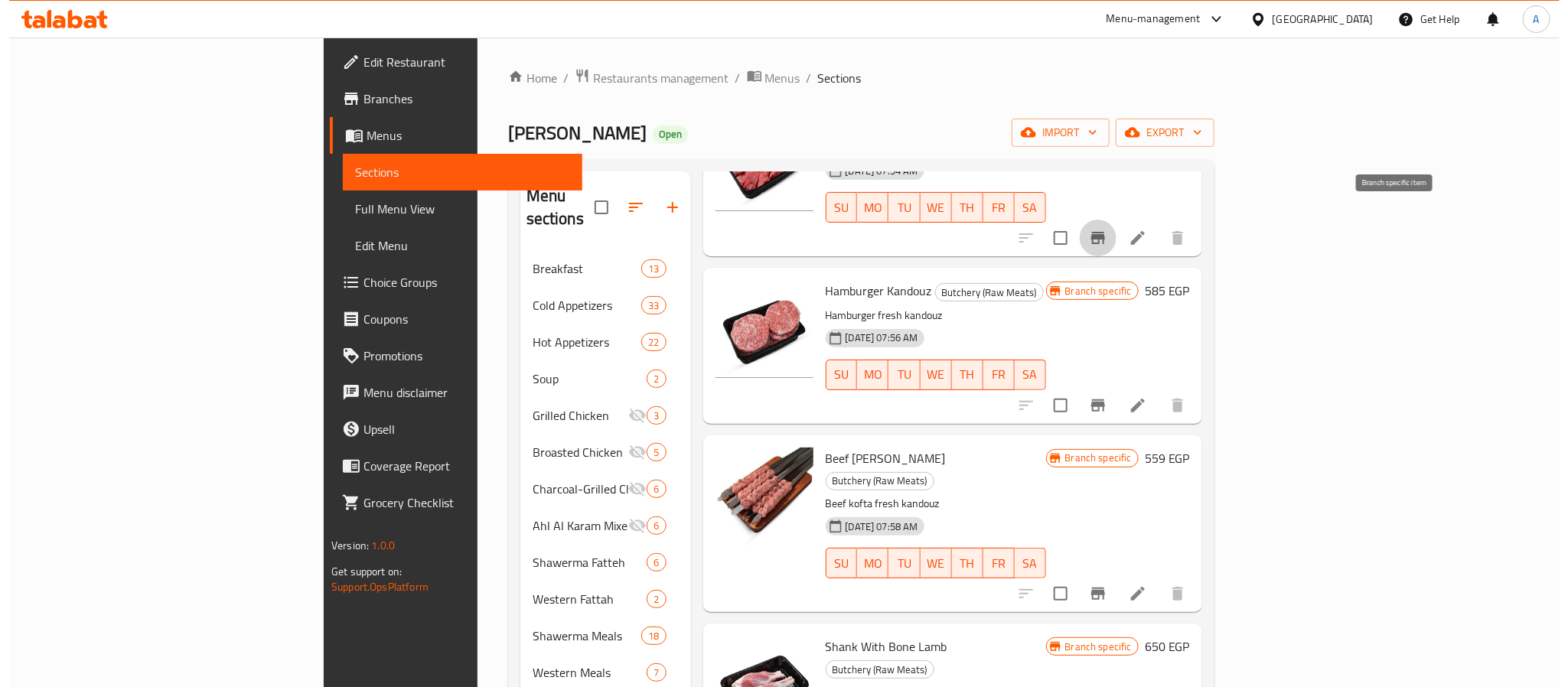
scroll to position [459, 0]
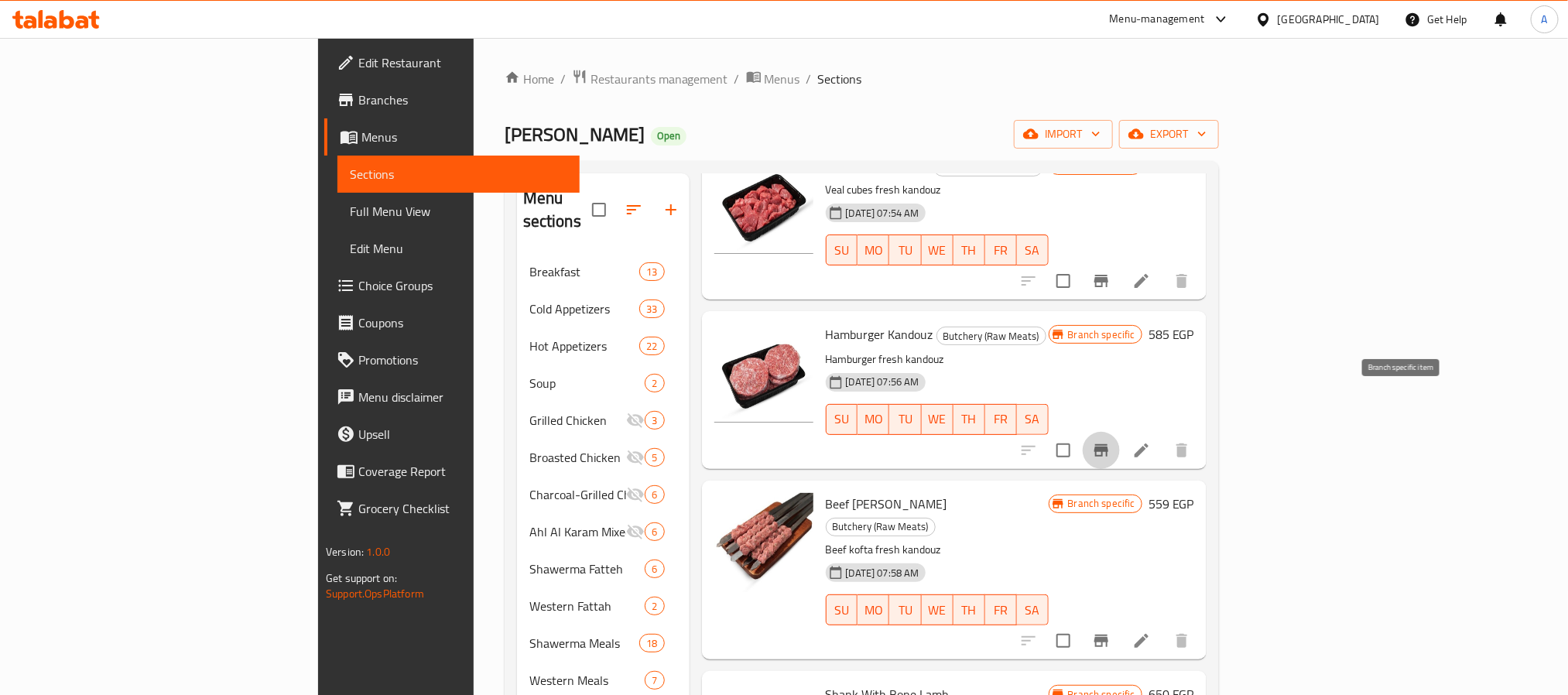
click at [1120, 432] on button "Branch-specific-item" at bounding box center [1101, 451] width 37 height 37
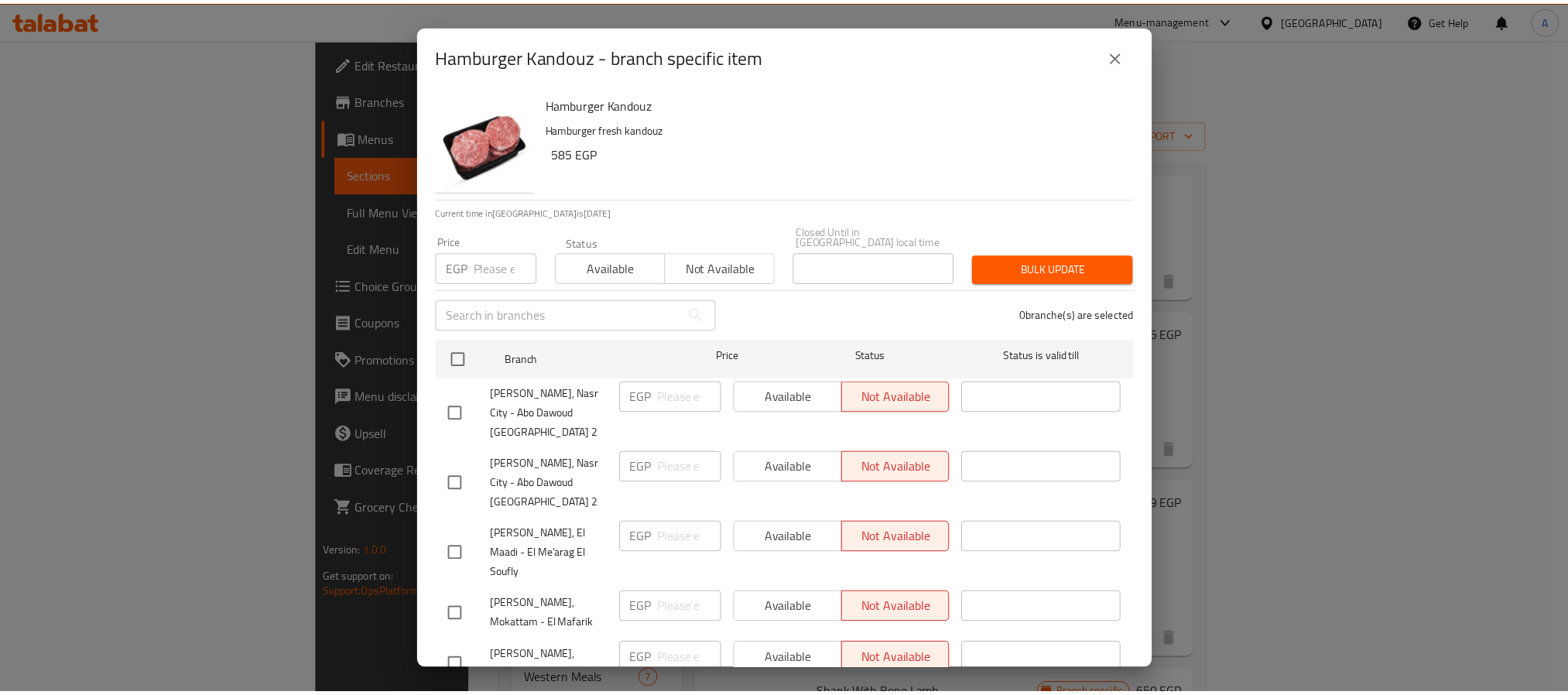
scroll to position [42, 0]
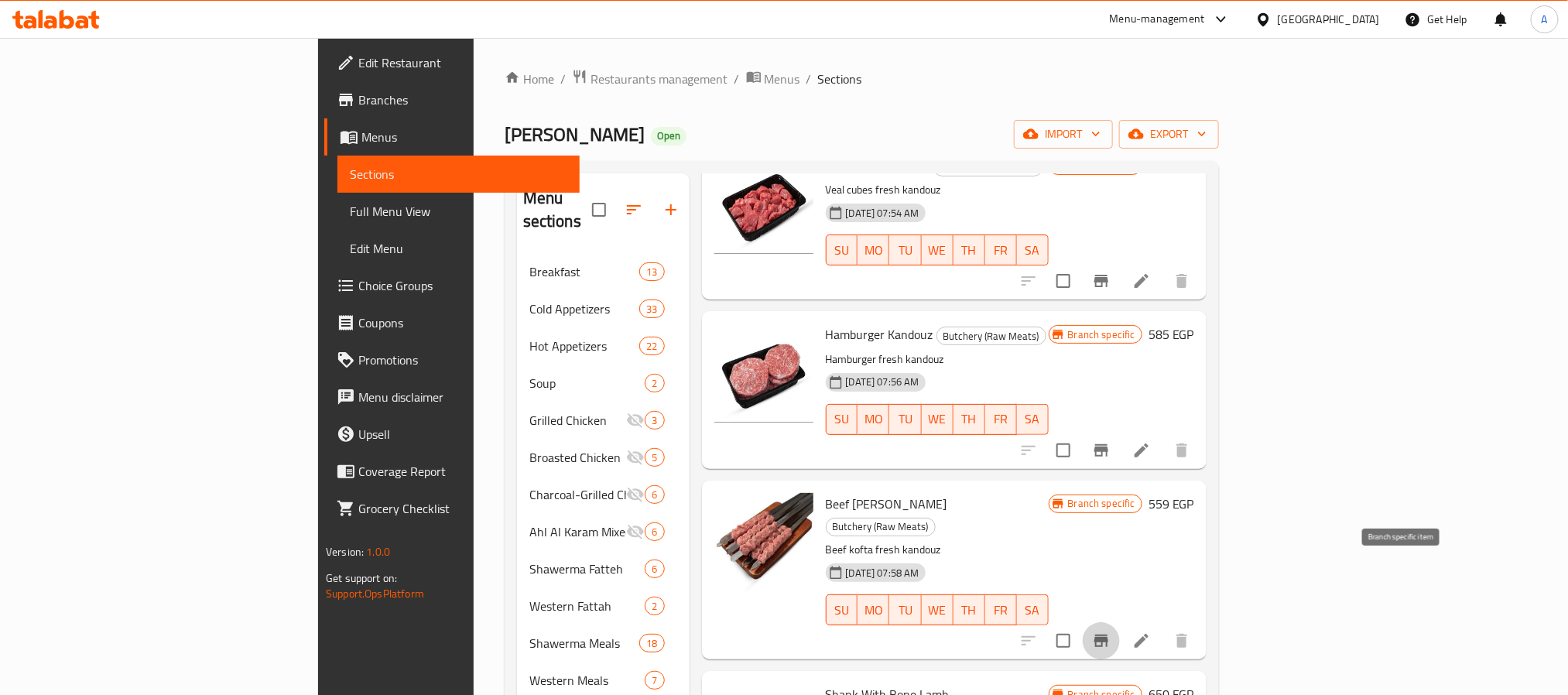
click at [1111, 631] on icon "Branch-specific-item" at bounding box center [1101, 640] width 19 height 19
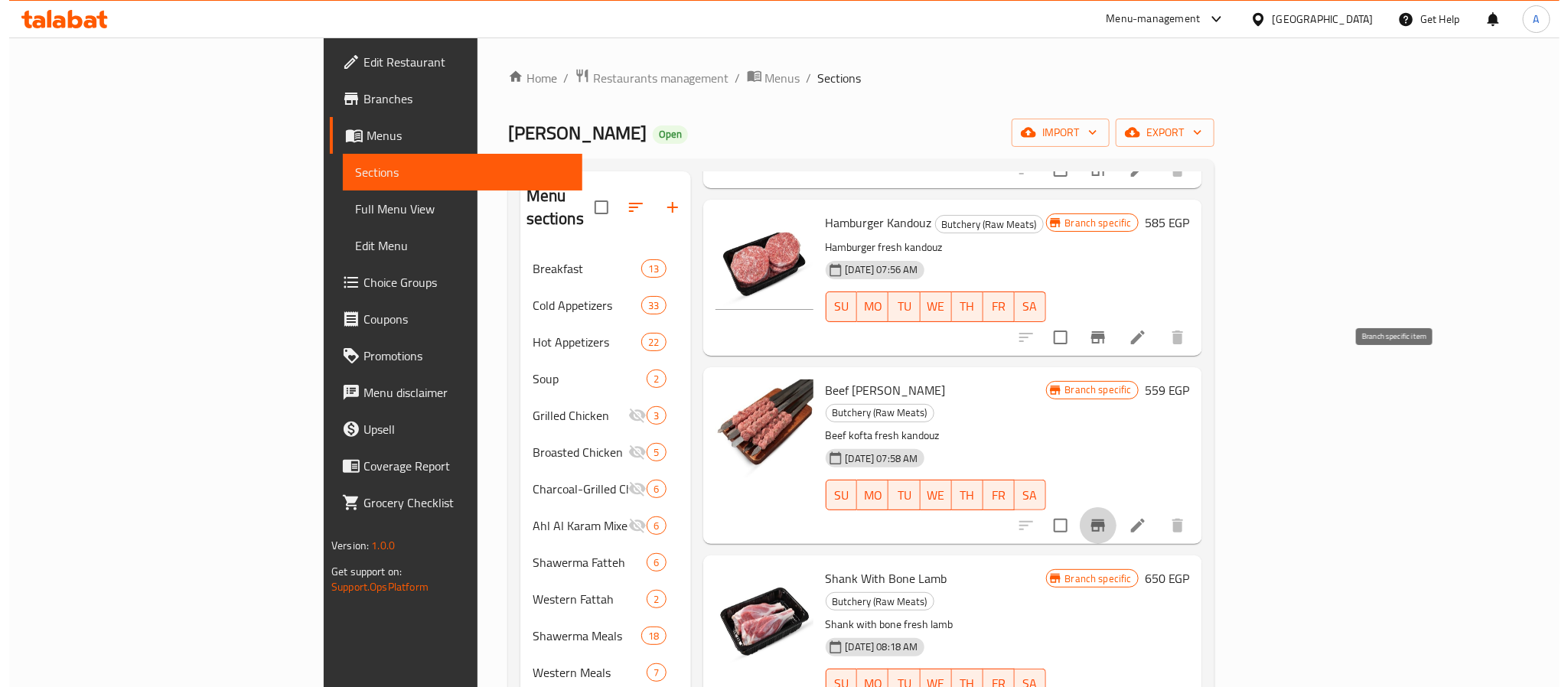
scroll to position [804, 0]
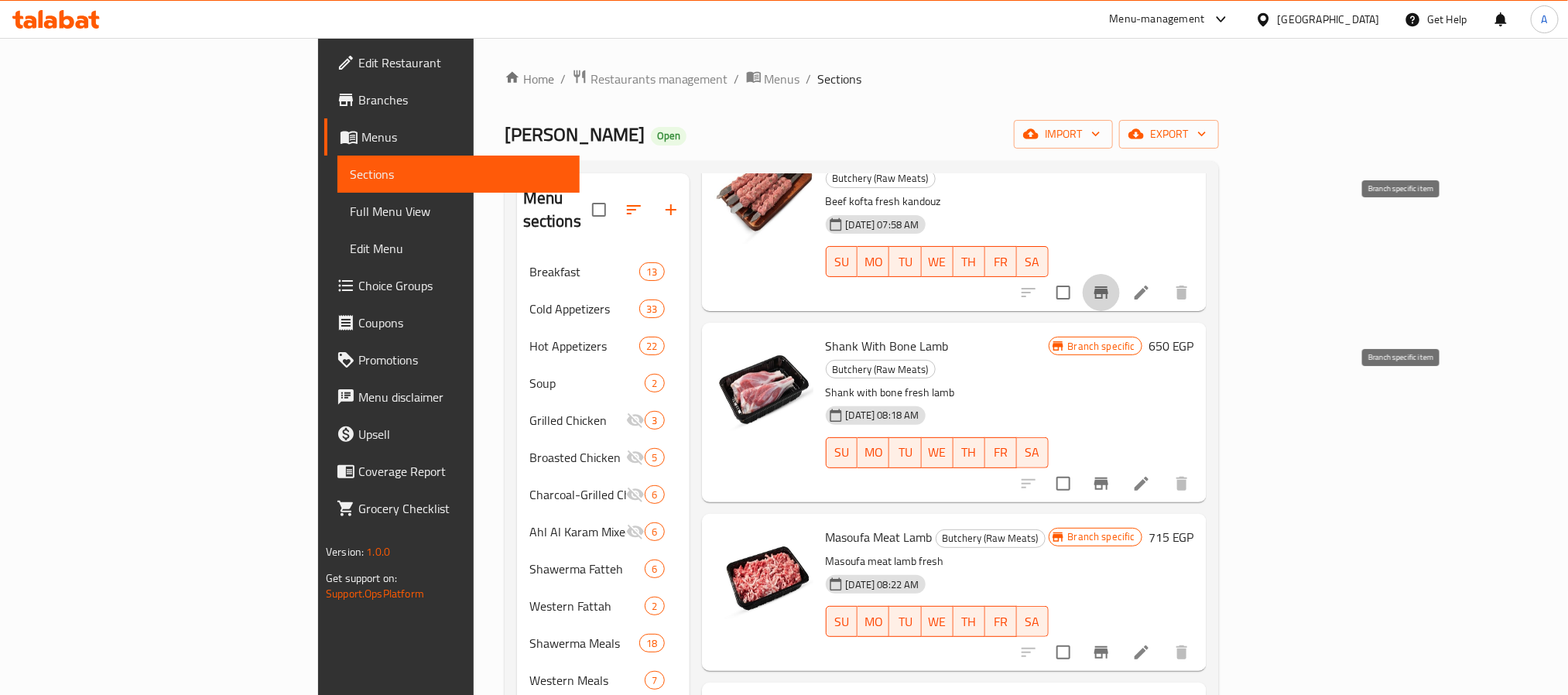
click at [1108, 478] on icon "Branch-specific-item" at bounding box center [1102, 484] width 14 height 12
click at [1108, 646] on icon "Branch-specific-item" at bounding box center [1102, 653] width 14 height 12
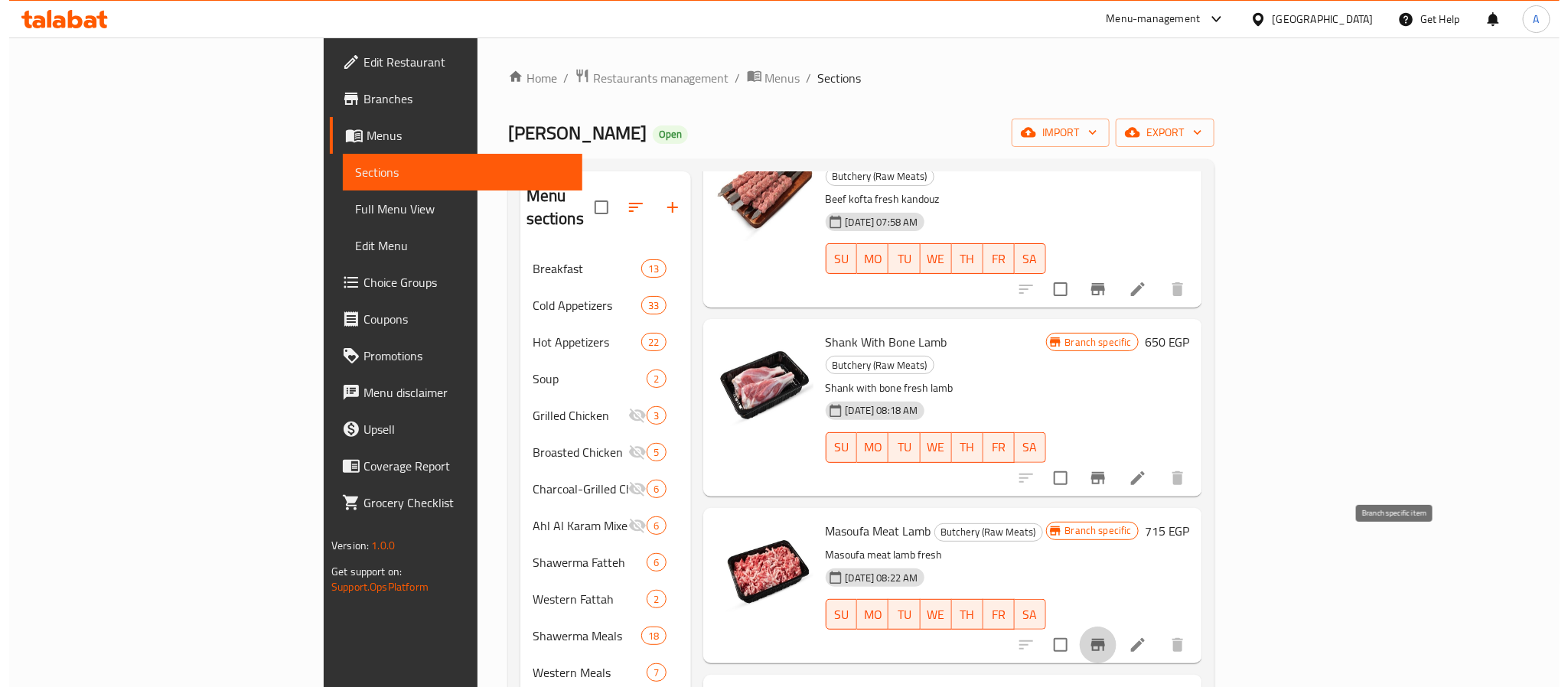
scroll to position [919, 0]
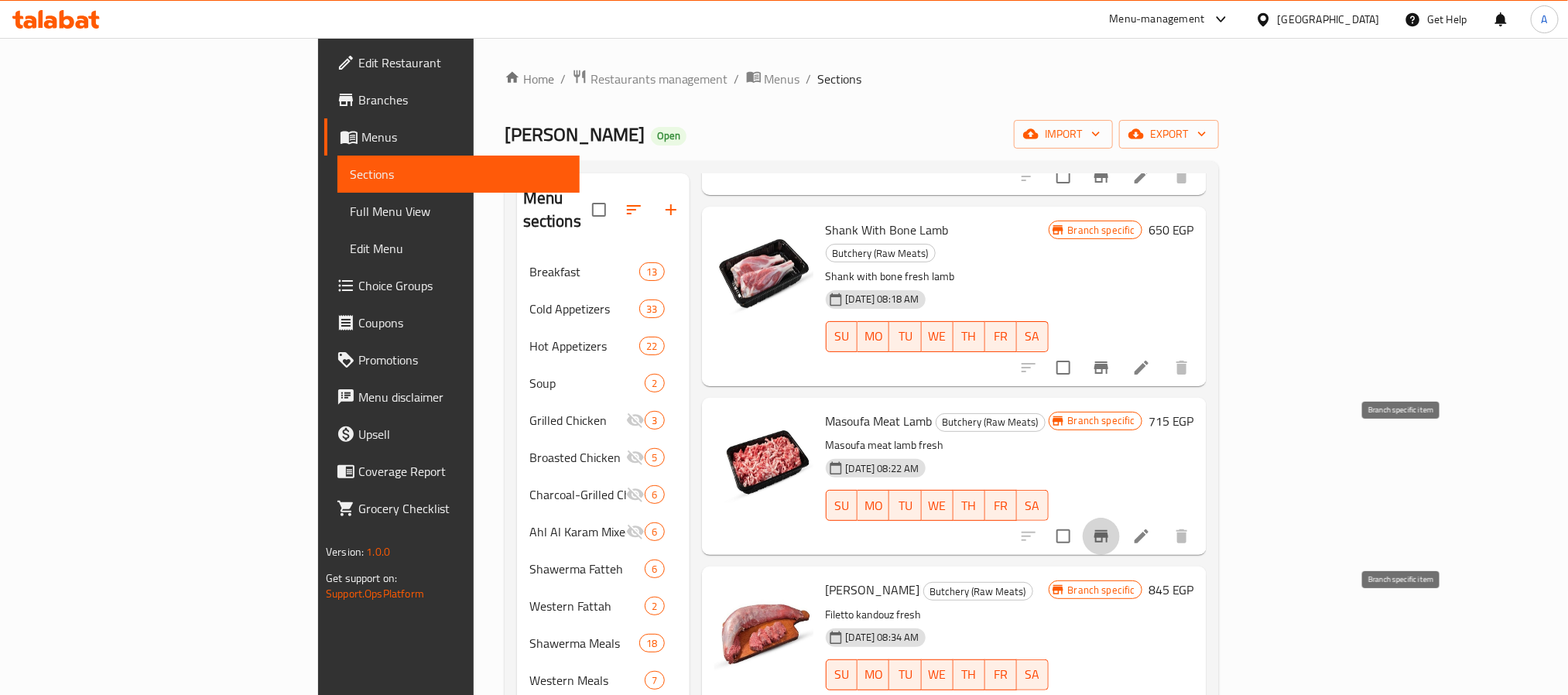
click at [1108, 695] on icon "Branch-specific-item" at bounding box center [1102, 706] width 14 height 12
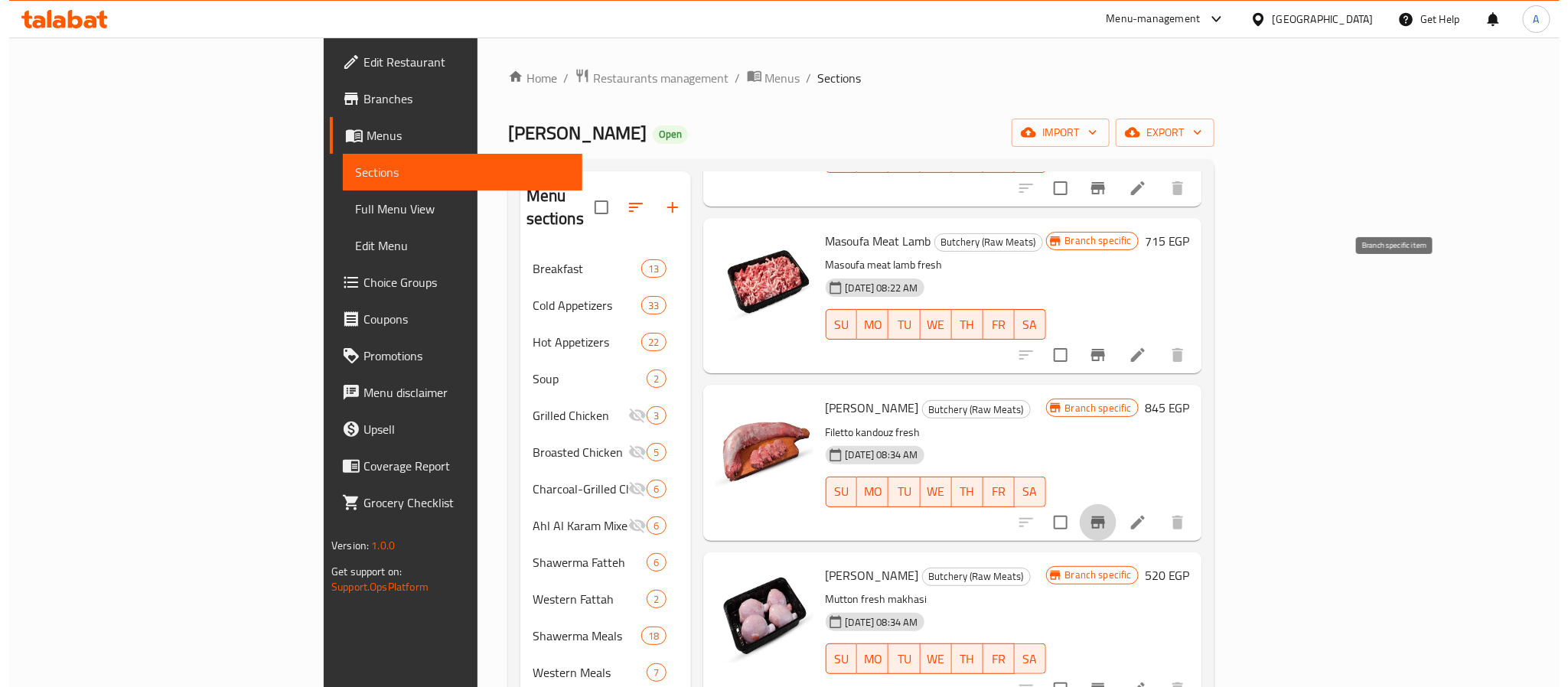
scroll to position [1263, 0]
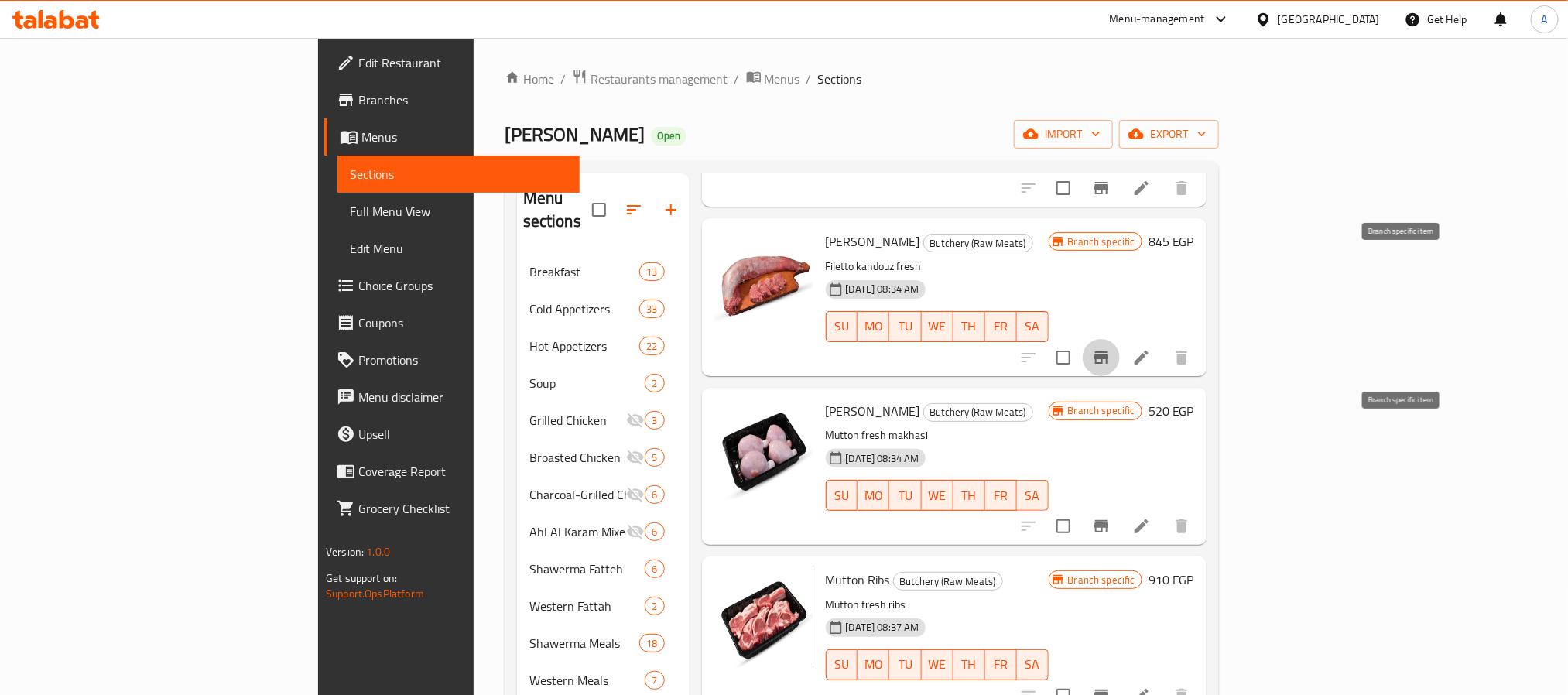
click at [1108, 520] on icon "Branch-specific-item" at bounding box center [1102, 527] width 14 height 12
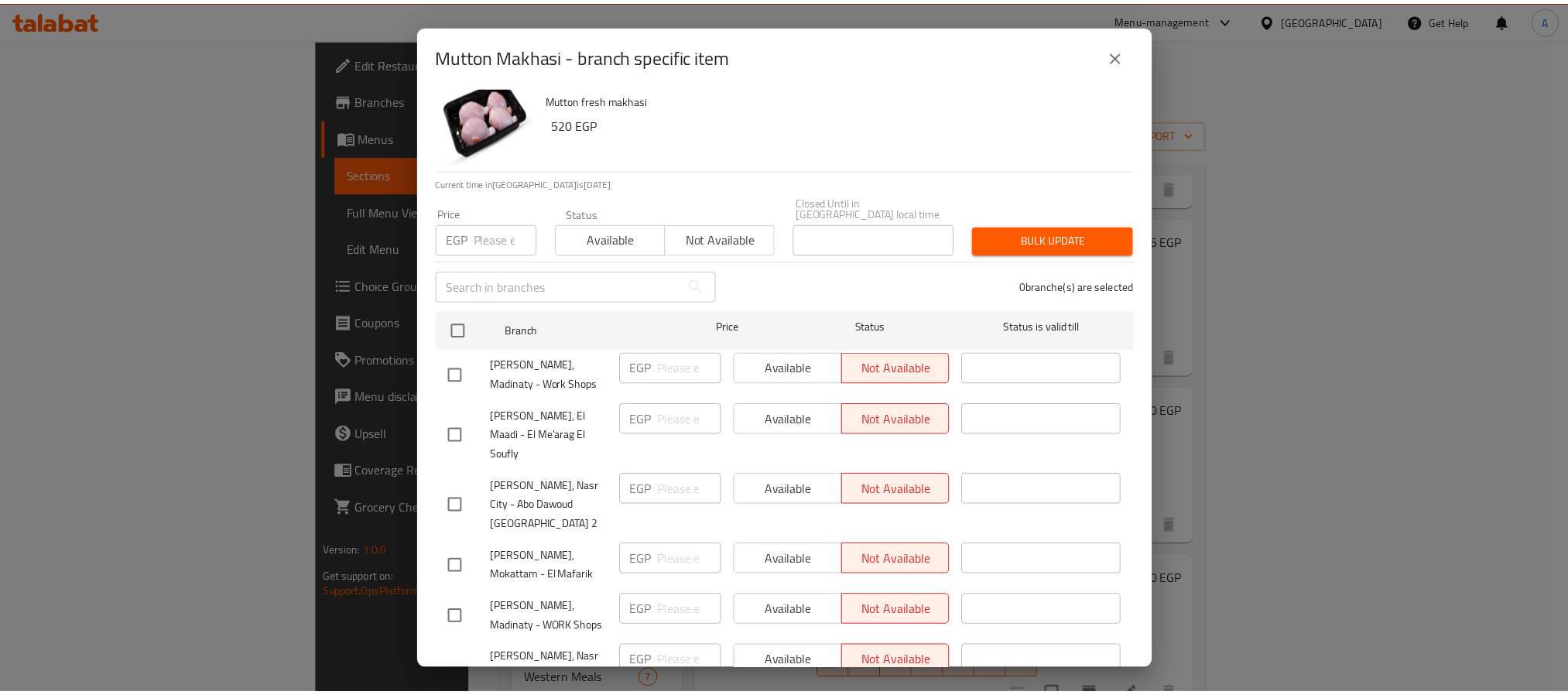
scroll to position [42, 0]
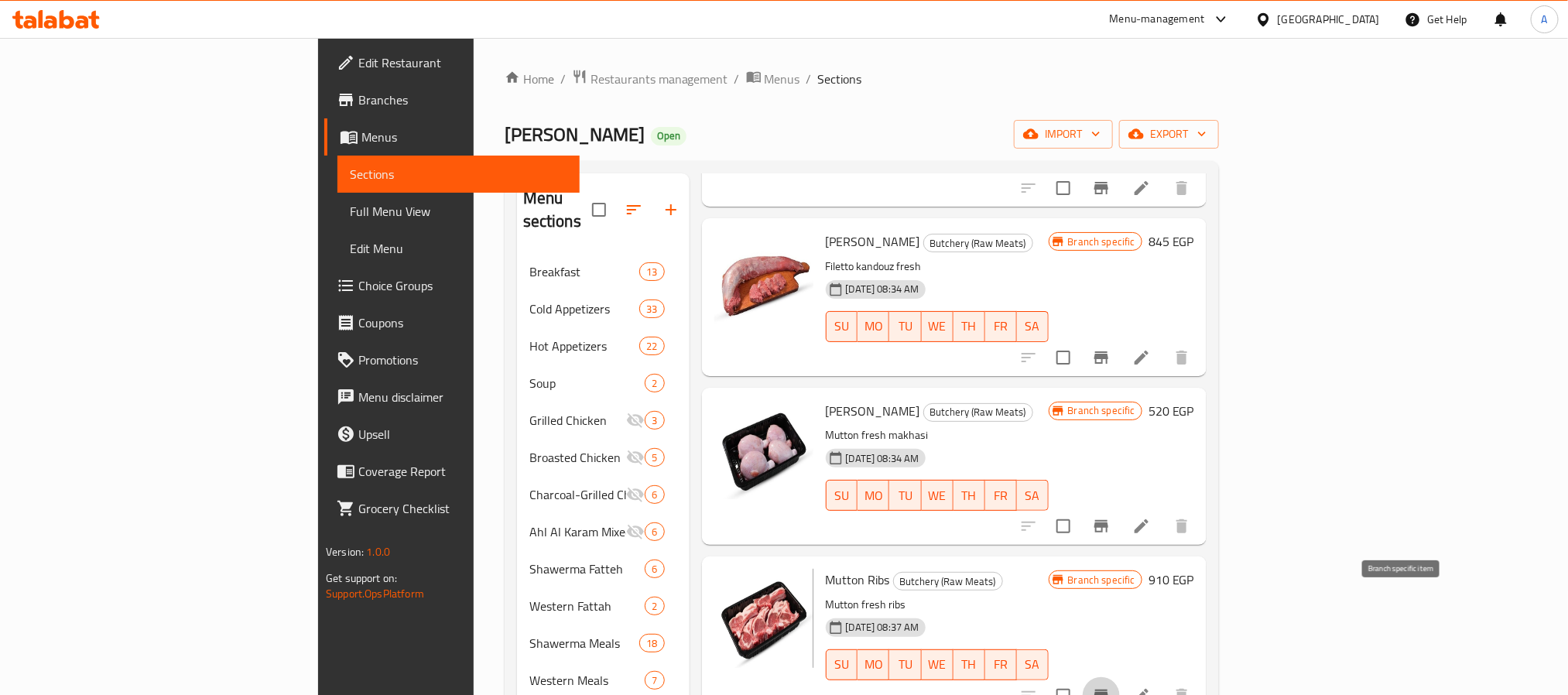
click at [1111, 687] on icon "Branch-specific-item" at bounding box center [1101, 696] width 19 height 19
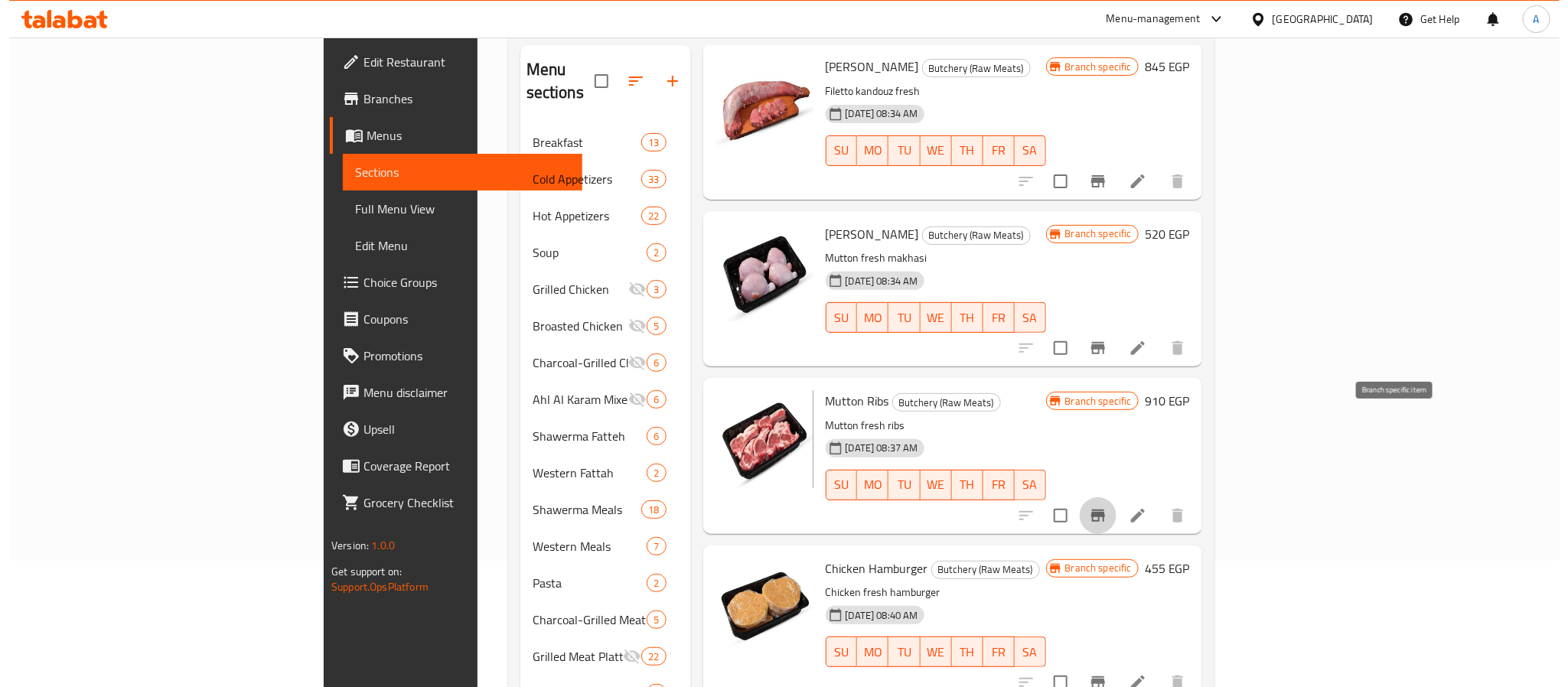
scroll to position [459, 0]
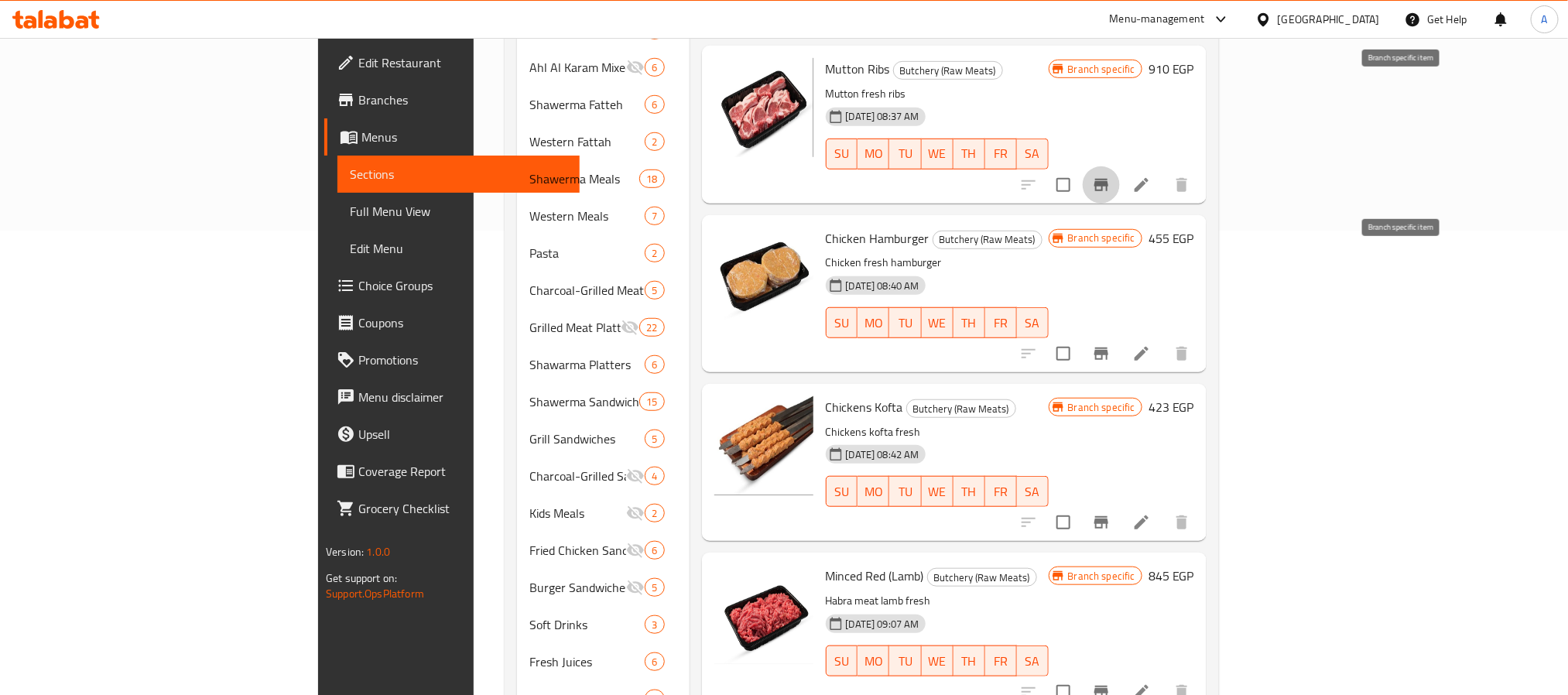
click at [1120, 335] on button "Branch-specific-item" at bounding box center [1101, 354] width 37 height 37
click at [1111, 513] on icon "Branch-specific-item" at bounding box center [1101, 522] width 19 height 19
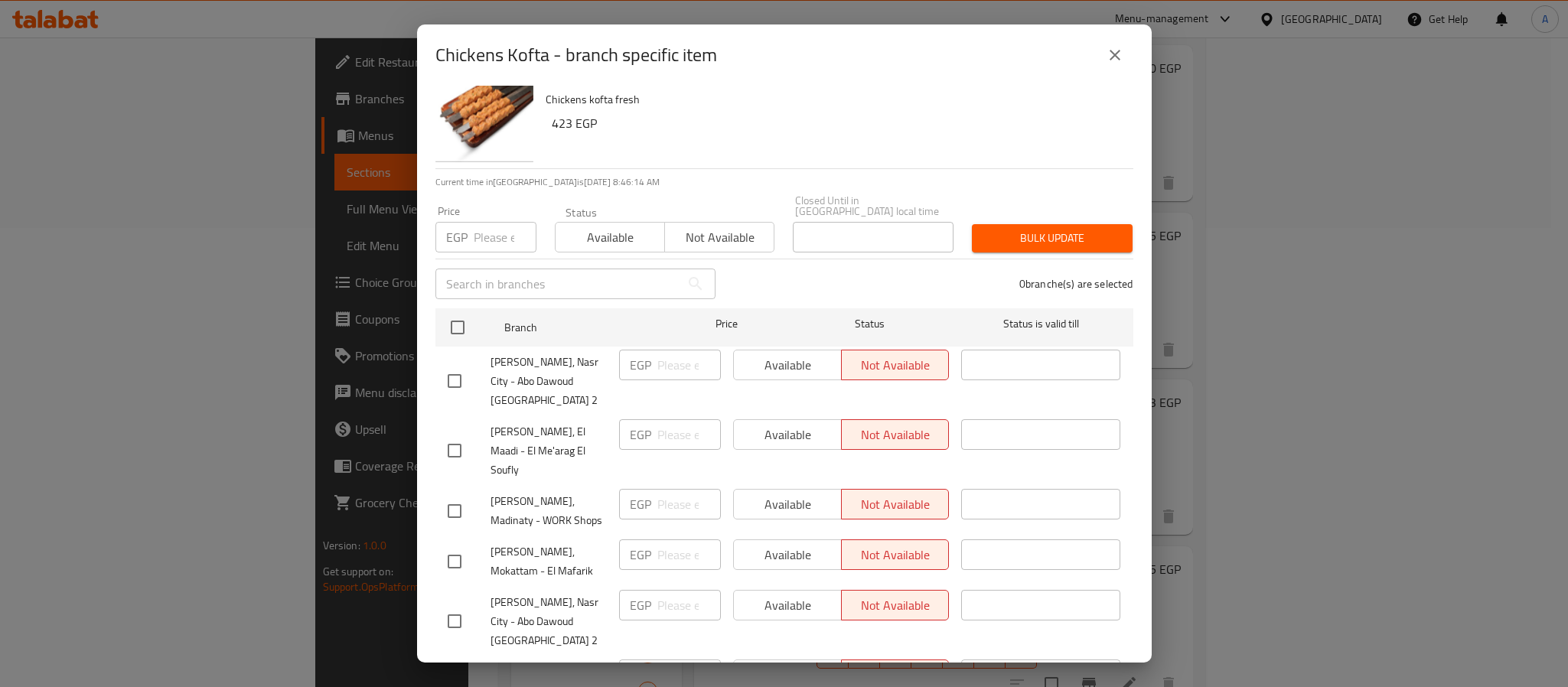
scroll to position [42, 0]
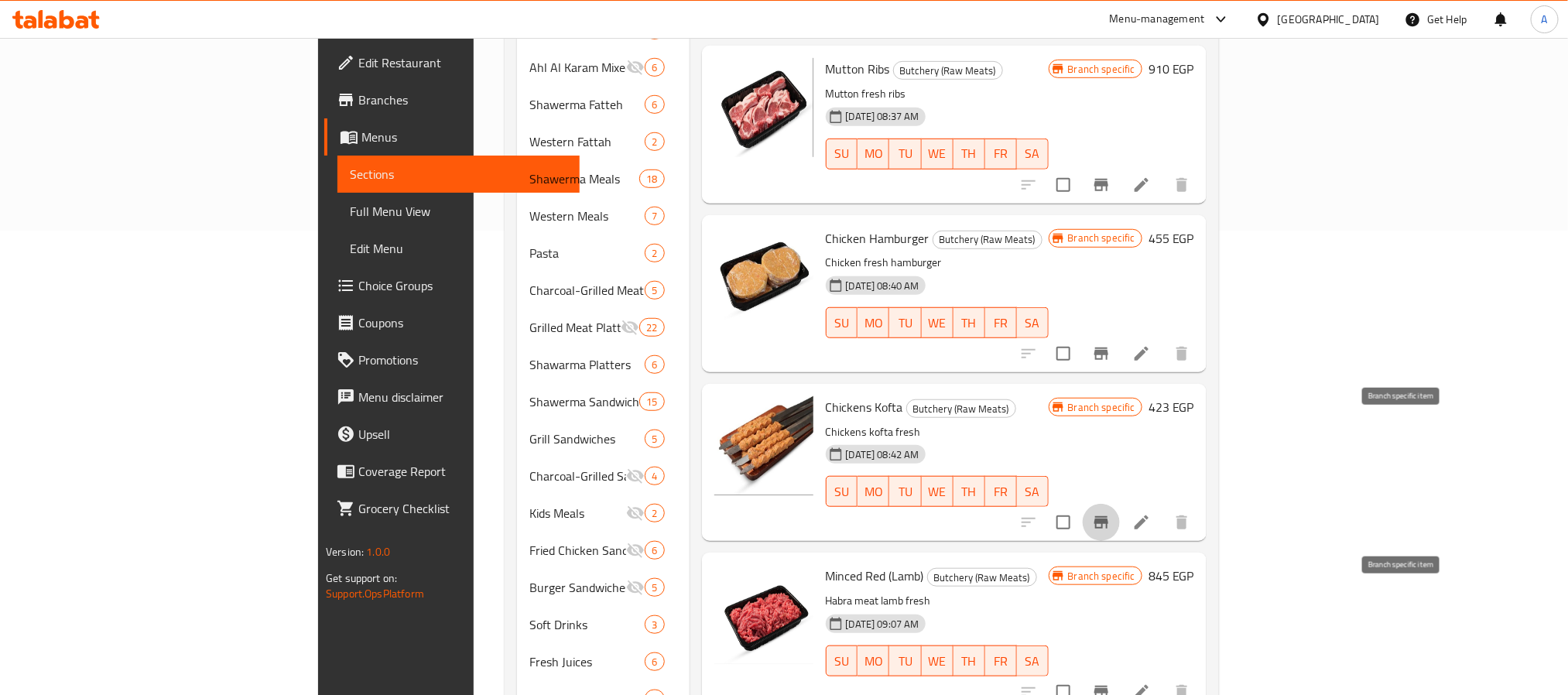
click at [1111, 683] on icon "Branch-specific-item" at bounding box center [1101, 691] width 19 height 19
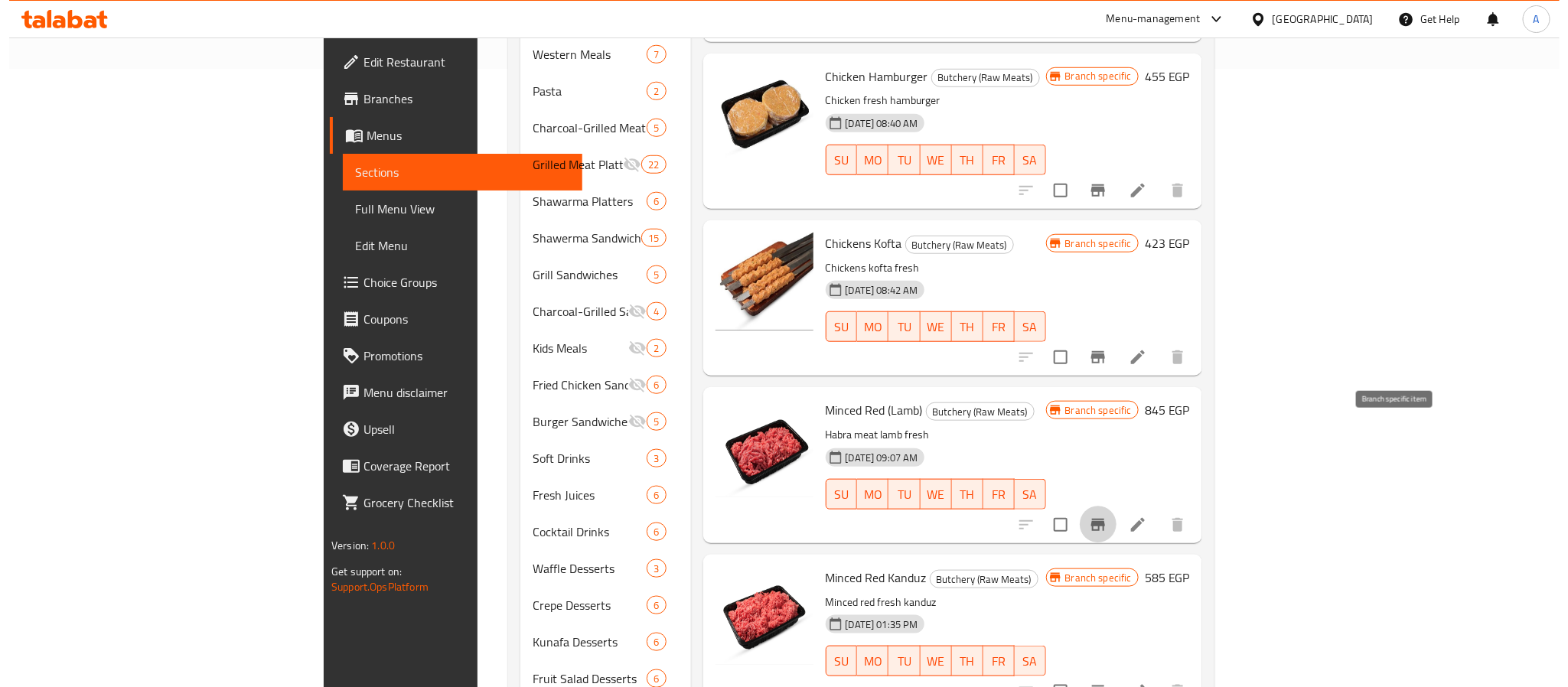
scroll to position [763, 0]
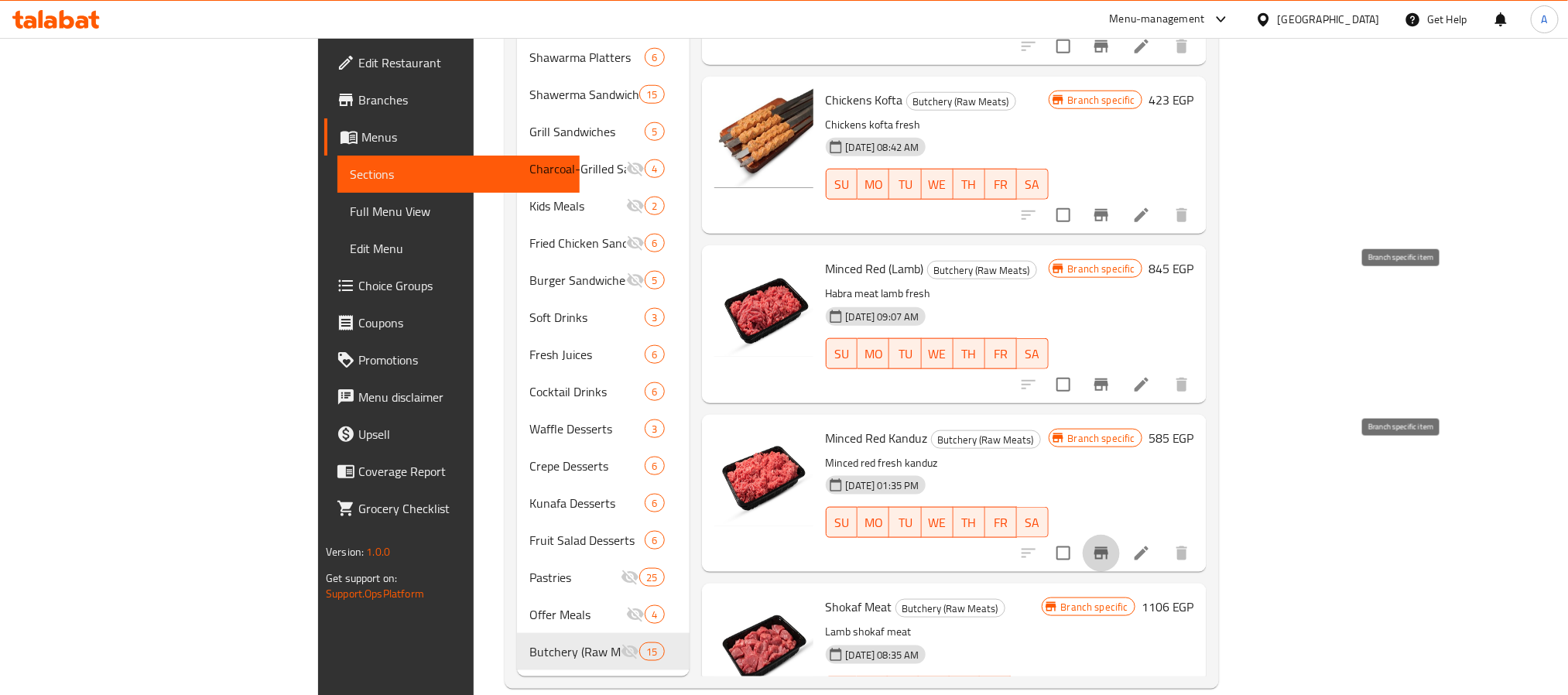
click at [1120, 535] on button "Branch-specific-item" at bounding box center [1101, 554] width 37 height 37
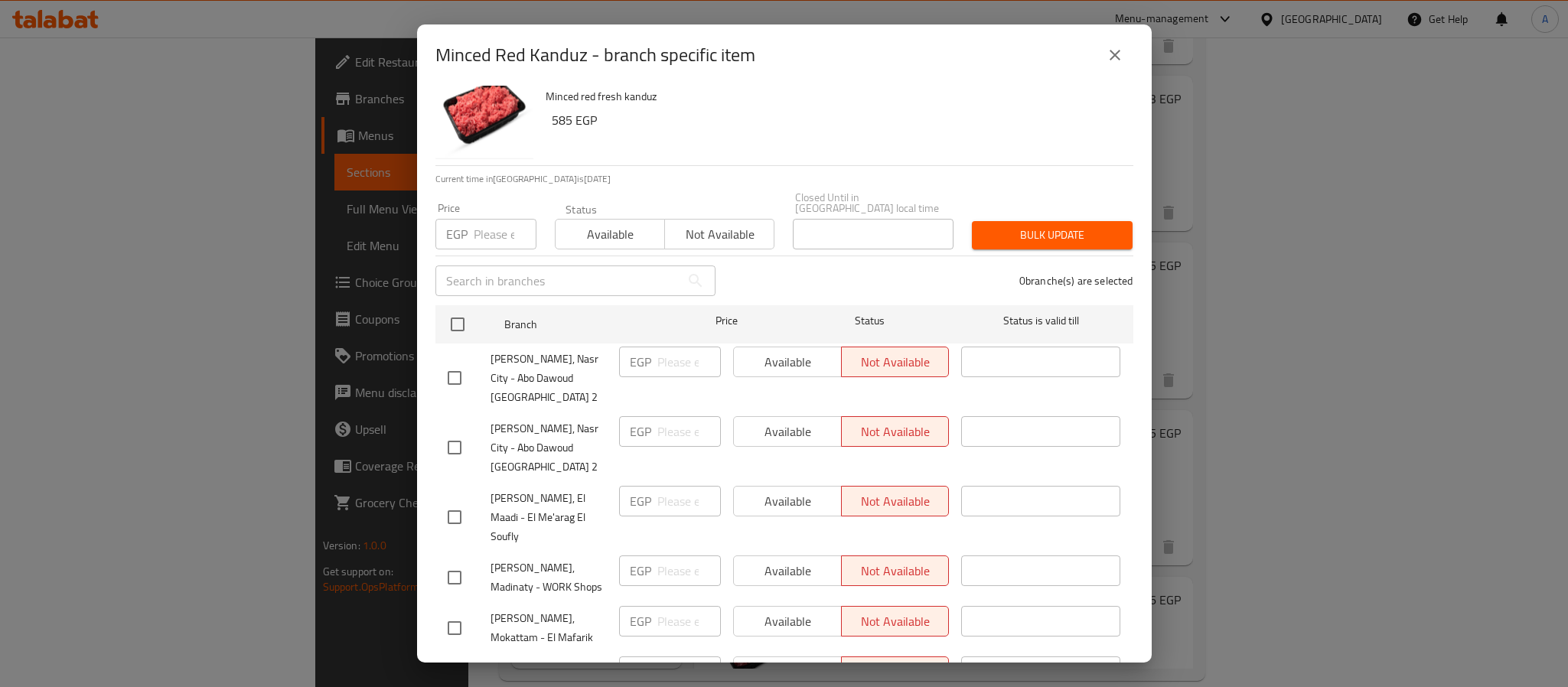
scroll to position [42, 0]
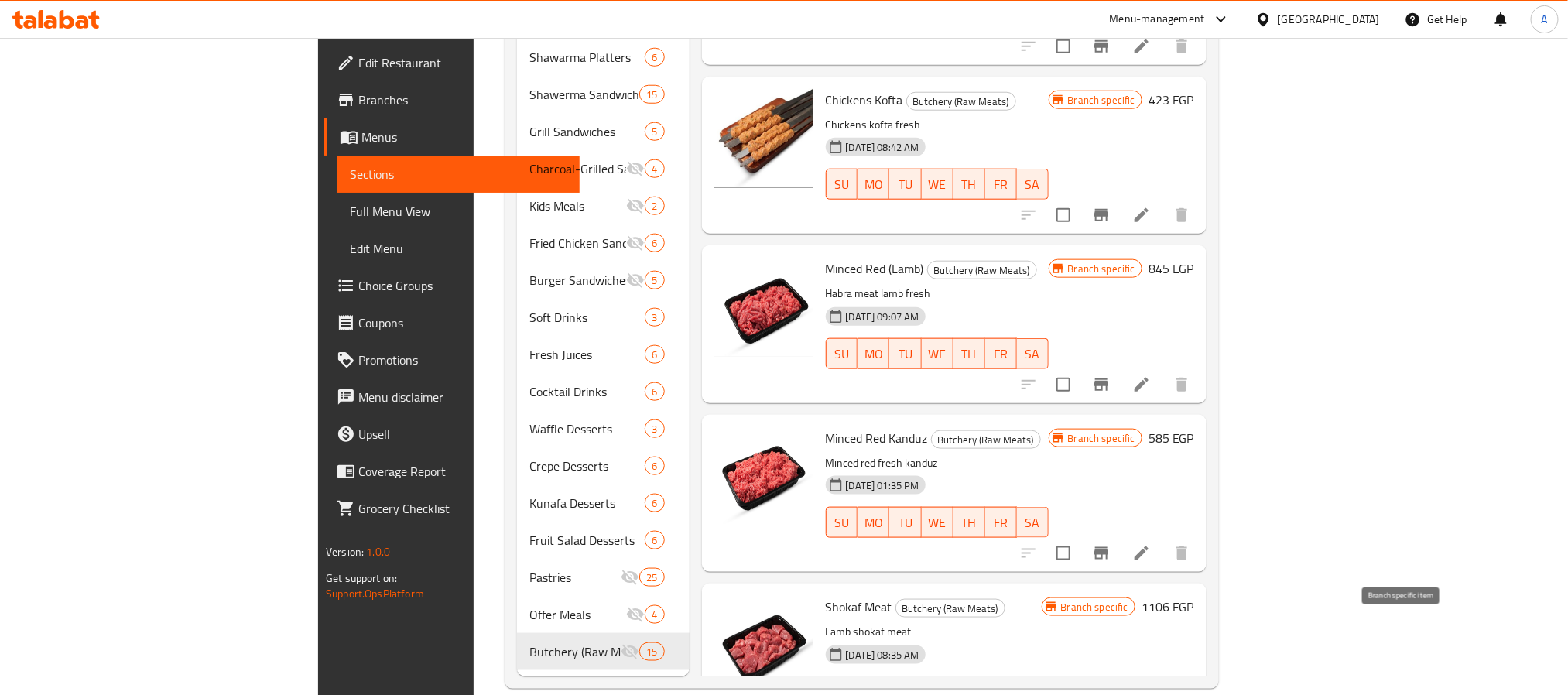
drag, startPoint x: 93, startPoint y: 217, endPoint x: 74, endPoint y: 232, distance: 24.2
click at [350, 217] on span "Full Menu View" at bounding box center [458, 211] width 218 height 19
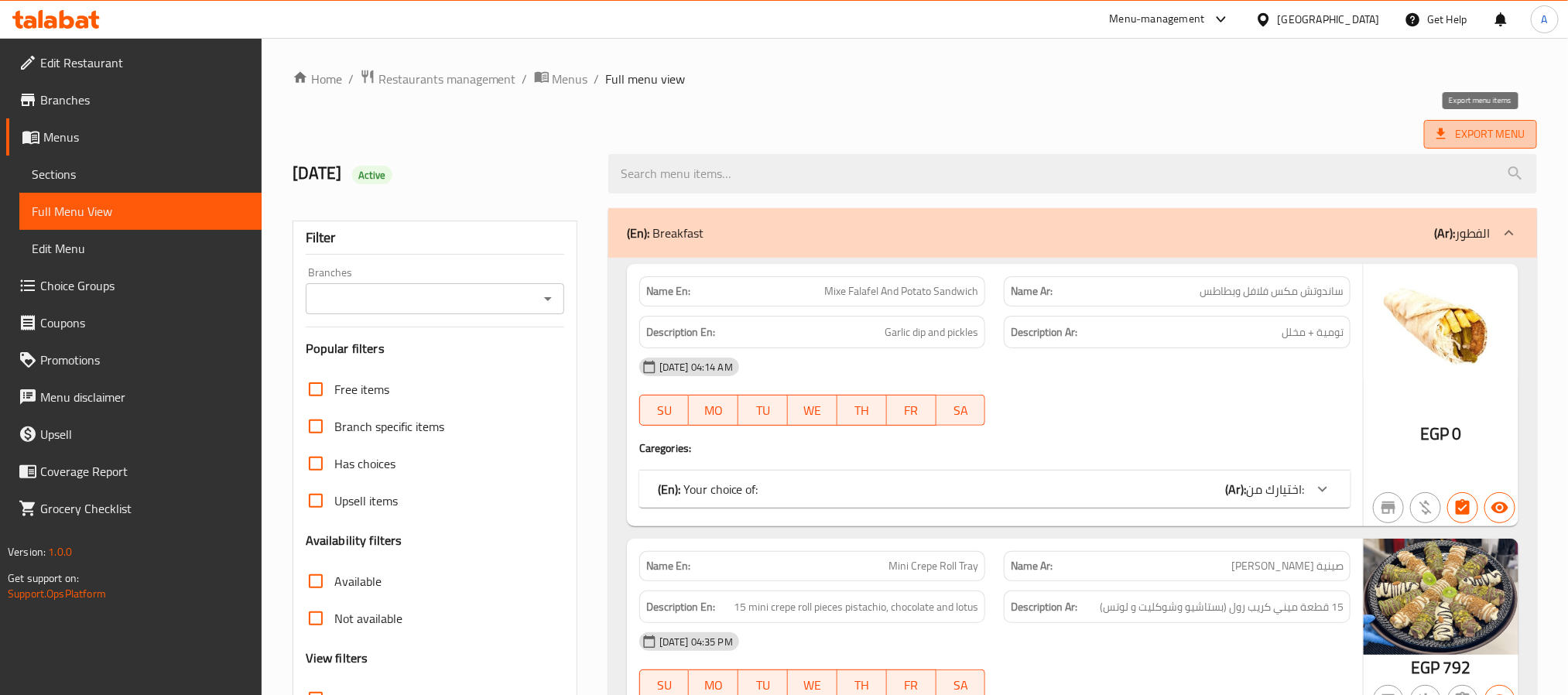
click at [1502, 147] on span "Export Menu" at bounding box center [1481, 134] width 113 height 28
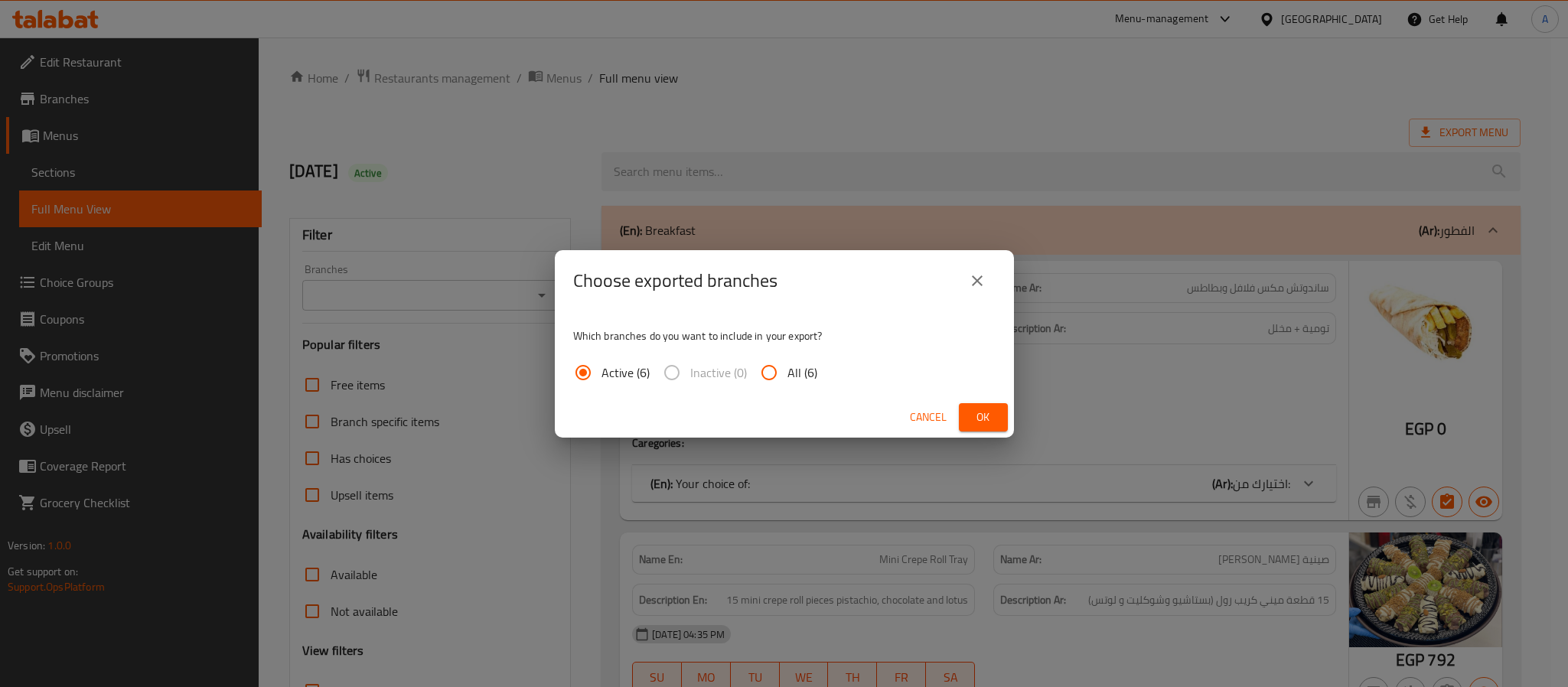
drag, startPoint x: 775, startPoint y: 371, endPoint x: 756, endPoint y: 384, distance: 23.0
click at [775, 372] on input "All (6)" at bounding box center [769, 373] width 37 height 37
radio input "true"
click at [982, 428] on button "Ok" at bounding box center [983, 418] width 49 height 28
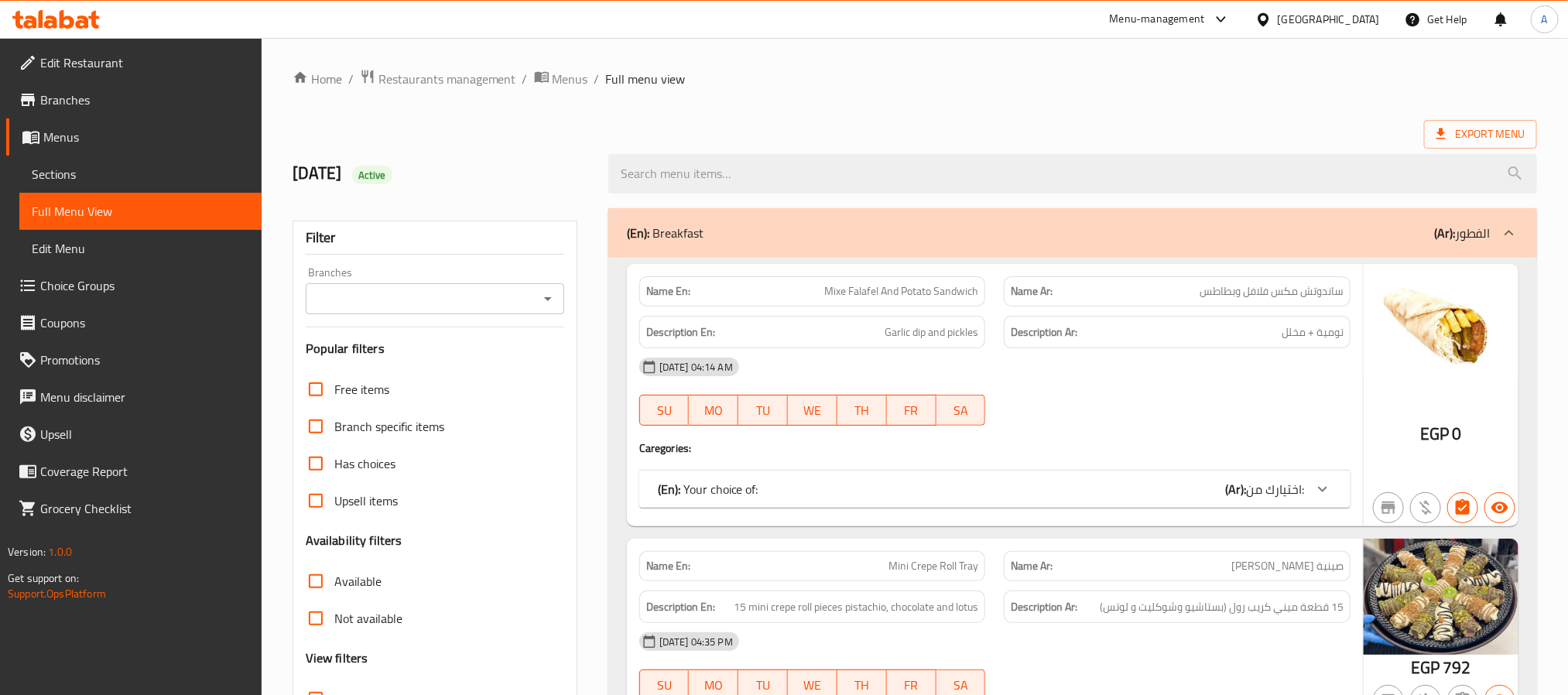
click at [128, 116] on link "Branches" at bounding box center [134, 100] width 256 height 37
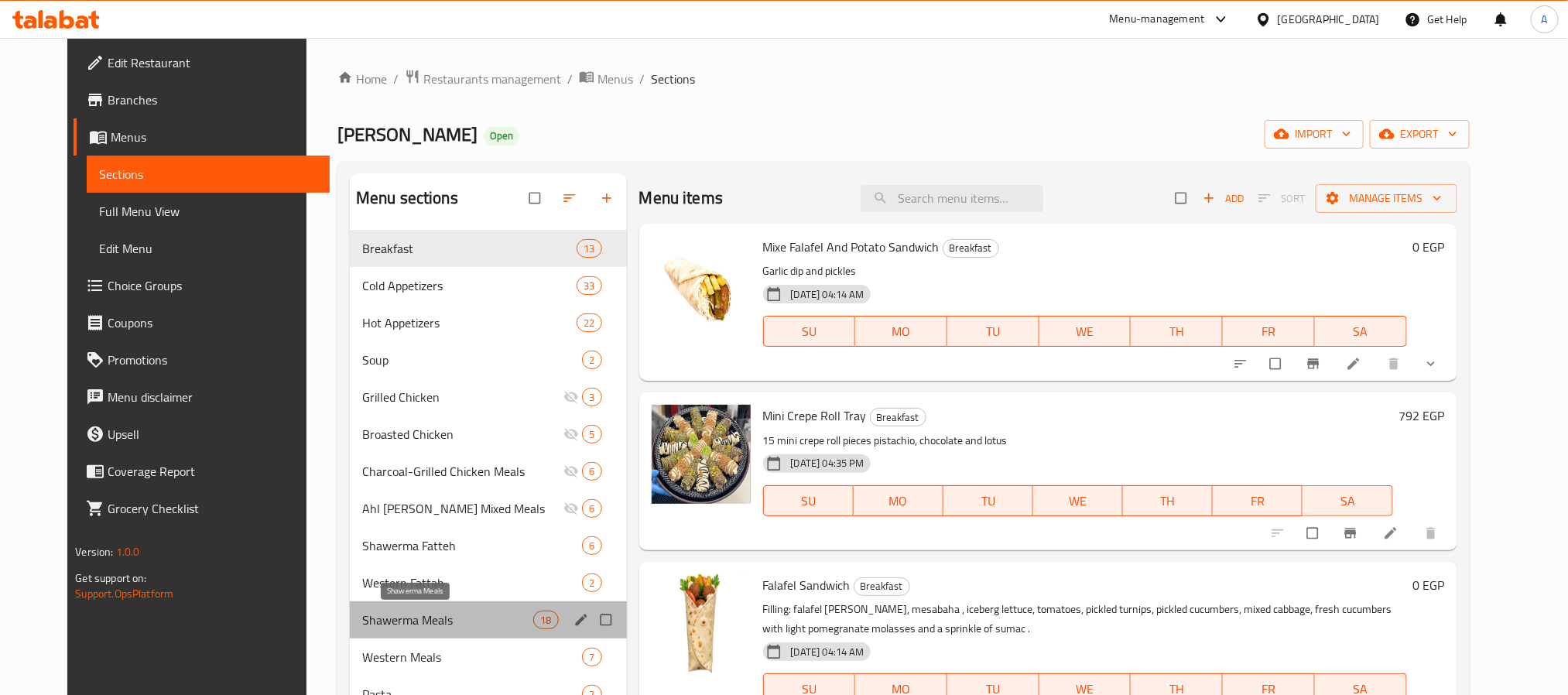
click at [393, 618] on span "Shawerma Meals" at bounding box center [448, 620] width 171 height 19
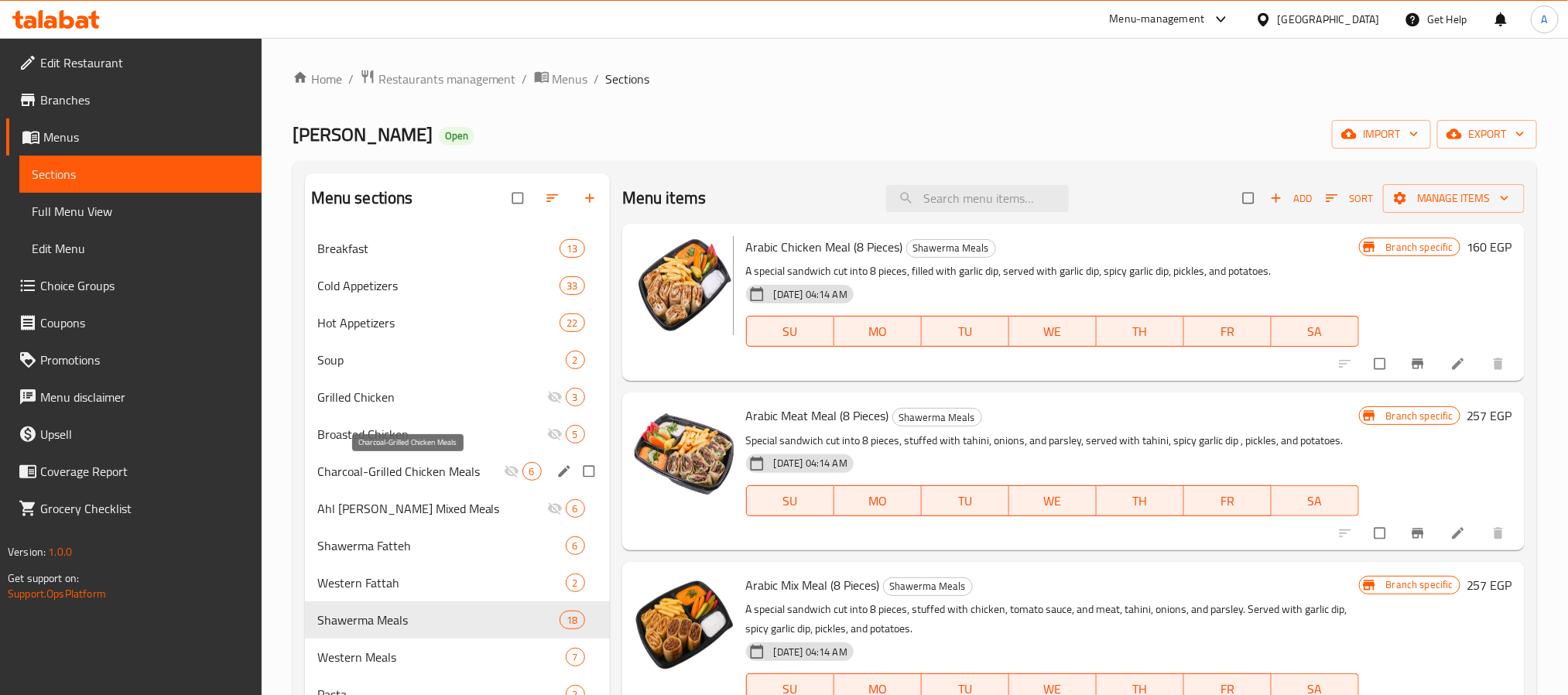
scroll to position [232, 0]
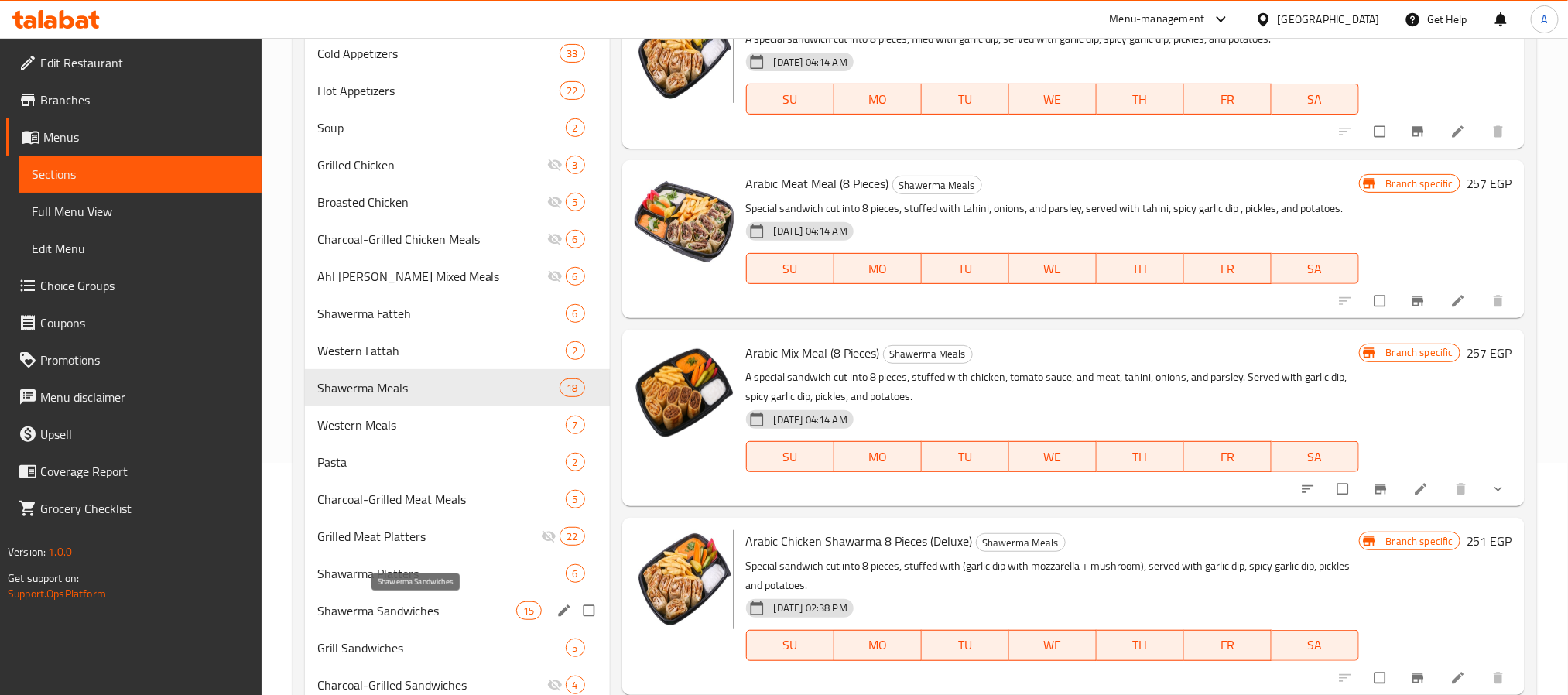
click at [440, 607] on span "Shawerma Sandwiches" at bounding box center [417, 610] width 200 height 19
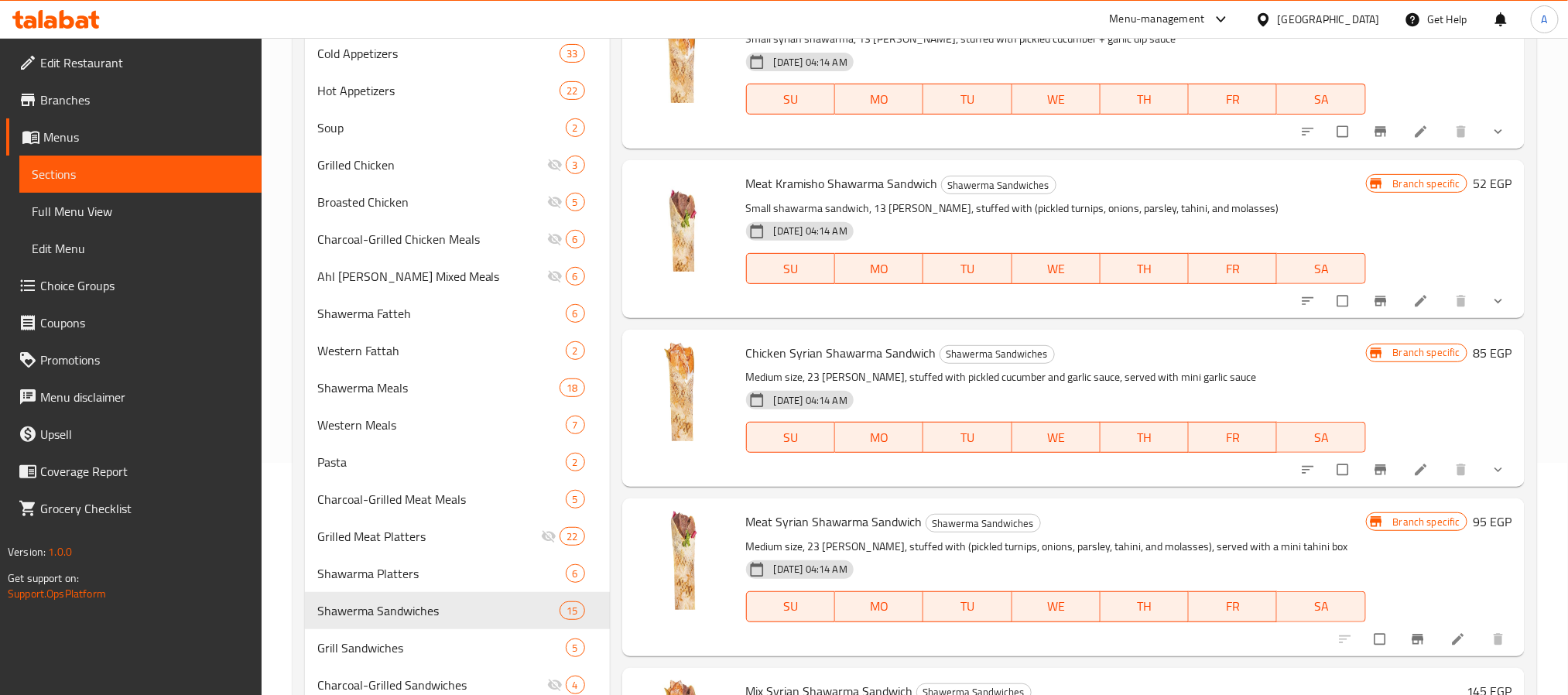
click at [1089, 409] on div "12-08-2024 04:14 AM SU MO TU WE TH FR SA" at bounding box center [1055, 426] width 632 height 84
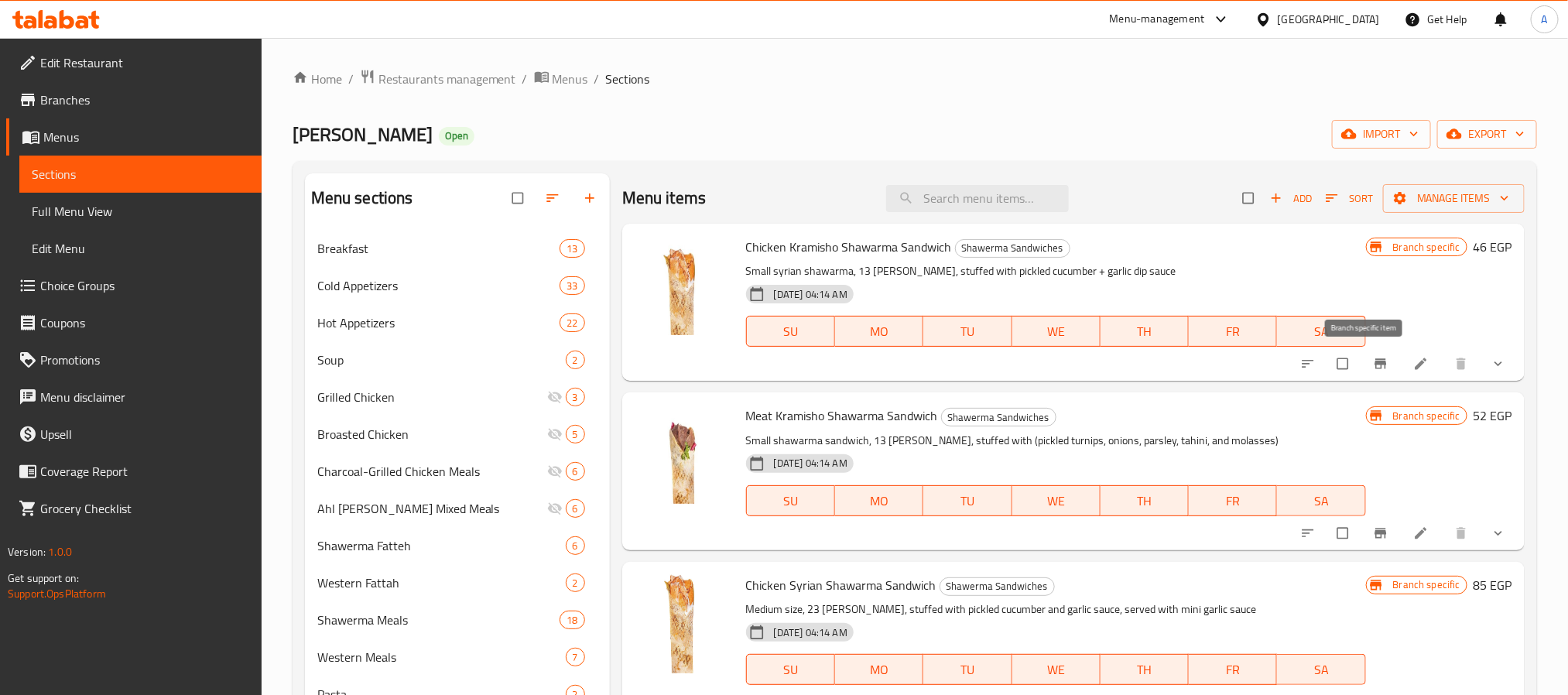
click at [1374, 365] on icon "Branch-specific-item" at bounding box center [1379, 363] width 11 height 10
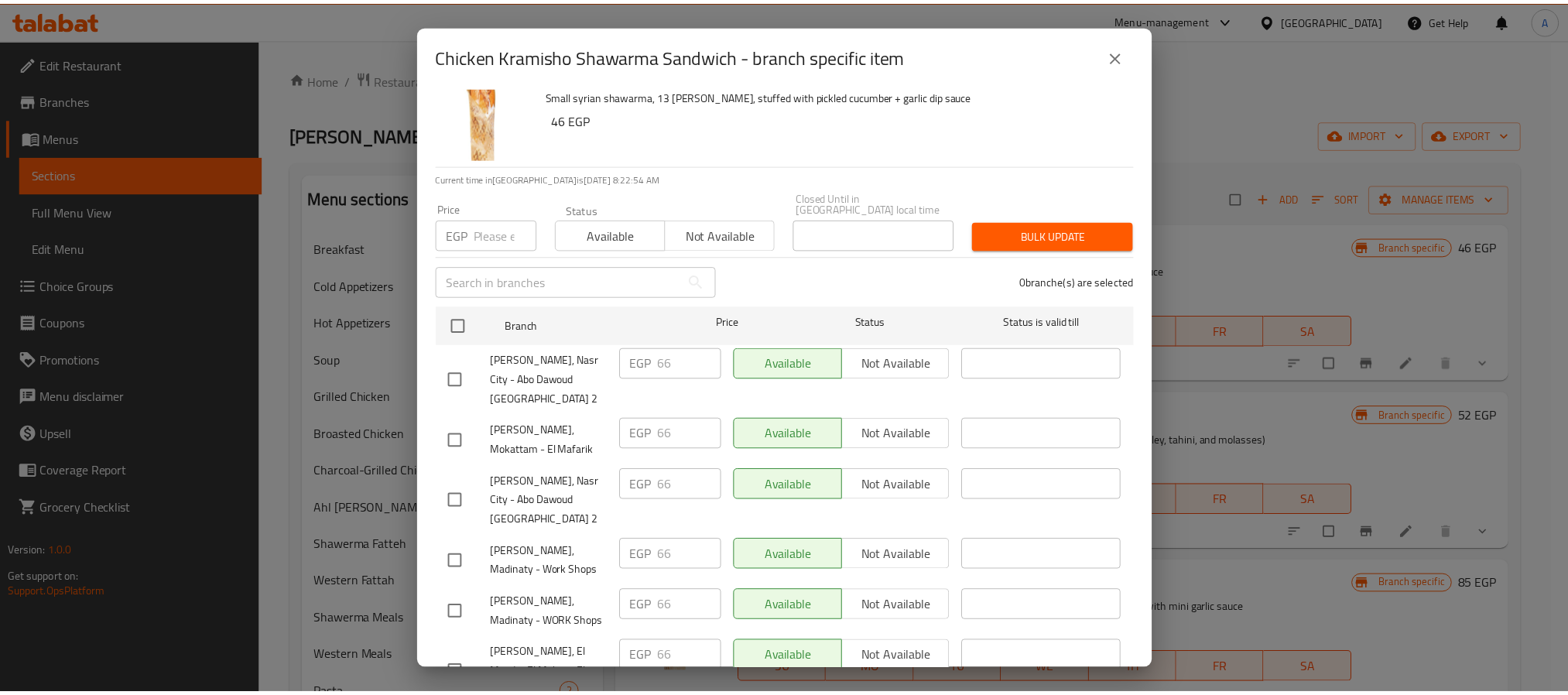
scroll to position [42, 0]
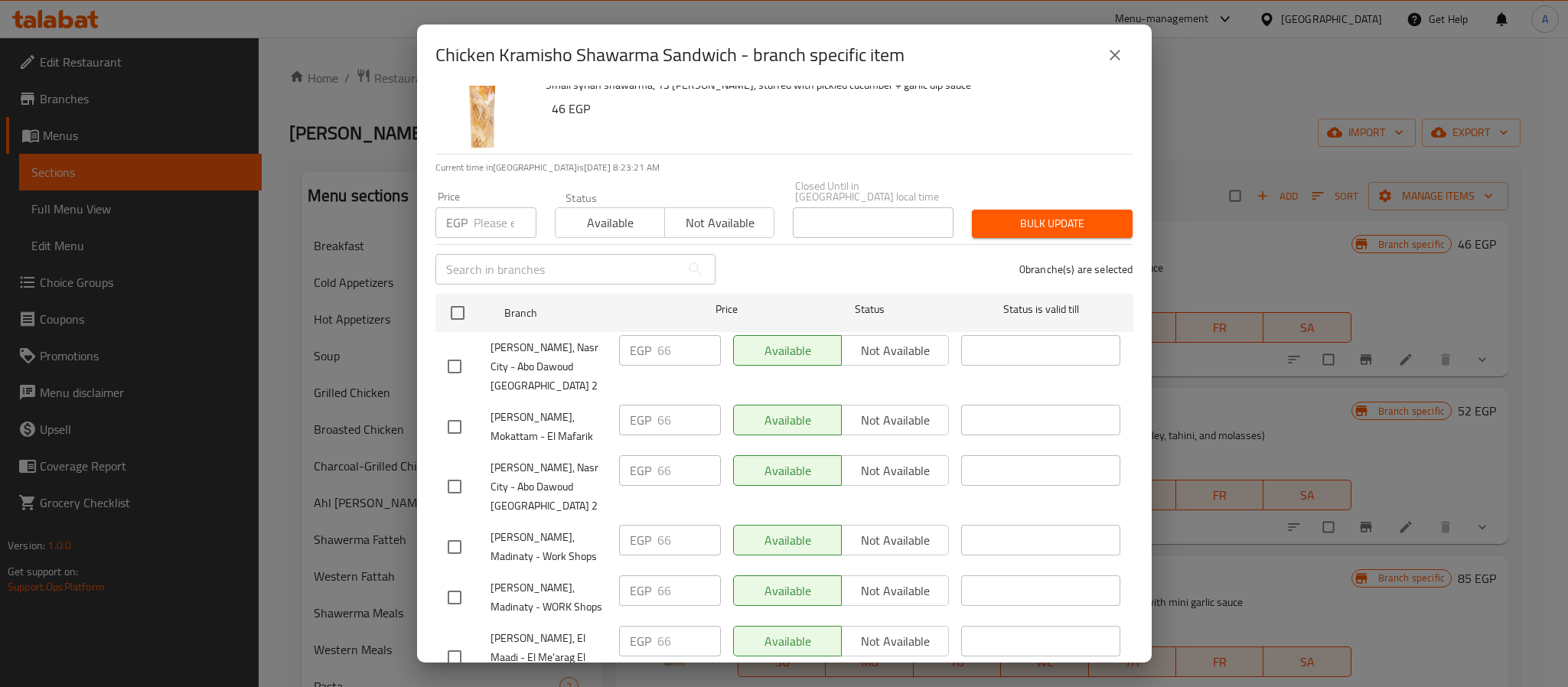
click at [1123, 47] on icon "close" at bounding box center [1115, 55] width 18 height 18
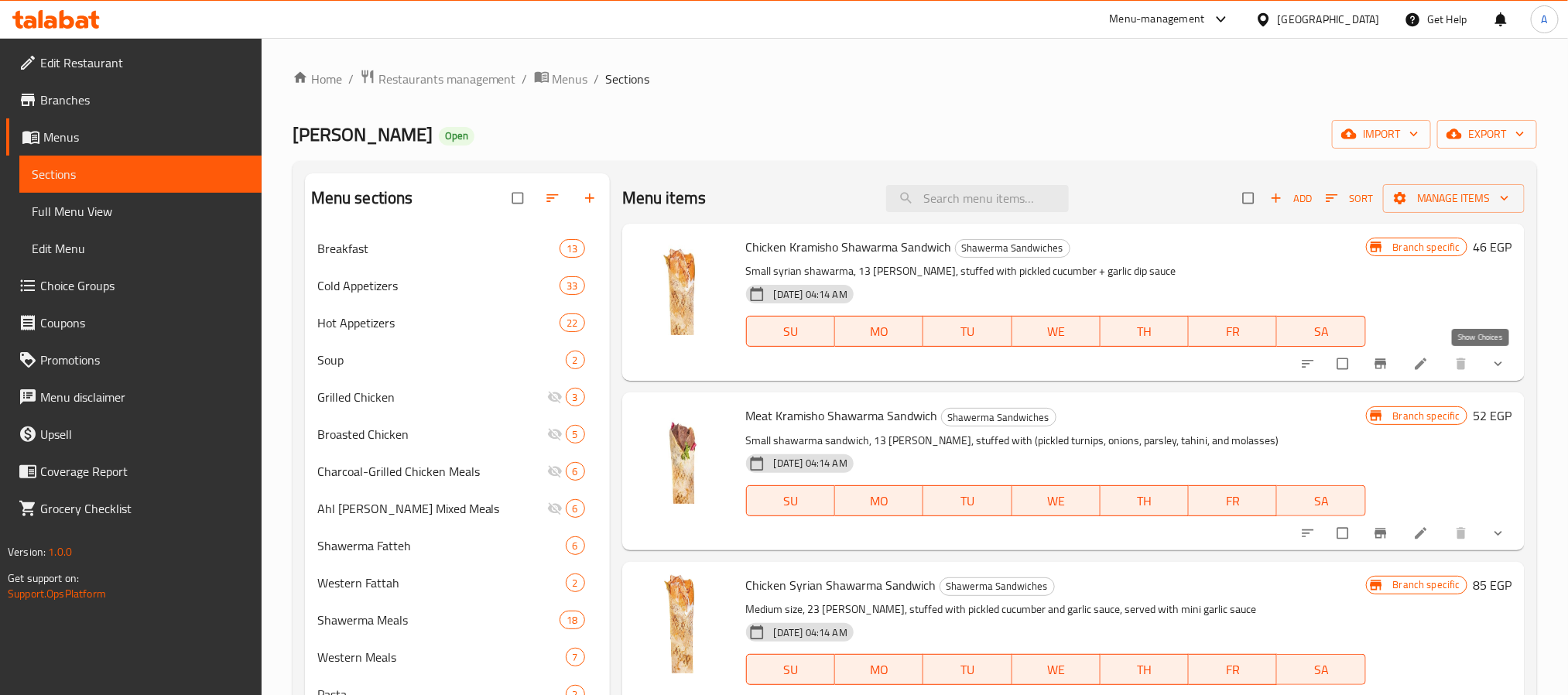
click at [1490, 356] on icon "show more" at bounding box center [1498, 364] width 16 height 16
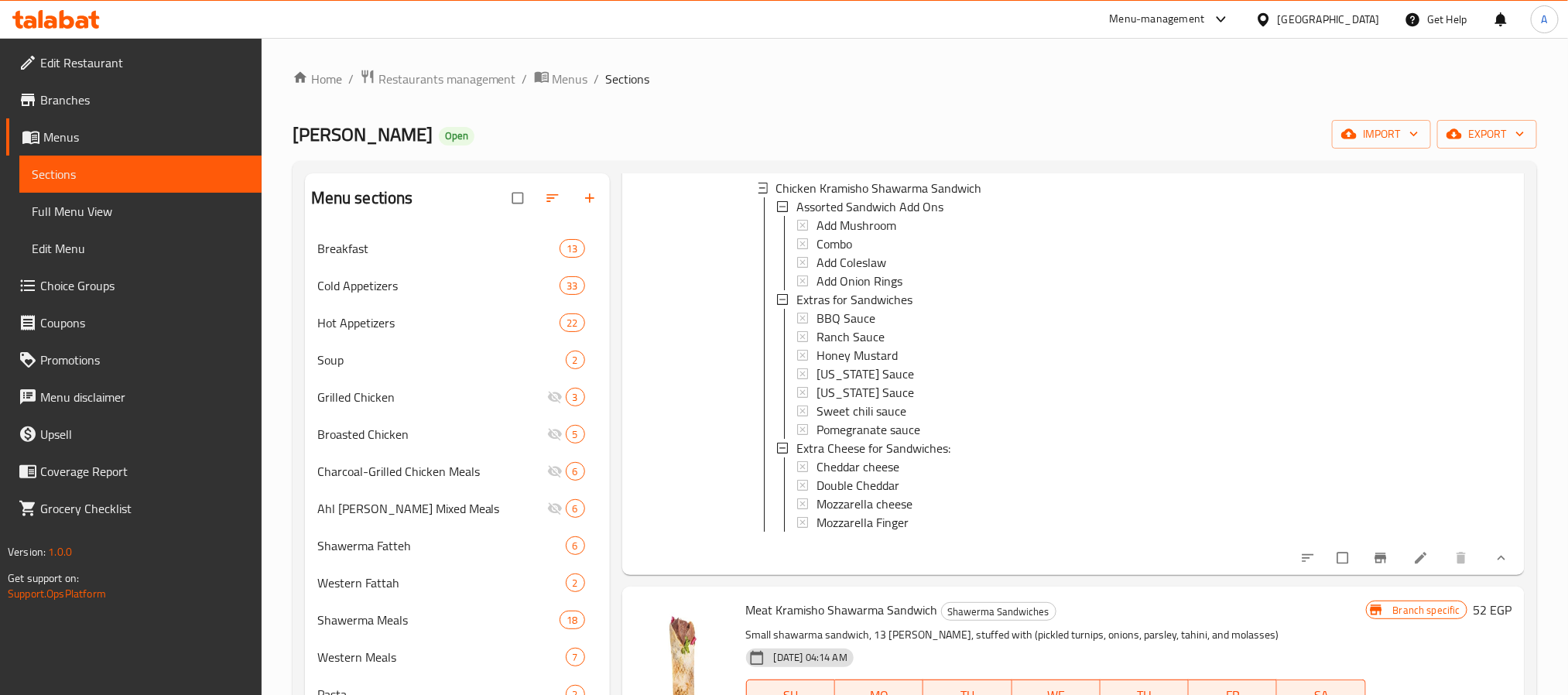
scroll to position [465, 0]
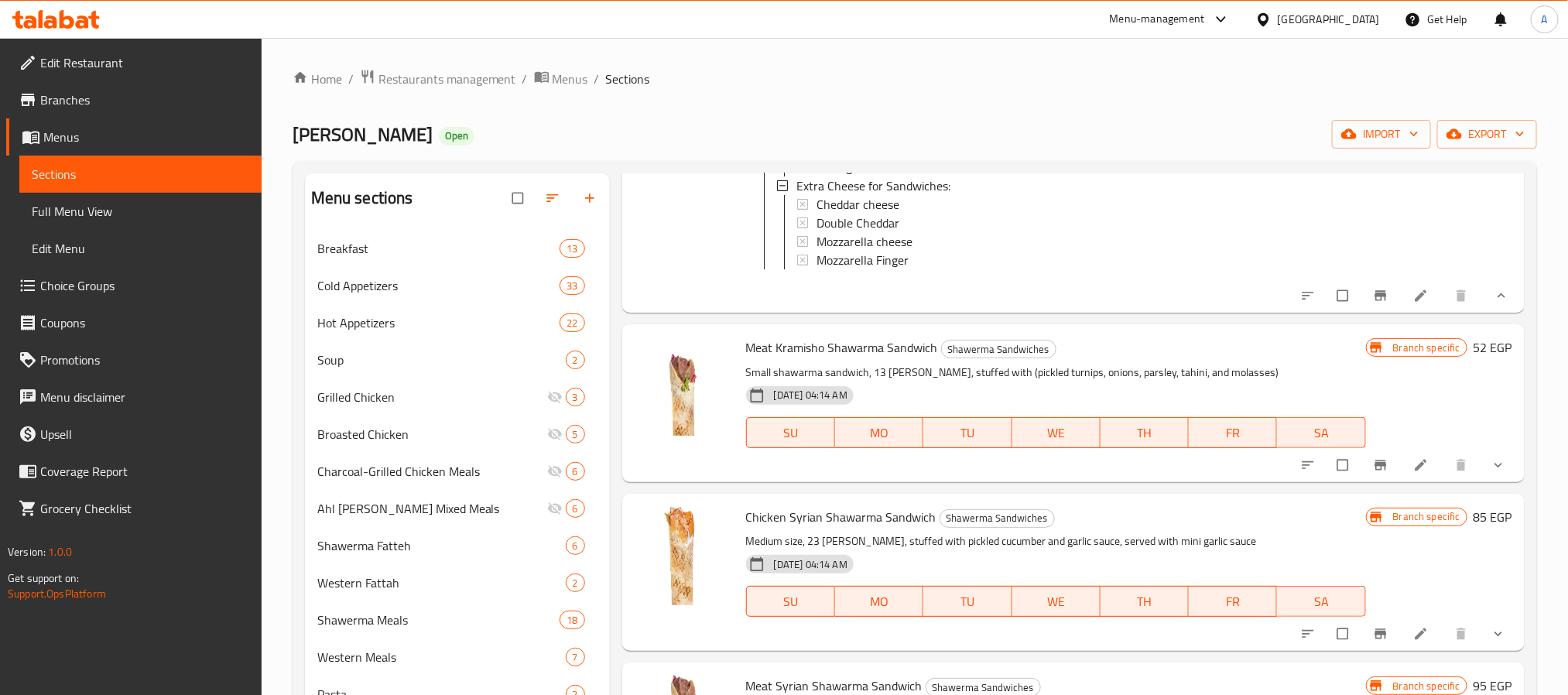
click at [1489, 305] on button "show more" at bounding box center [1500, 295] width 37 height 34
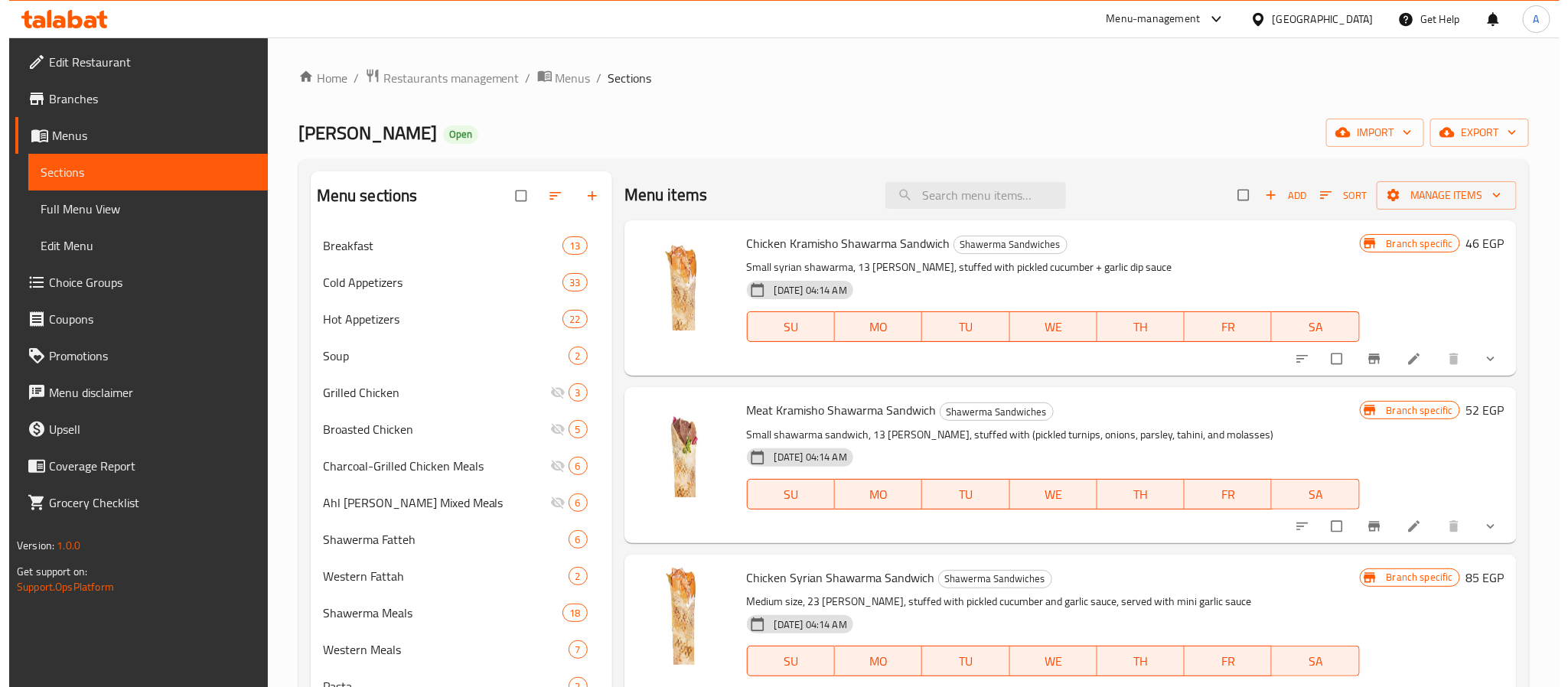
scroll to position [0, 0]
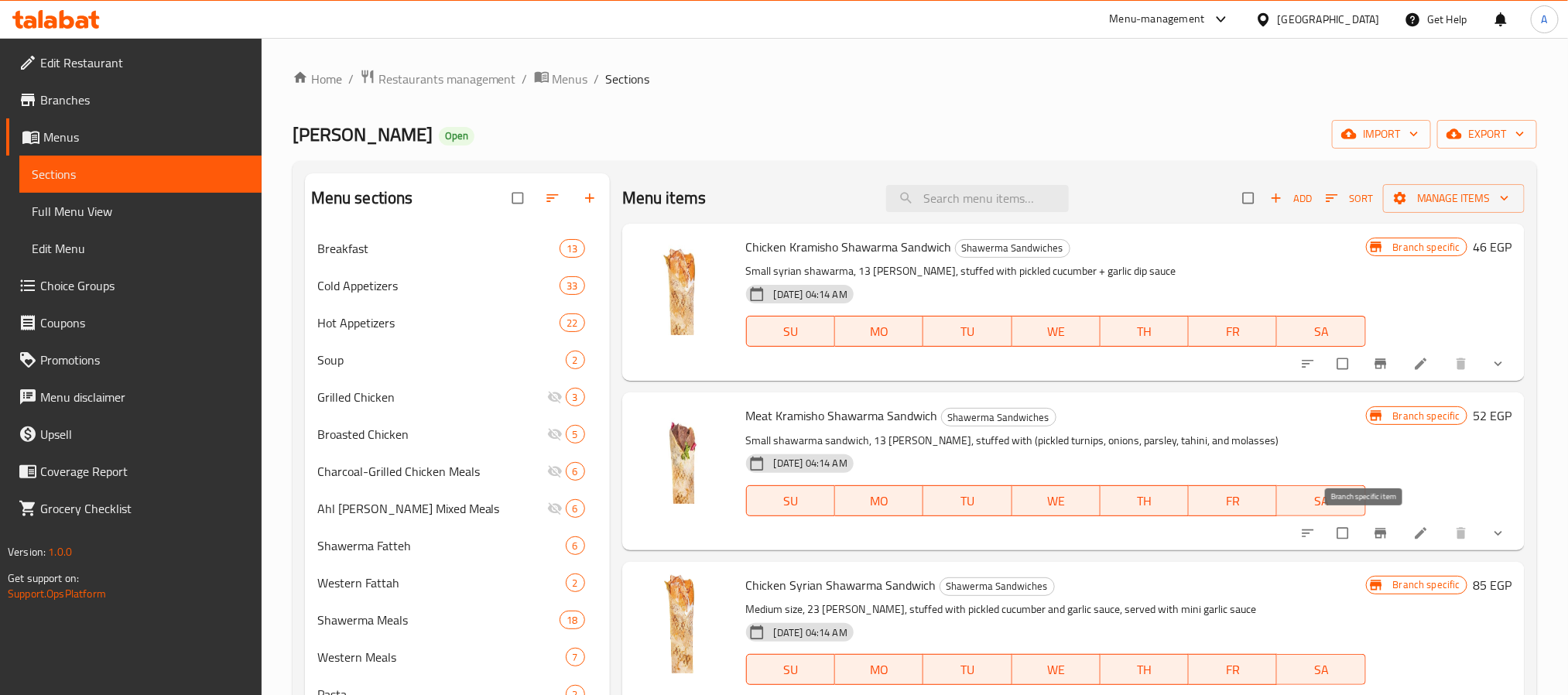
click at [1374, 532] on icon "Branch-specific-item" at bounding box center [1379, 533] width 11 height 10
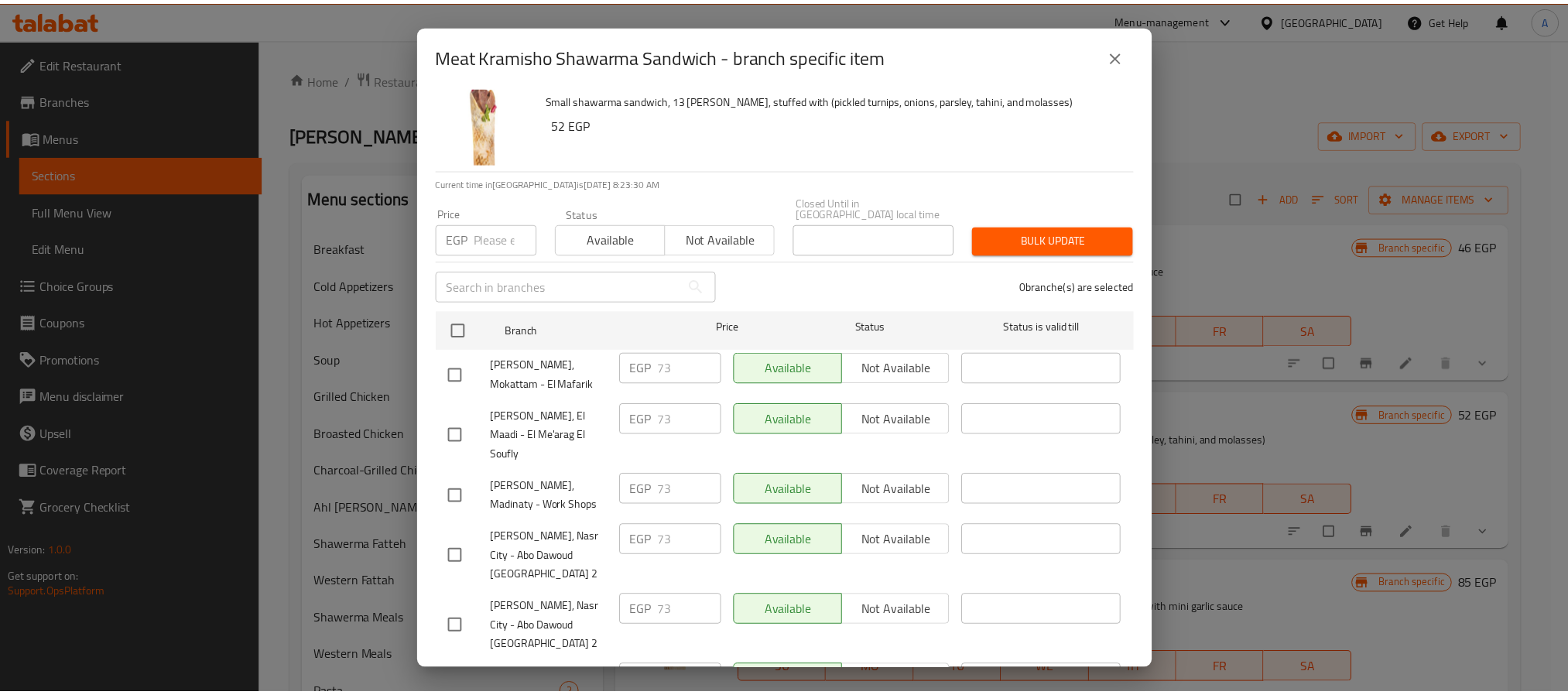
scroll to position [42, 0]
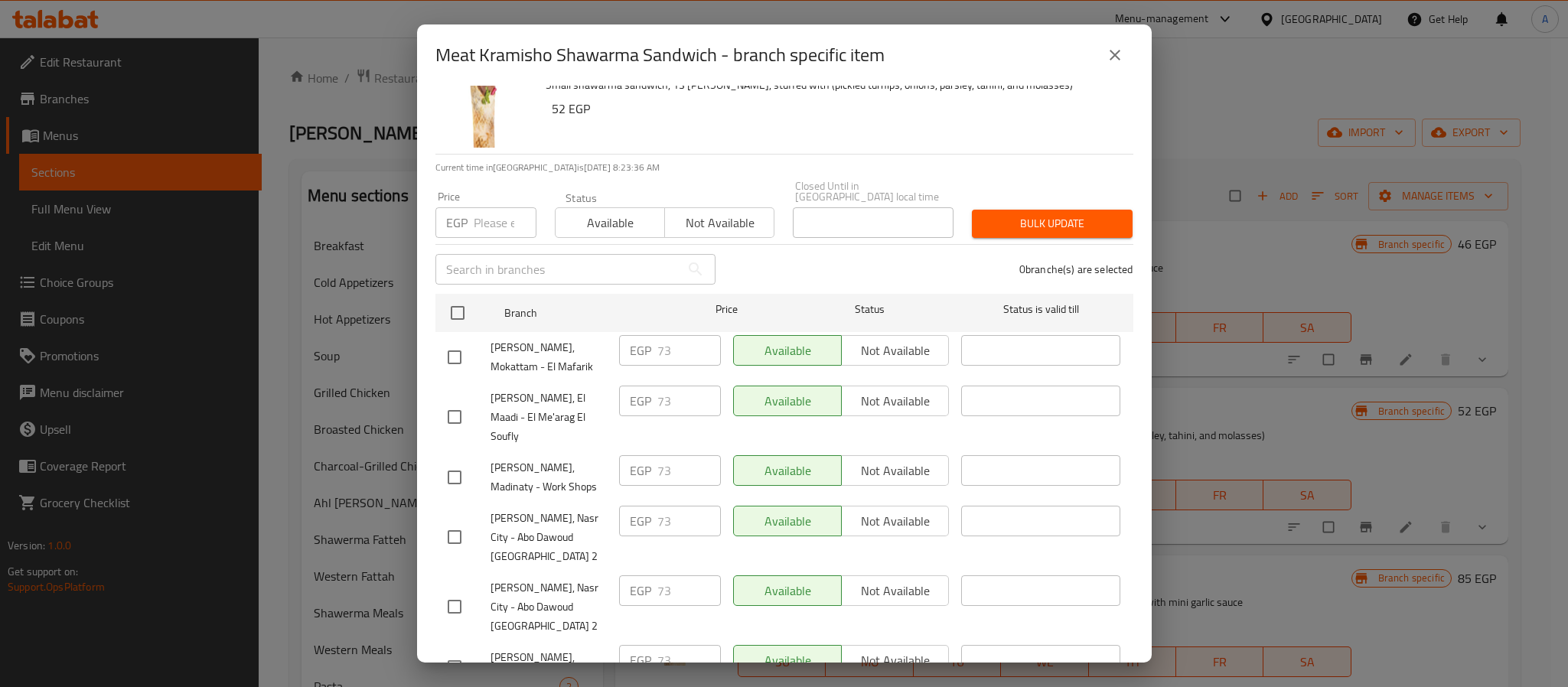
click at [1123, 53] on button "close" at bounding box center [1115, 55] width 37 height 37
